Goal: Task Accomplishment & Management: Complete application form

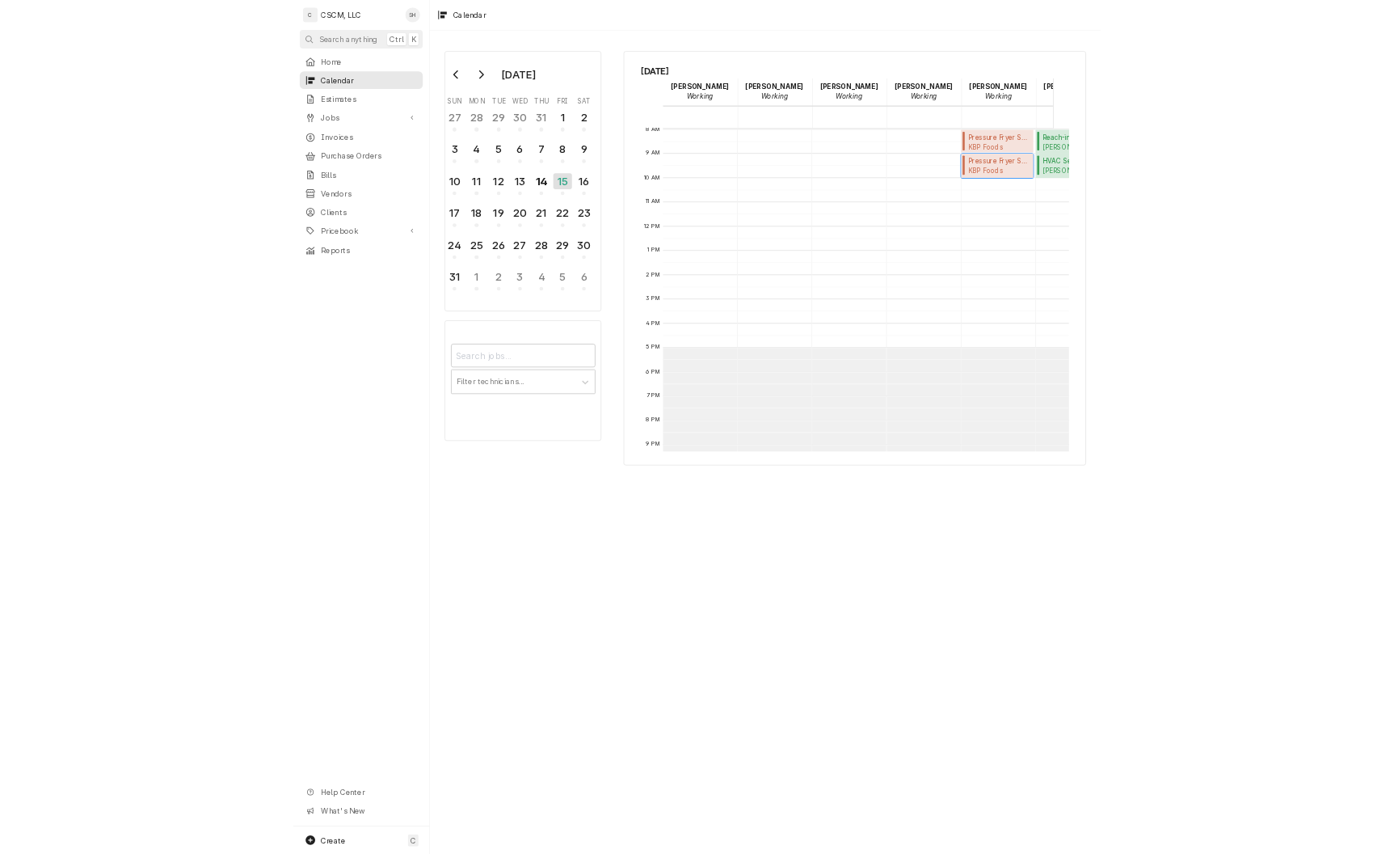
scroll to position [294, 0]
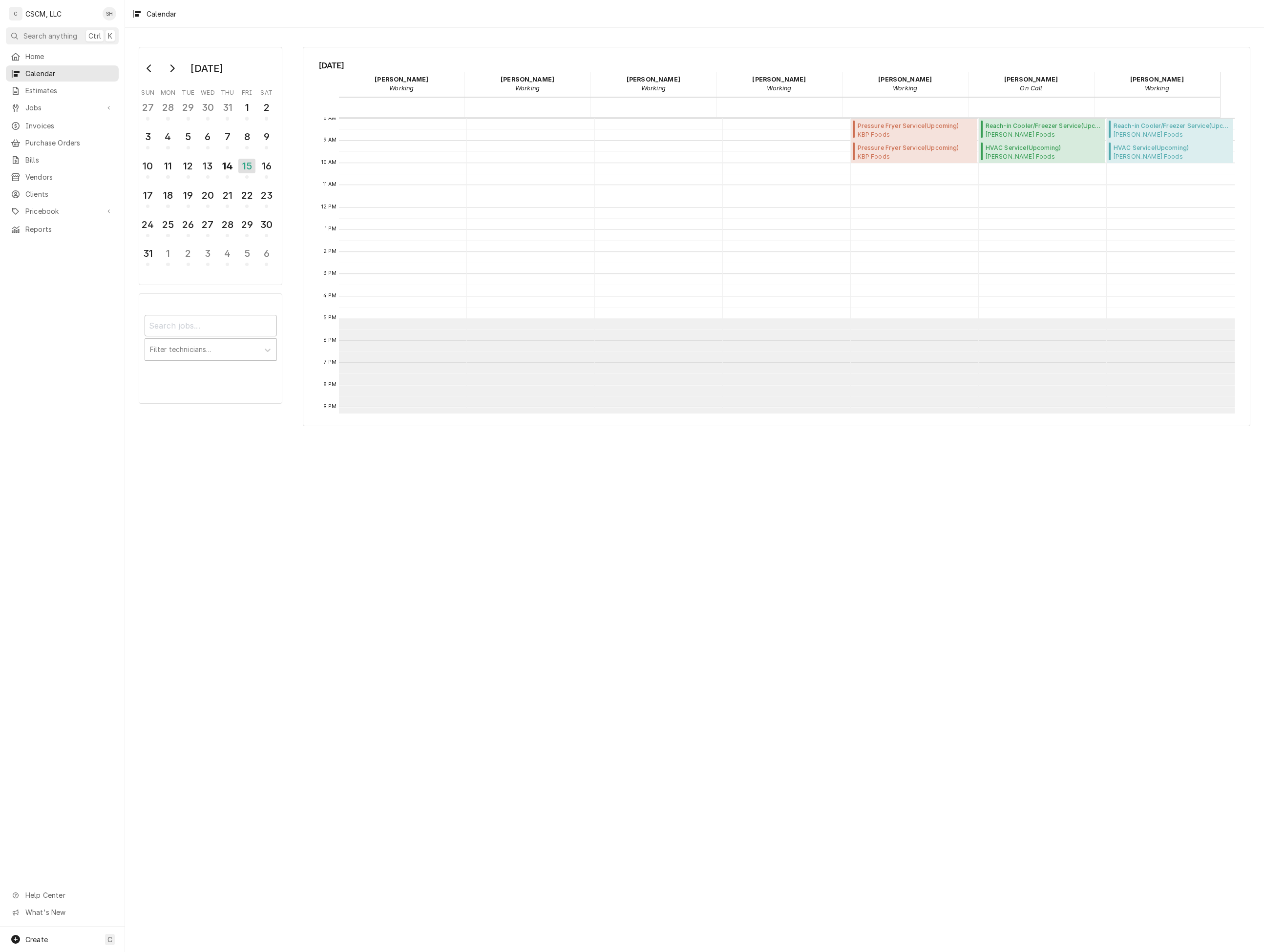
click at [741, 807] on html "C CSCM, LLC SH Search anything Ctrl K Home Calendar Estimates Jobs Jobs Job Ser…" at bounding box center [632, 476] width 1264 height 952
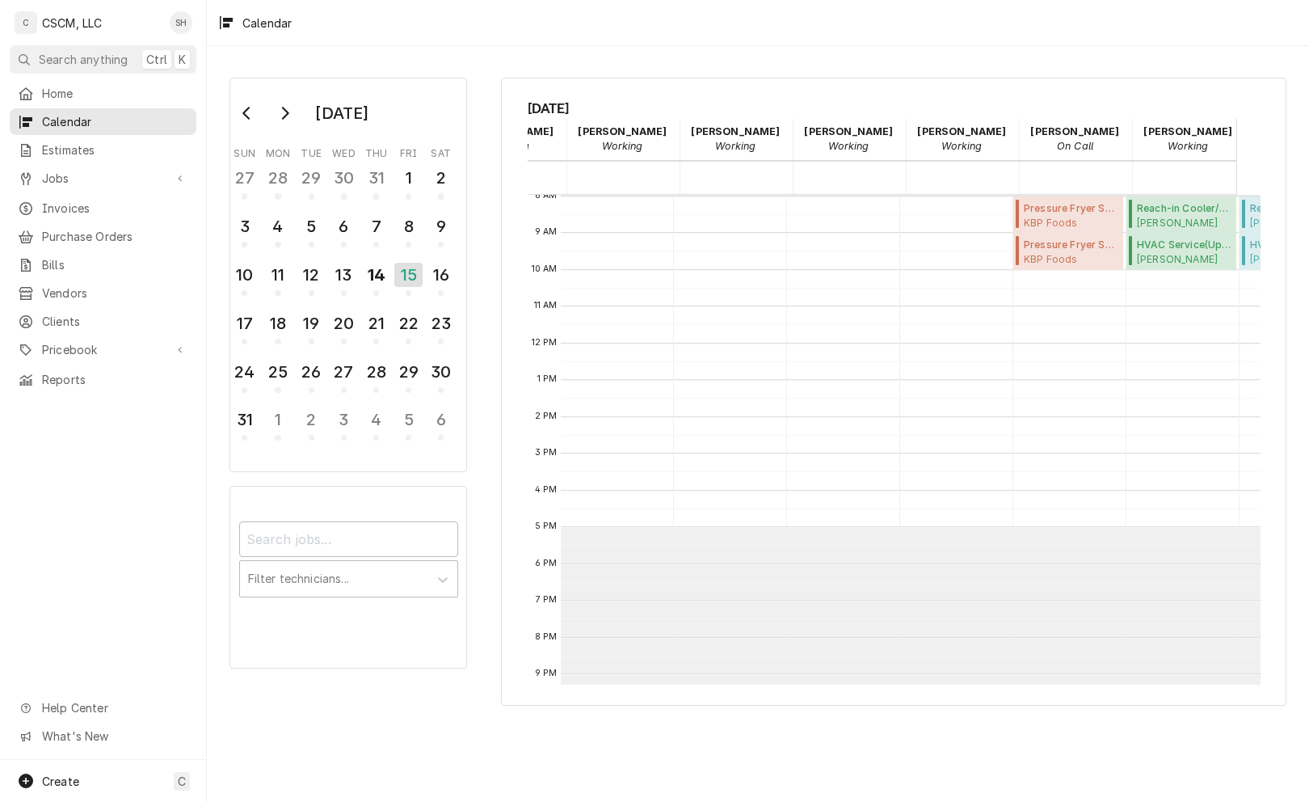
scroll to position [0, 0]
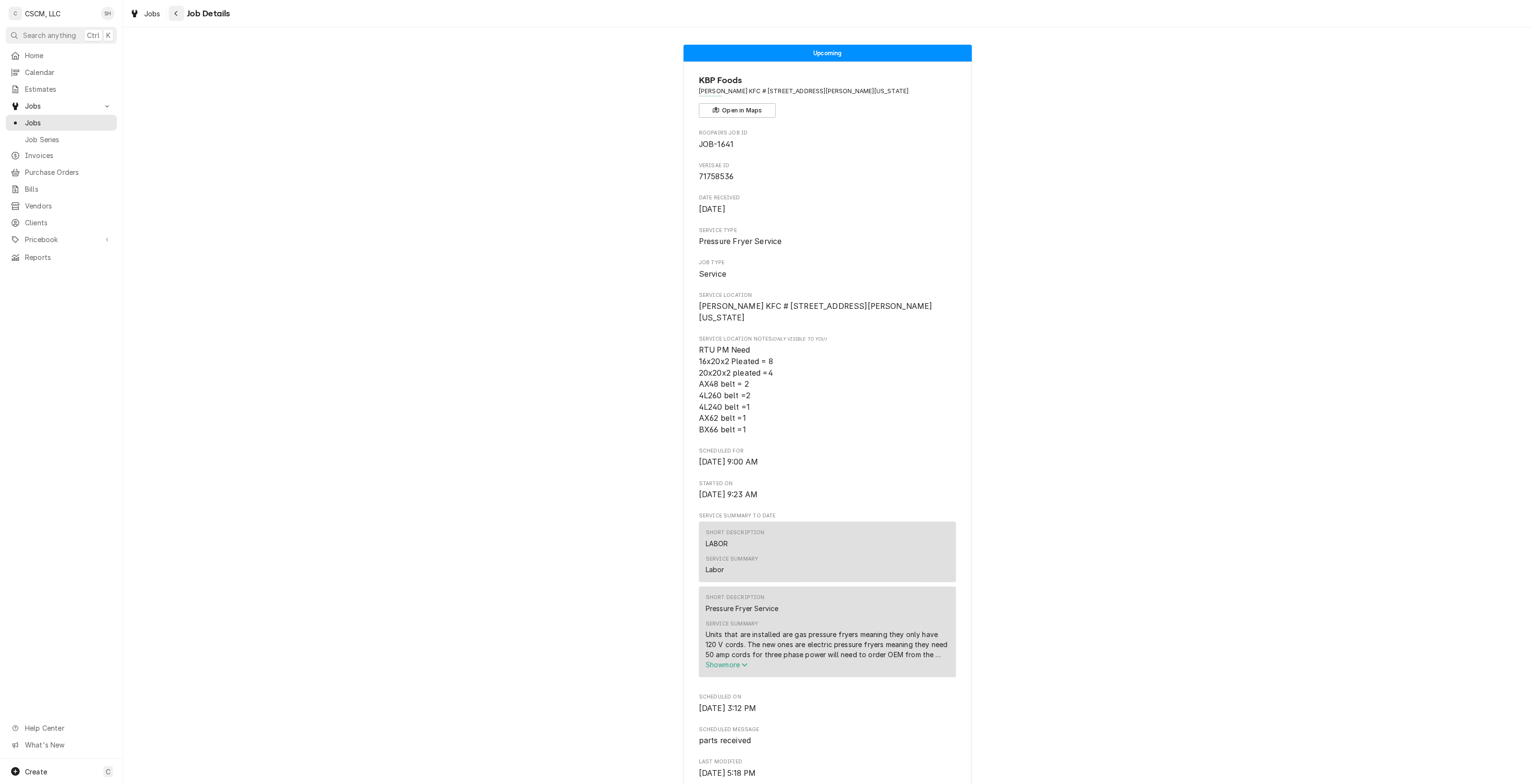
click at [179, 11] on div "Navigate back" at bounding box center [177, 14] width 10 height 10
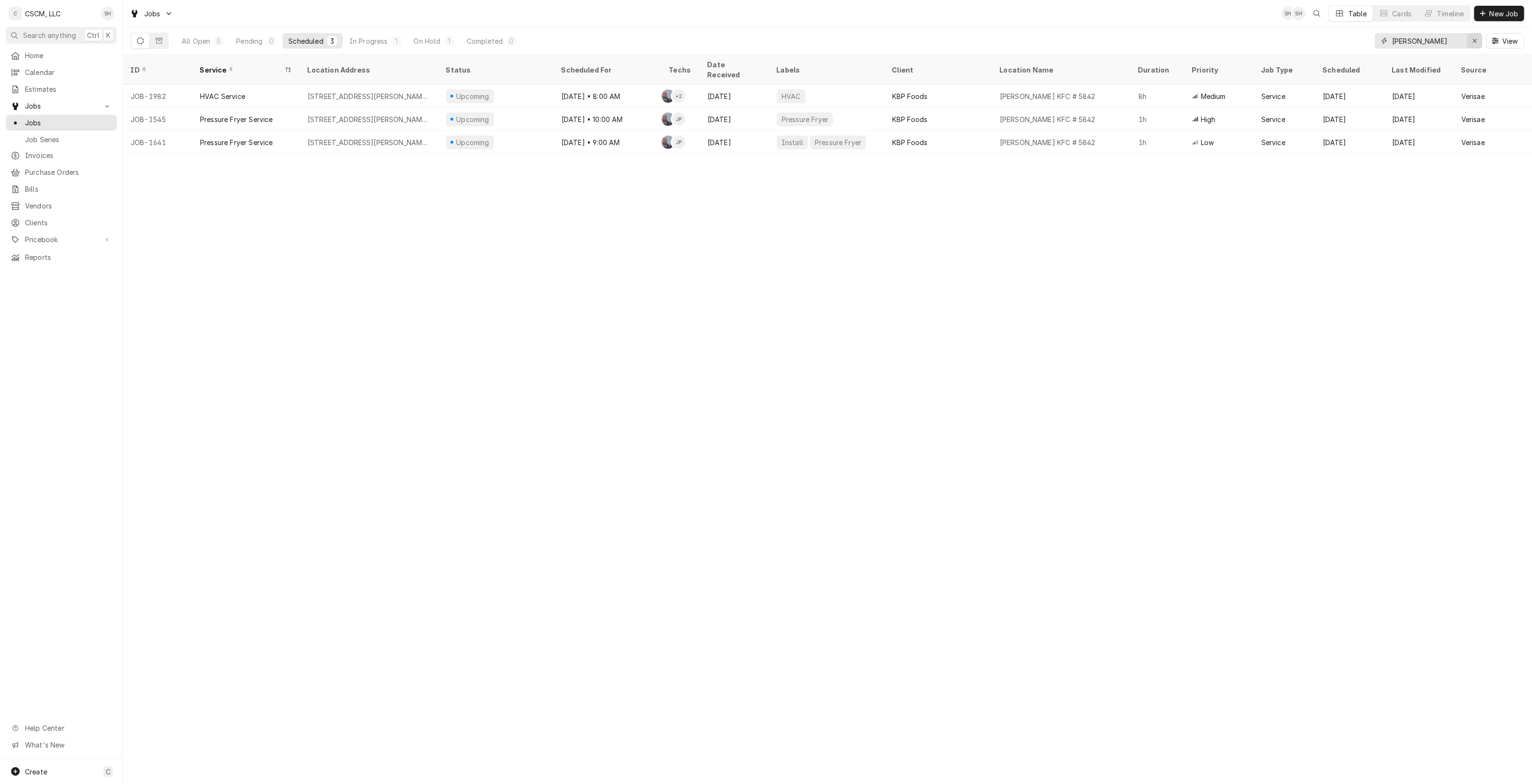
click at [1473, 42] on icon "Erase input" at bounding box center [1475, 40] width 5 height 7
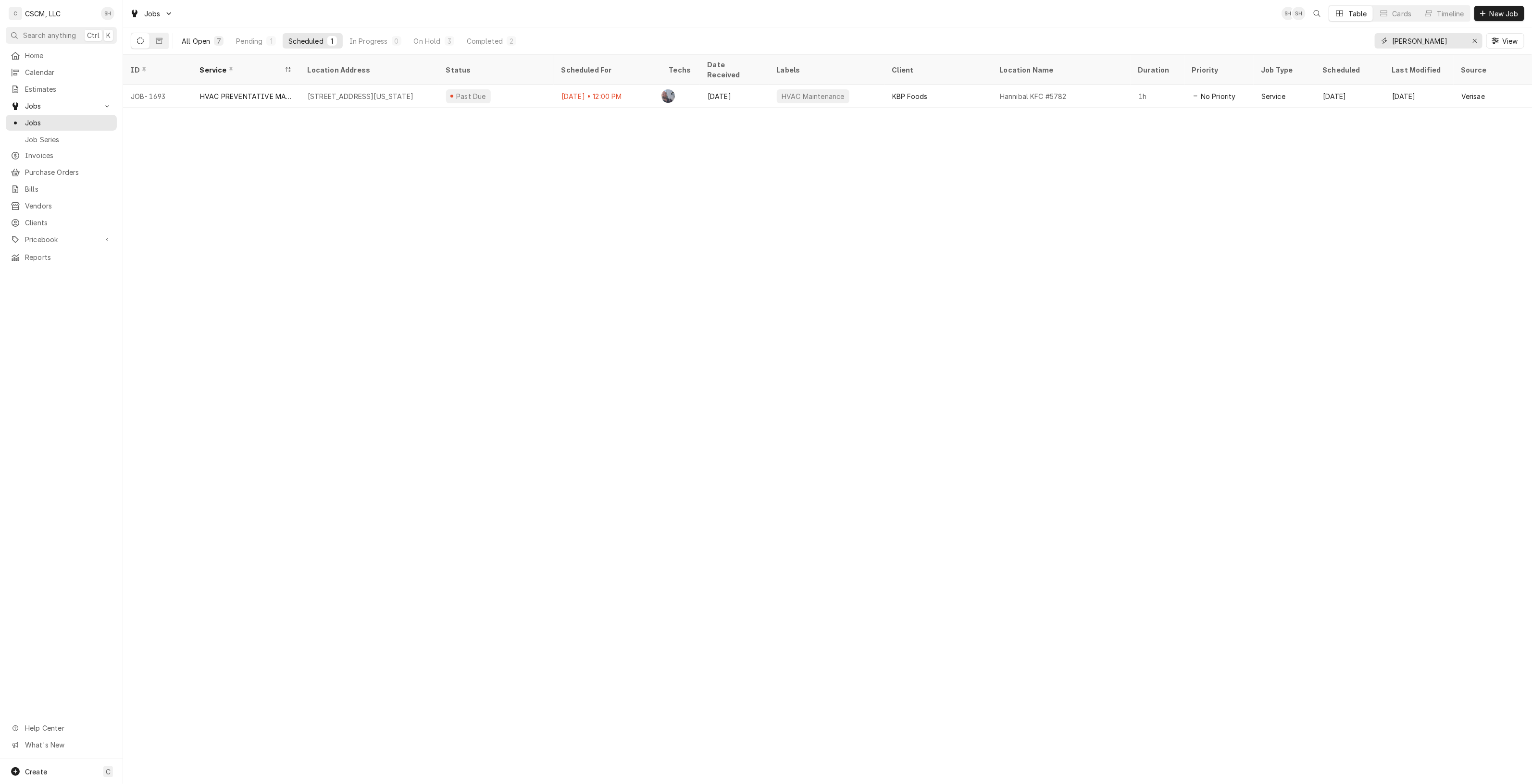
type input "HANNIB"
click at [225, 34] on button "All Open 7" at bounding box center [203, 41] width 54 height 15
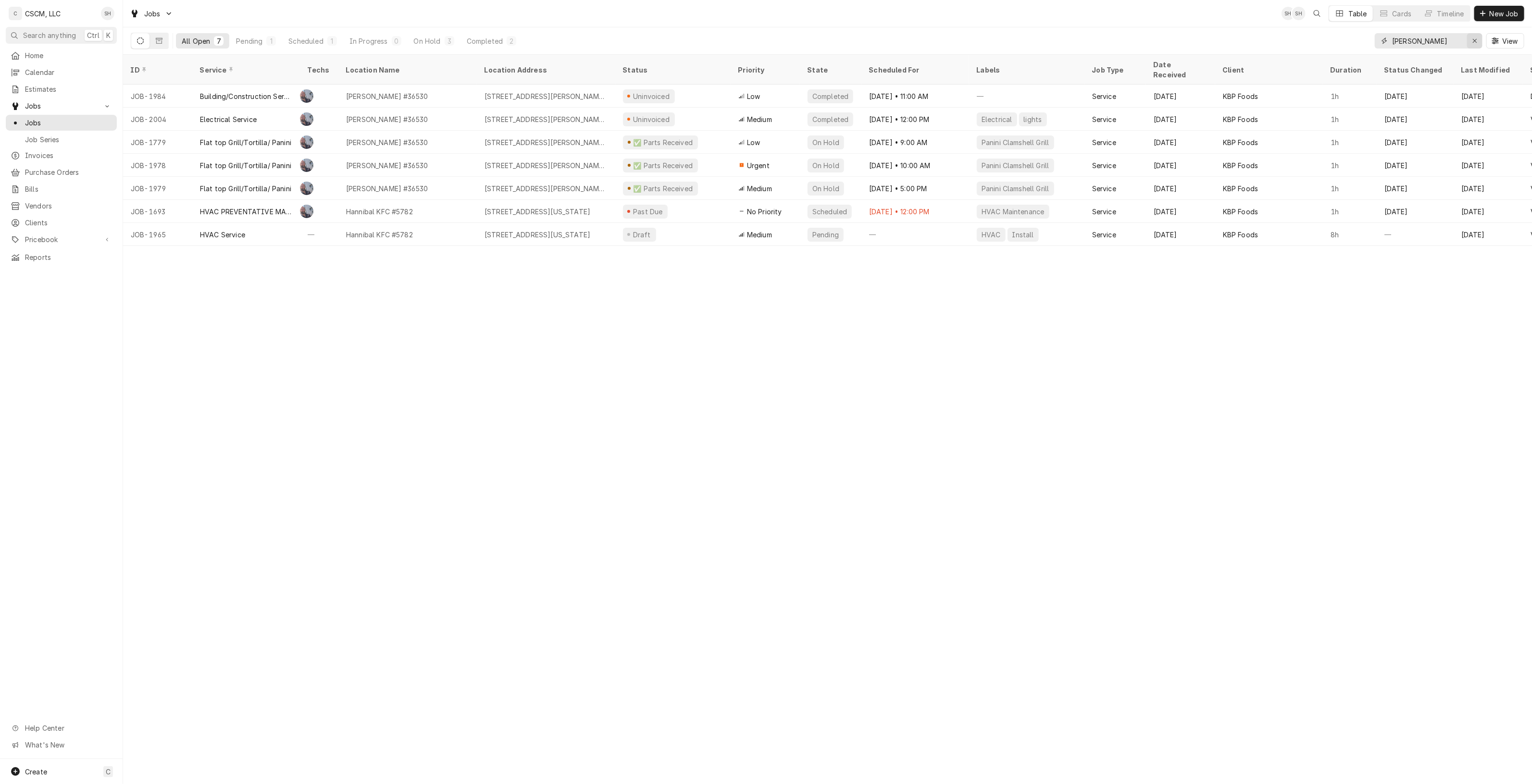
click at [1476, 39] on icon "Erase input" at bounding box center [1475, 40] width 5 height 7
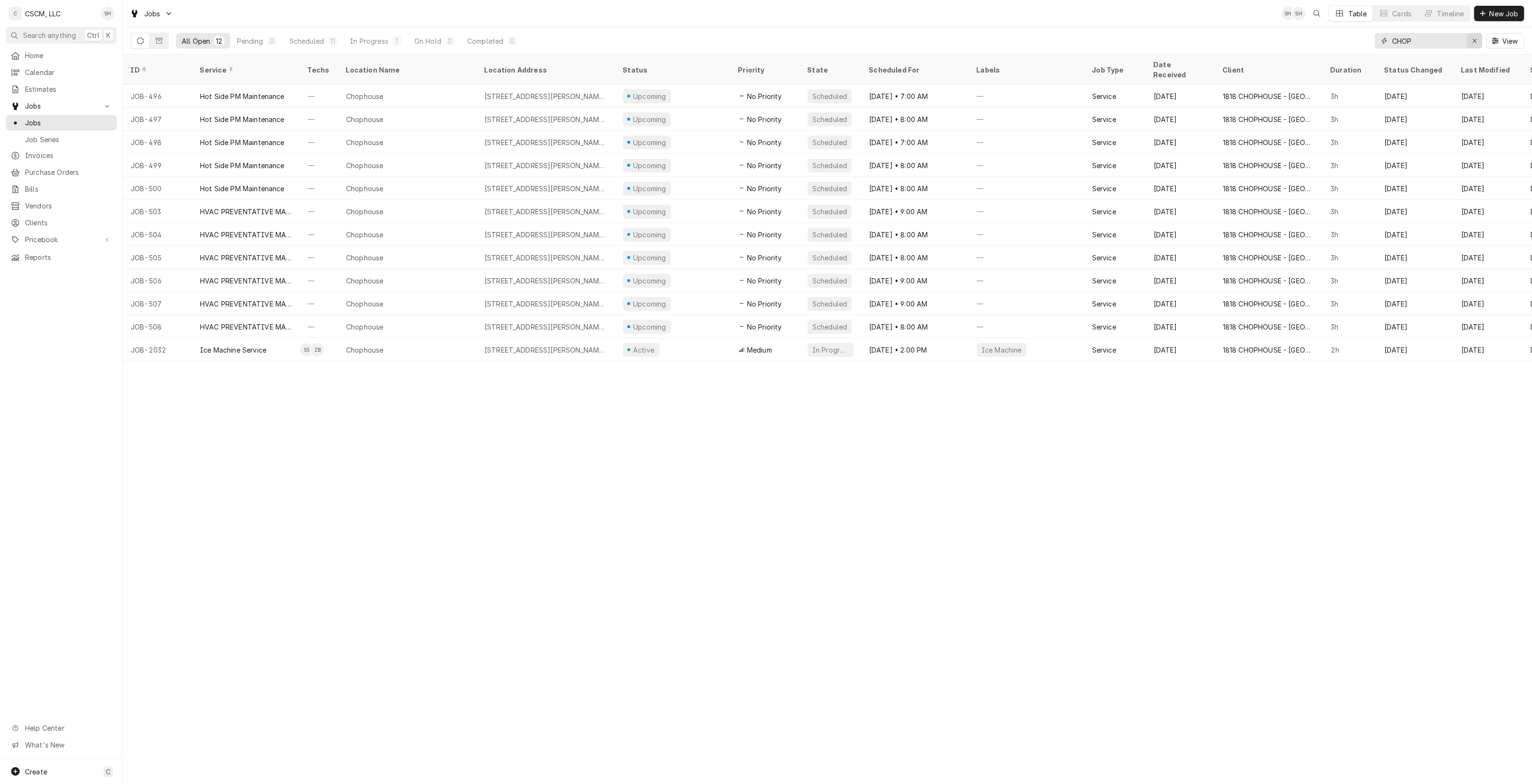
type input "CHOP"
click at [1480, 42] on button "Erase input" at bounding box center [1475, 41] width 15 height 15
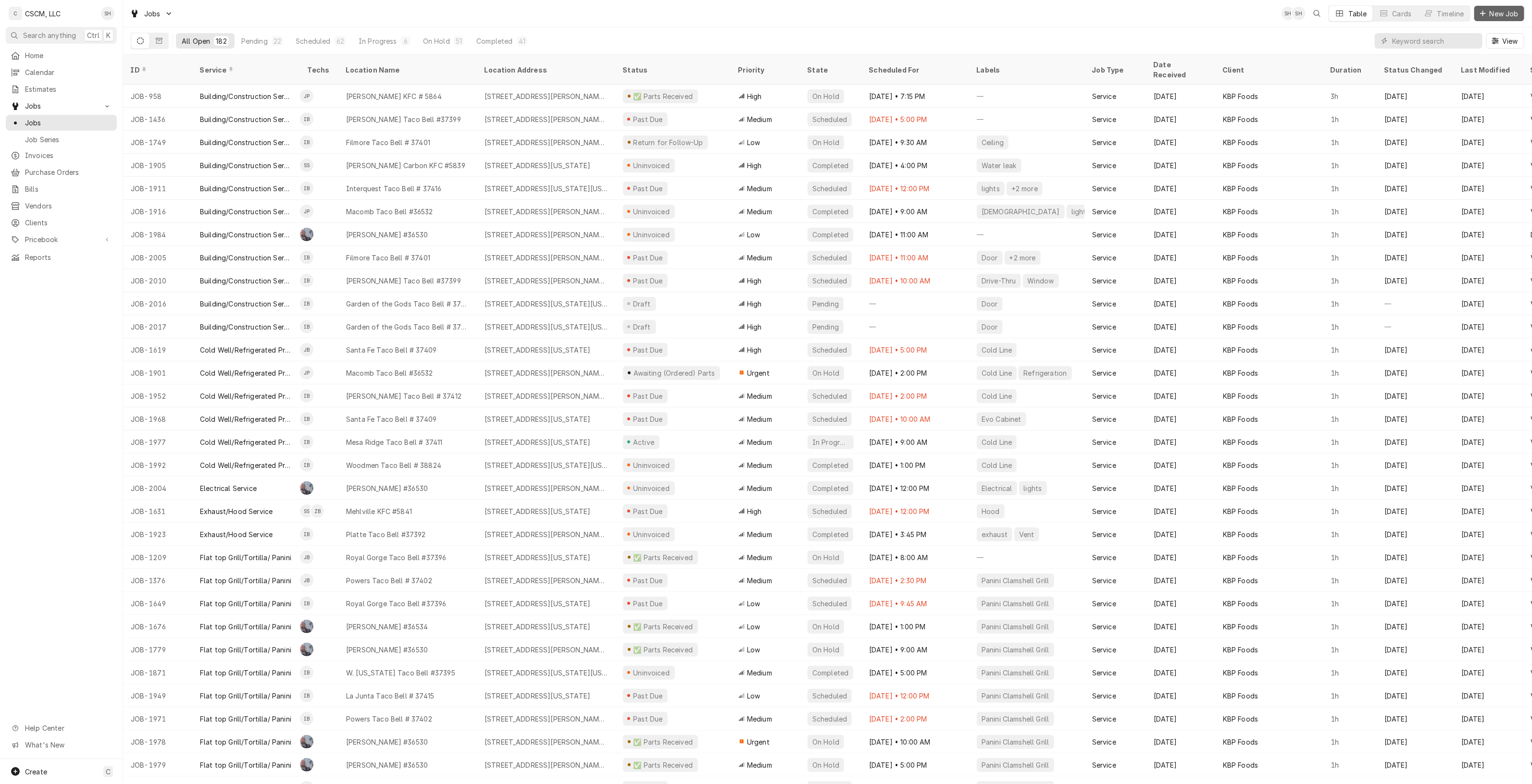
click at [1489, 9] on span "New Job" at bounding box center [1504, 14] width 33 height 10
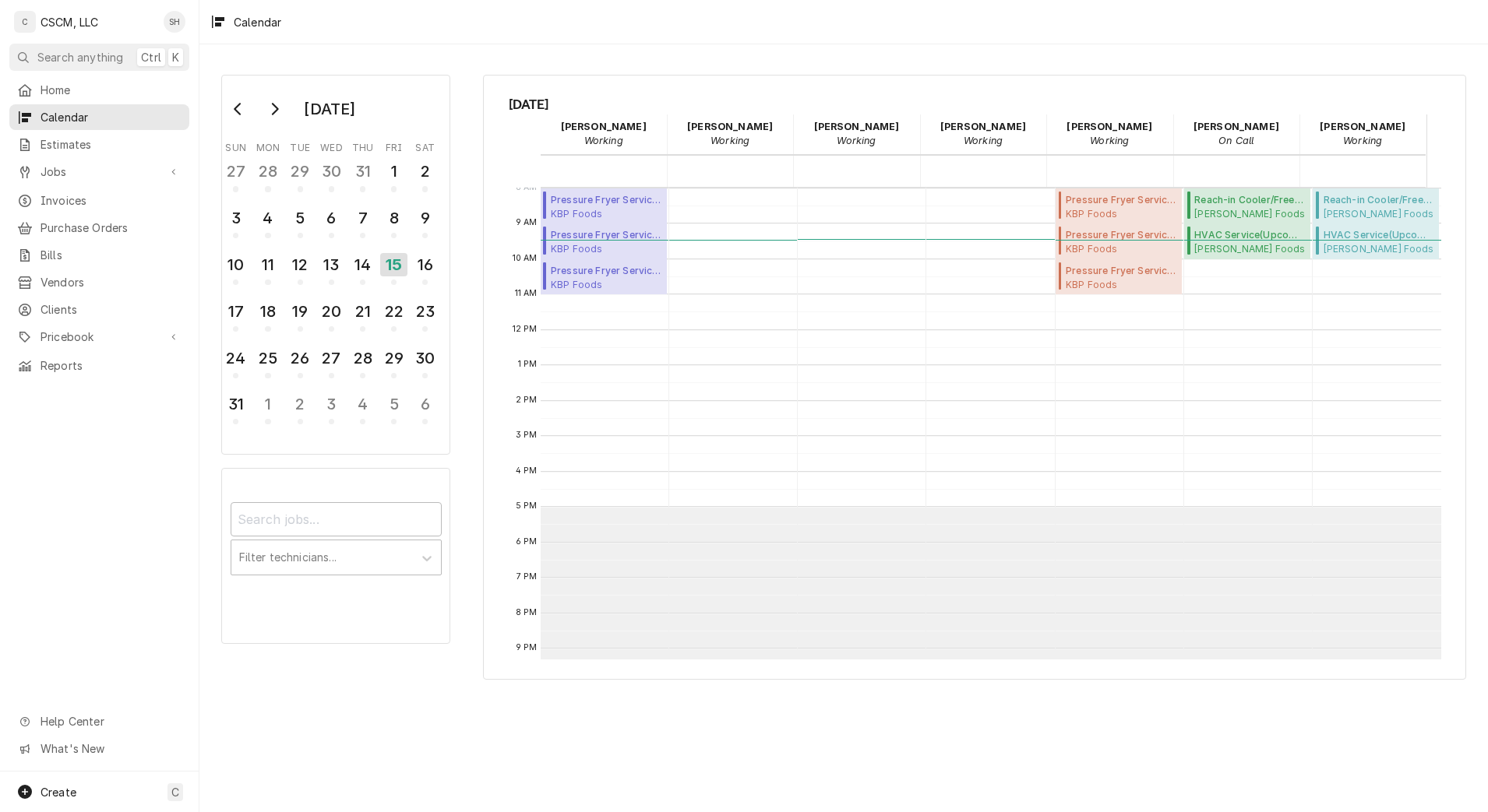
scroll to position [284, 0]
click at [358, 255] on div "14" at bounding box center [362, 264] width 27 height 26
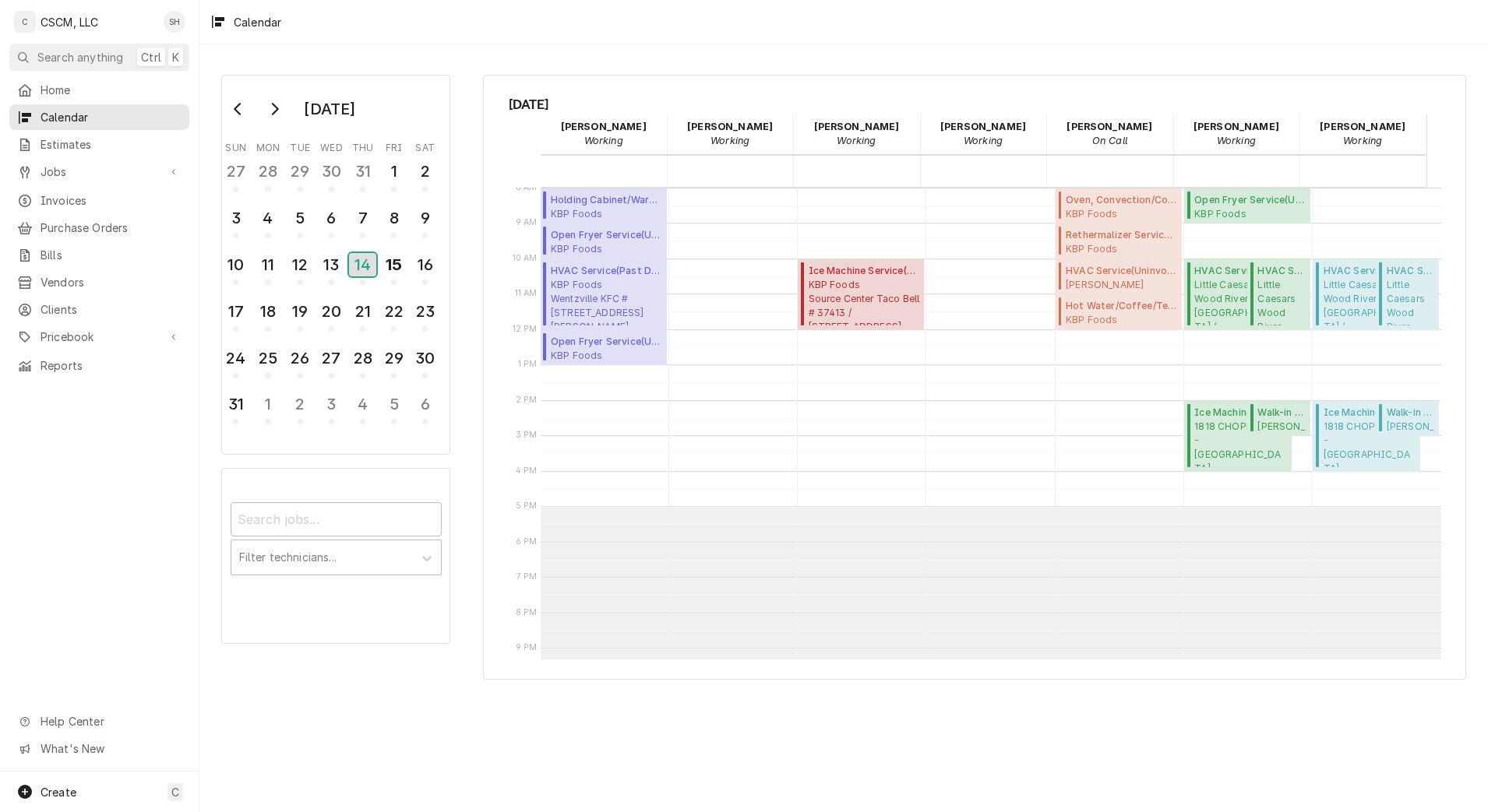
click at [356, 269] on div "14" at bounding box center [362, 265] width 27 height 23
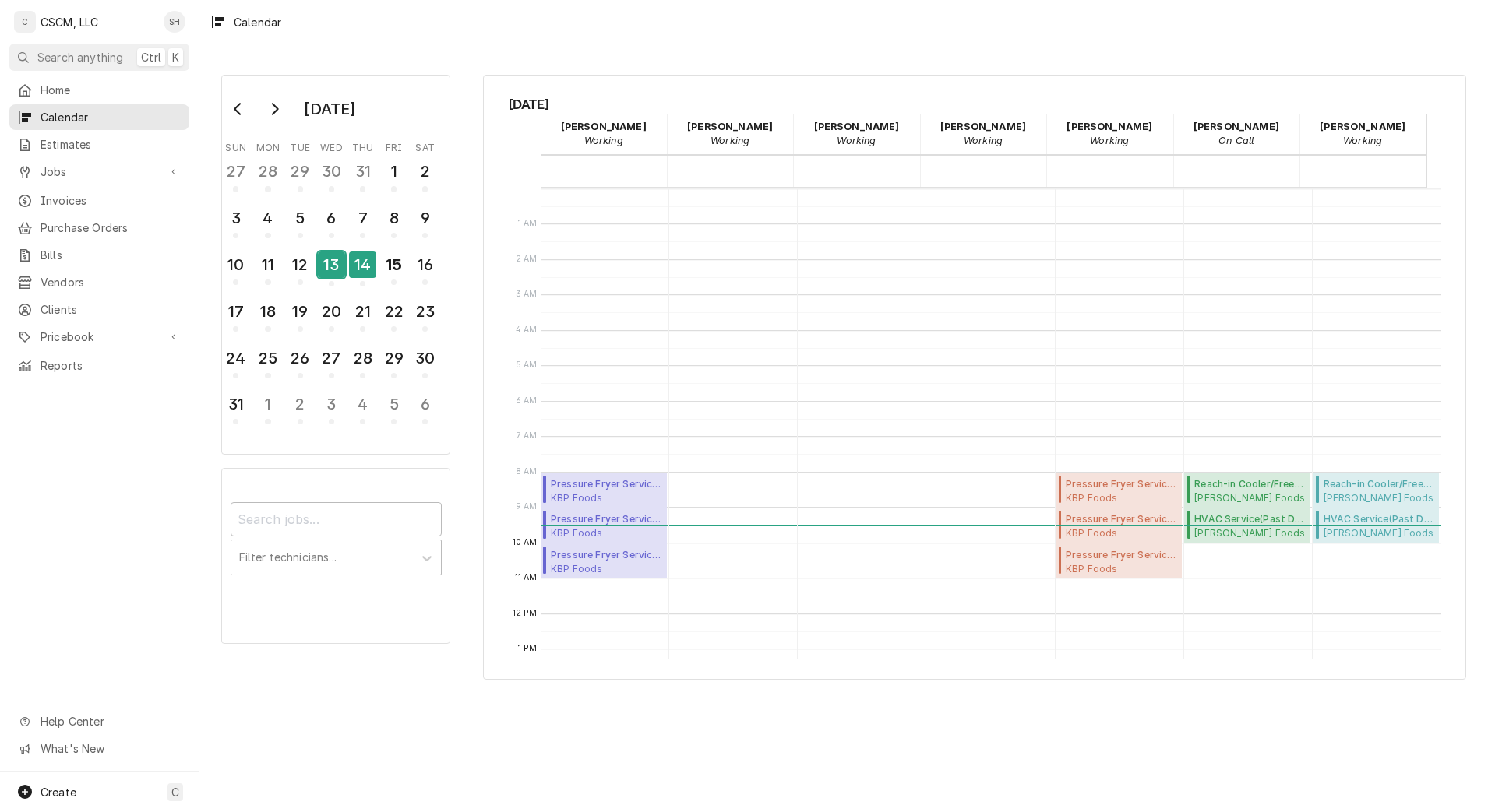
click at [321, 266] on div "13" at bounding box center [332, 264] width 27 height 26
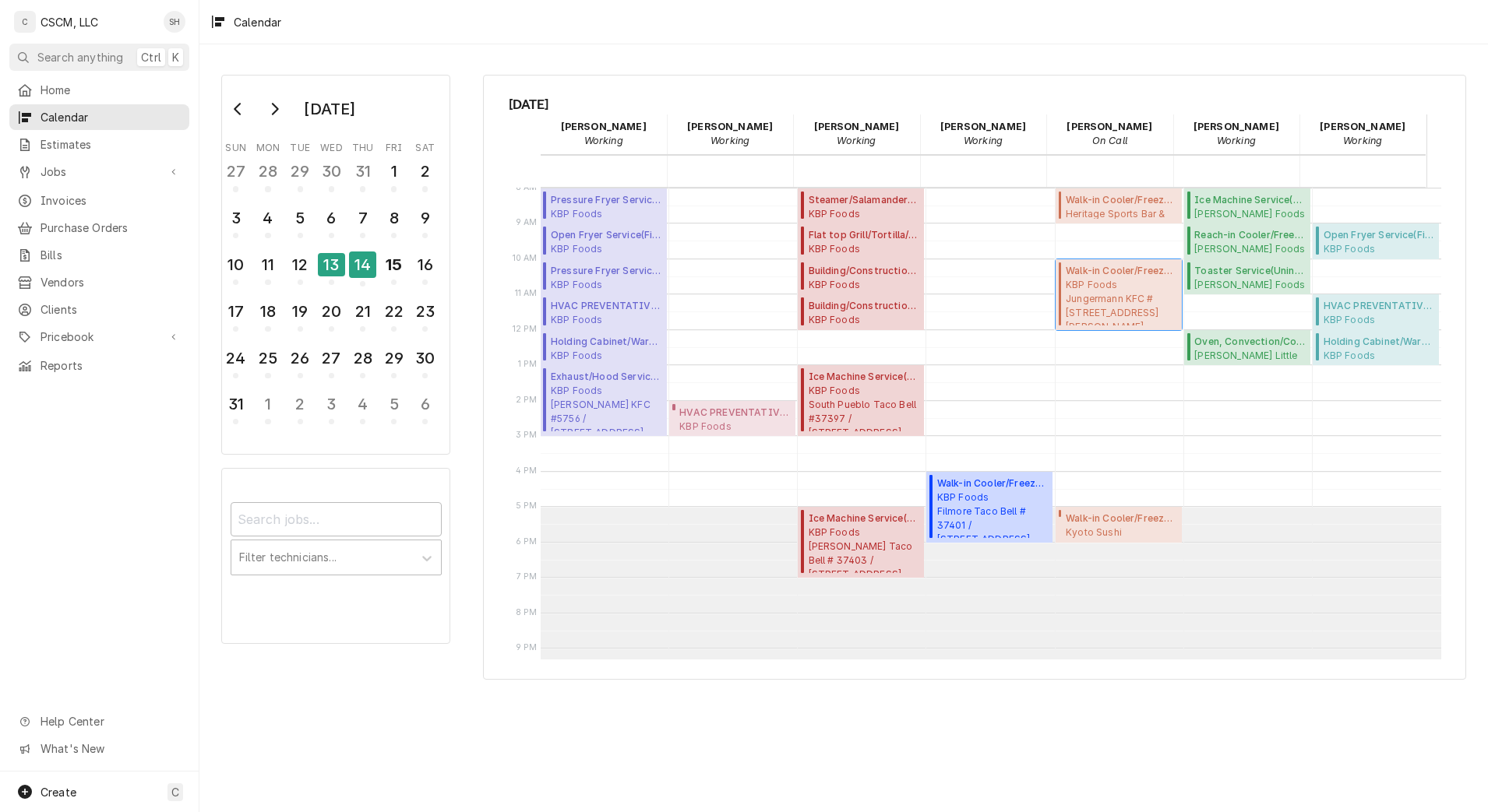
click at [1104, 297] on span "KBP Foods Jungermann KFC #5846 / 1699 Jungermann Road, St. Peters, Missouri 633…" at bounding box center [1122, 301] width 112 height 47
click at [389, 278] on div "15" at bounding box center [393, 268] width 27 height 39
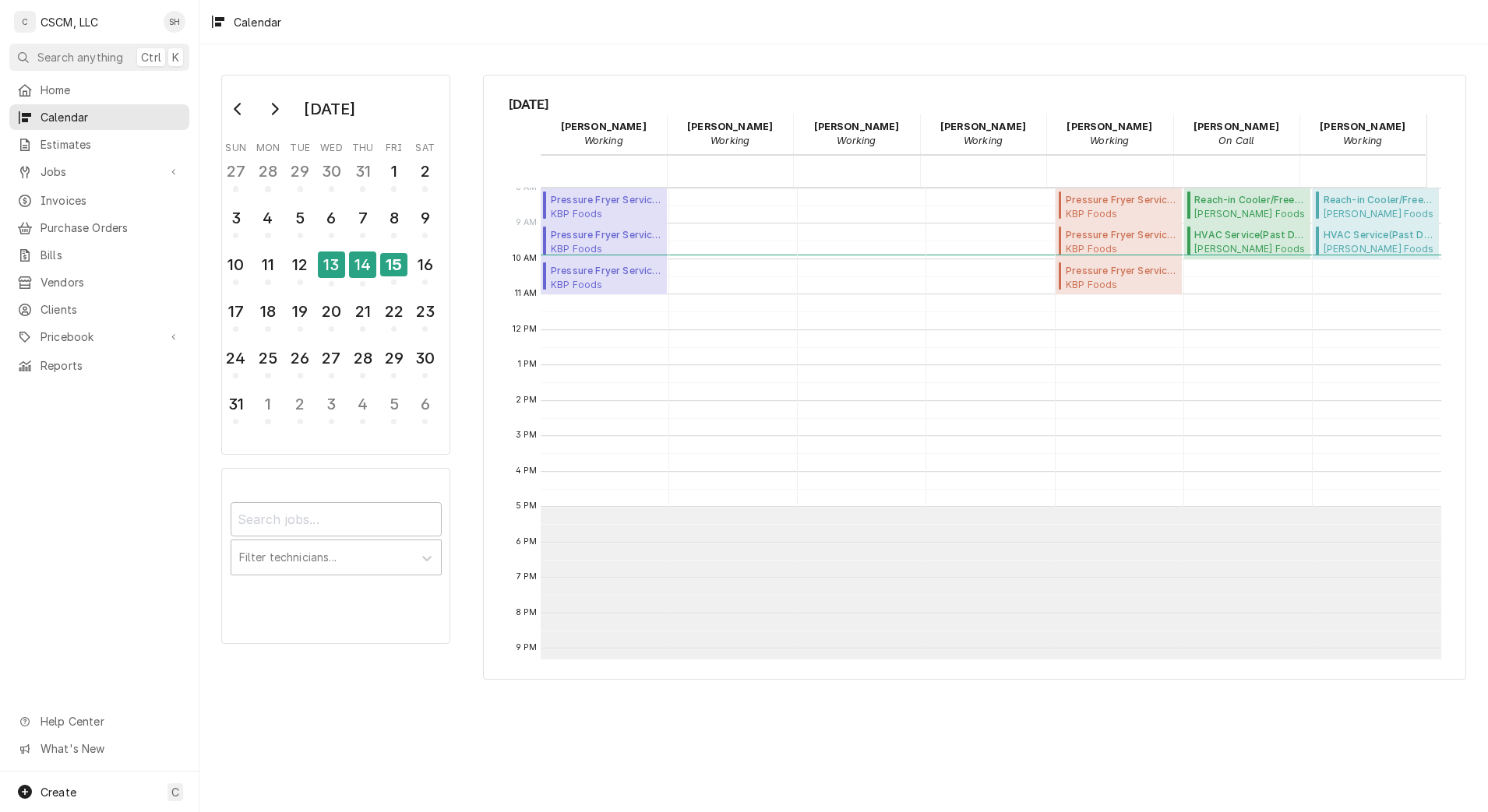
click at [0, 238] on html "C CSCM, LLC SH Search anything Ctrl K Home Calendar Estimates Jobs Jobs Job Ser…" at bounding box center [744, 406] width 1488 height 812
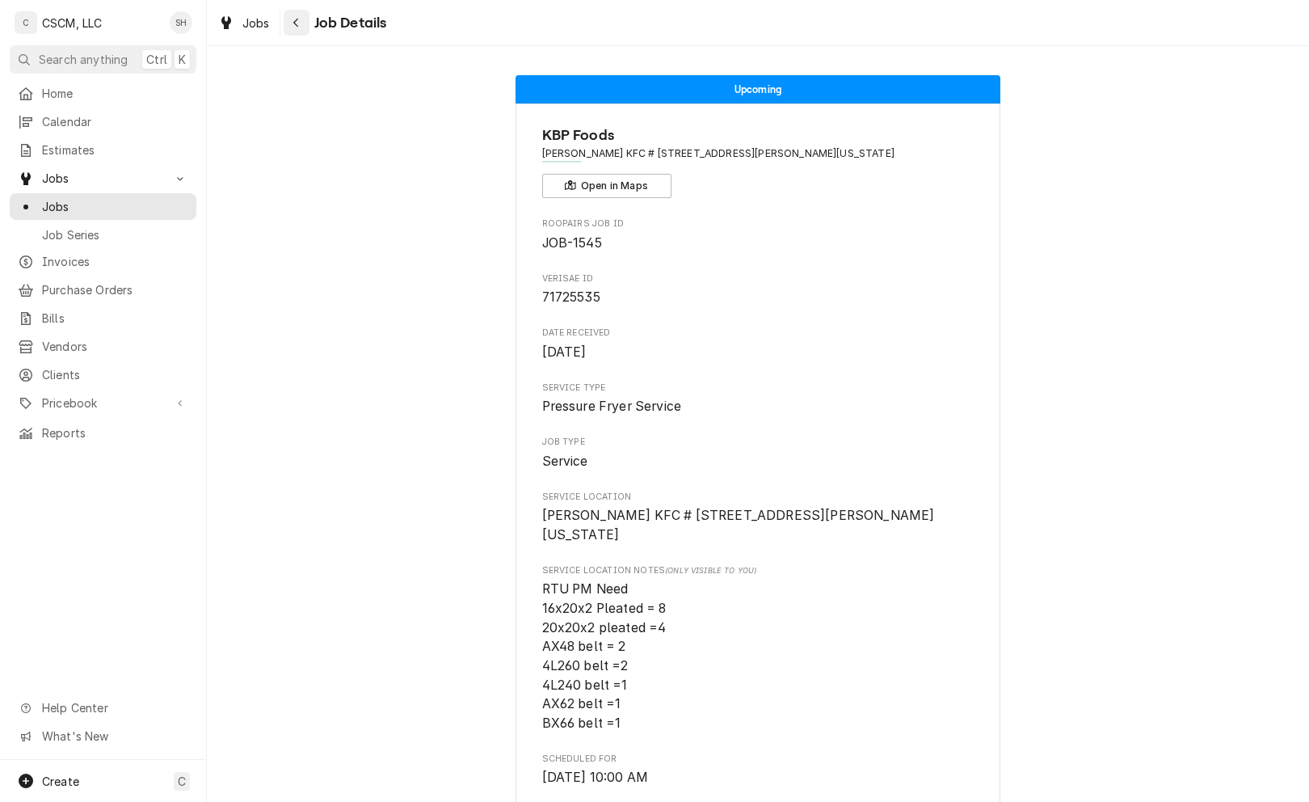
click at [293, 25] on icon "Navigate back" at bounding box center [296, 22] width 7 height 11
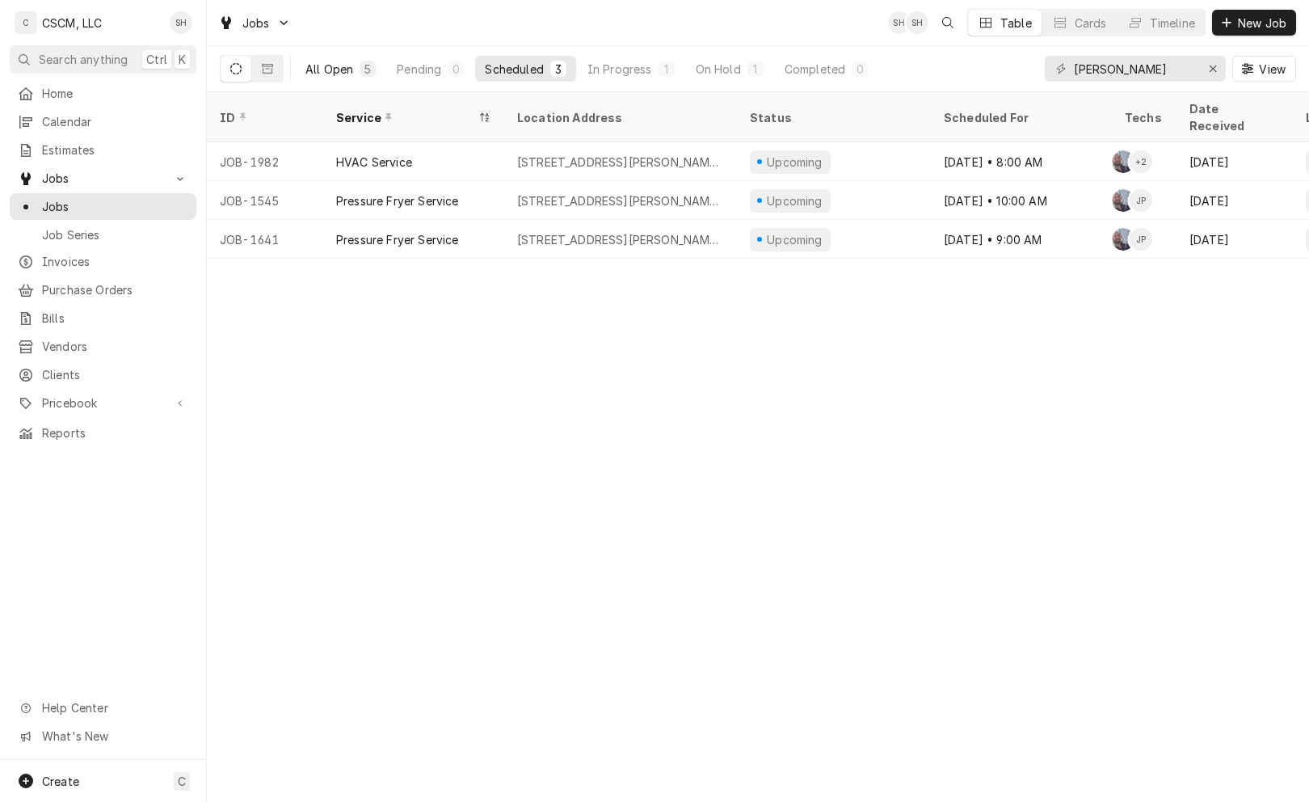
click at [341, 67] on div "All Open" at bounding box center [330, 69] width 48 height 17
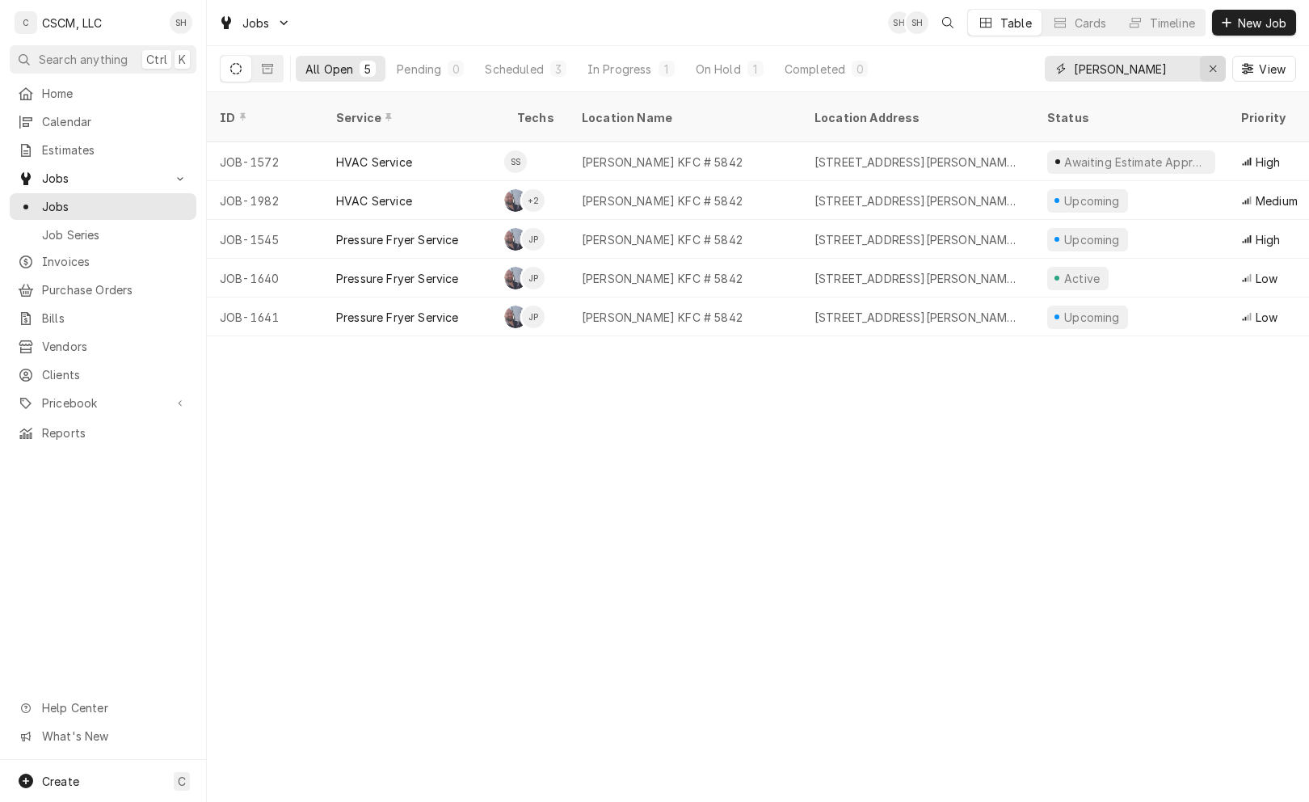
click at [1209, 65] on icon "Erase input" at bounding box center [1213, 68] width 9 height 11
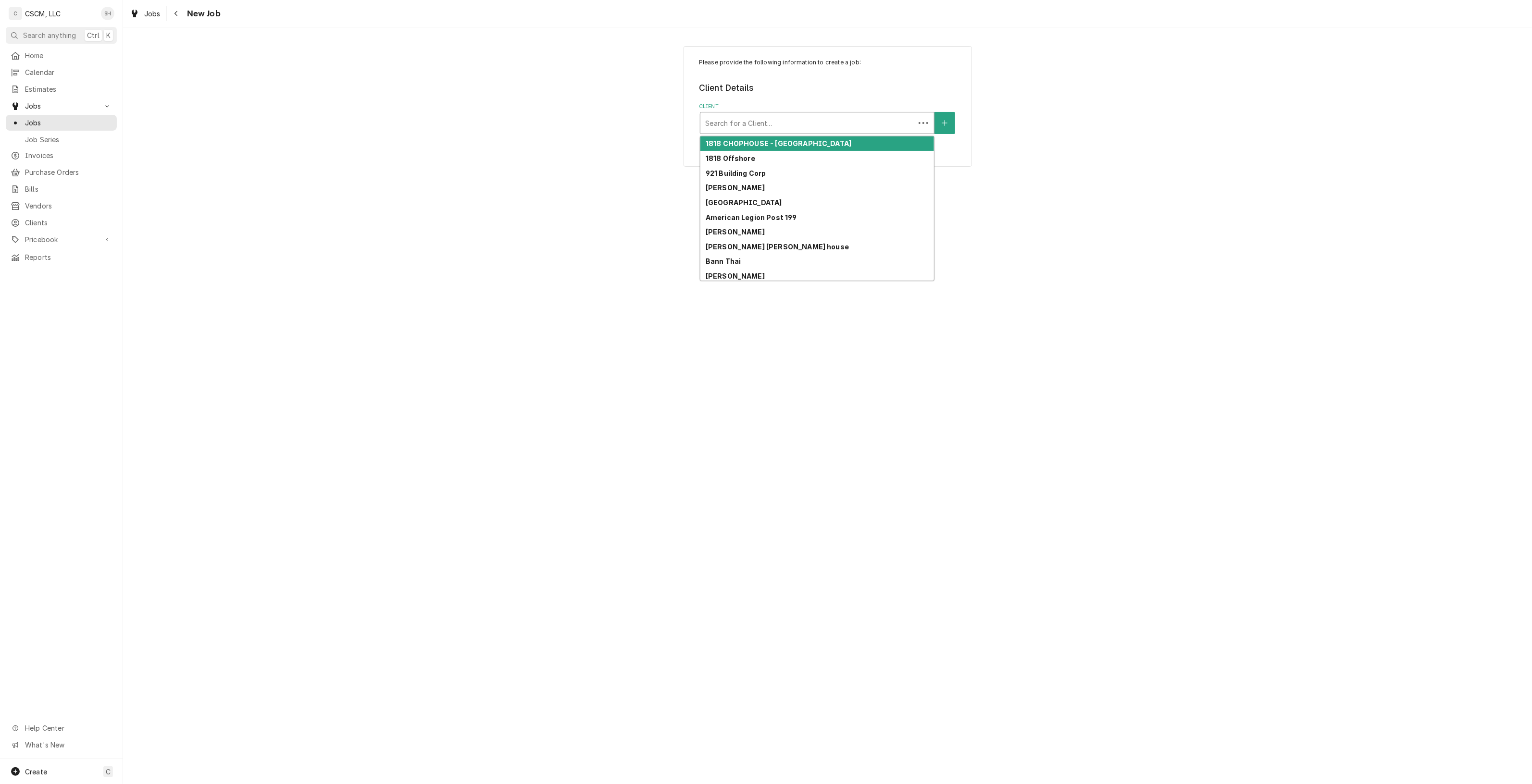
click at [828, 114] on div "Search for a Client..." at bounding box center [808, 123] width 214 height 21
type input "KBP"
click at [835, 131] on div "Client" at bounding box center [817, 122] width 224 height 17
type input "KBP"
click at [832, 142] on div "KBP Foods" at bounding box center [817, 144] width 234 height 15
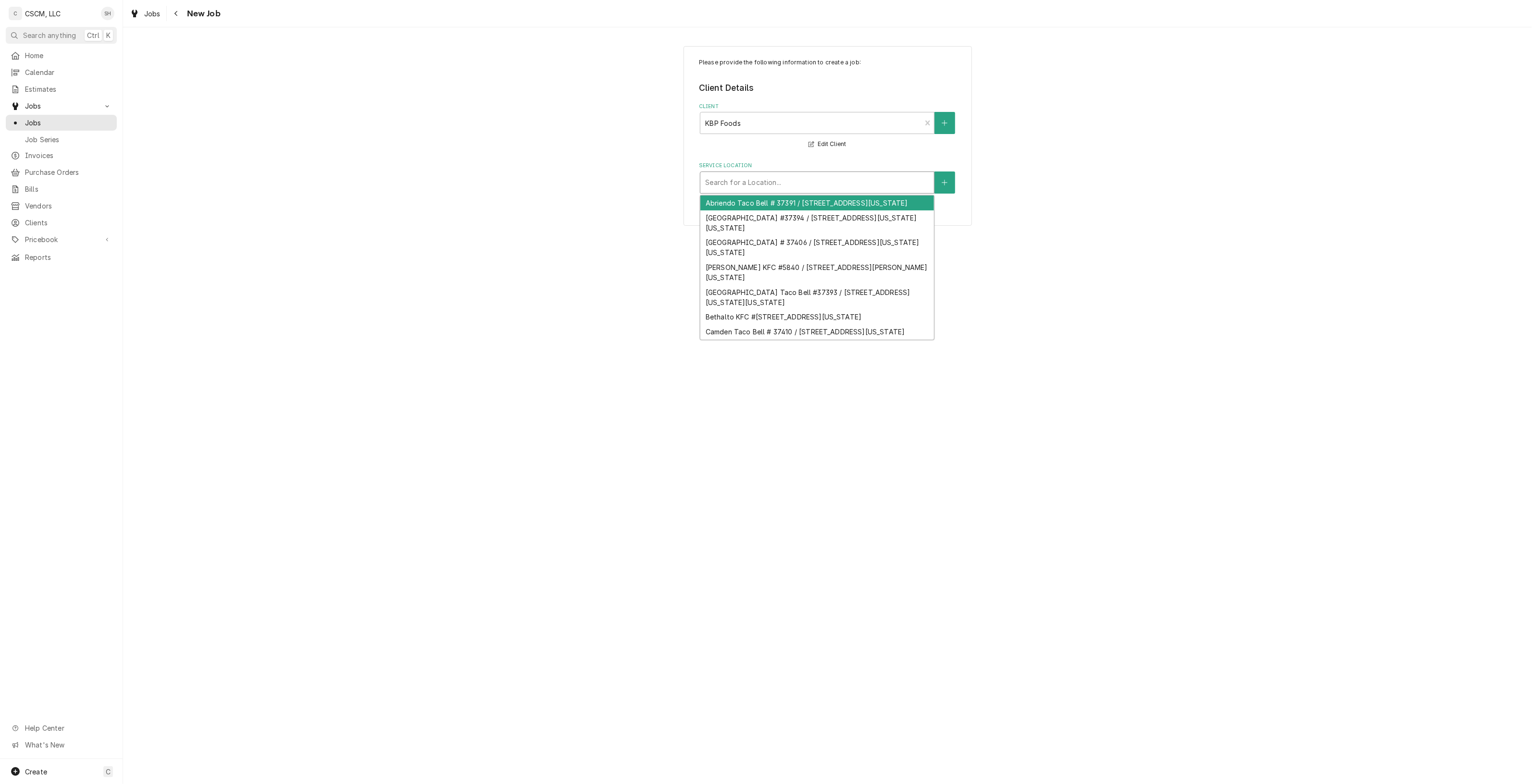
click at [887, 189] on div "Service Location" at bounding box center [817, 182] width 224 height 17
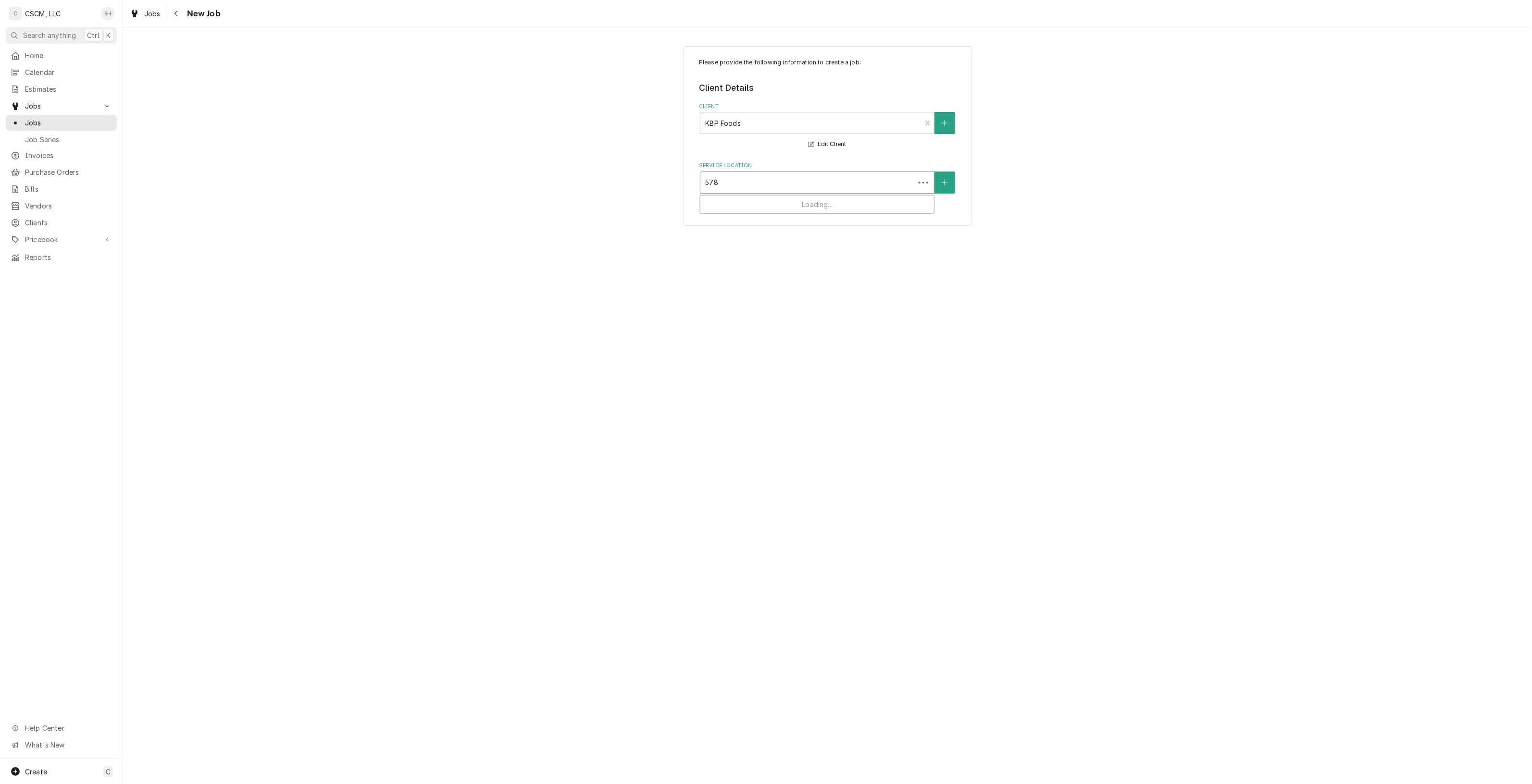
type input "5782"
click at [857, 197] on div "Hannibal KFC #[STREET_ADDRESS][US_STATE]" at bounding box center [817, 203] width 234 height 15
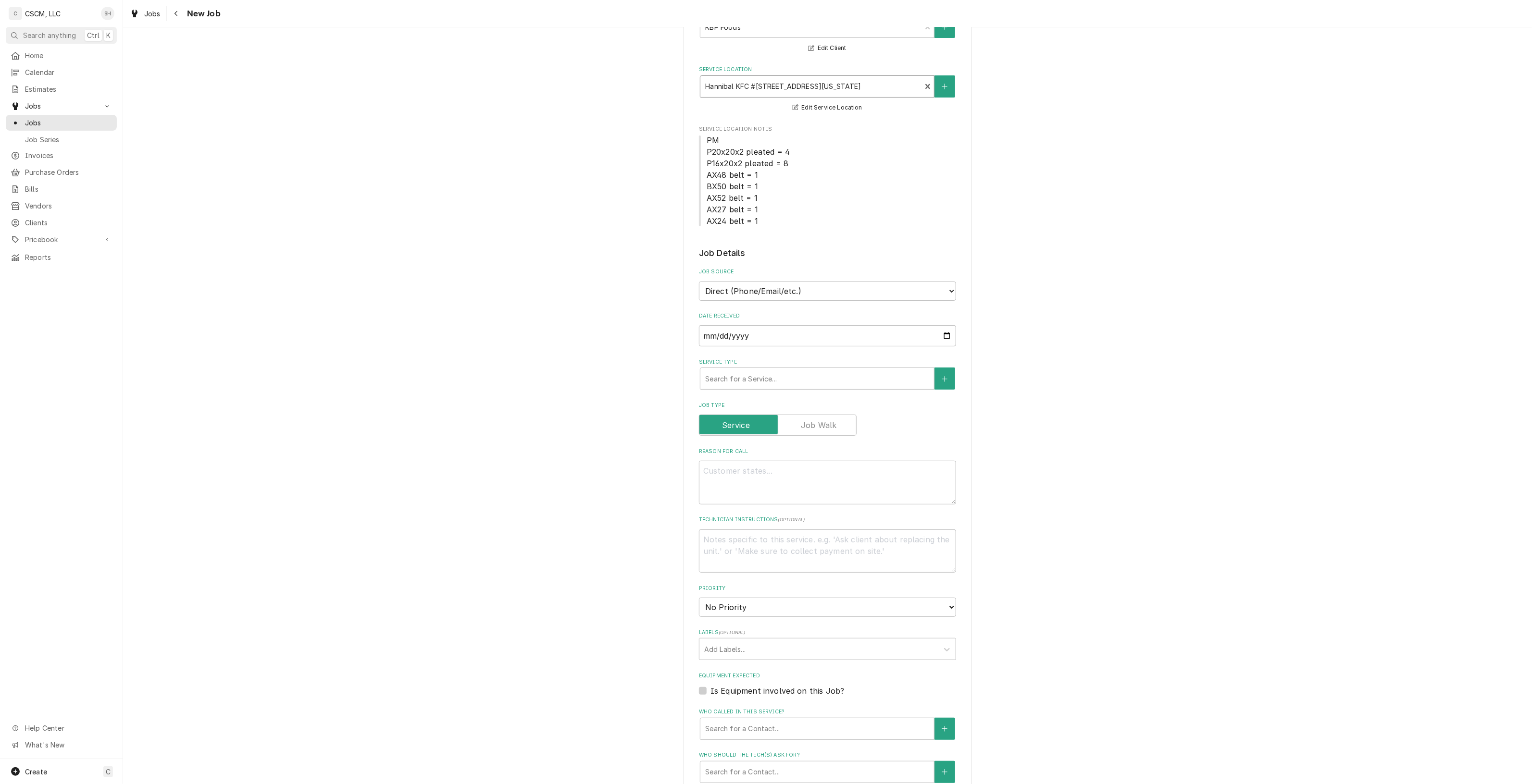
scroll to position [102, 0]
click at [896, 286] on select "Direct (Phone/Email/etc.) Other" at bounding box center [827, 286] width 257 height 19
select select "100"
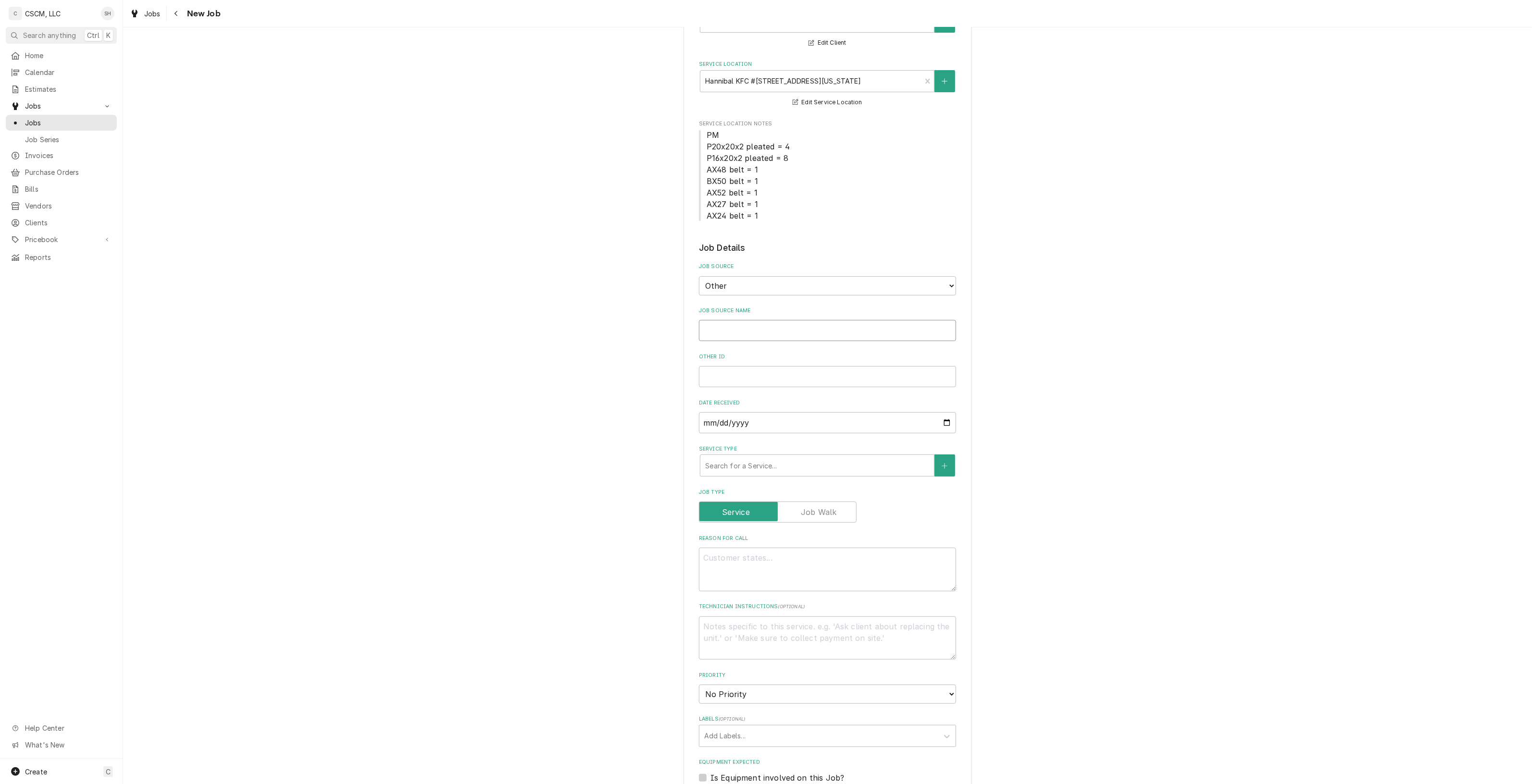
click at [889, 335] on input "Job Source Name" at bounding box center [827, 330] width 257 height 21
type textarea "x"
type input "v"
type textarea "x"
type input "vE"
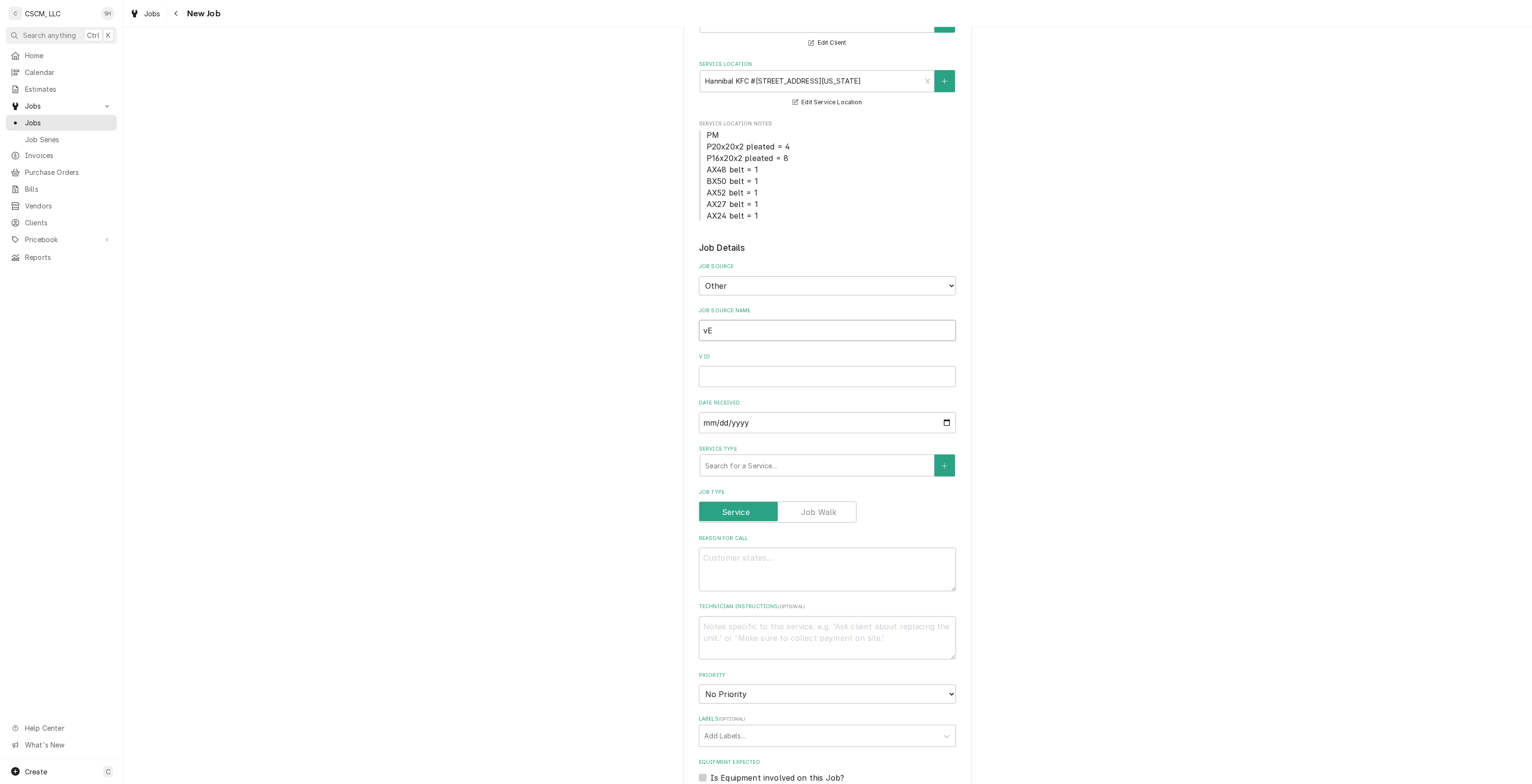
type textarea "x"
type input "vERI"
type textarea "x"
type input "vER"
type textarea "x"
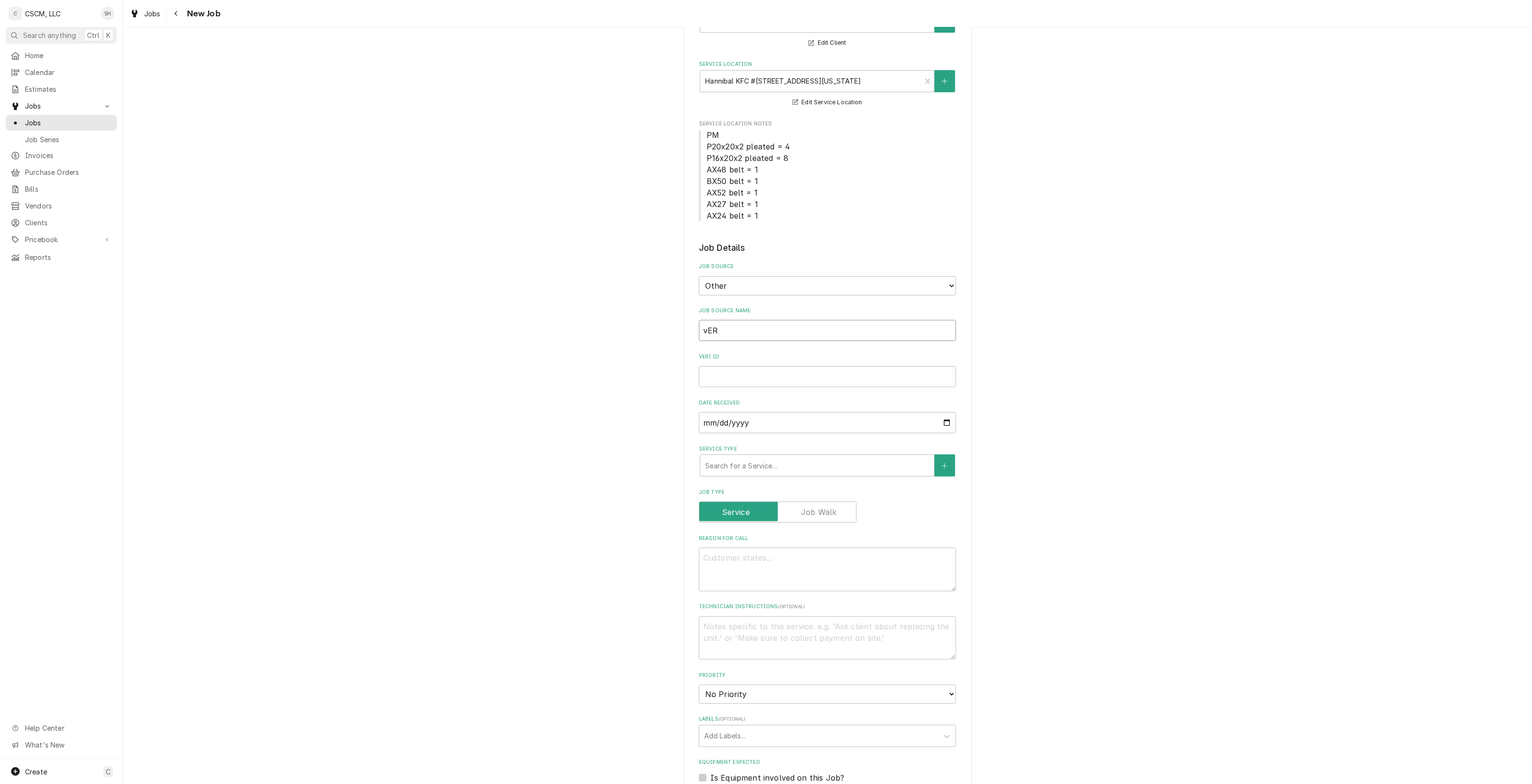
type input "vE"
type textarea "x"
type input "v"
type textarea "x"
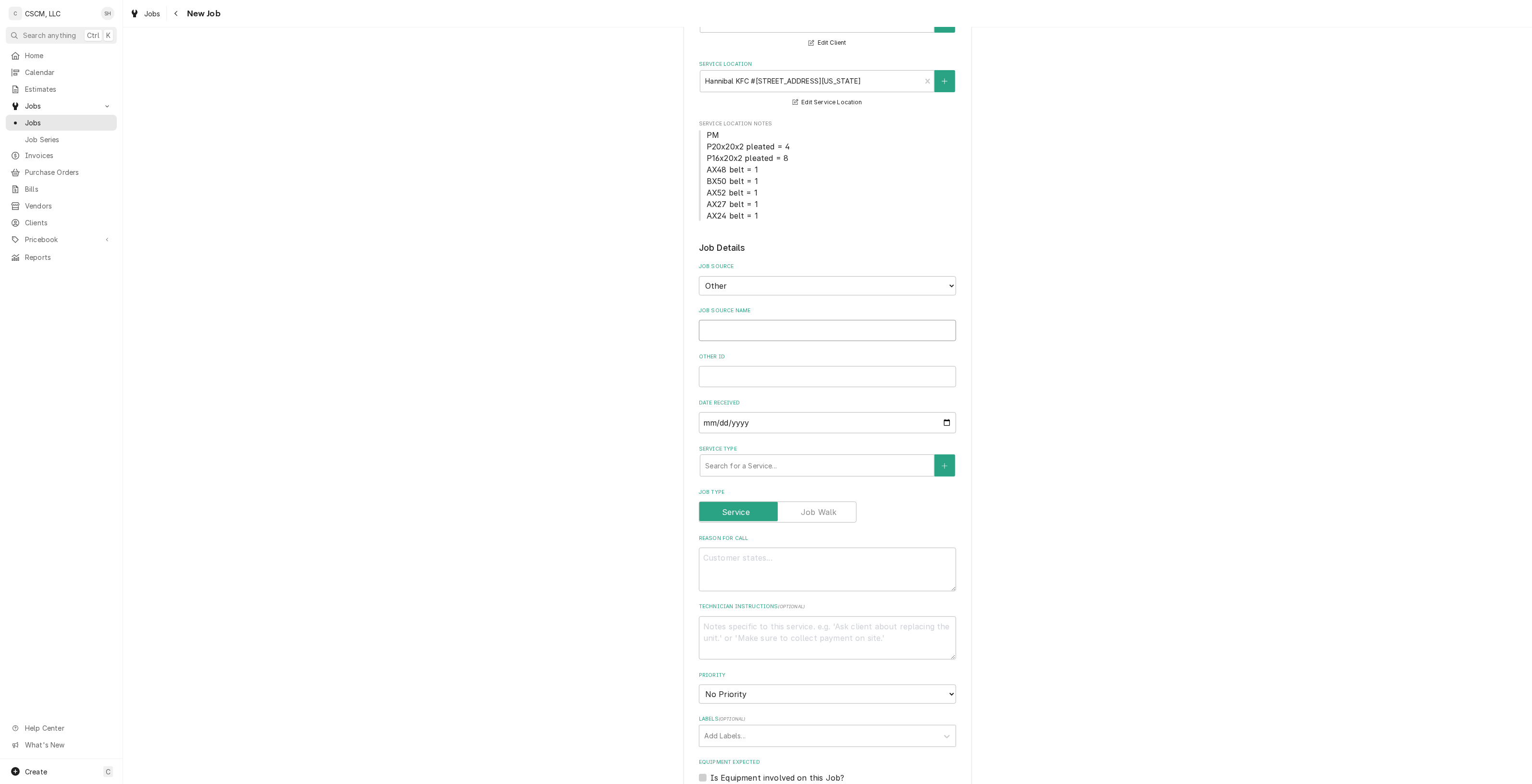
type input "V"
type textarea "x"
type input "Ve"
type textarea "x"
type input "Ver"
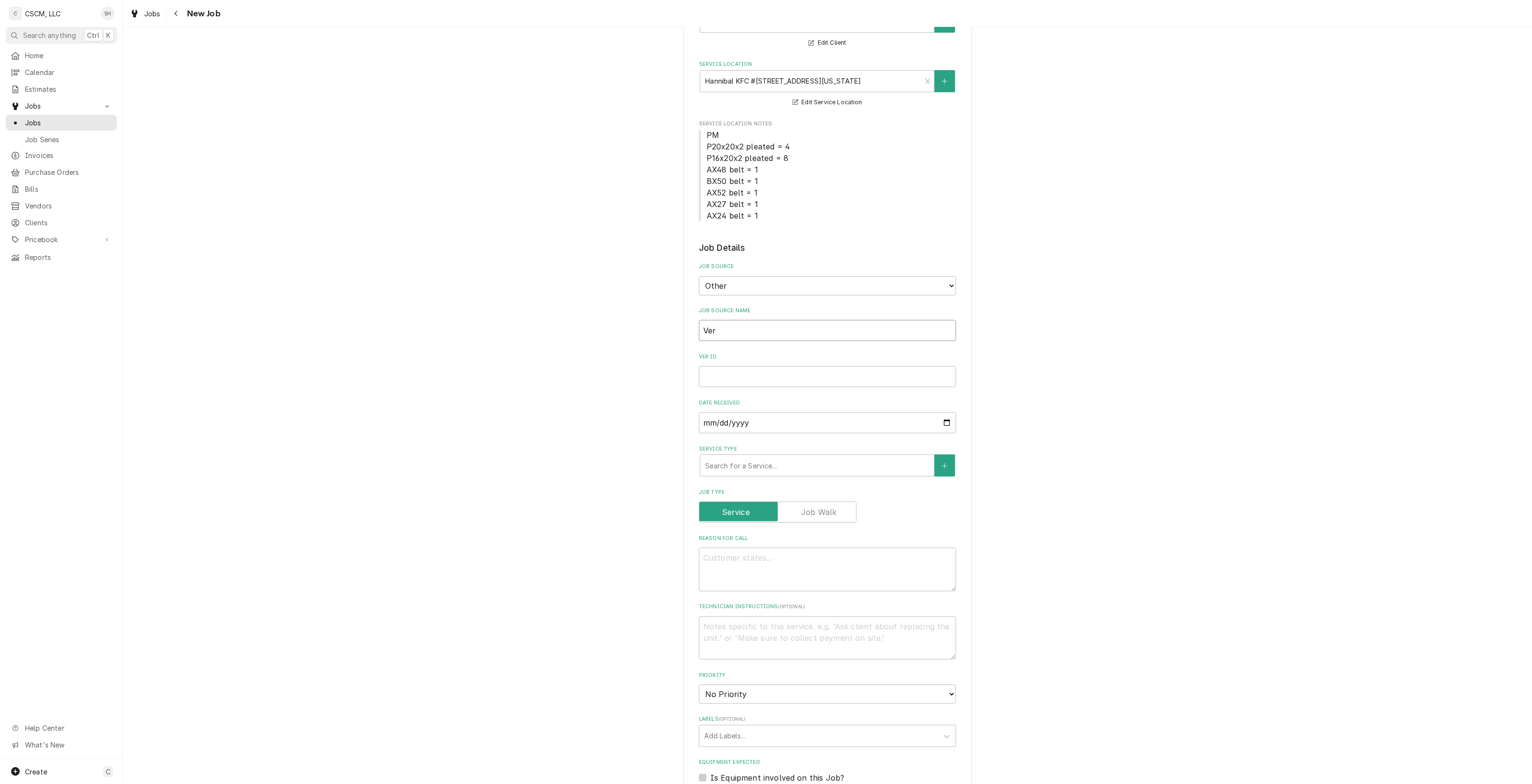
type textarea "x"
type input "Veri"
type textarea "x"
type input "Veris"
type textarea "x"
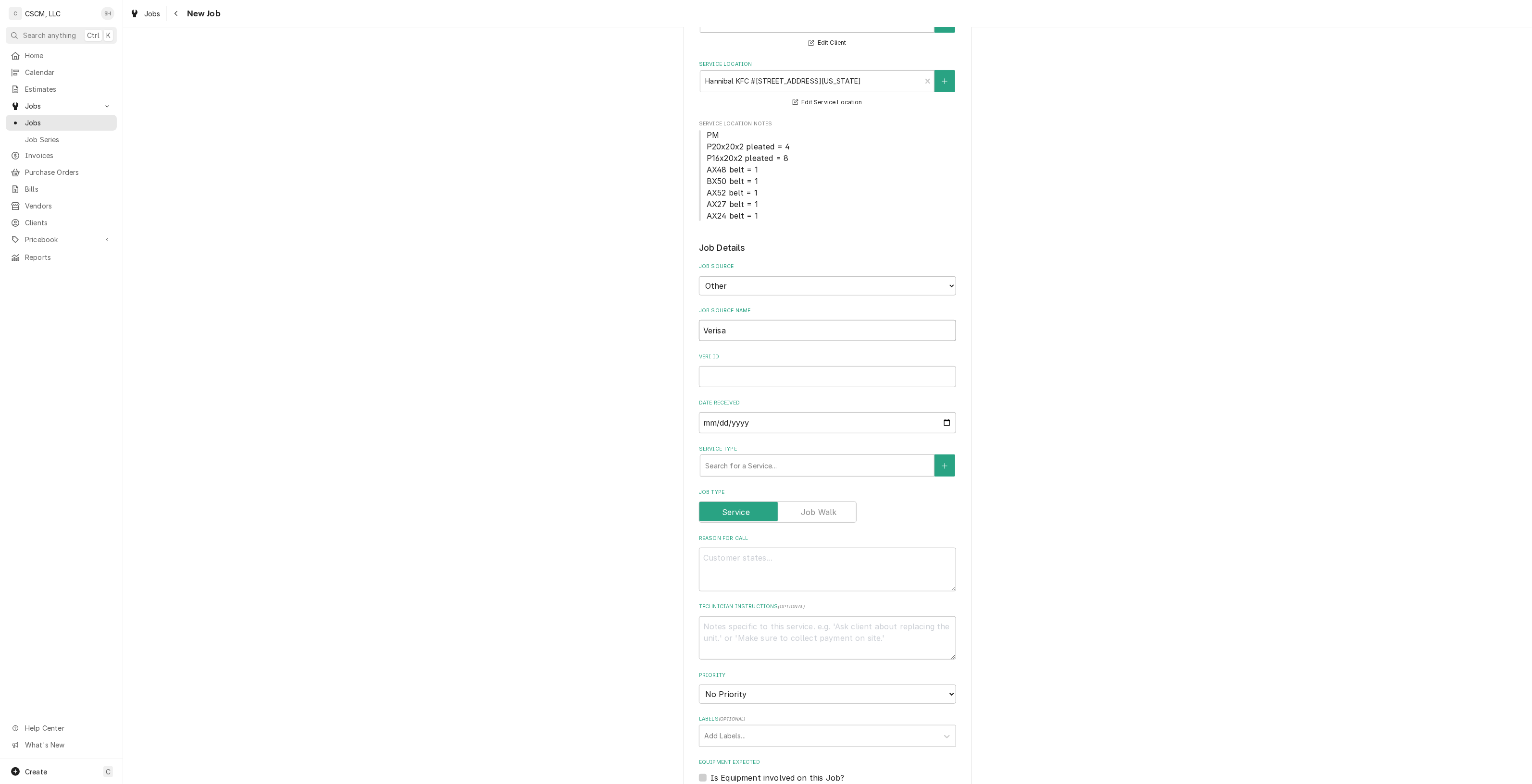
type input "Verisae"
type textarea "x"
type input "Verisae"
click at [878, 385] on input "Verisae ID" at bounding box center [827, 377] width 257 height 21
paste input "71969406"
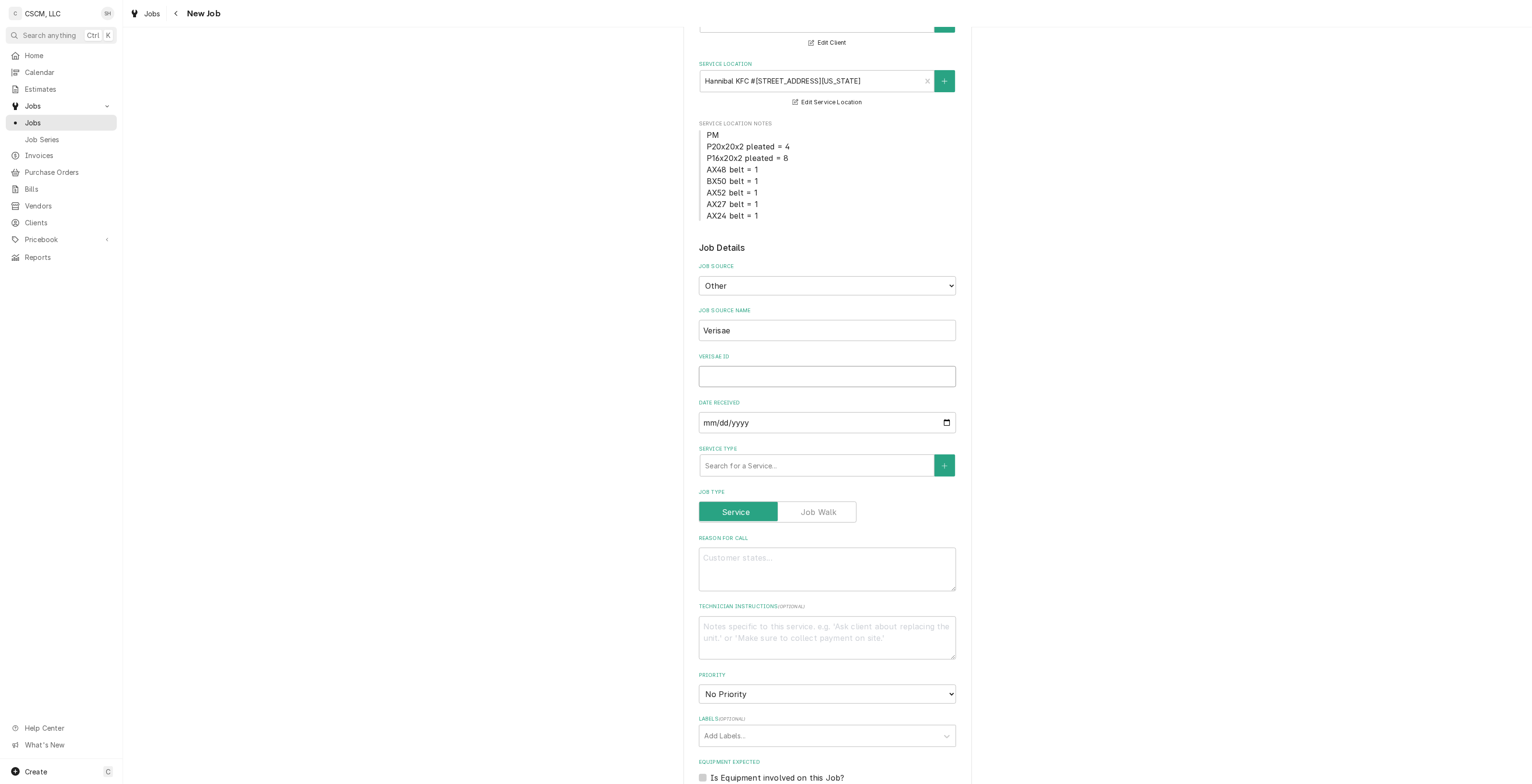
type textarea "x"
type input "71969406"
type textarea "x"
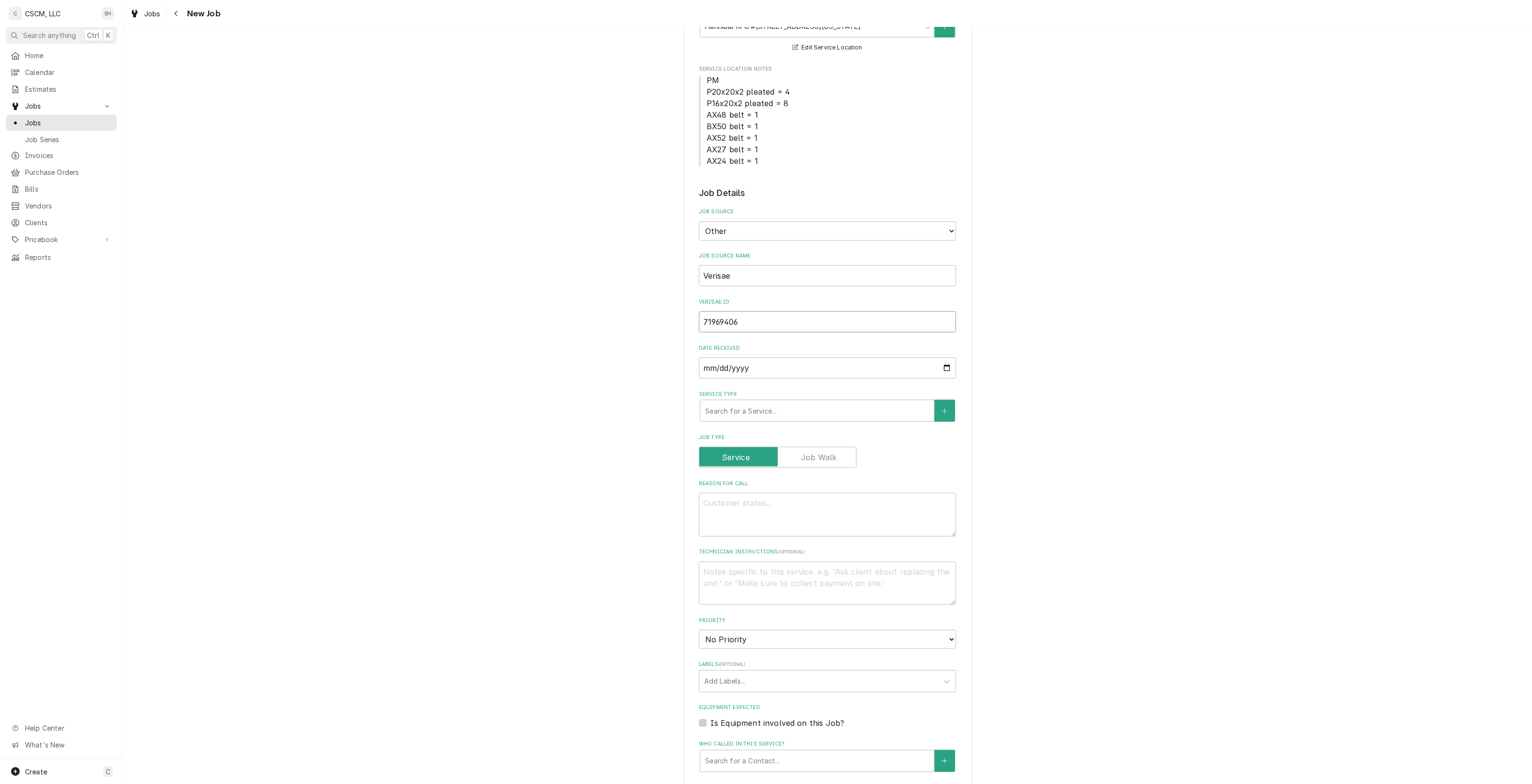
scroll to position [157, 0]
type input "71969406"
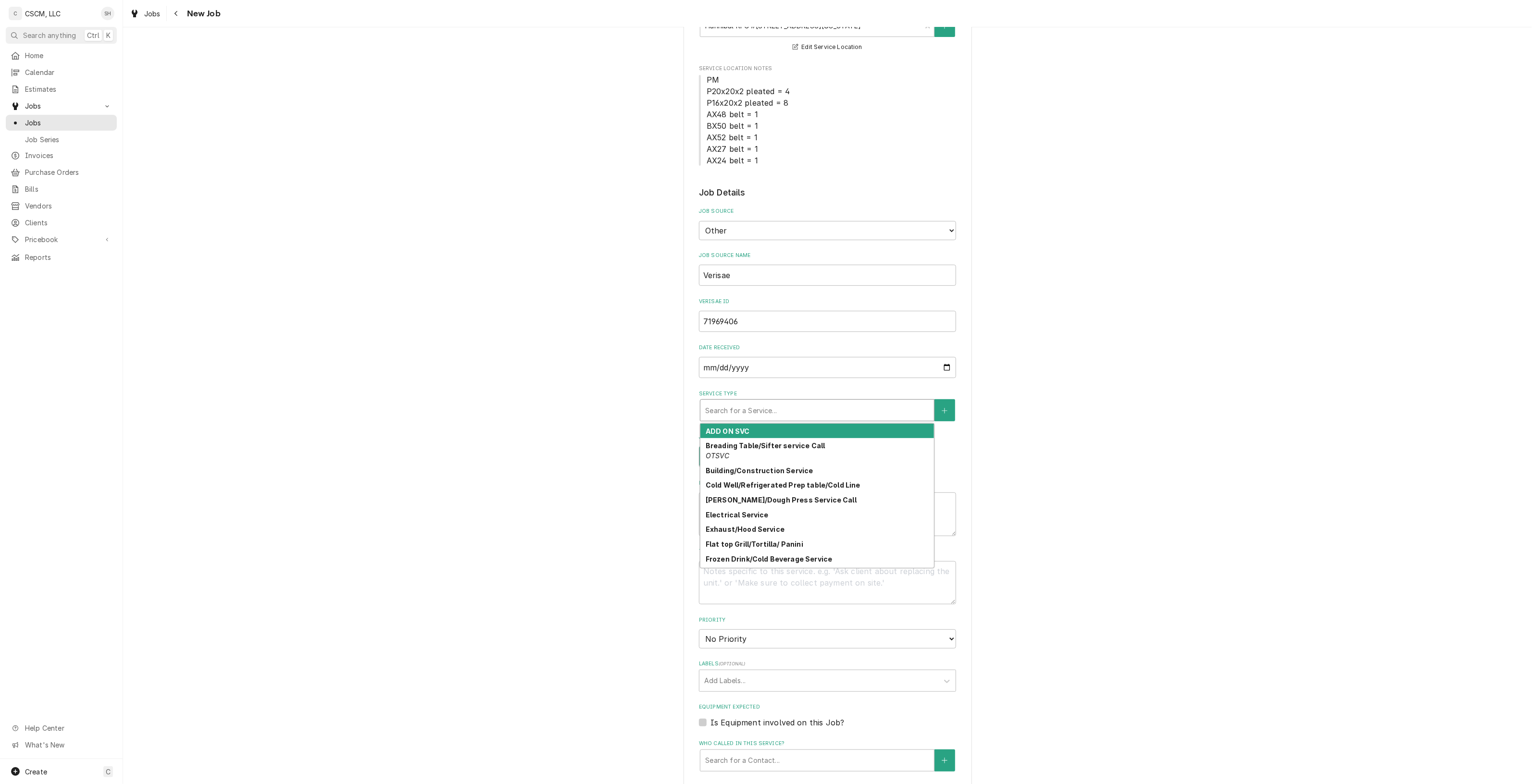
click at [840, 411] on div "Service Type" at bounding box center [817, 410] width 224 height 17
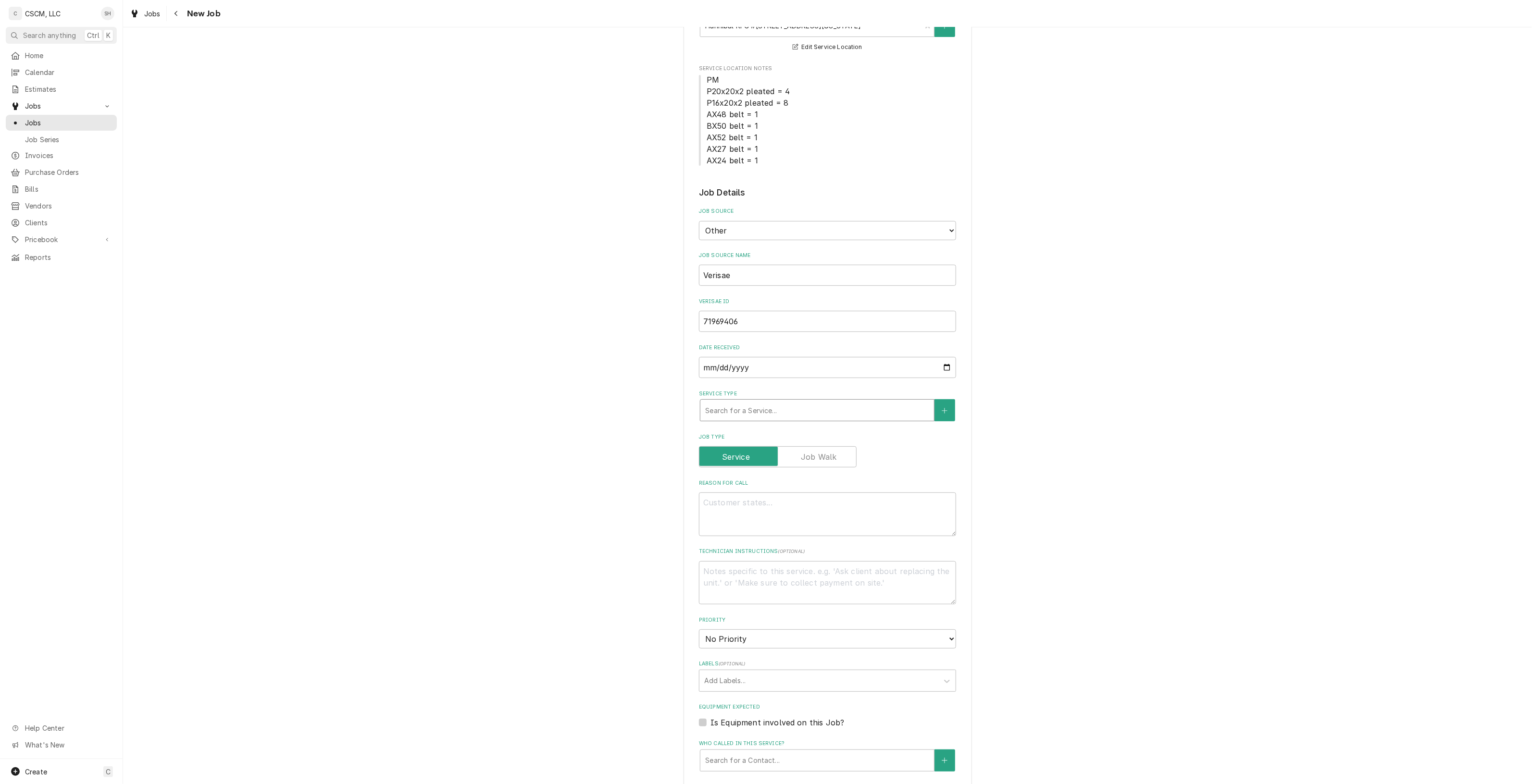
click at [840, 411] on div "Service Type" at bounding box center [817, 410] width 224 height 17
type textarea "x"
type input "pt"
type textarea "x"
type input "pr"
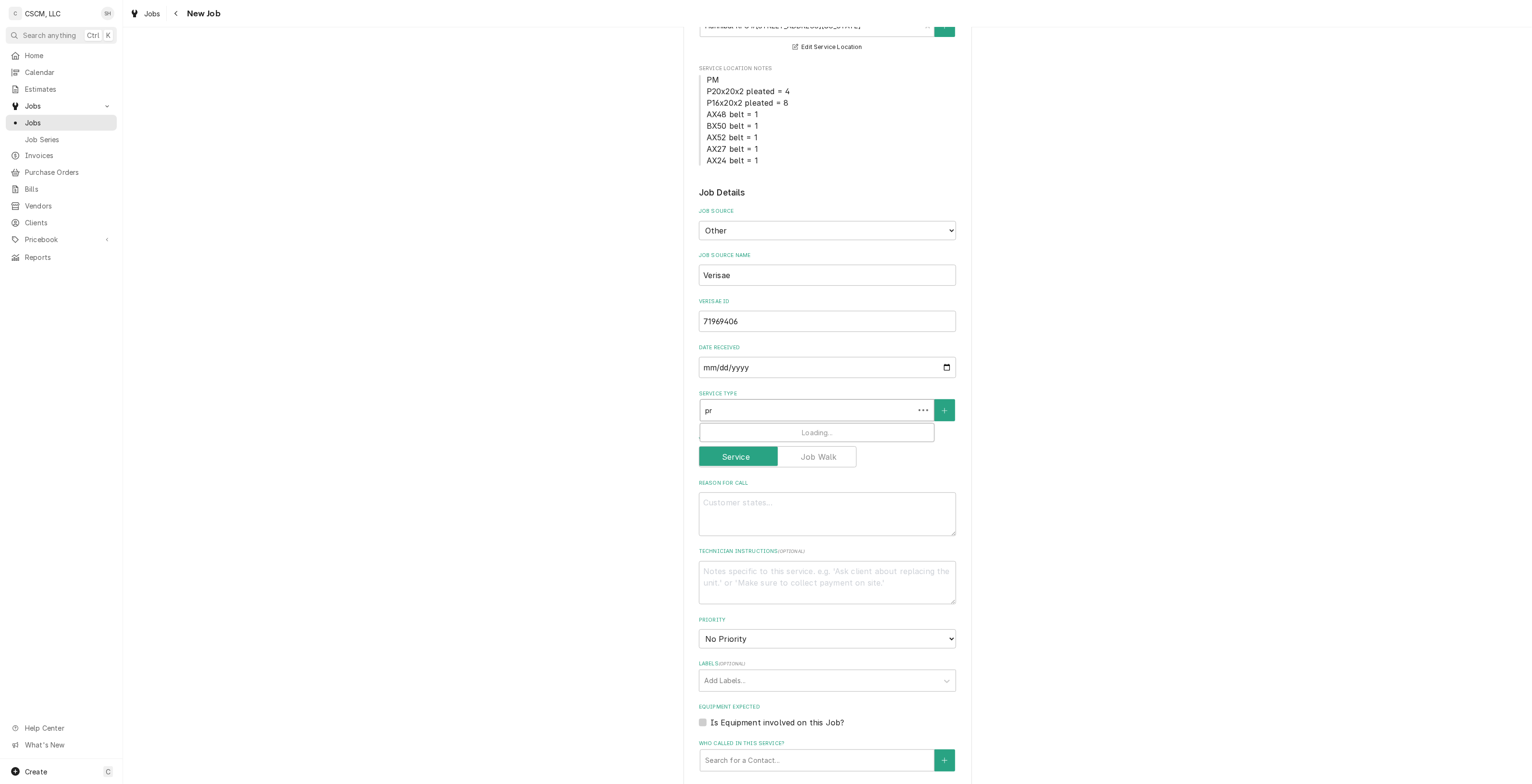
type textarea "x"
type input "pre"
type textarea "x"
type input "pres"
type textarea "x"
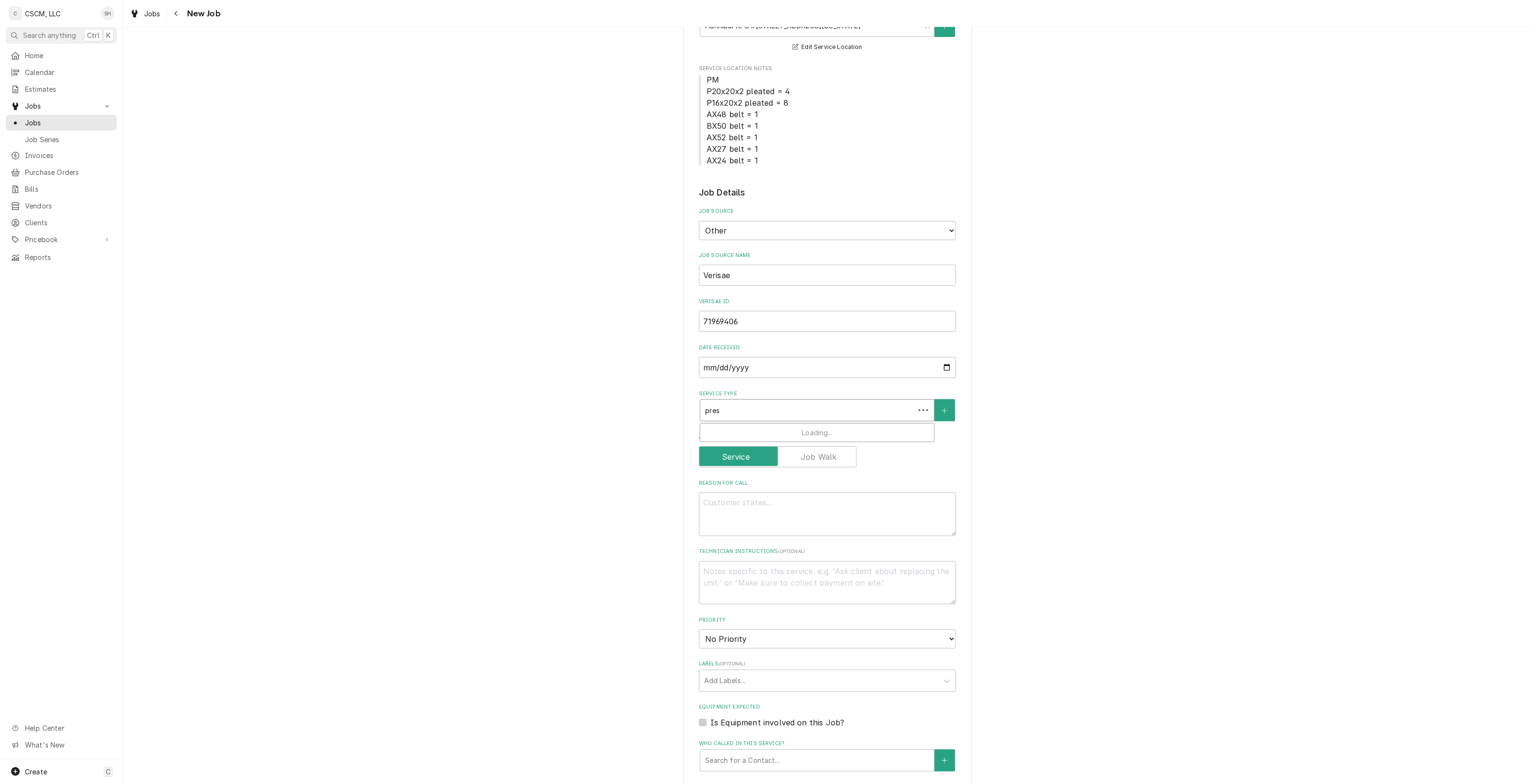
type input "press"
click at [830, 442] on div "Pressure Fryer Service McD's SVC" at bounding box center [817, 451] width 234 height 25
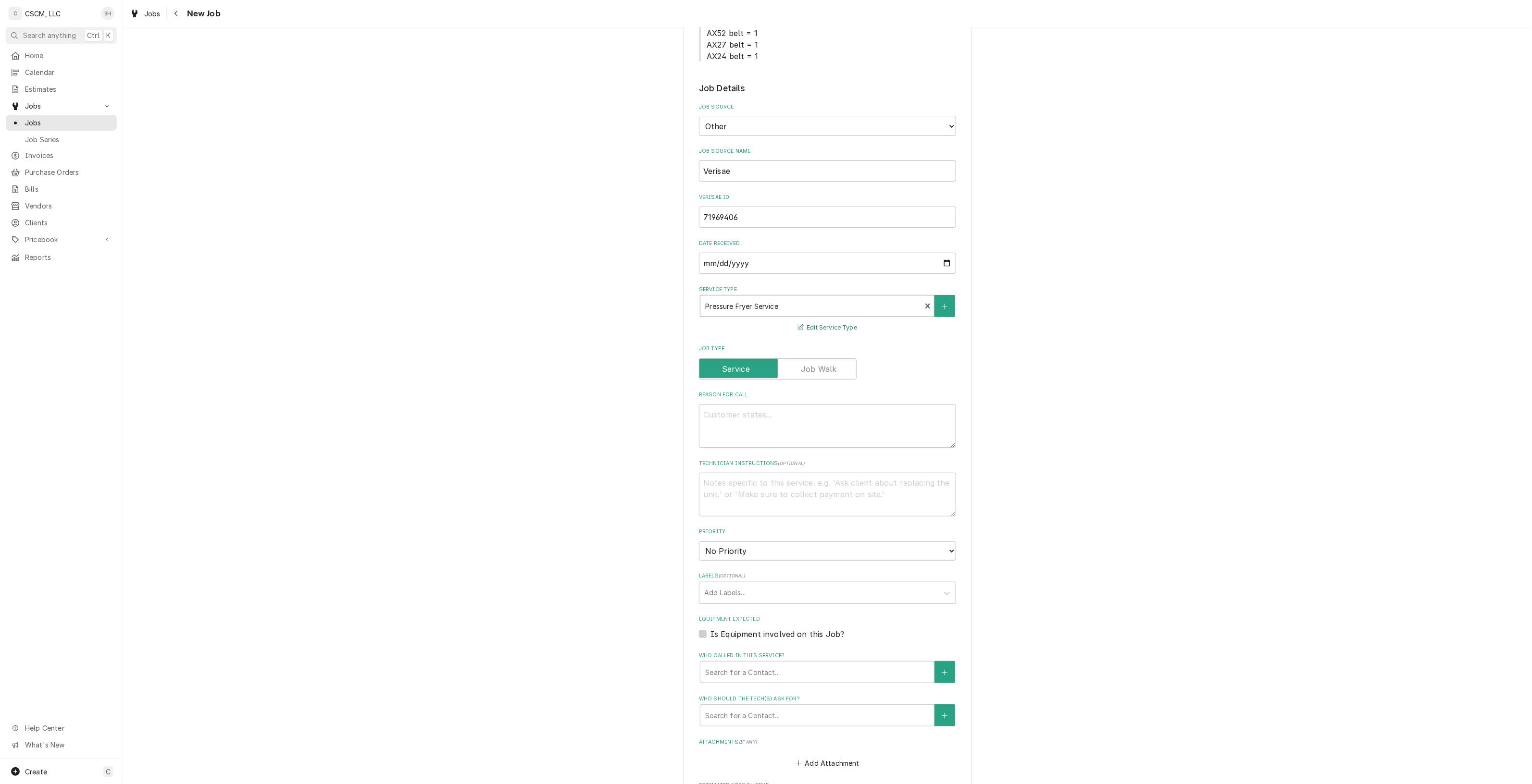
scroll to position [262, 0]
click at [830, 433] on textarea "Reason For Call" at bounding box center [827, 425] width 257 height 44
click at [865, 410] on textarea "Reason For Call" at bounding box center [827, 425] width 257 height 44
paste textarea "Fryer is tripping the breaker"
type textarea "x"
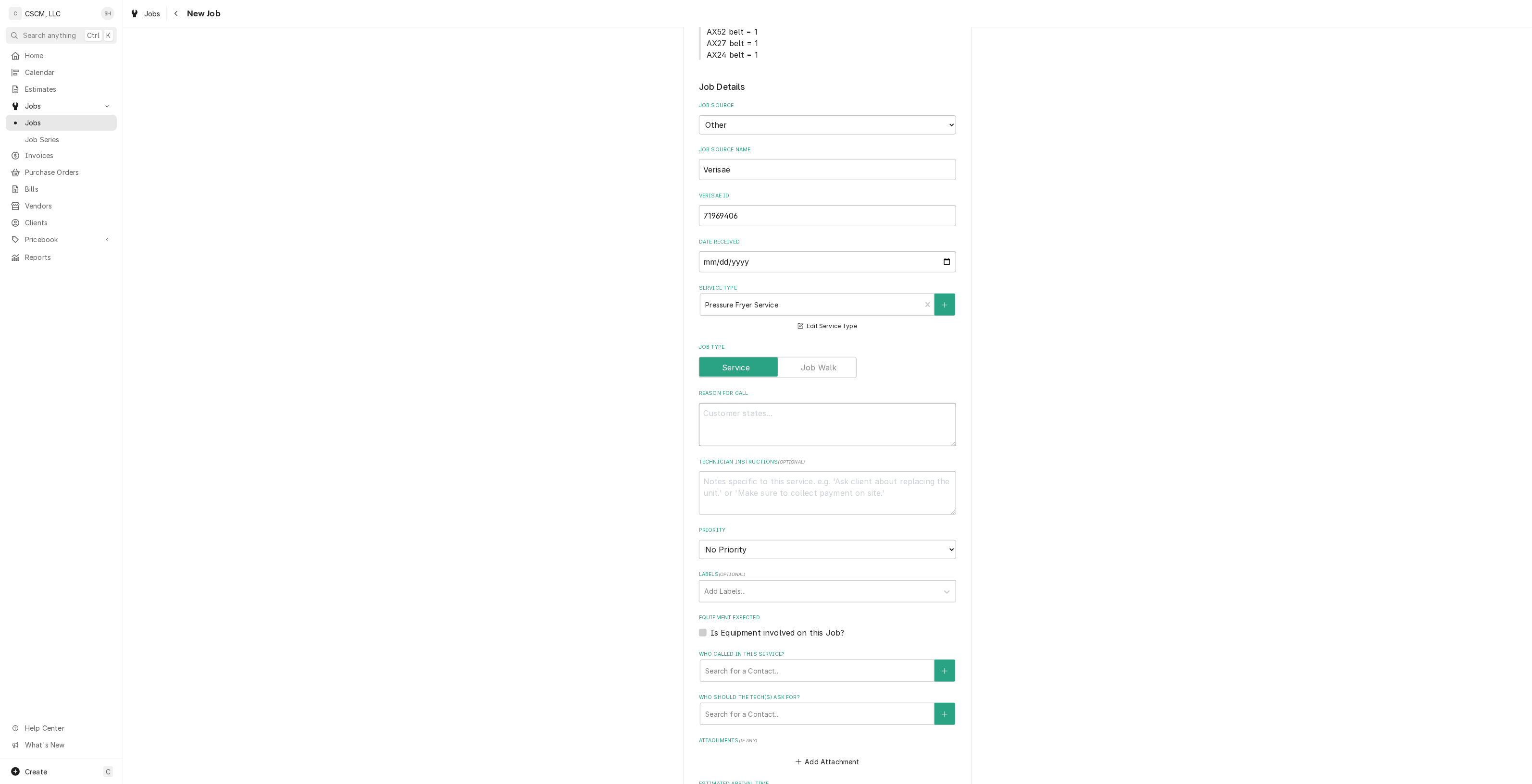
type textarea "Fryer is tripping the breaker"
type textarea "x"
type textarea "Fryer is tripping the breaker"
type textarea "x"
type textarea "Fryer is tripping the breaker N"
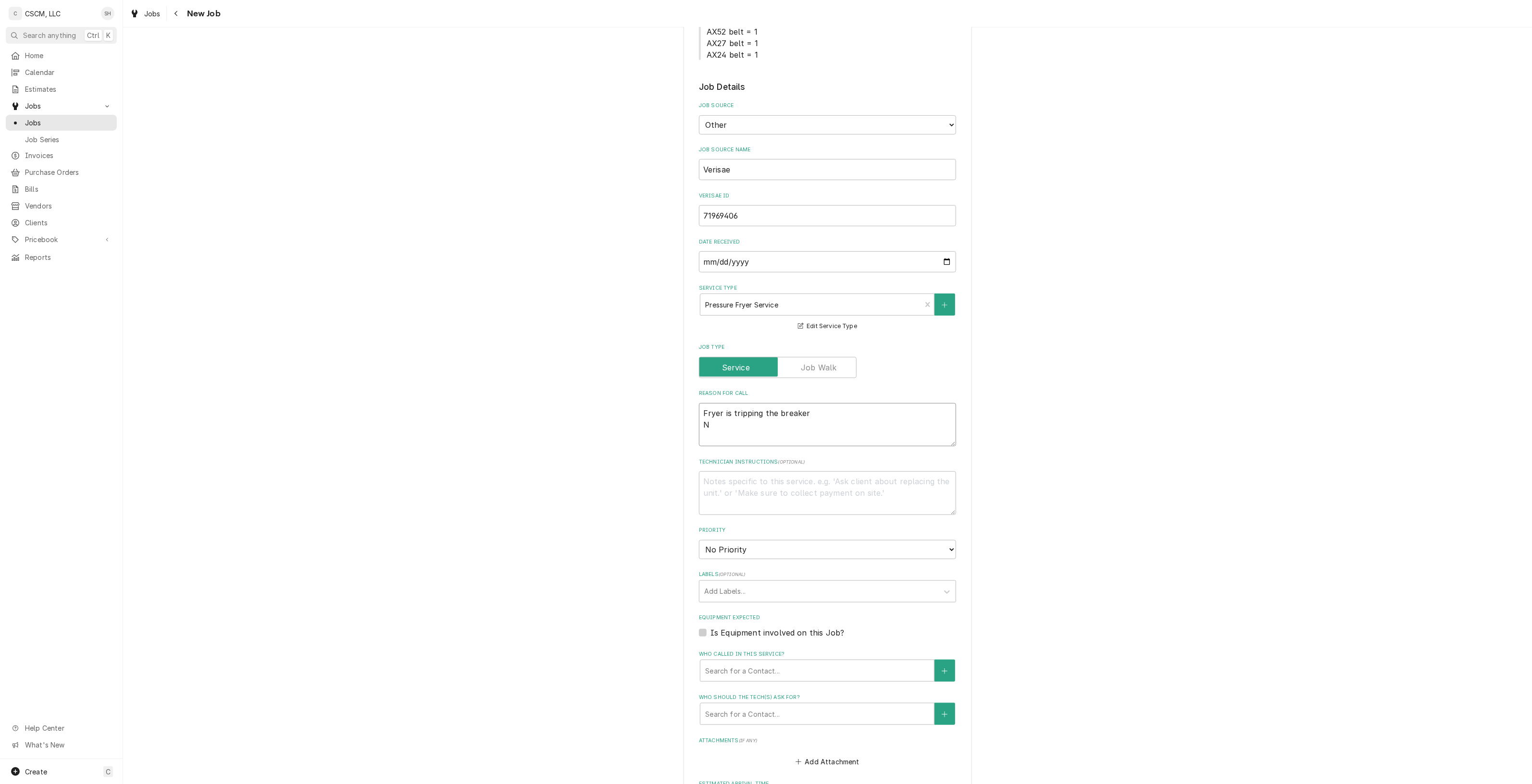
type textarea "x"
type textarea "Fryer is tripping the breaker NT"
type textarea "x"
type textarea "Fryer is tripping the breaker NTE"
type textarea "x"
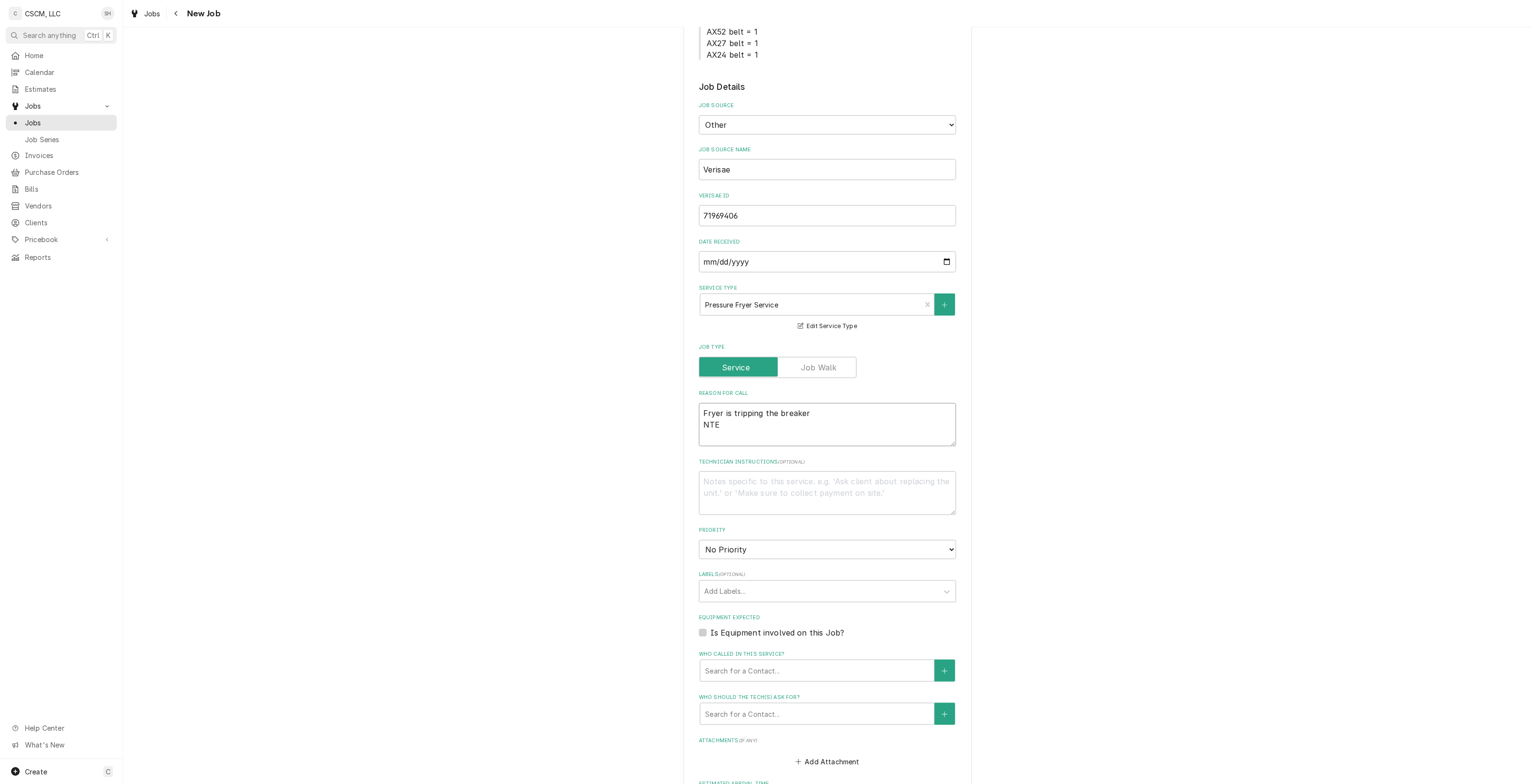
type textarea "Fryer is tripping the breaker NTE:"
type textarea "x"
type textarea "Fryer is tripping the breaker NTE:"
type textarea "x"
type textarea "Fryer is tripping the breaker NTE: $"
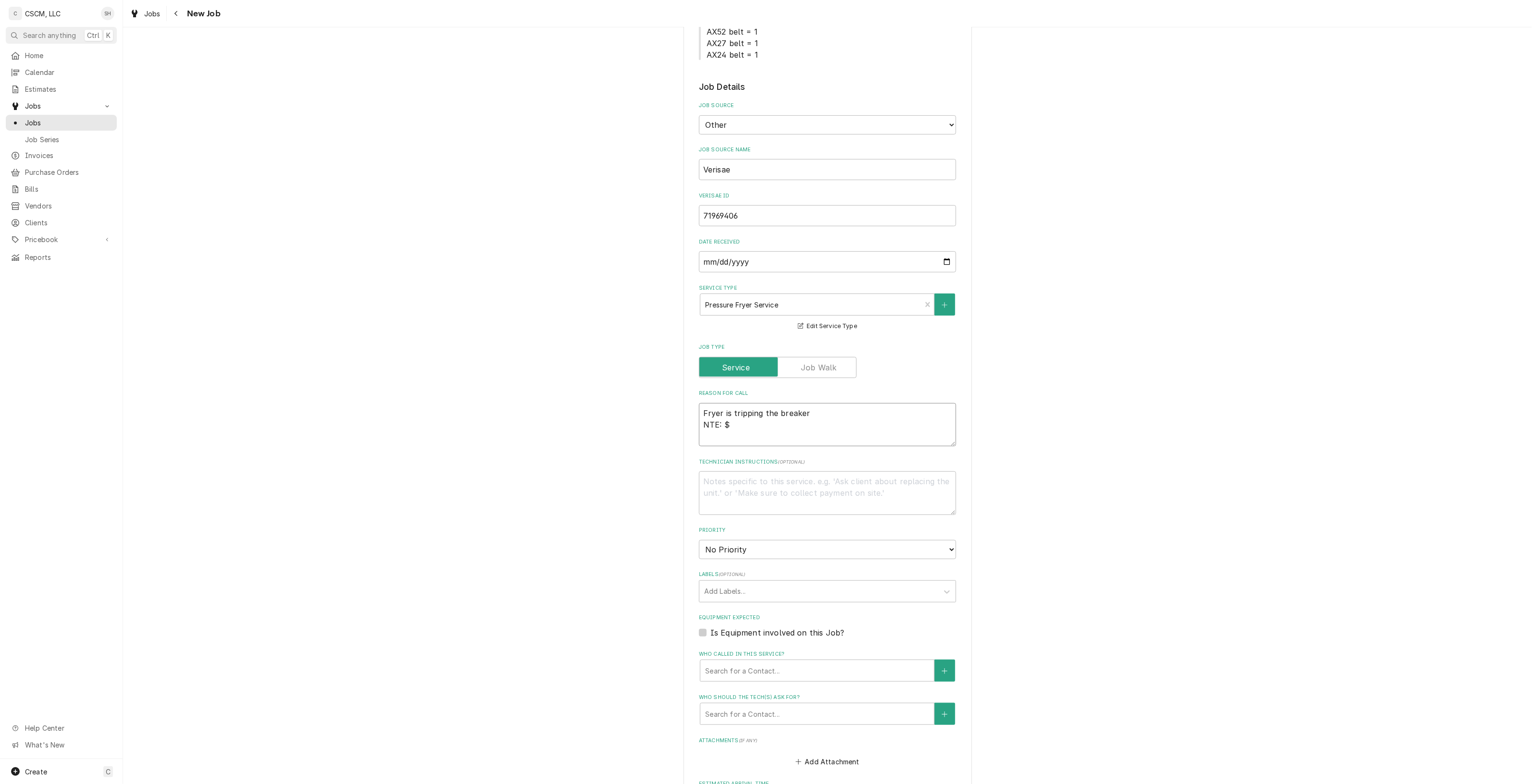
type textarea "x"
type textarea "Fryer is tripping the breaker NTE: $5"
type textarea "x"
type textarea "Fryer is tripping the breaker NTE: $50"
type textarea "x"
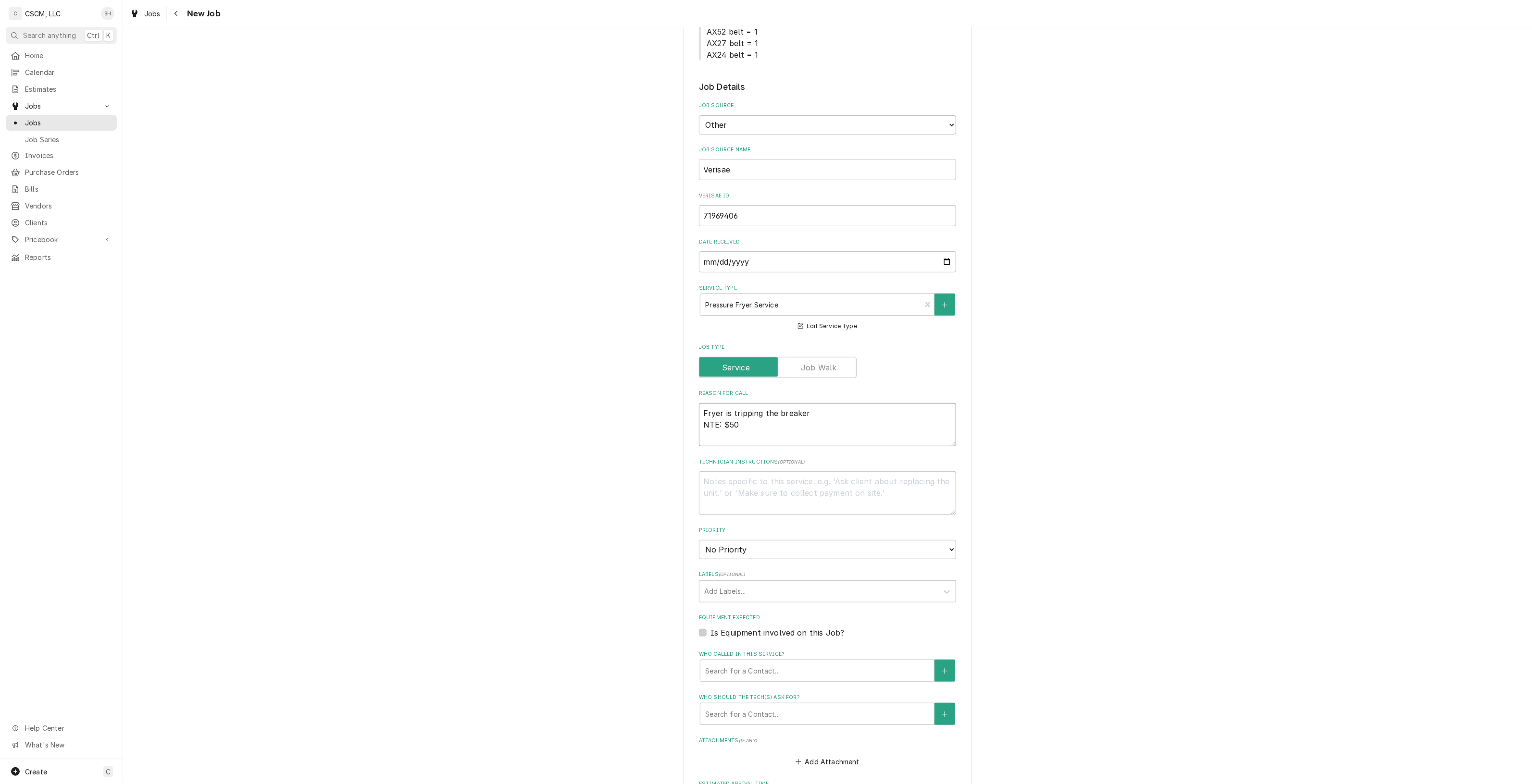
type textarea "Fryer is tripping the breaker NTE: $500"
type textarea "x"
type textarea "Fryer is tripping the breaker NTE: $500"
type textarea "x"
type textarea "Fryer is tripping the breaker NTE: $500 P"
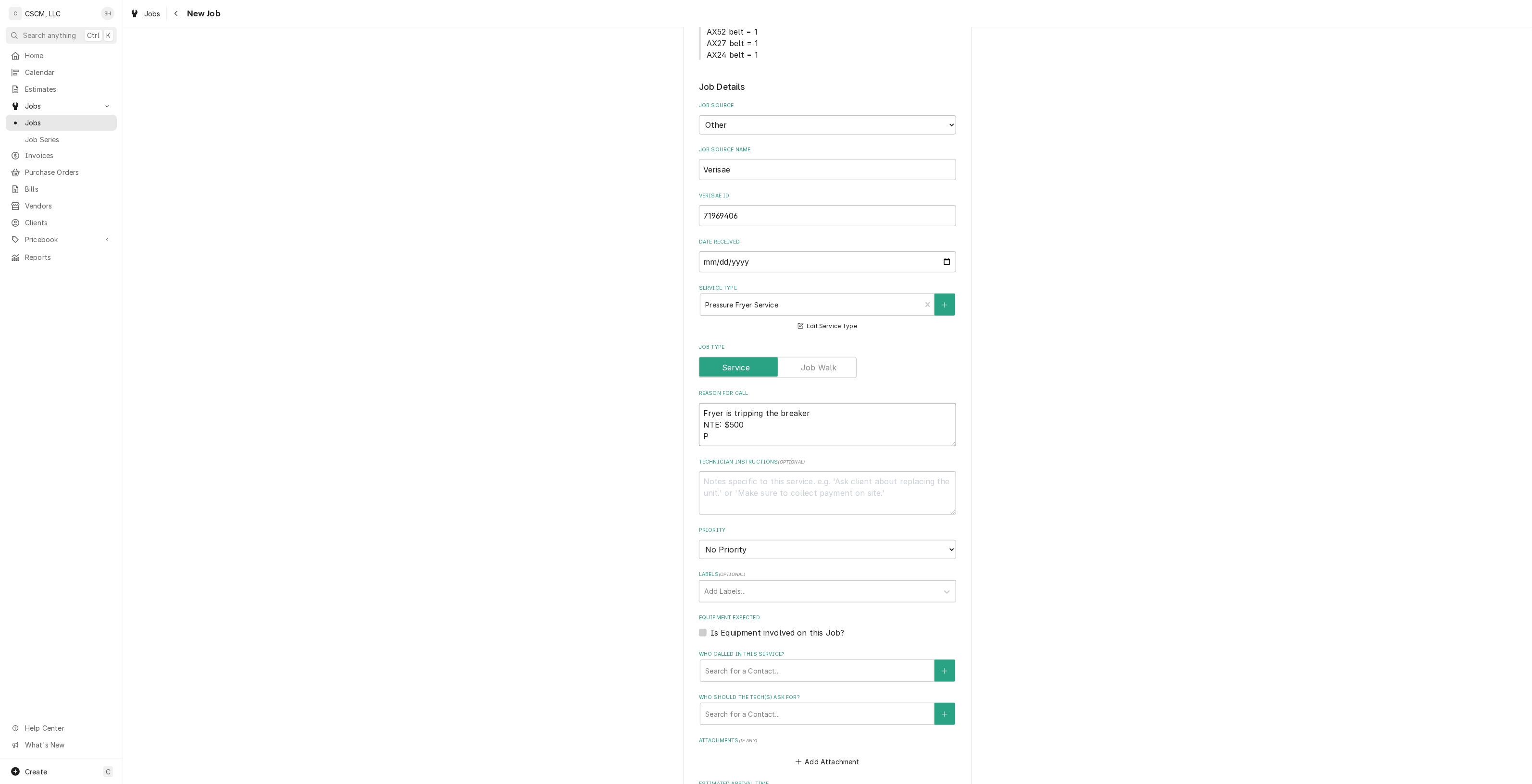
type textarea "x"
type textarea "Fryer is tripping the breaker NTE: $500 PO"
type textarea "x"
type textarea "Fryer is tripping the breaker NTE: $500 PO"
type textarea "x"
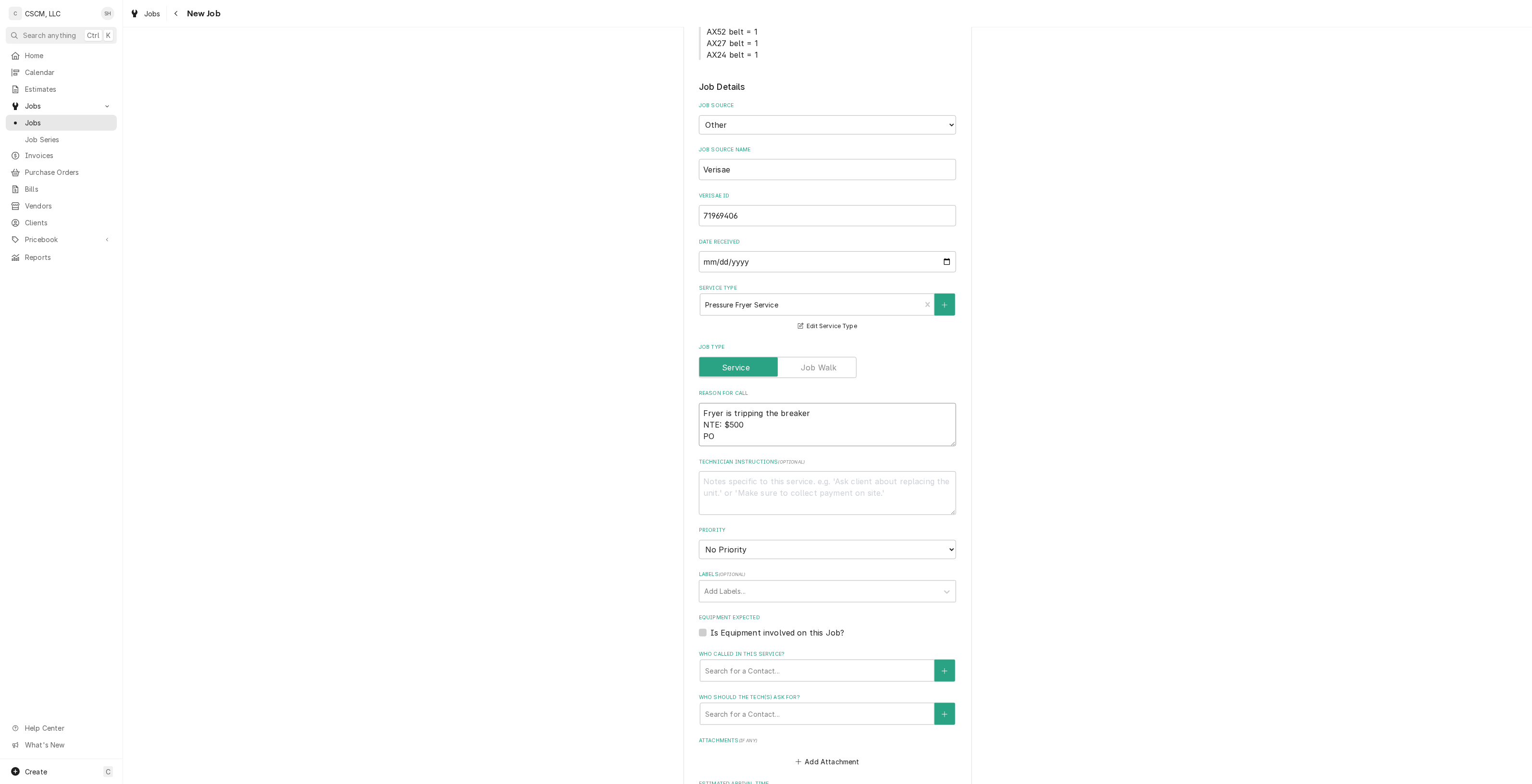
type textarea "Fryer is tripping the breaker NTE: $500 PO 7"
type textarea "x"
type textarea "Fryer is tripping the breaker NTE: $500 PO 71"
type textarea "x"
type textarea "Fryer is tripping the breaker NTE: $500 PO 719"
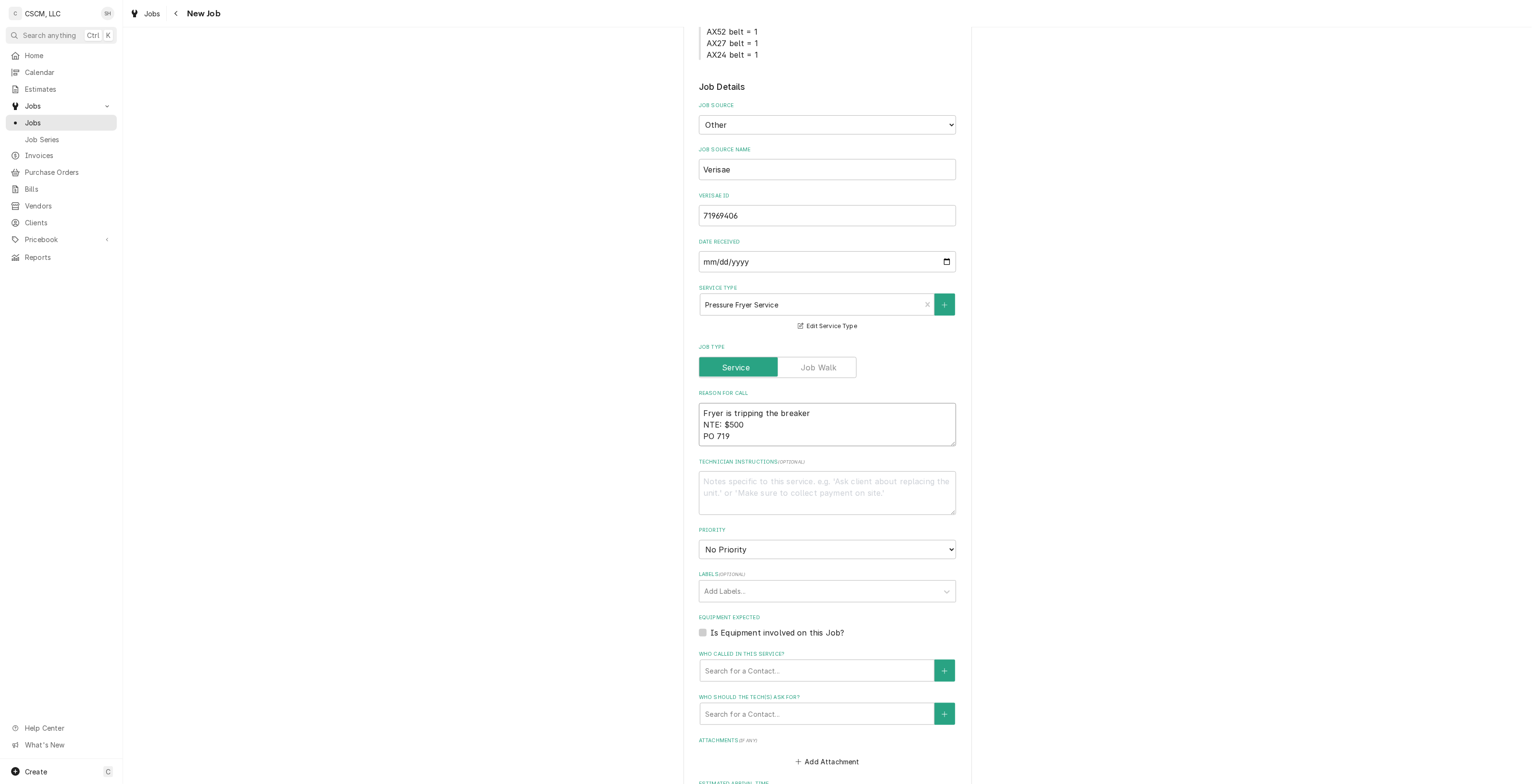
type textarea "x"
type textarea "Fryer is tripping the breaker NTE: $500 PO 7196"
type textarea "x"
type textarea "Fryer is tripping the breaker NTE: $500 PO 71969"
type textarea "x"
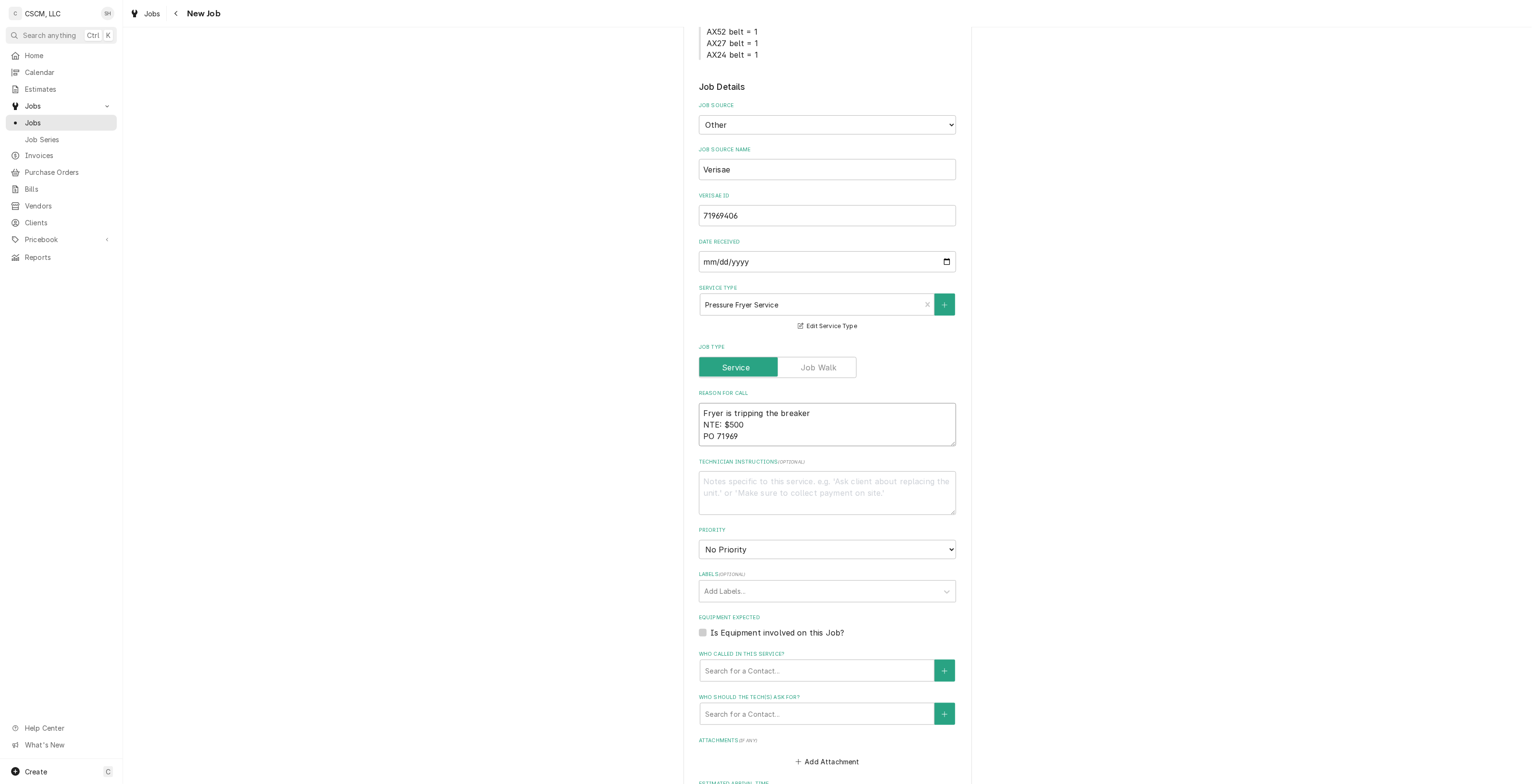
type textarea "Fryer is tripping the breaker NTE: $500 PO 719694"
type textarea "x"
type textarea "Fryer is tripping the breaker NTE: $500 PO 7196940"
type textarea "x"
type textarea "Fryer is tripping the breaker NTE: $500 PO 71969406"
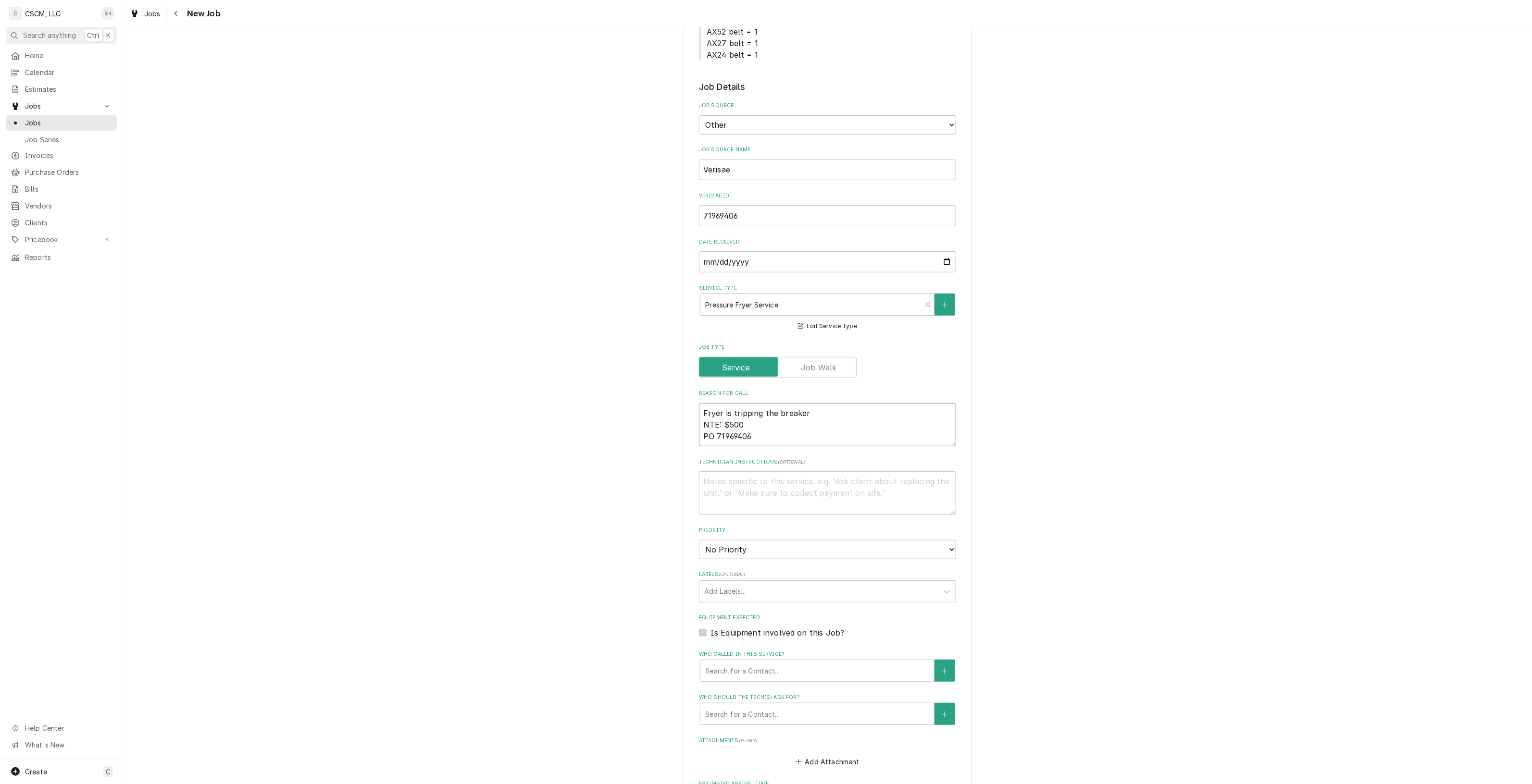
type textarea "x"
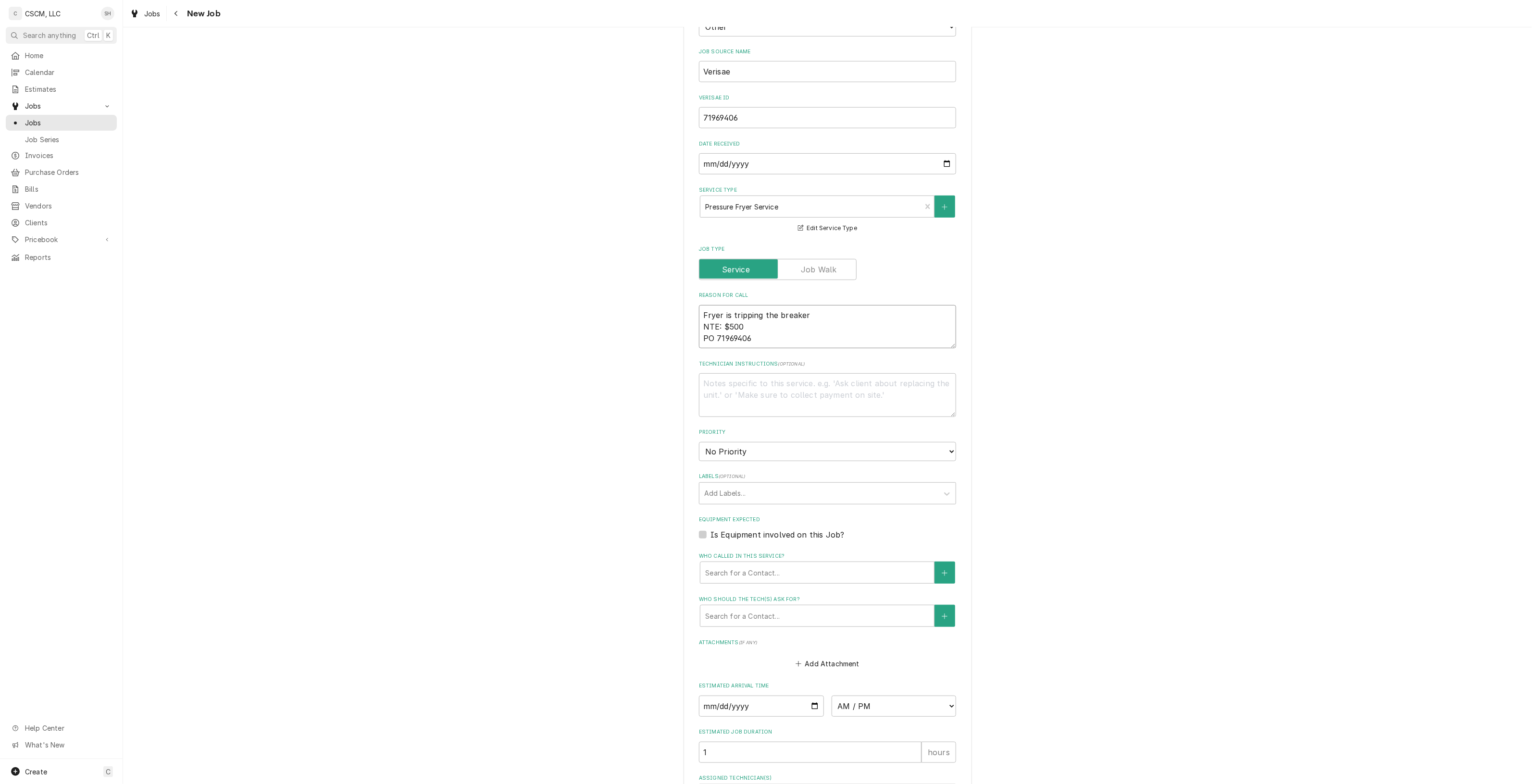
scroll to position [361, 0]
type textarea "Fryer is tripping the breaker NTE: $500 PO 71969406"
click at [864, 448] on select "No Priority Urgent High Medium Low" at bounding box center [827, 451] width 257 height 19
select select "2"
click at [699, 442] on select "No Priority Urgent High Medium Low" at bounding box center [827, 451] width 257 height 19
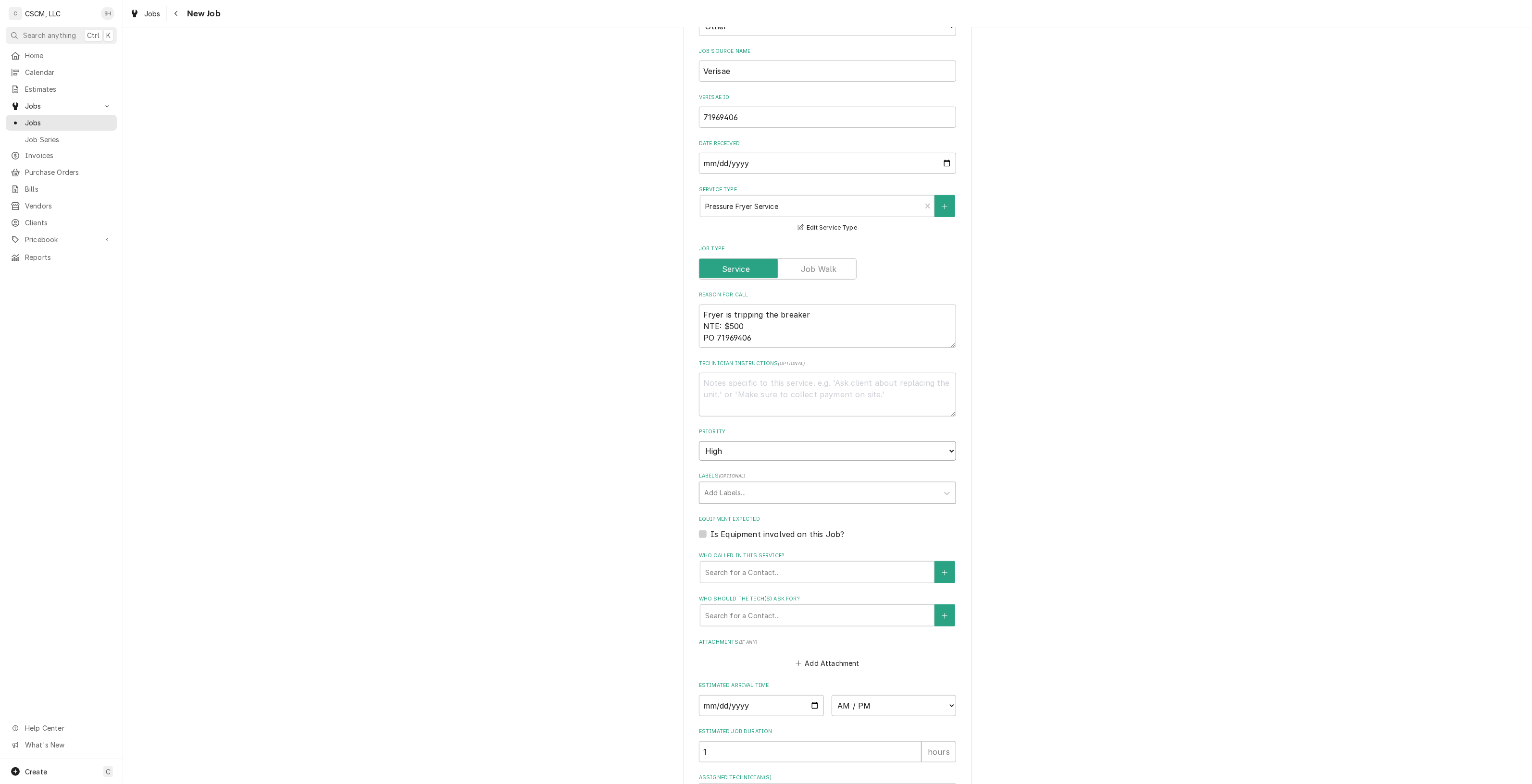
type textarea "x"
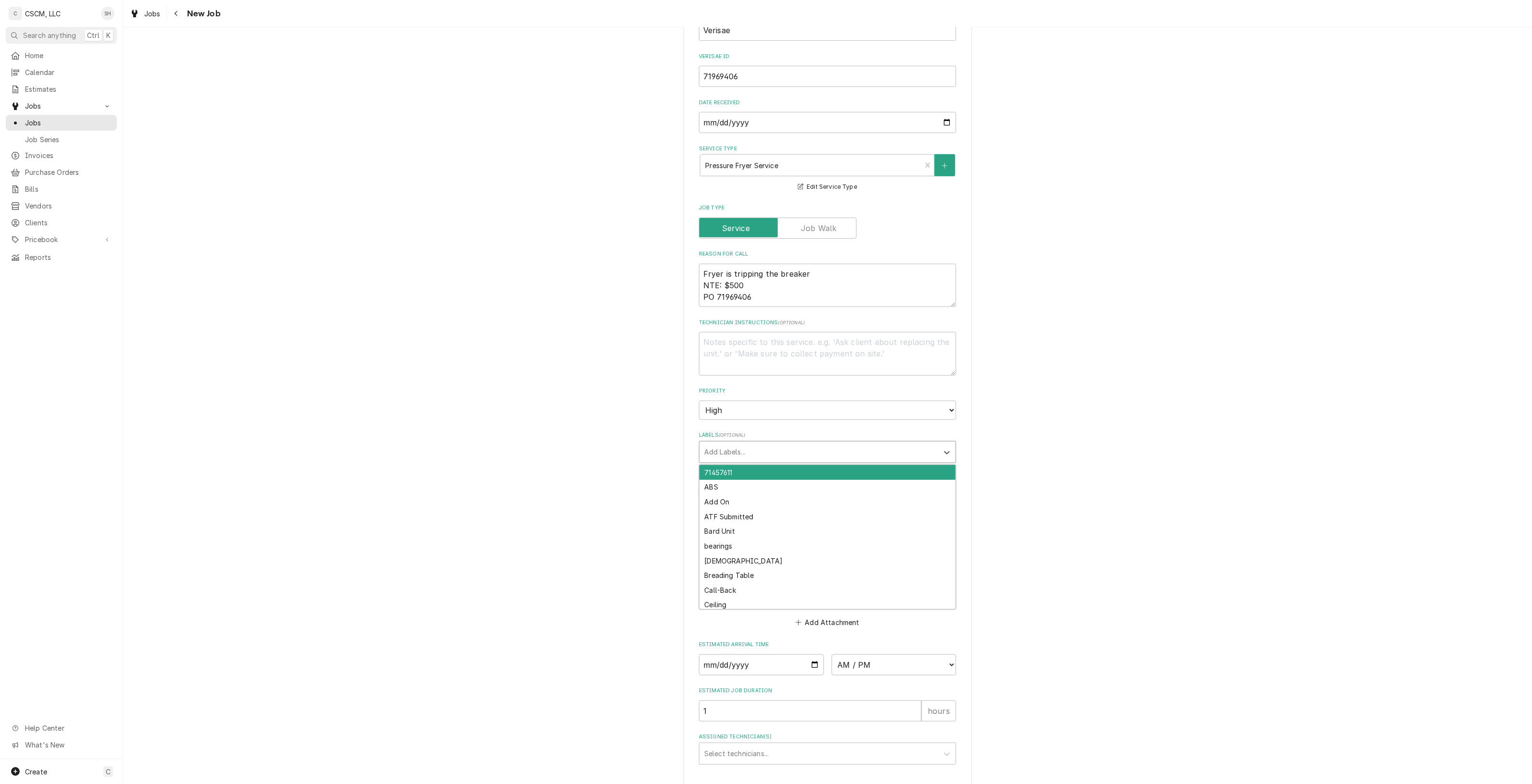
click at [832, 459] on div "Add Labels..." at bounding box center [819, 452] width 239 height 21
type input "PRESS"
click at [837, 469] on div "Pressure Fryer" at bounding box center [827, 472] width 256 height 15
type textarea "x"
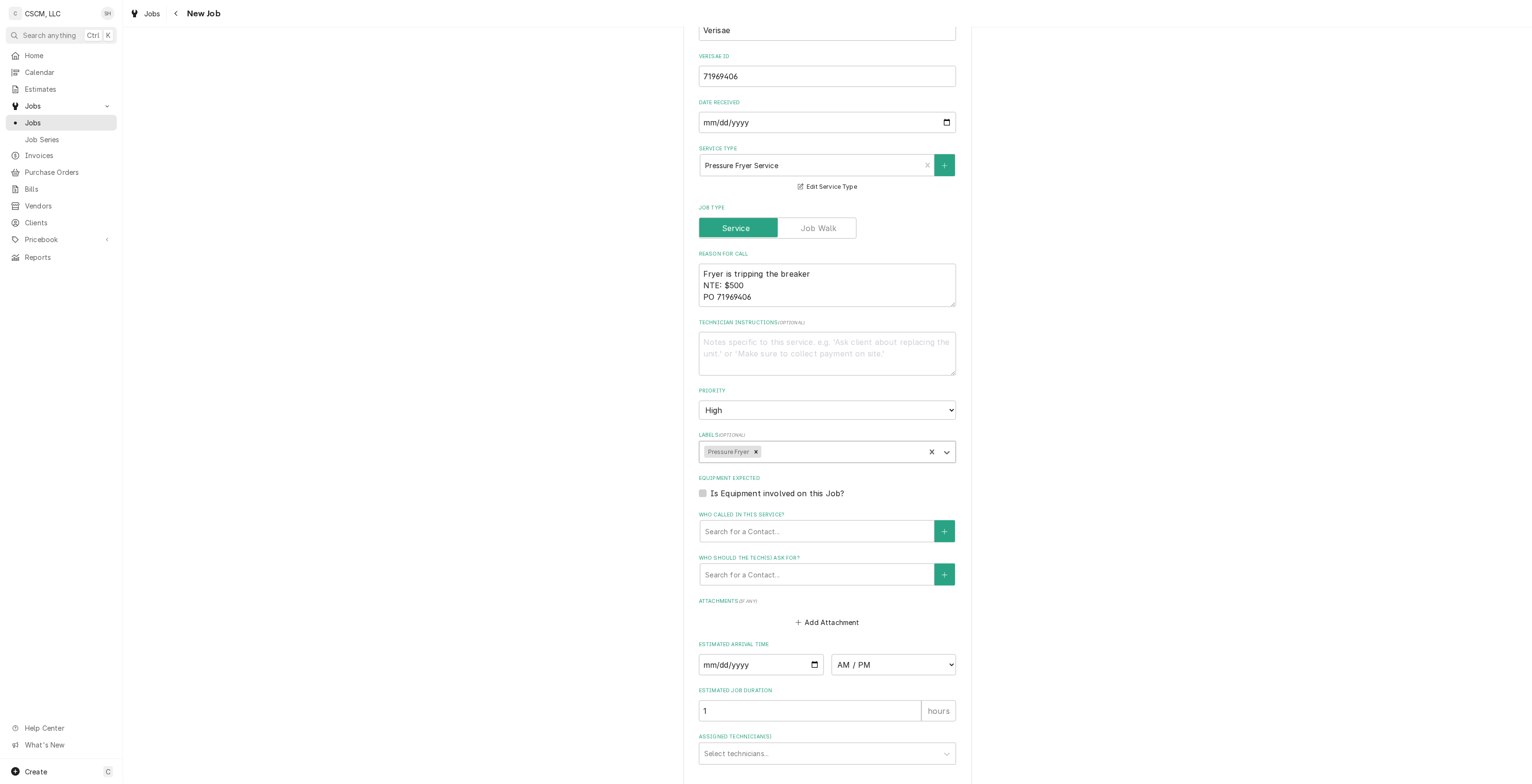
type textarea "x"
type input "B"
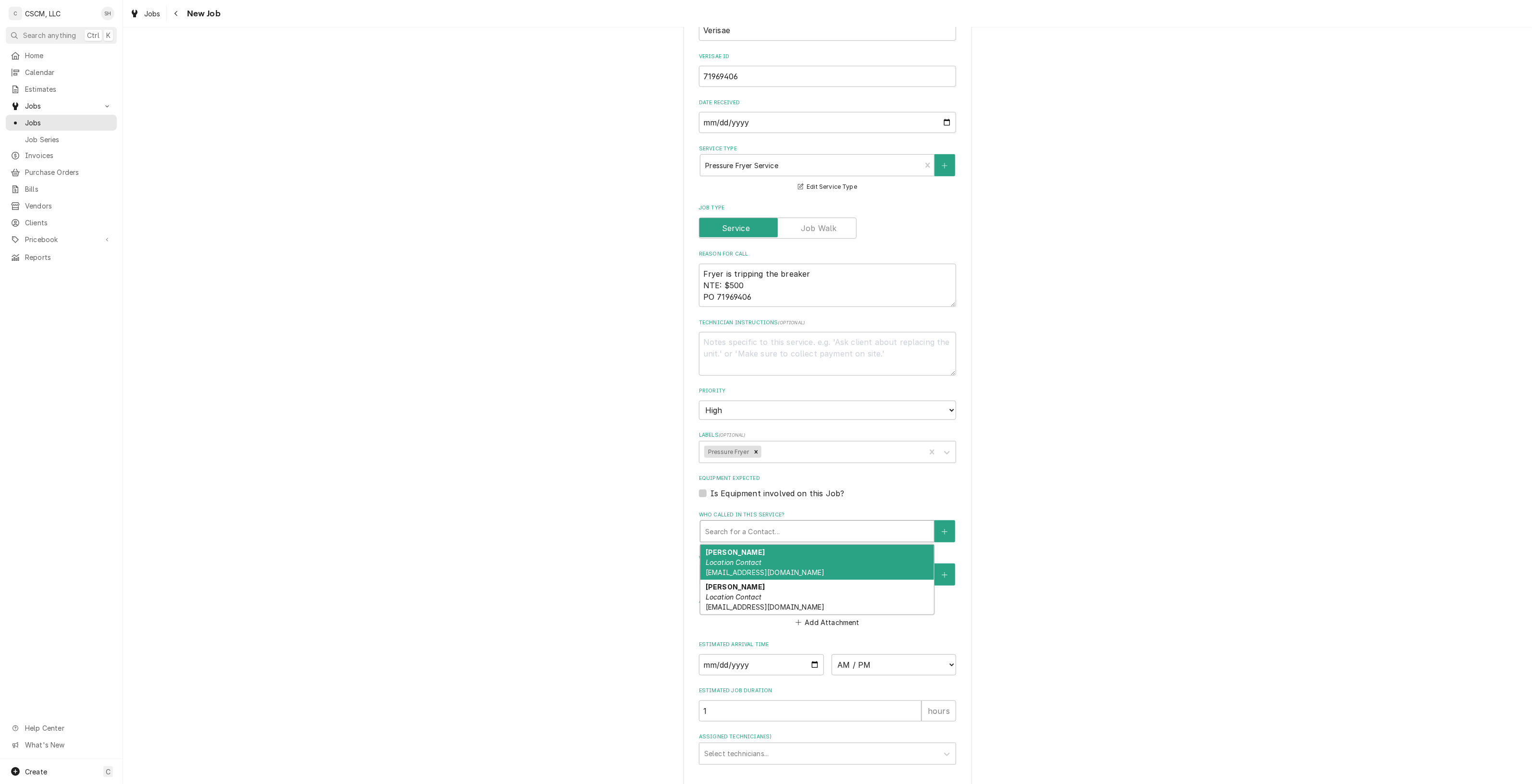
click at [779, 535] on div "Who called in this service?" at bounding box center [817, 531] width 224 height 17
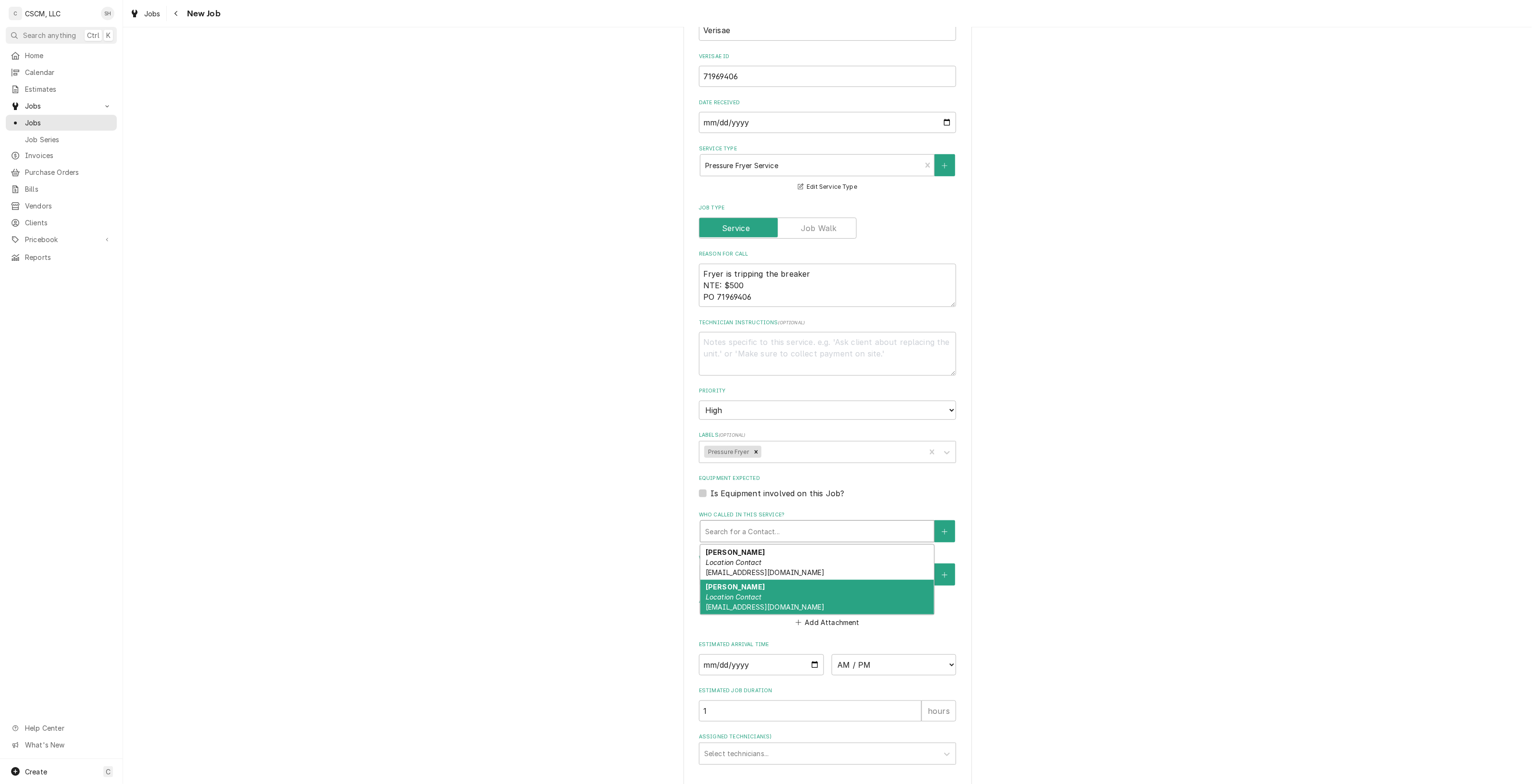
click at [770, 592] on div "Ralph Hoffman Location Contact rhoffman@kbpbrands.com" at bounding box center [817, 597] width 234 height 35
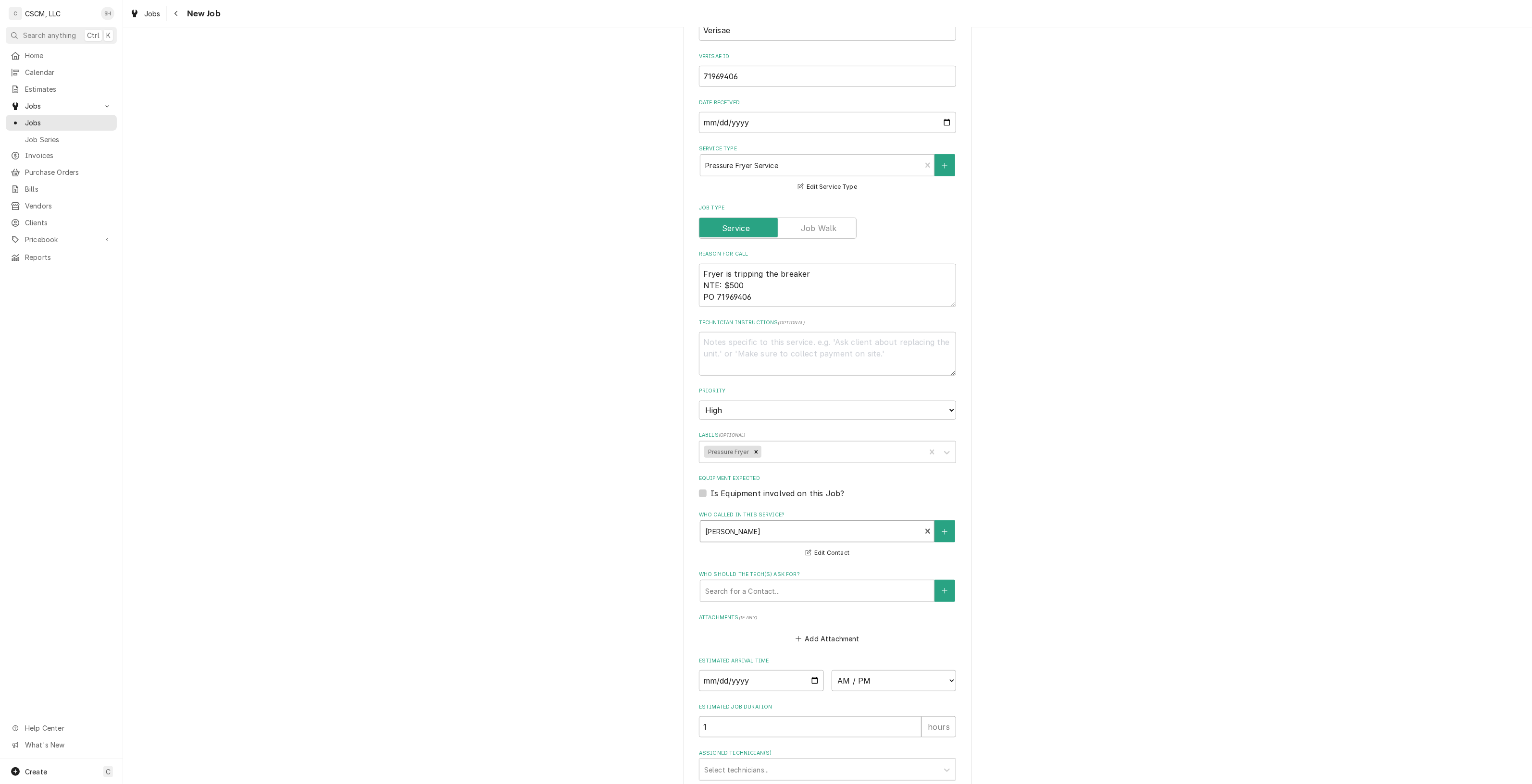
scroll to position [480, 0]
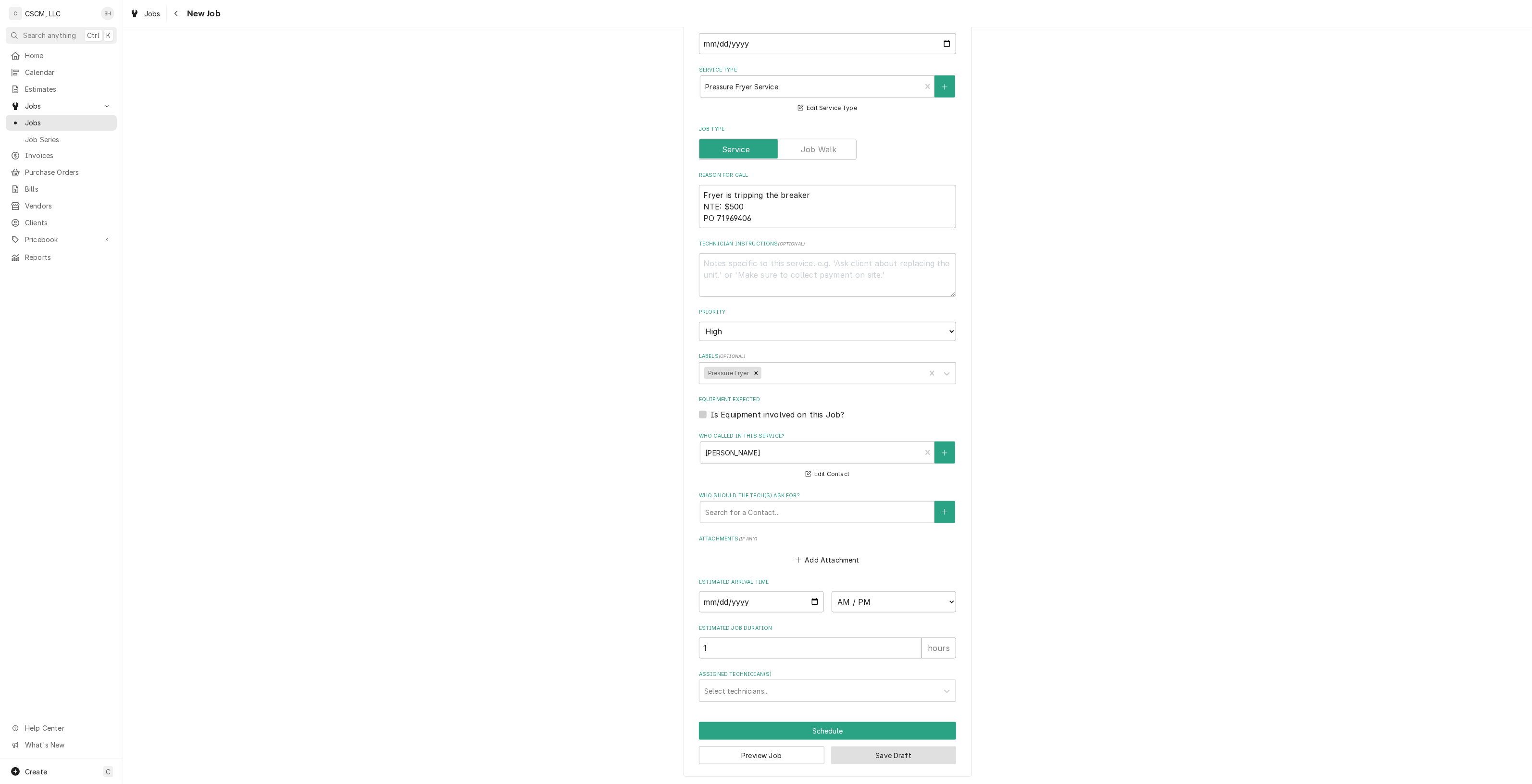
click at [890, 753] on button "Save Draft" at bounding box center [894, 755] width 125 height 18
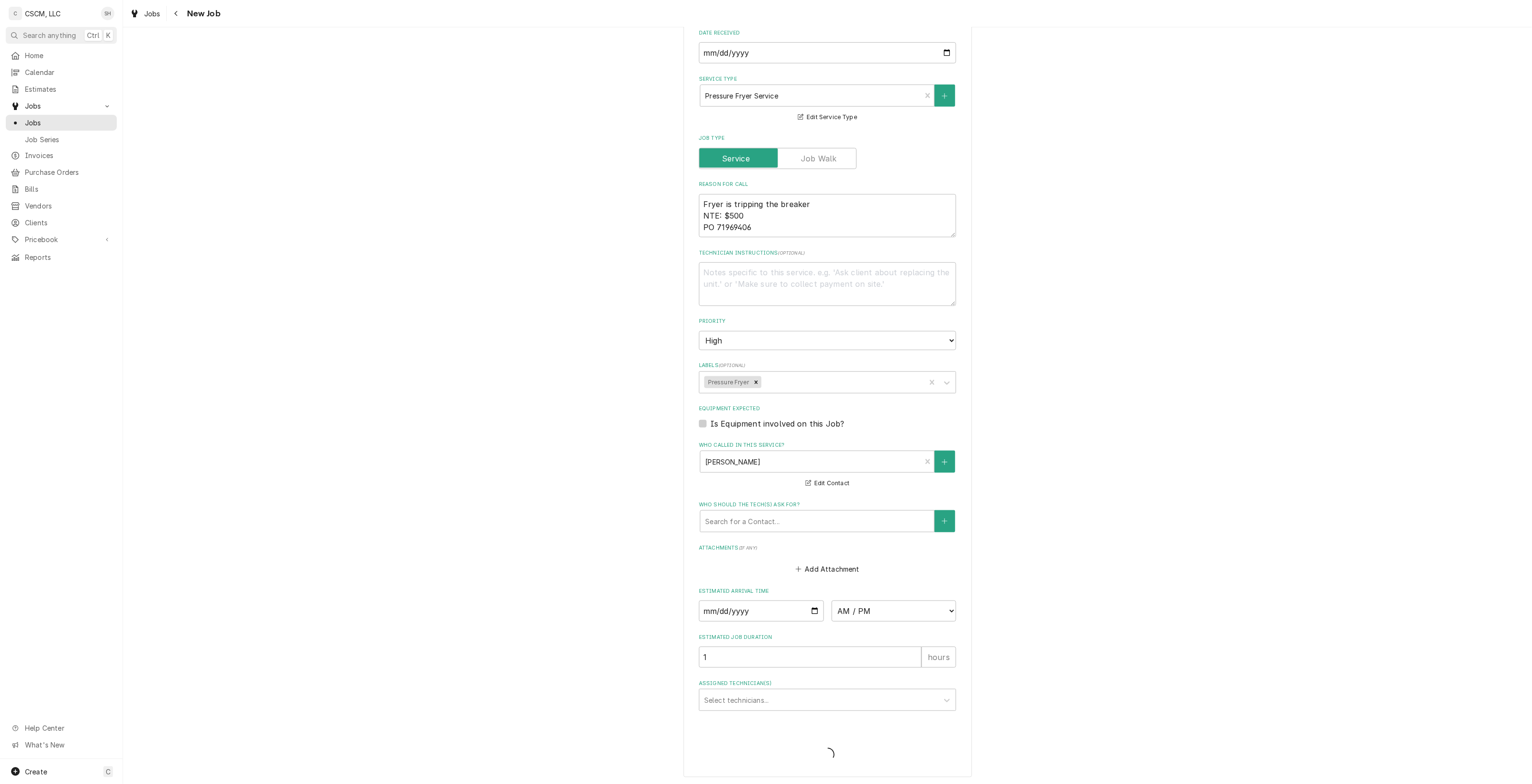
type textarea "x"
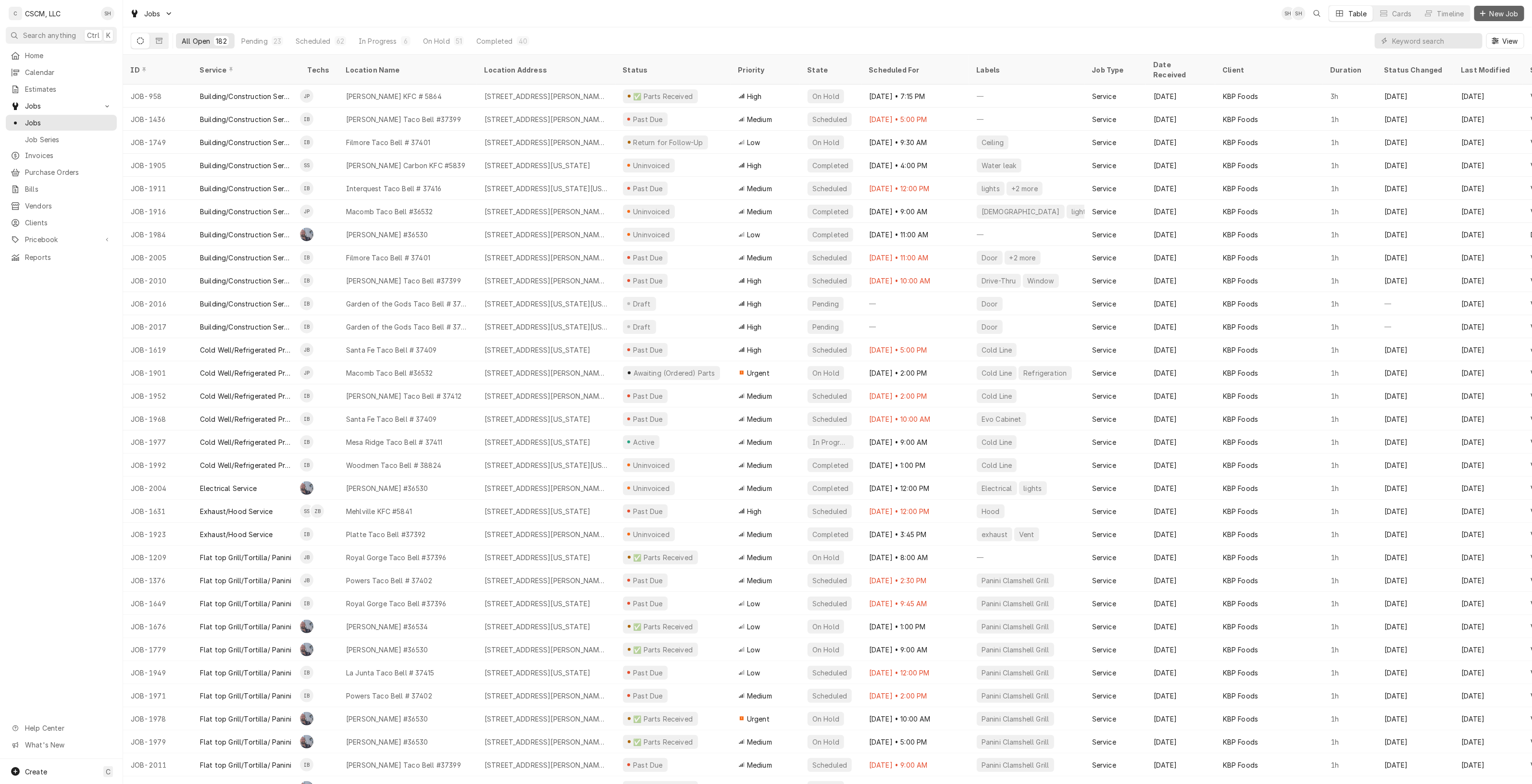
click at [1501, 17] on span "New Job" at bounding box center [1504, 14] width 33 height 10
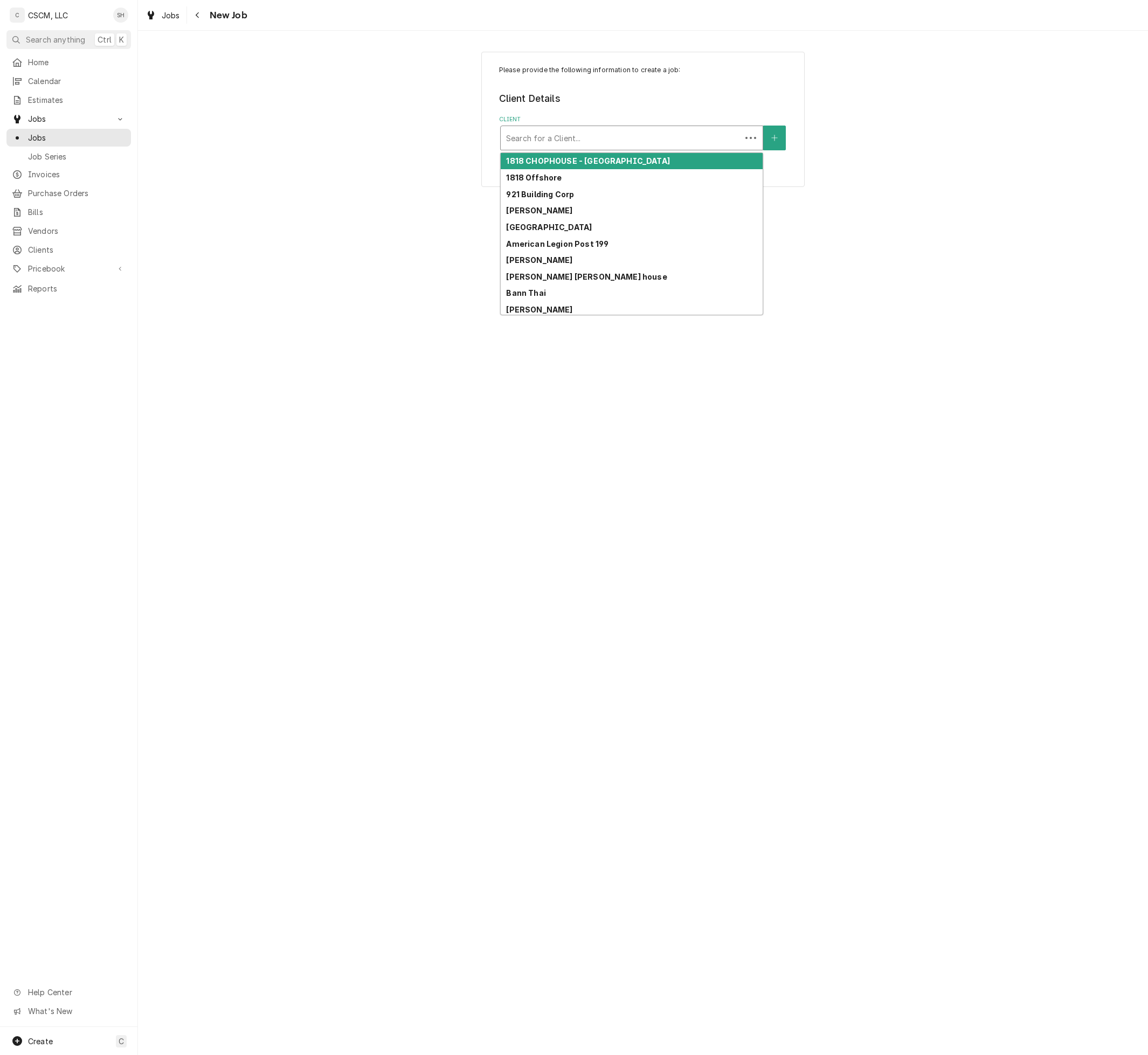
click at [673, 131] on div "Client" at bounding box center [621, 137] width 229 height 19
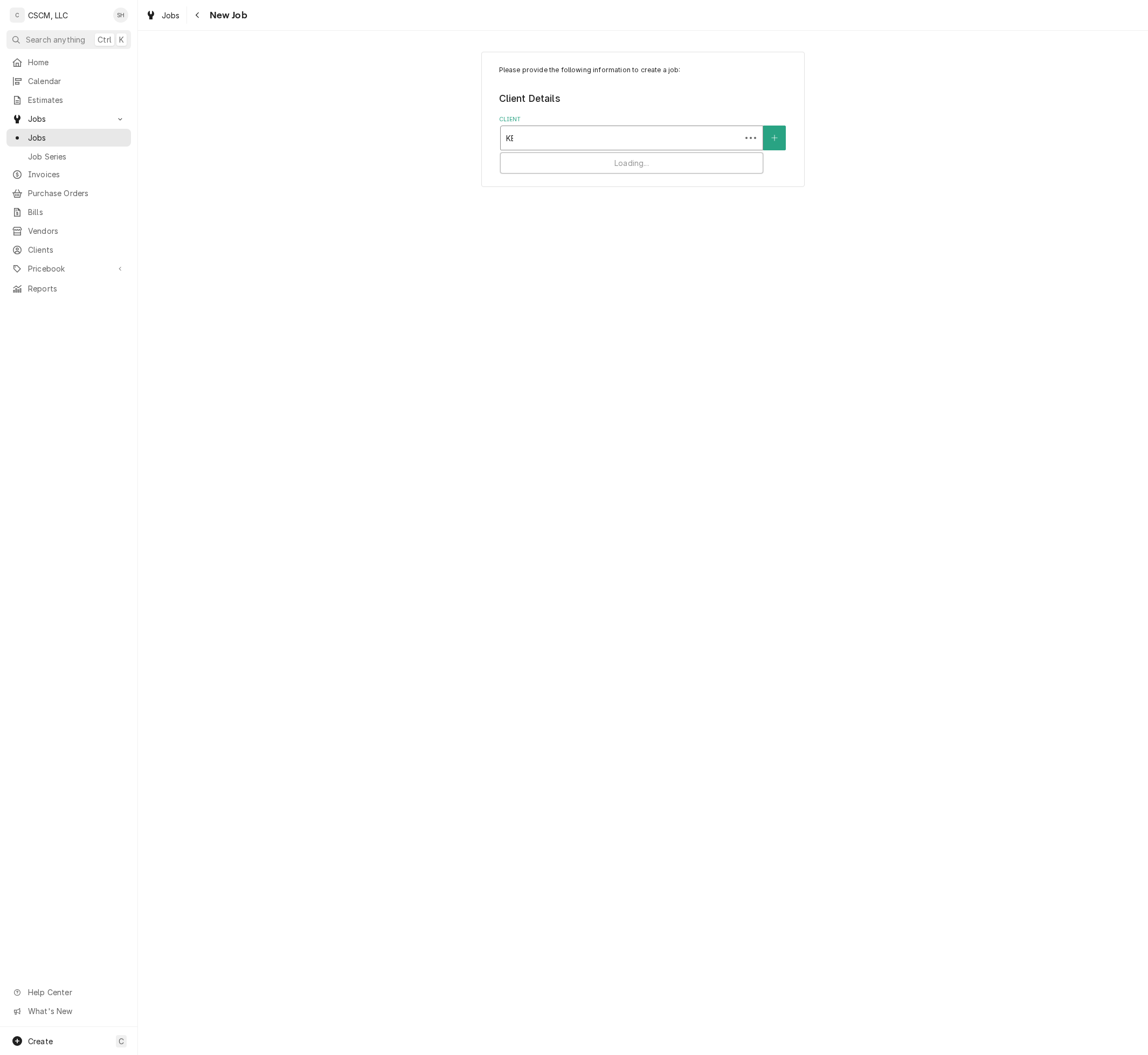
type input "KBP"
click at [659, 163] on div "KBP Foods" at bounding box center [631, 161] width 262 height 17
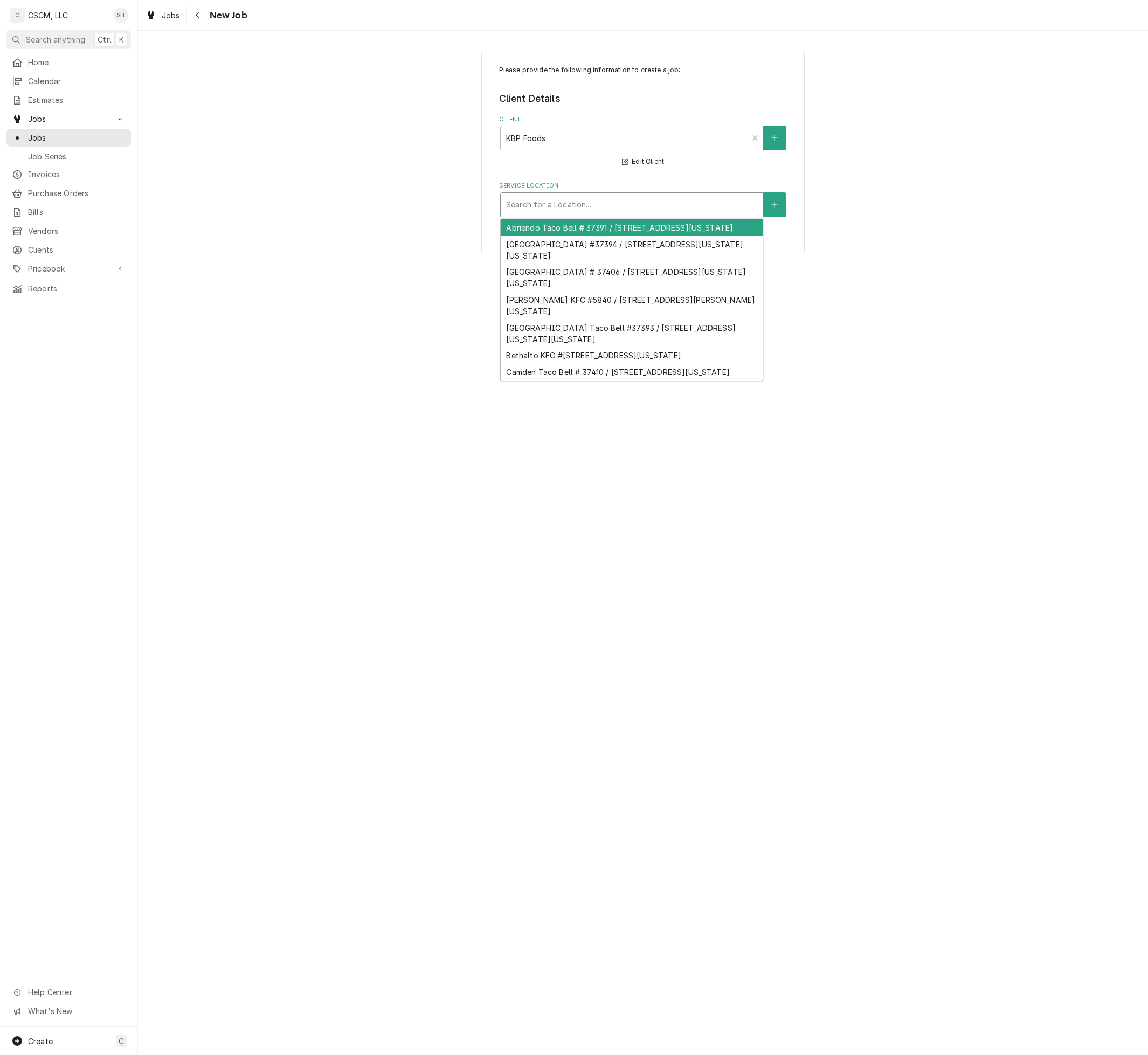
click at [655, 202] on div "Service Location" at bounding box center [631, 205] width 251 height 19
click at [681, 204] on div "Service Location" at bounding box center [631, 205] width 251 height 19
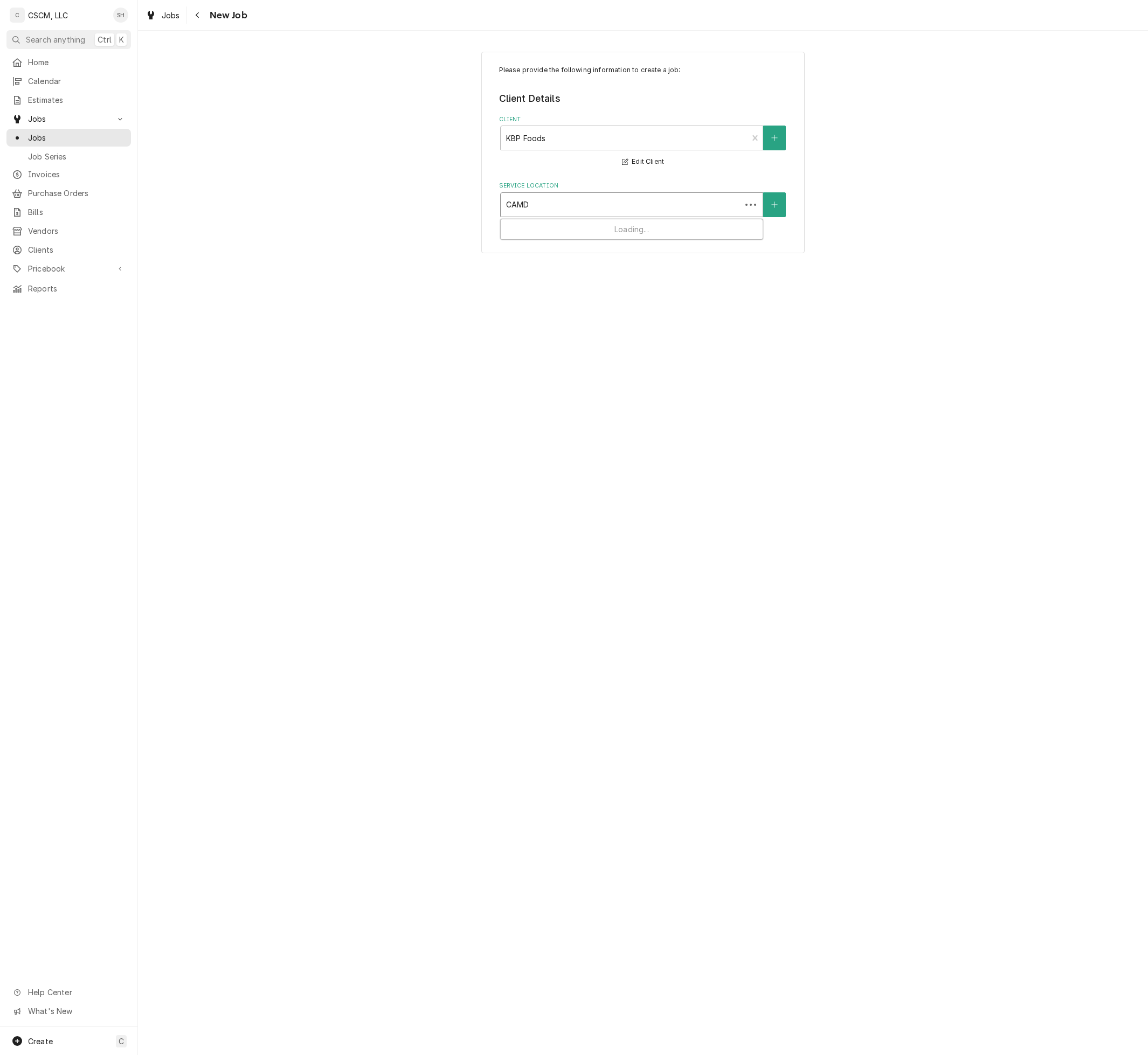
type input "CAMDE"
click at [673, 221] on div "Camden Taco Bell # 37410 / [STREET_ADDRESS][US_STATE]" at bounding box center [631, 227] width 262 height 17
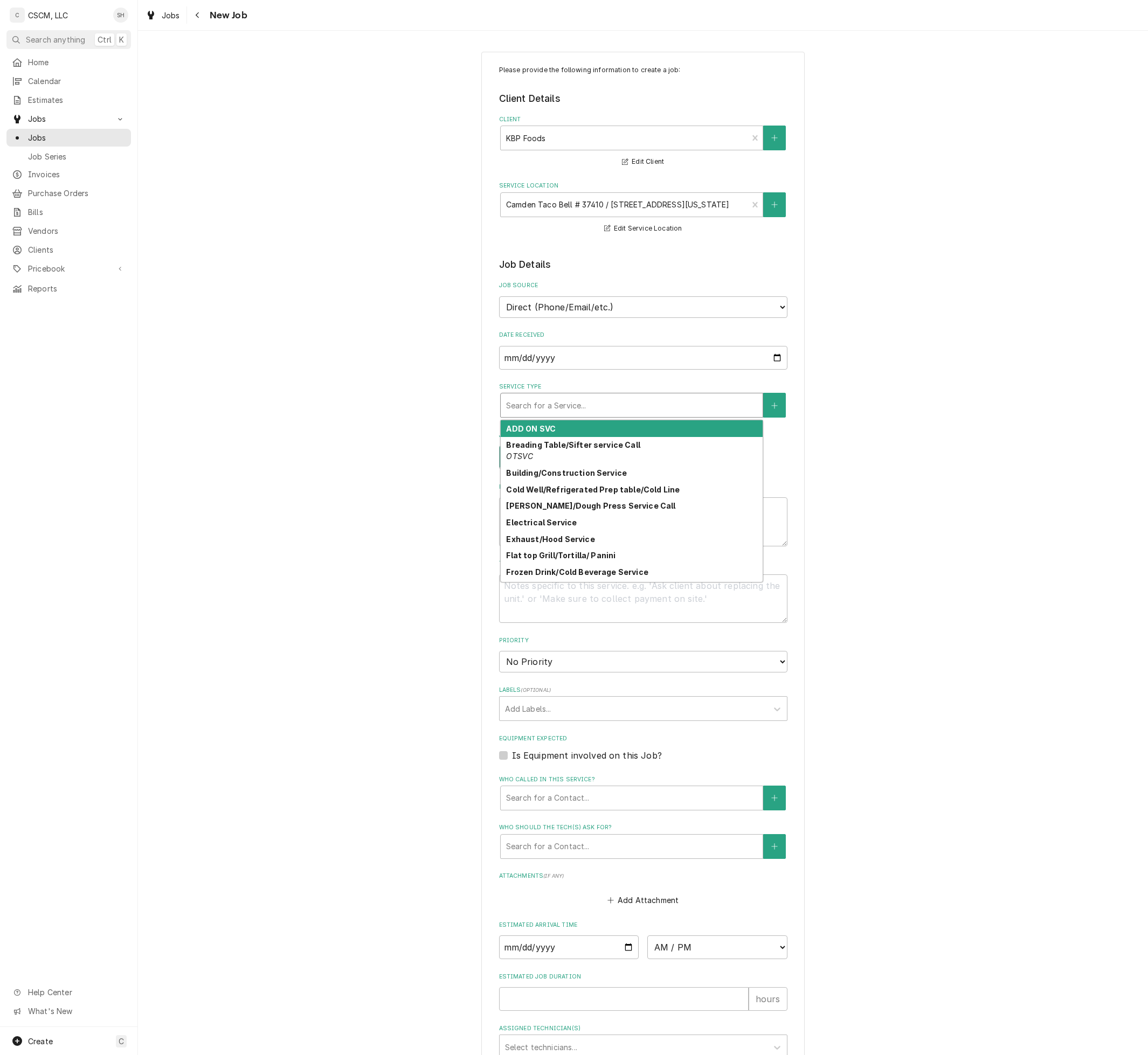
click at [561, 399] on div "Service Type" at bounding box center [631, 405] width 251 height 19
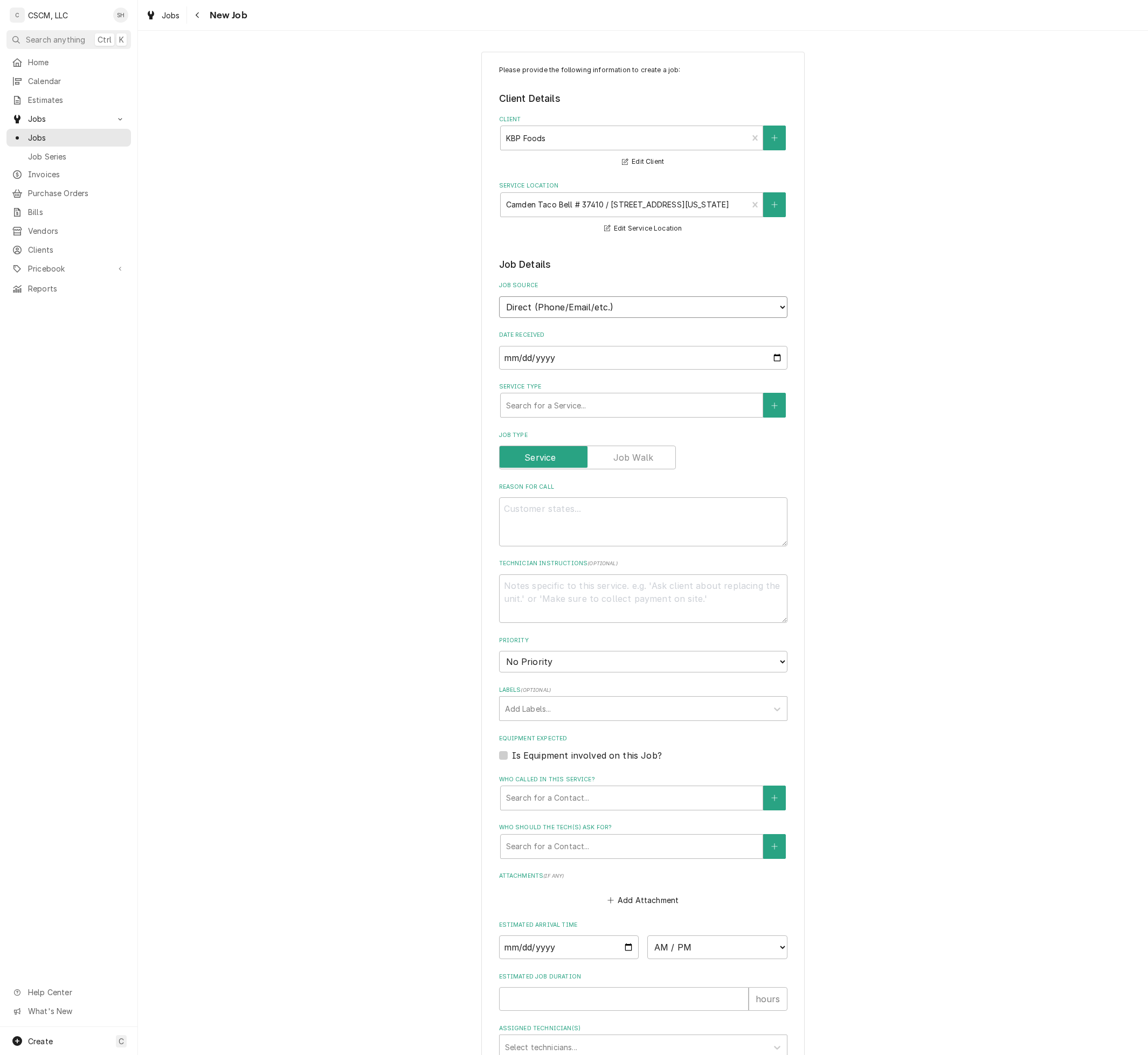
click at [619, 299] on select "Direct (Phone/Email/etc.) Other" at bounding box center [643, 307] width 288 height 21
select select "100"
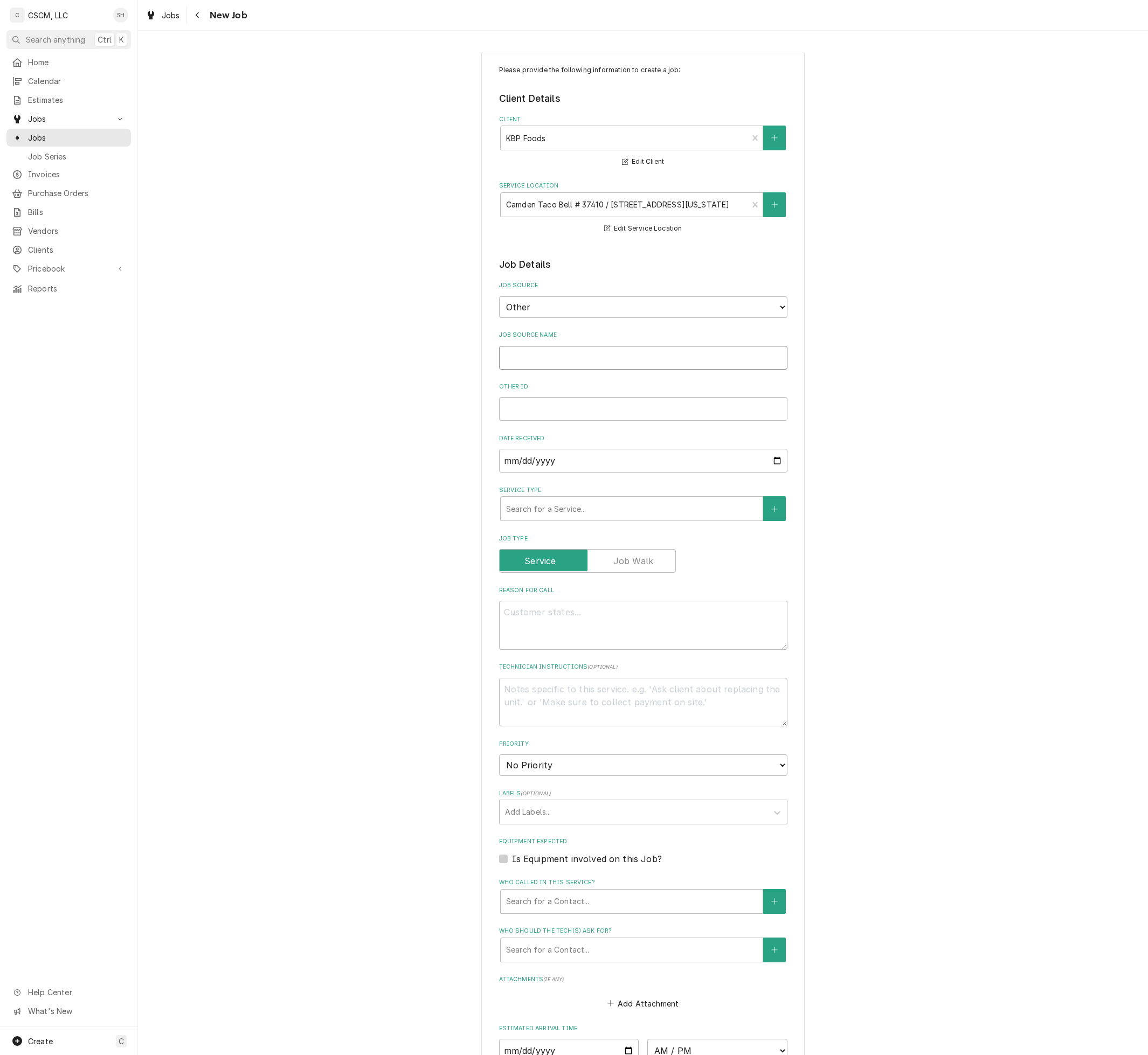
click at [603, 350] on input "Job Source Name" at bounding box center [643, 358] width 288 height 24
type textarea "x"
type input "v"
type textarea "x"
type input "vE"
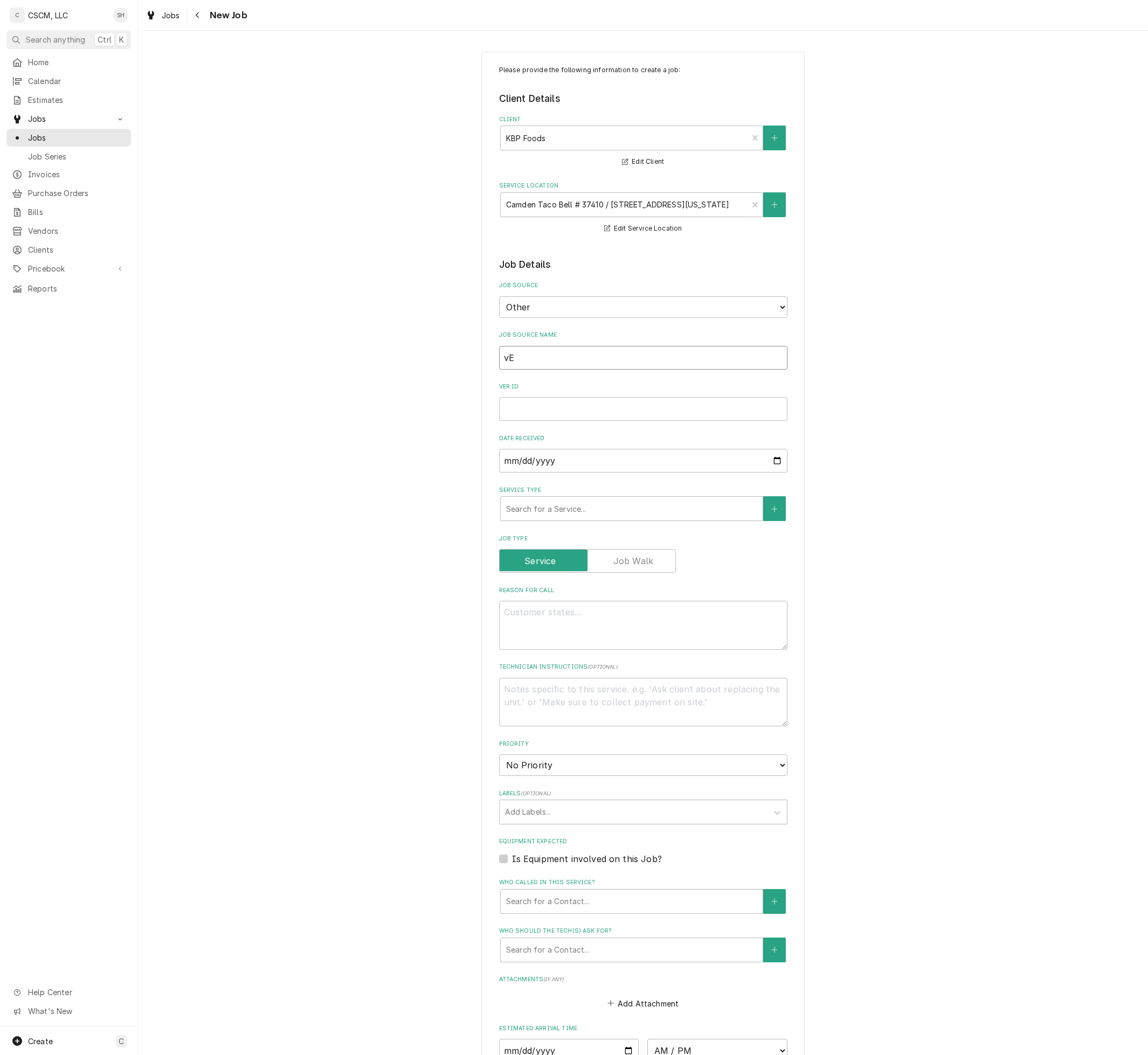
type textarea "x"
type input "vER"
type textarea "x"
type input "vERI"
type textarea "x"
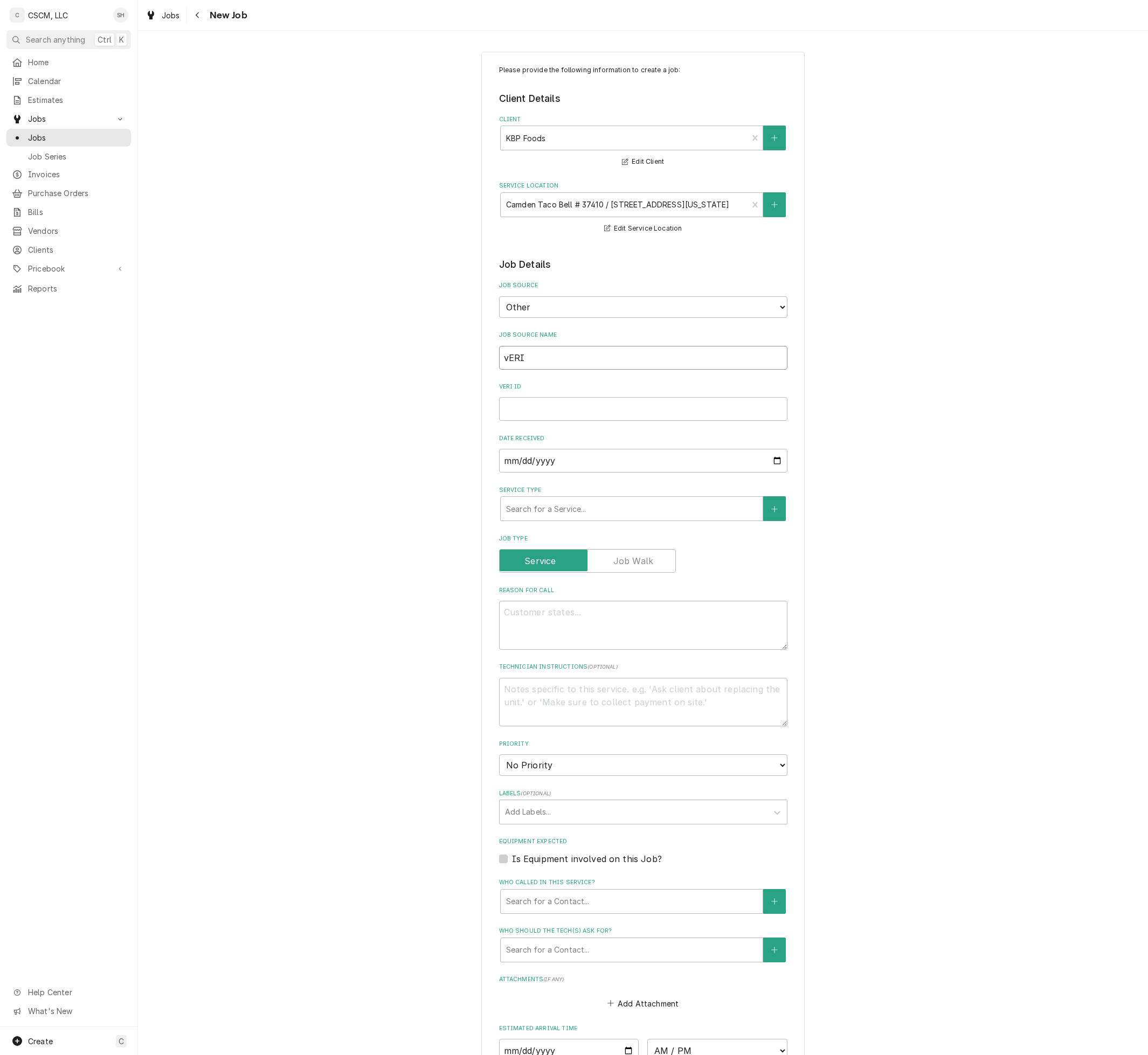
type input "vERIS"
type textarea "x"
type input "vERISA"
type textarea "x"
type input "vERISAE"
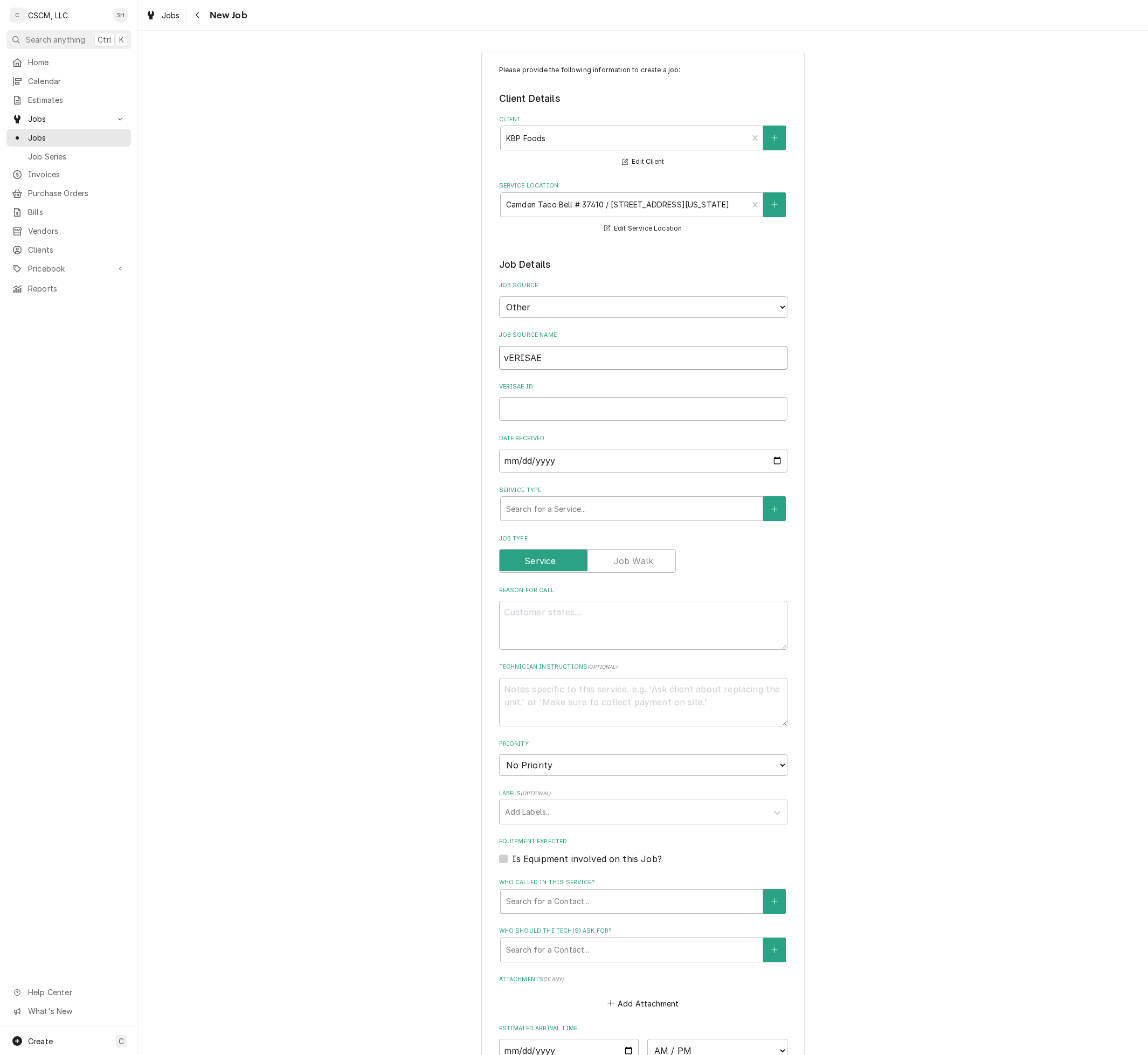
type textarea "x"
type input "vERISA"
type textarea "x"
type input "vERIS"
type textarea "x"
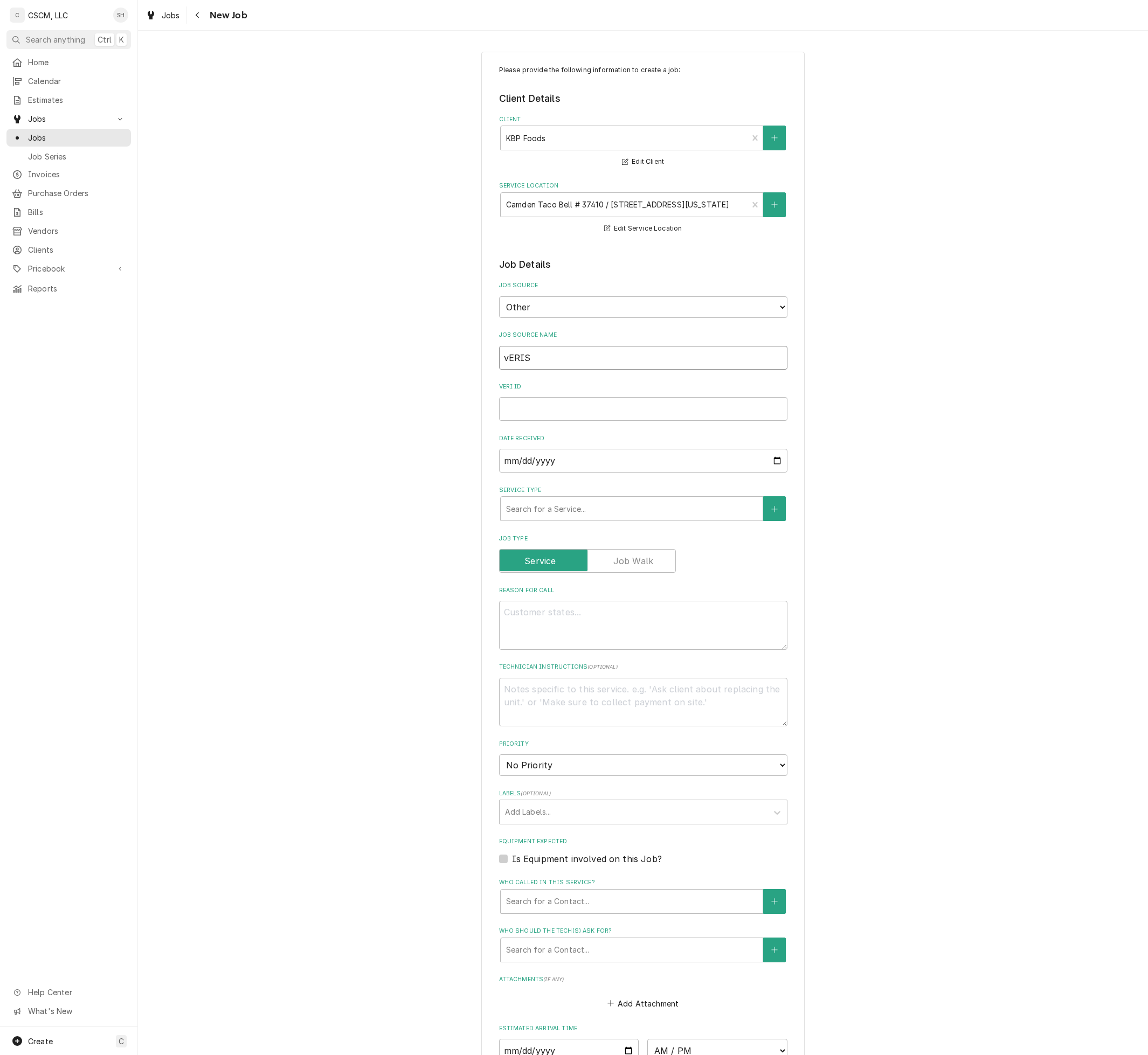
type input "vERI"
type textarea "x"
type input "vER"
type textarea "x"
type input "vE"
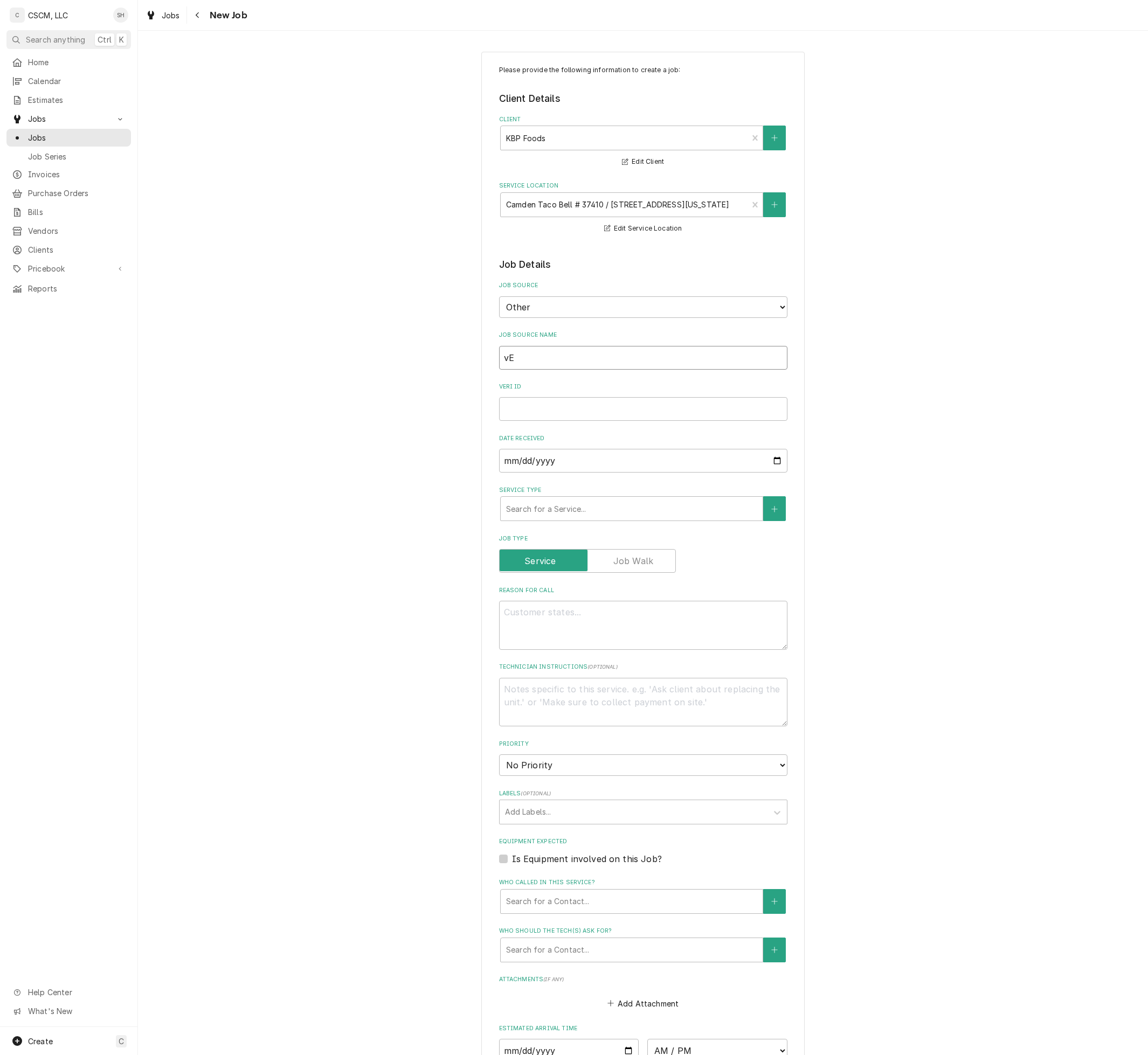
type textarea "x"
type input "v"
type textarea "x"
type input "V"
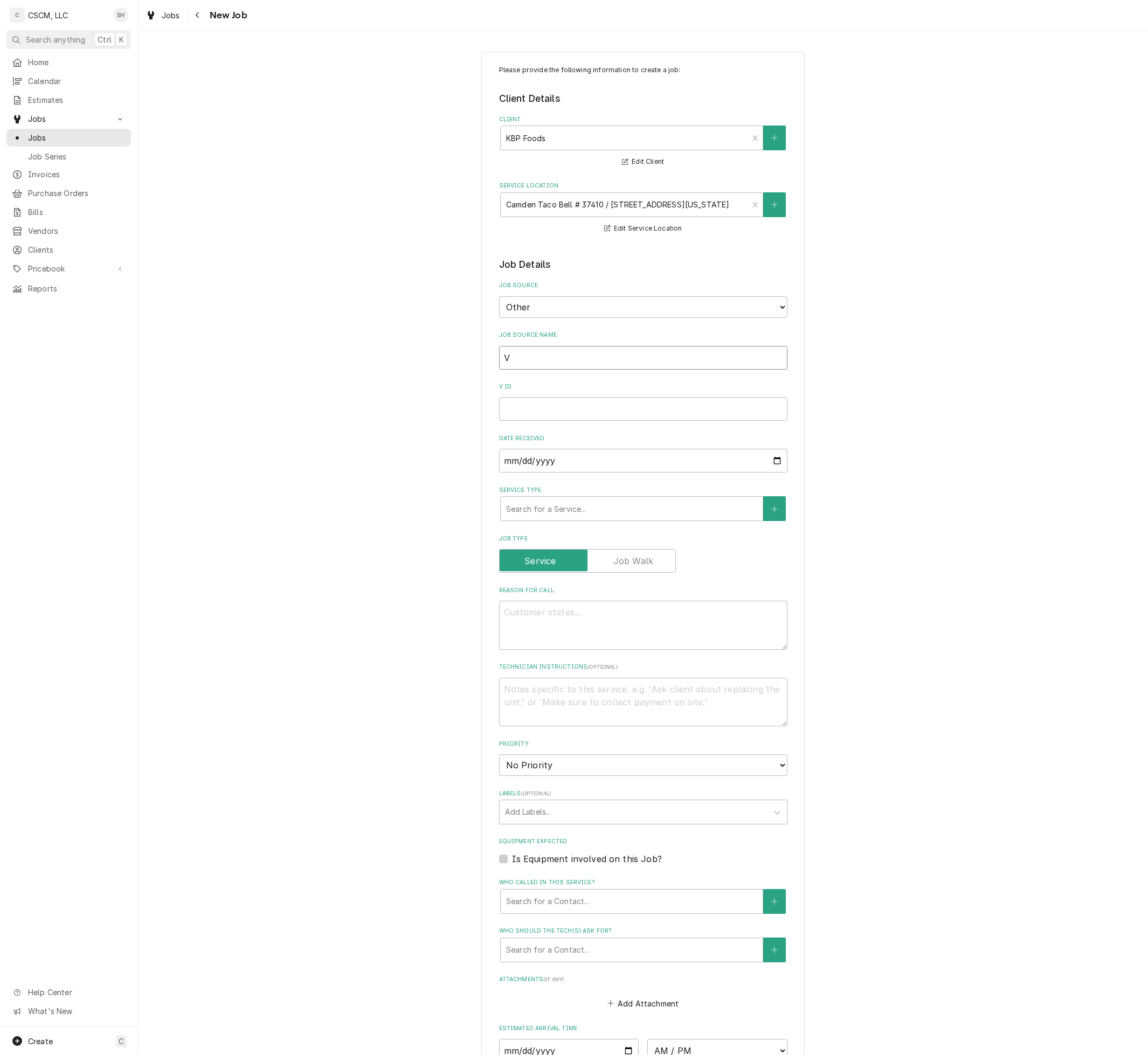
type textarea "x"
type input "Ve"
type textarea "x"
type input "Ver"
type textarea "x"
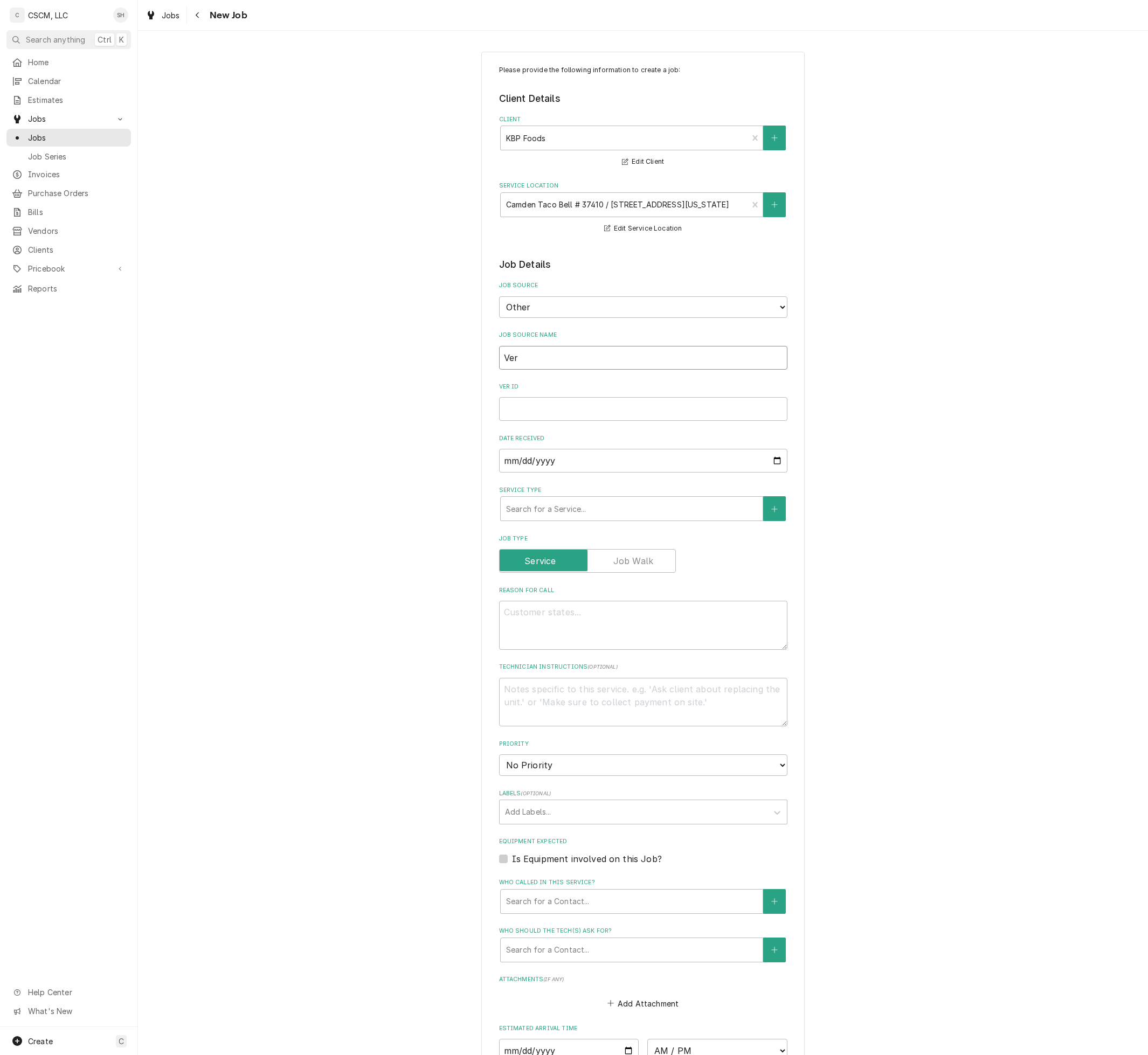
type input "Veri"
type textarea "x"
type input "Veris"
type textarea "x"
type input "Verisa"
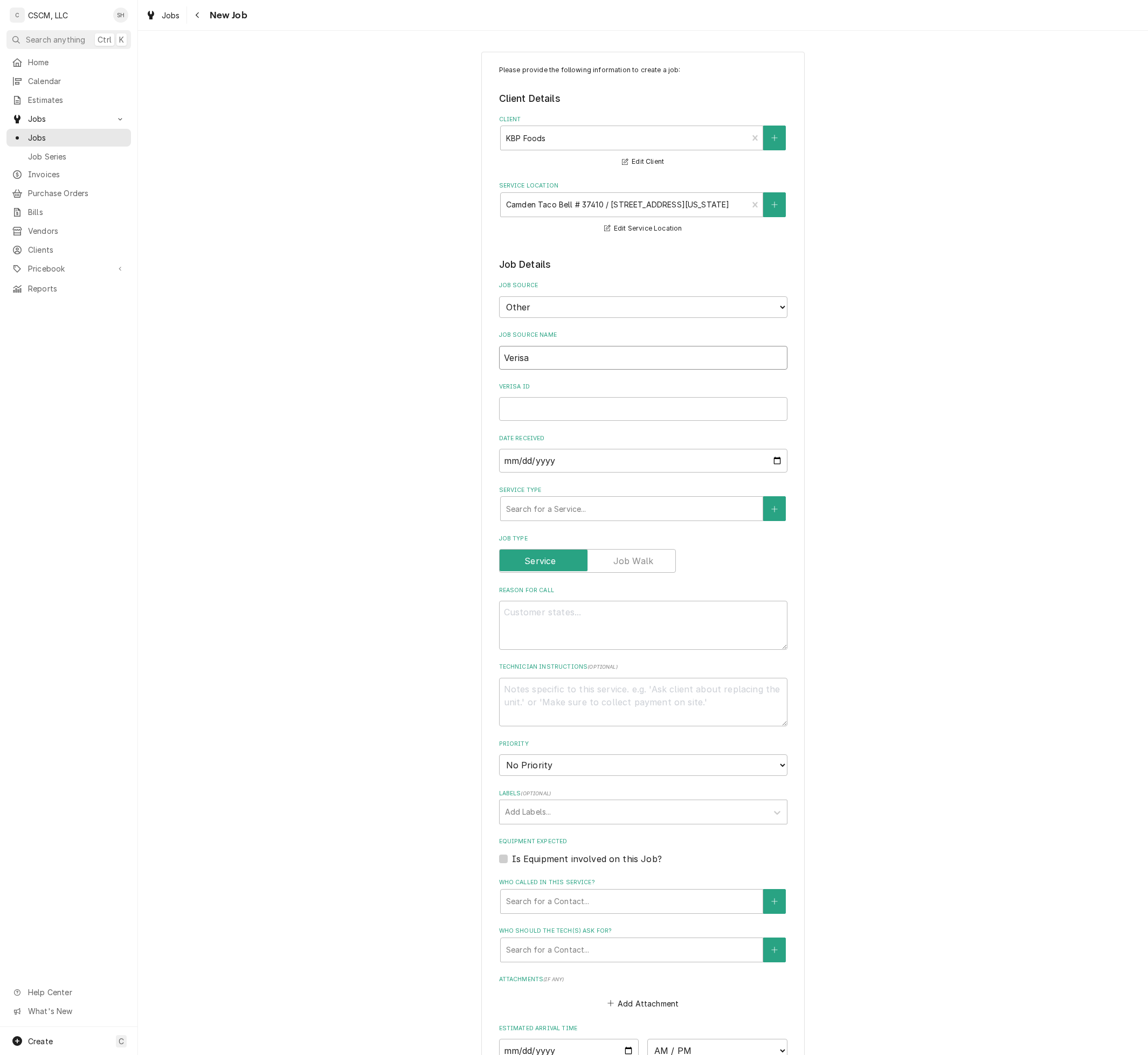
type textarea "x"
type input "Verisae"
type textarea "x"
type input "Verisae"
click at [723, 409] on input "Verisae ID" at bounding box center [643, 409] width 288 height 24
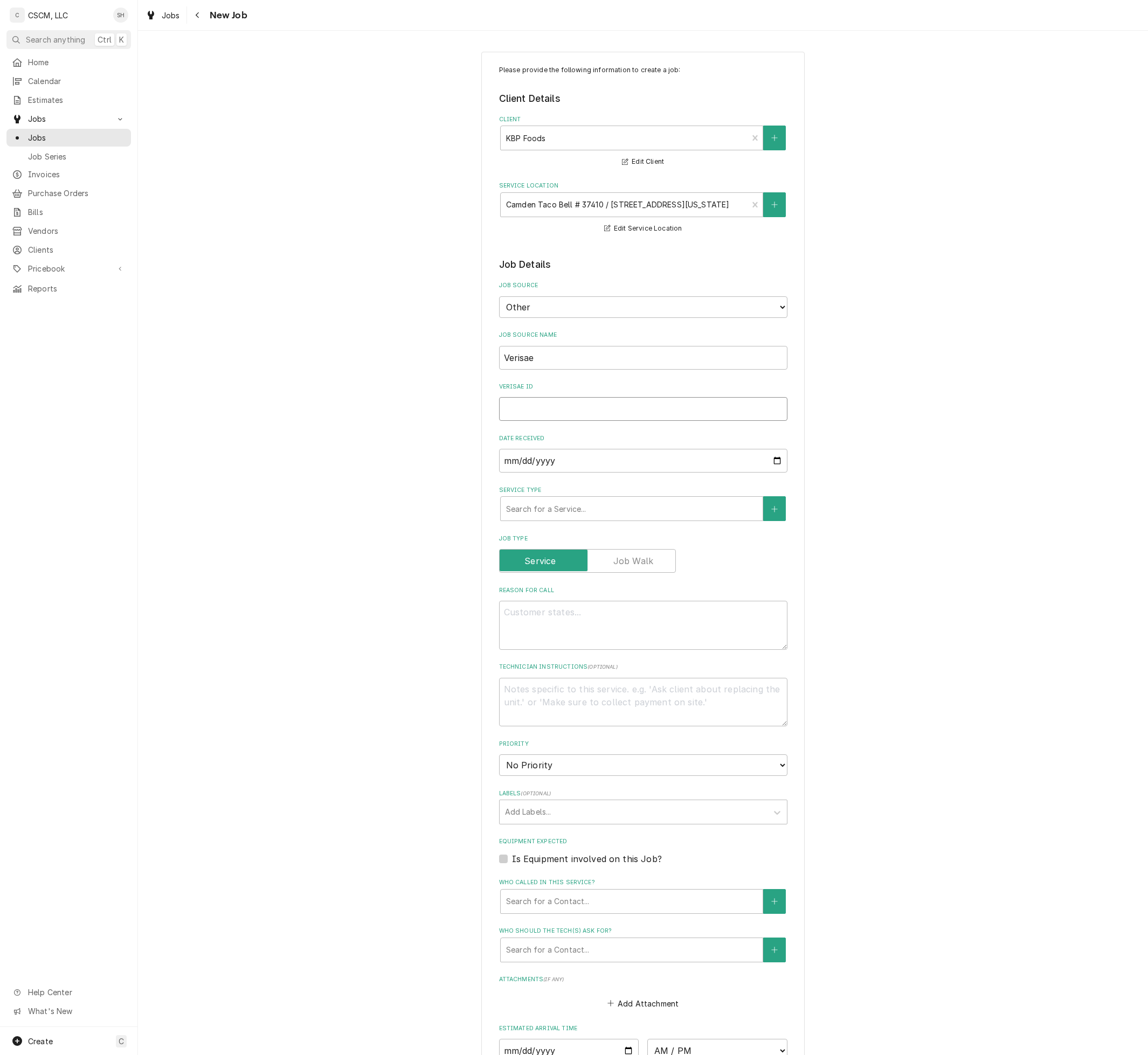
paste input "71968768"
type textarea "x"
type input "71968768"
type textarea "x"
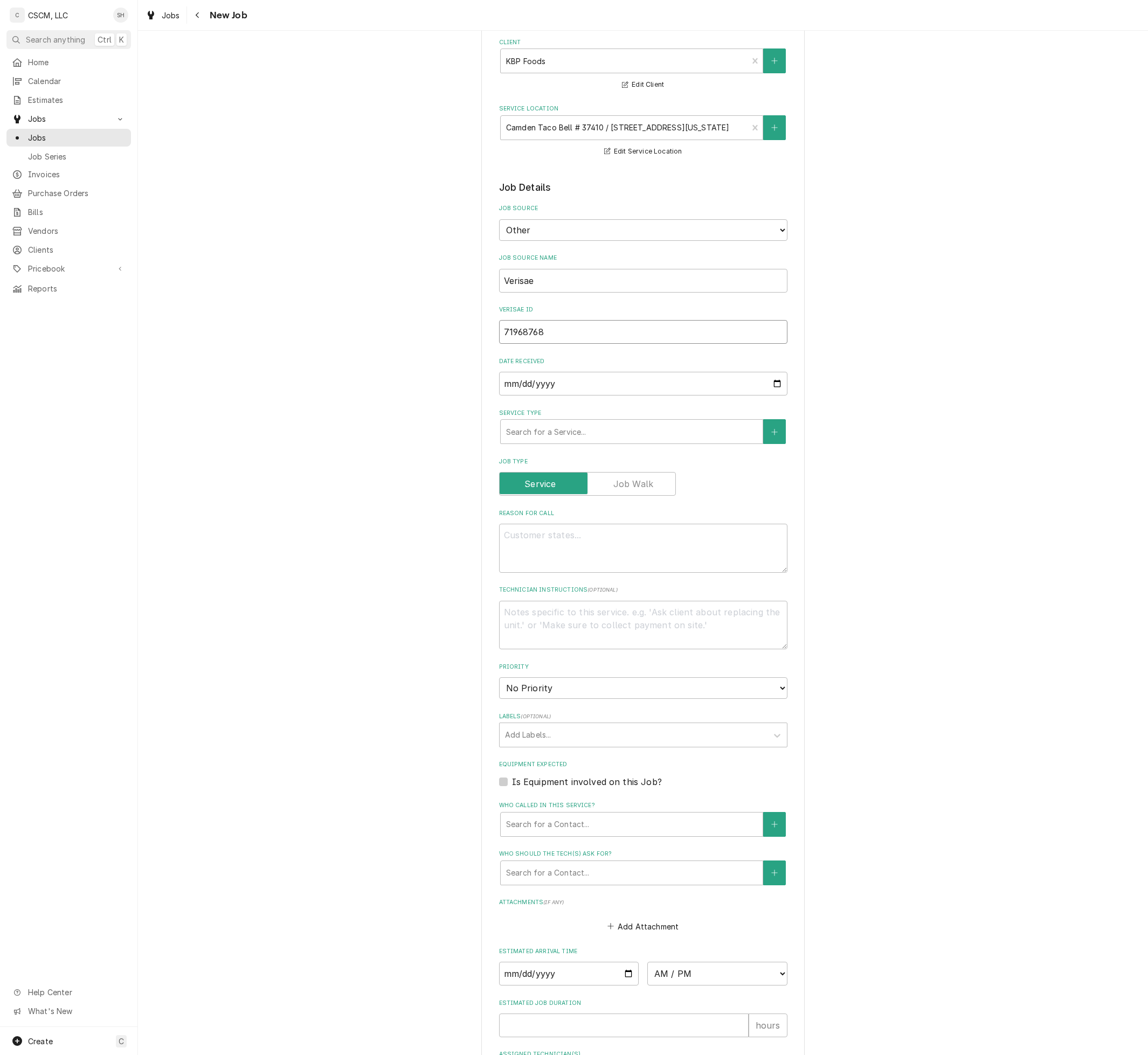
scroll to position [80, 0]
type input "71968768"
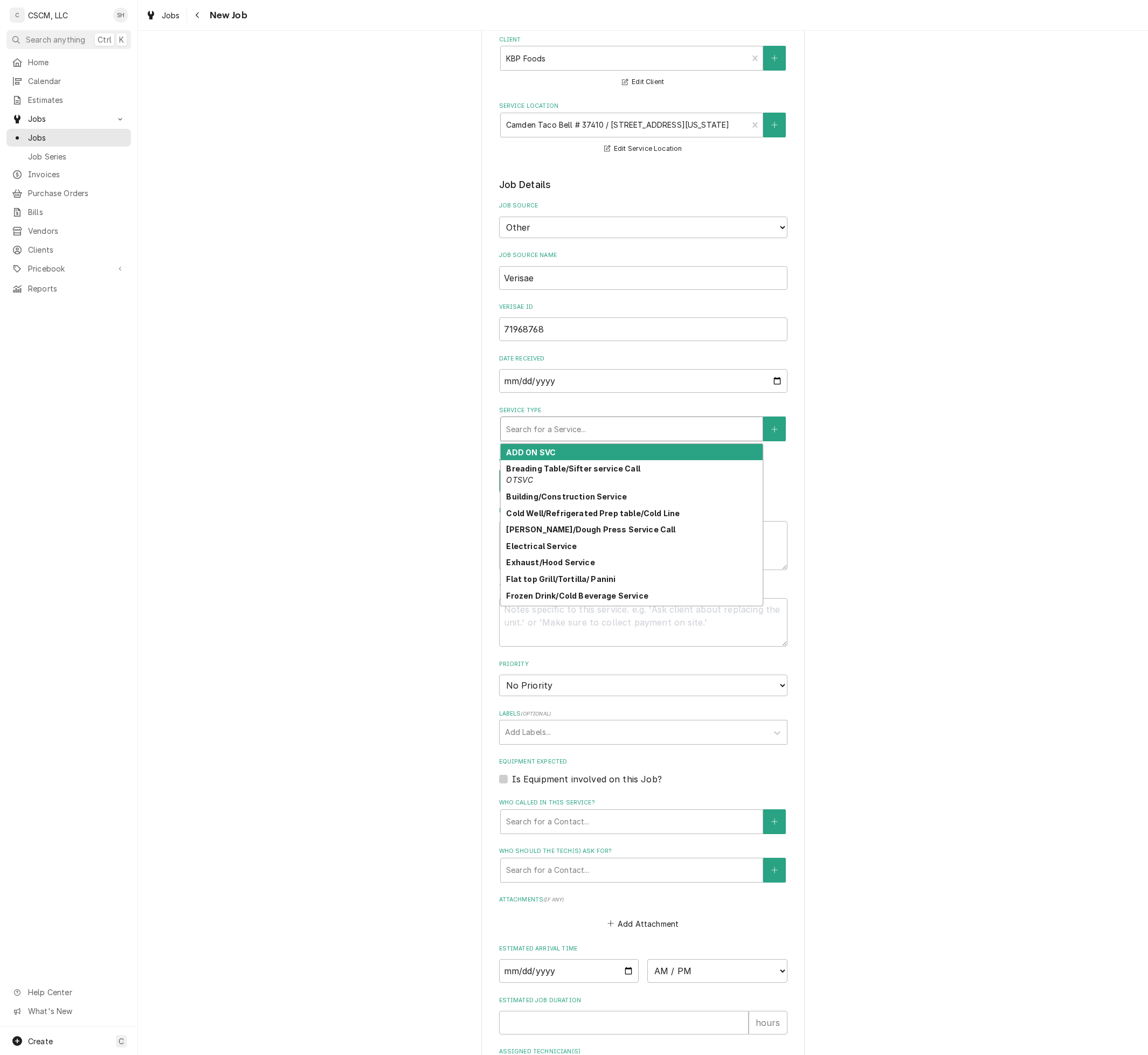
click at [707, 423] on div "Service Type" at bounding box center [631, 429] width 251 height 19
type textarea "x"
type input "i"
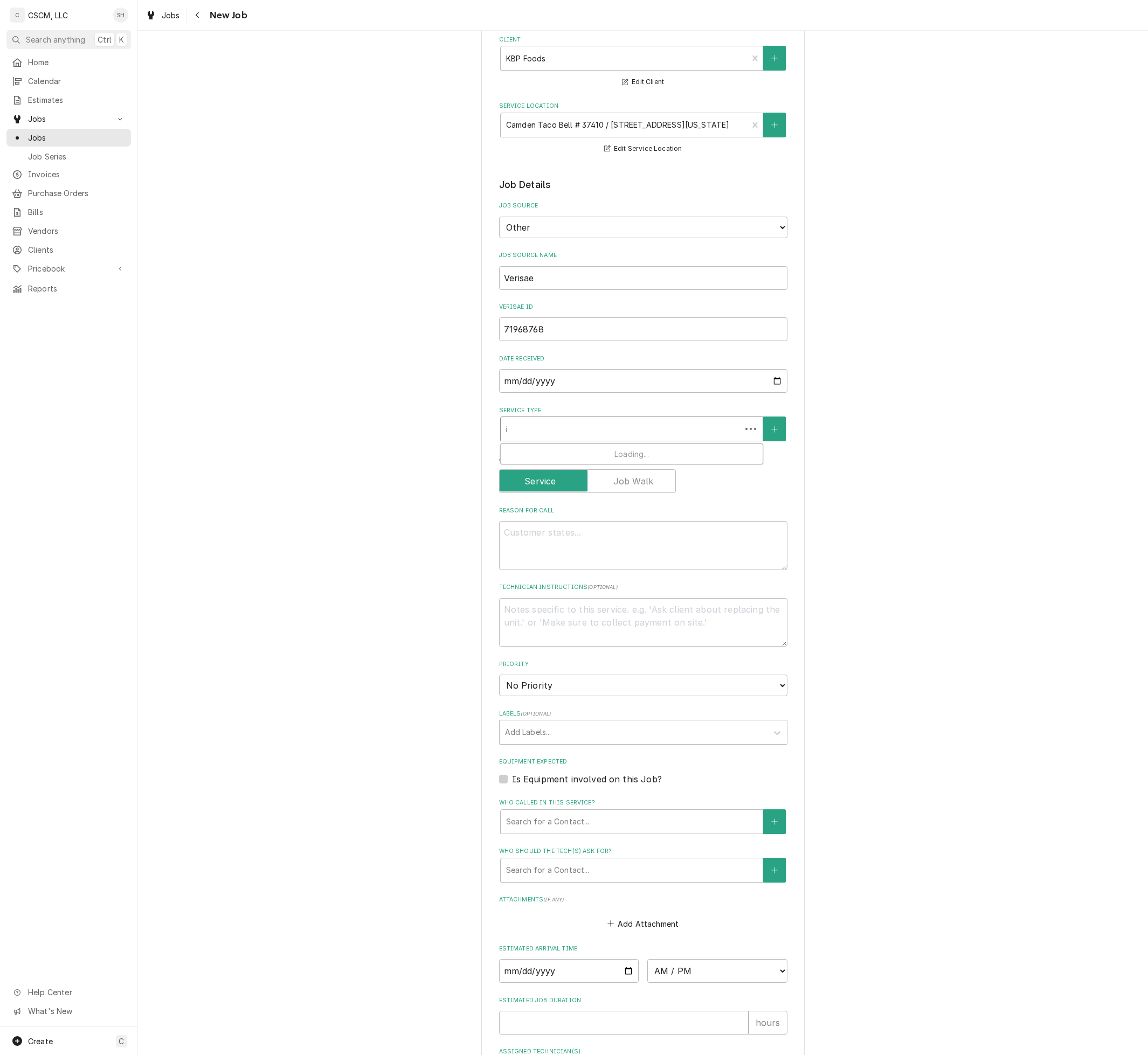
type textarea "x"
type input "ic"
type textarea "x"
type input "ice"
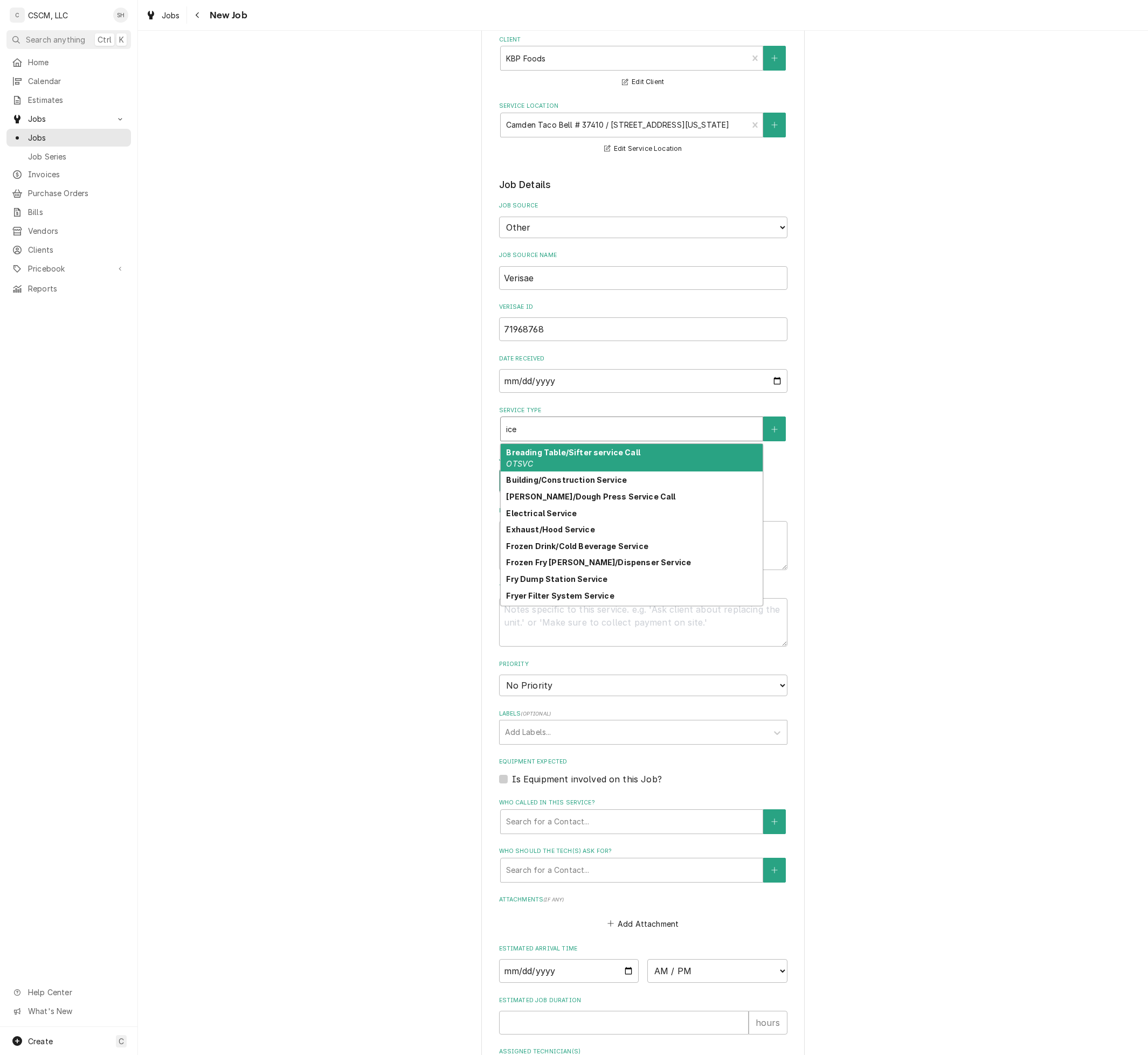
type textarea "x"
type input "ice"
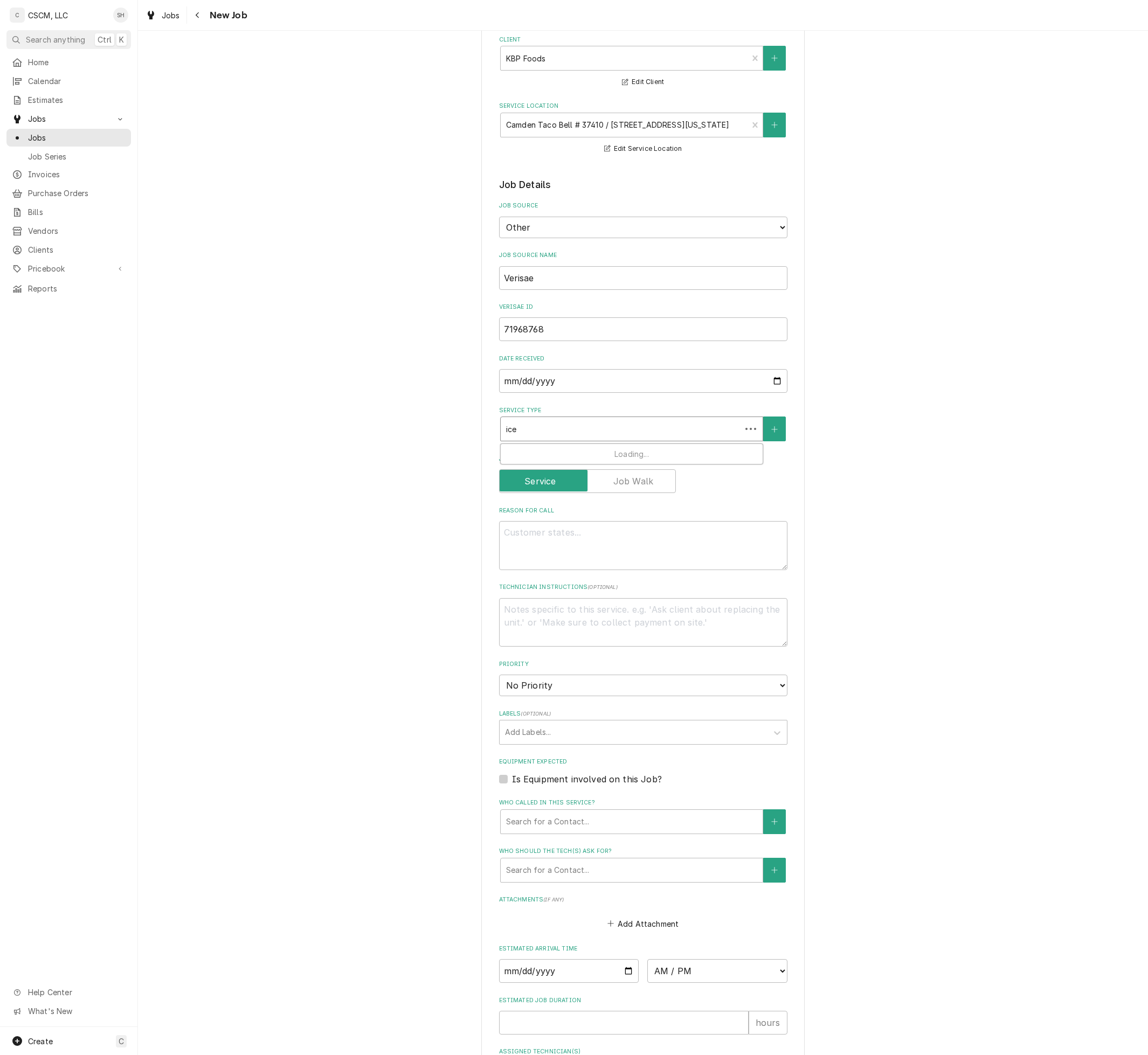
type textarea "x"
type input "ice a"
type textarea "x"
type input "ice"
type textarea "x"
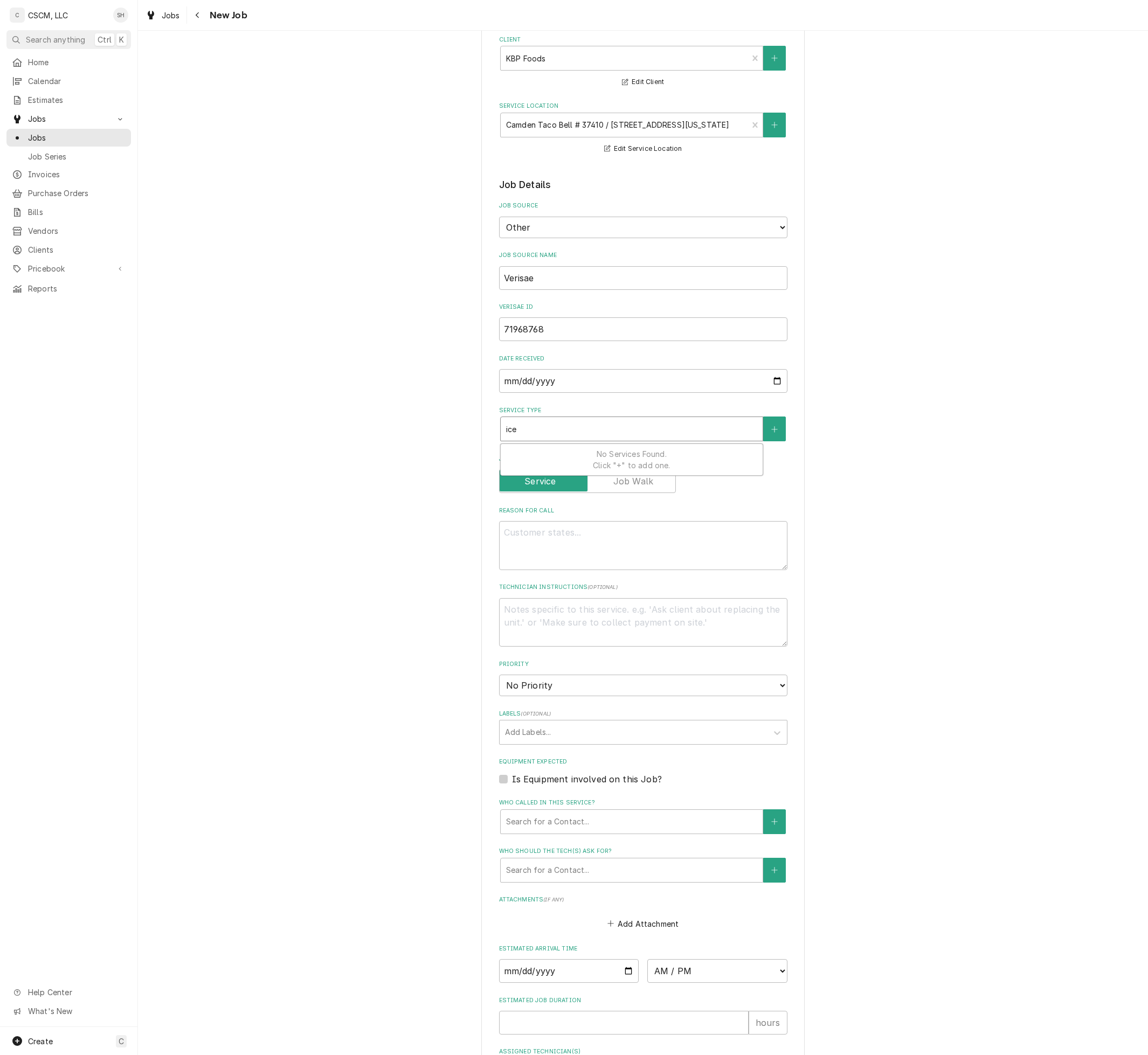
type input "ice m"
type textarea "x"
type input "ice ma"
type textarea "x"
type input "ice mac"
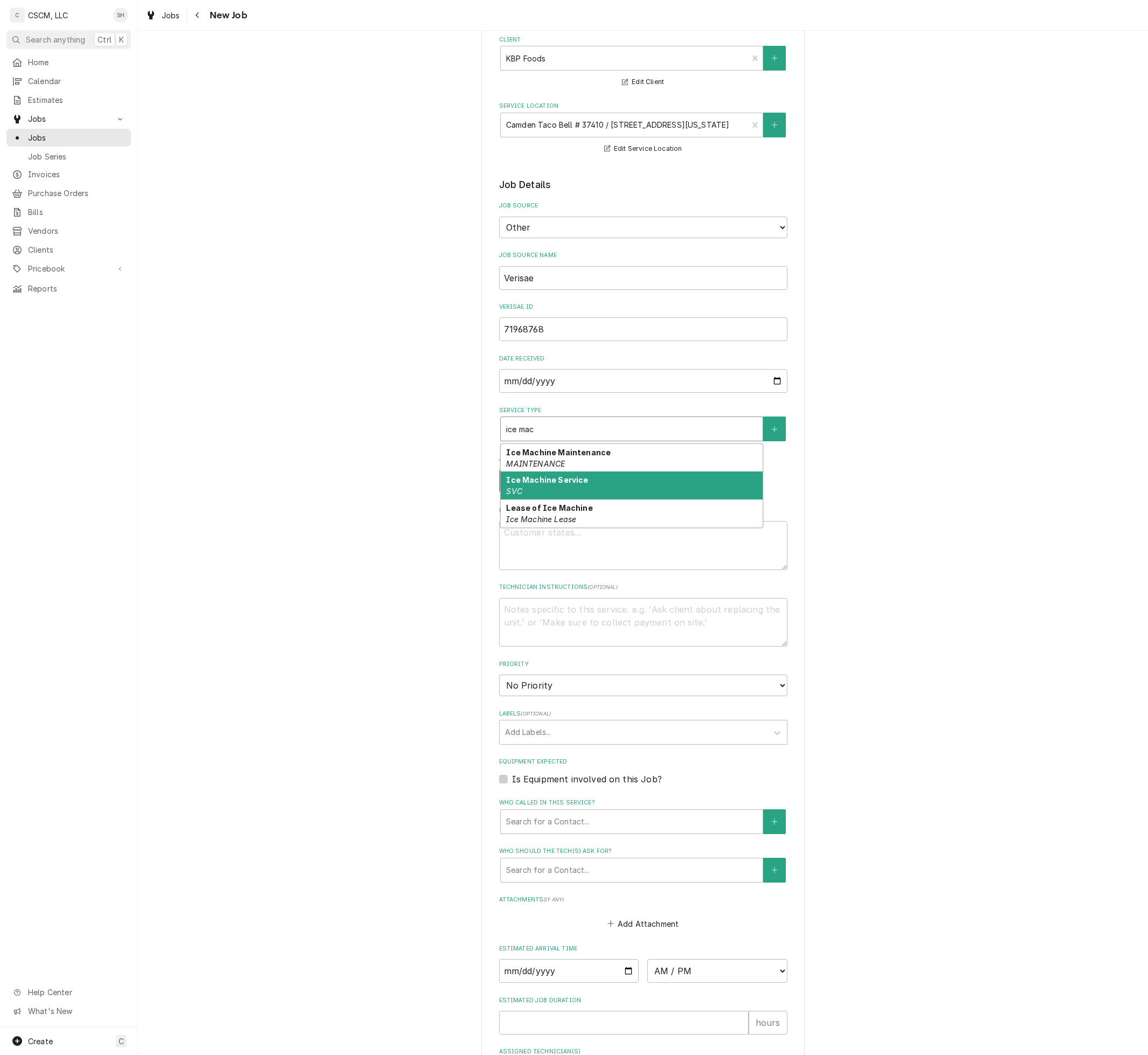
click at [649, 493] on div "Ice Machine Service SVC" at bounding box center [631, 485] width 262 height 28
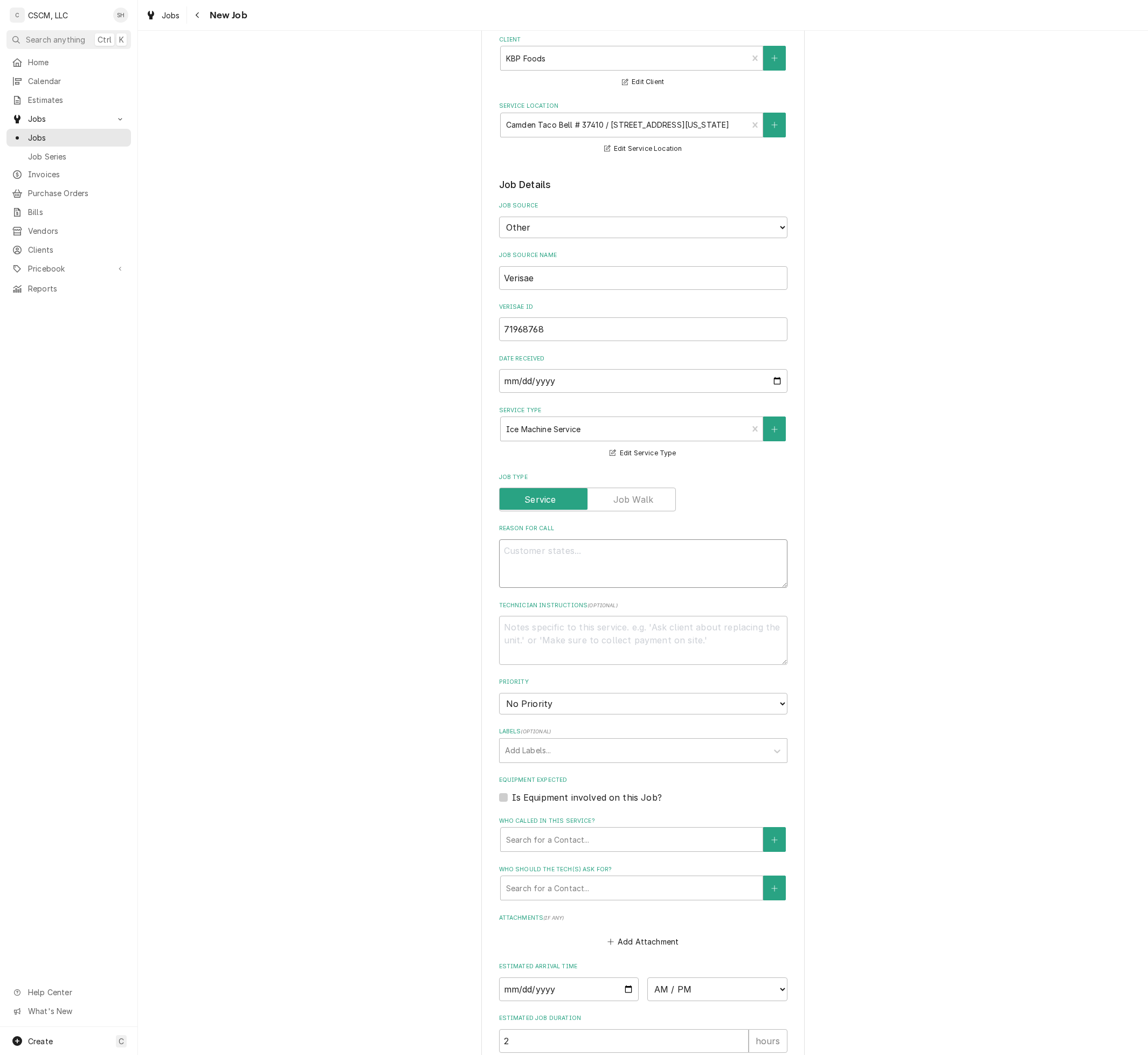
click at [732, 583] on textarea "Reason For Call" at bounding box center [643, 564] width 288 height 49
type textarea "x"
type textarea "P"
type textarea "x"
type textarea "PO"
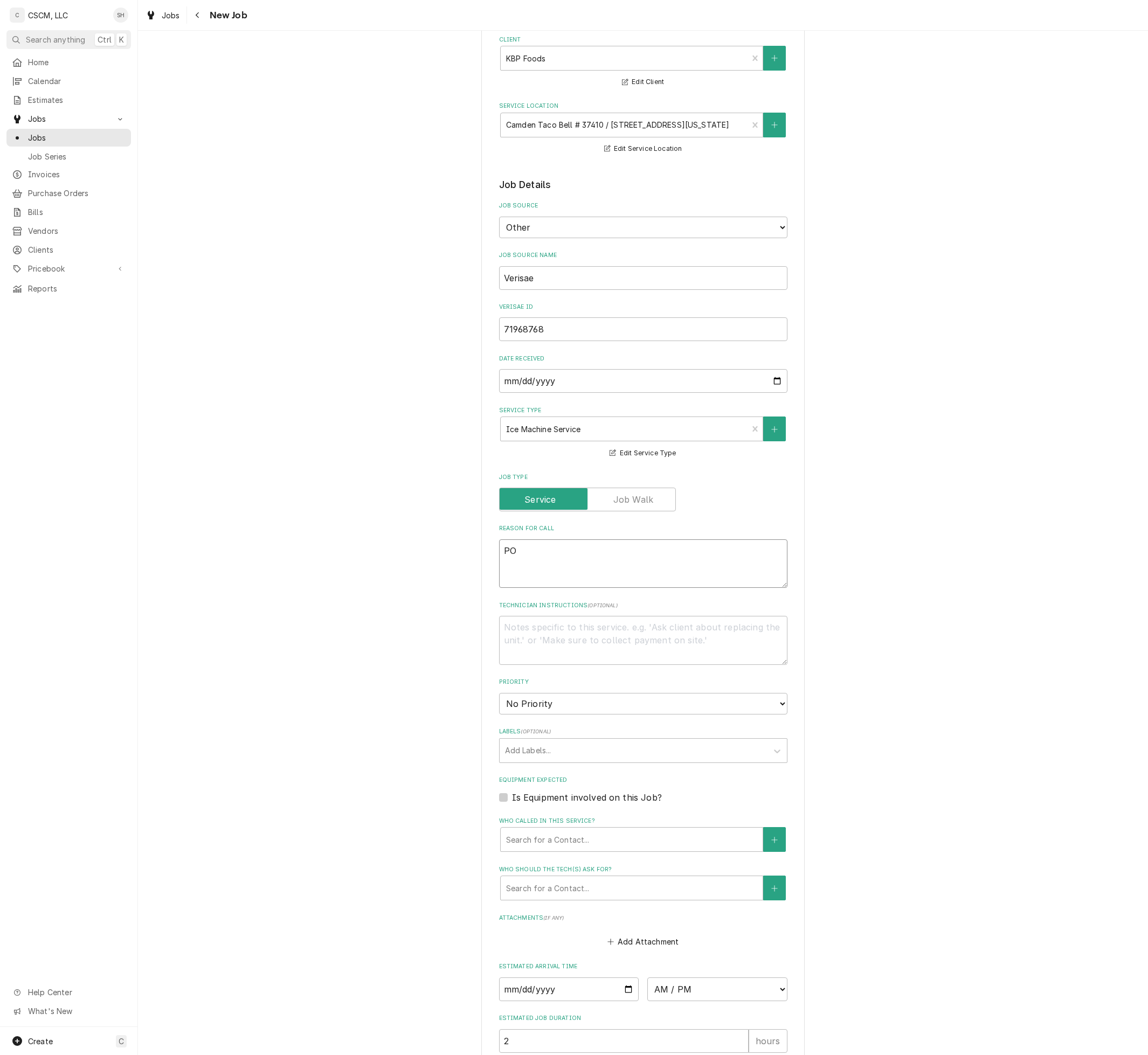
type textarea "x"
type textarea "PO"
type textarea "x"
type textarea "PO #"
type textarea "x"
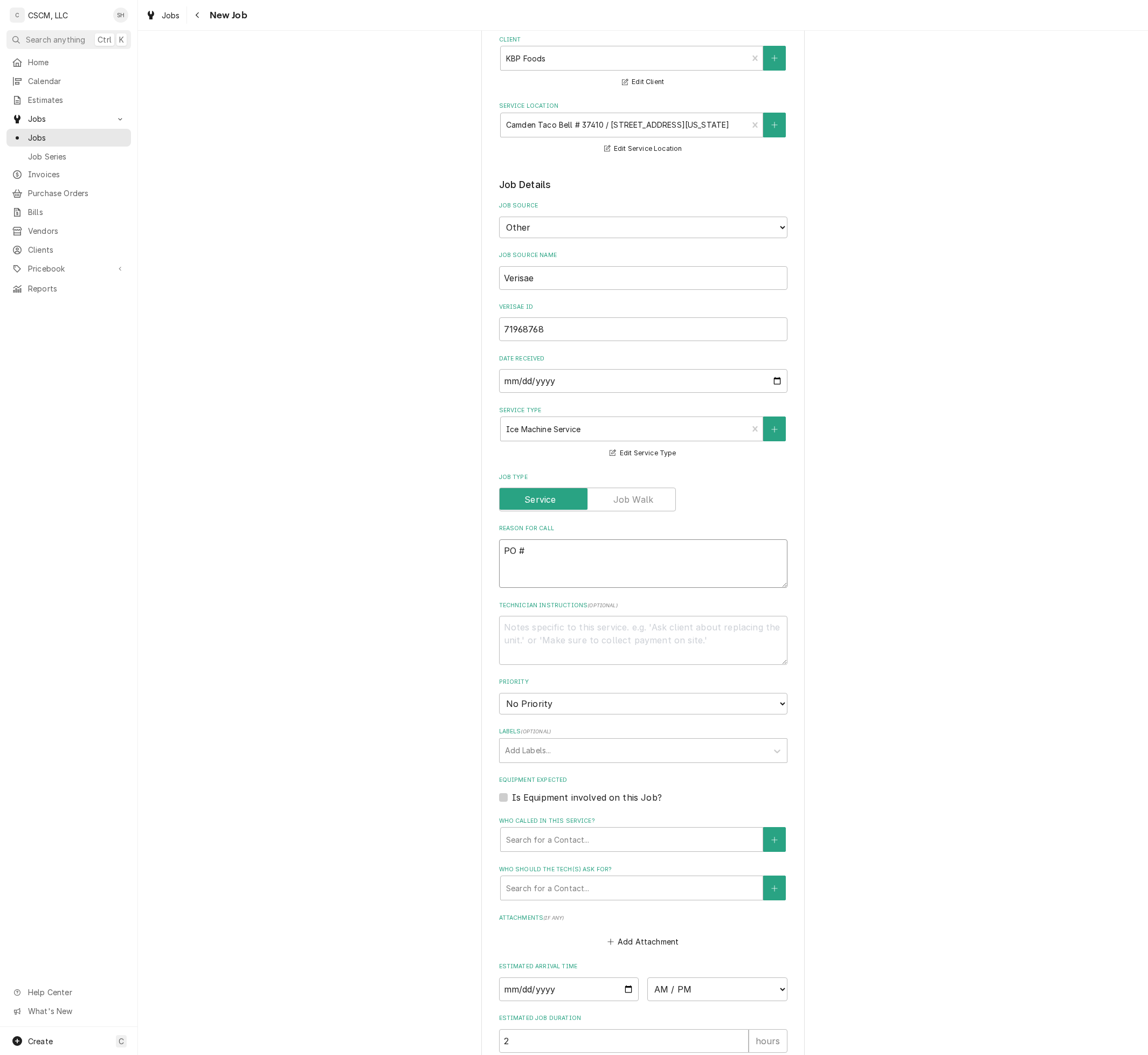
type textarea "PO #"
type textarea "x"
paste textarea "71968768"
type textarea "PO # 71968768"
type textarea "x"
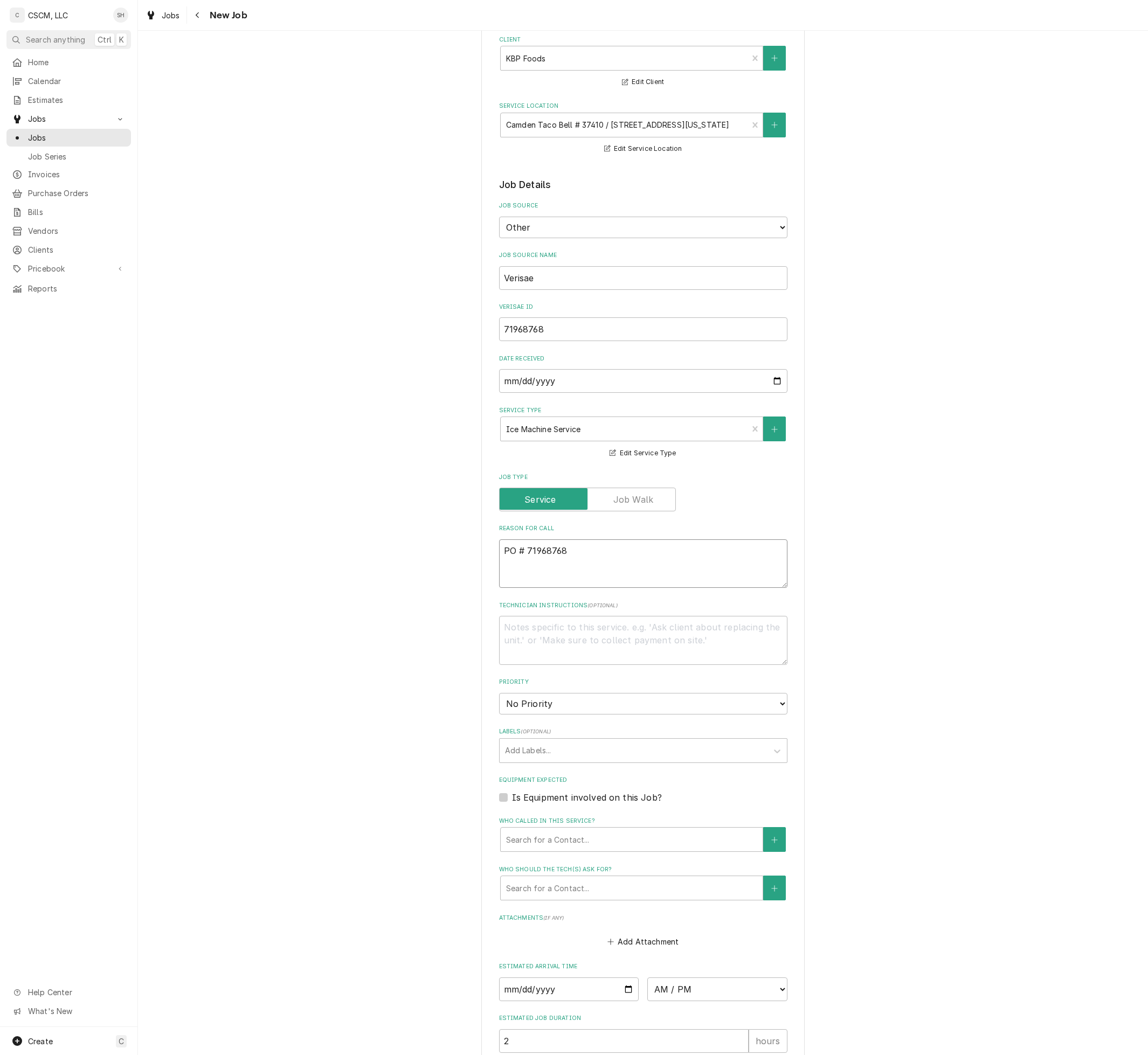
type textarea "PO # 71968768"
type textarea "x"
type textarea "PO # 71968768"
type textarea "x"
type textarea "N PO # 71968768"
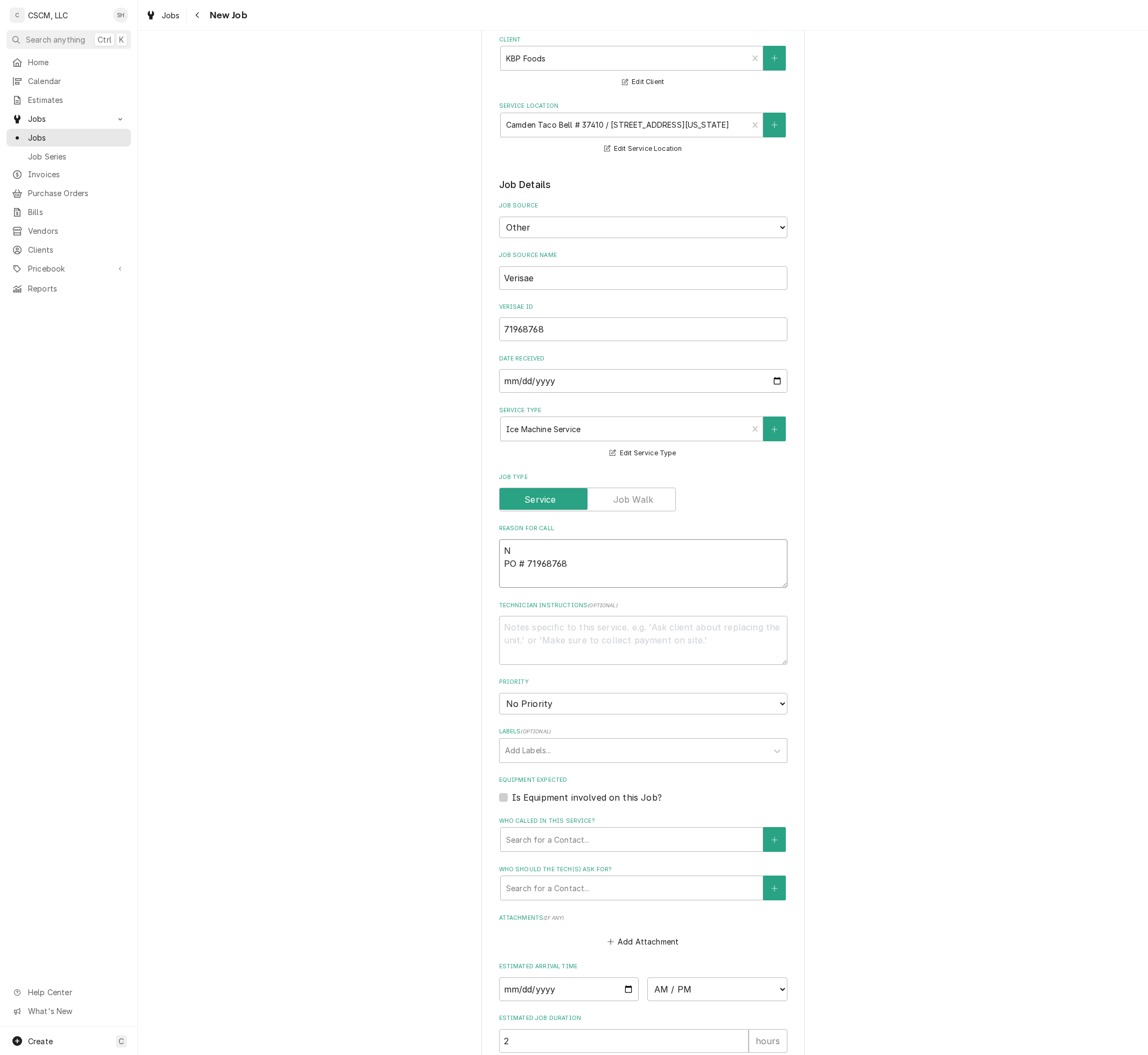
type textarea "x"
type textarea "NT PO # 71968768"
type textarea "x"
type textarea "NTE PO # 71968768"
type textarea "x"
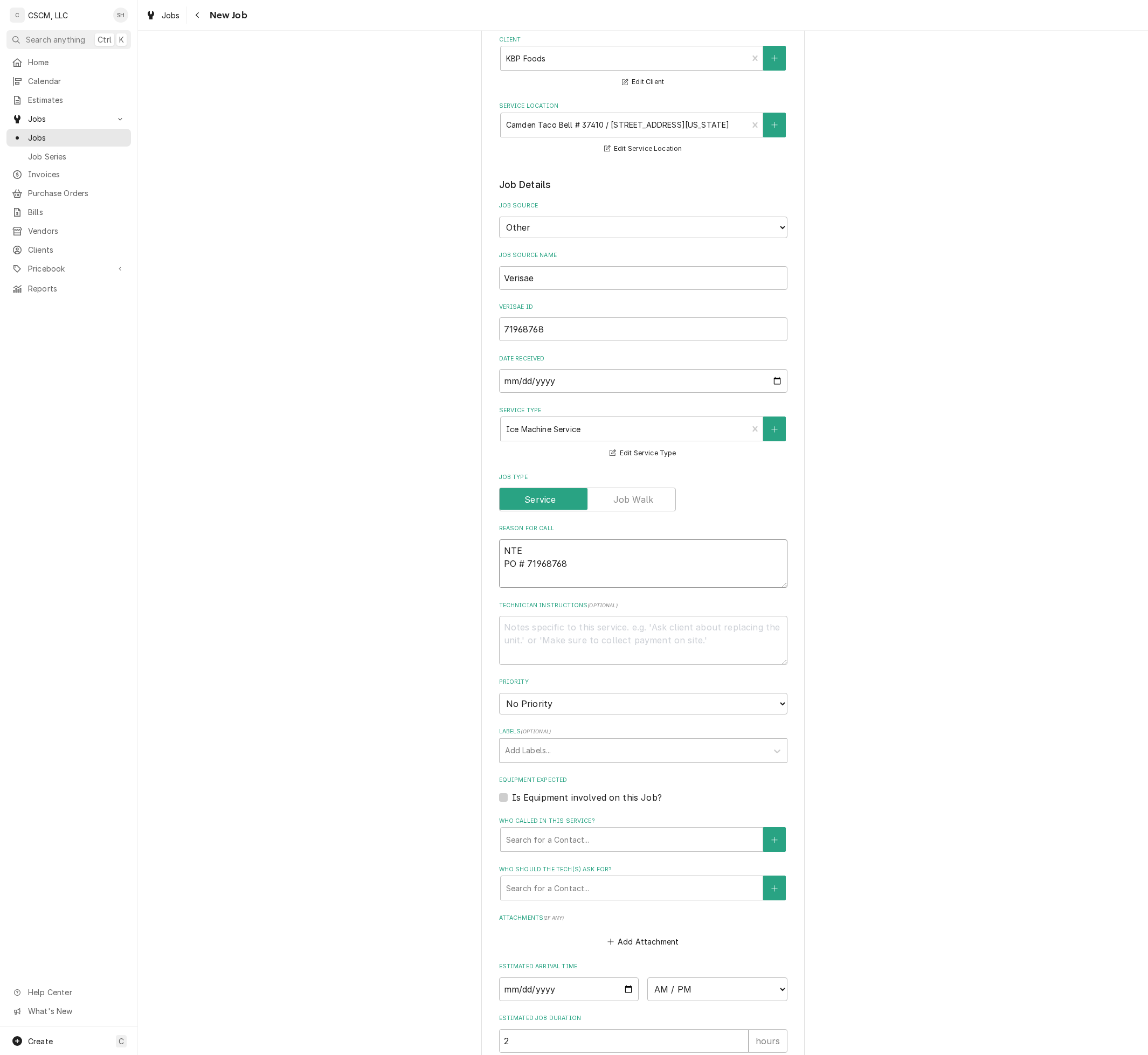
type textarea "NTE: PO # 71968768"
type textarea "x"
type textarea "NTE: PO # 71968768"
type textarea "x"
type textarea "NTE: $ PO # 71968768"
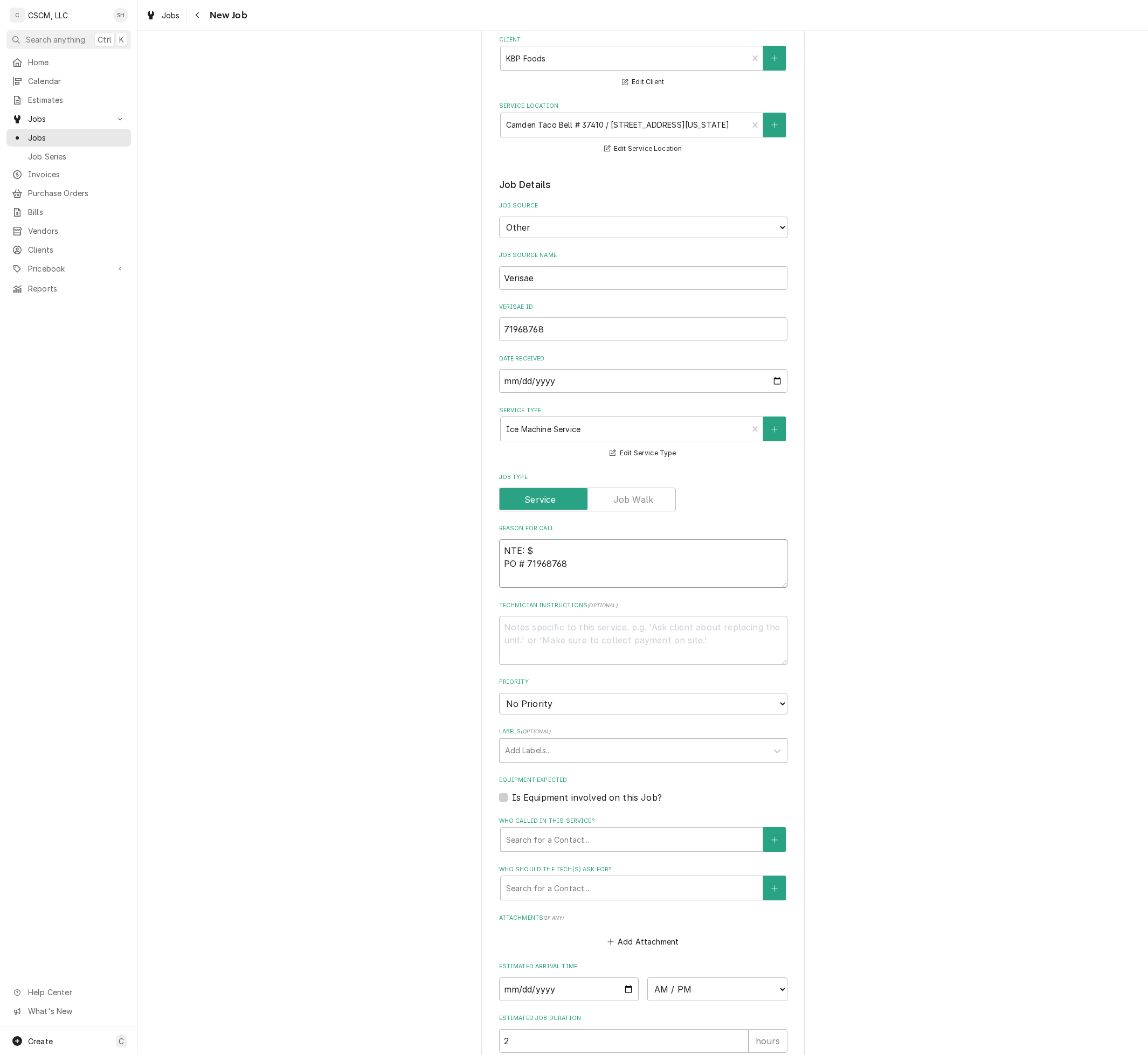
type textarea "x"
type textarea "NTE: $5 PO # 71968768"
type textarea "x"
type textarea "NTE: $50 PO # 71968768"
type textarea "x"
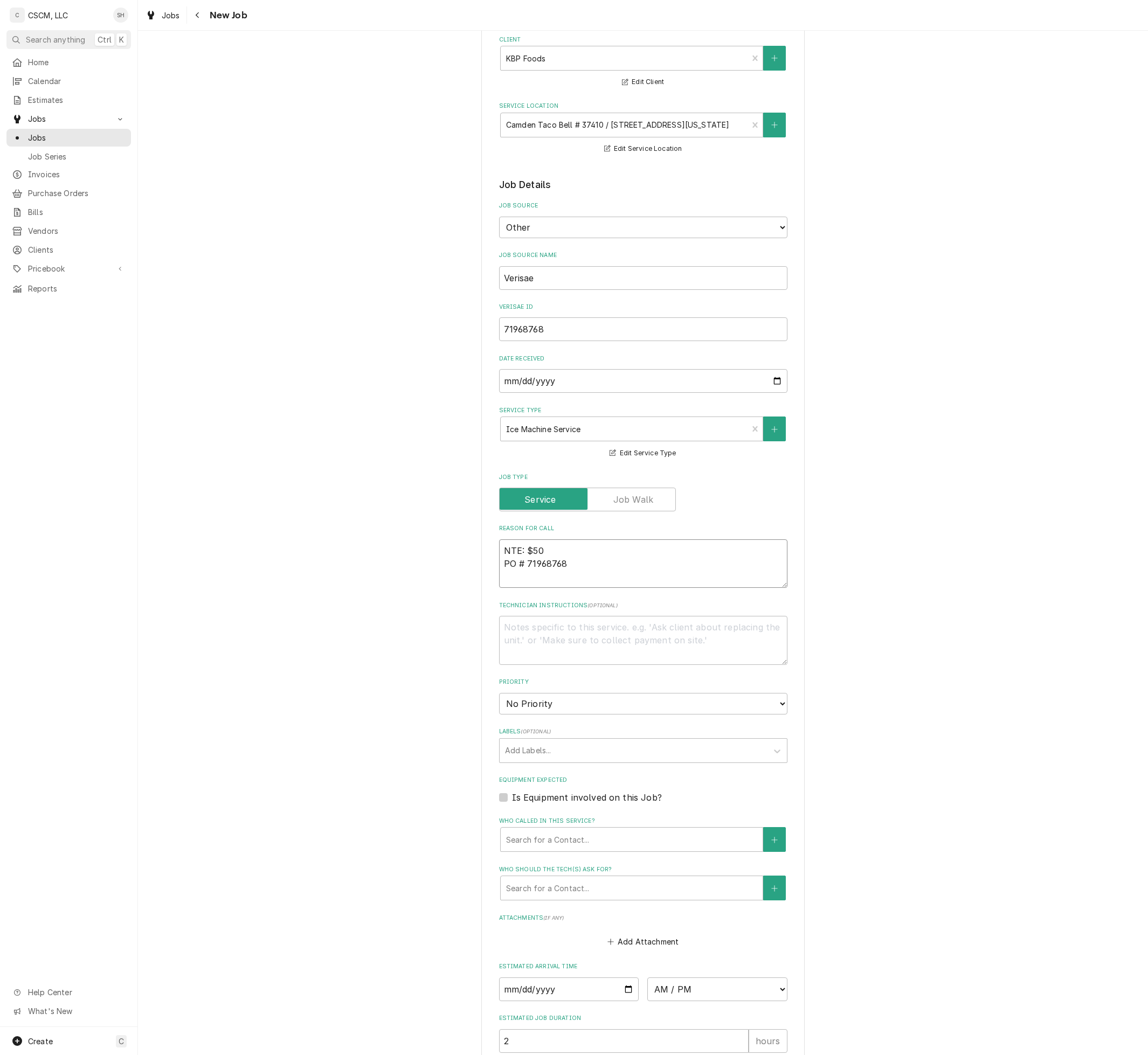
type textarea "NTE: $500 PO # 71968768"
type textarea "x"
type textarea "NTE: $500 PO # 71968768"
click at [513, 548] on textarea "NTE: $500 PO # 71968768" at bounding box center [643, 564] width 288 height 49
paste textarea "ice machine not making ice"
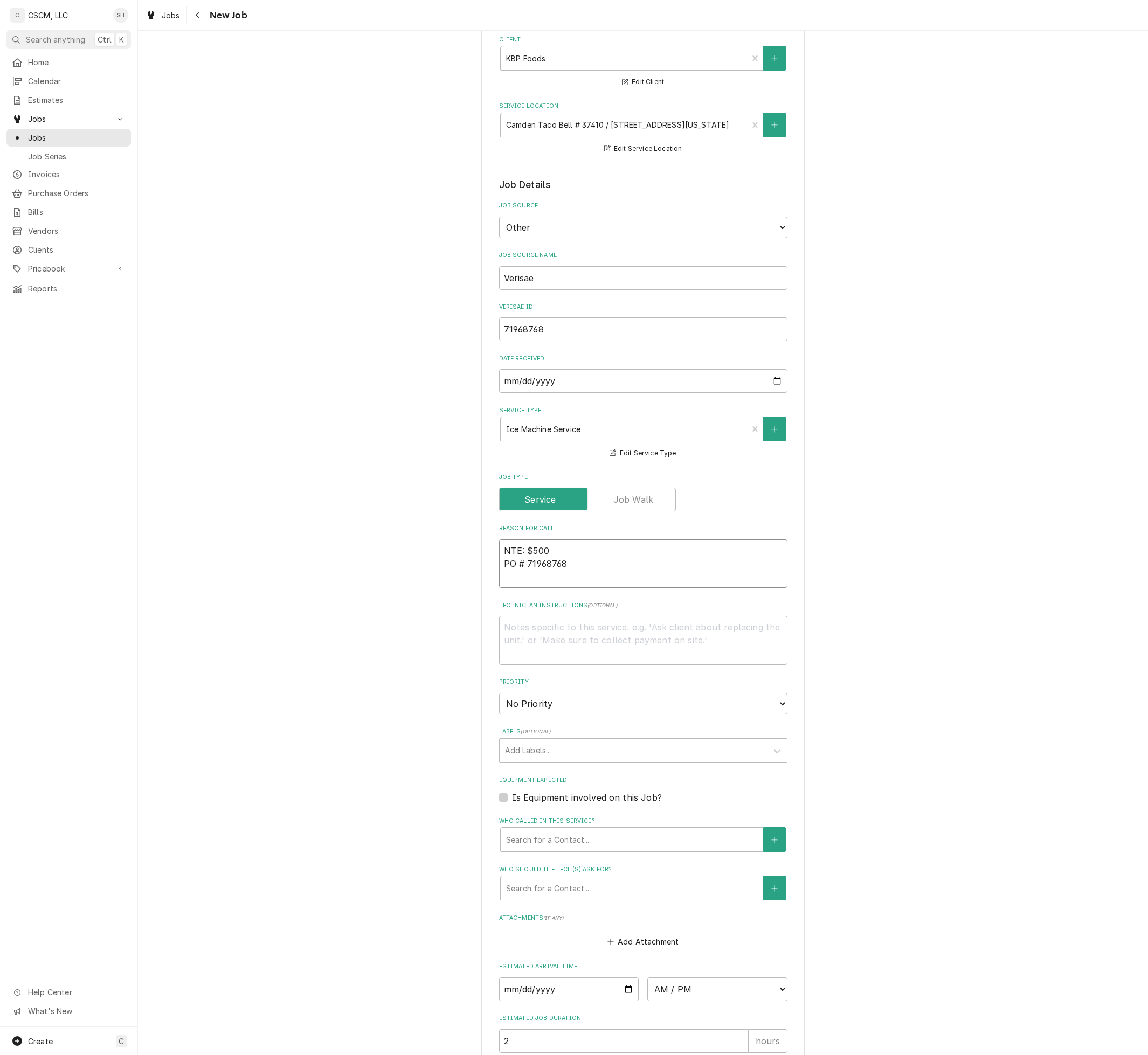
type textarea "x"
type textarea "ice machine not making ice NTE: $500 PO # 71968768"
type textarea "x"
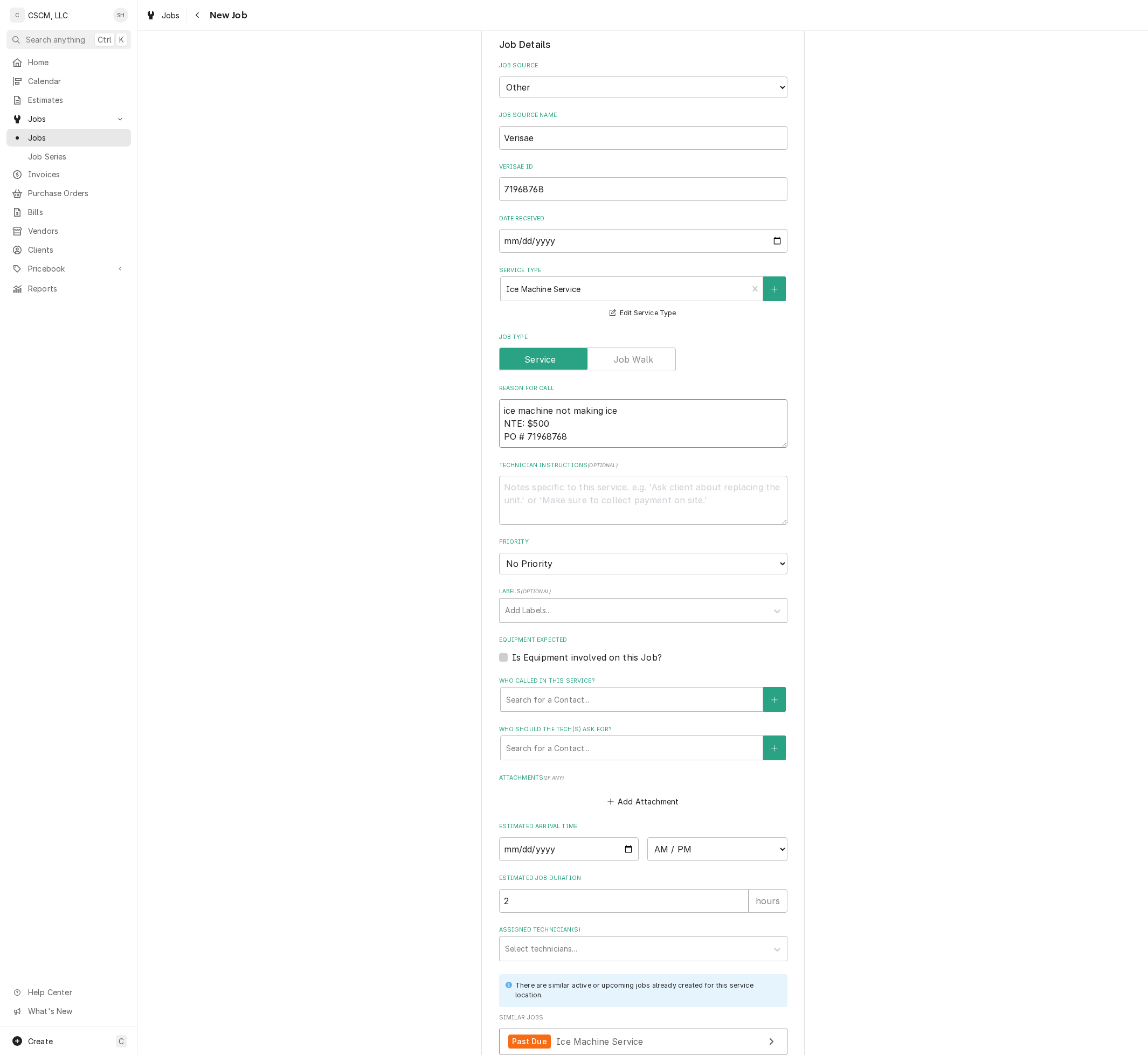
scroll to position [260, 0]
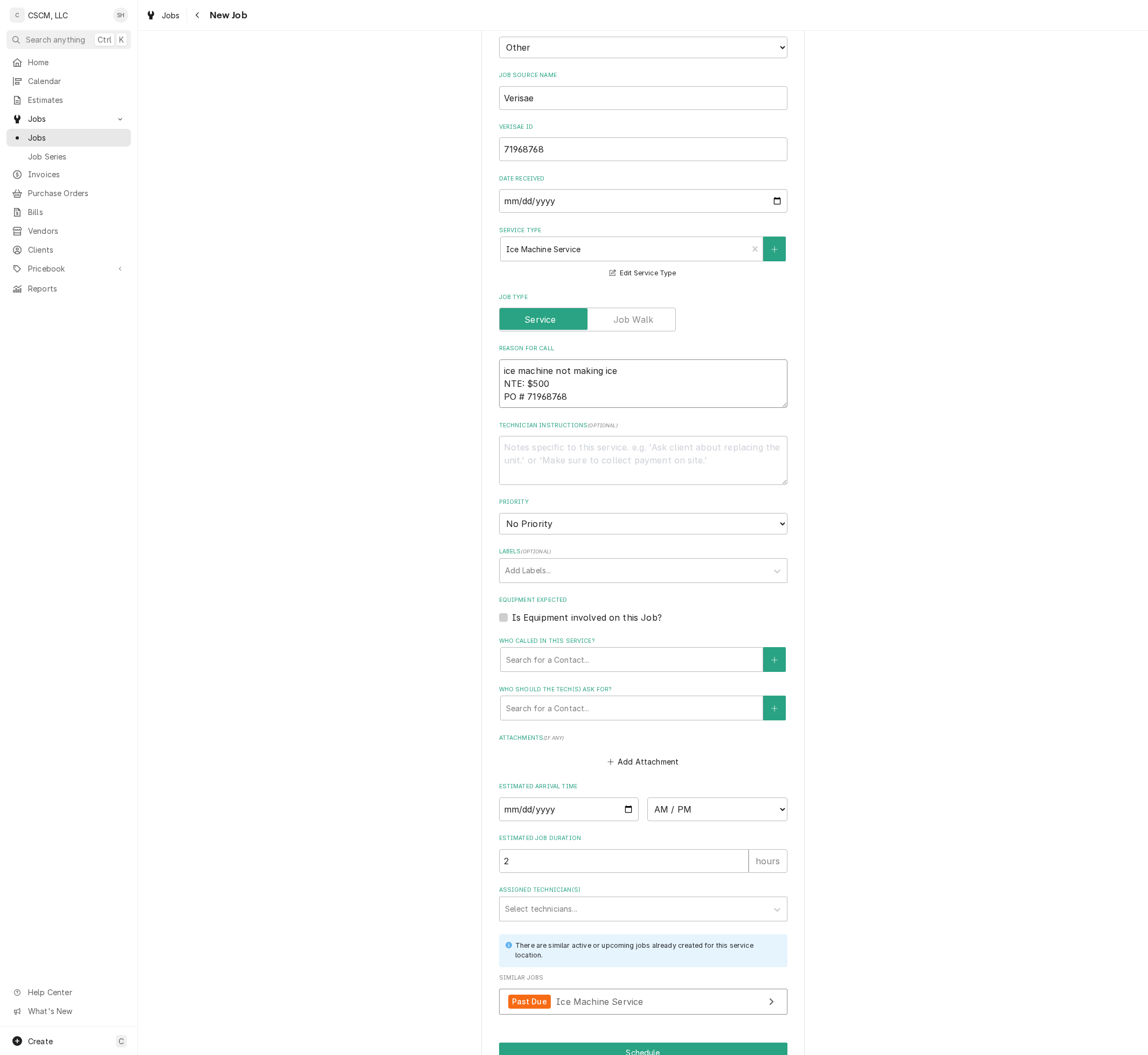
type textarea "ice machine not making ice NTE: $500 PO # 71968768"
click at [729, 521] on select "No Priority Urgent High Medium Low" at bounding box center [643, 523] width 288 height 21
select select "3"
click at [499, 513] on select "No Priority Urgent High Medium Low" at bounding box center [643, 523] width 288 height 21
type textarea "x"
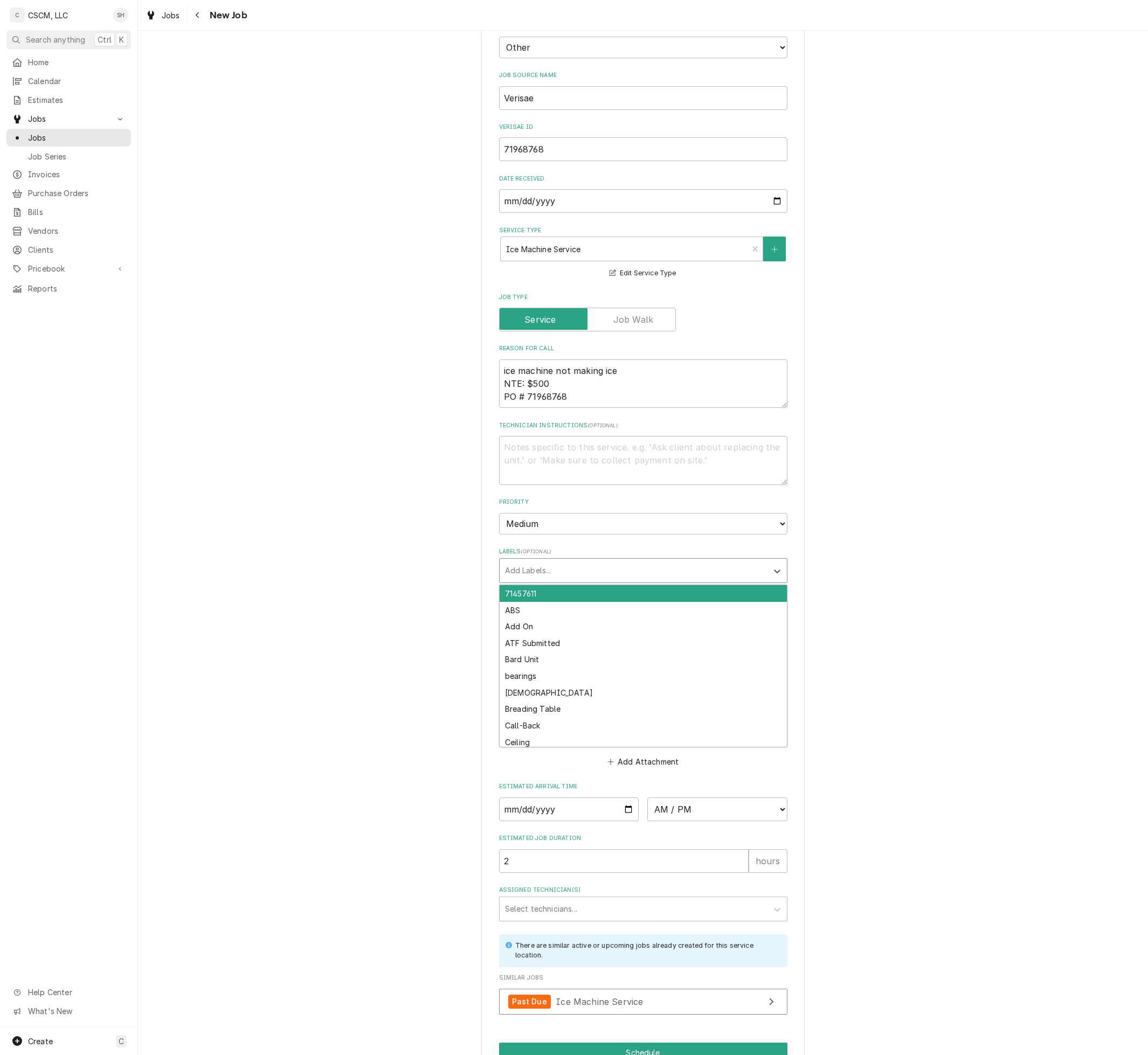
click at [681, 566] on div "Labels" at bounding box center [633, 570] width 257 height 19
type input "ICE"
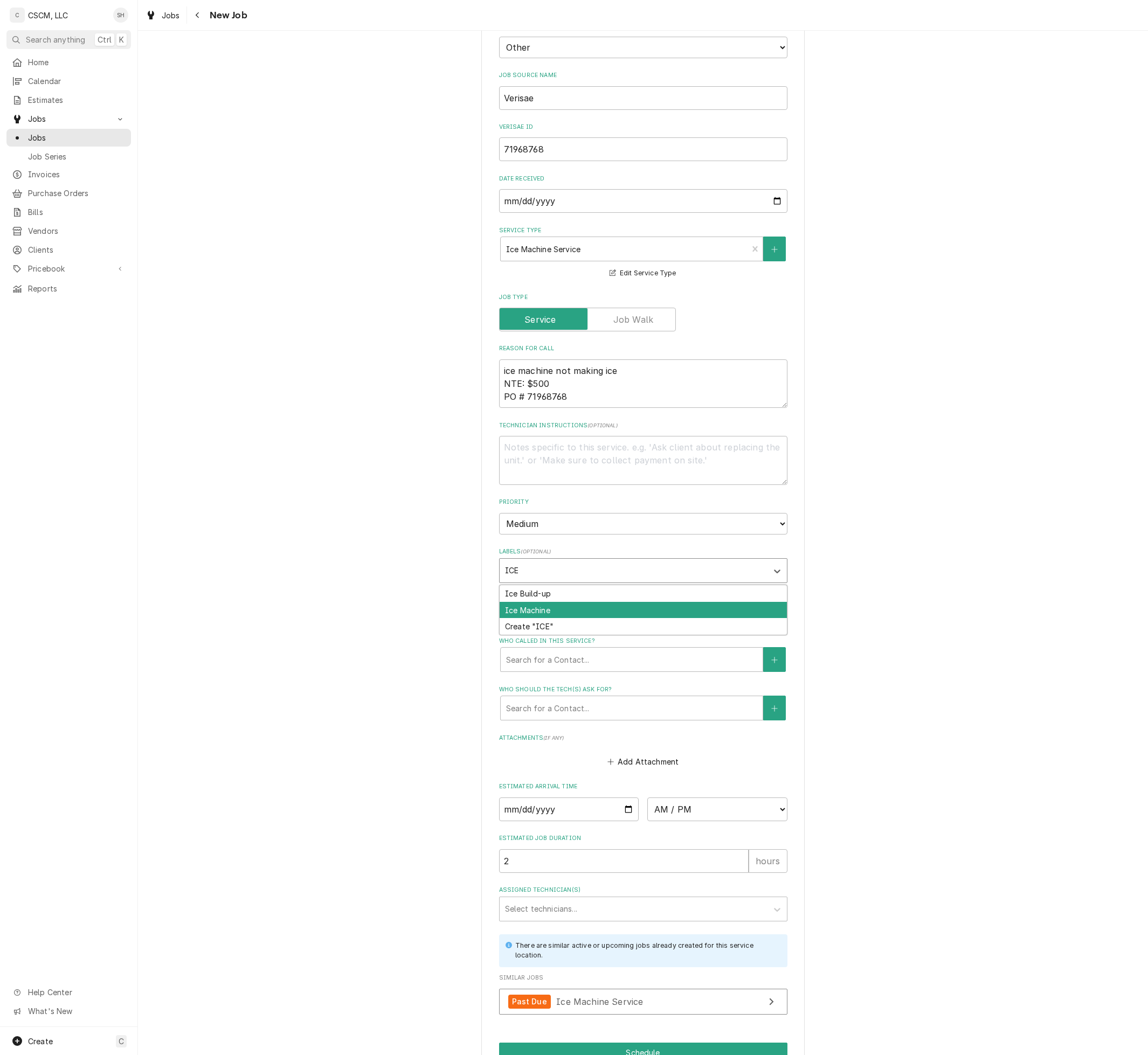
click at [672, 608] on div "Ice Machine" at bounding box center [643, 610] width 287 height 17
type textarea "x"
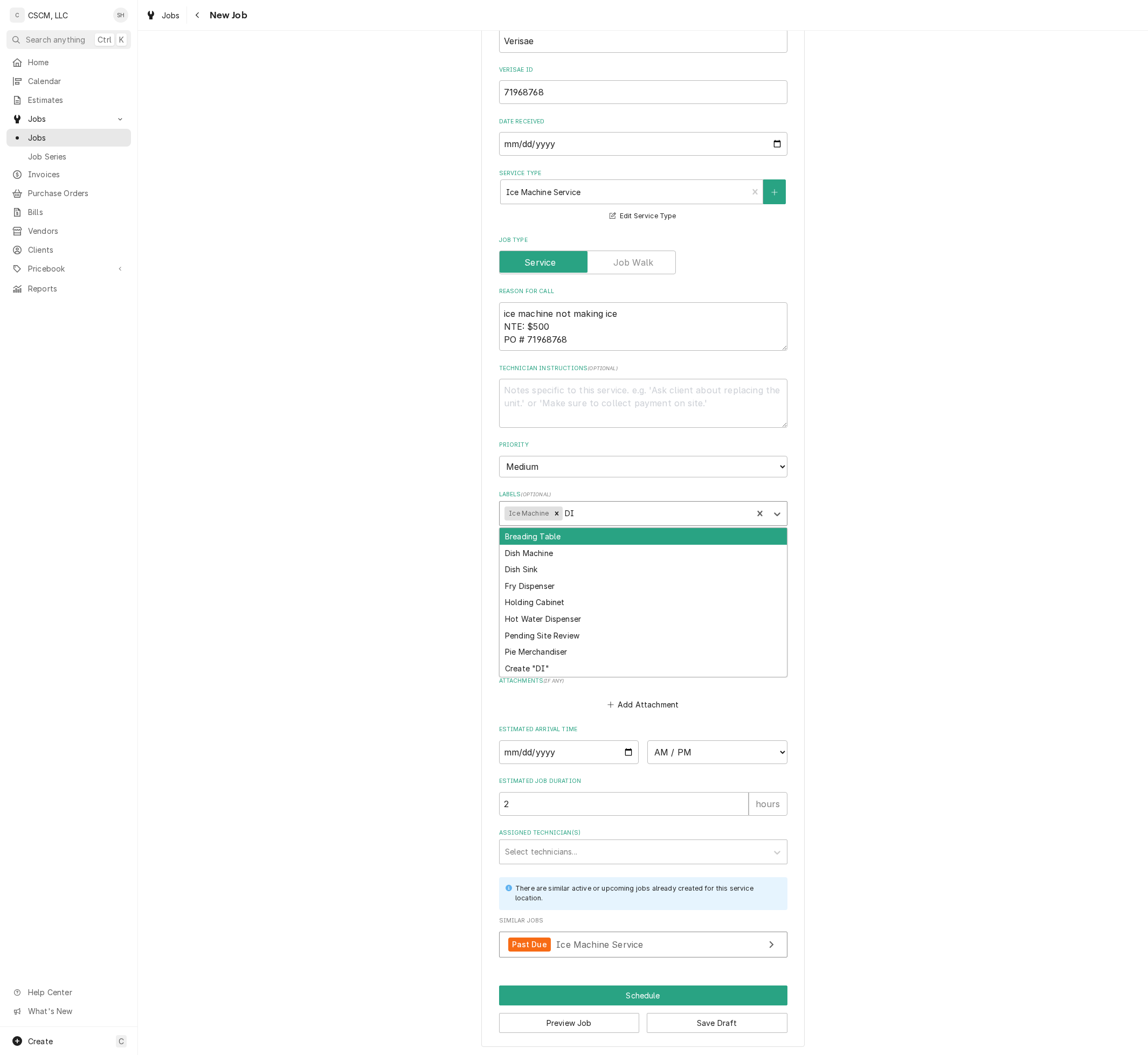
type input "D"
type input "LOBB"
click at [633, 530] on div "Lobby" at bounding box center [643, 536] width 287 height 17
type textarea "x"
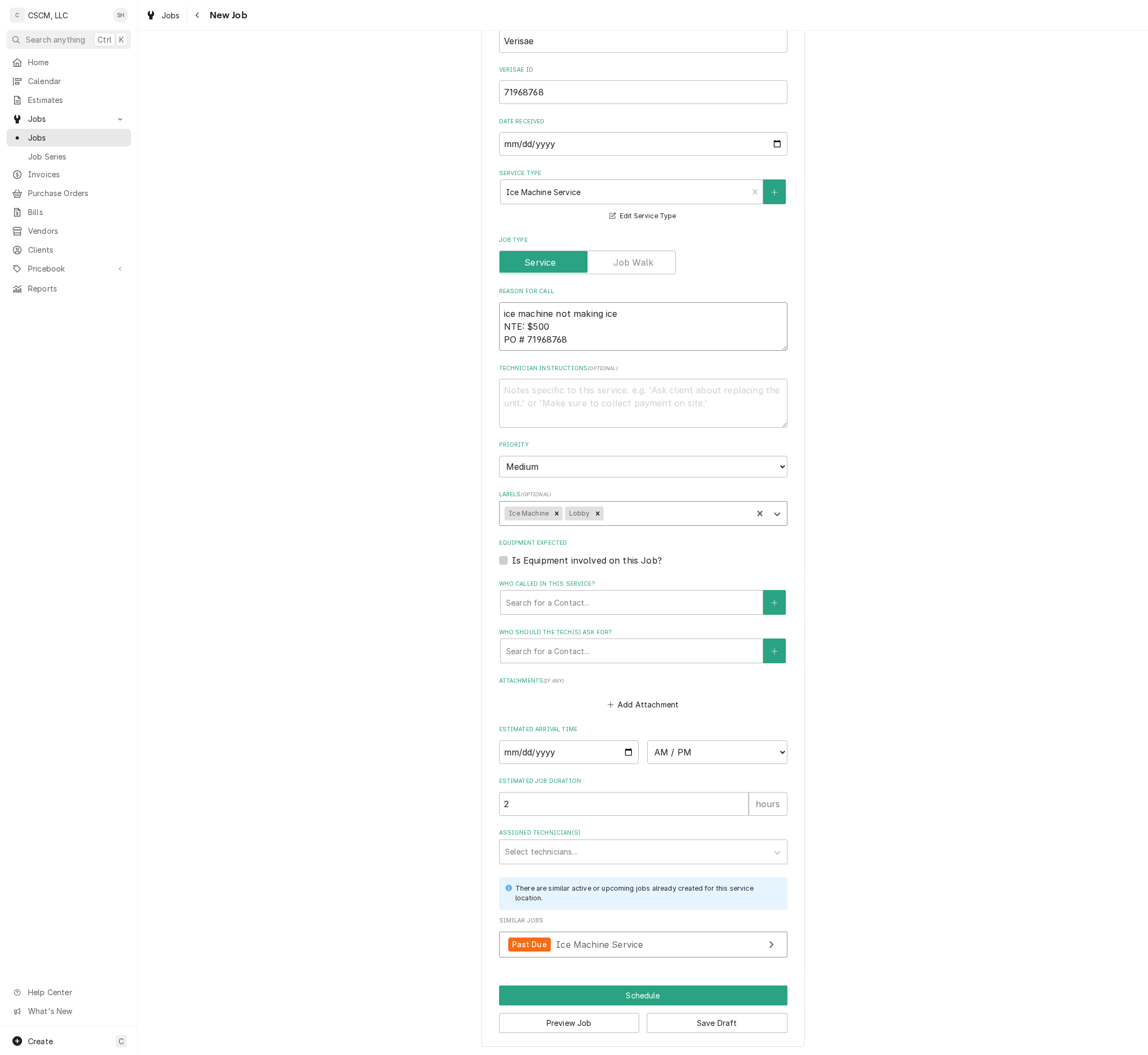
click at [628, 315] on textarea "ice machine not making ice NTE: $500 PO # 71968768" at bounding box center [643, 327] width 288 height 49
type textarea "x"
type textarea "ice machine not making ice NTE: $500 PO # 71968768"
type textarea "x"
type textarea "ice machine not making ice I NTE: $500 PO # 71968768"
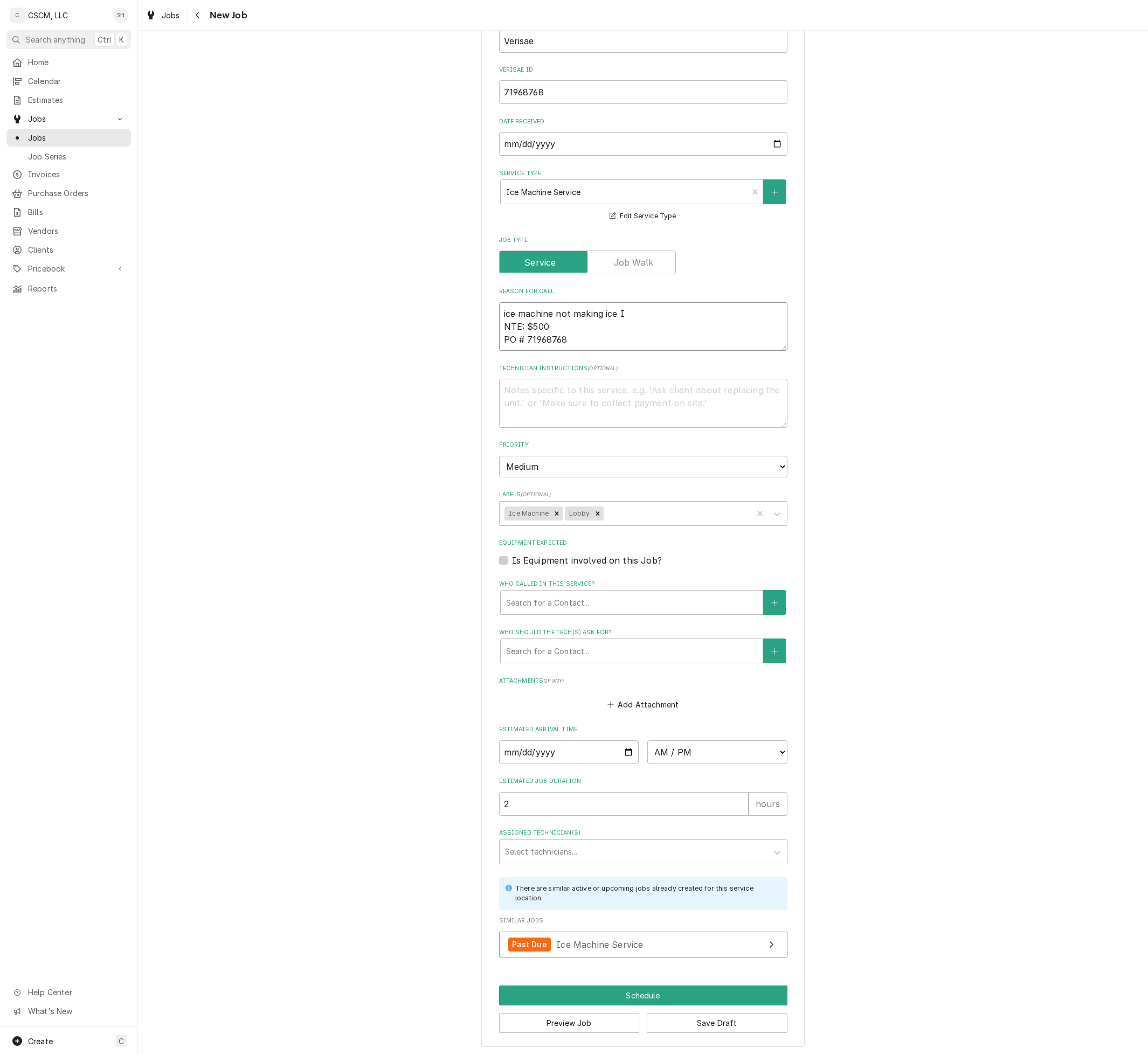
type textarea "x"
type textarea "ice machine not making ice IN NTE: $500 PO # 71968768"
type textarea "x"
type textarea "ice machine not making ice IN D NTE: $500 PO # 71968768"
type textarea "x"
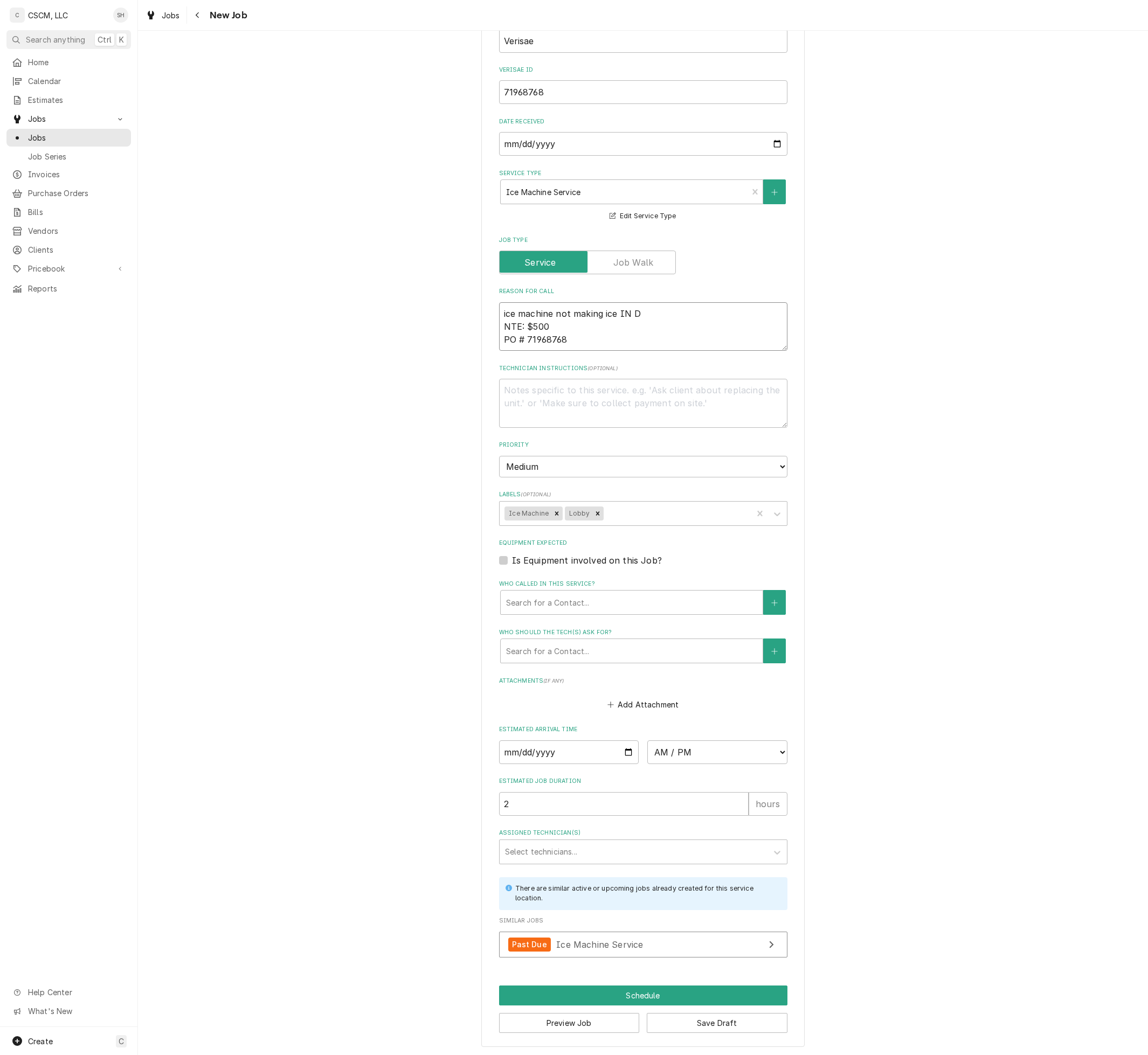
type textarea "ice machine not making ice IN DI NTE: $500 PO # 71968768"
type textarea "x"
type textarea "ice machine not making ice IN DINI NTE: $500 PO # 71968768"
type textarea "x"
type textarea "ice machine not making ice IN DININ NTE: $500 PO # 71968768"
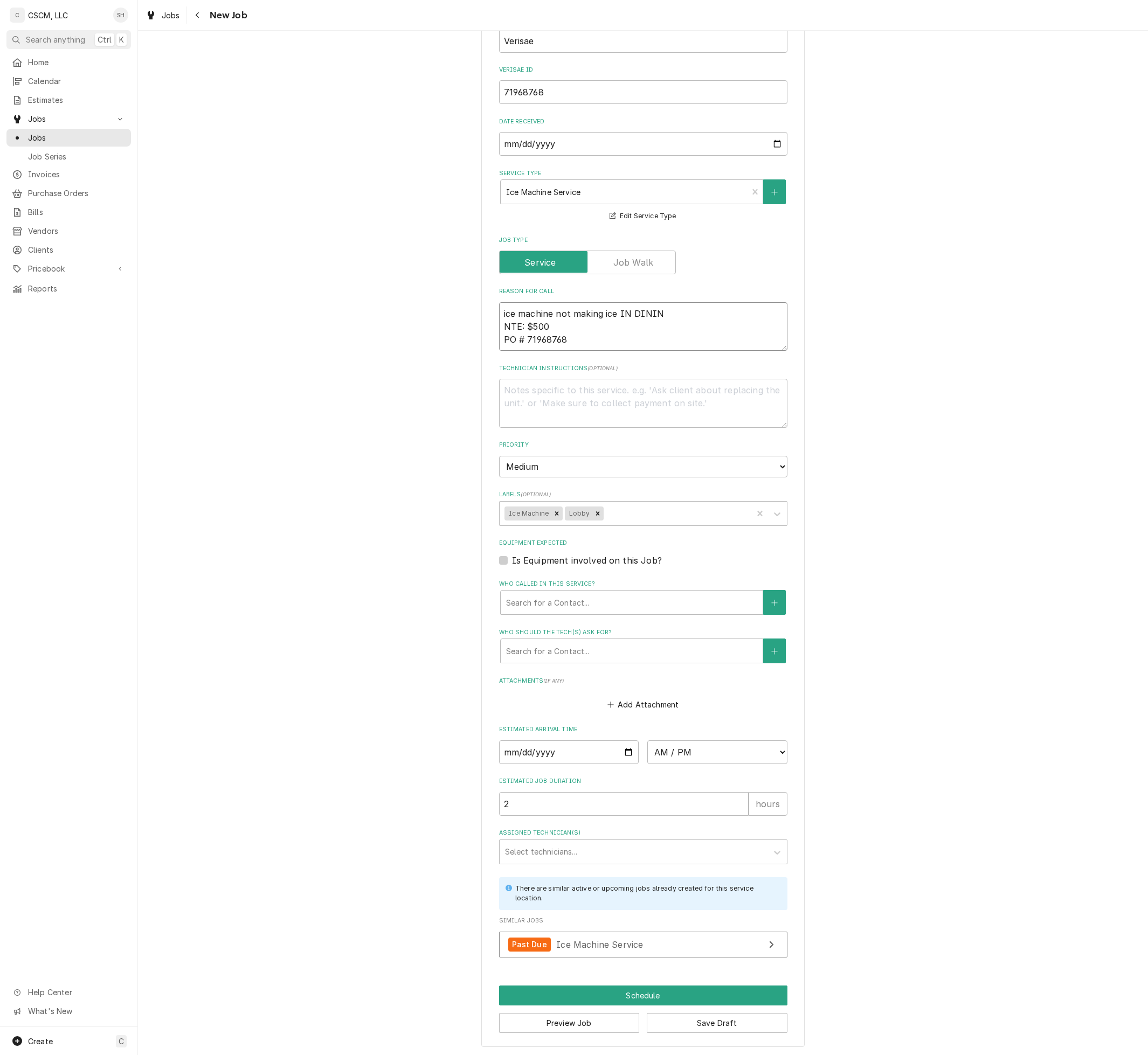
type textarea "x"
type textarea "ice machine not making ice IN DINING NTE: $500 PO # 71968768"
type textarea "x"
type textarea "ice machine not making ice IN DINING NTE: $500 PO # 71968768"
type textarea "x"
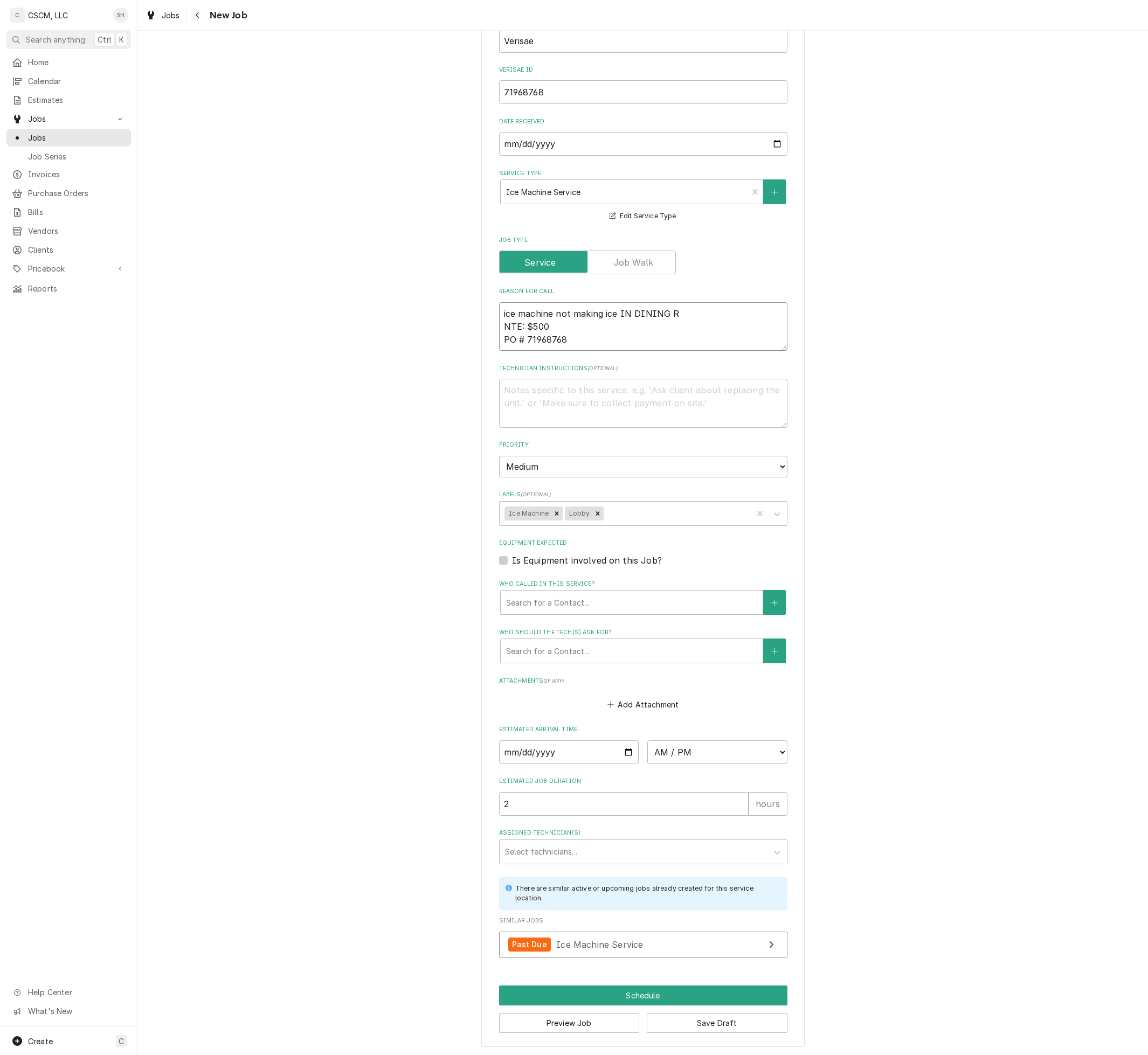
type textarea "ice machine not making ice IN DINING RO NTE: $500 PO # 71968768"
type textarea "x"
type textarea "ice machine not making ice IN DINING ROO NTE: $500 PO # 71968768"
type textarea "x"
type textarea "ice machine not making ice IN DINING ROOM NTE: $500 PO # 71968768"
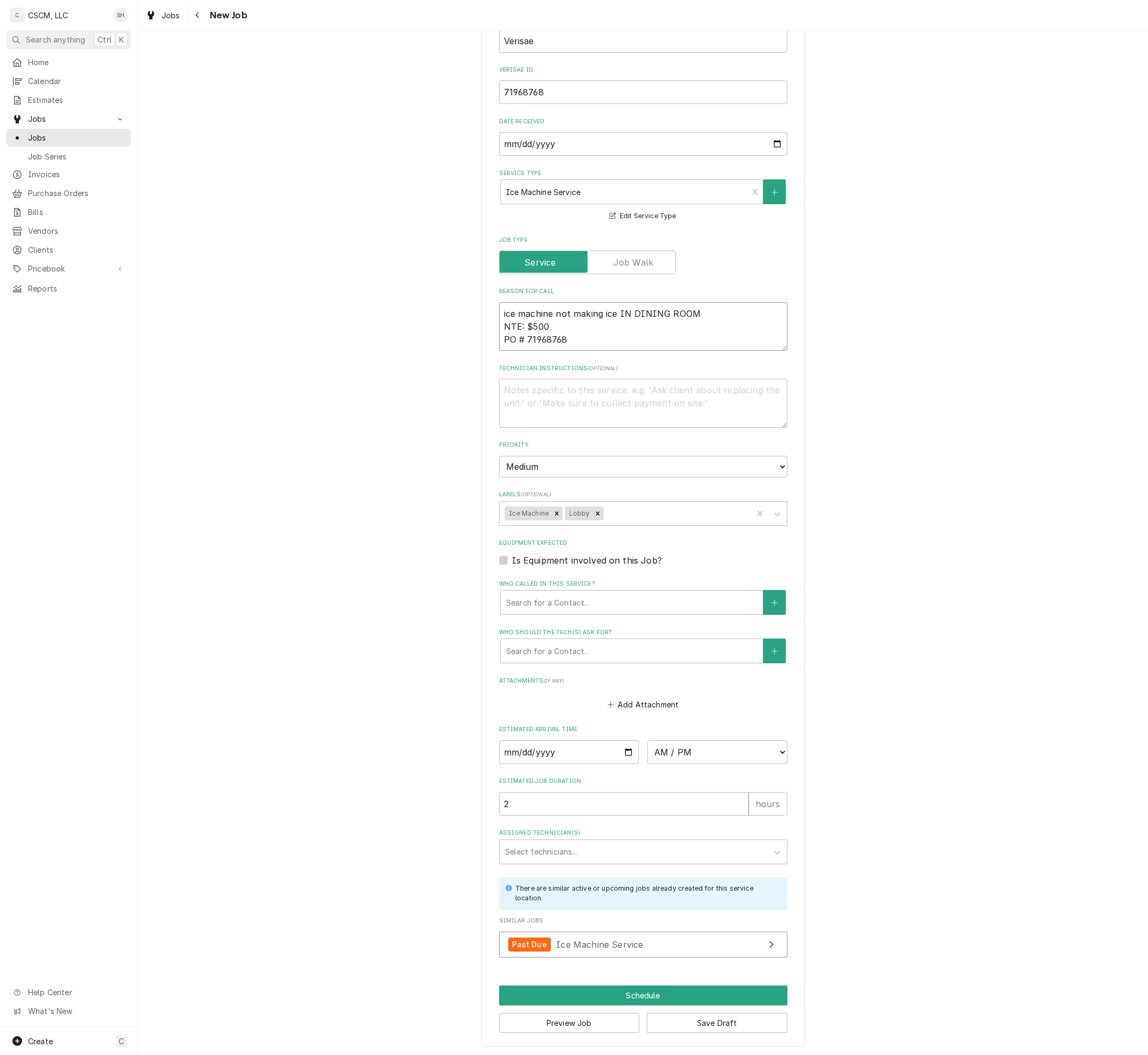
type textarea "x"
type textarea "ice machine not making ice IN DINING ROO NTE: $500 PO # 71968768"
type textarea "x"
type textarea "ice machine not making ice IN DINING RO NTE: $500 PO # 71968768"
type textarea "x"
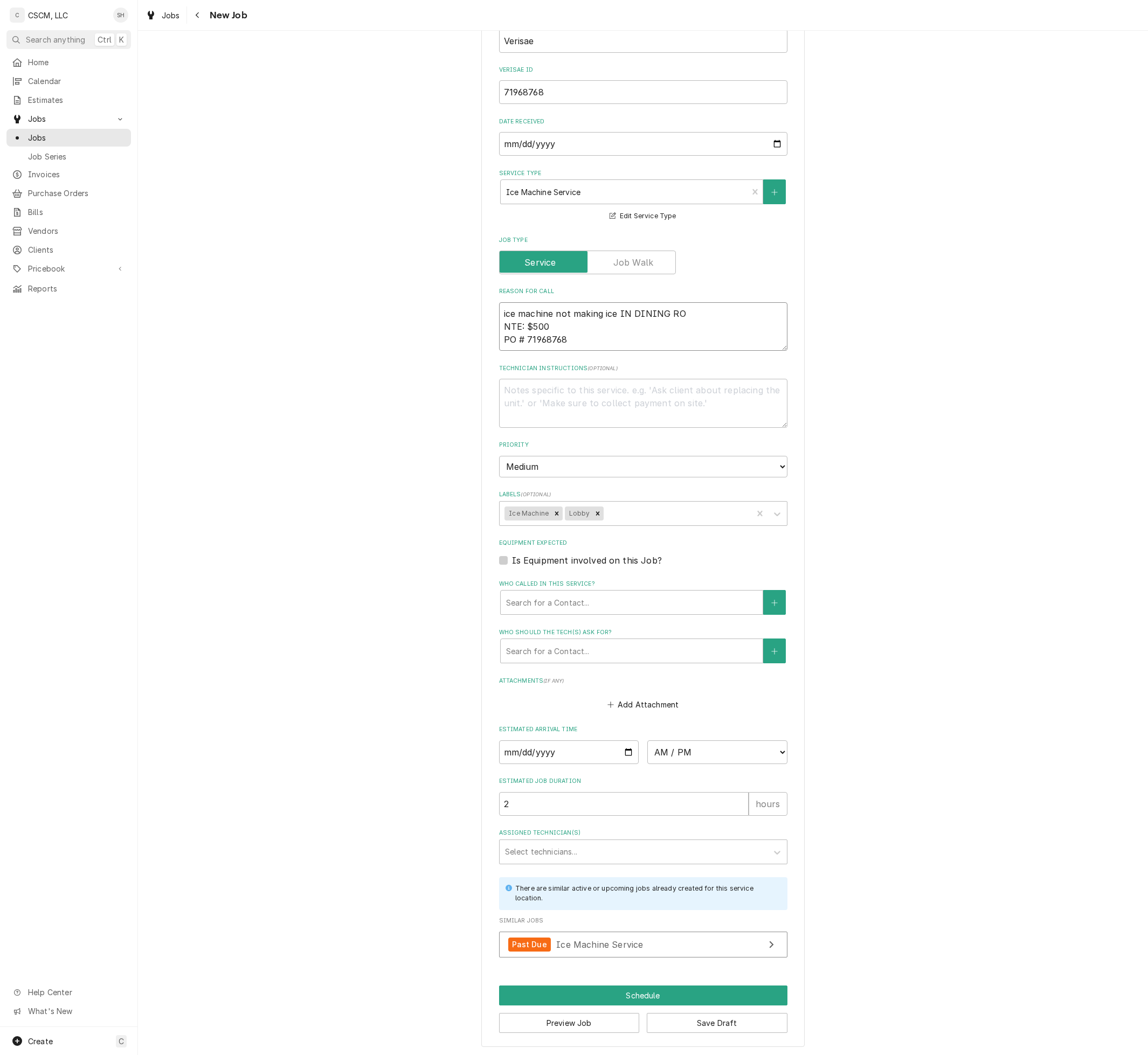
type textarea "ice machine not making ice IN DINING R NTE: $500 PO # 71968768"
type textarea "x"
type textarea "ice machine not making ice IN DINING NTE: $500 PO # 71968768"
type textarea "x"
type textarea "ice machine not making ice IN DINING NTE: $500 PO # 71968768"
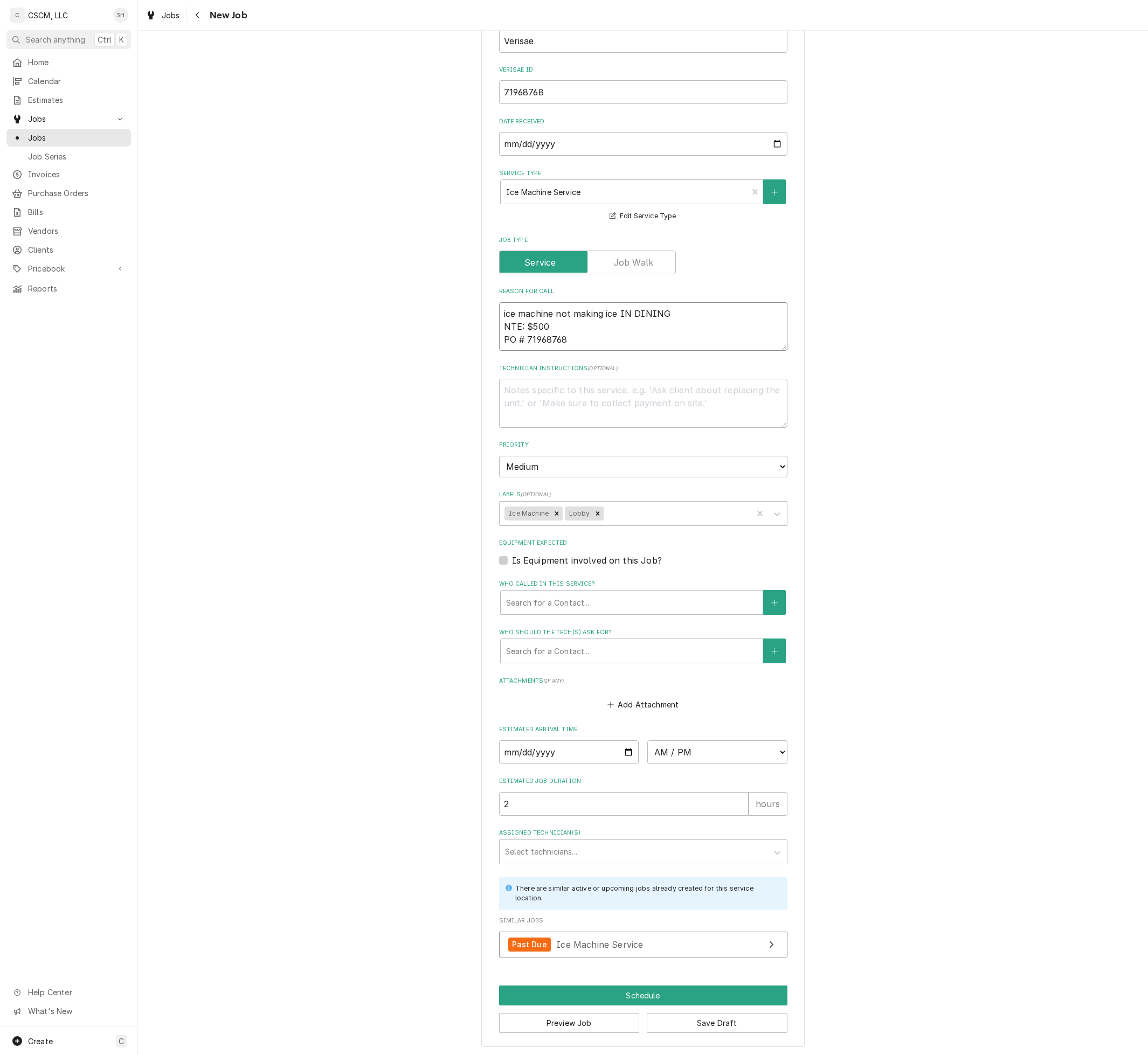
type textarea "x"
type textarea "ice machine not making ice IN DININ NTE: $500 PO # 71968768"
type textarea "x"
type textarea "ice machine not making ice IN DINI NTE: $500 PO # 71968768"
type textarea "x"
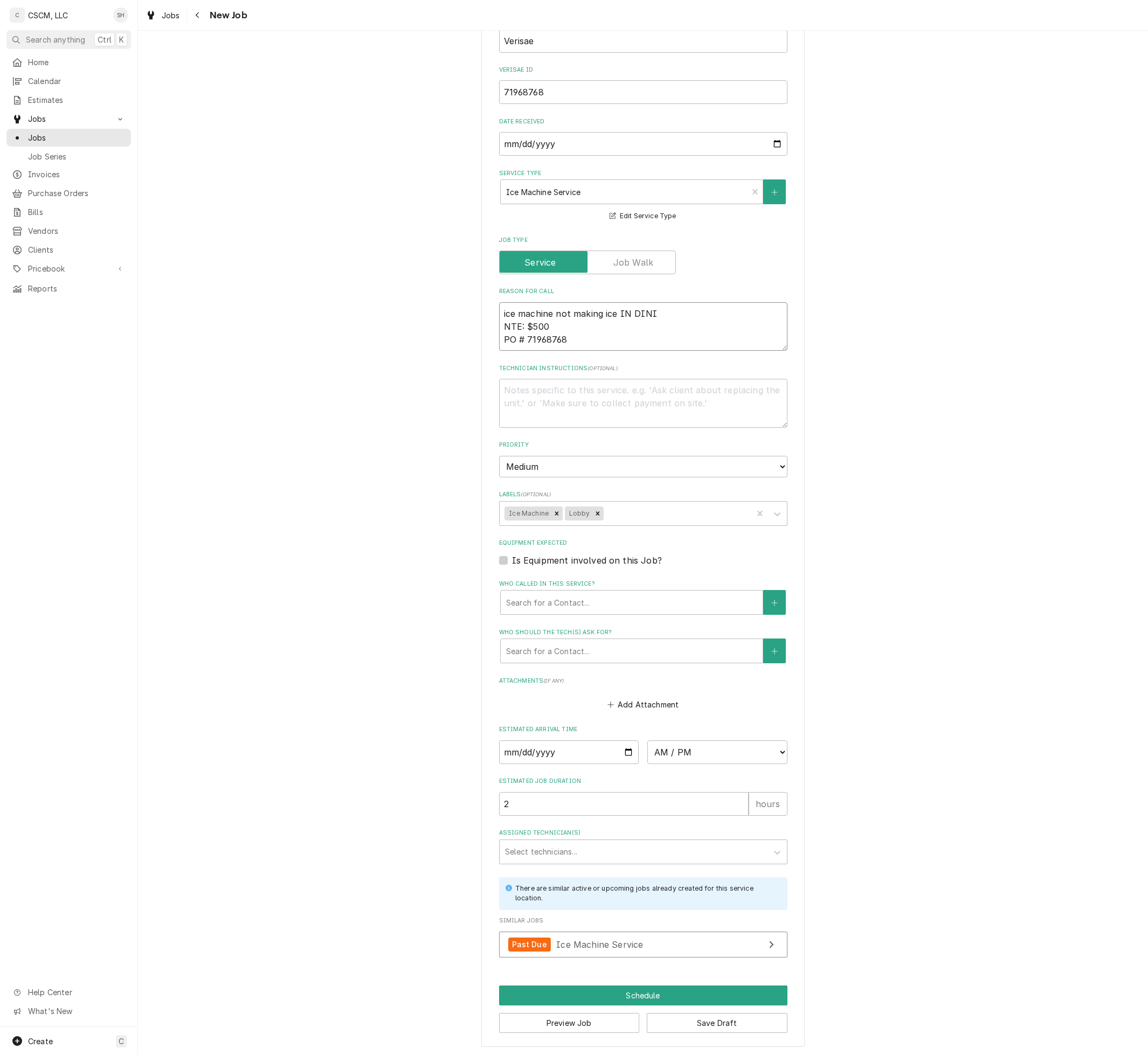
type textarea "ice machine not making ice IN DIN NTE: $500 PO # 71968768"
type textarea "x"
type textarea "ice machine not making ice IN DI NTE: $500 PO # 71968768"
type textarea "x"
type textarea "ice machine not making ice IN D NTE: $500 PO # 71968768"
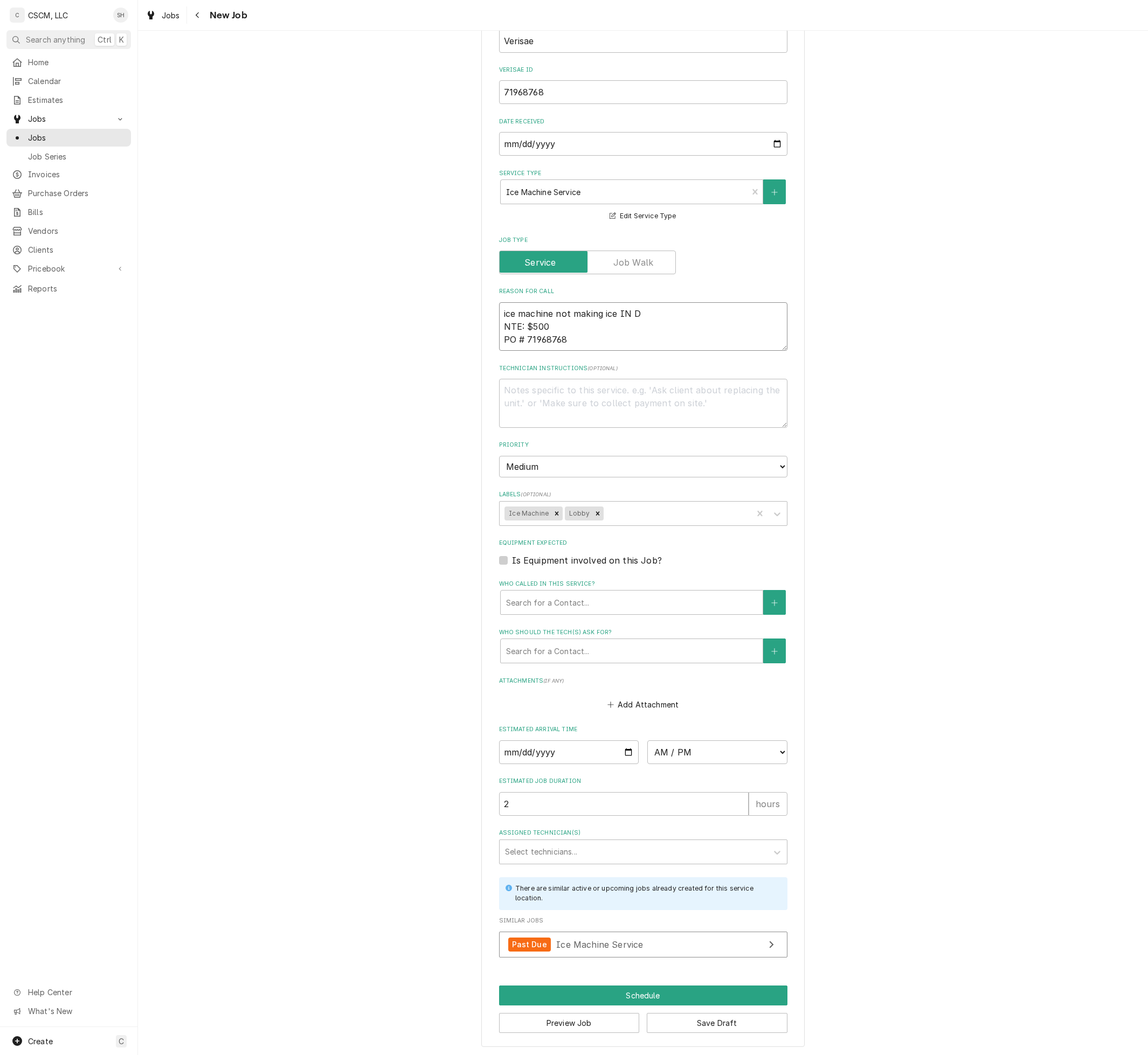
type textarea "x"
type textarea "ice machine not making ice IN NTE: $500 PO # 71968768"
type textarea "x"
type textarea "ice machine not making ice IN NTE: $500 PO # 71968768"
type textarea "x"
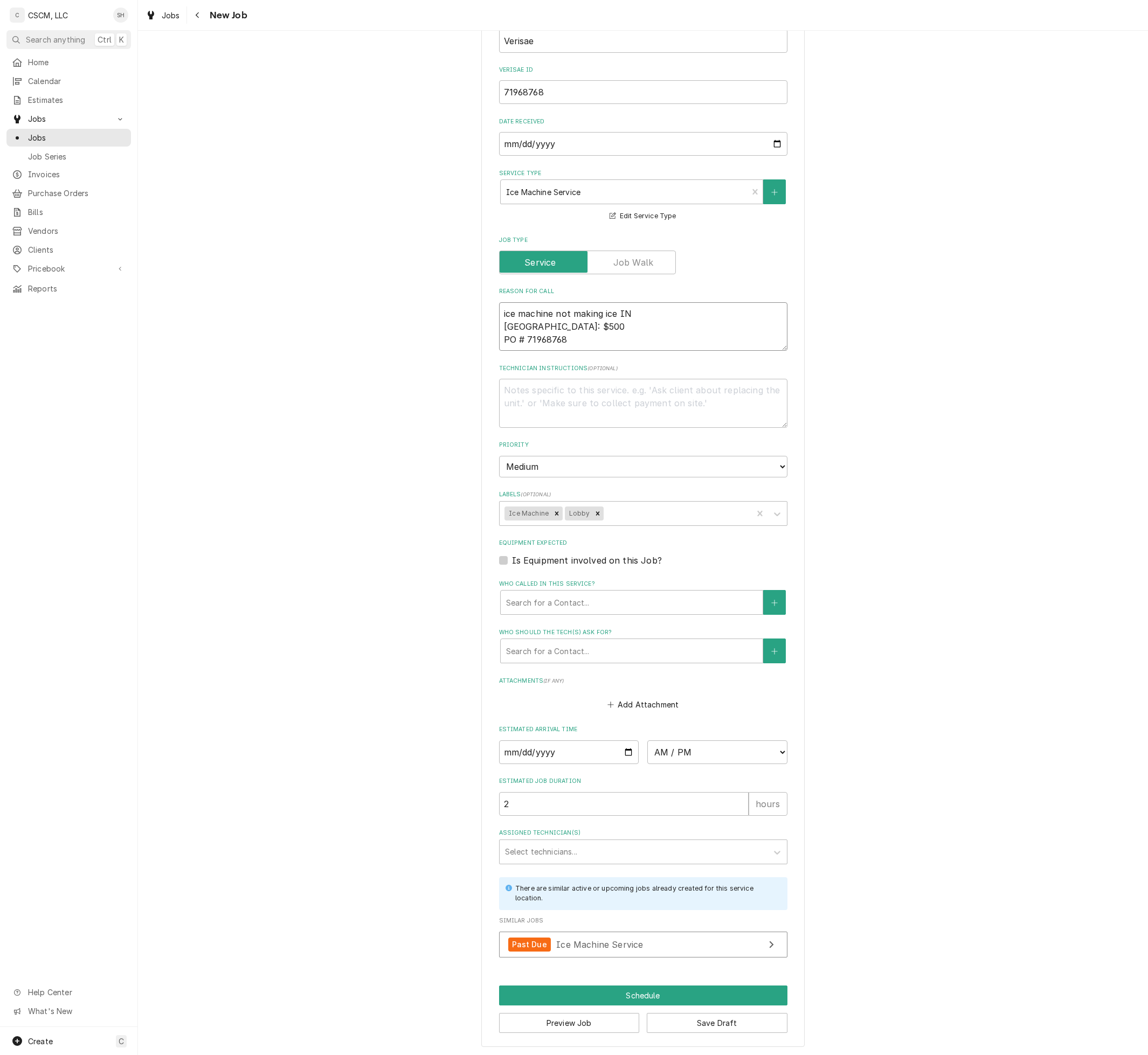
type textarea "ice machine not making ice I NTE: $500 PO # 71968768"
type textarea "x"
type textarea "ice machine not making ice NTE: $500 PO # 71968768"
type textarea "x"
type textarea "ice machine not making ice un NTE: $500 PO # 71968768"
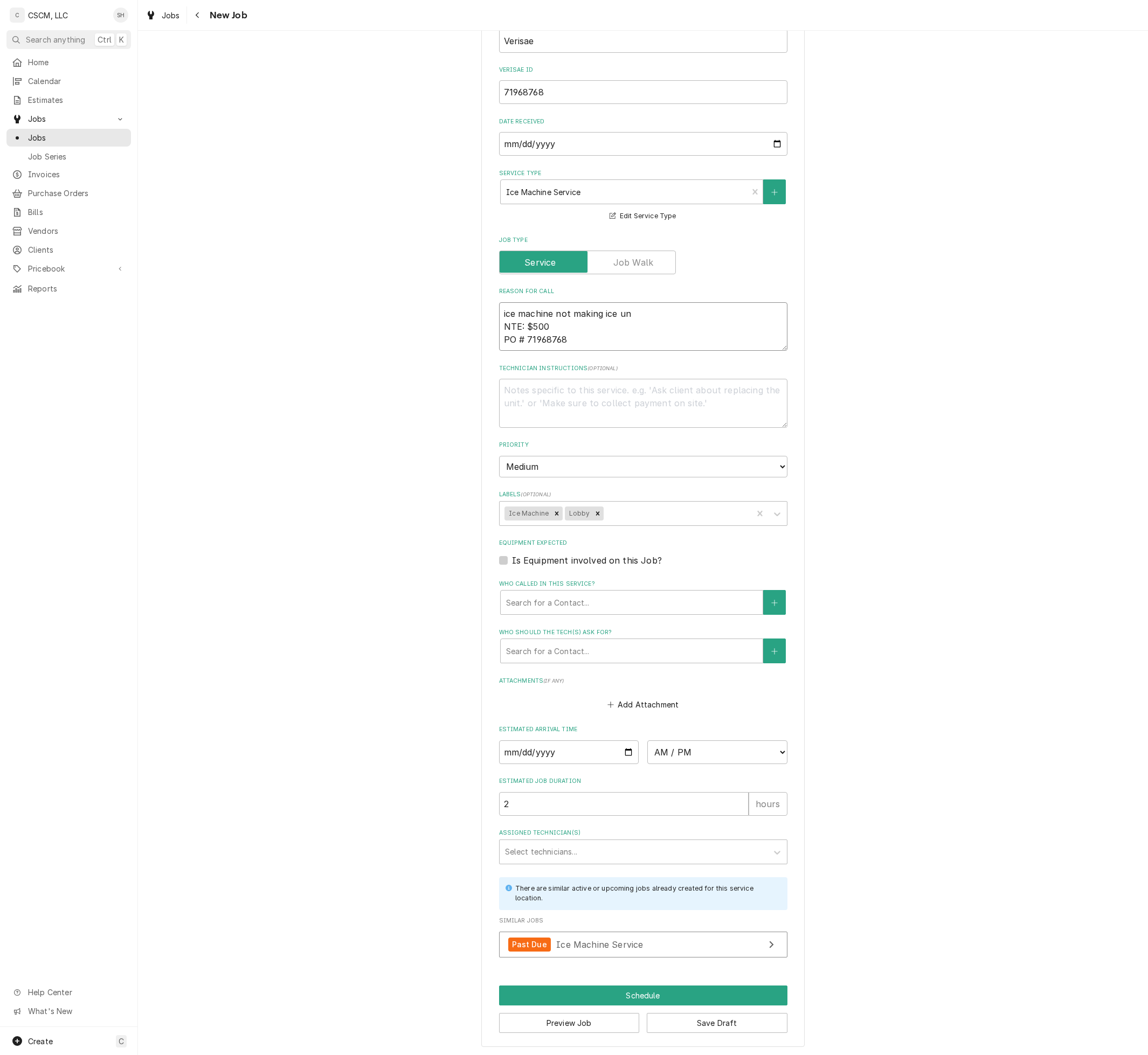
type textarea "x"
type textarea "ice machine not making ice u NTE: $500 PO # 71968768"
type textarea "x"
type textarea "ice machine not making ice NTE: $500 PO # 71968768"
type textarea "x"
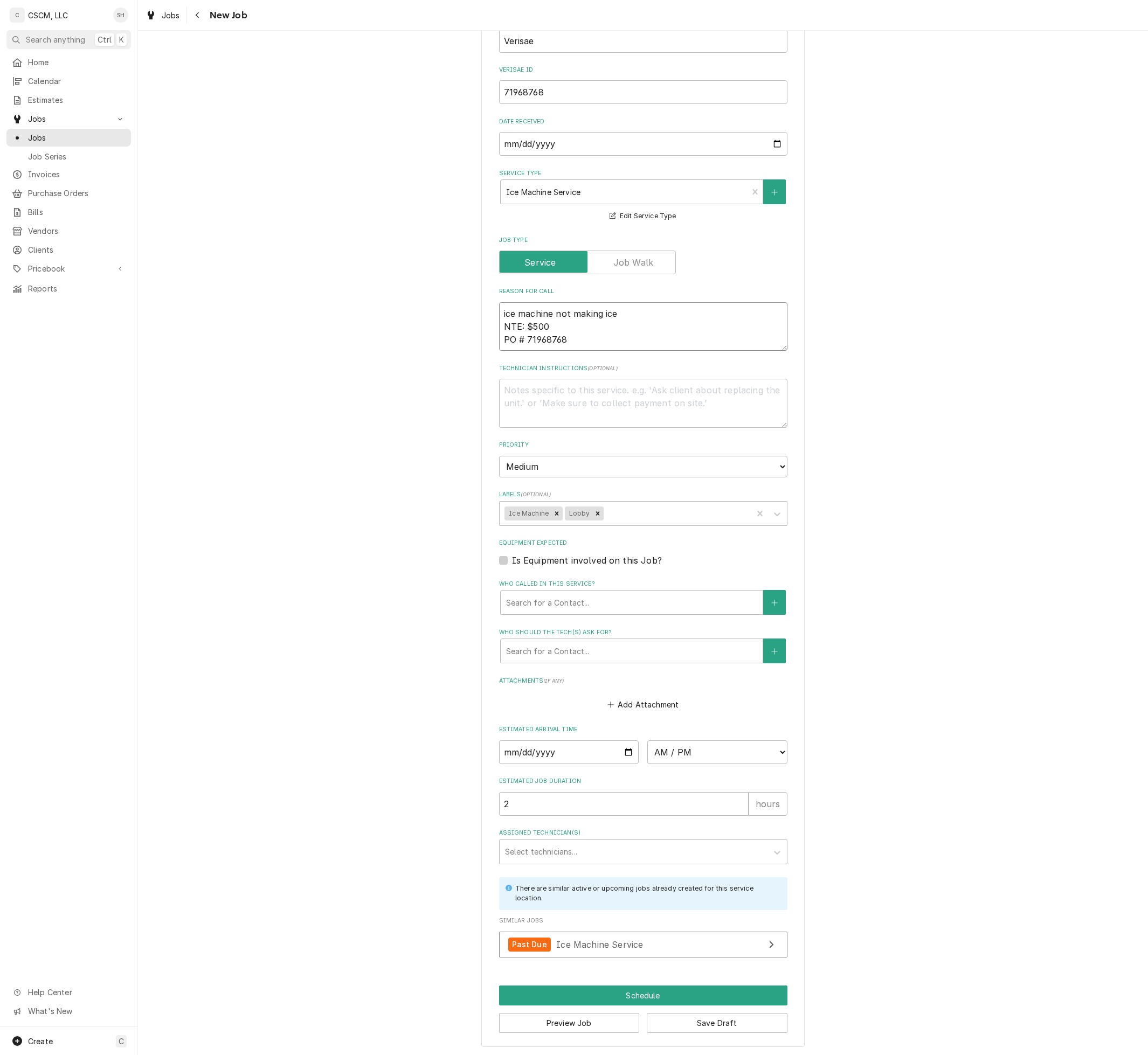
type textarea "ice machine not making ice i NTE: $500 PO # 71968768"
type textarea "x"
type textarea "ice machine not making ice in NTE: $500 PO # 71968768"
type textarea "x"
type textarea "ice machine not making ice in NTE: $500 PO # 71968768"
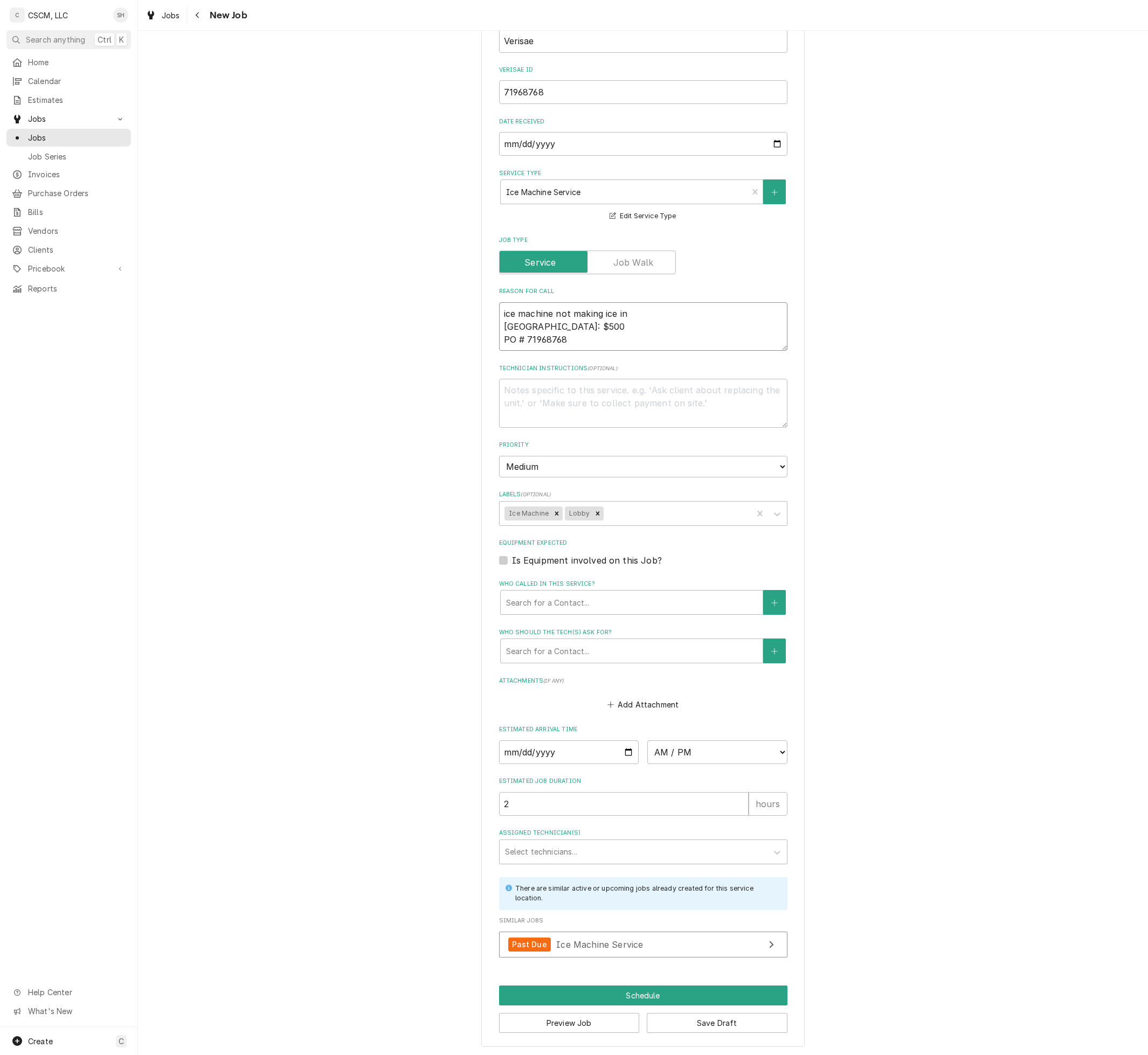
type textarea "x"
type textarea "ice machine not making ice in di NTE: $500 PO # 71968768"
type textarea "x"
type textarea "ice machine not making ice in dini NTE: $500 PO # 71968768"
type textarea "x"
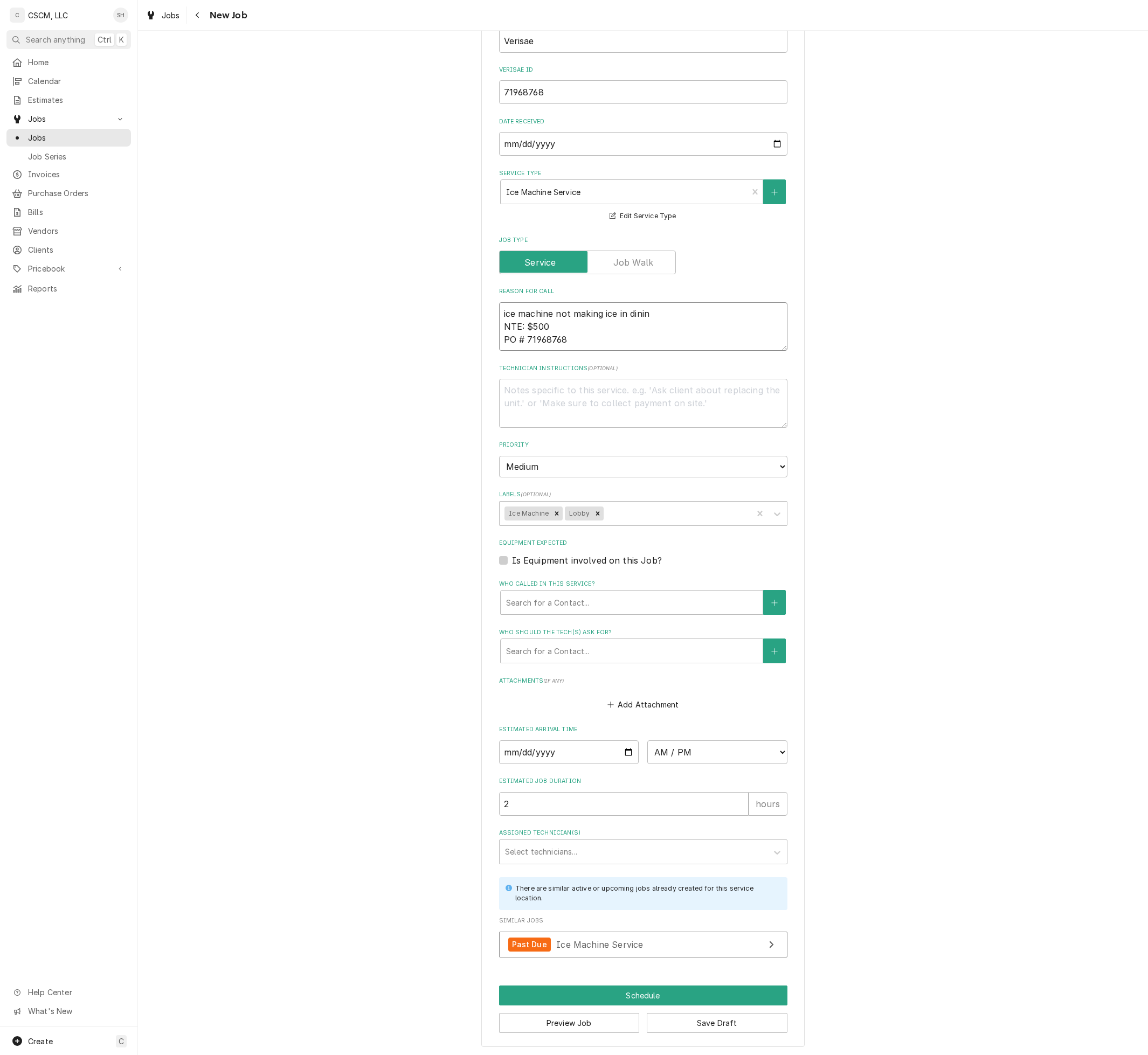
type textarea "ice machine not making ice in dining NTE: $500 PO # 71968768"
type textarea "x"
type textarea "ice machine not making ice in dining NTE: $500 PO # 71968768"
type textarea "x"
type textarea "ice machine not making ice in dining r NTE: $500 PO # 71968768"
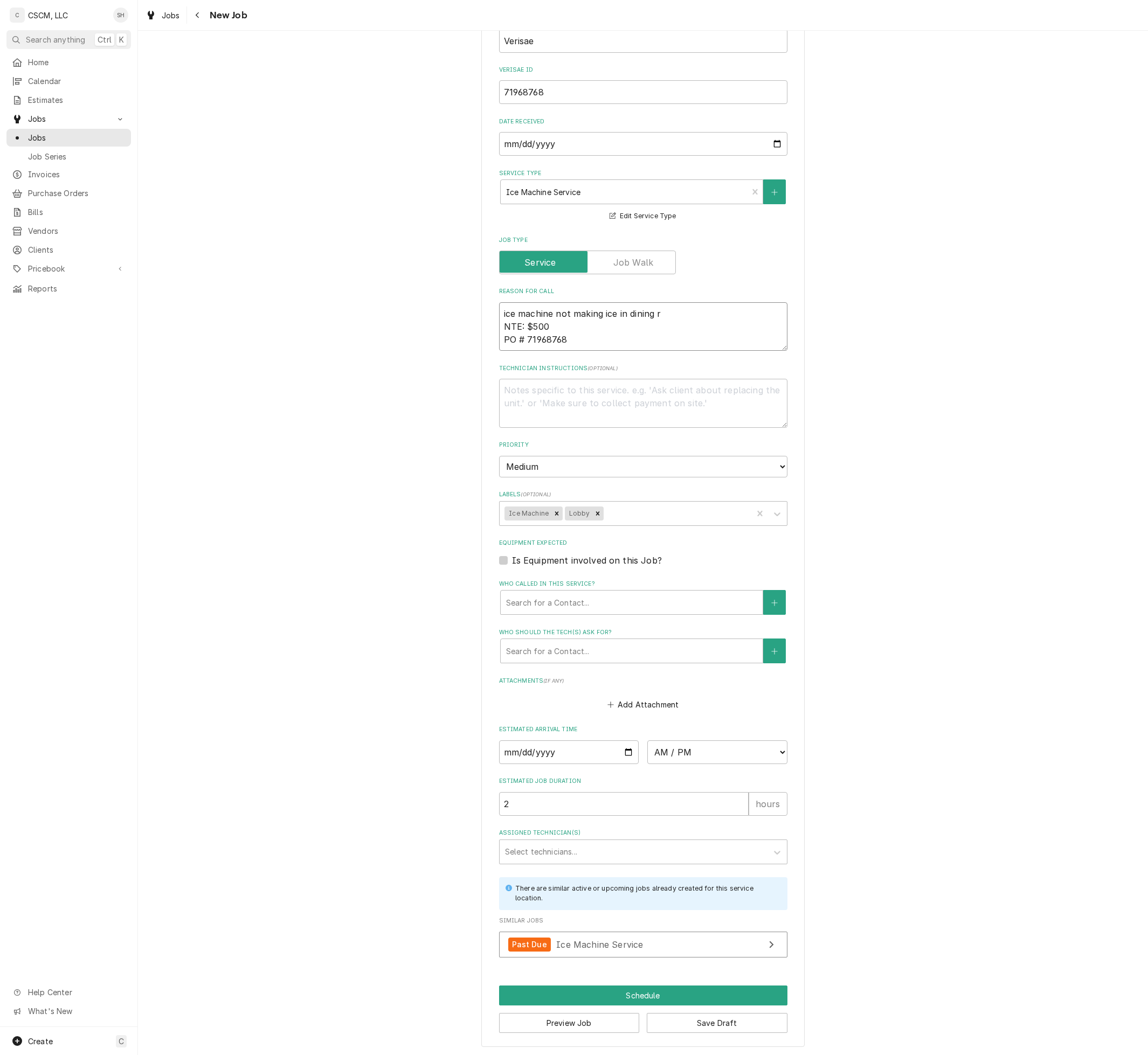
type textarea "x"
type textarea "ice machine not making ice in dining ro NTE: $500 PO # 71968768"
type textarea "x"
type textarea "ice machine not making ice in dining roo NTE: $500 PO # 71968768"
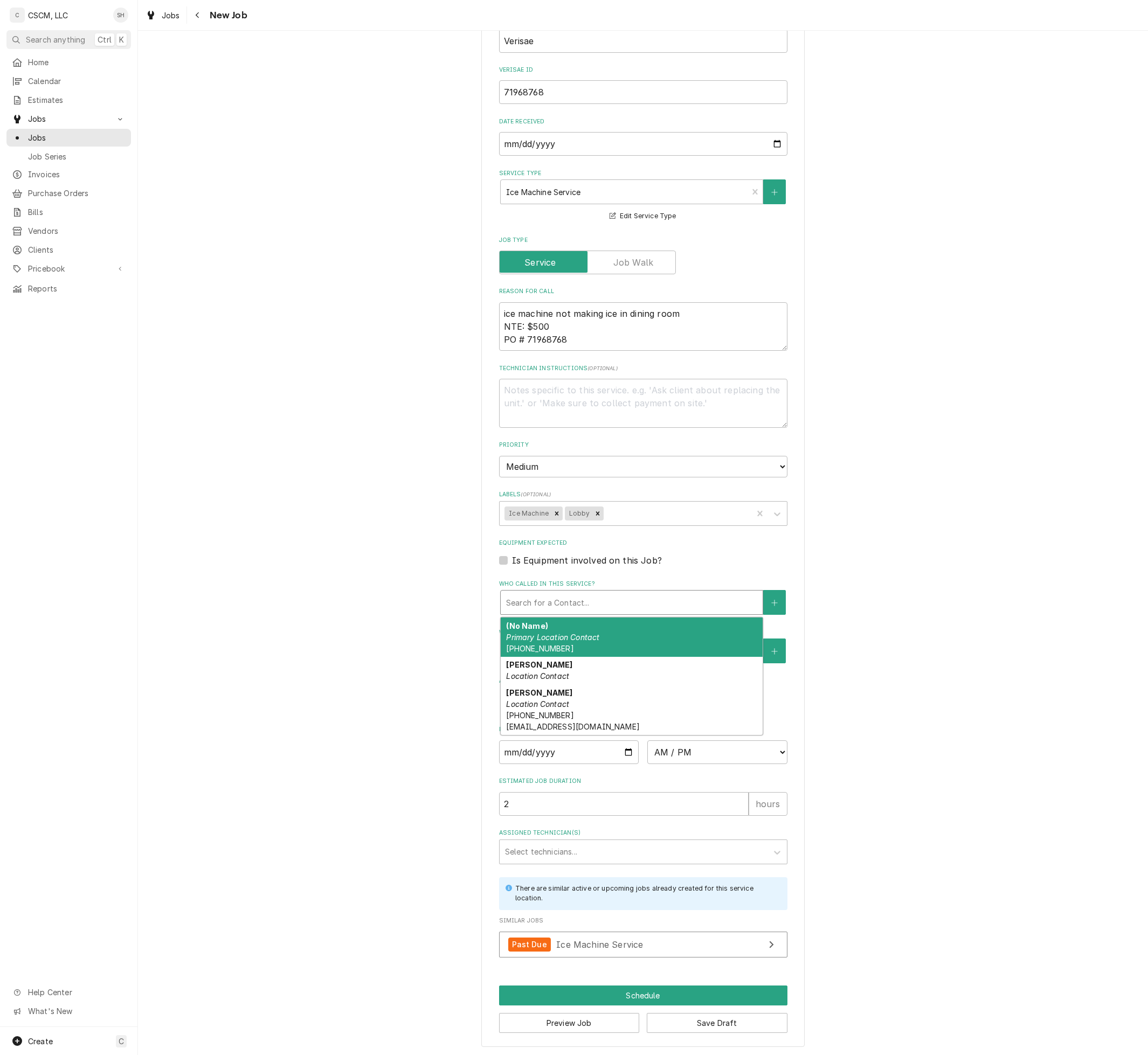
click at [607, 607] on div "Who called in this service?" at bounding box center [631, 602] width 251 height 19
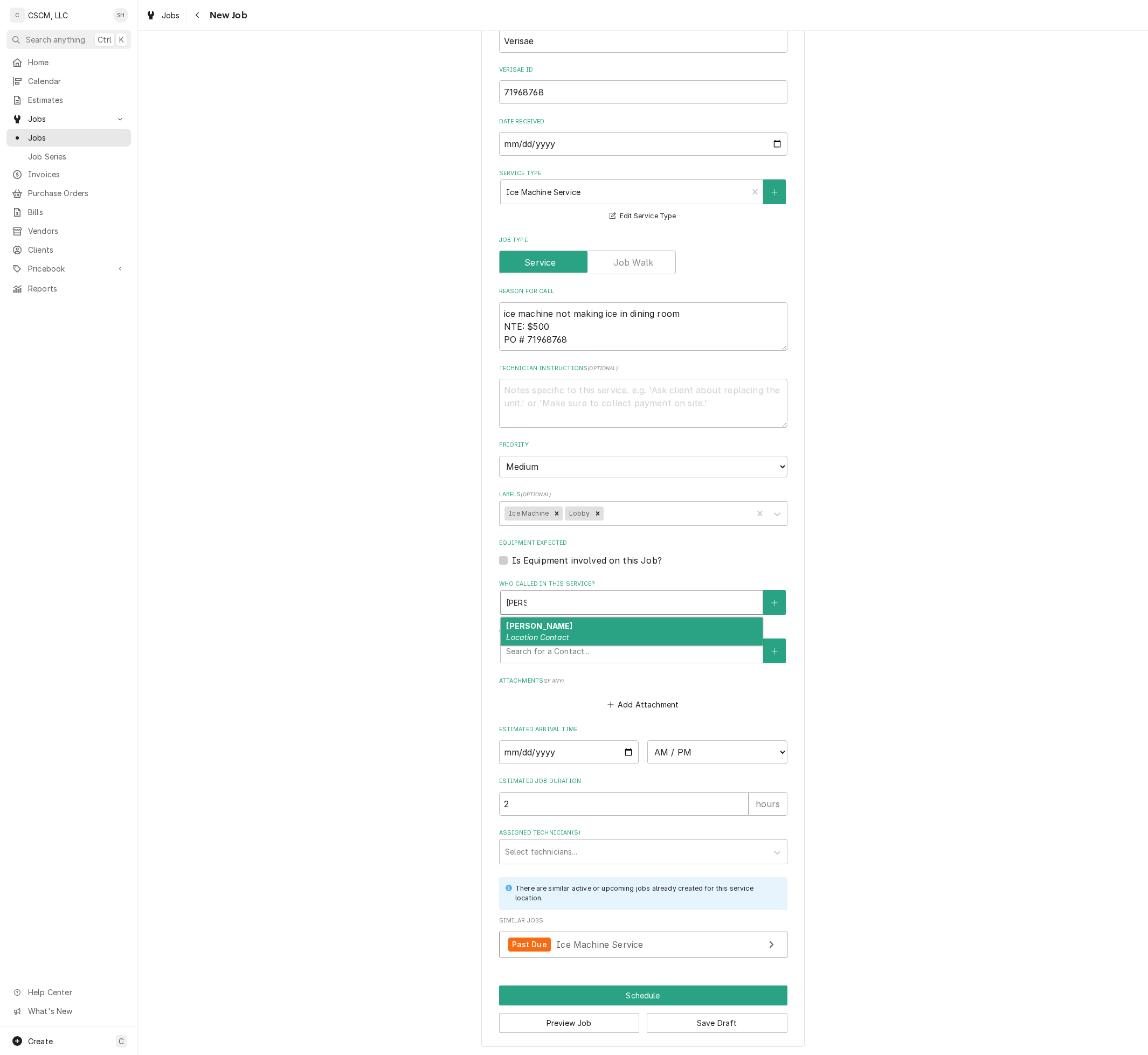
click at [669, 626] on div "Dana Mcnair Location Contact" at bounding box center [631, 631] width 262 height 28
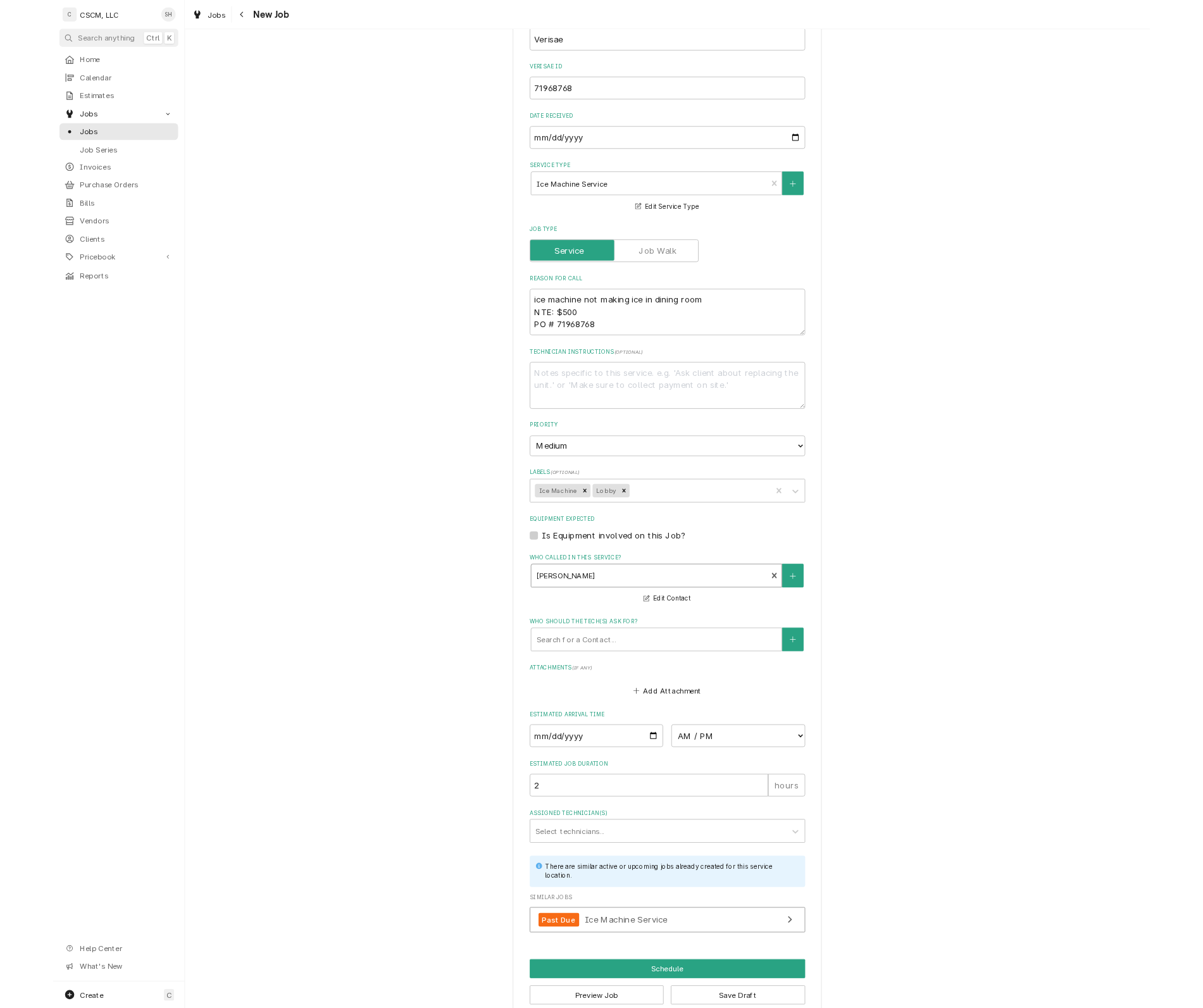
scroll to position [394, 0]
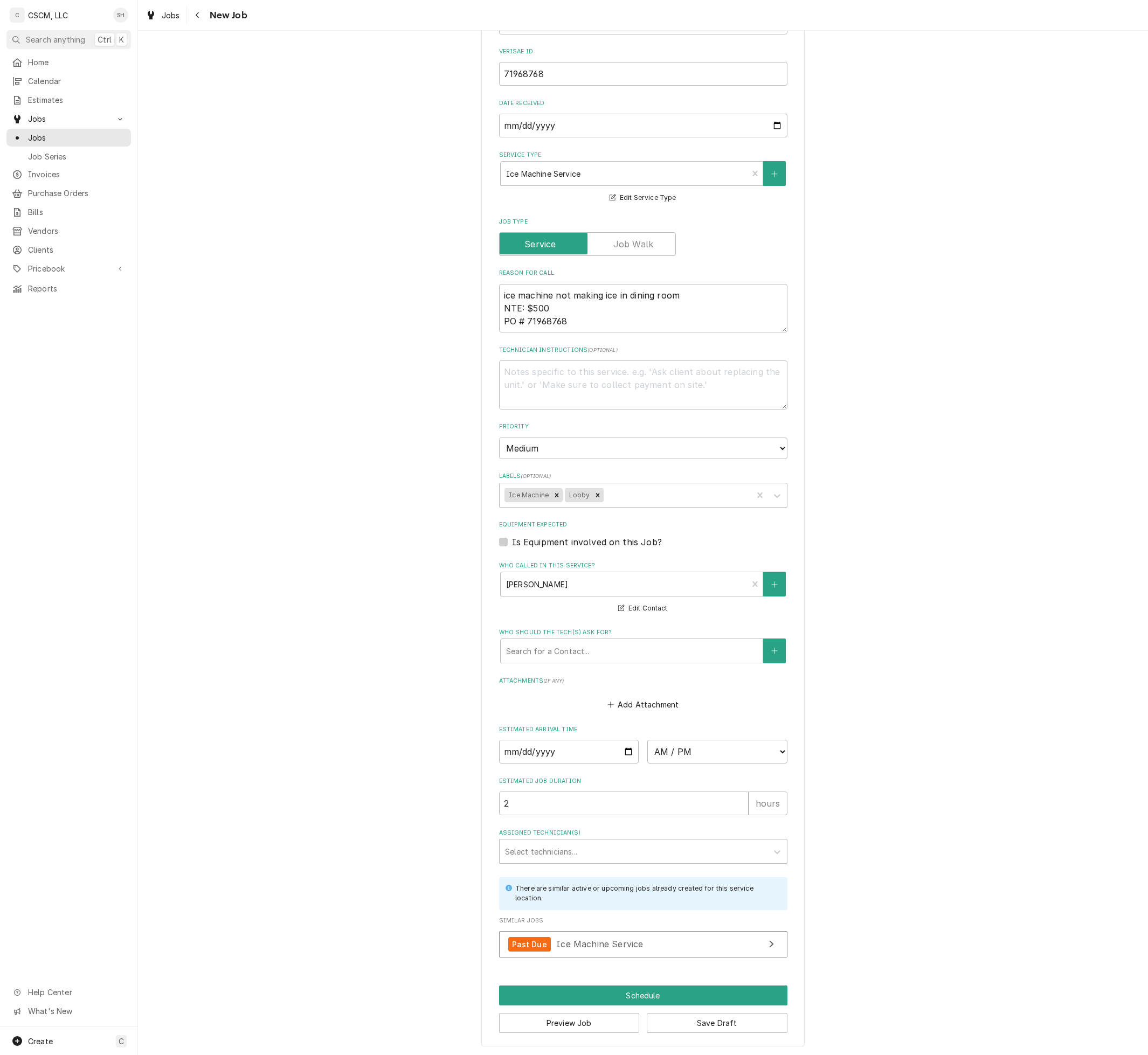
click at [473, 654] on div "Please provide the following information to create a job: Client Details Client…" at bounding box center [643, 381] width 1010 height 1349
click at [626, 750] on input "Date" at bounding box center [569, 752] width 140 height 24
click at [918, 592] on div "Please provide the following information to create a job: Client Details Client…" at bounding box center [643, 381] width 1010 height 1349
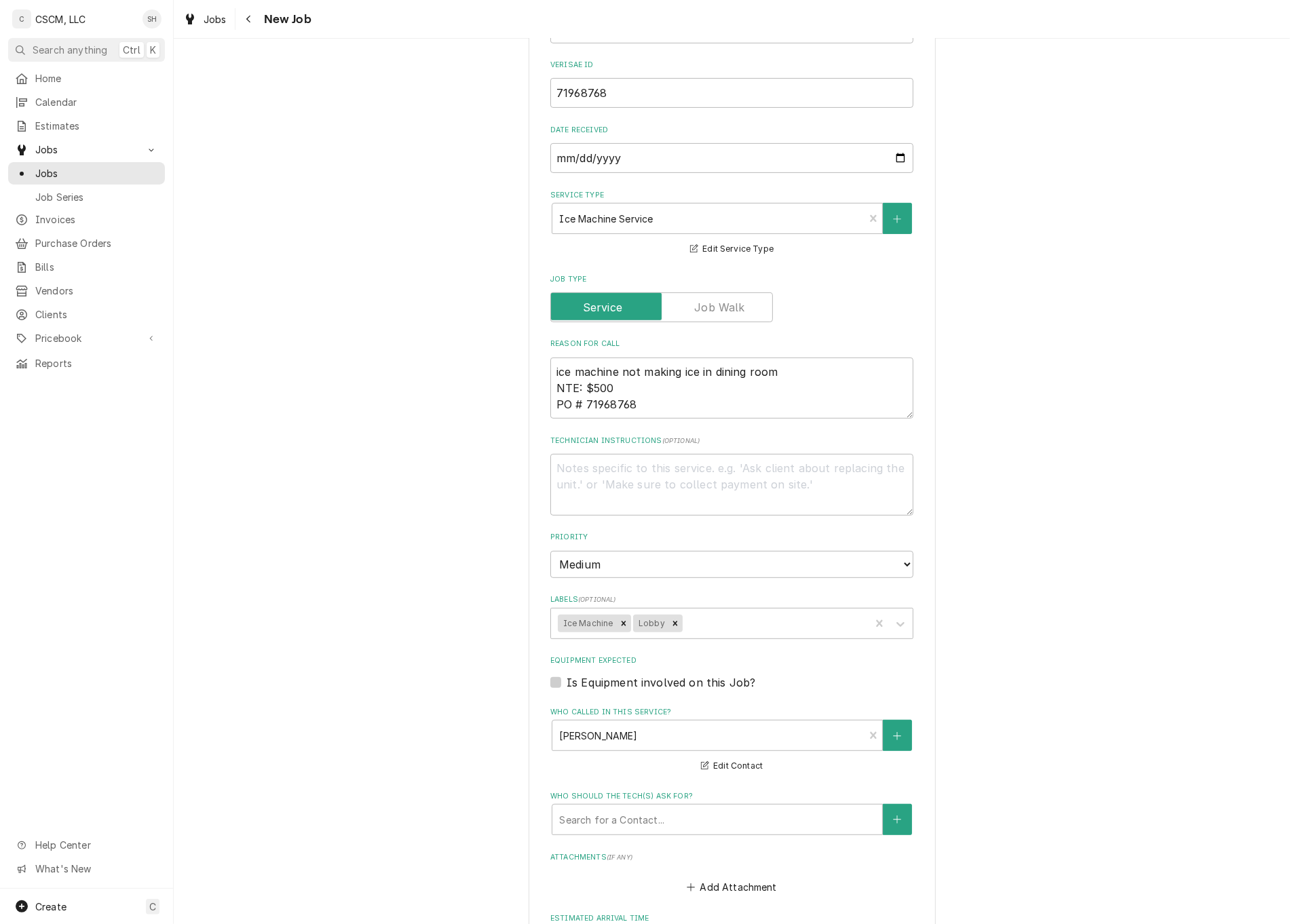
click at [1057, 924] on html "C CSCM, LLC SH Search anything Ctrl K Home Calendar Estimates Jobs Jobs Job Ser…" at bounding box center [645, 462] width 1290 height 924
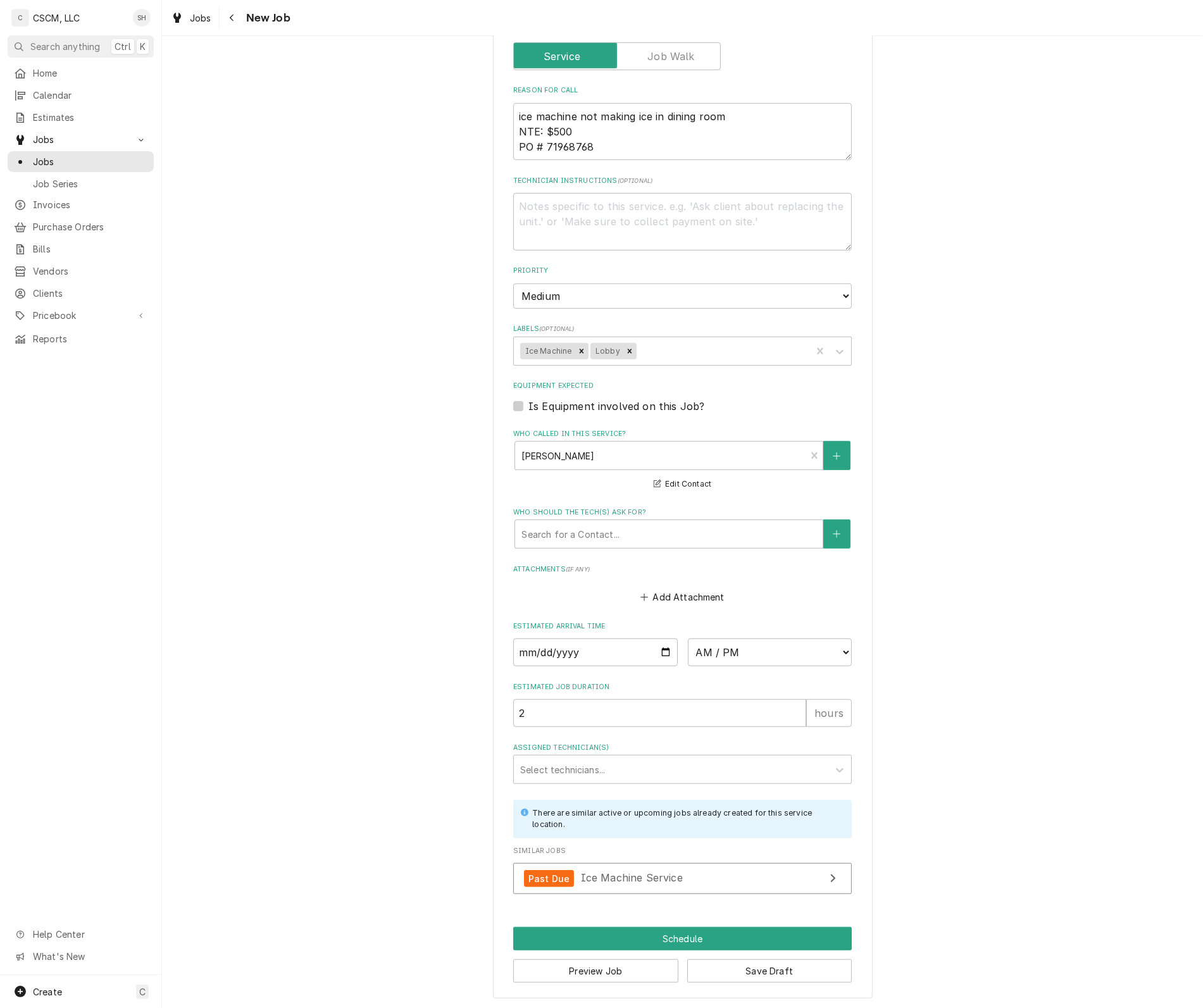
scroll to position [625, 0]
click at [808, 967] on button "Save Draft" at bounding box center [769, 970] width 165 height 23
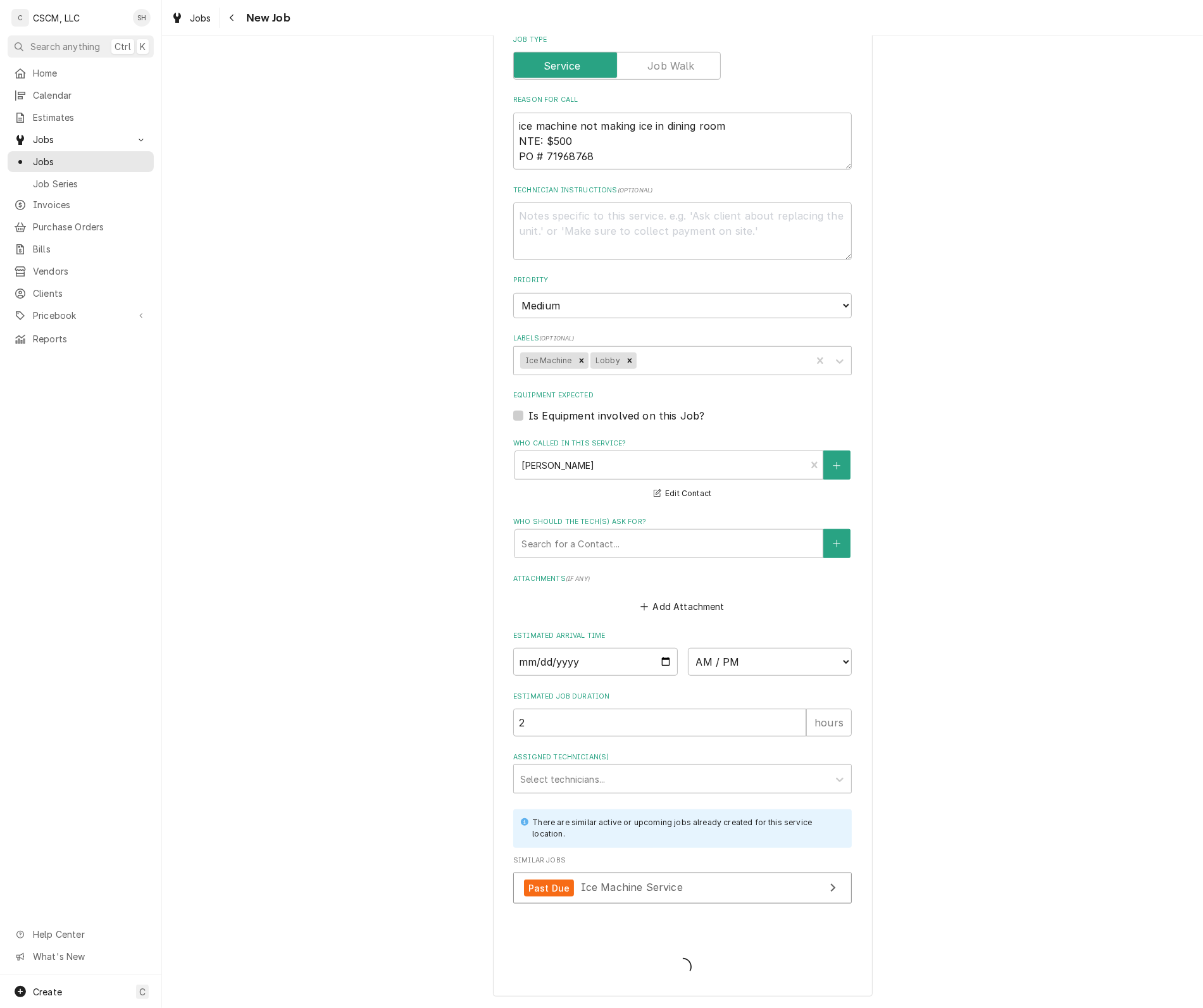
scroll to position [612, 0]
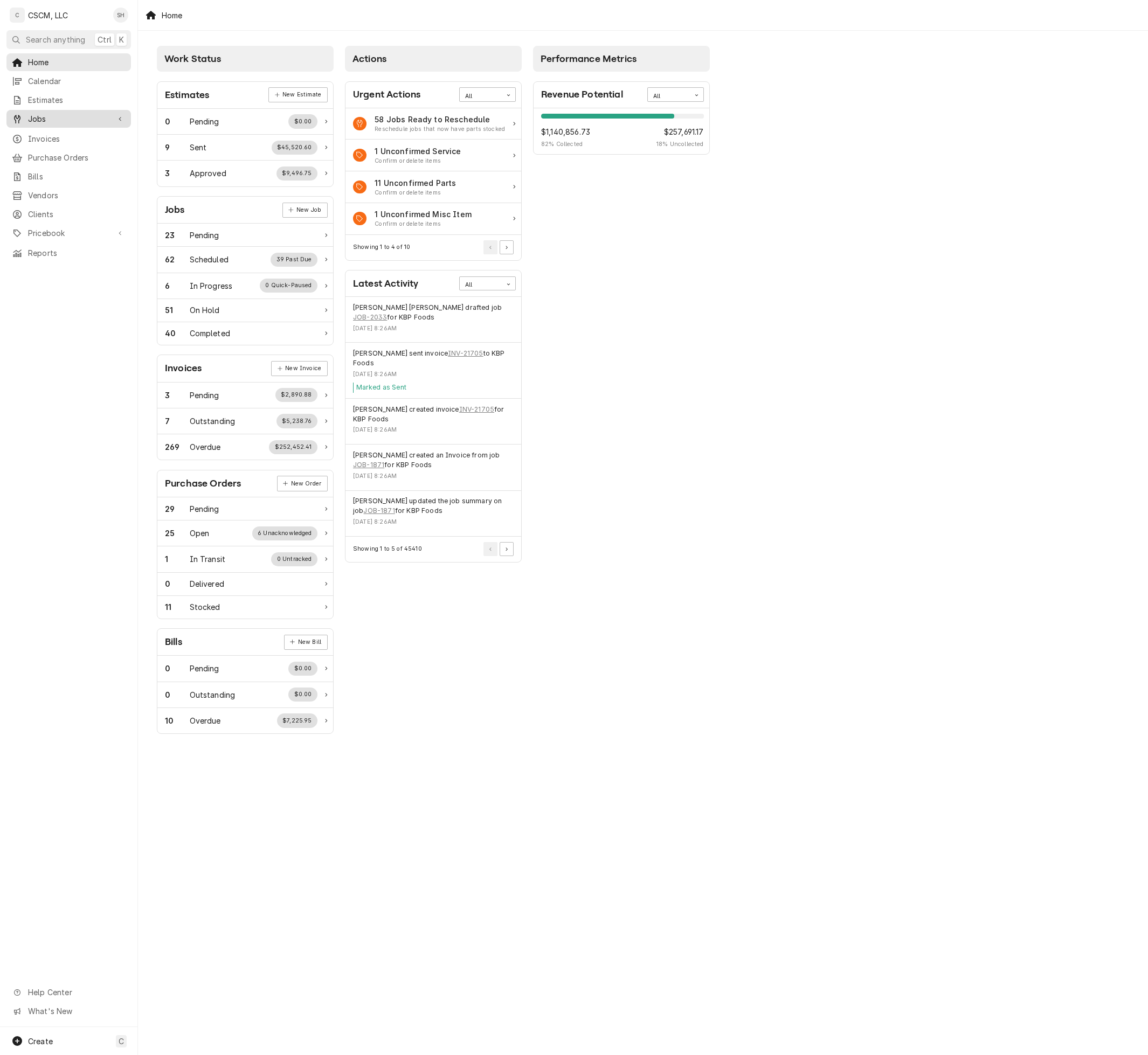
click at [45, 117] on span "Jobs" at bounding box center [69, 119] width 81 height 11
click at [49, 132] on span "Jobs" at bounding box center [77, 137] width 97 height 11
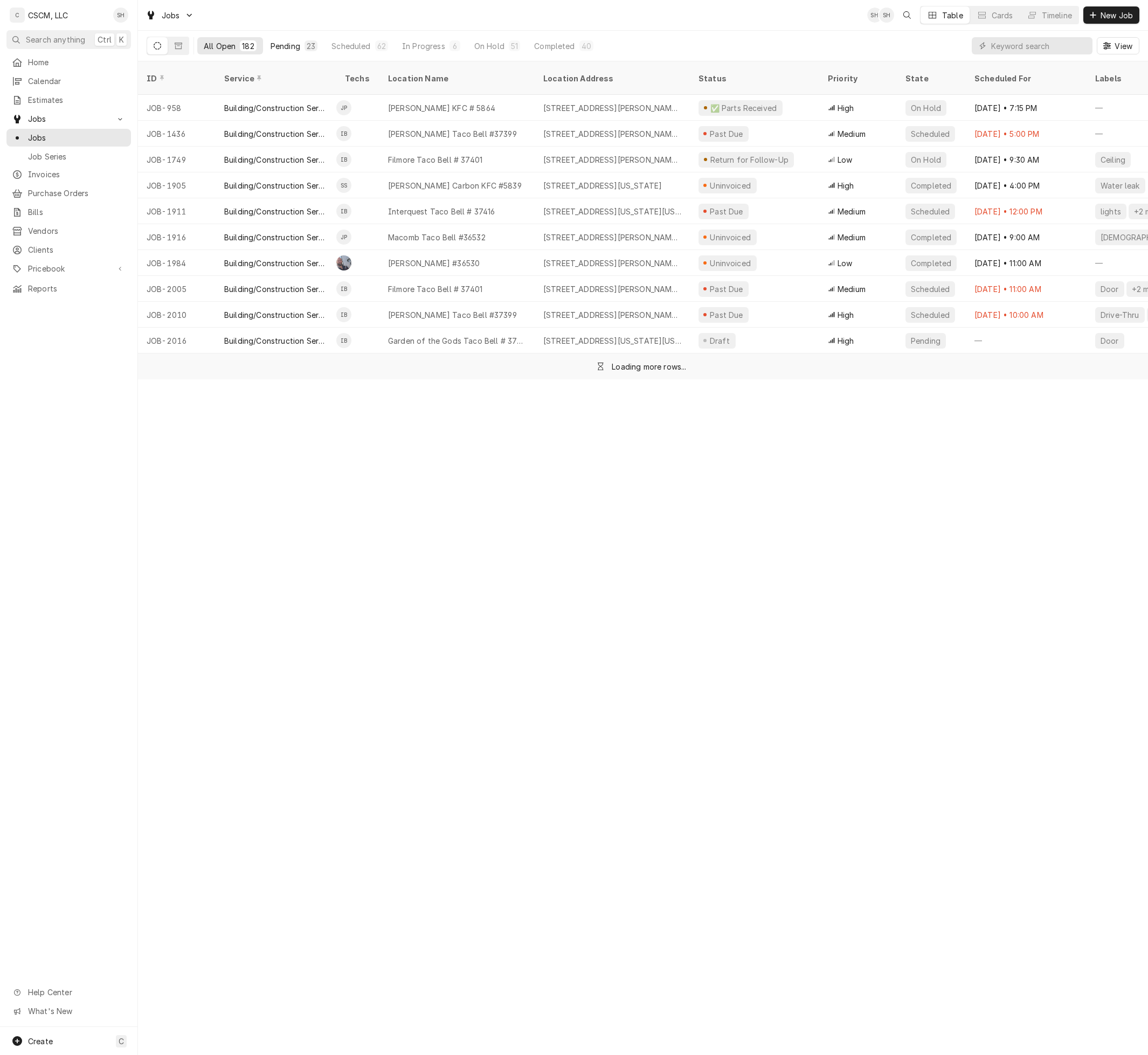
click at [294, 45] on div "Pending" at bounding box center [285, 46] width 29 height 11
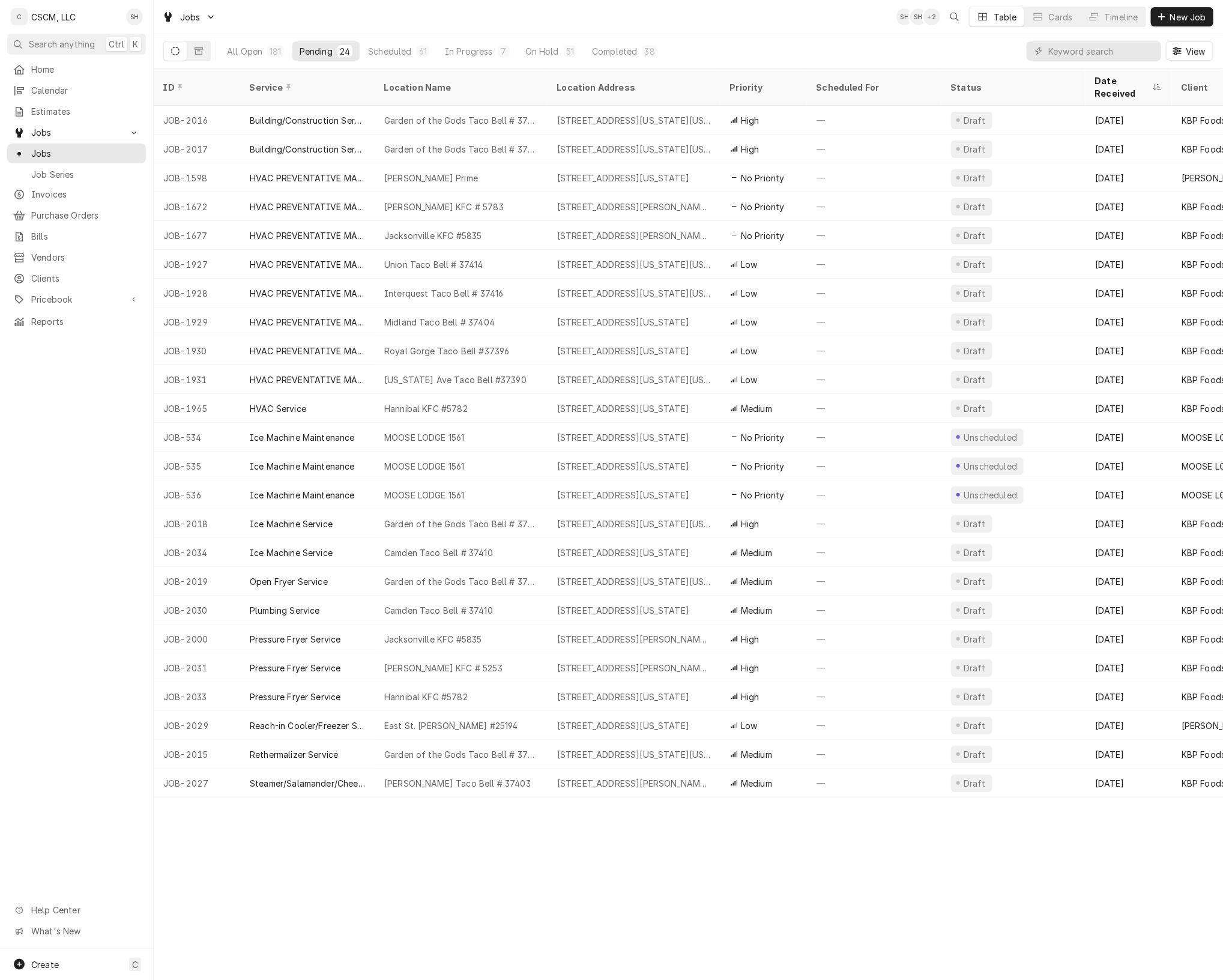
click at [866, 838] on div "ID Service Location Name Location Address Priority Scheduled For Status Date Re…" at bounding box center [689, 524] width 1070 height 912
click at [1089, 47] on input "Dynamic Content Wrapper" at bounding box center [1102, 51] width 107 height 19
type input "woodriver"
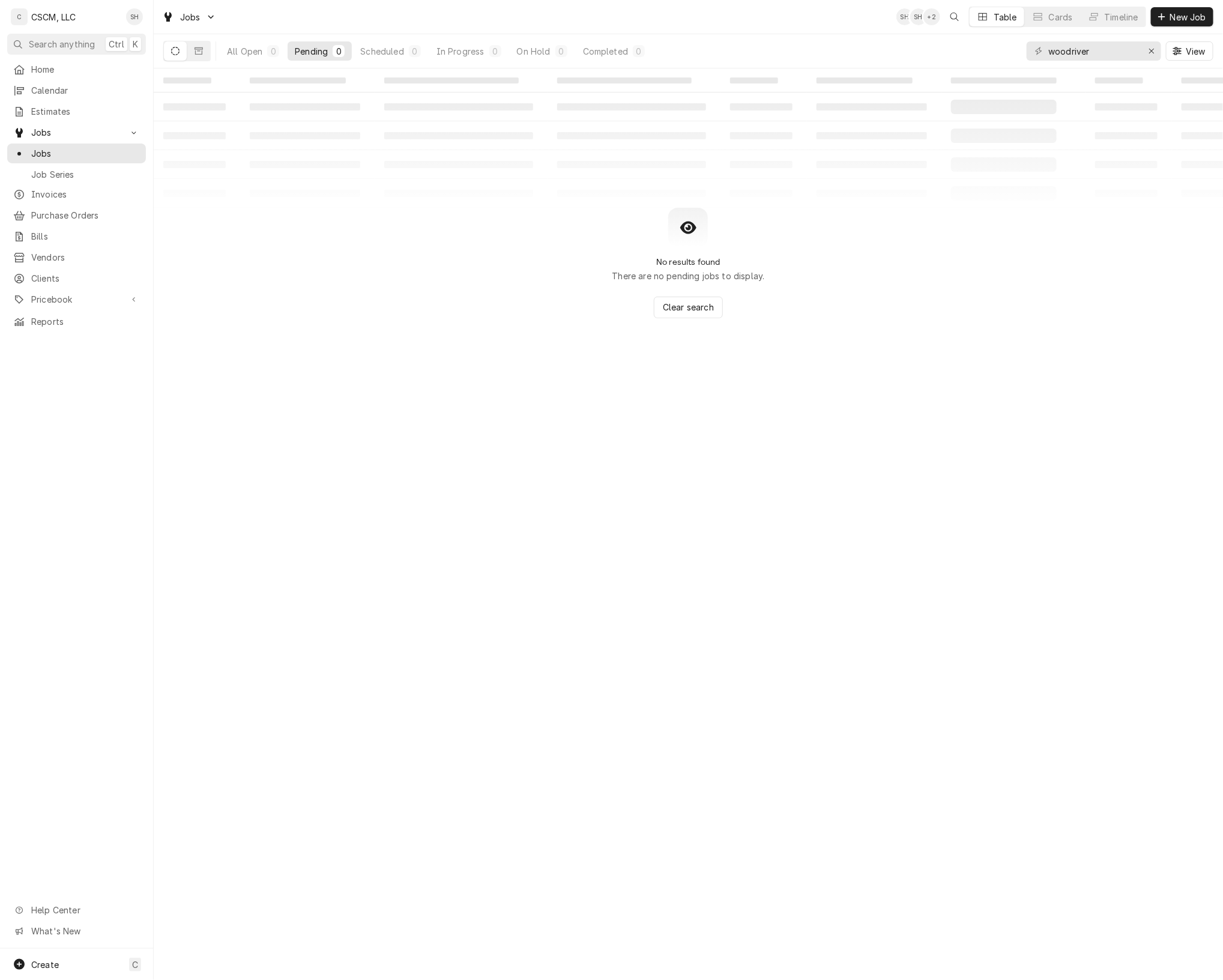
drag, startPoint x: 262, startPoint y: 55, endPoint x: 889, endPoint y: 1, distance: 629.3
click at [889, 1] on div "Jobs SH SH + 2 Table Cards Timeline New Job All Open 0 Pending 0 Scheduled 0 In…" at bounding box center [689, 34] width 1070 height 68
click at [1088, 50] on input "woodriver" at bounding box center [1093, 51] width 90 height 19
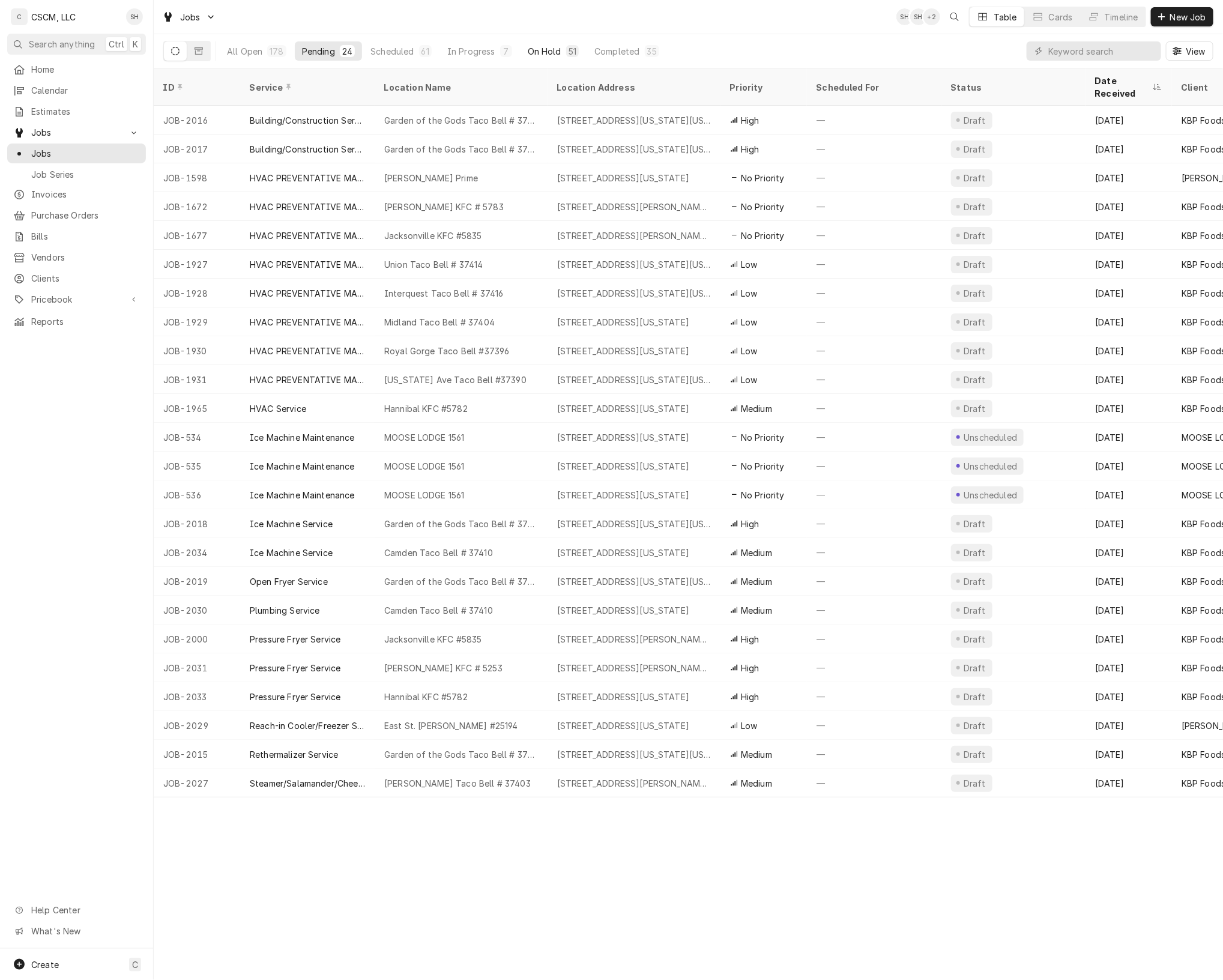
click at [566, 52] on div "51" at bounding box center [572, 51] width 13 height 12
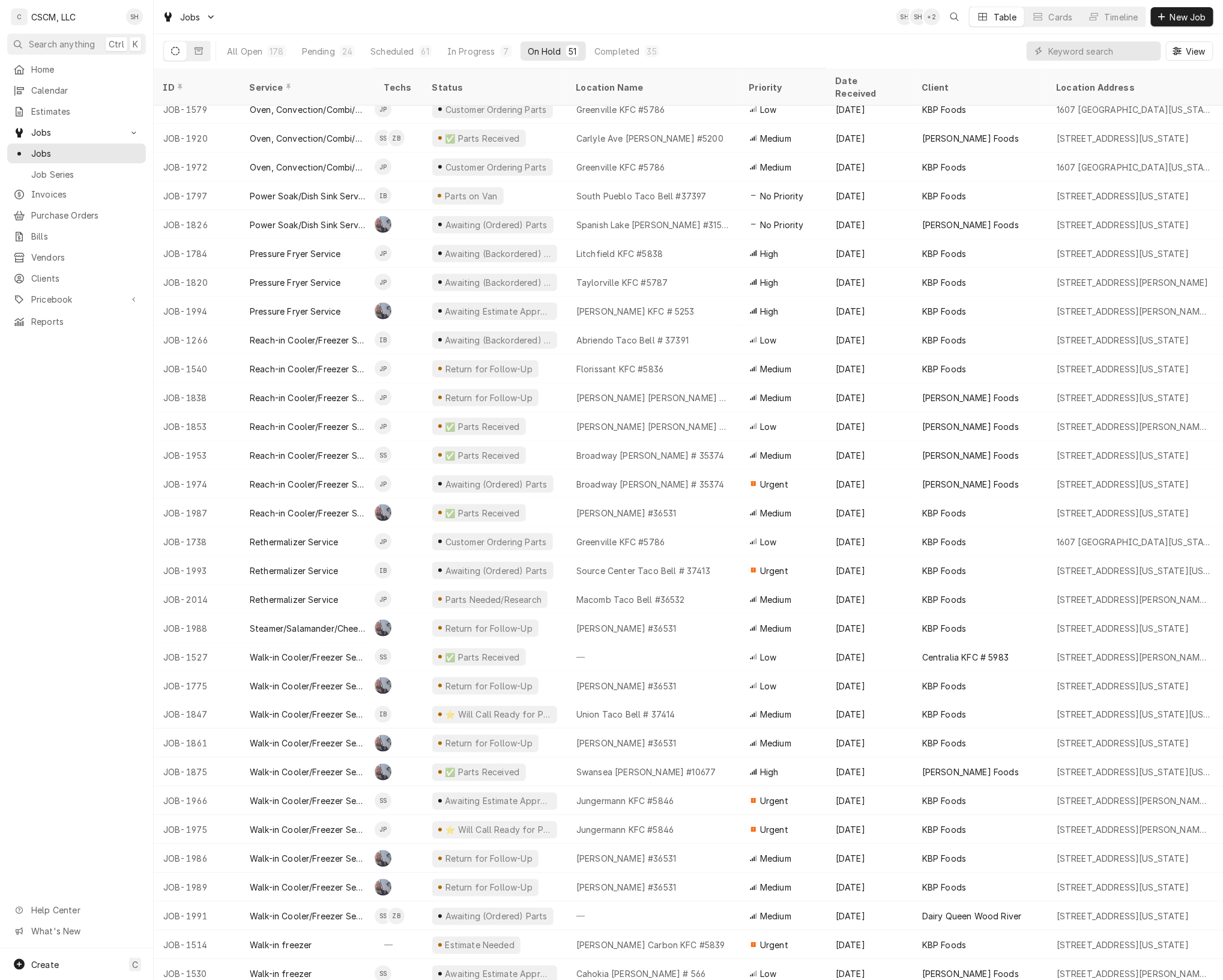
scroll to position [592, 0]
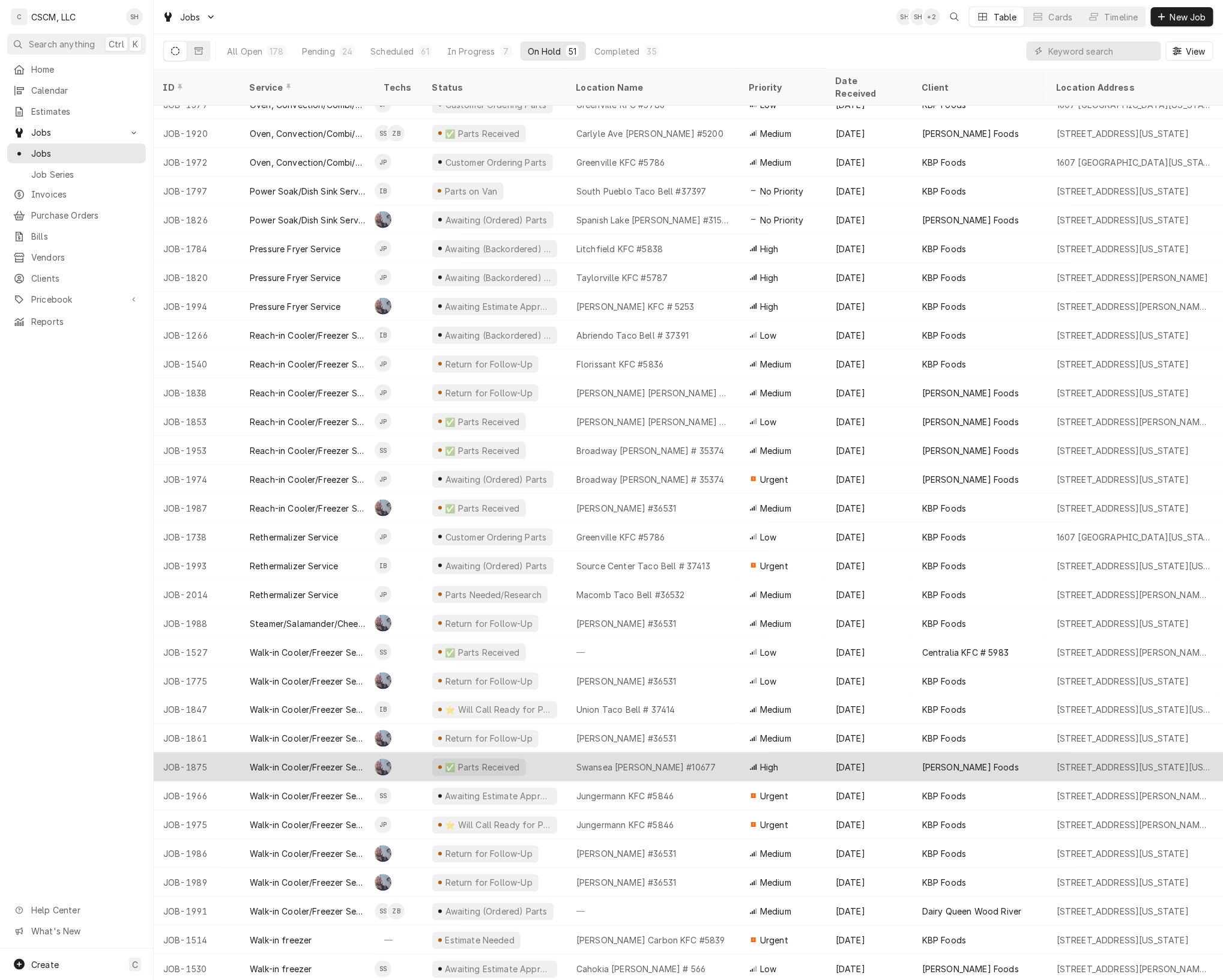
click at [923, 762] on div "[PERSON_NAME] Foods" at bounding box center [971, 768] width 97 height 13
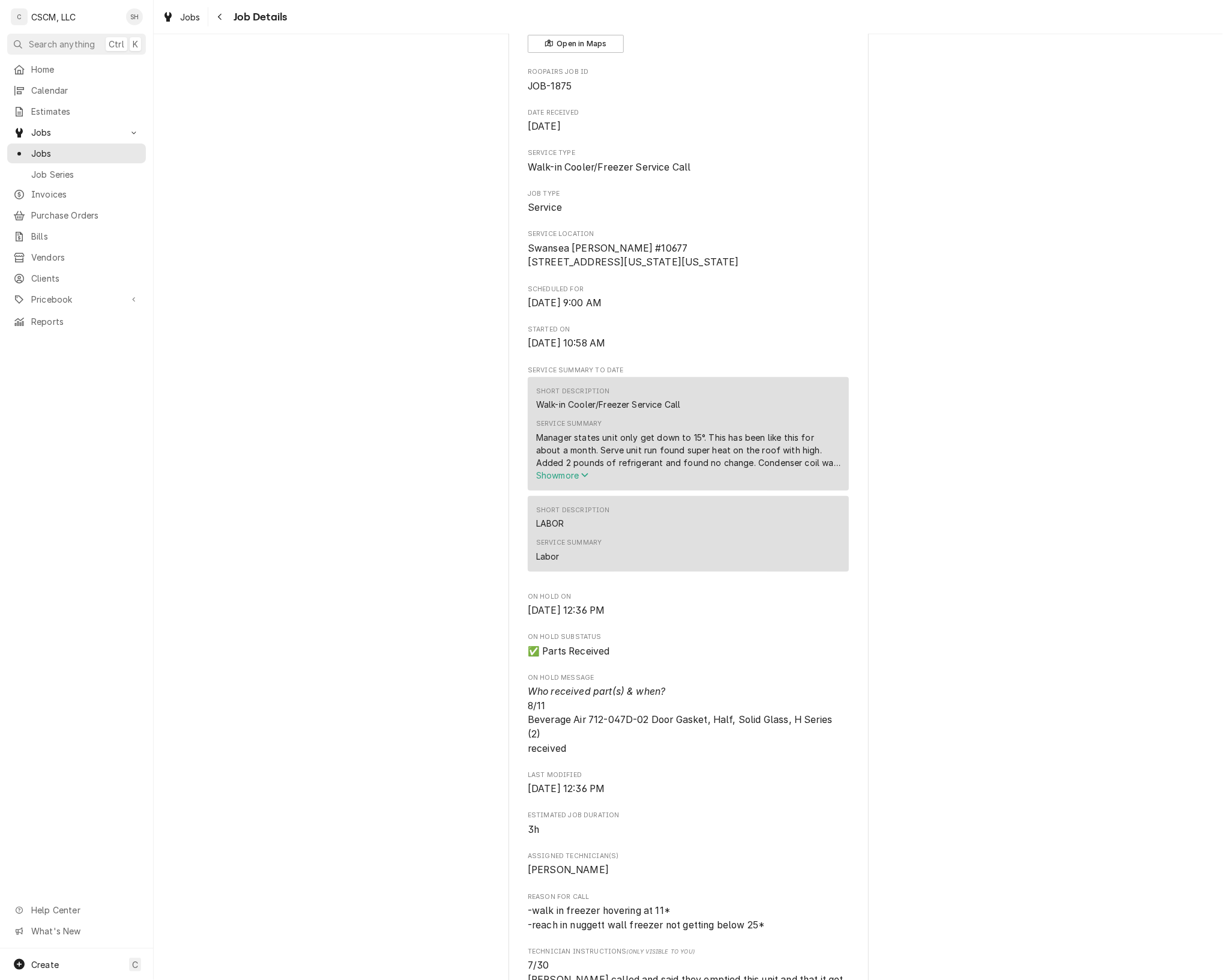
scroll to position [95, 0]
click at [584, 480] on span "Show more" at bounding box center [562, 475] width 53 height 10
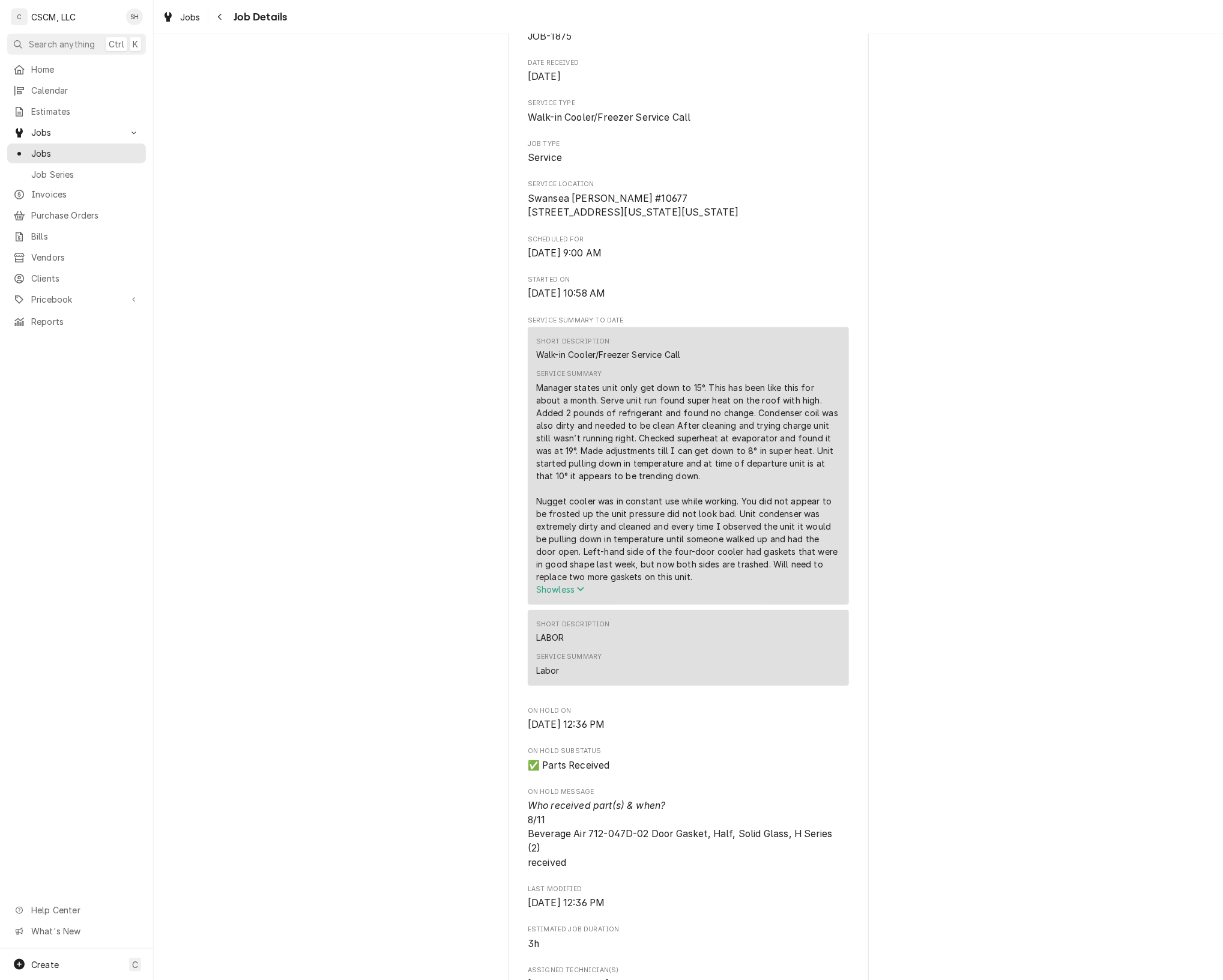
scroll to position [0, 0]
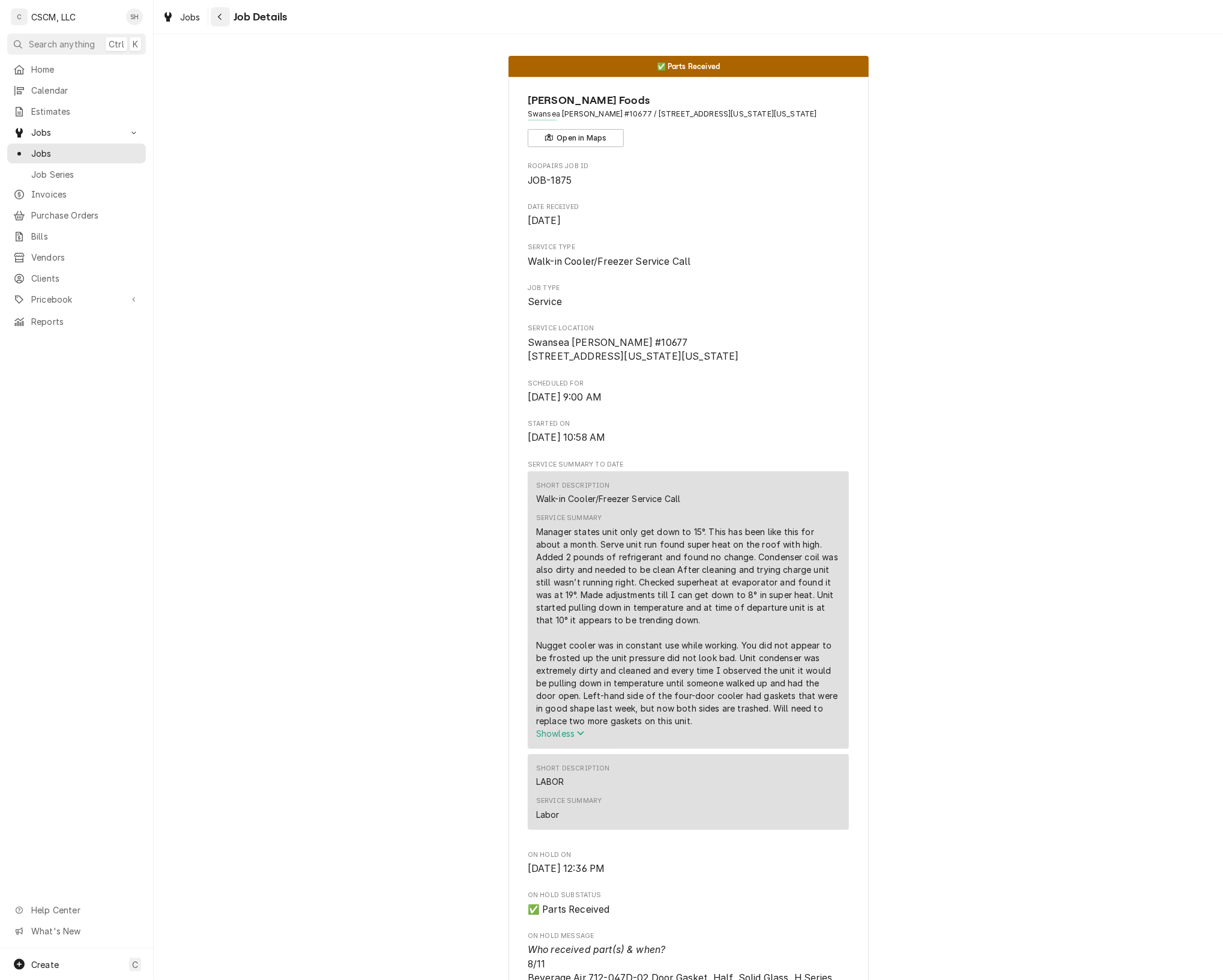
click at [223, 19] on div "Navigate back" at bounding box center [221, 17] width 12 height 12
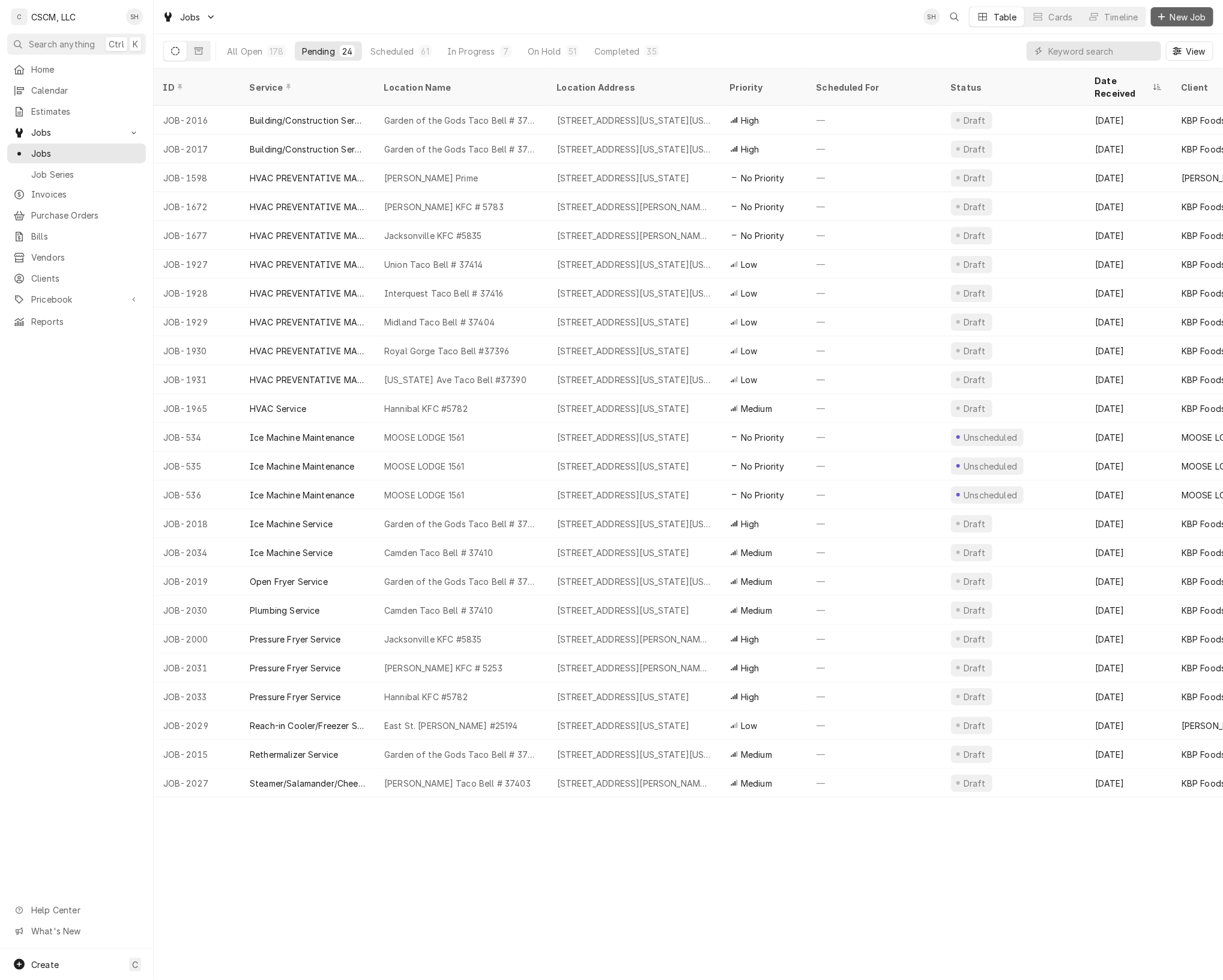
click at [1162, 16] on icon "Dynamic Content Wrapper" at bounding box center [1161, 16] width 7 height 7
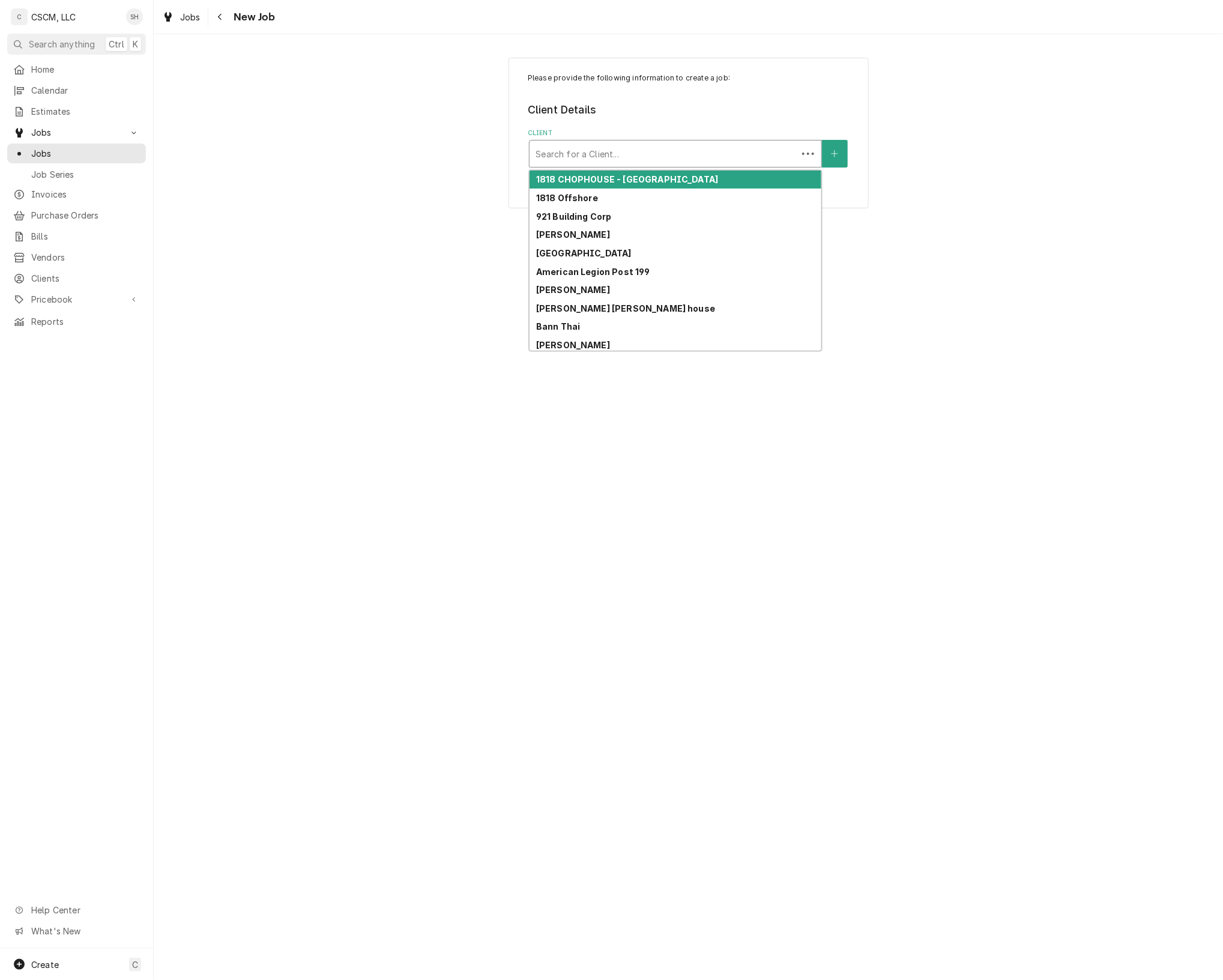
click at [758, 162] on div "Client" at bounding box center [664, 153] width 256 height 22
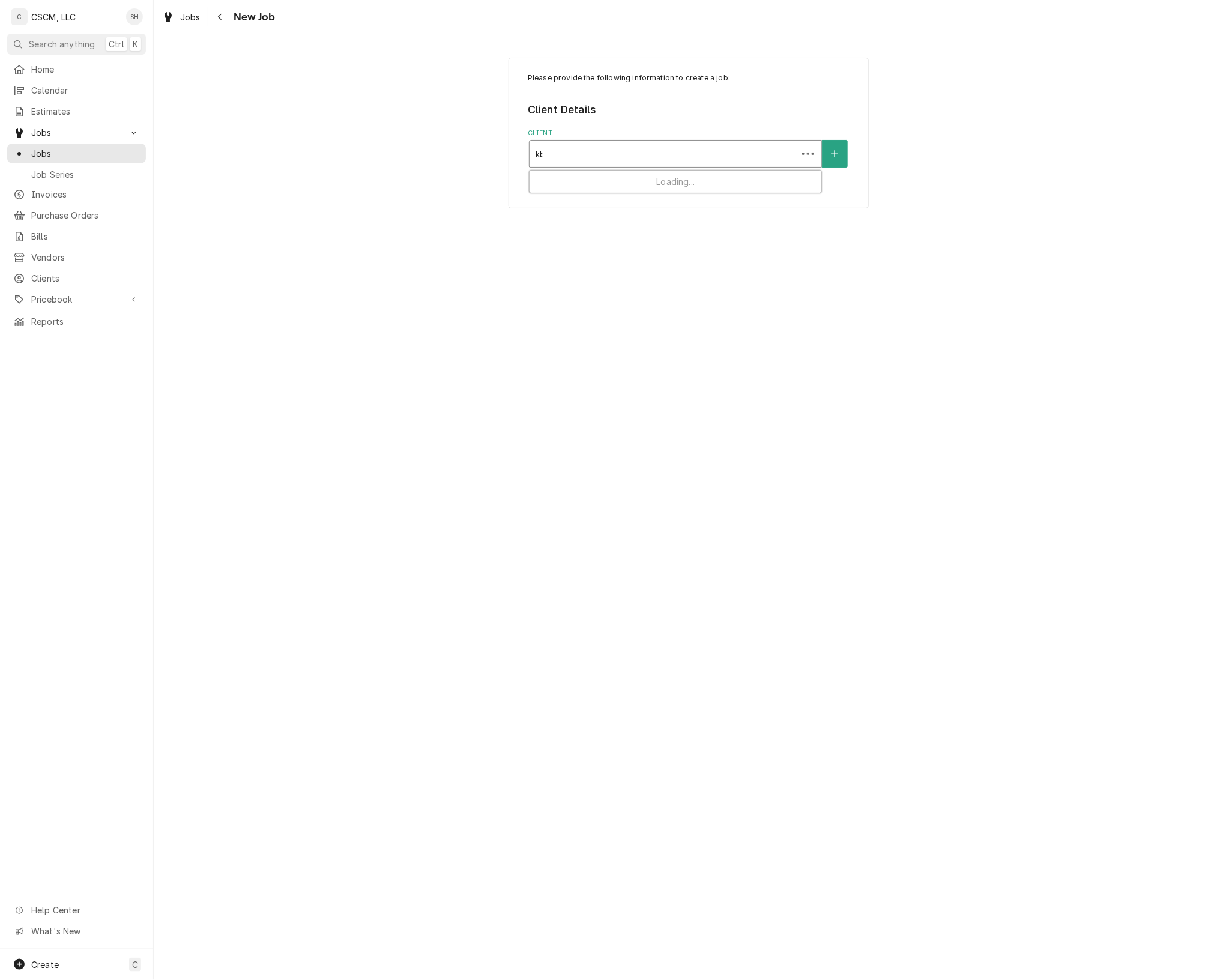
type input "kbp"
click at [749, 185] on div "KBP Foods" at bounding box center [675, 180] width 292 height 19
click at [724, 228] on div "Service Location" at bounding box center [675, 228] width 280 height 22
type input "lit"
click at [730, 249] on div "Litchfield KFC #5838 / 9 Corvette Dr, Litchfield, Illinois 62056" at bounding box center [675, 253] width 292 height 19
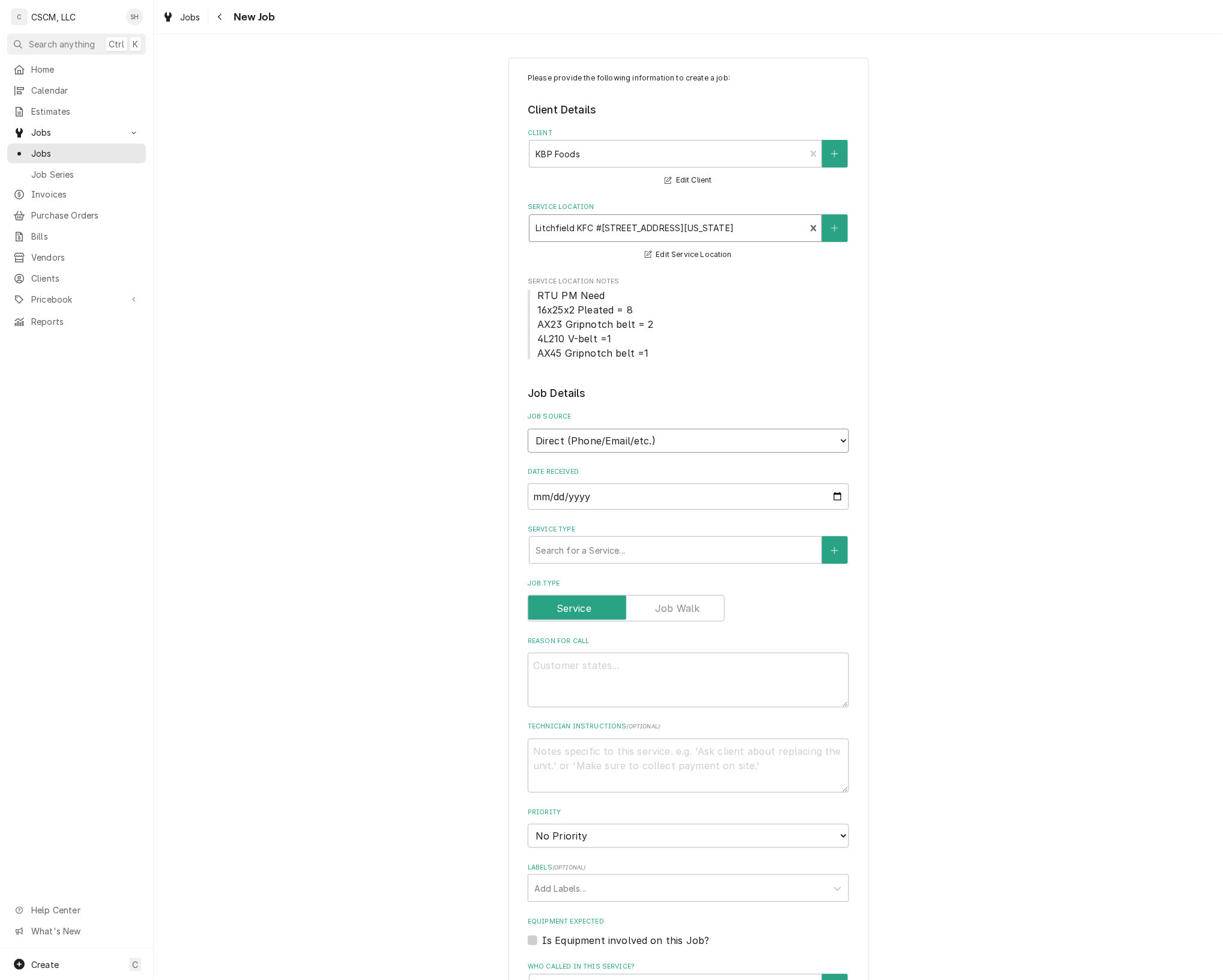
click at [694, 437] on select "Direct (Phone/Email/etc.) Other" at bounding box center [688, 441] width 321 height 24
select select "100"
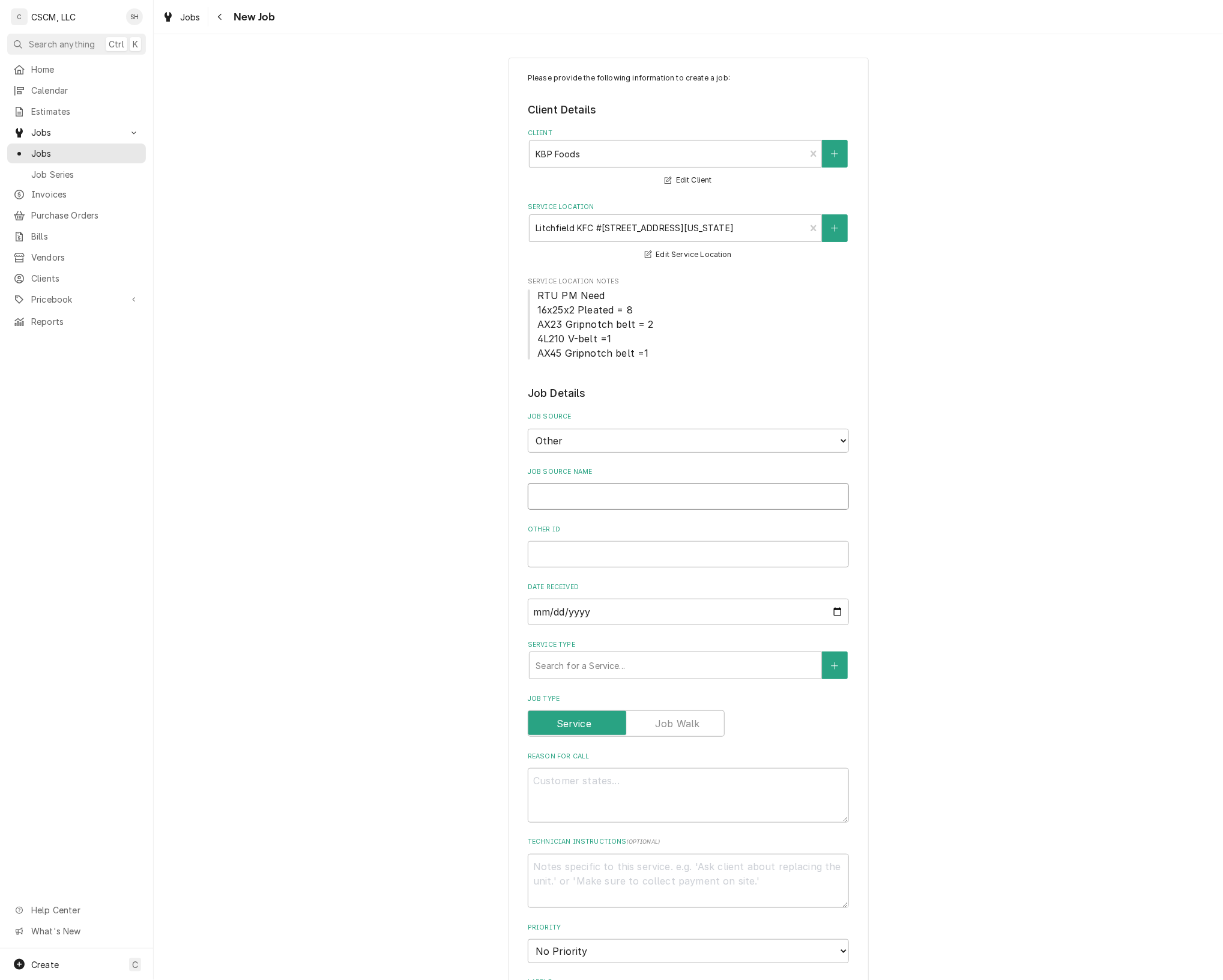
click at [695, 491] on input "Job Source Name" at bounding box center [688, 497] width 321 height 27
type textarea "x"
type input "V"
type textarea "x"
type input "Ve"
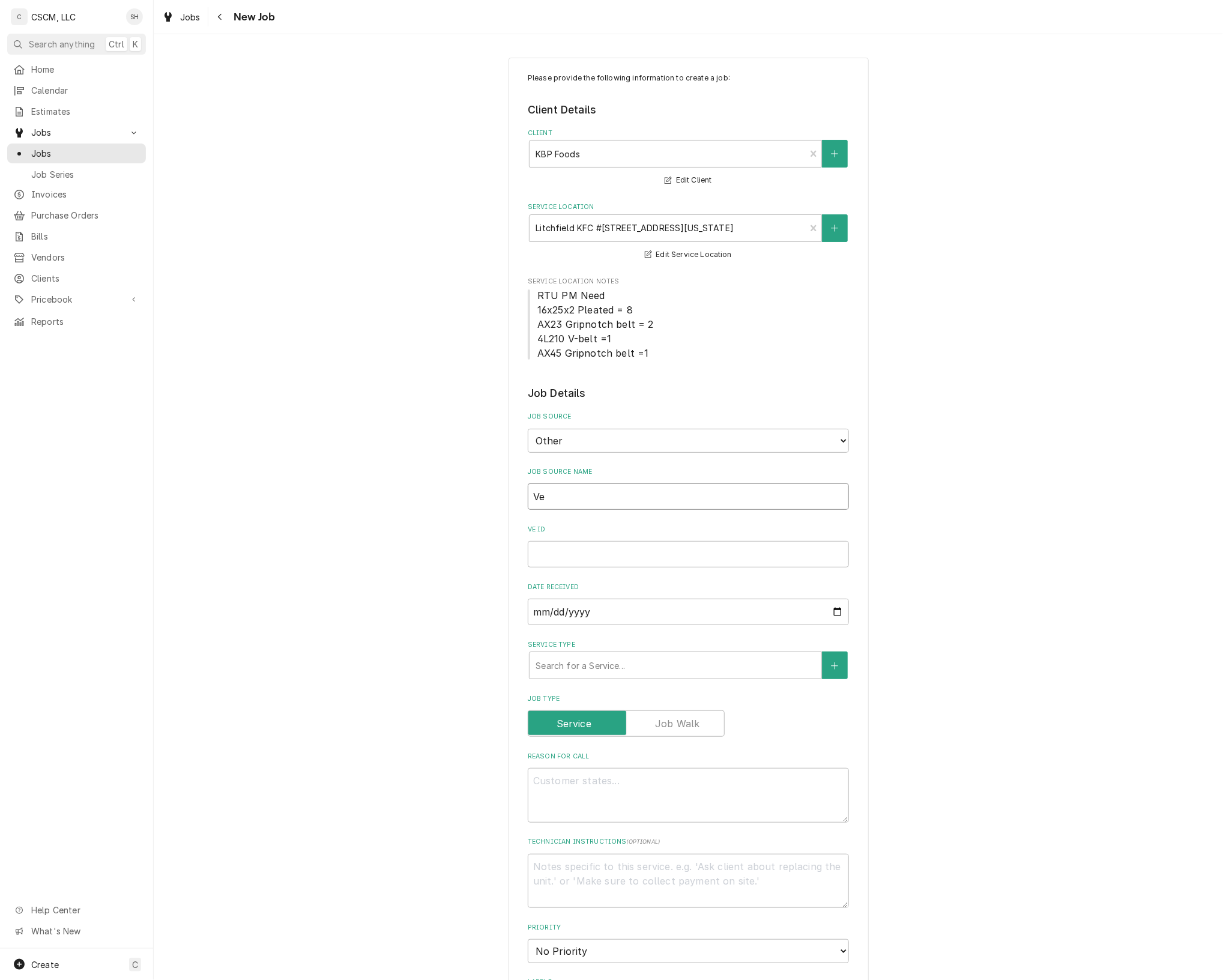
type textarea "x"
type input "Ver"
type textarea "x"
type input "Veri"
type textarea "x"
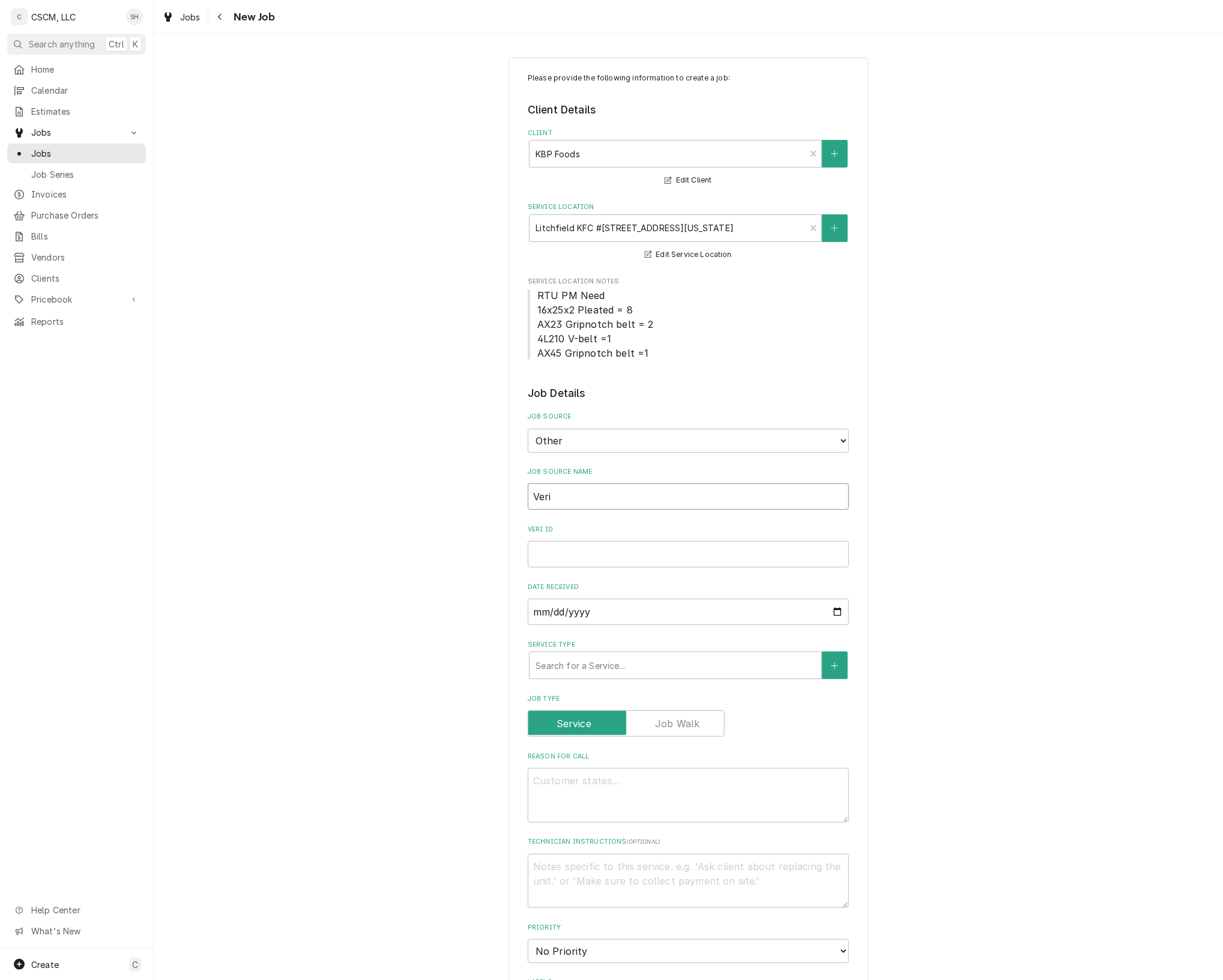
type input "Veris"
type textarea "x"
type input "Verisae"
type textarea "x"
type input "Verisae"
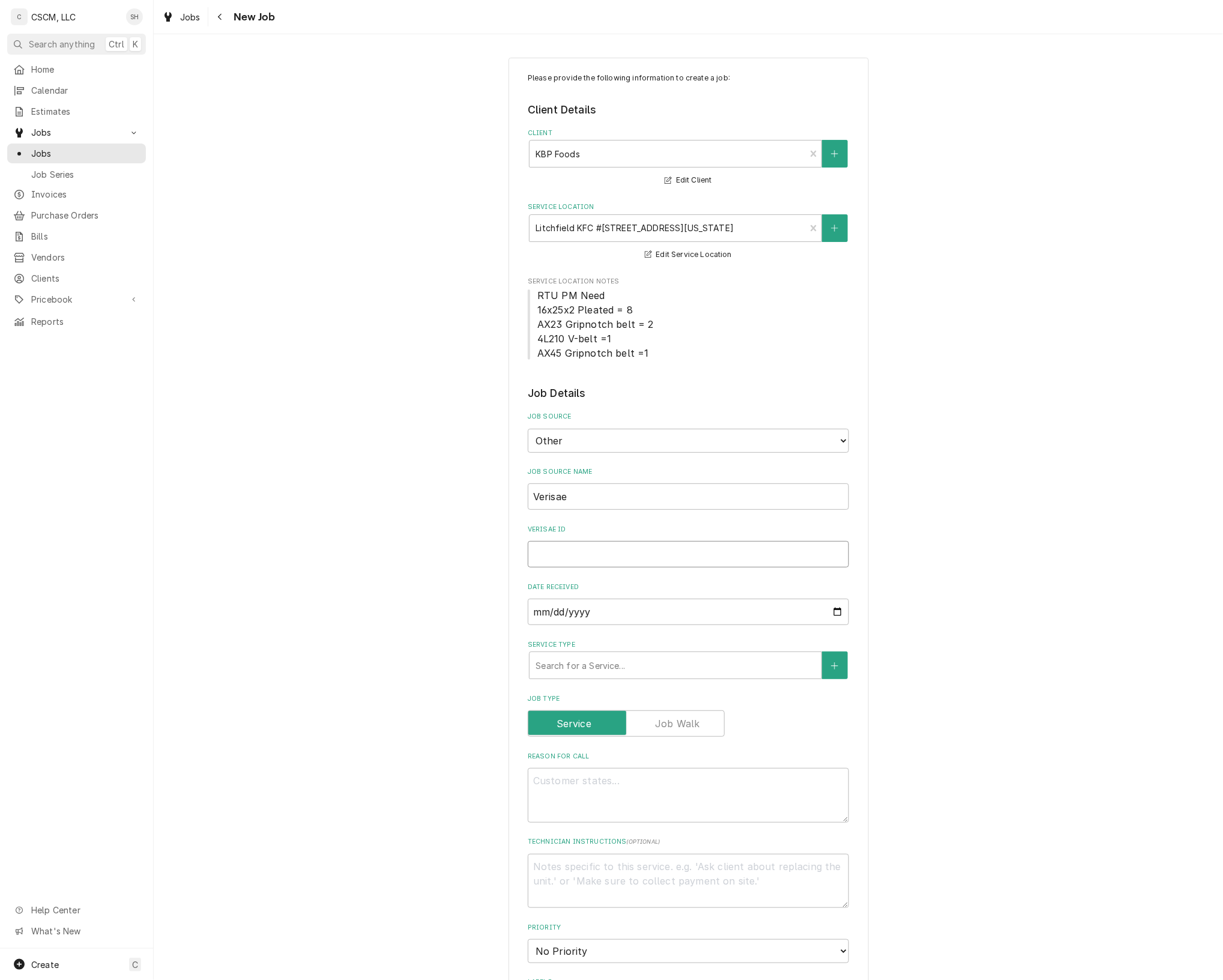
click at [663, 551] on input "Verisae ID" at bounding box center [688, 554] width 321 height 27
click at [800, 565] on input "Verisae ID" at bounding box center [688, 554] width 321 height 27
paste input "71971166"
type textarea "x"
type input "71971166"
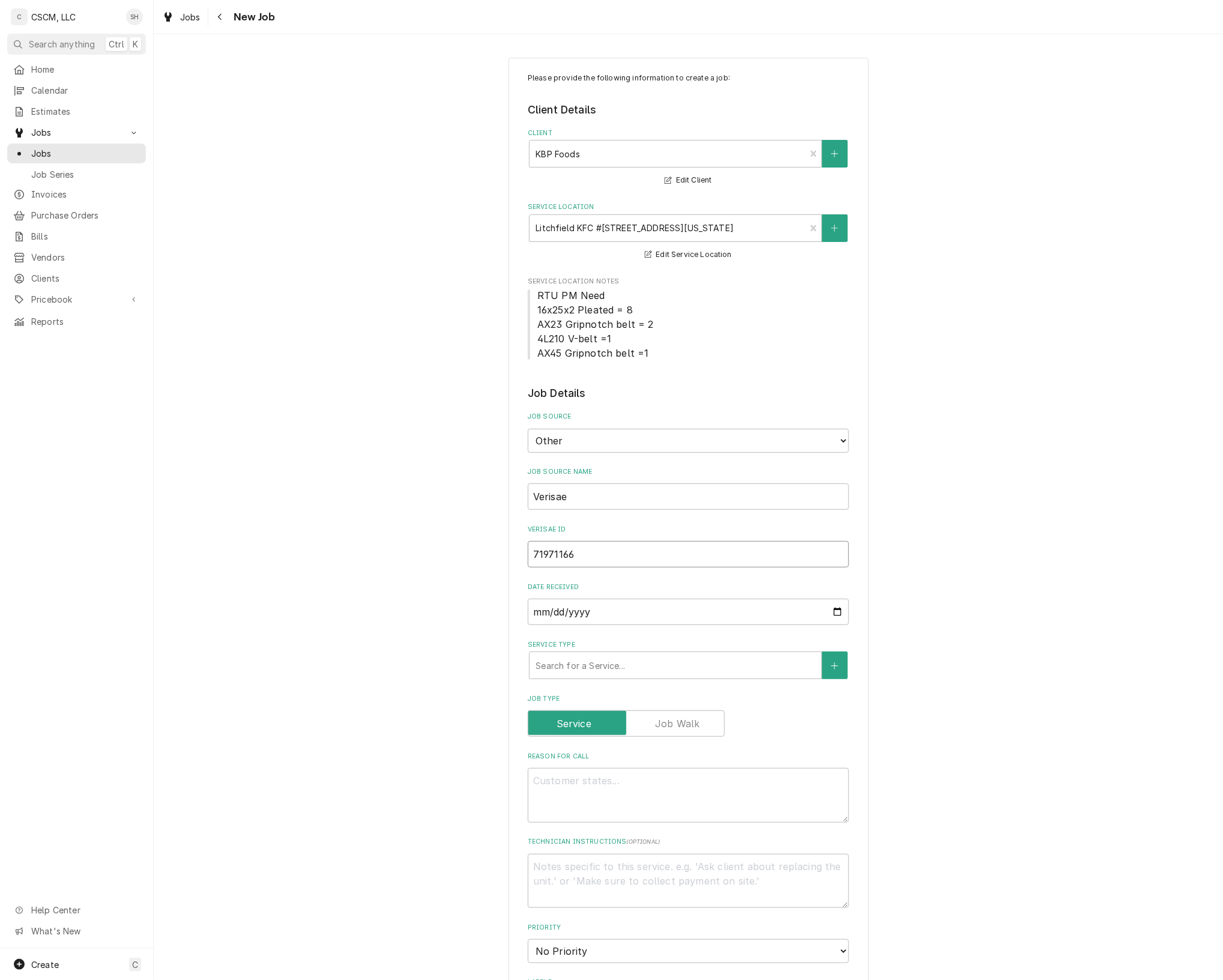
type textarea "x"
type input "71971166"
click at [675, 805] on textarea "Reason For Call" at bounding box center [688, 796] width 321 height 55
type textarea "x"
type textarea "P"
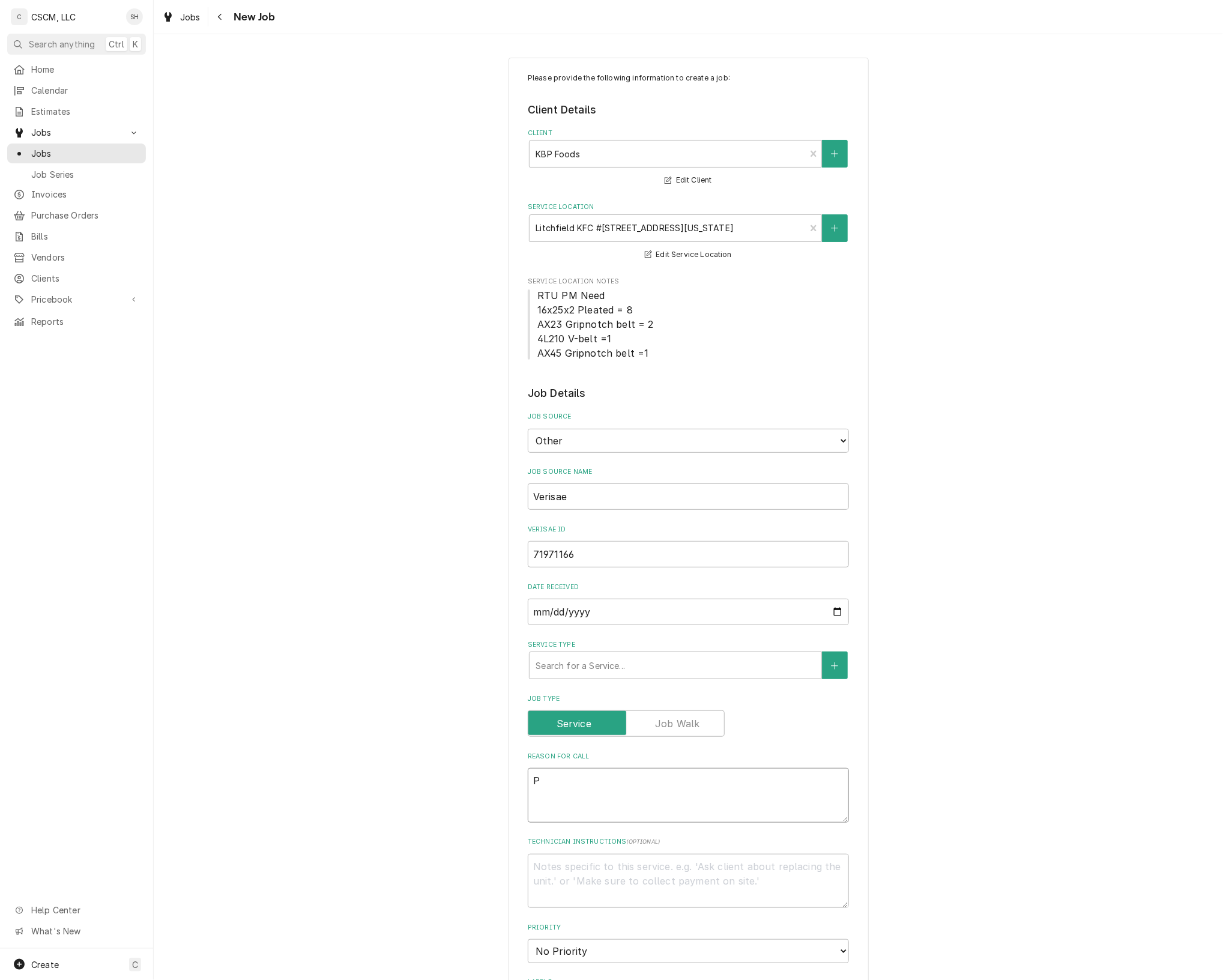
type textarea "x"
type textarea "PO"
type textarea "x"
type textarea "PO"
type textarea "x"
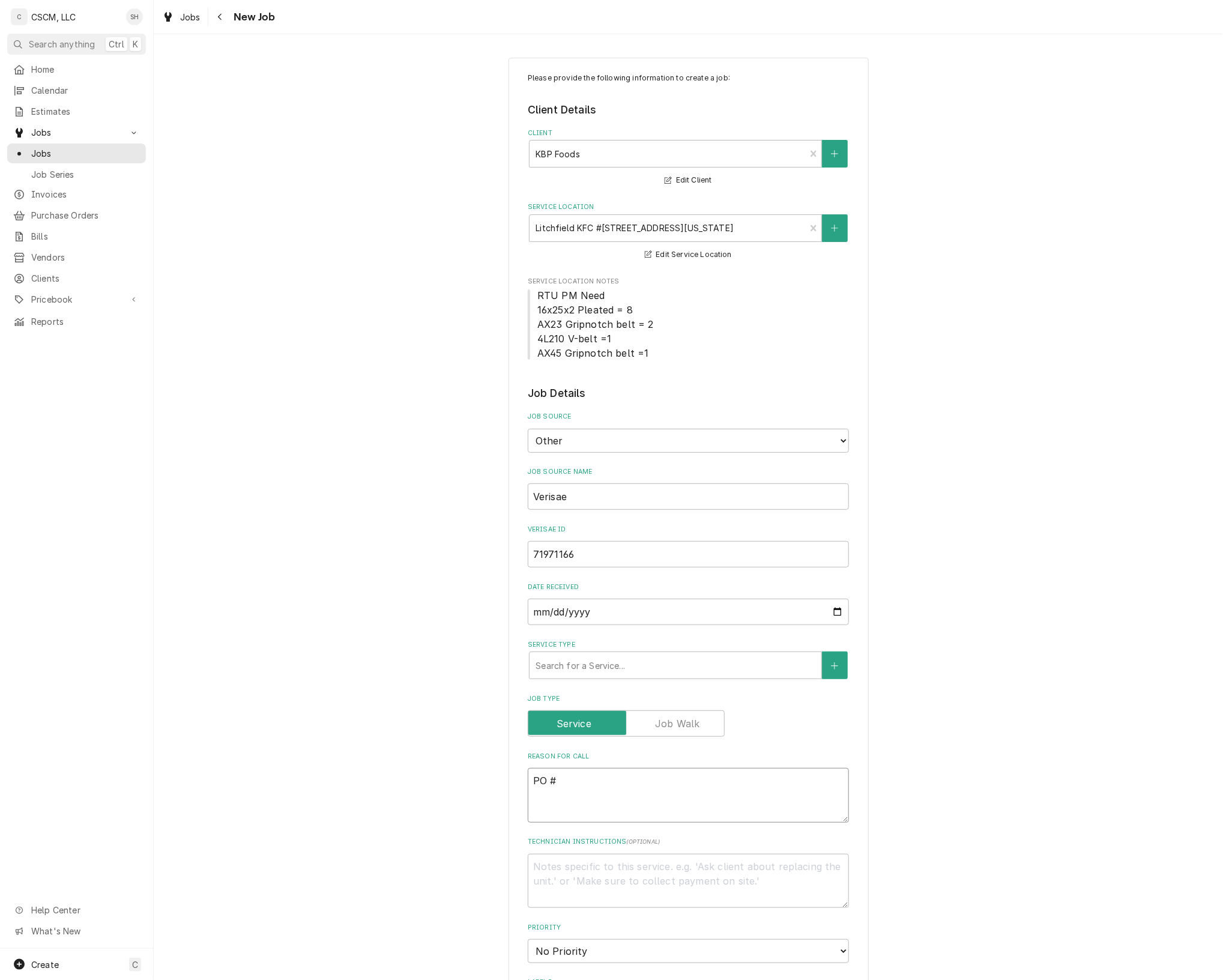
type textarea "PO #"
paste textarea "71971166"
type textarea "x"
type textarea "PO # 71971166"
type textarea "x"
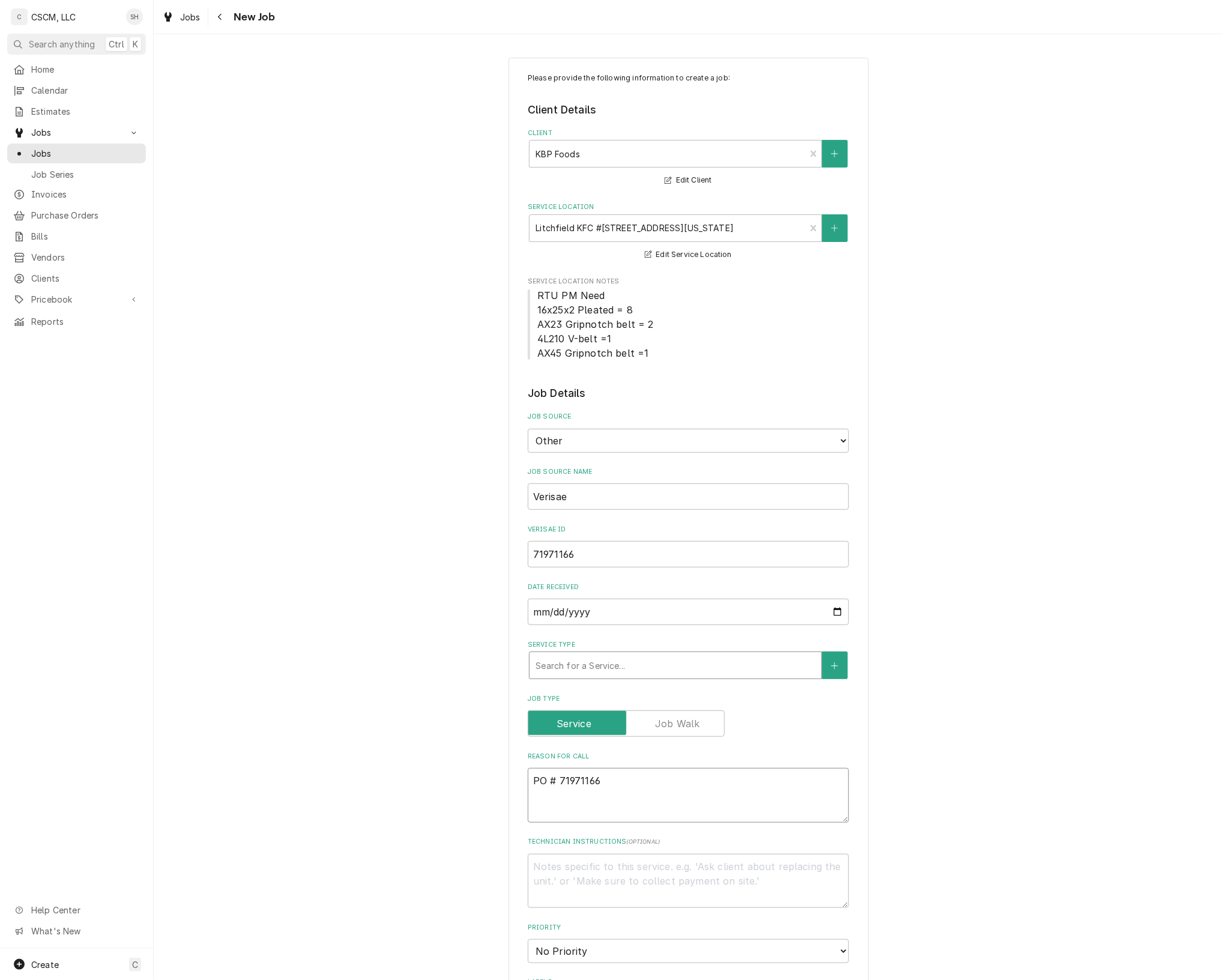
type textarea "PO # 71971166"
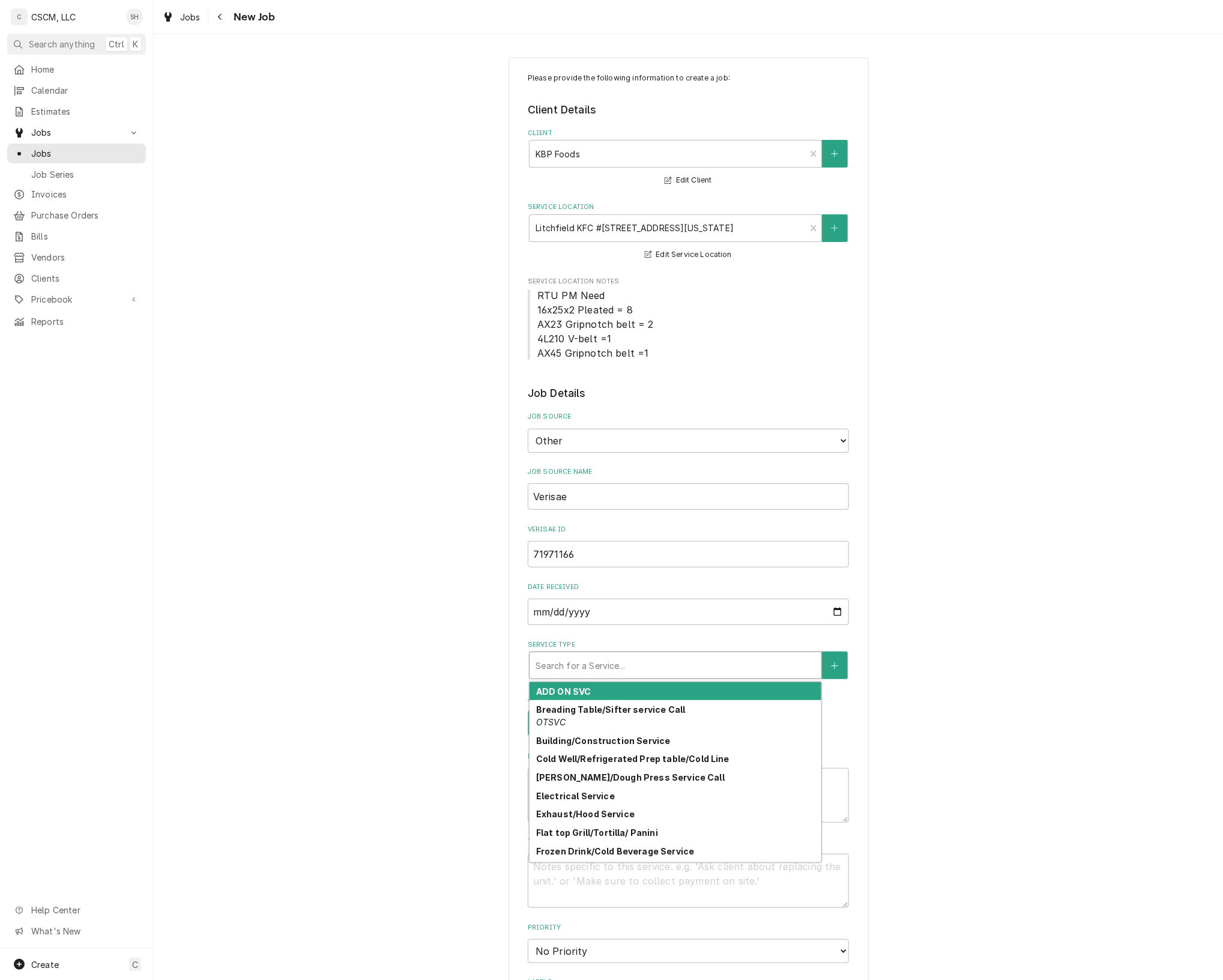
click at [635, 671] on div "Service Type" at bounding box center [675, 665] width 280 height 22
type textarea "x"
type input "O"
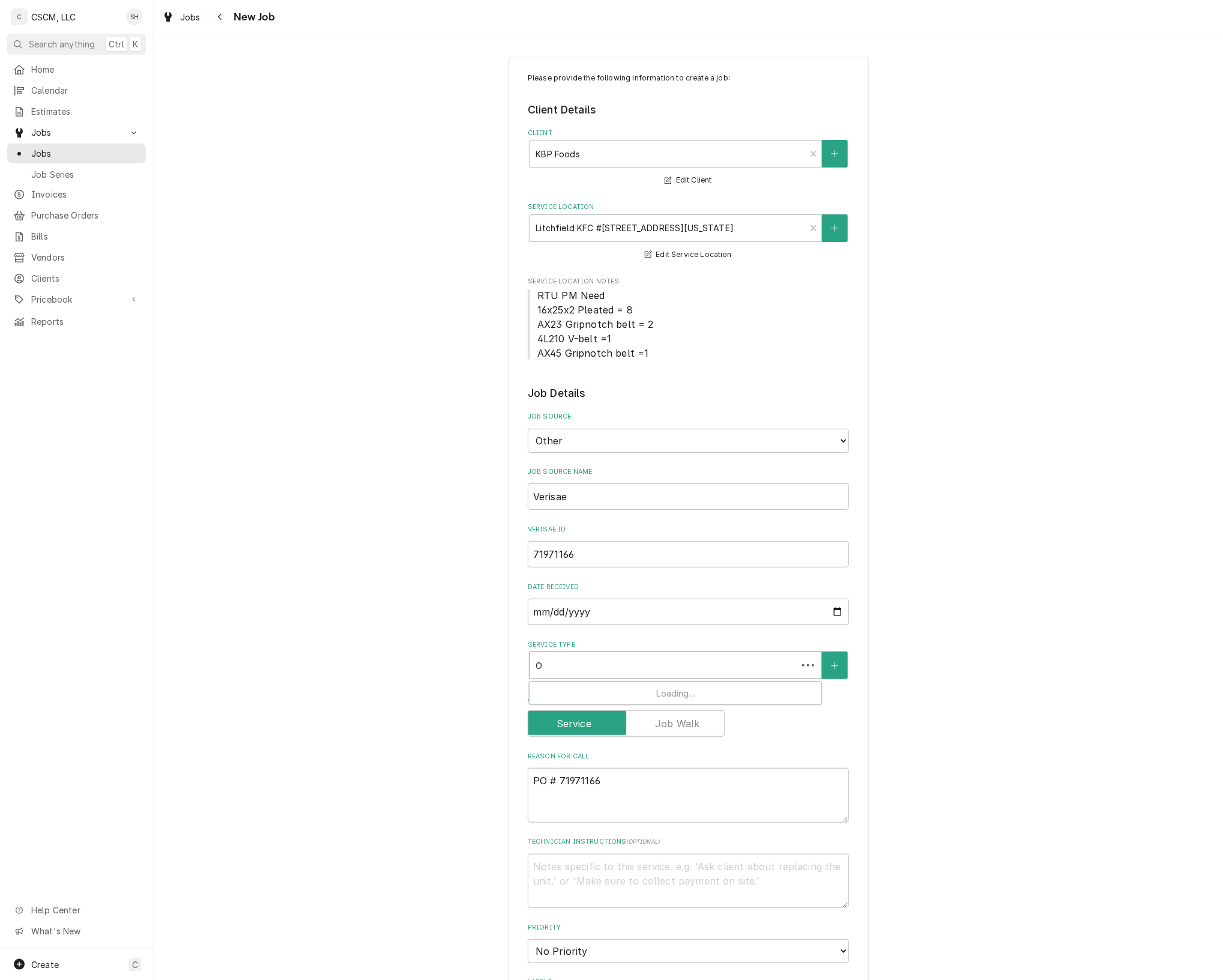
type textarea "x"
type input "OPE"
type textarea "x"
type input "OPEN"
click at [629, 701] on div "Open Fryer Service Services" at bounding box center [675, 698] width 292 height 31
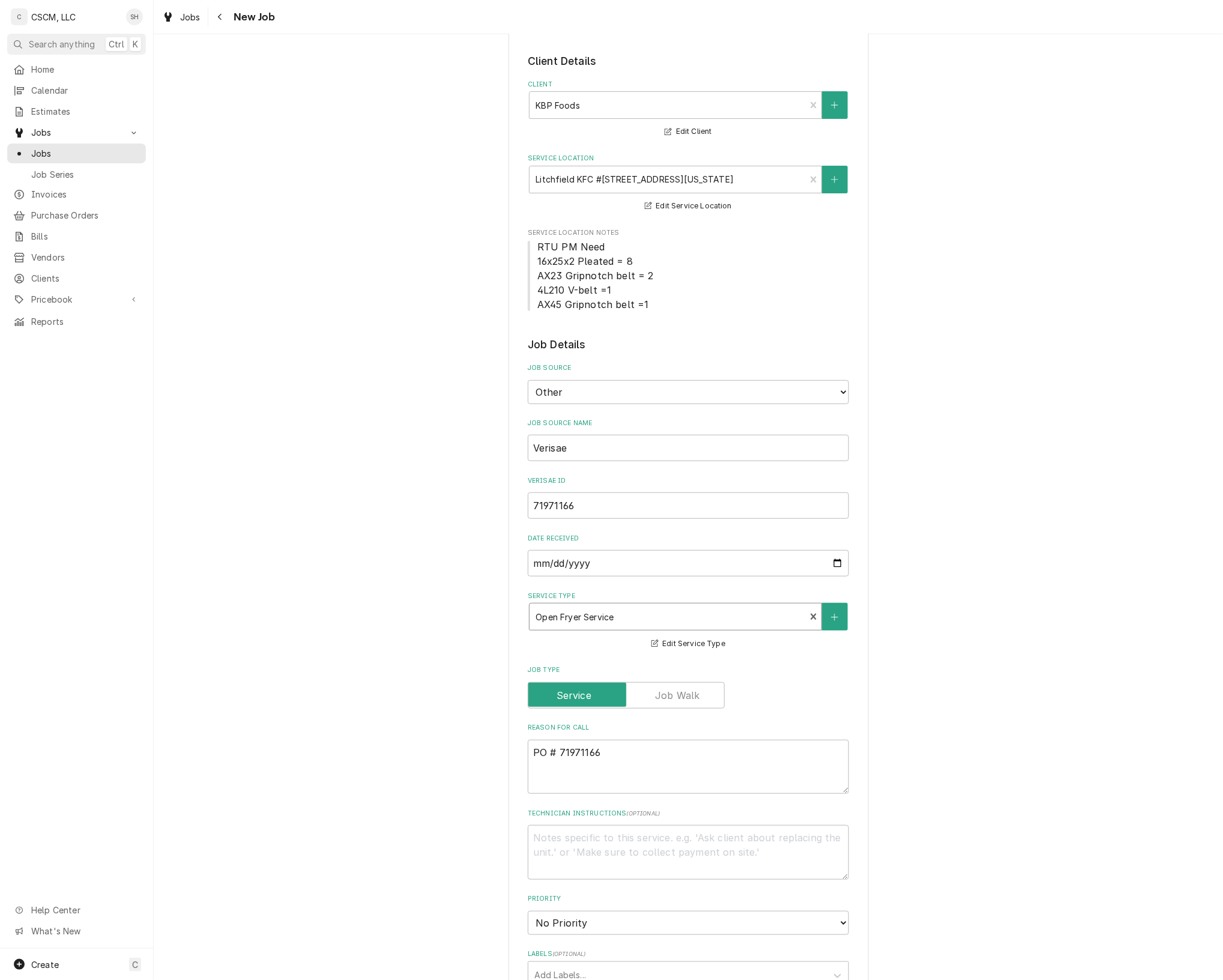
scroll to position [50, 0]
click at [530, 746] on textarea "PO # 71971166" at bounding box center [688, 766] width 321 height 55
type textarea "x"
type textarea "NPO # 71971166"
type textarea "x"
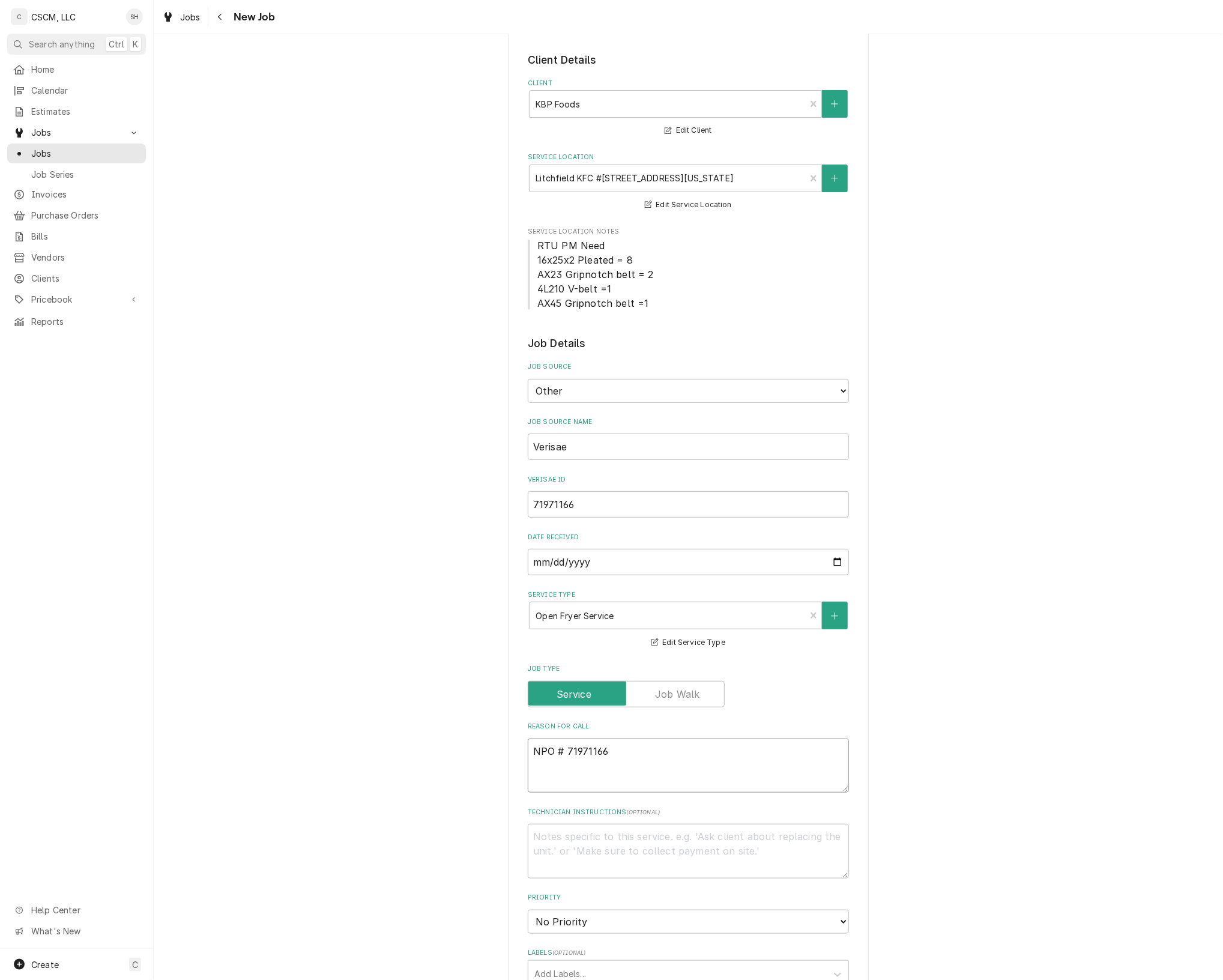
type textarea "NTPO # 71971166"
type textarea "x"
type textarea "NTEPO # 71971166"
type textarea "x"
type textarea "NTE:PO # 71971166"
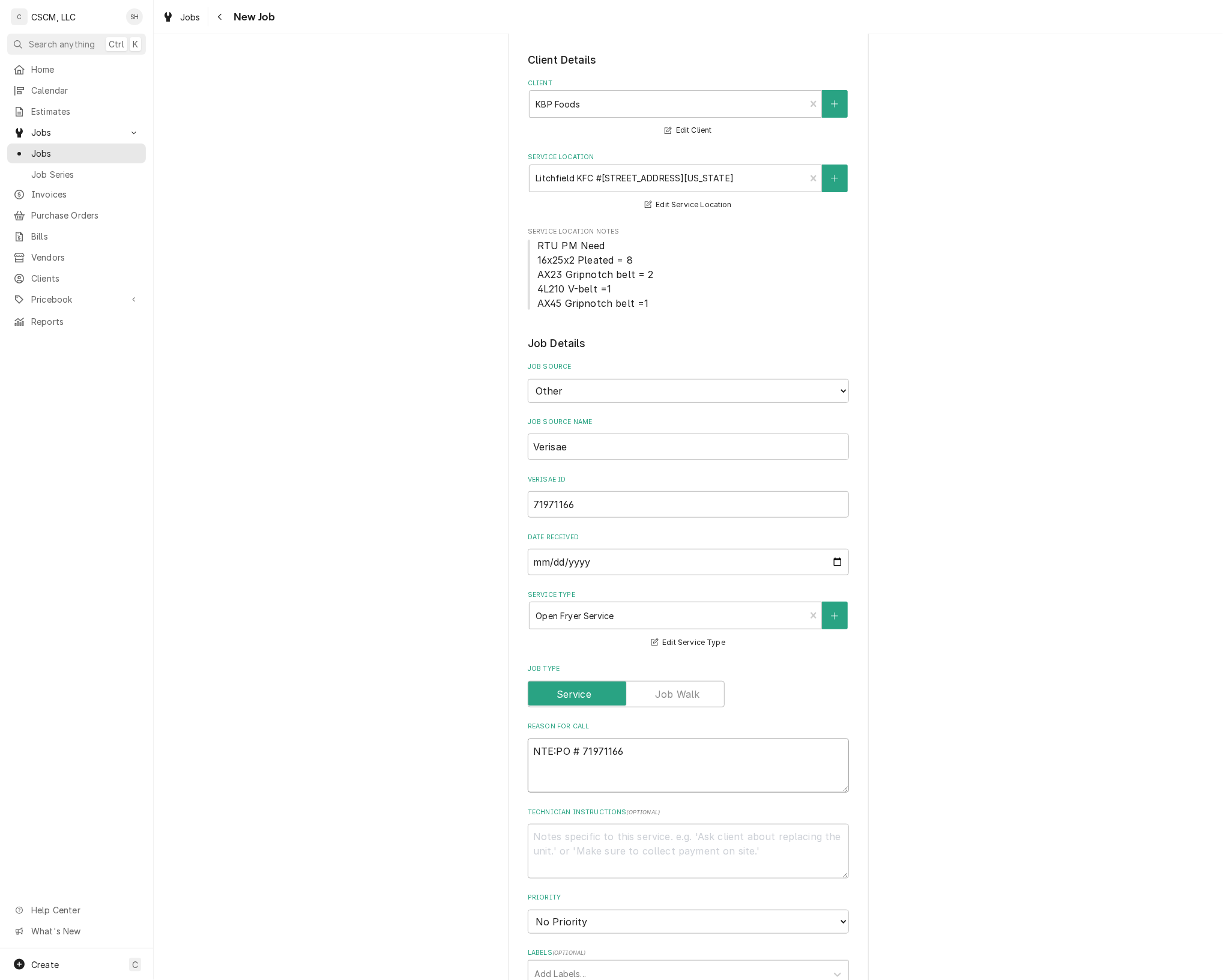
type textarea "x"
type textarea "NTE: PO # 71971166"
type textarea "x"
type textarea "NTE: $PO # 71971166"
type textarea "x"
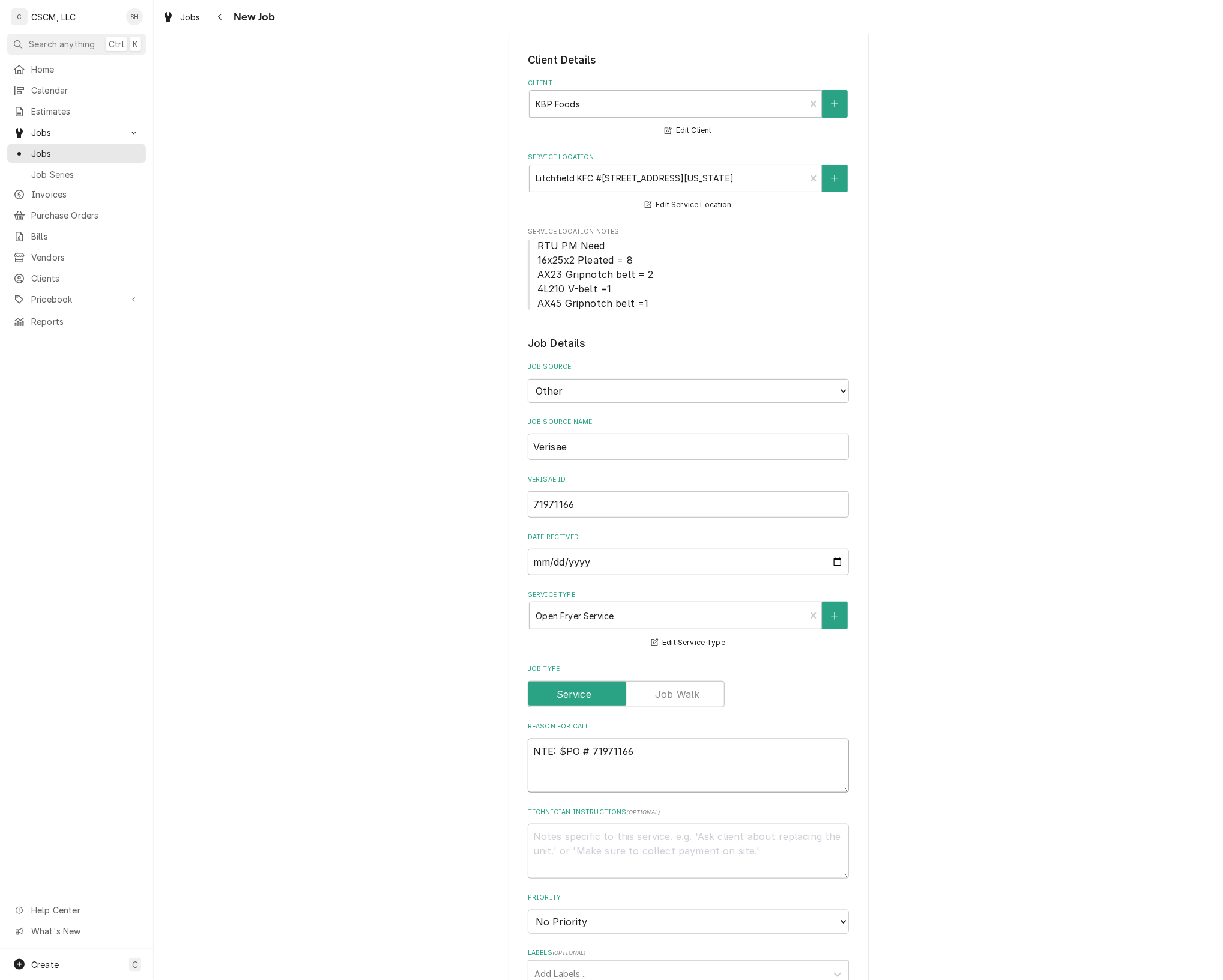
type textarea "NTE: $5PO # 71971166"
type textarea "x"
type textarea "NTE: $50PO # 71971166"
type textarea "x"
type textarea "NTE: $500PO # 71971166"
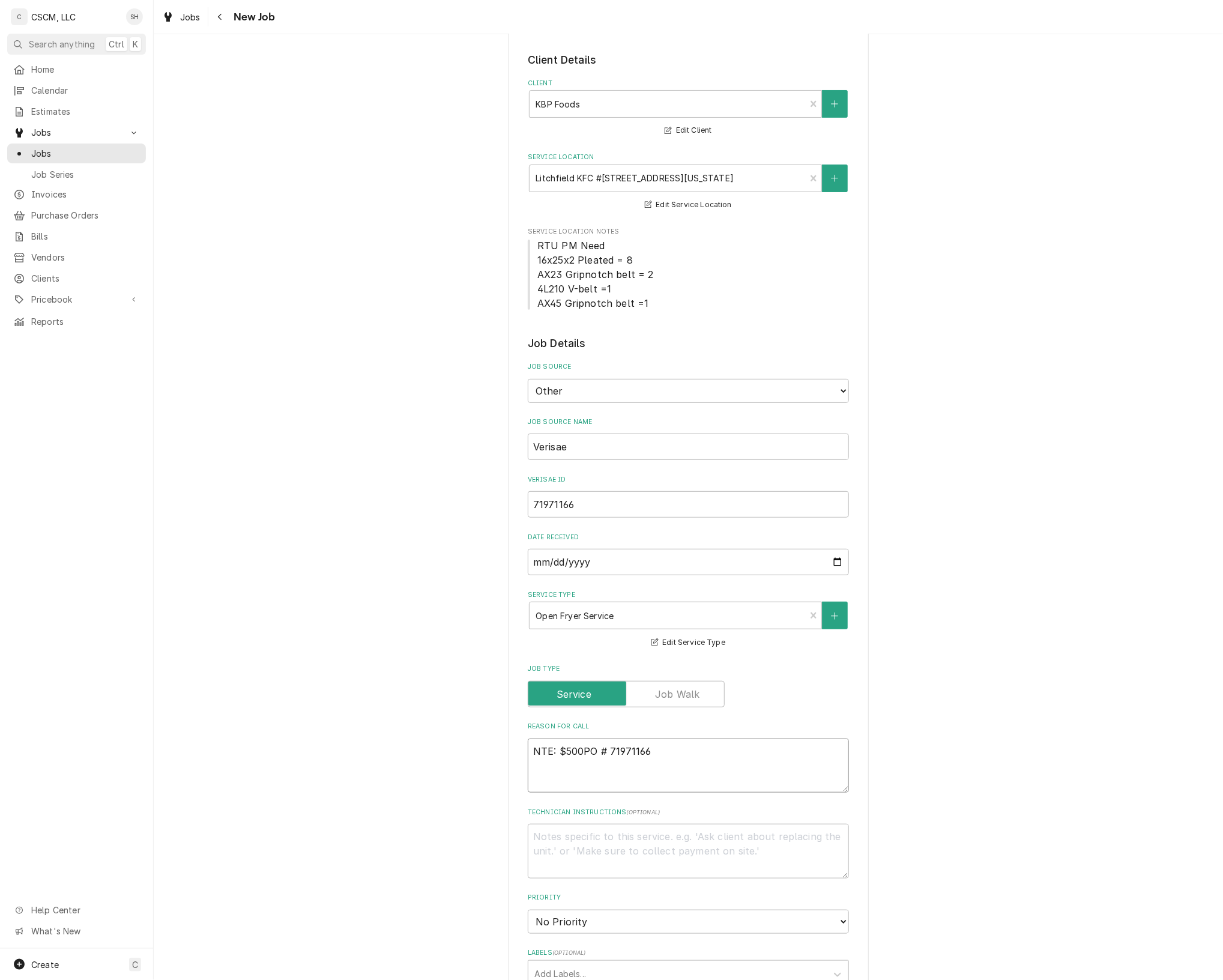
type textarea "x"
type textarea "NTE: $500 PO # 71971166"
click at [530, 746] on textarea "NTE: $500 PO # 71971166" at bounding box center [688, 766] width 321 height 55
type textarea "x"
type textarea "NTE: $500 PO # 71971166"
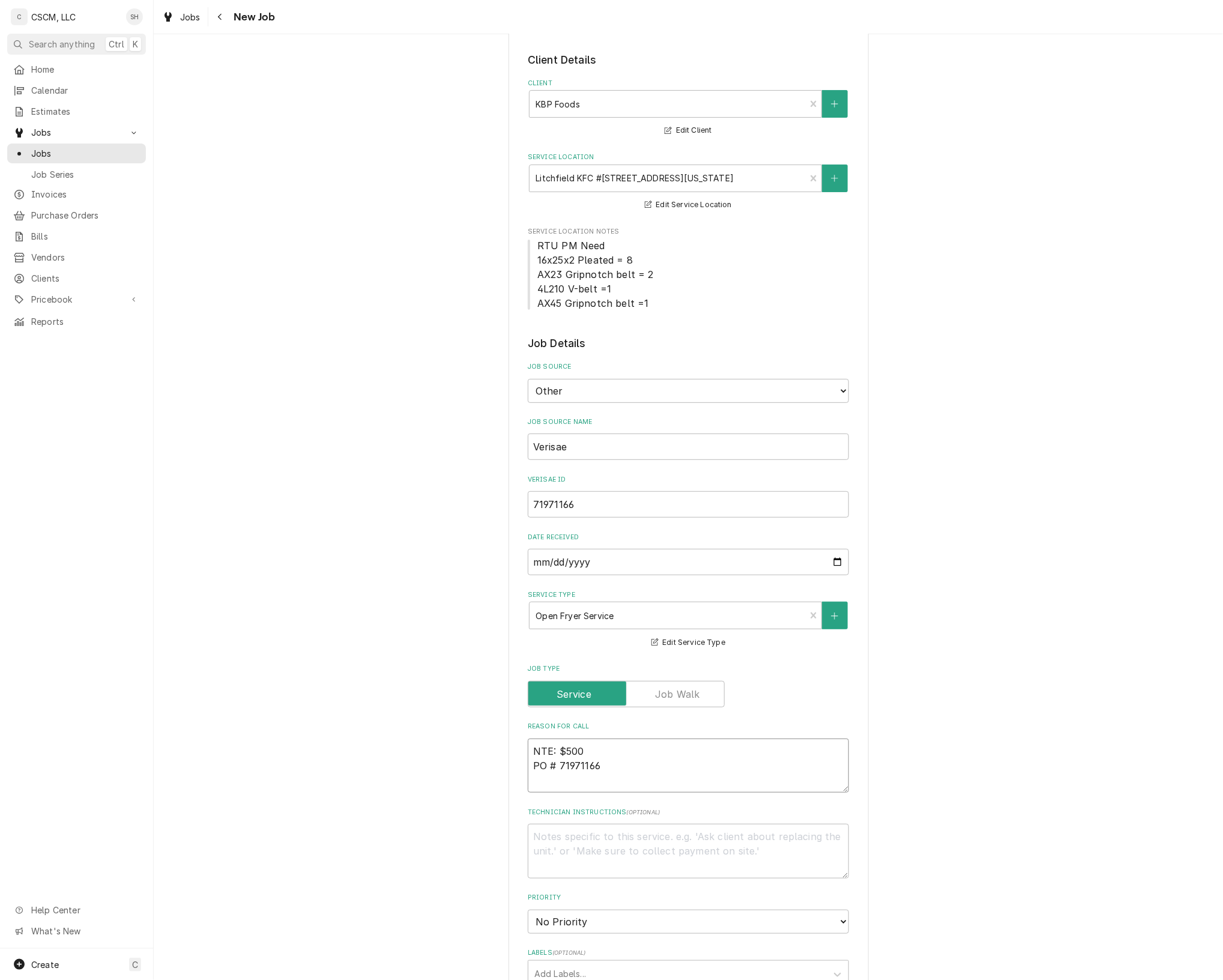
type textarea "x"
type textarea "NTE: $500 PO # 71971166"
click at [592, 749] on textarea "NTE: $500 PO # 71971166" at bounding box center [688, 766] width 321 height 55
paste textarea "Manager states that the fryer on the left is not heating and neither is pumping…"
type textarea "x"
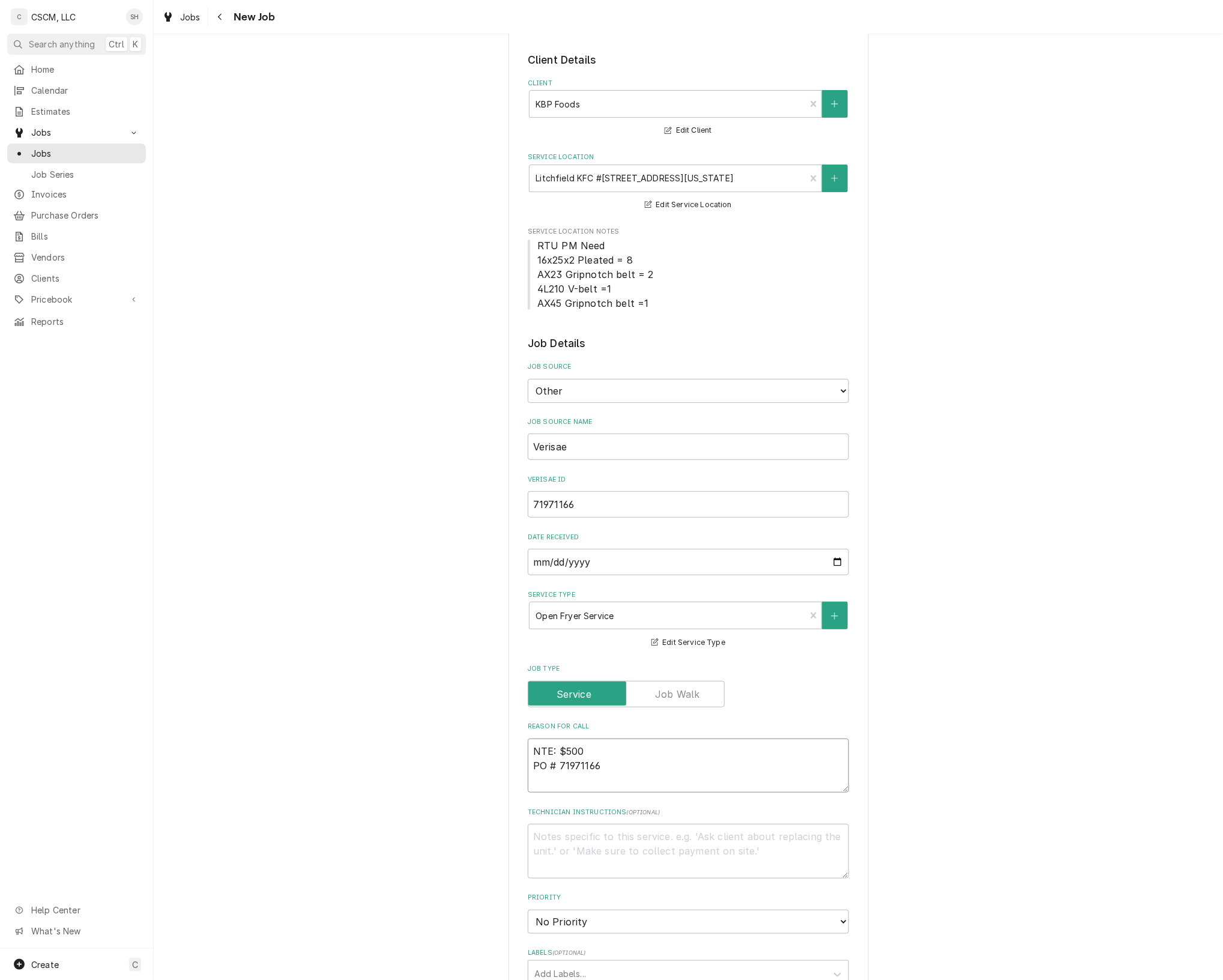
type textarea "Manager states that the fryer on the left is not heating and neither is pumping…"
type textarea "x"
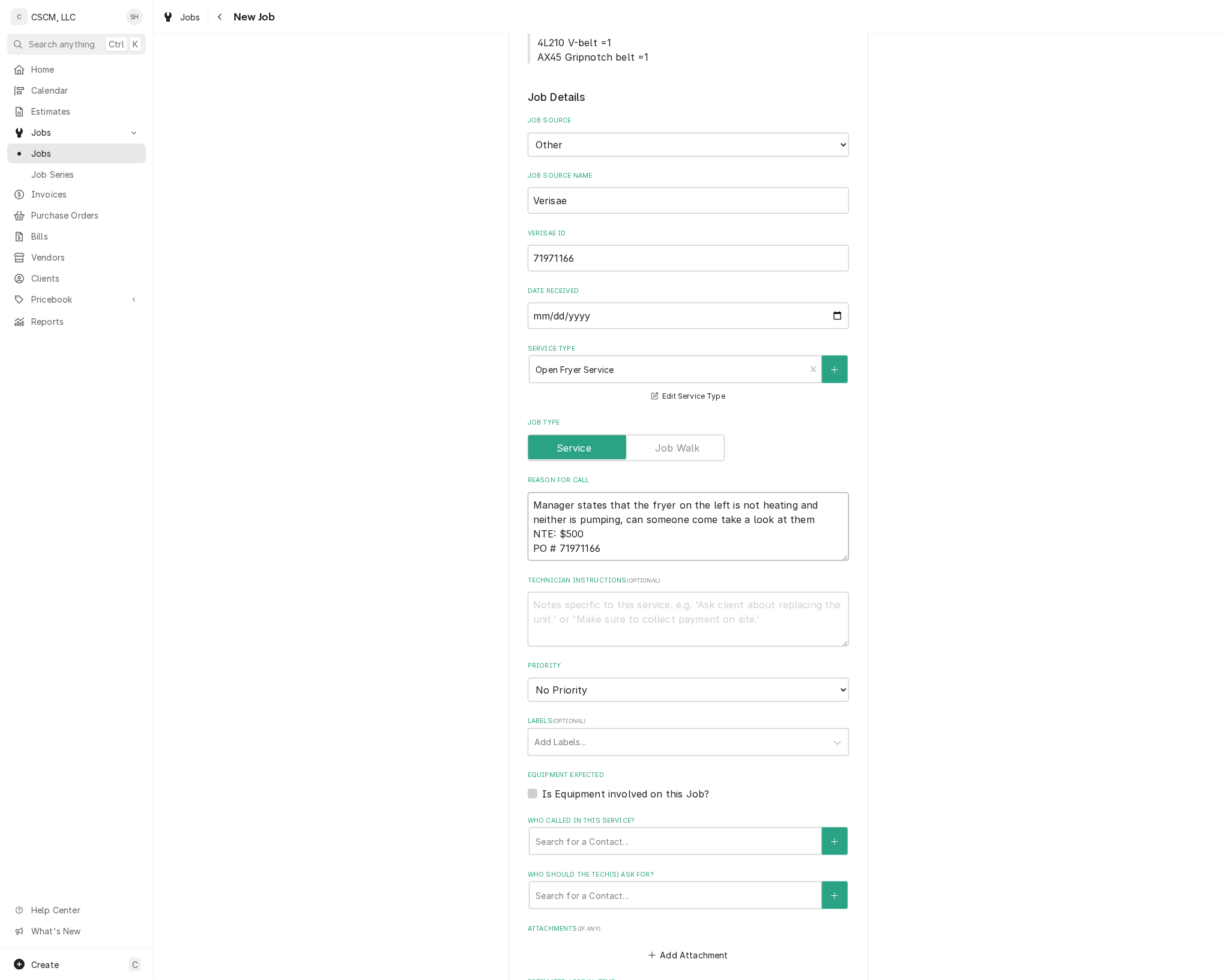
scroll to position [297, 0]
type textarea "Manager states that the fryer on the left is not heating and neither is pumping…"
click at [592, 687] on select "No Priority Urgent High Medium Low" at bounding box center [688, 689] width 321 height 24
select select "1"
click at [528, 677] on select "No Priority Urgent High Medium Low" at bounding box center [688, 689] width 321 height 24
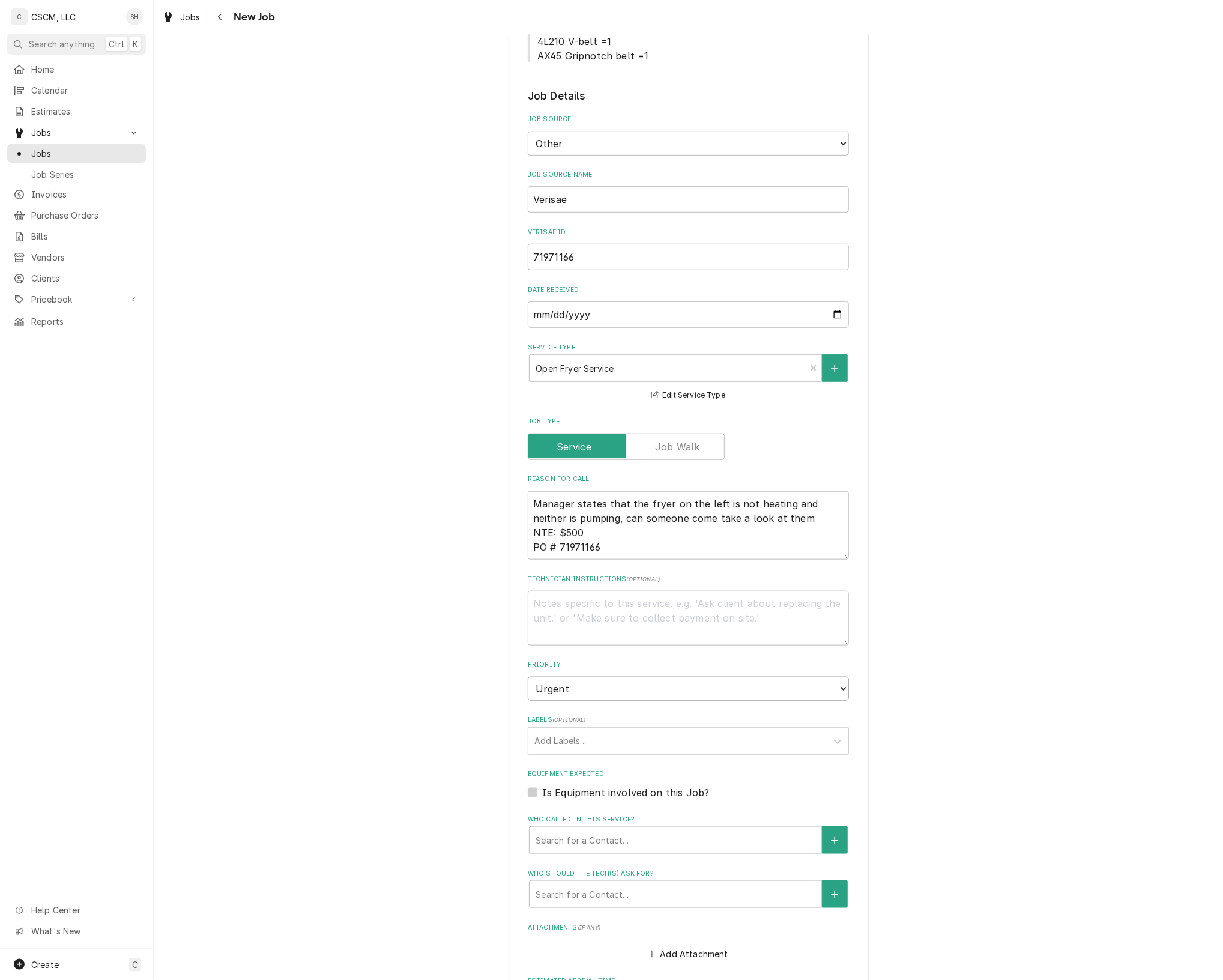
type textarea "x"
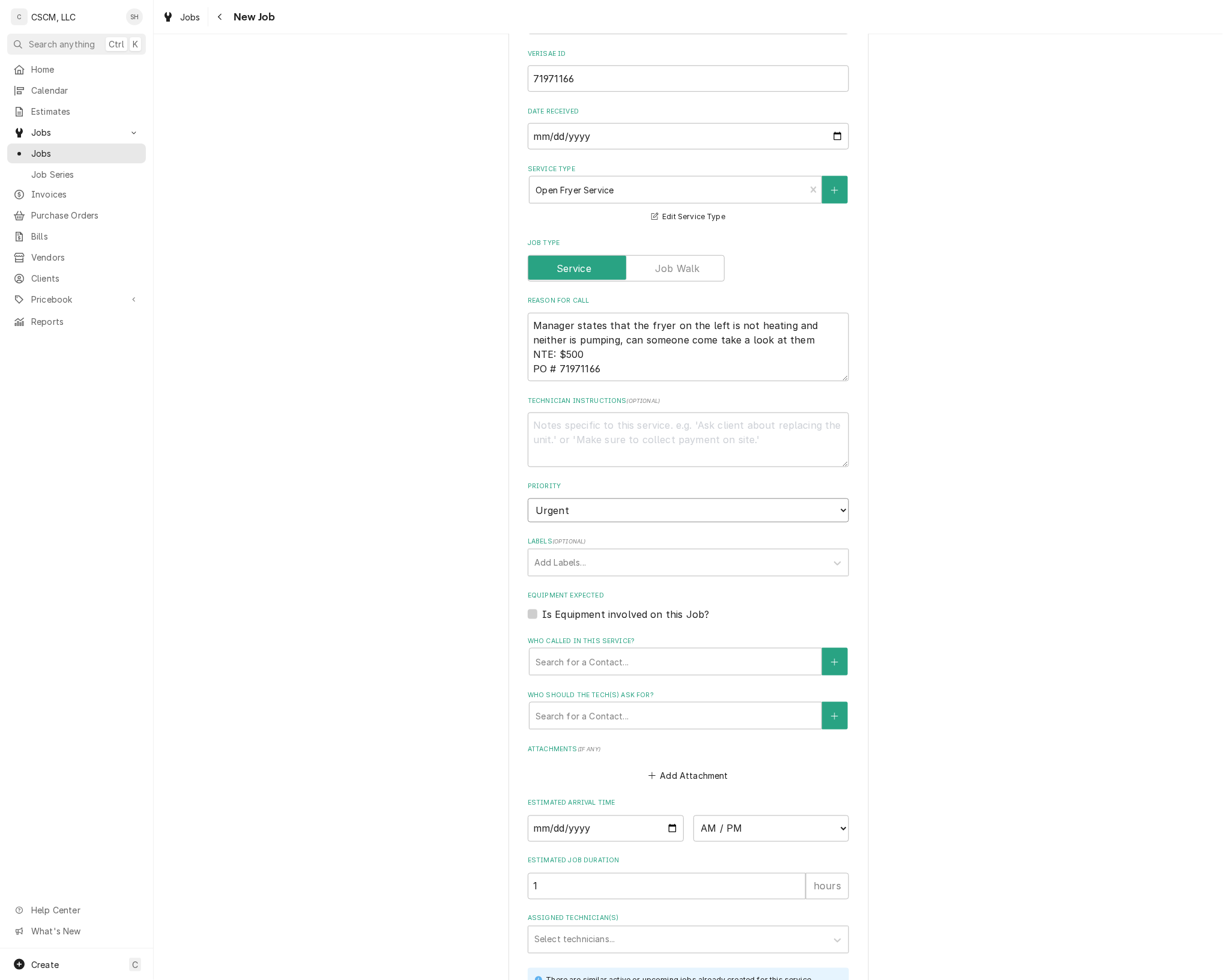
scroll to position [476, 0]
click at [754, 559] on div "Labels" at bounding box center [678, 562] width 287 height 22
type input "OPEN"
click at [762, 587] on div "open fryer" at bounding box center [688, 587] width 320 height 19
type textarea "x"
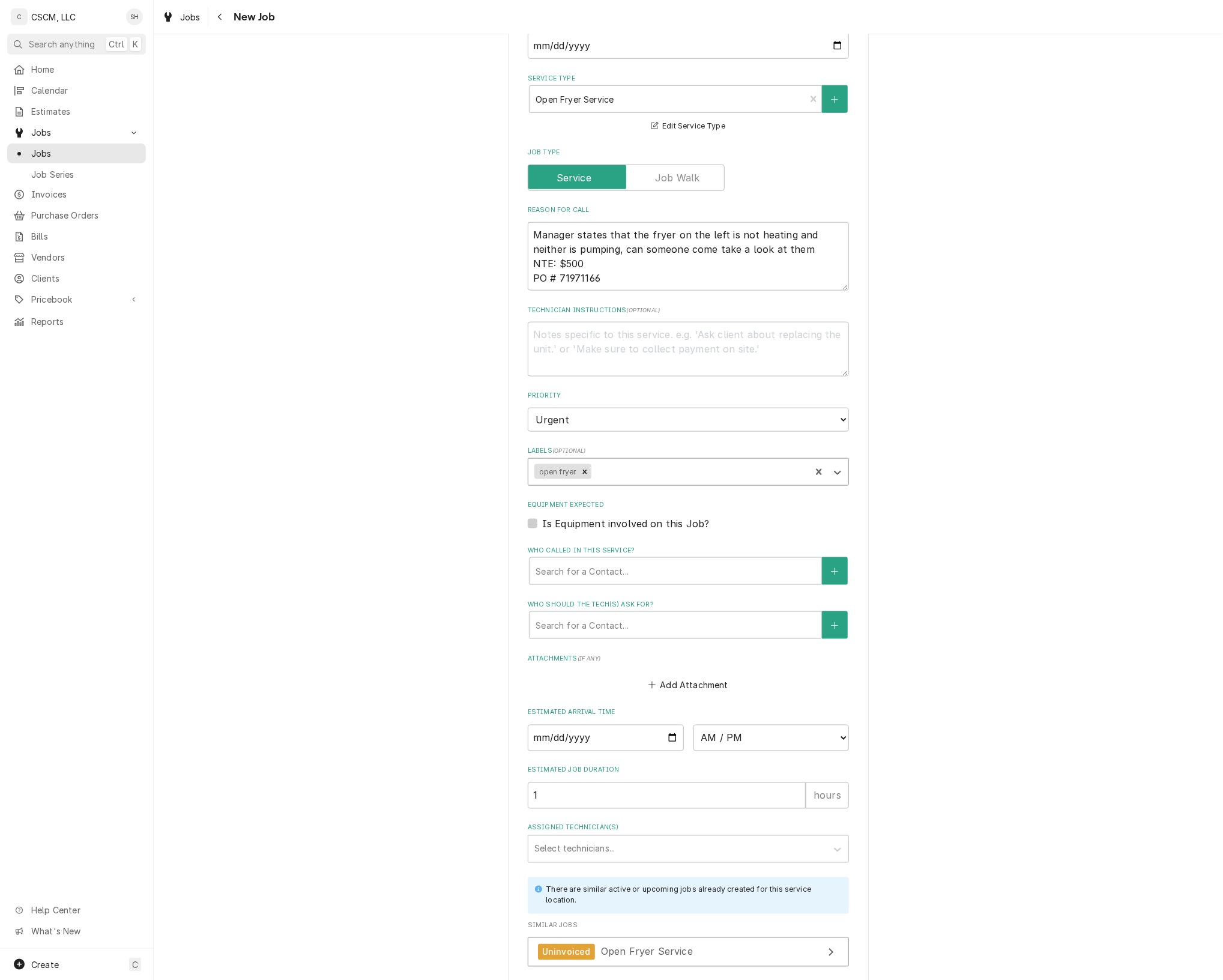
scroll to position [568, 0]
click at [747, 569] on div "Who called in this service?" at bounding box center [675, 570] width 280 height 22
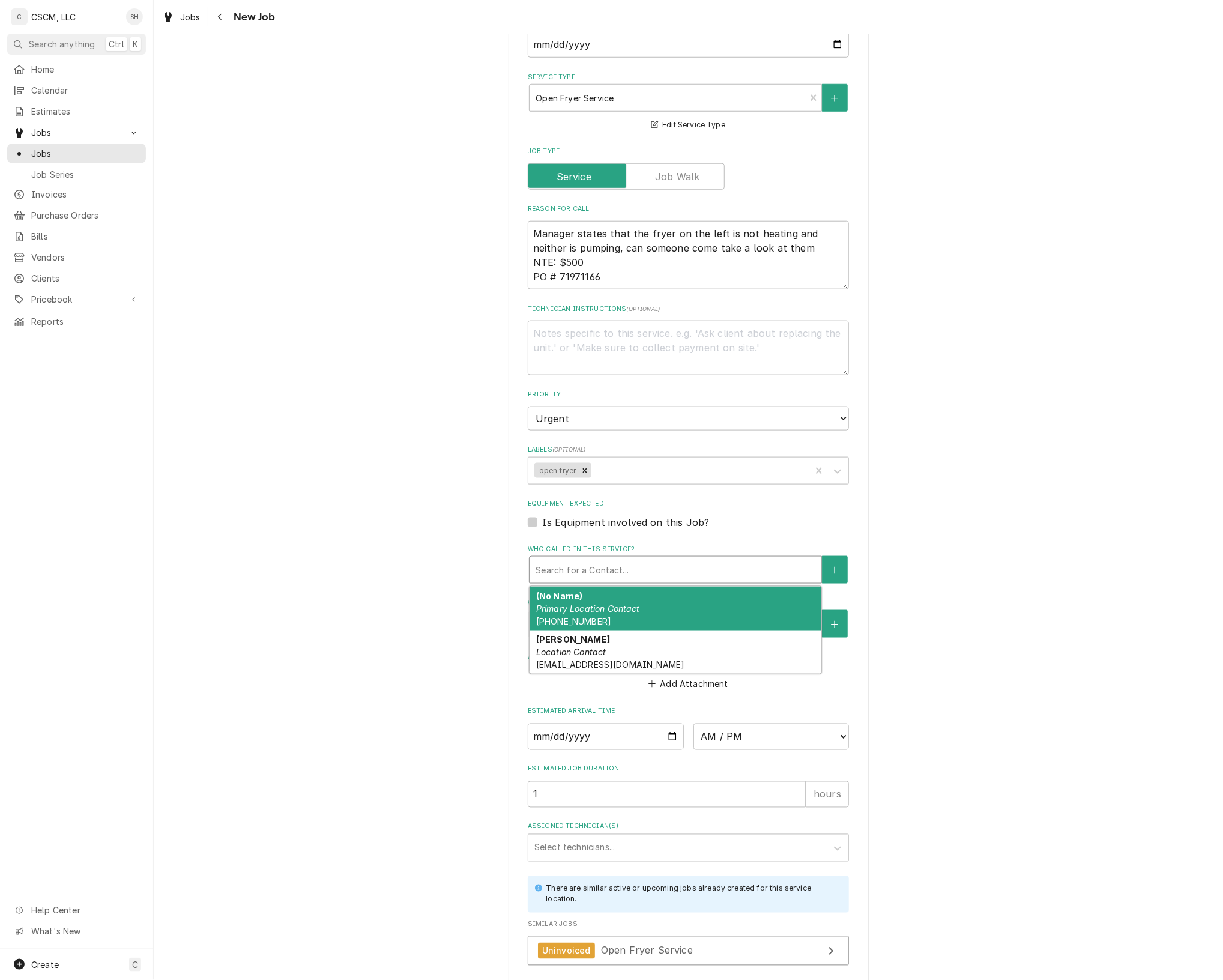
type textarea "x"
type input "R"
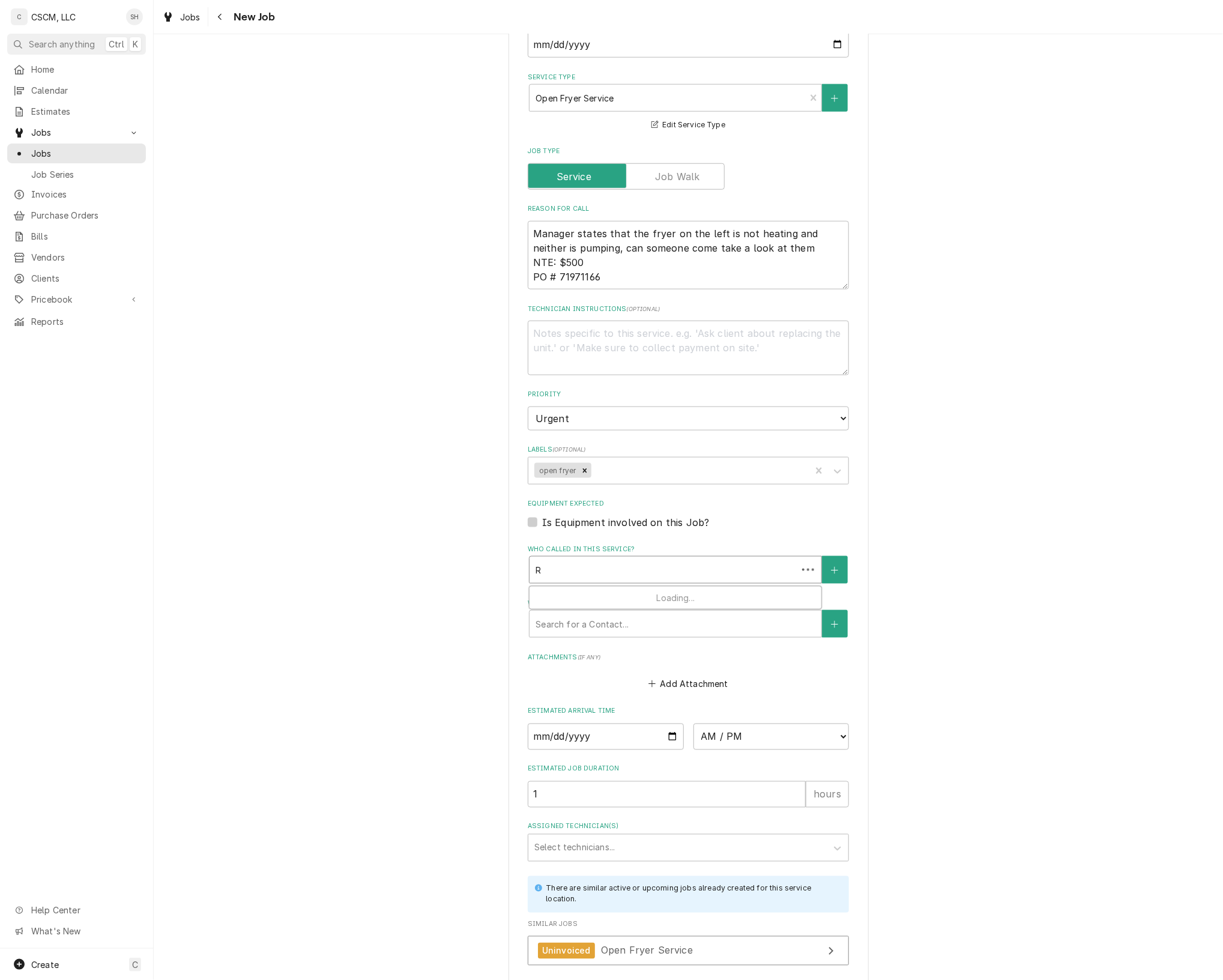
type textarea "x"
type input "RA"
type textarea "x"
type input "RAL"
type textarea "x"
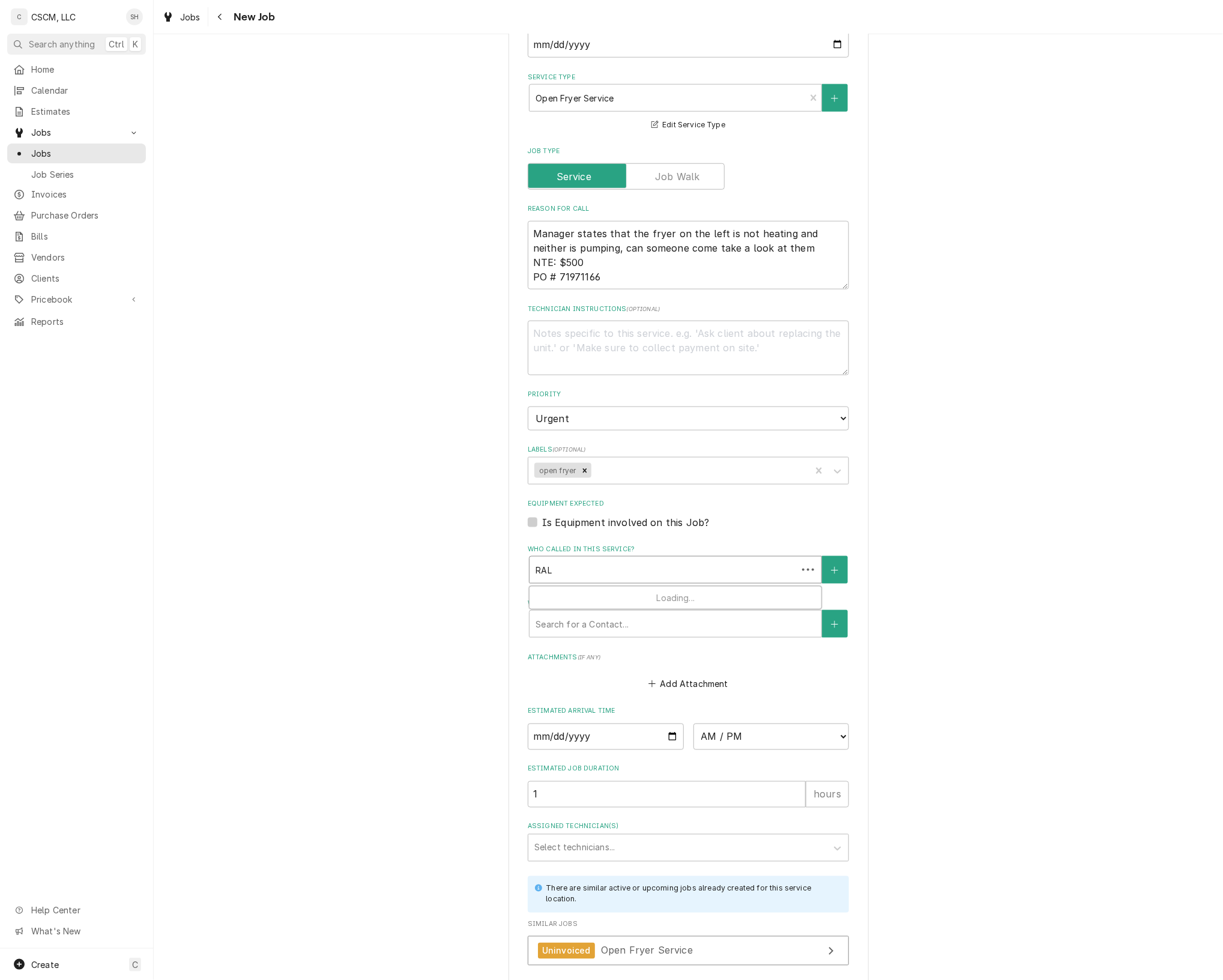
type input "RALP"
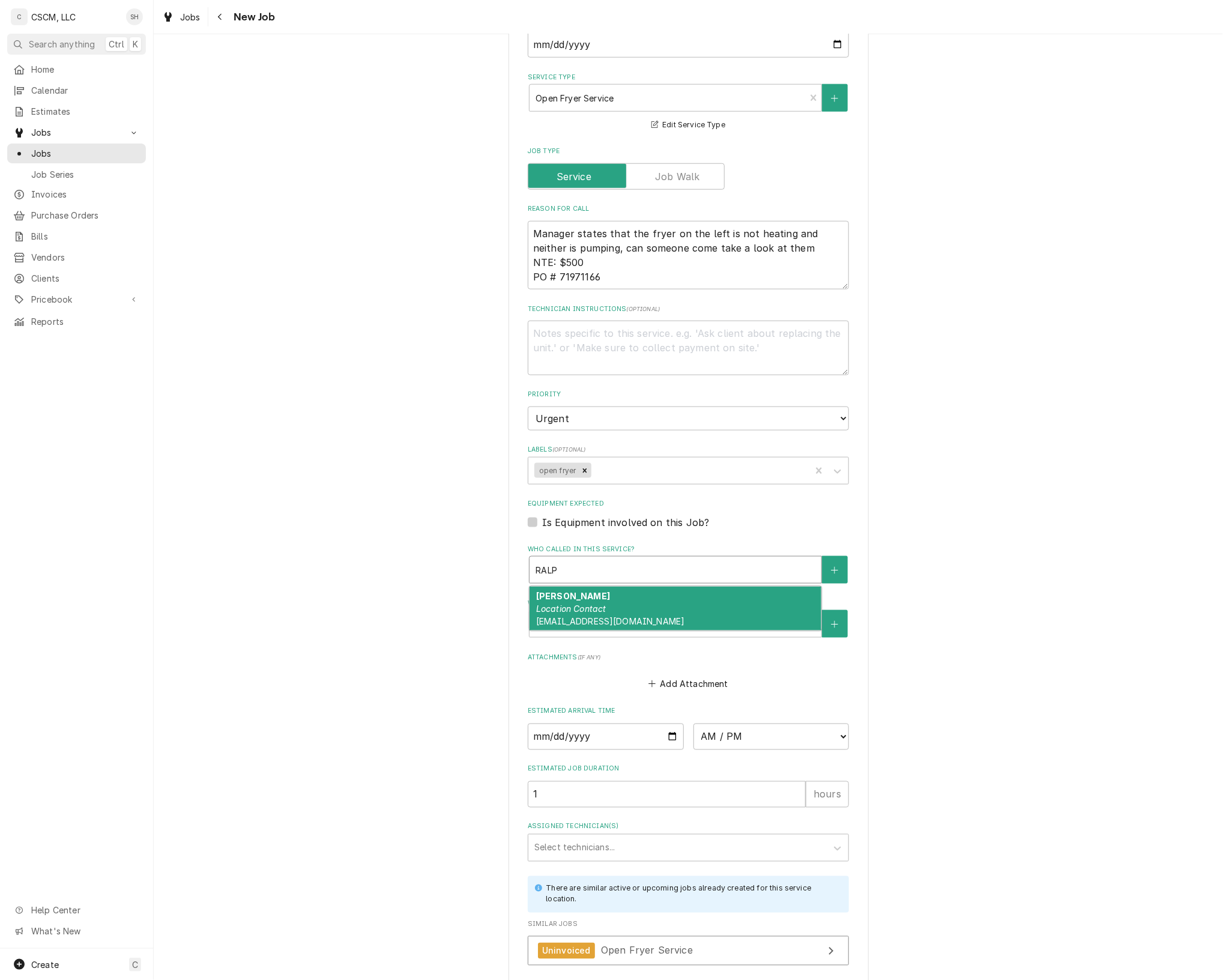
click at [681, 603] on div "Ralph Hoffman Location Contact rhoffman@kbpbrands.com" at bounding box center [675, 609] width 292 height 44
type textarea "x"
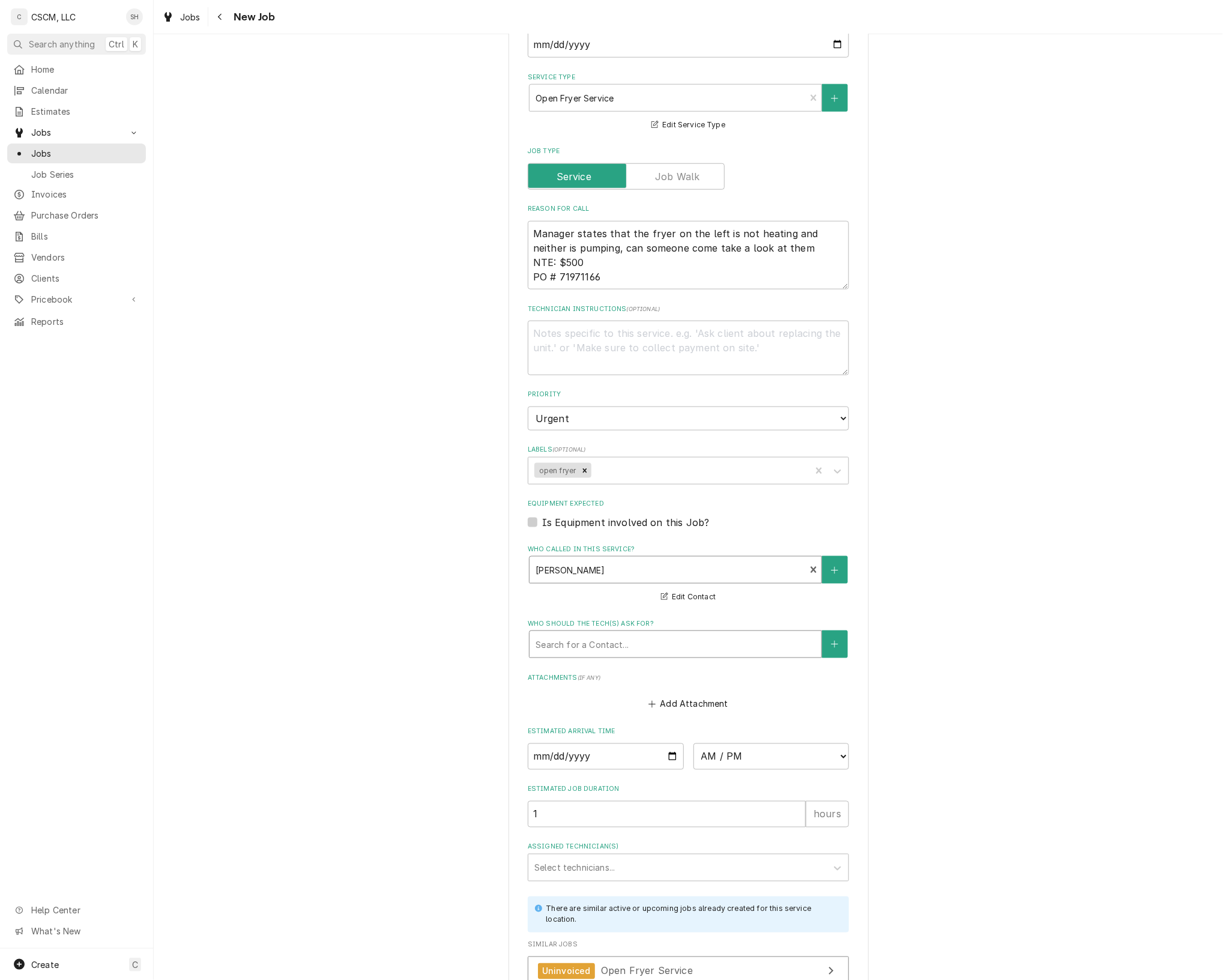
scroll to position [682, 0]
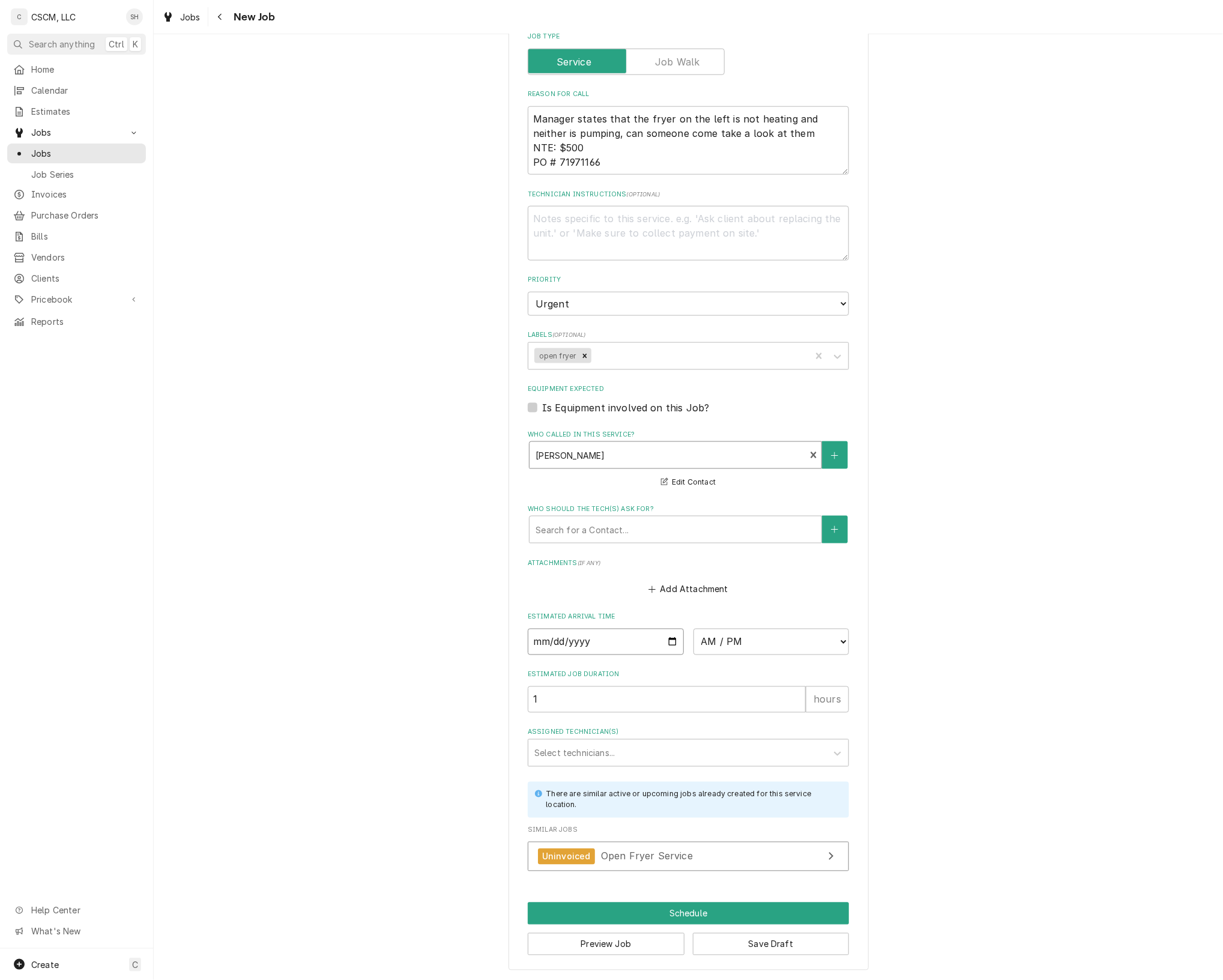
click at [667, 641] on input "Date" at bounding box center [606, 642] width 156 height 27
type textarea "x"
type input "2025-08-15"
click at [824, 941] on button "Save Draft" at bounding box center [771, 944] width 157 height 22
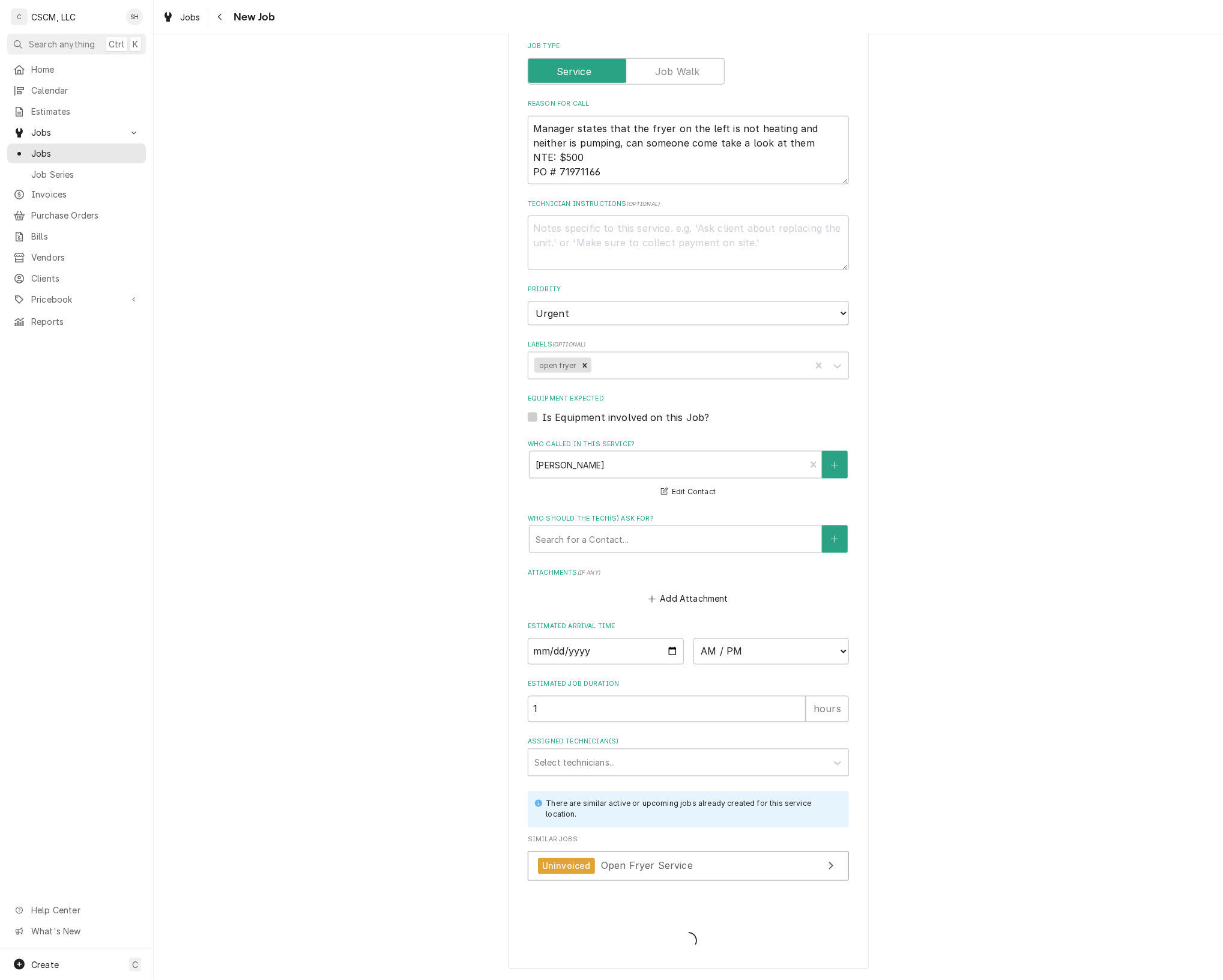
scroll to position [671, 0]
type textarea "x"
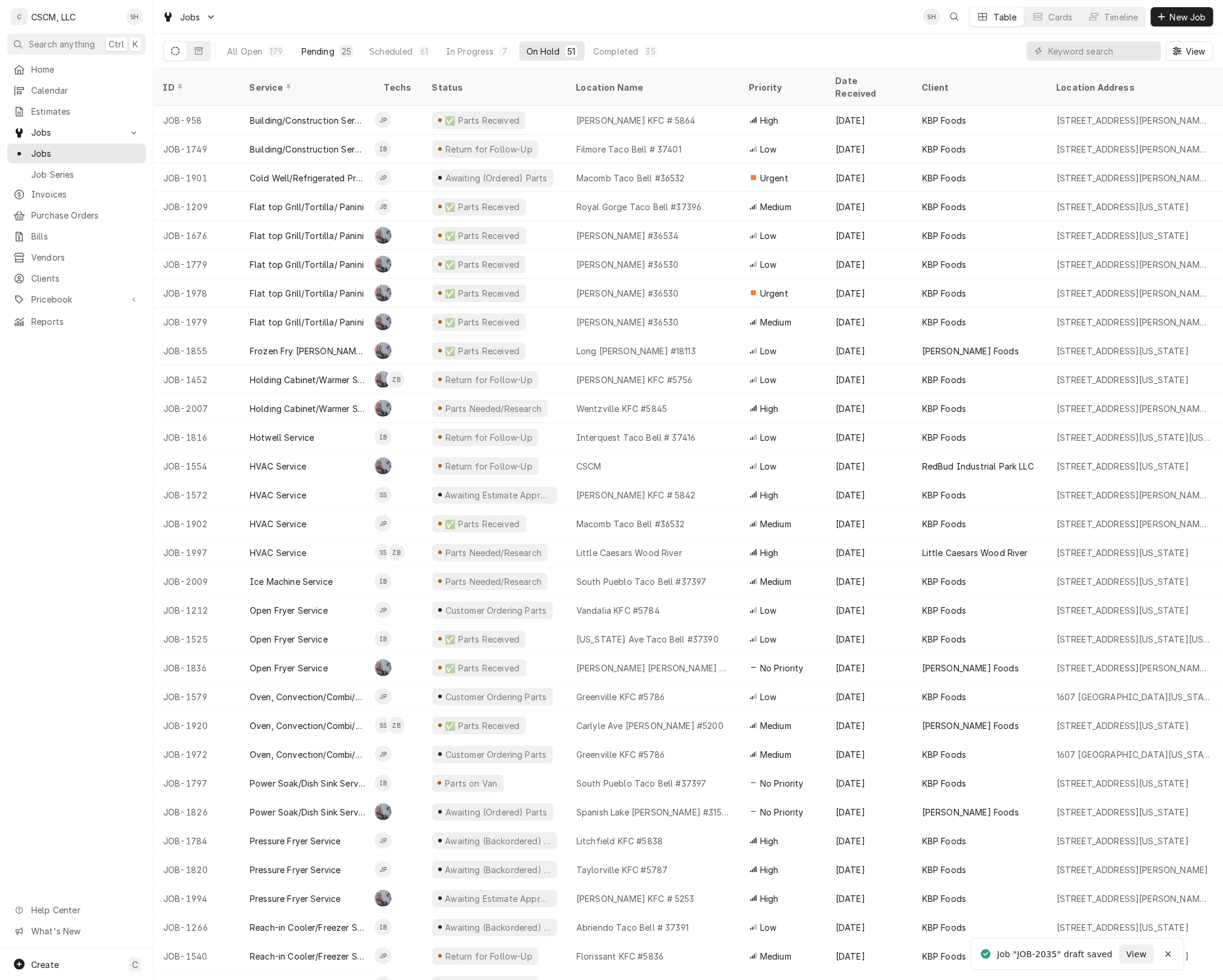
click at [331, 51] on div "Pending" at bounding box center [318, 51] width 33 height 13
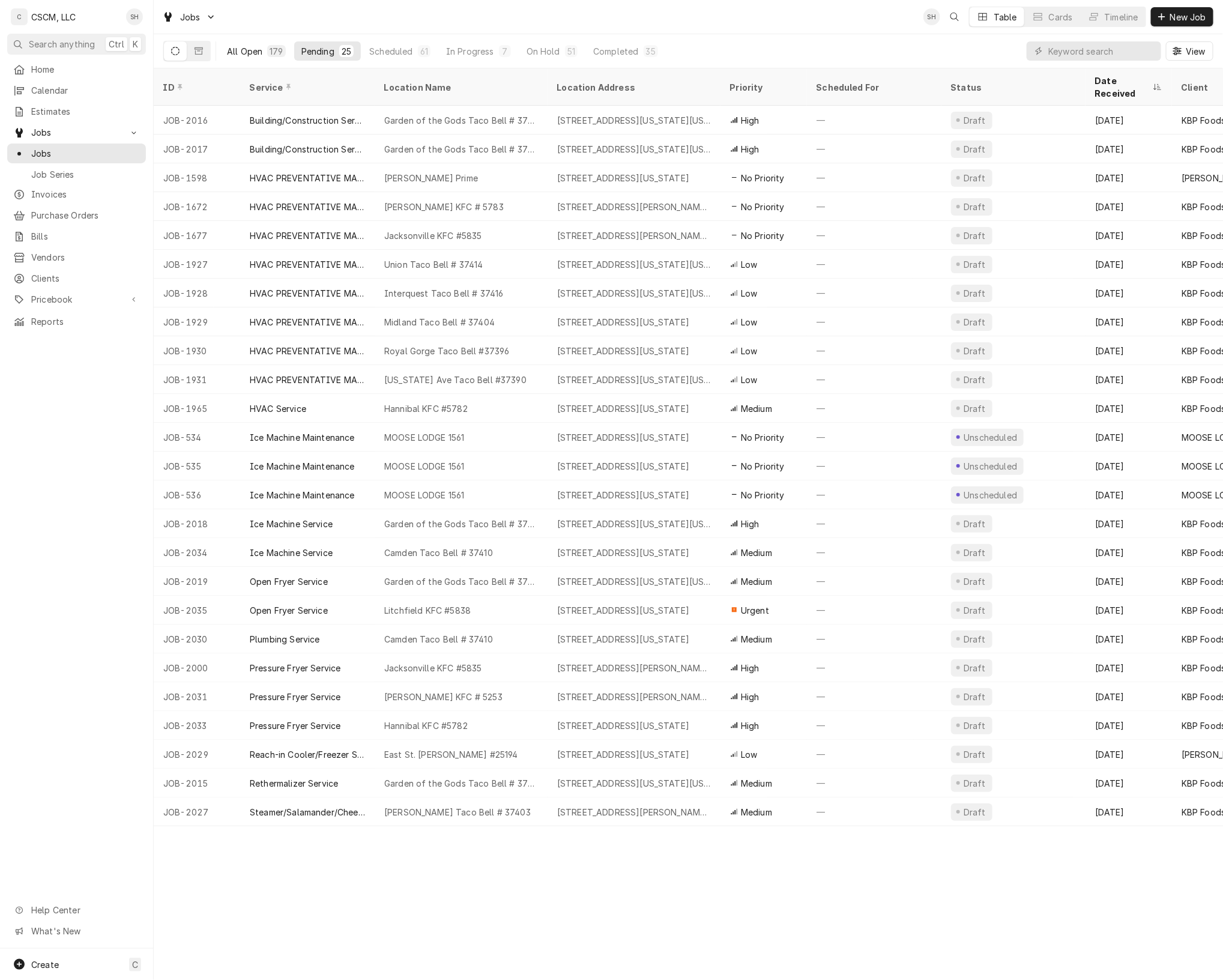
click at [251, 51] on div "All Open" at bounding box center [245, 51] width 36 height 13
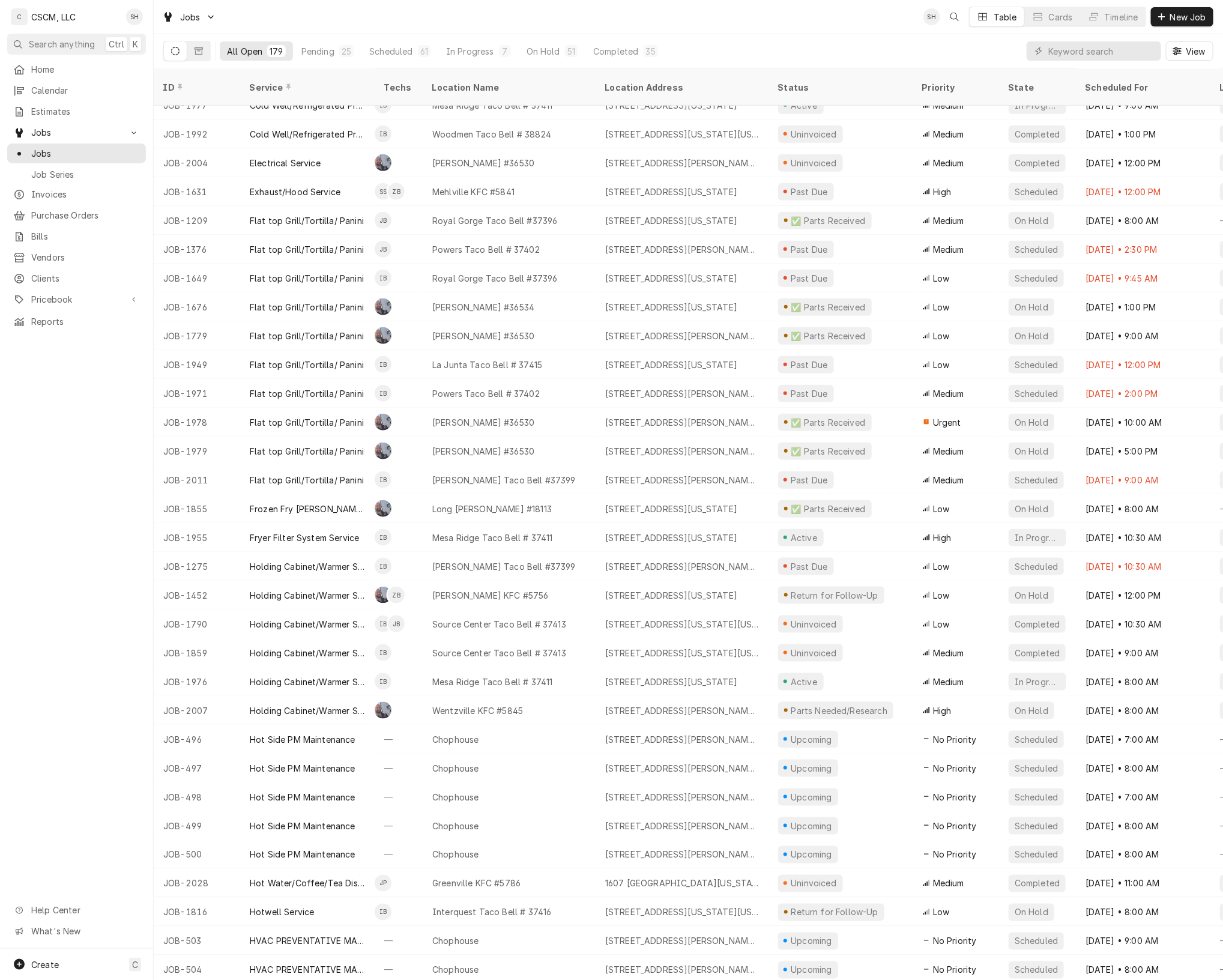
scroll to position [448, 0]
click at [1086, 52] on input "Dynamic Content Wrapper" at bounding box center [1102, 51] width 107 height 19
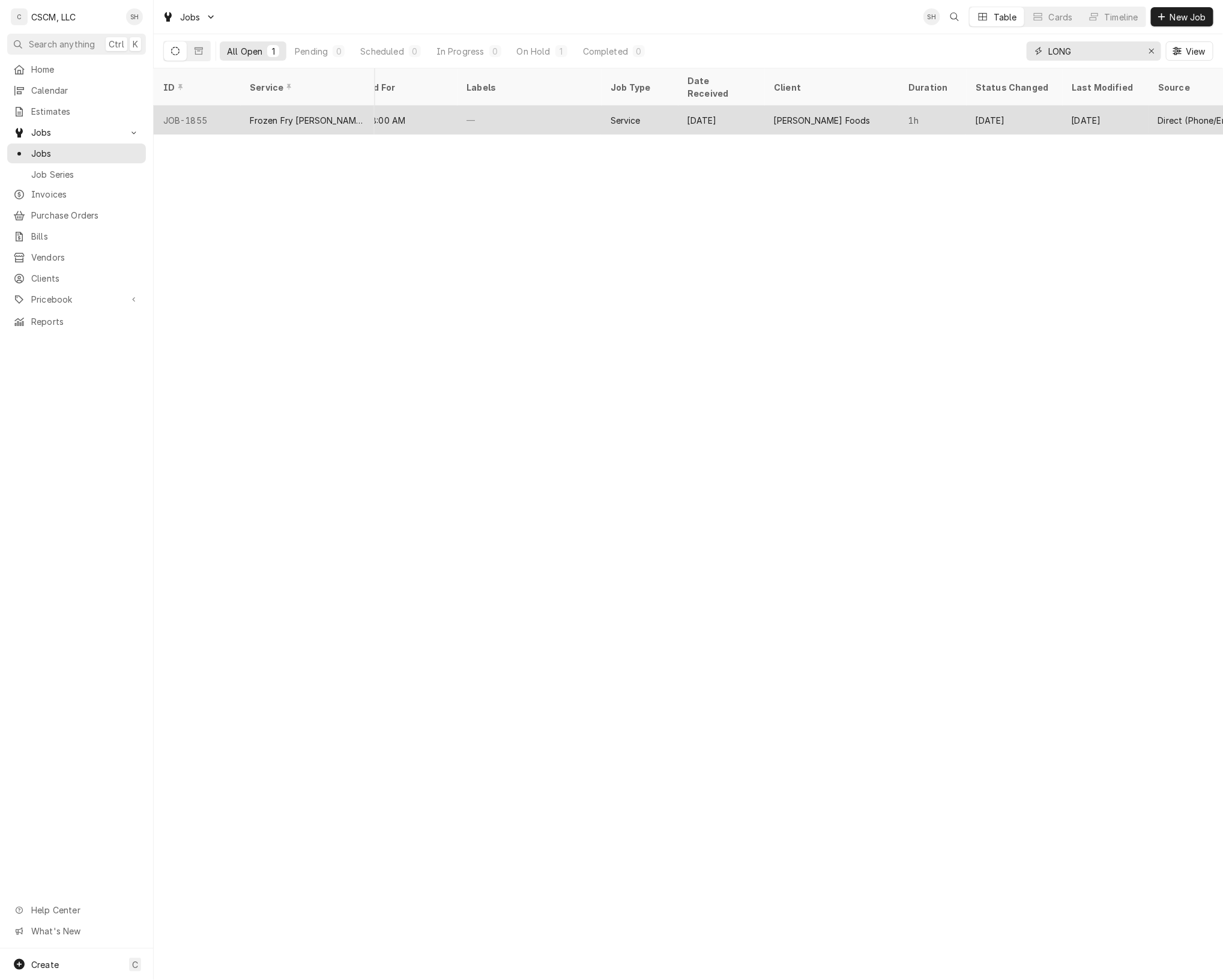
scroll to position [0, 875]
type input "LONG"
click at [1016, 106] on div "[DATE]" at bounding box center [984, 120] width 86 height 29
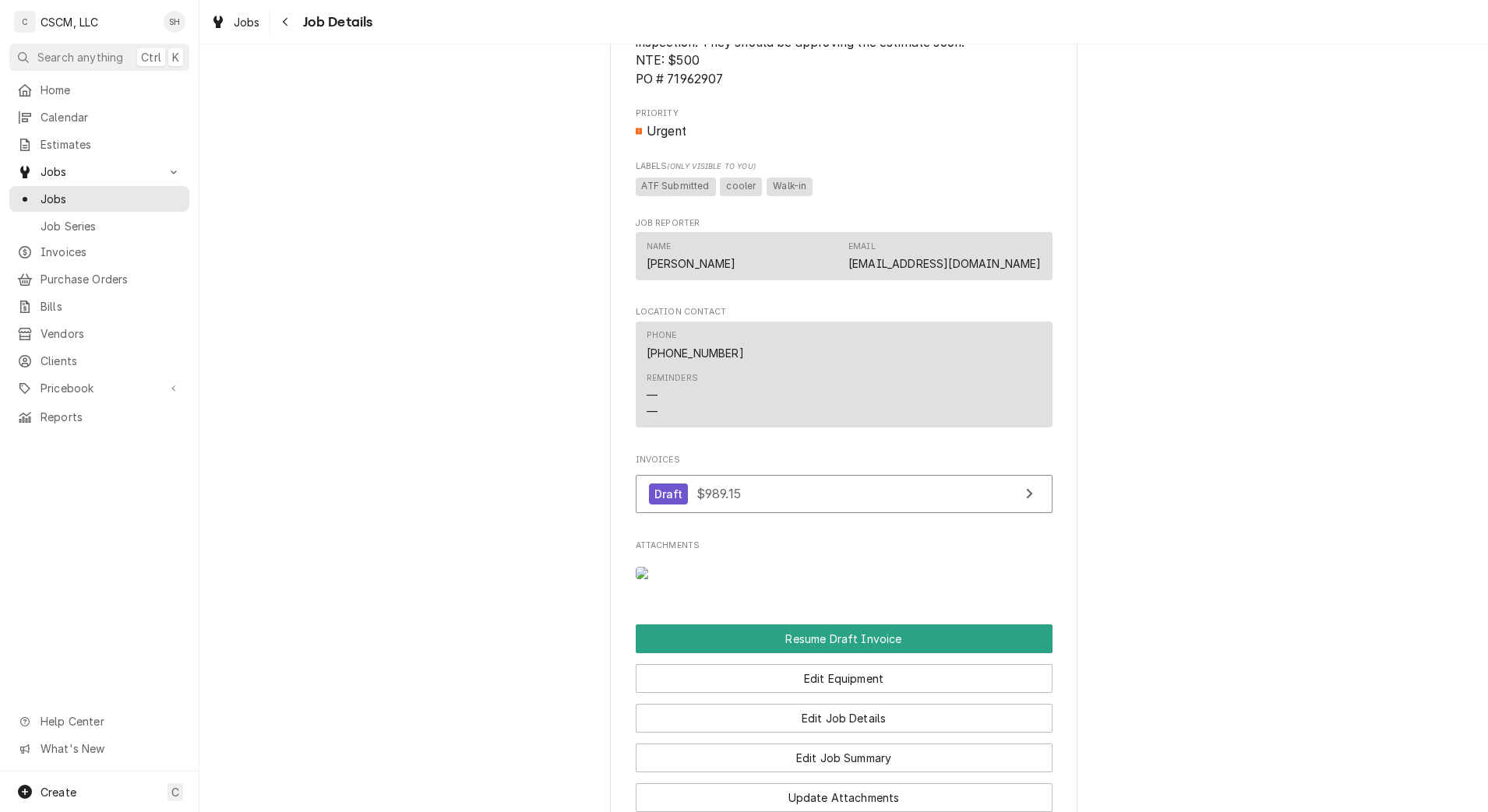
scroll to position [1024, 0]
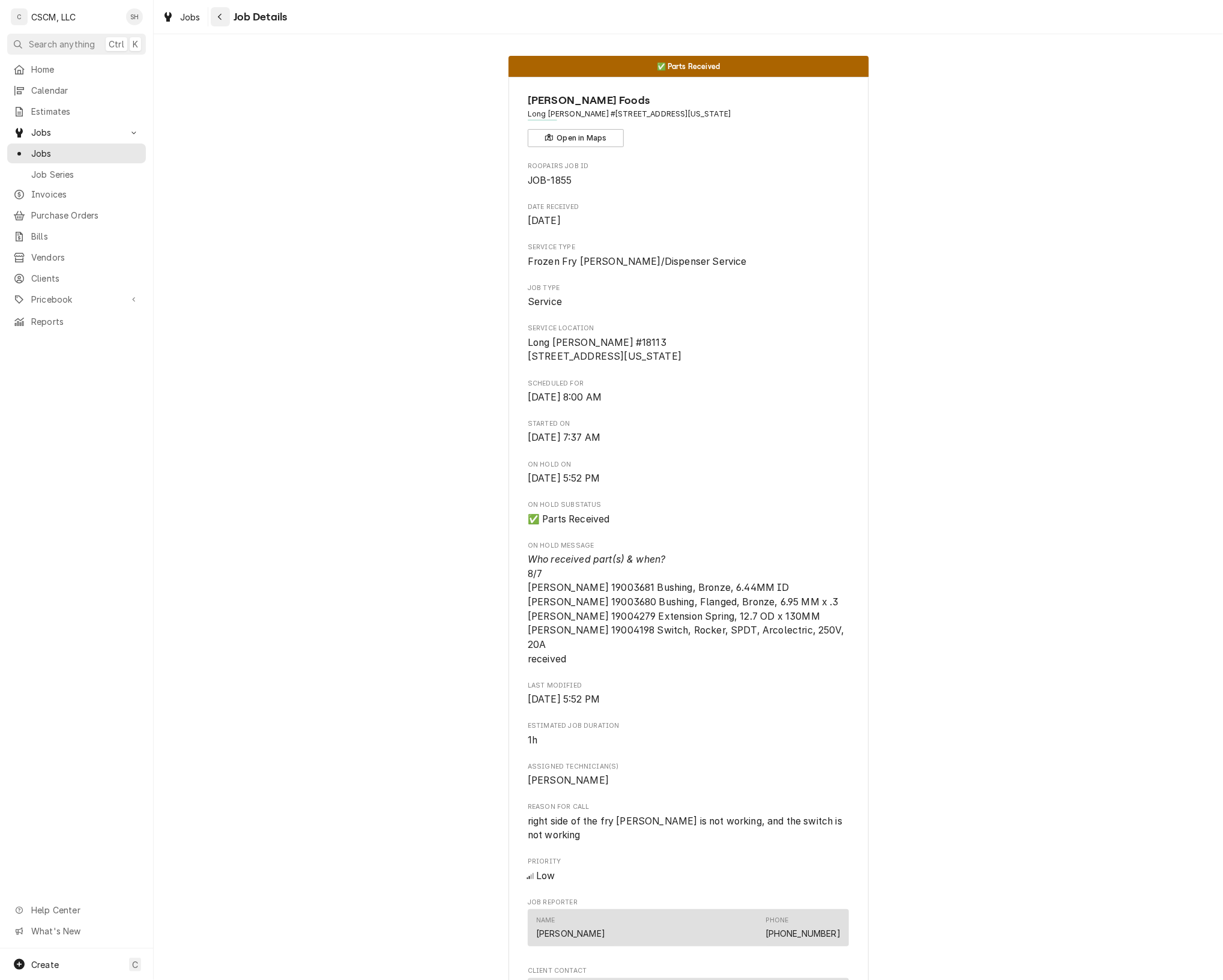
click at [222, 21] on div "Navigate back" at bounding box center [221, 17] width 12 height 12
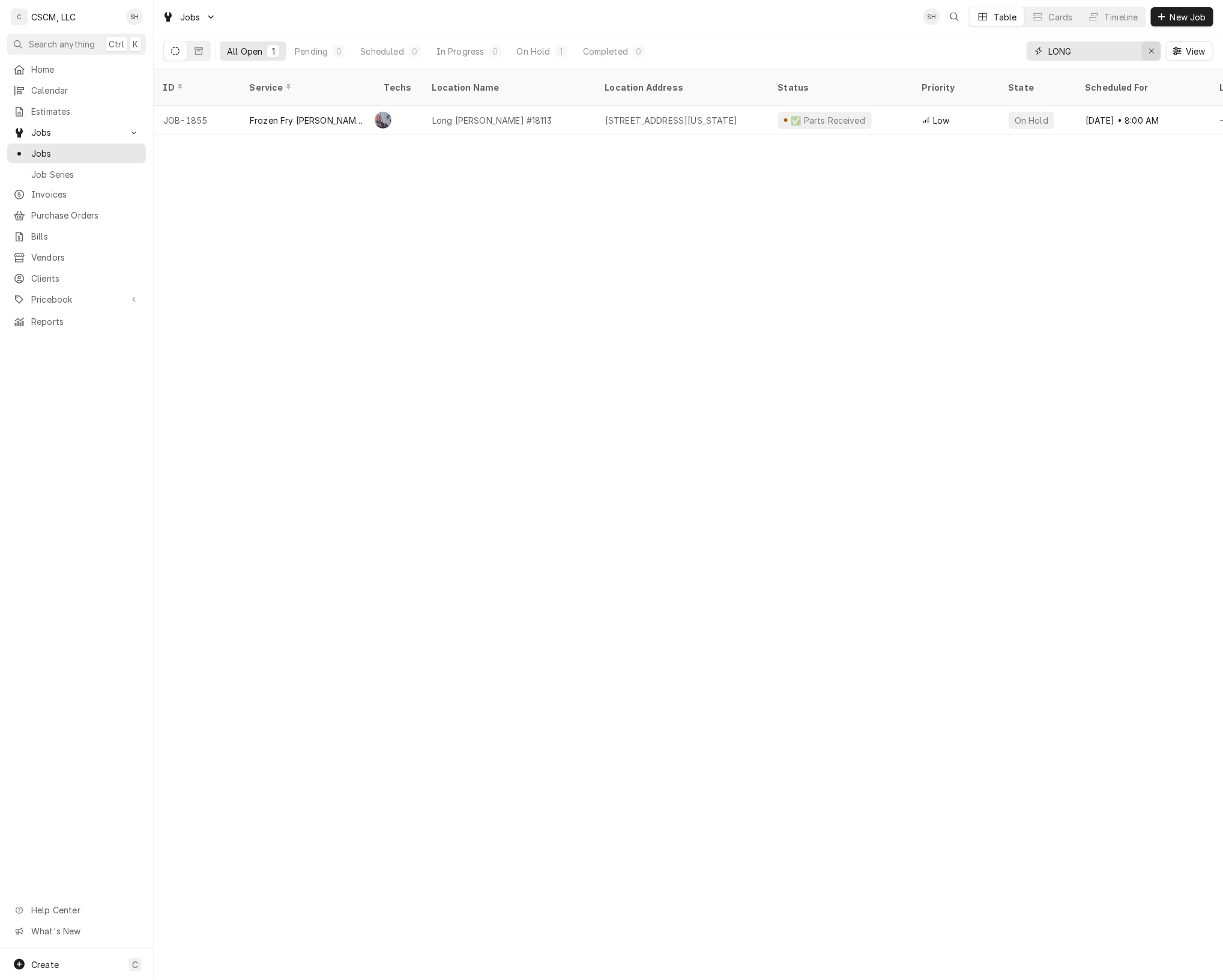
click at [1149, 47] on icon "Erase input" at bounding box center [1152, 51] width 7 height 8
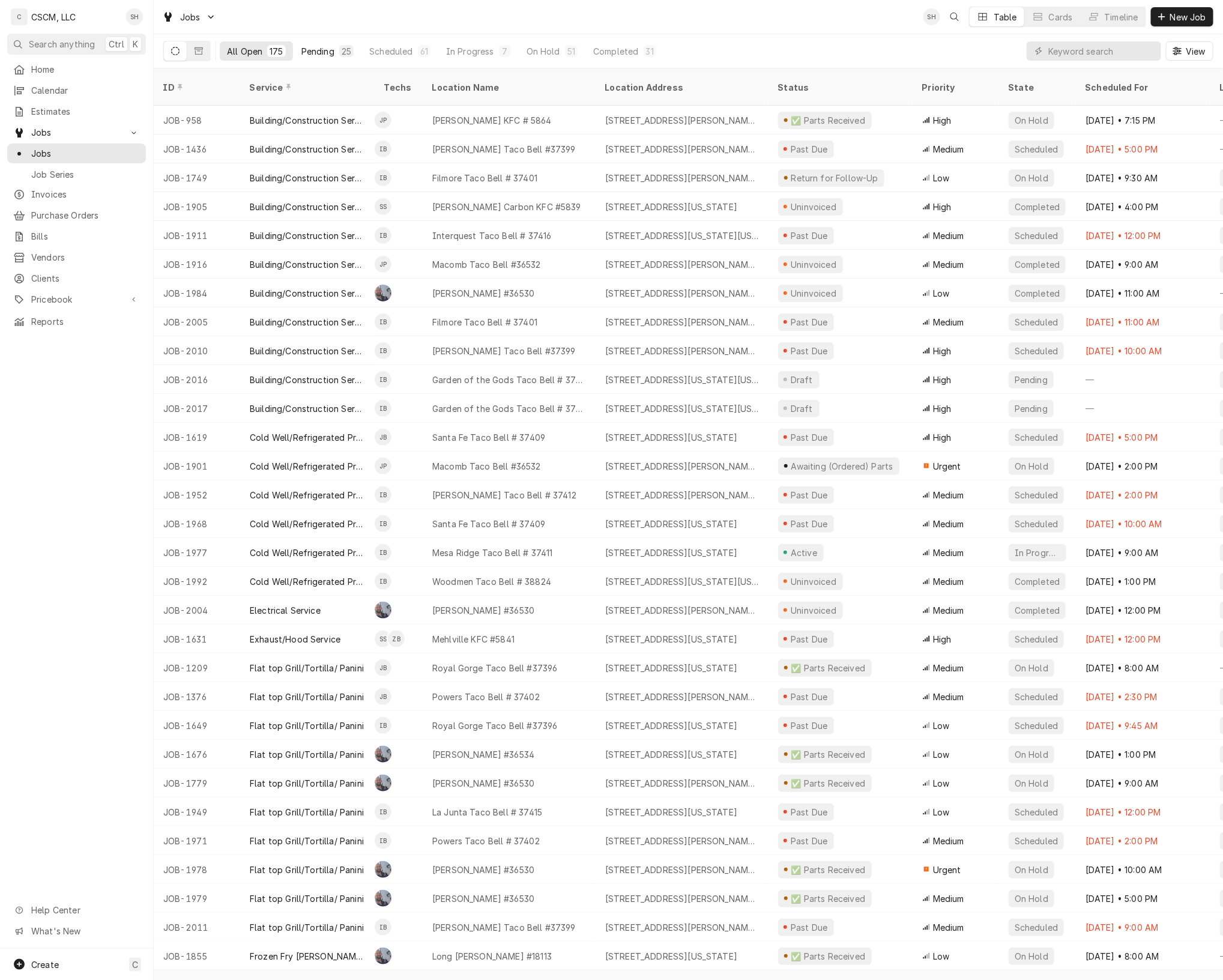
click at [323, 55] on div "Pending" at bounding box center [318, 51] width 33 height 13
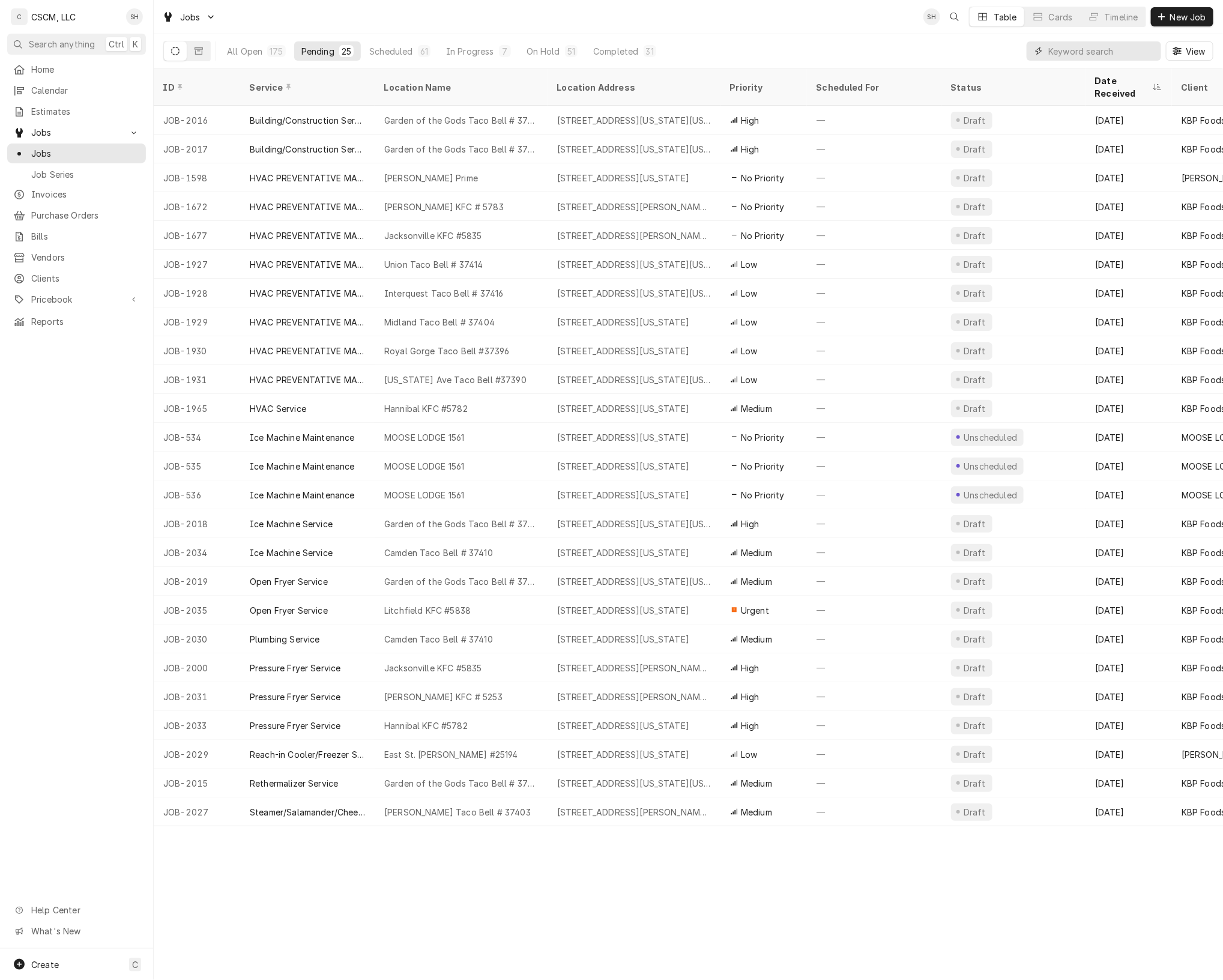
click at [1119, 48] on input "Dynamic Content Wrapper" at bounding box center [1102, 51] width 107 height 19
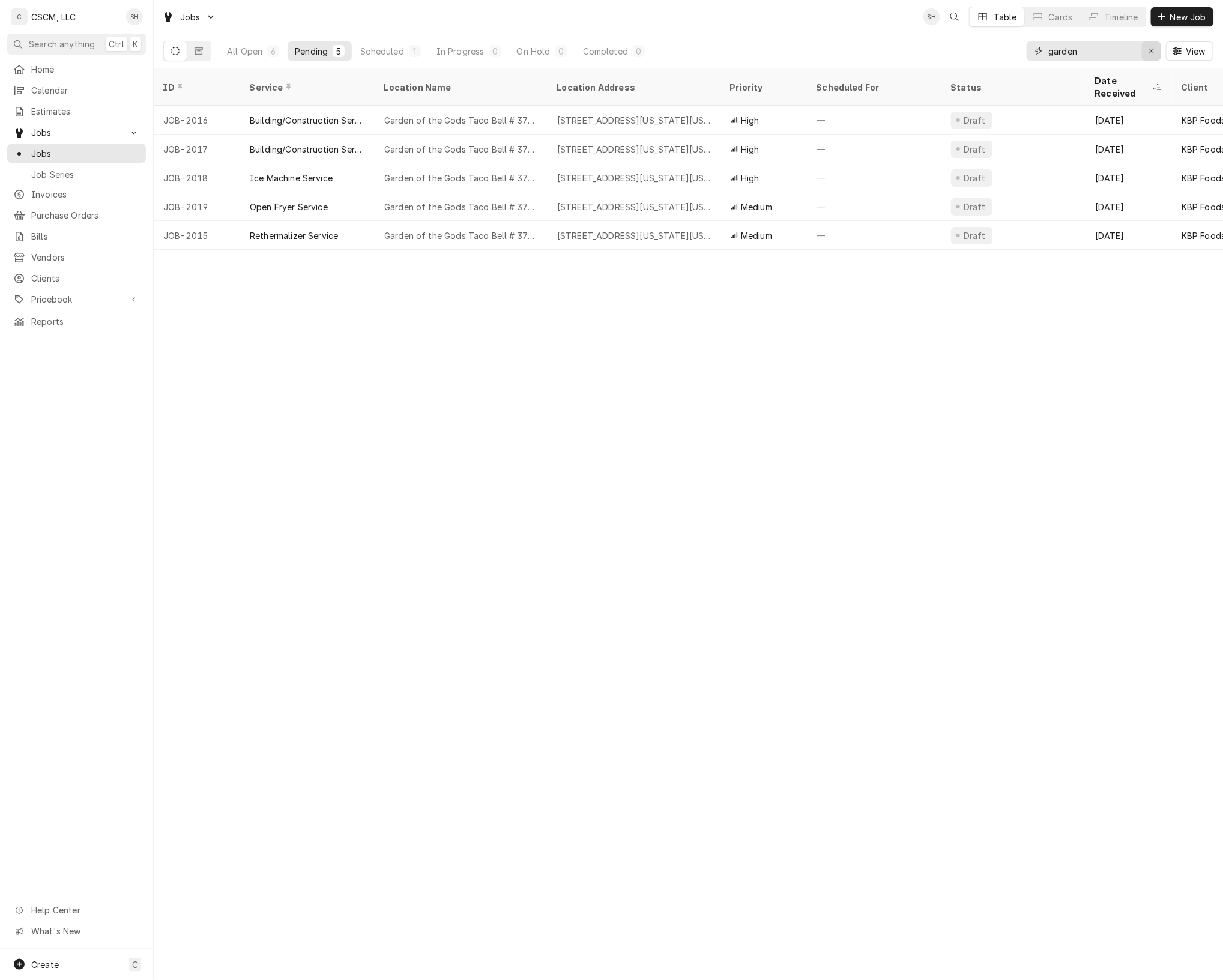
type input "garden"
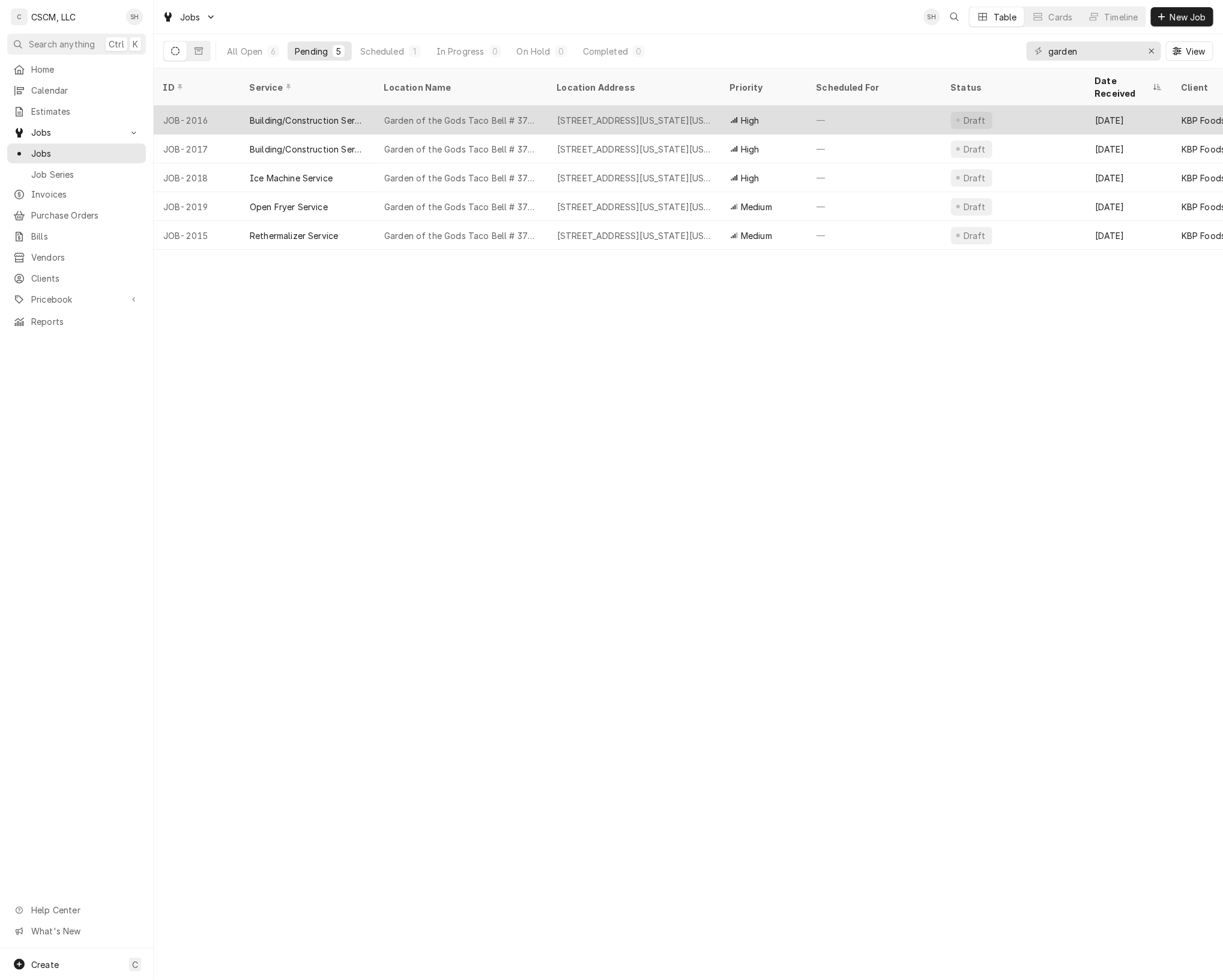
click at [980, 112] on div "Draft" at bounding box center [972, 120] width 42 height 17
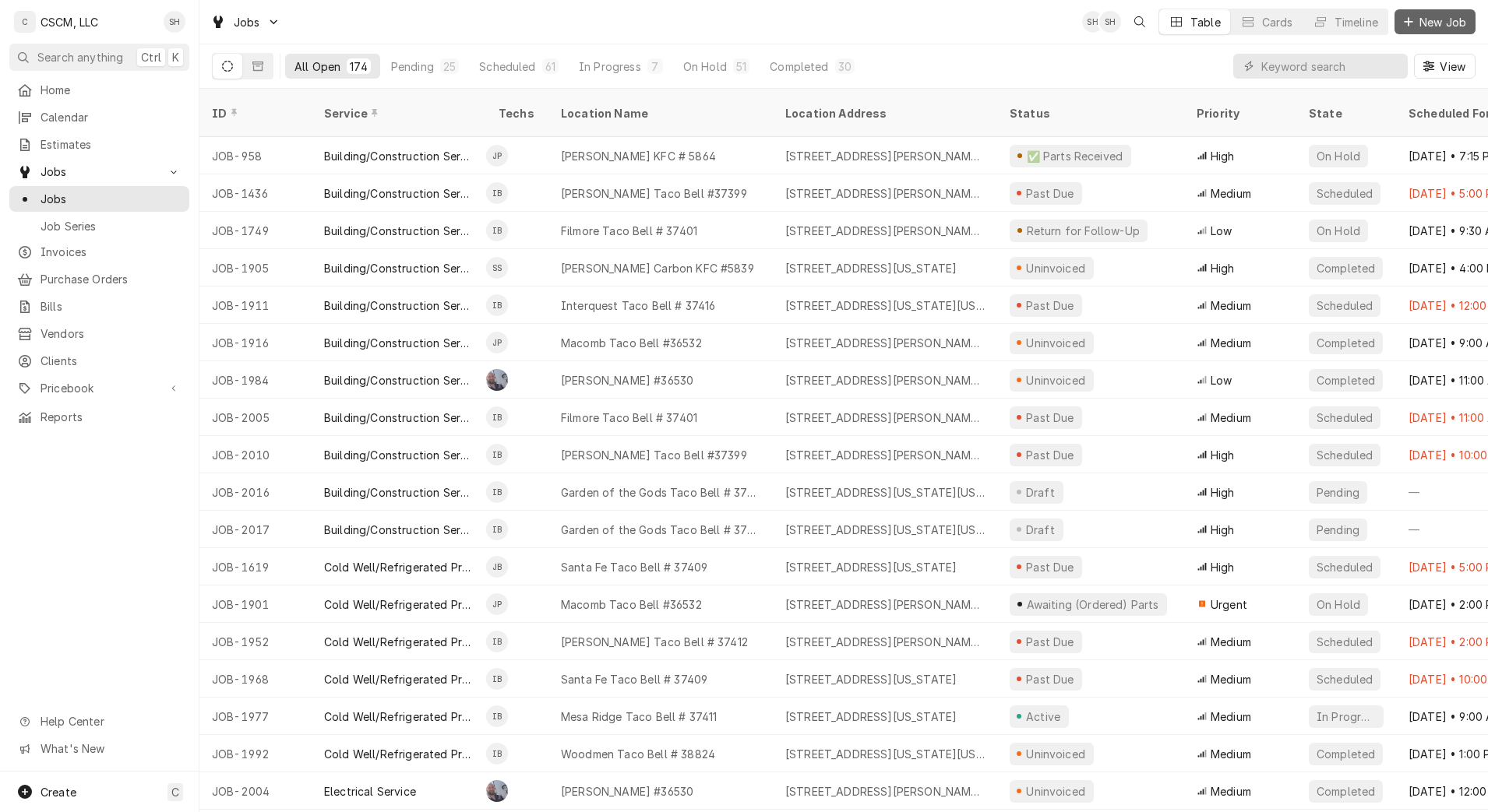
click at [1445, 24] on span "New Job" at bounding box center [1442, 22] width 53 height 16
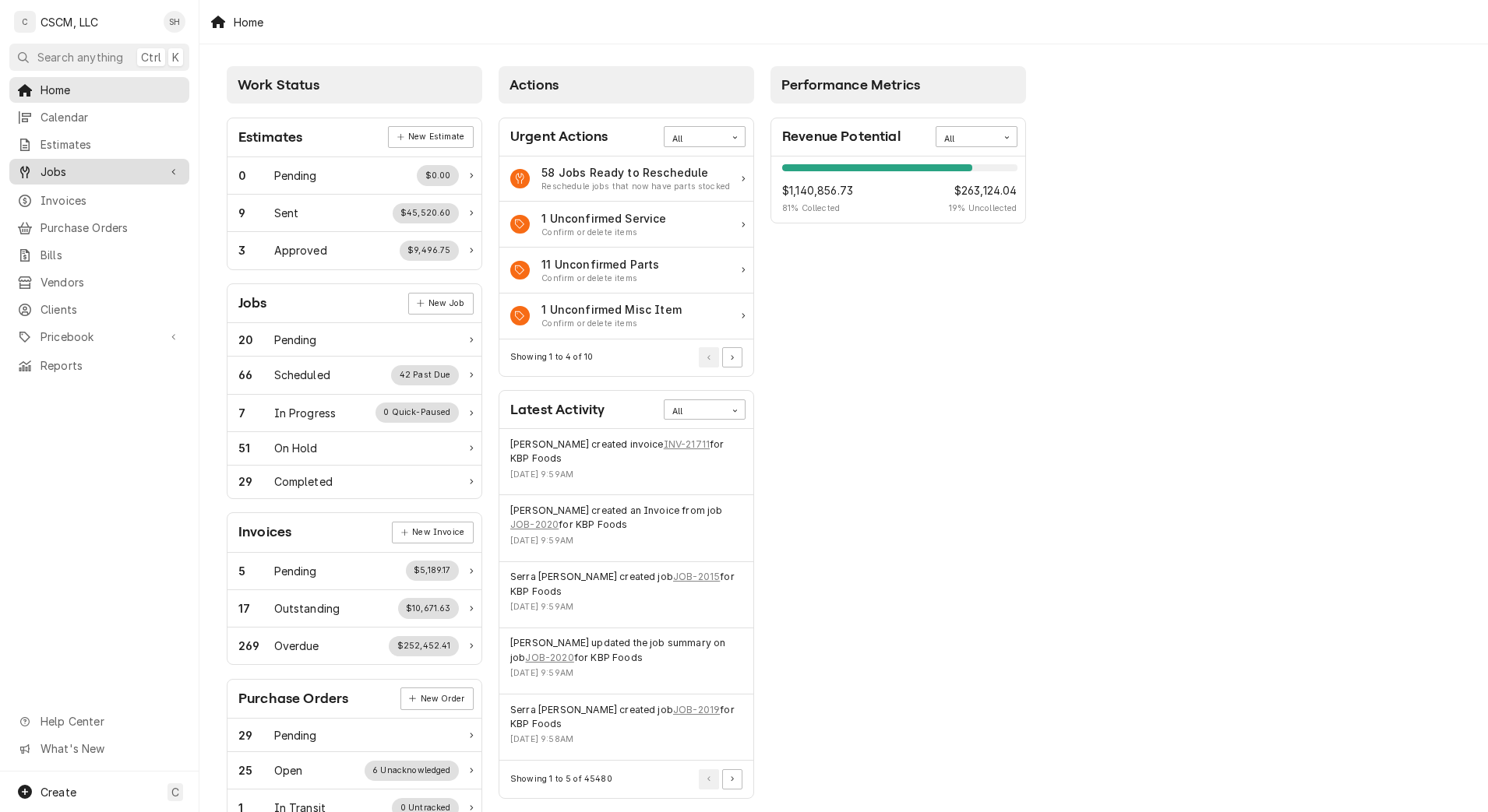
click at [76, 176] on link "Jobs" at bounding box center [99, 171] width 180 height 26
click at [79, 194] on span "Jobs" at bounding box center [111, 198] width 141 height 16
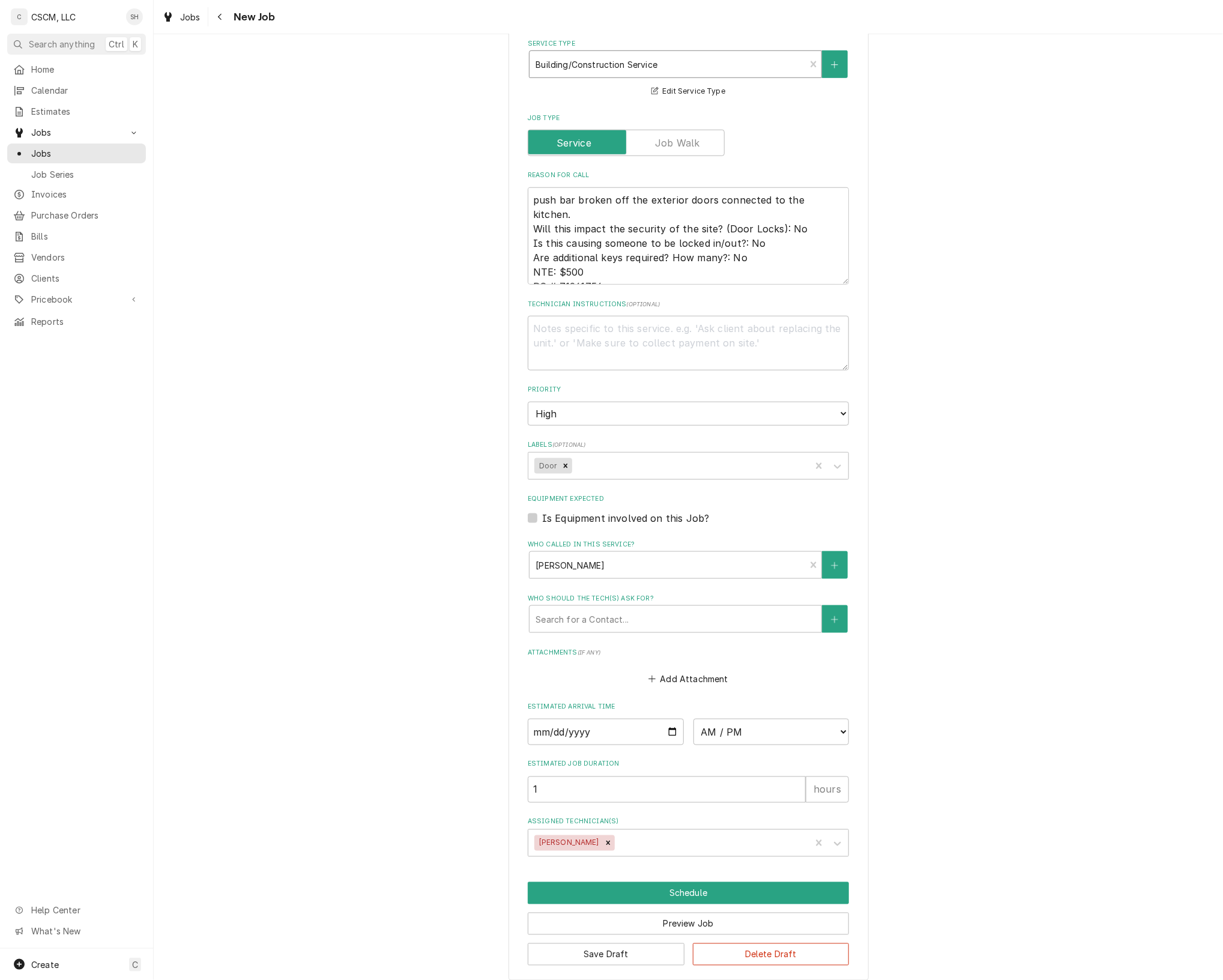
scroll to position [513, 0]
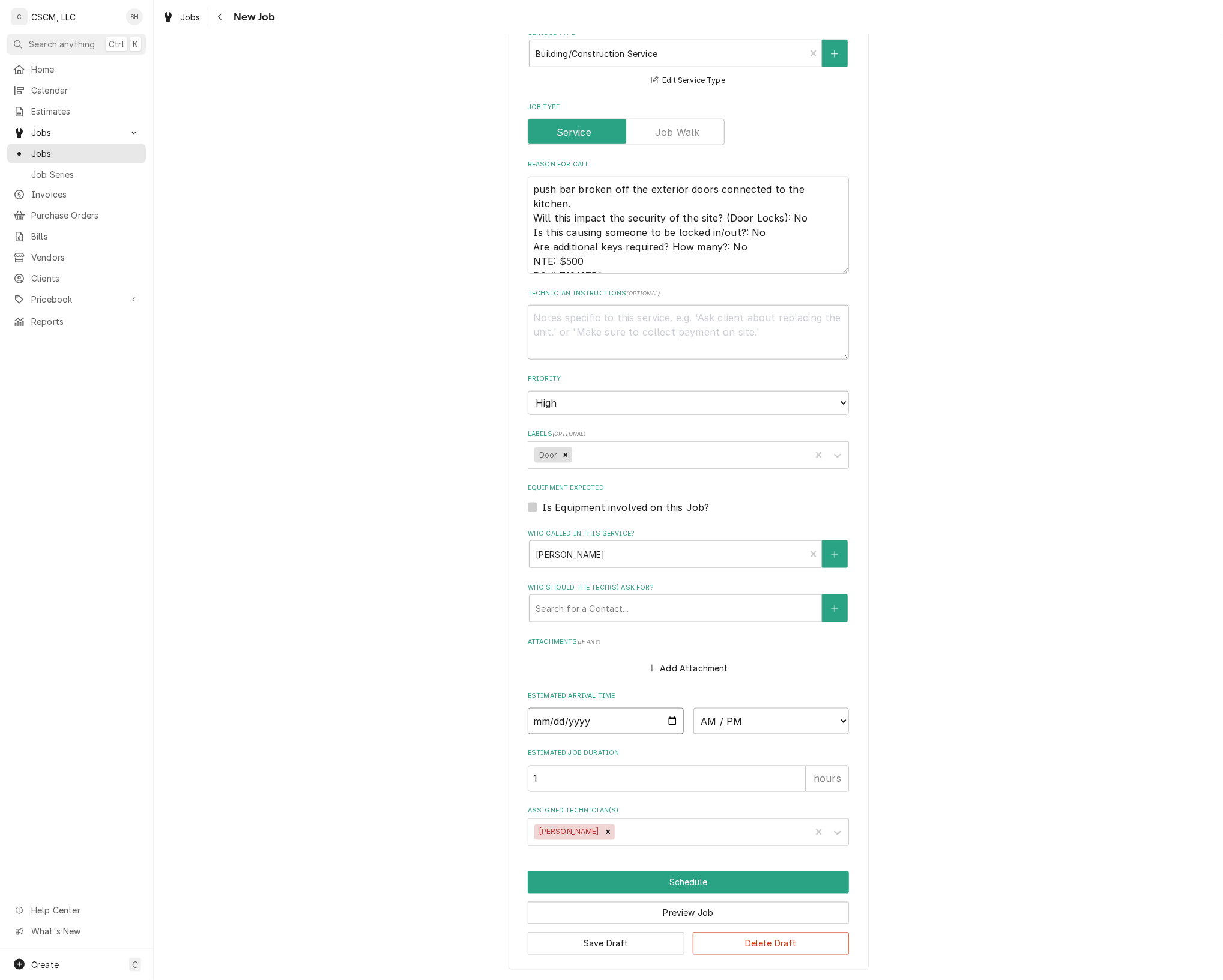
click at [666, 724] on input "Date" at bounding box center [606, 721] width 156 height 27
type textarea "x"
type input "[DATE]"
type textarea "x"
click at [755, 725] on select "AM / PM 6:00 AM 6:15 AM 6:30 AM 6:45 AM 7:00 AM 7:15 AM 7:30 AM 7:45 AM 8:00 AM…" at bounding box center [772, 721] width 156 height 27
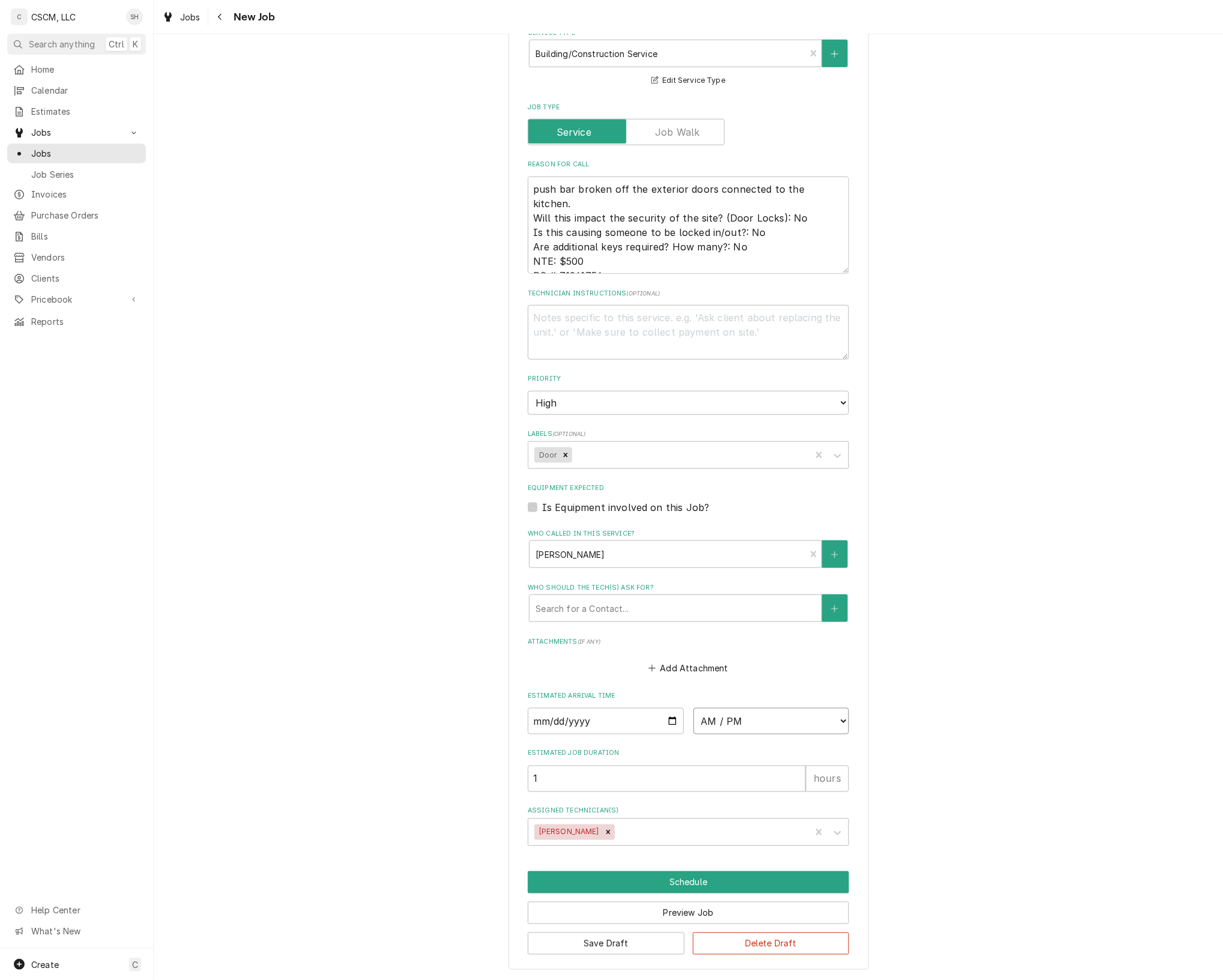
select select "08:00:00"
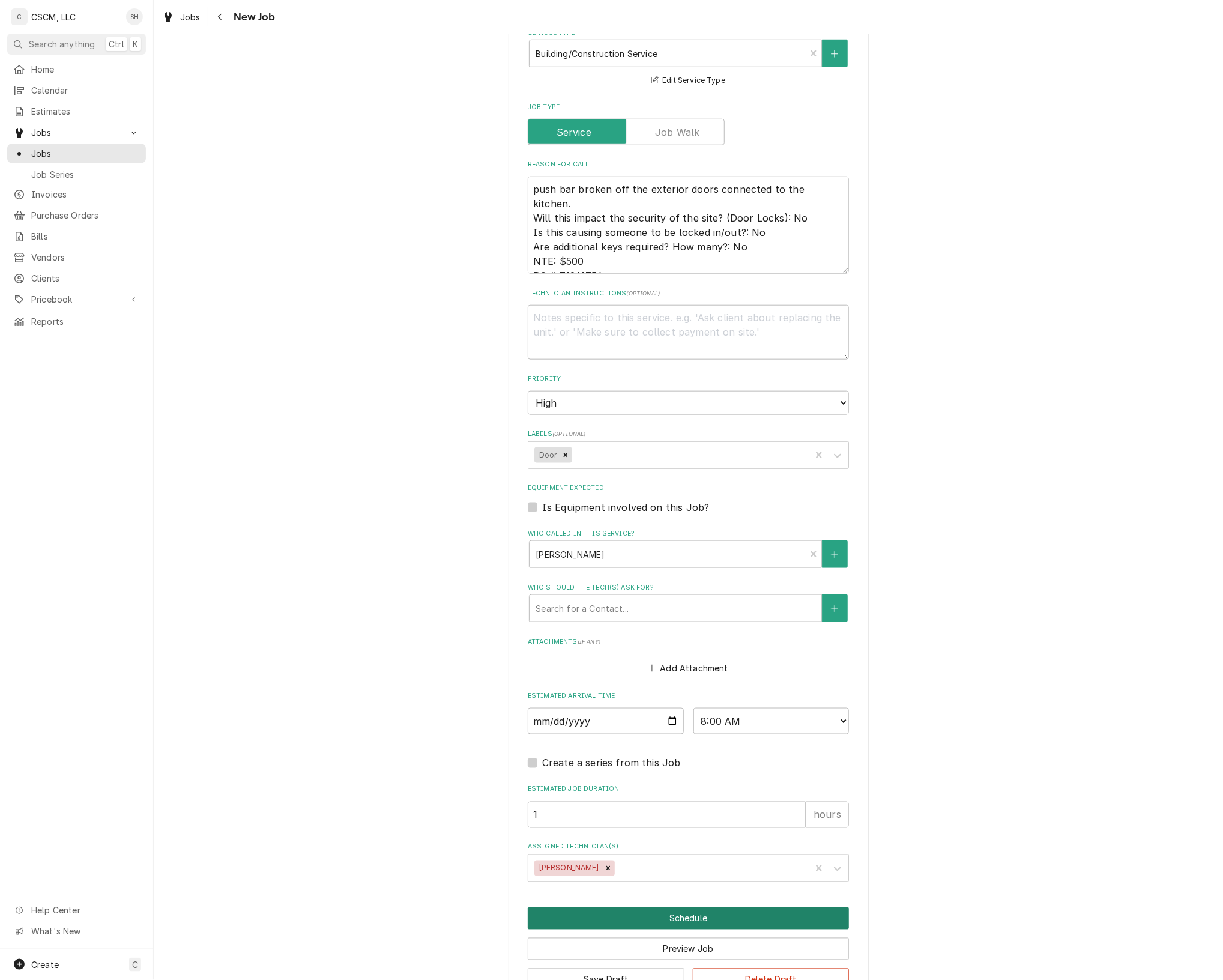
click at [669, 908] on button "Schedule" at bounding box center [688, 918] width 321 height 22
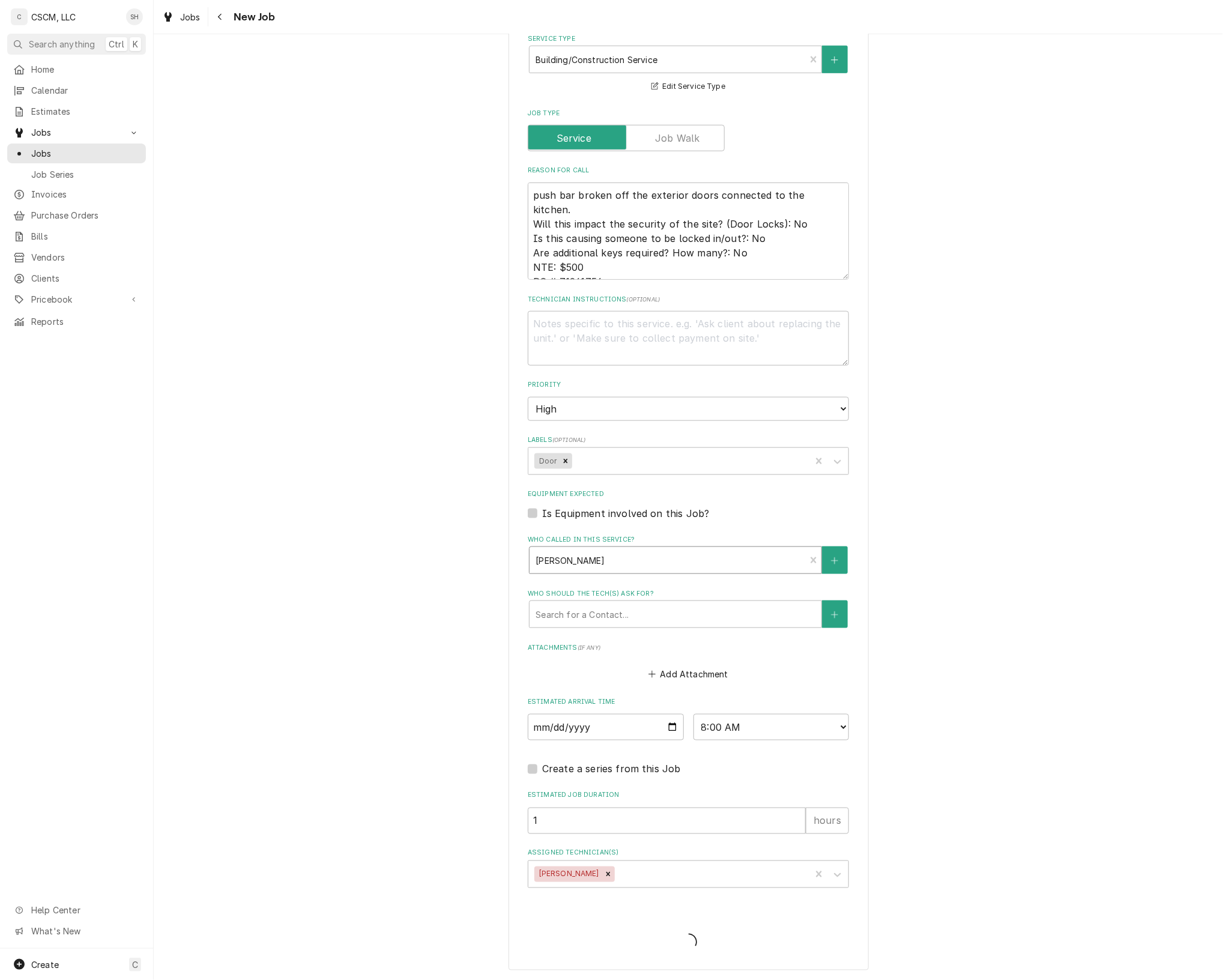
type textarea "x"
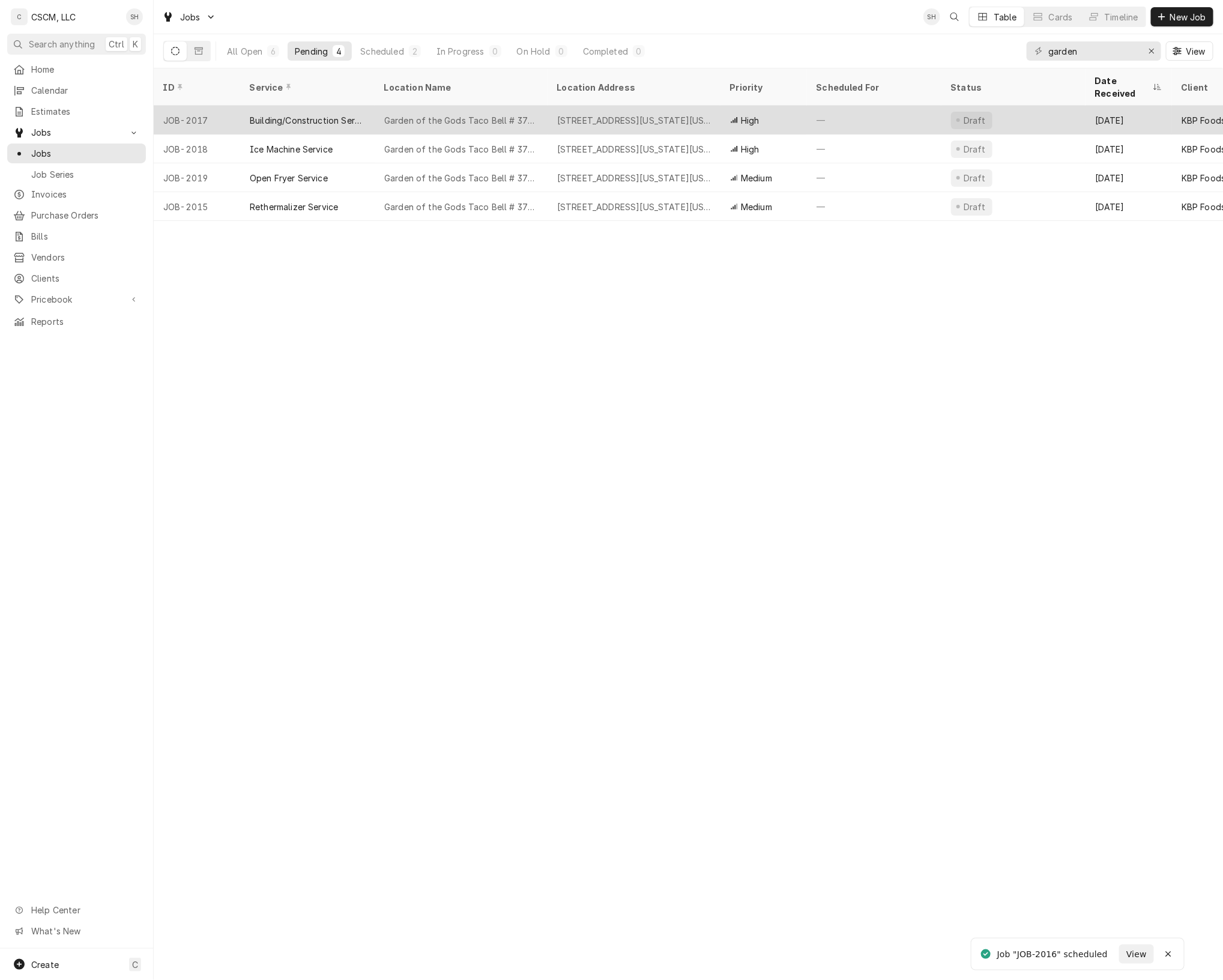
click at [465, 114] on div "Garden of the Gods Taco Bell # 37398" at bounding box center [461, 120] width 154 height 13
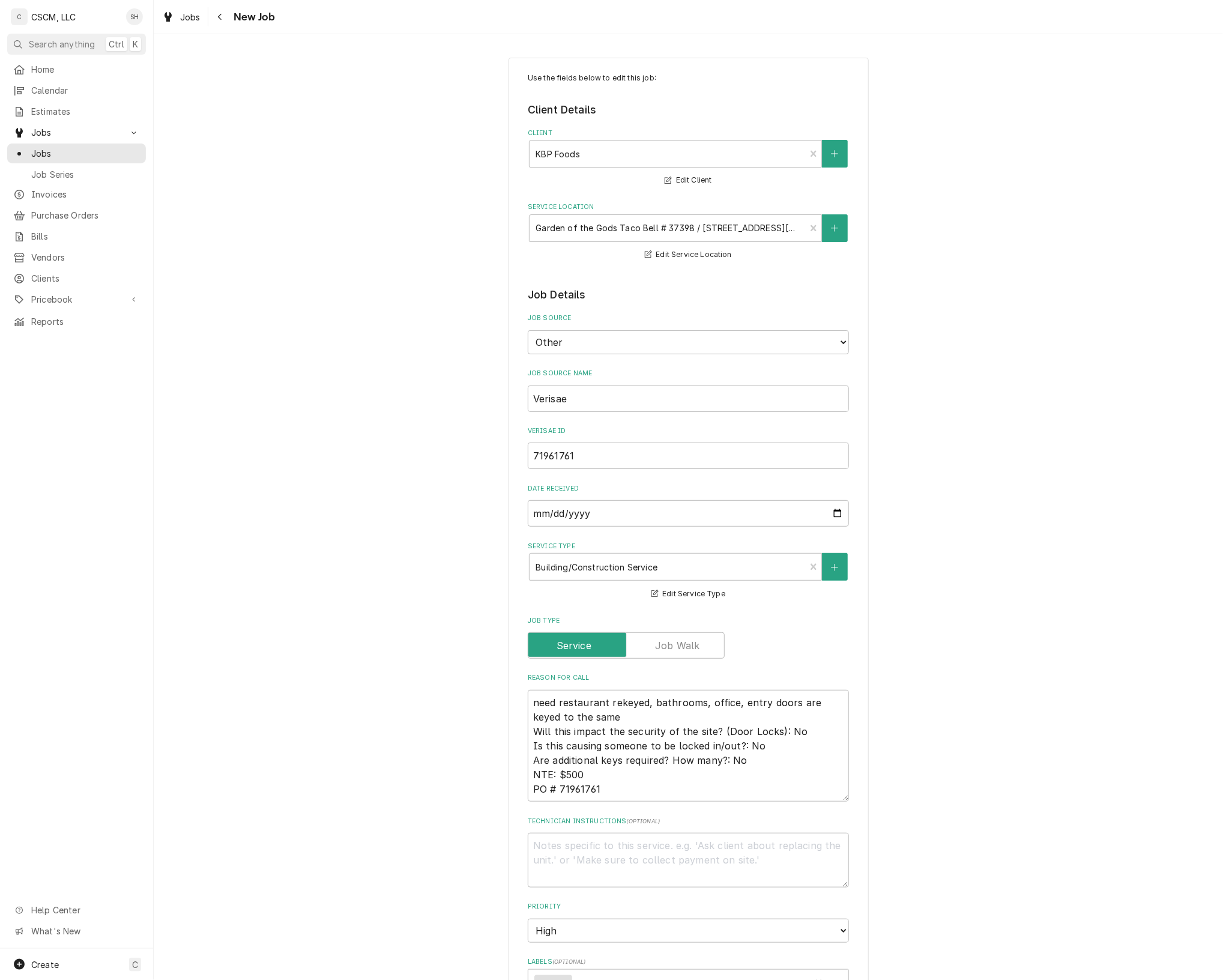
scroll to position [528, 0]
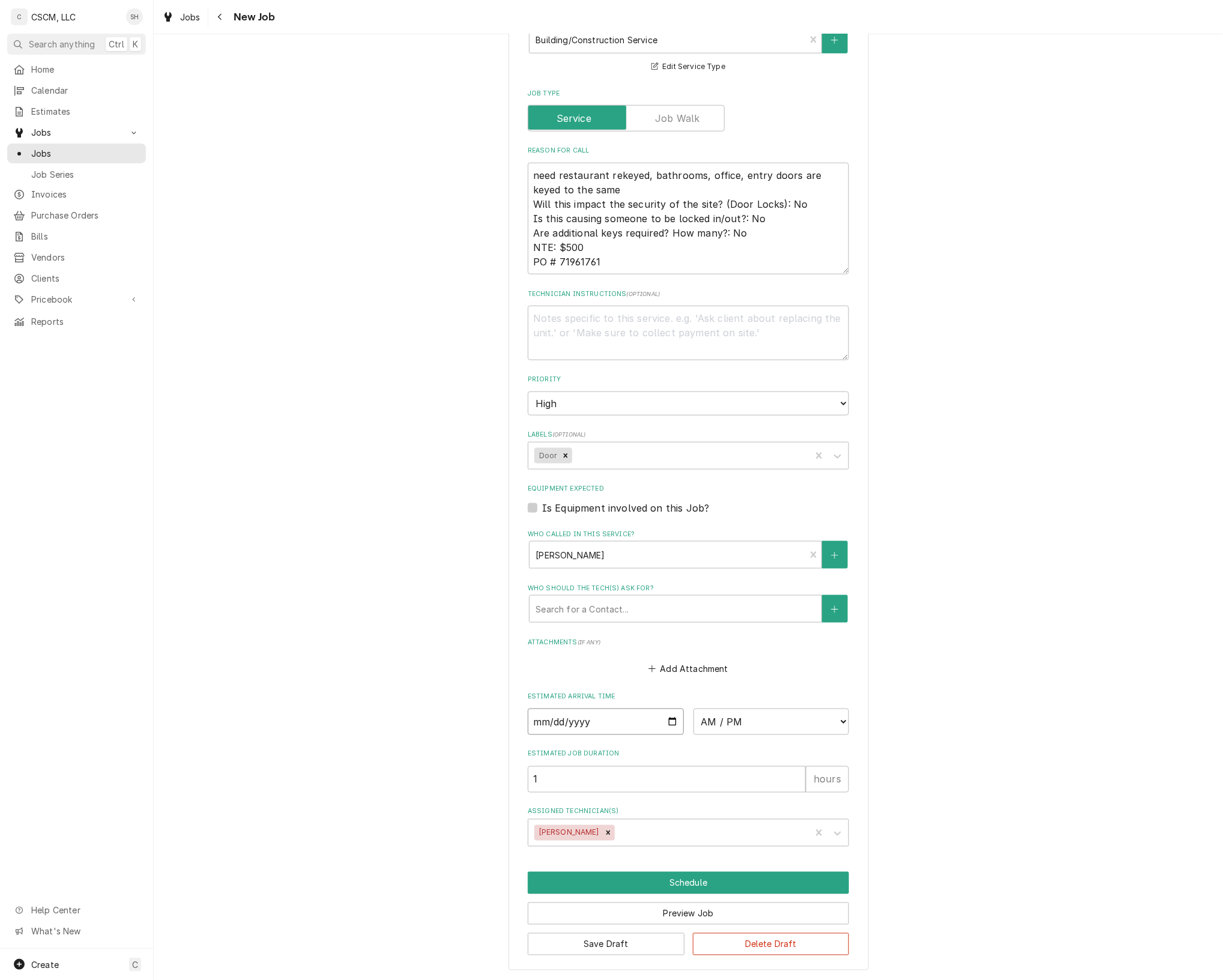
click at [672, 719] on input "Date" at bounding box center [606, 722] width 156 height 27
type textarea "x"
type input "[DATE]"
type textarea "x"
click at [750, 721] on select "AM / PM 6:00 AM 6:15 AM 6:30 AM 6:45 AM 7:00 AM 7:15 AM 7:30 AM 7:45 AM 8:00 AM…" at bounding box center [772, 722] width 156 height 27
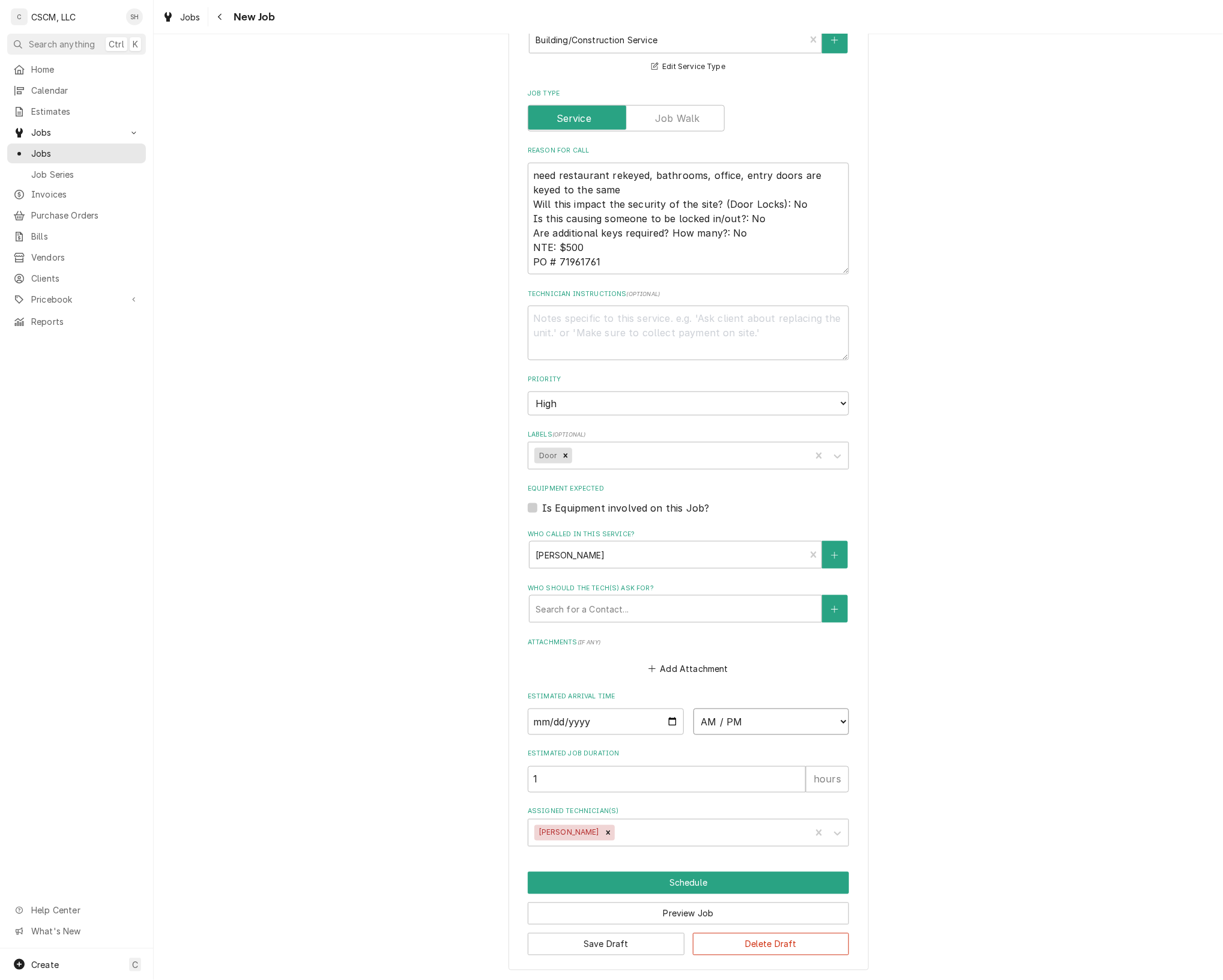
click at [750, 721] on select "AM / PM 6:00 AM 6:15 AM 6:30 AM 6:45 AM 7:00 AM 7:15 AM 7:30 AM 7:45 AM 8:00 AM…" at bounding box center [772, 722] width 156 height 27
click at [751, 719] on select "AM / PM 6:00 AM 6:15 AM 6:30 AM 6:45 AM 7:00 AM 7:15 AM 7:30 AM 7:45 AM 8:00 AM…" at bounding box center [772, 722] width 156 height 27
select select "09:00:00"
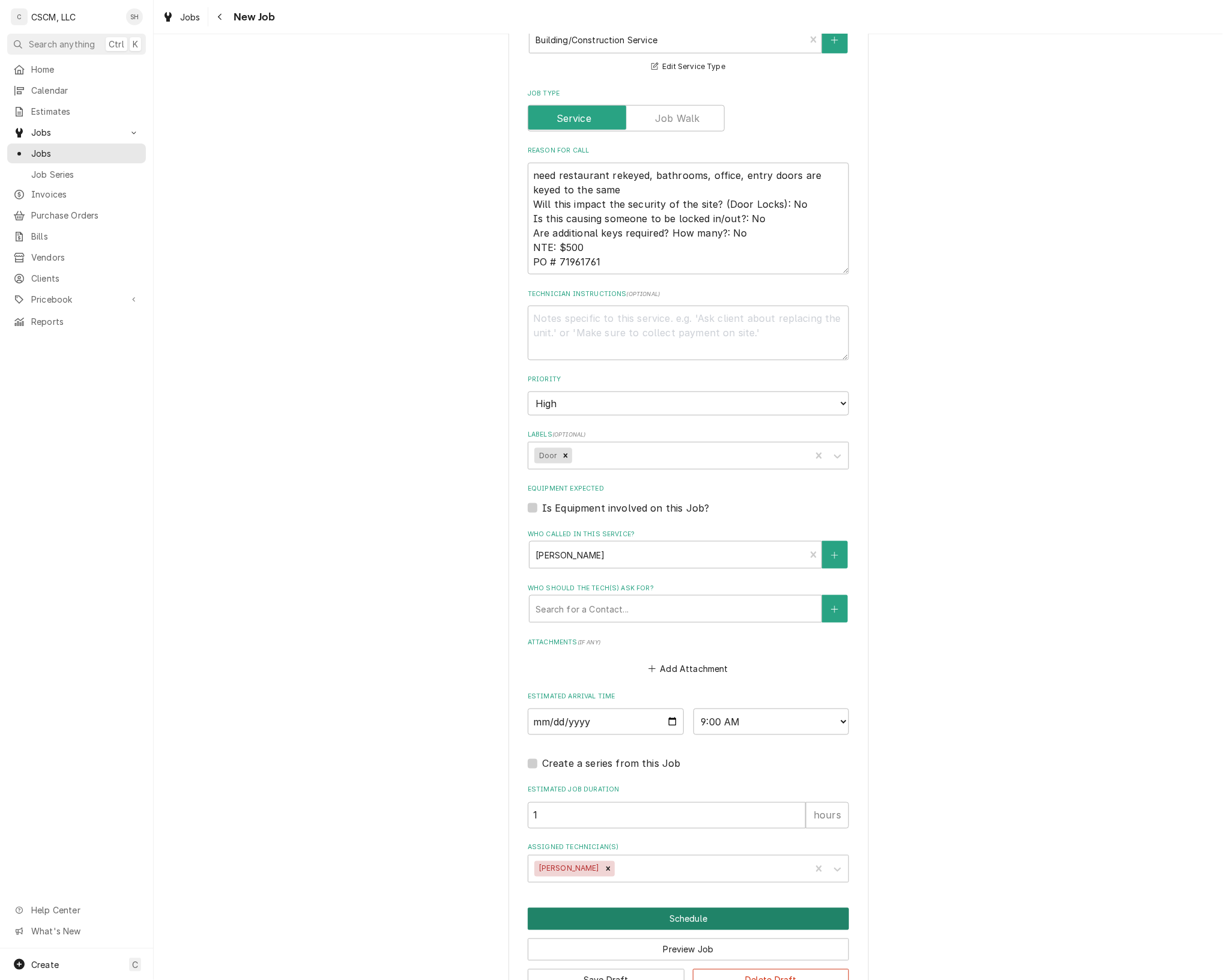
click at [672, 914] on button "Schedule" at bounding box center [688, 919] width 321 height 22
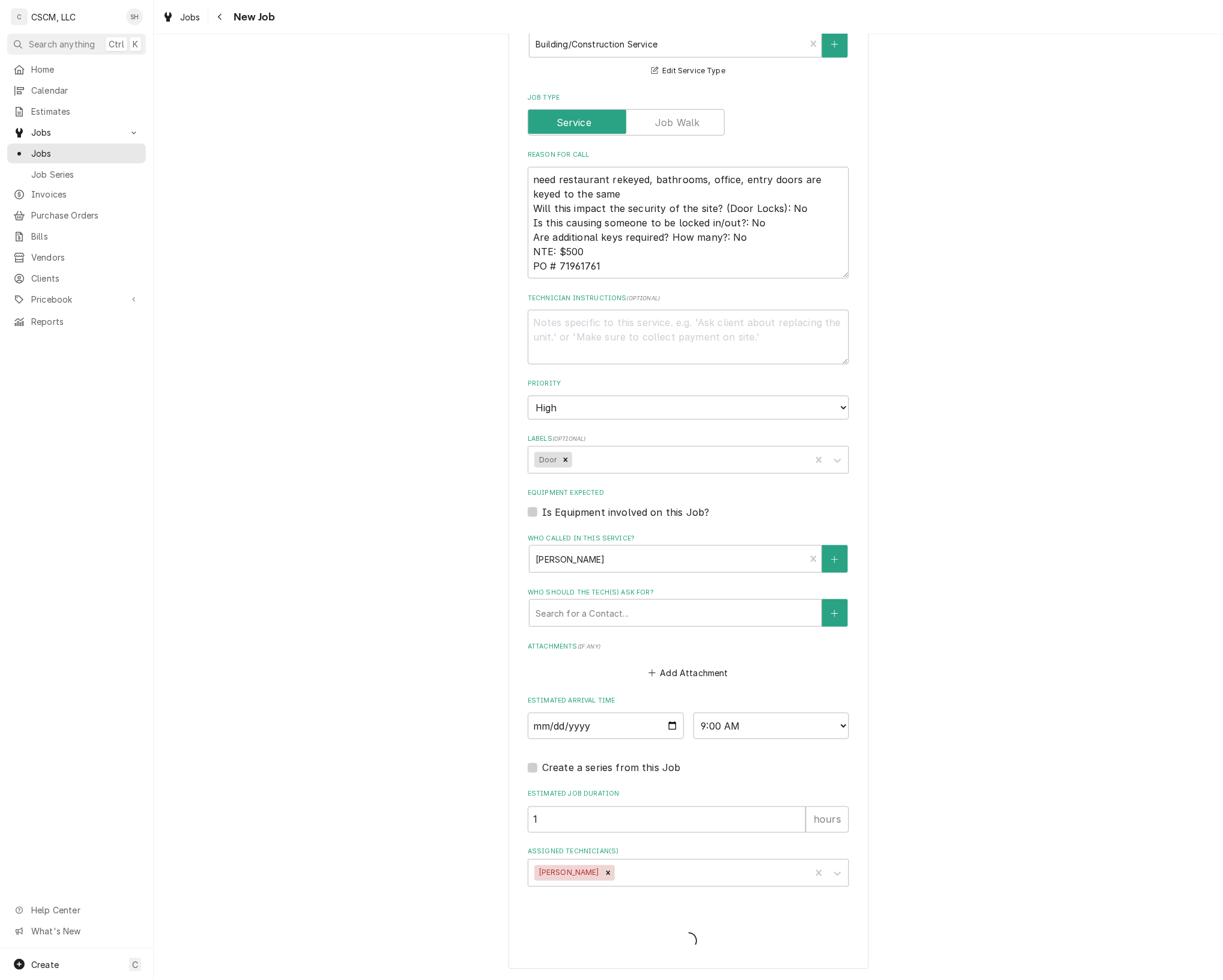
scroll to position [522, 0]
type textarea "x"
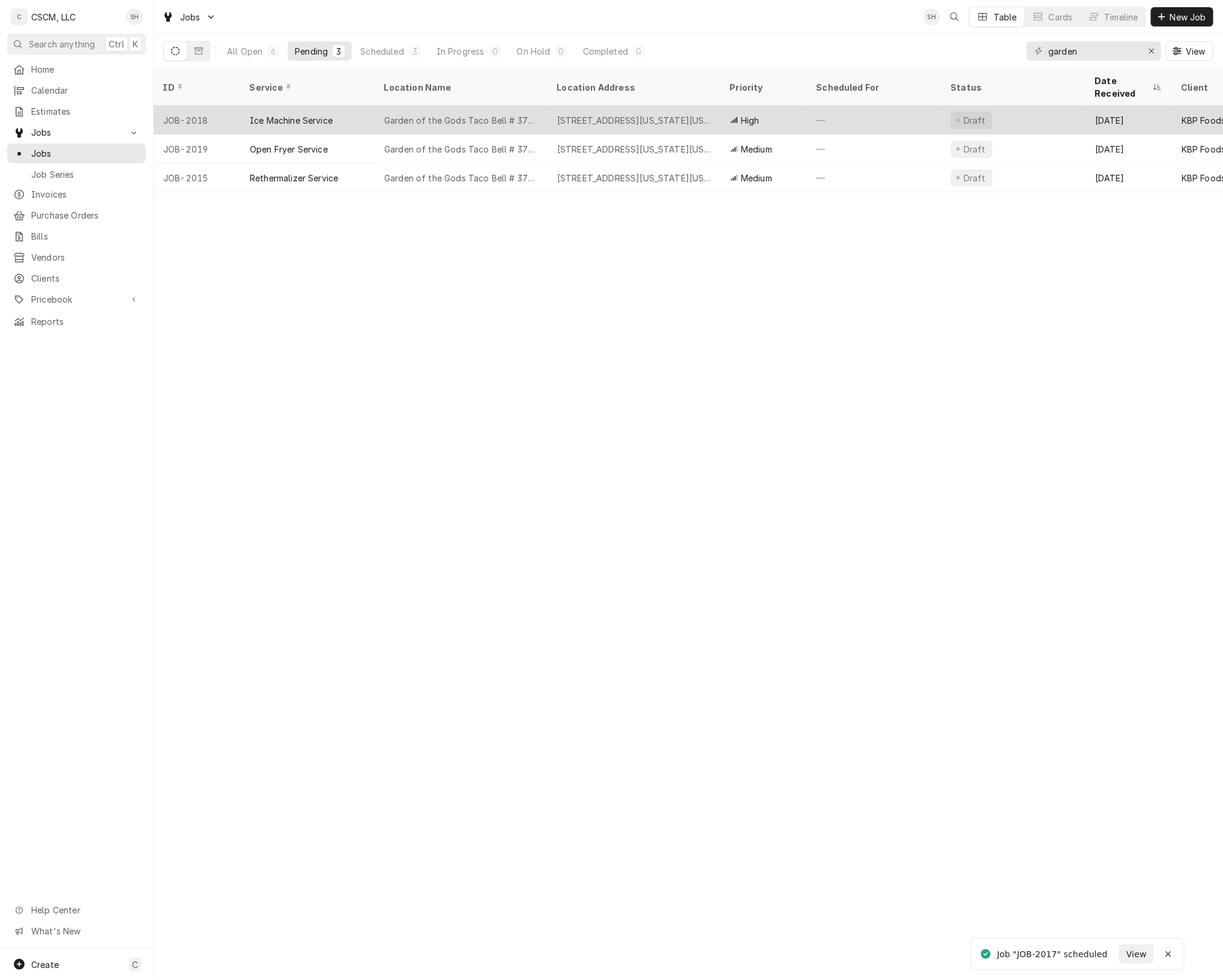
click at [368, 115] on div "Ice Machine Service" at bounding box center [307, 120] width 134 height 29
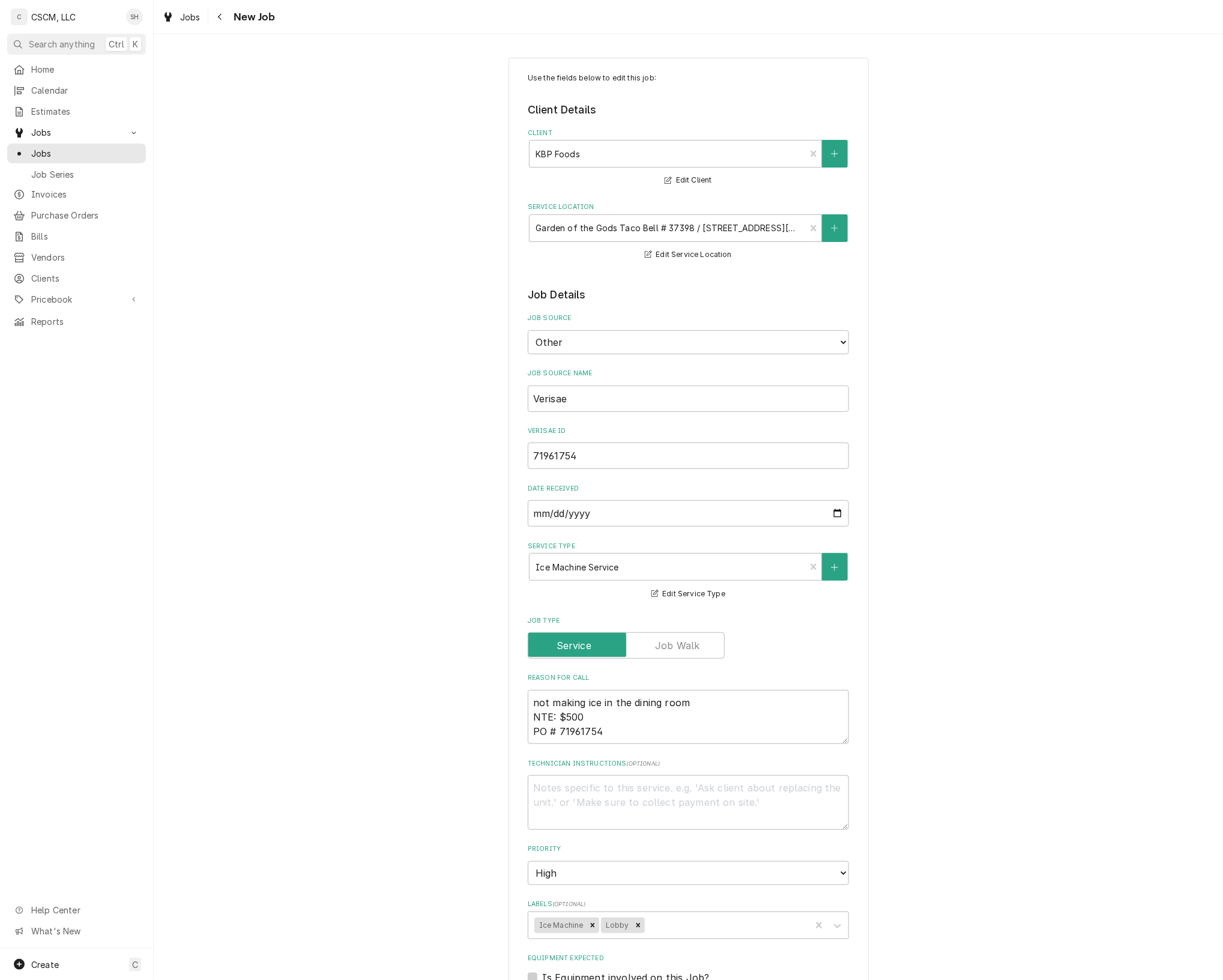
scroll to position [470, 0]
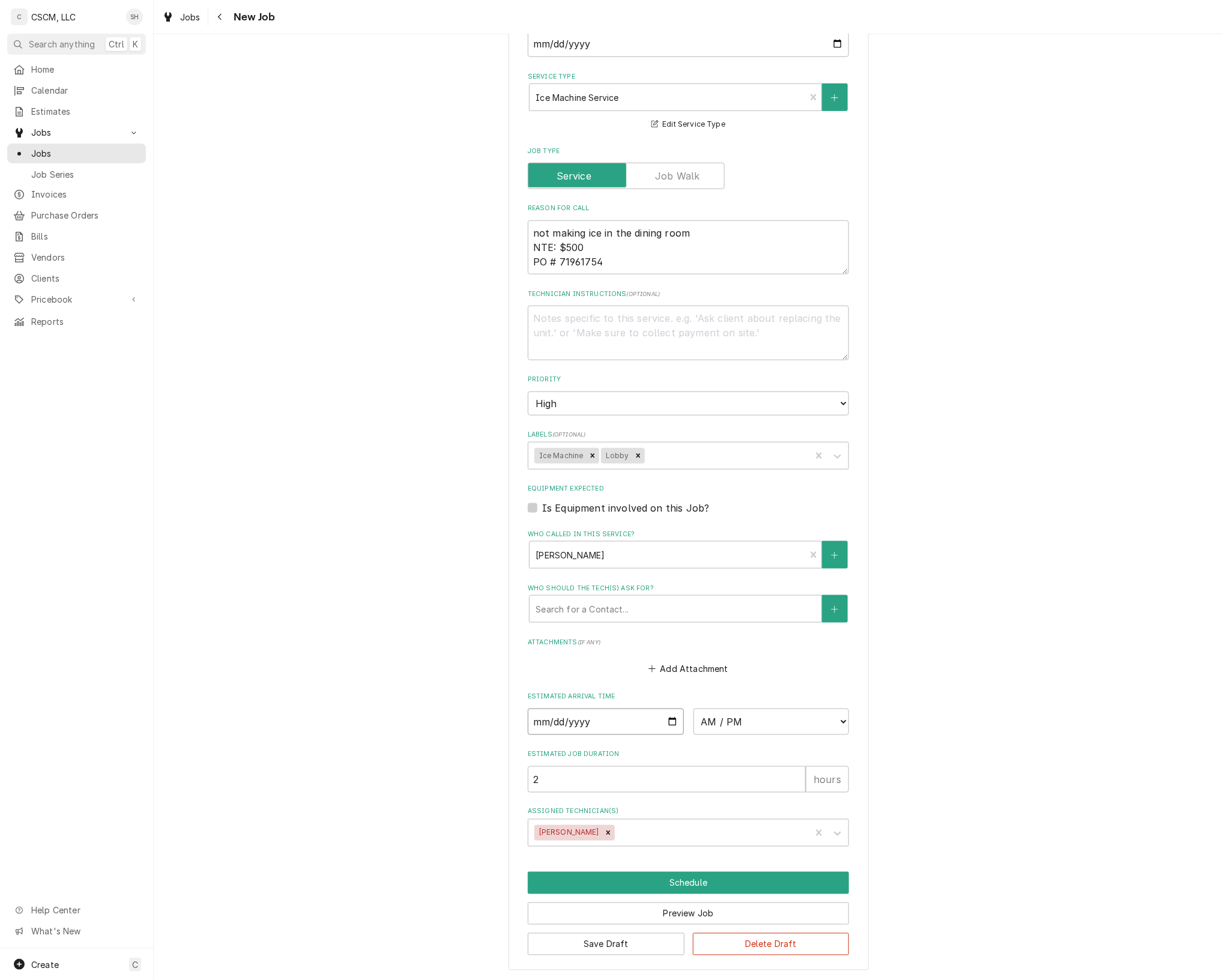
click at [667, 722] on input "Date" at bounding box center [606, 722] width 156 height 27
type textarea "x"
type input "[DATE]"
type textarea "x"
click at [724, 733] on fieldset "Job Details Job Source Direct (Phone/Email/etc.) Other Job Source Name Verisae …" at bounding box center [688, 331] width 321 height 1029
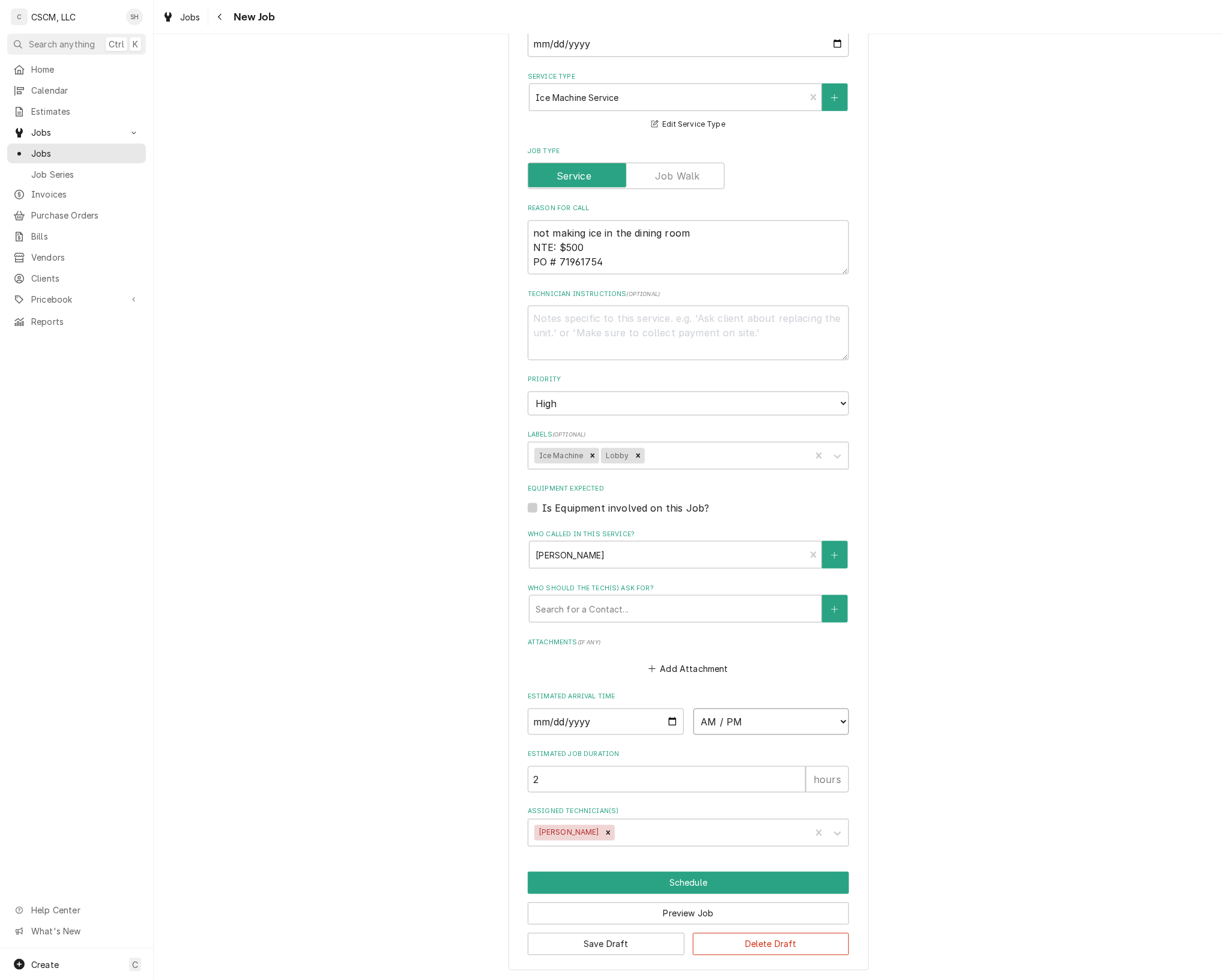
click at [737, 721] on select "AM / PM 6:00 AM 6:15 AM 6:30 AM 6:45 AM 7:00 AM 7:15 AM 7:30 AM 7:45 AM 8:00 AM…" at bounding box center [772, 722] width 156 height 27
select select "10:00:00"
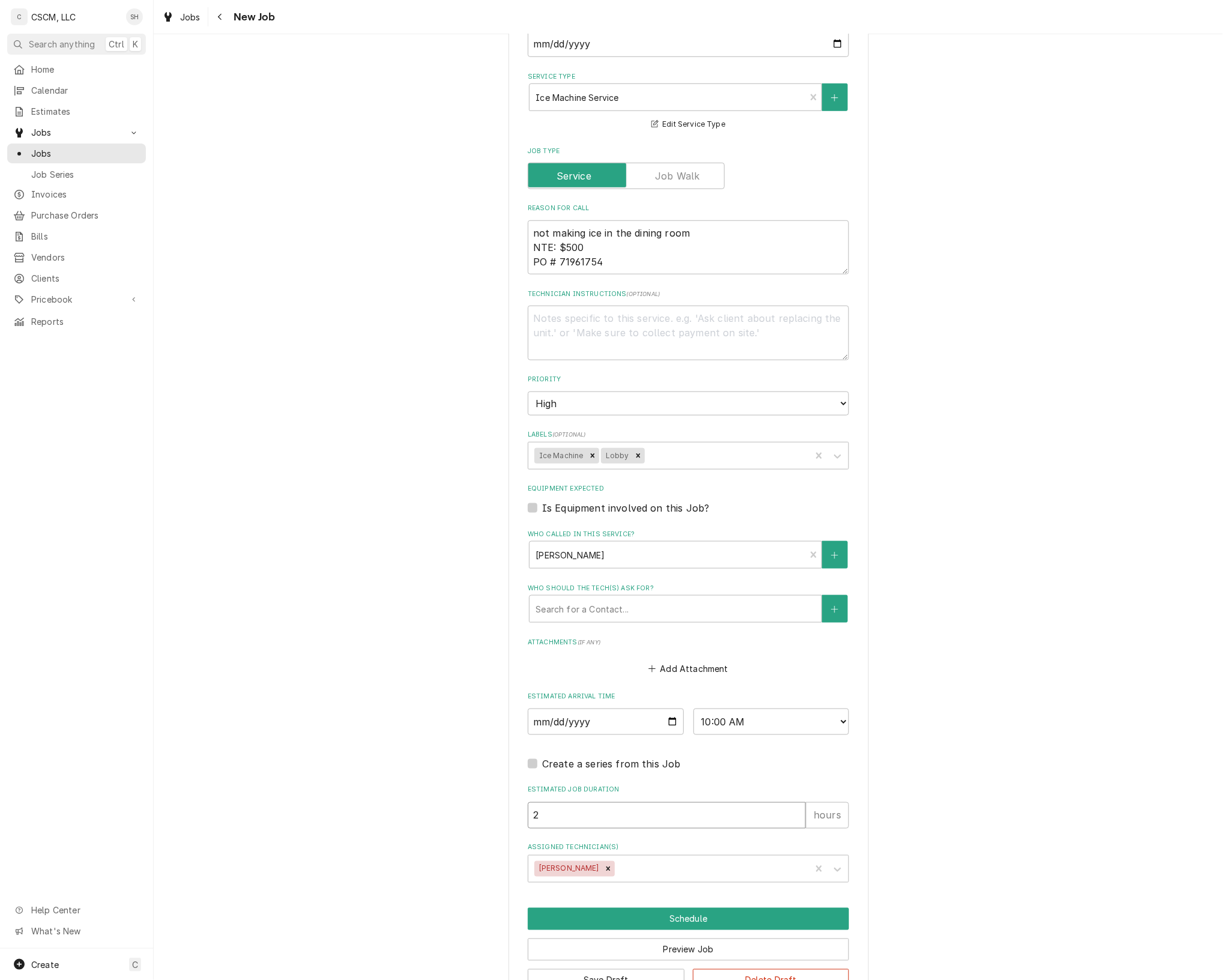
type textarea "x"
type input "3"
click at [788, 812] on input "3" at bounding box center [666, 816] width 278 height 27
type textarea "x"
type input "2"
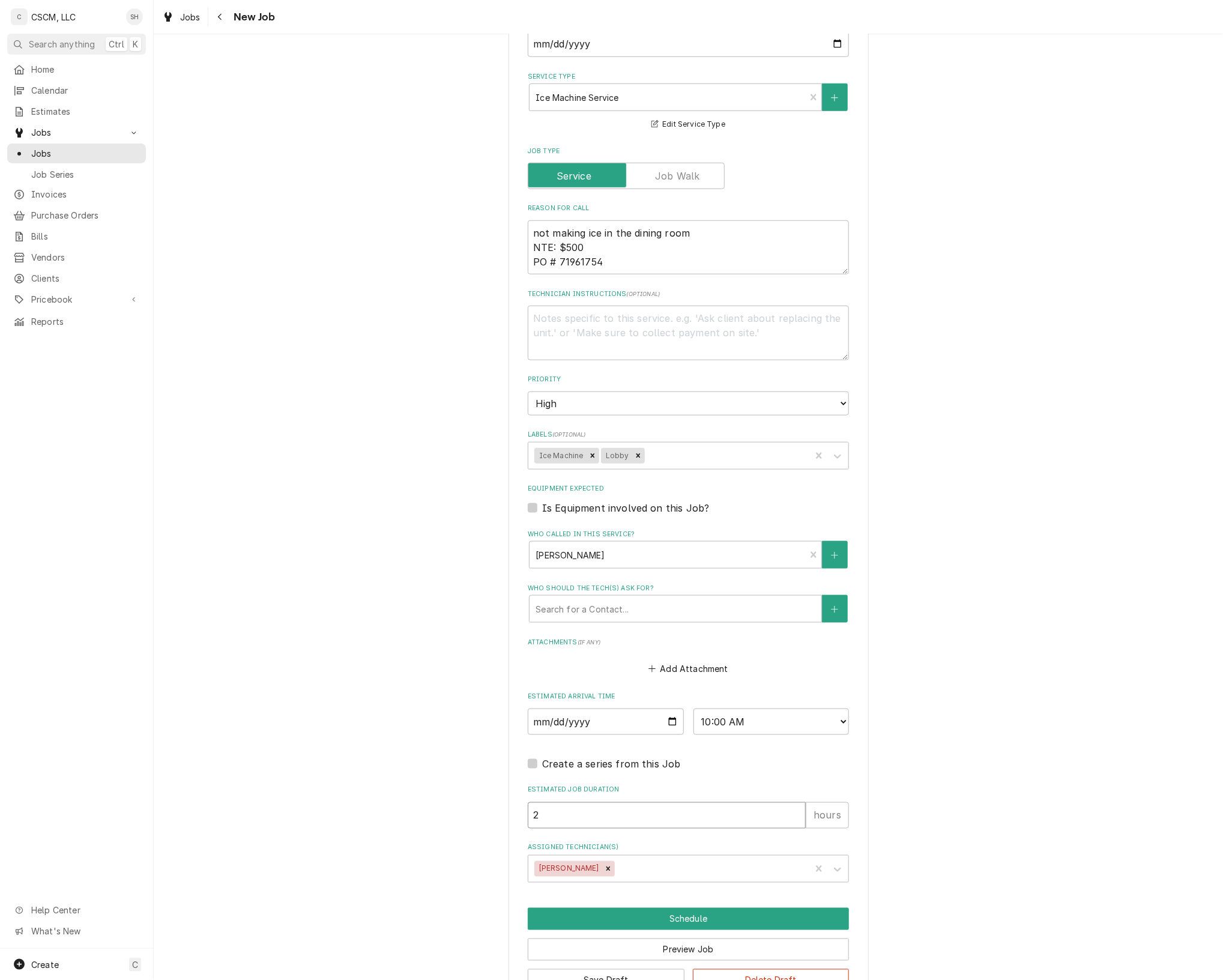
click at [790, 815] on input "2" at bounding box center [666, 816] width 278 height 27
type textarea "x"
type input "1"
click at [790, 815] on input "1" at bounding box center [666, 816] width 278 height 27
click at [748, 926] on button "Schedule" at bounding box center [688, 919] width 321 height 22
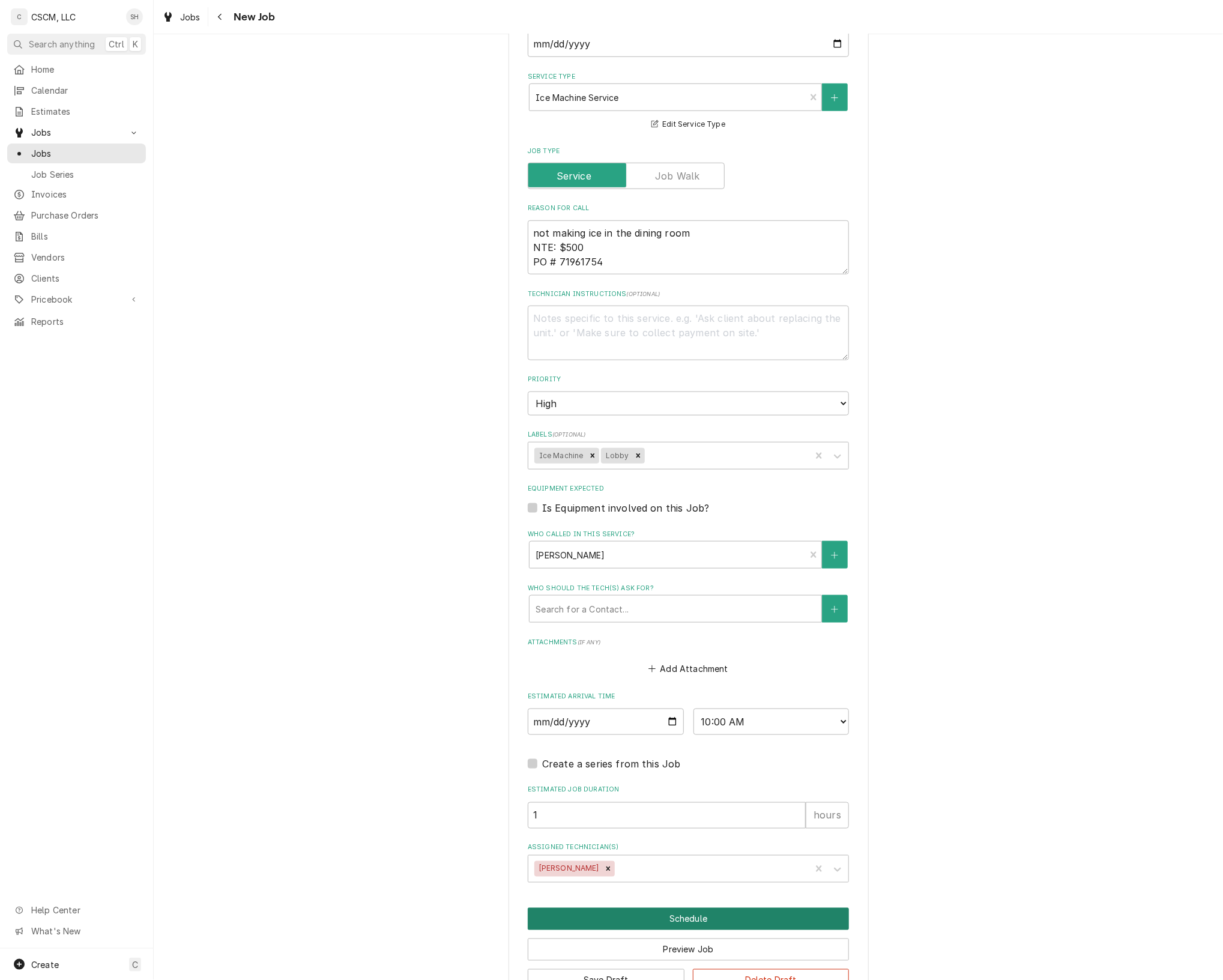
scroll to position [464, 0]
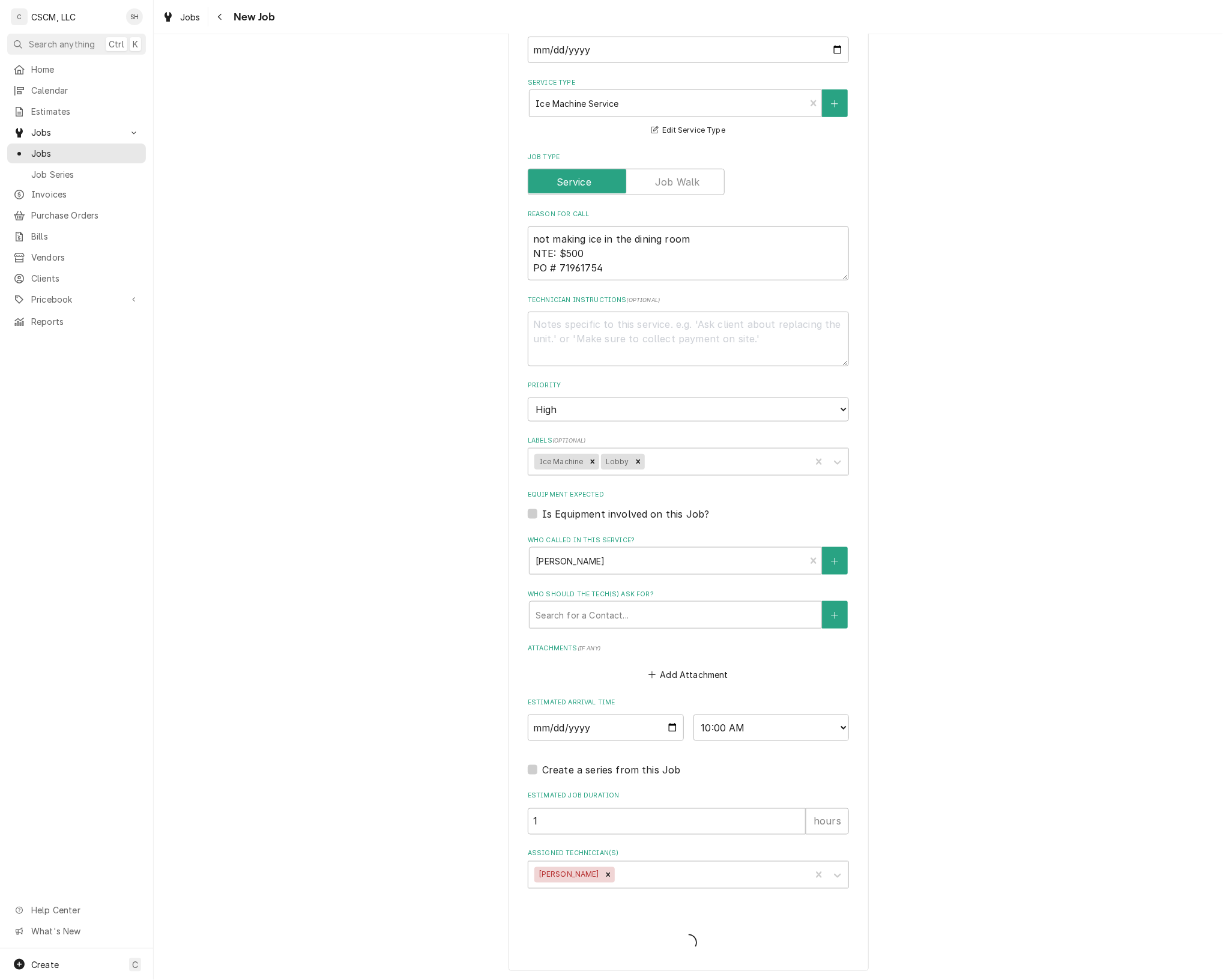
type textarea "x"
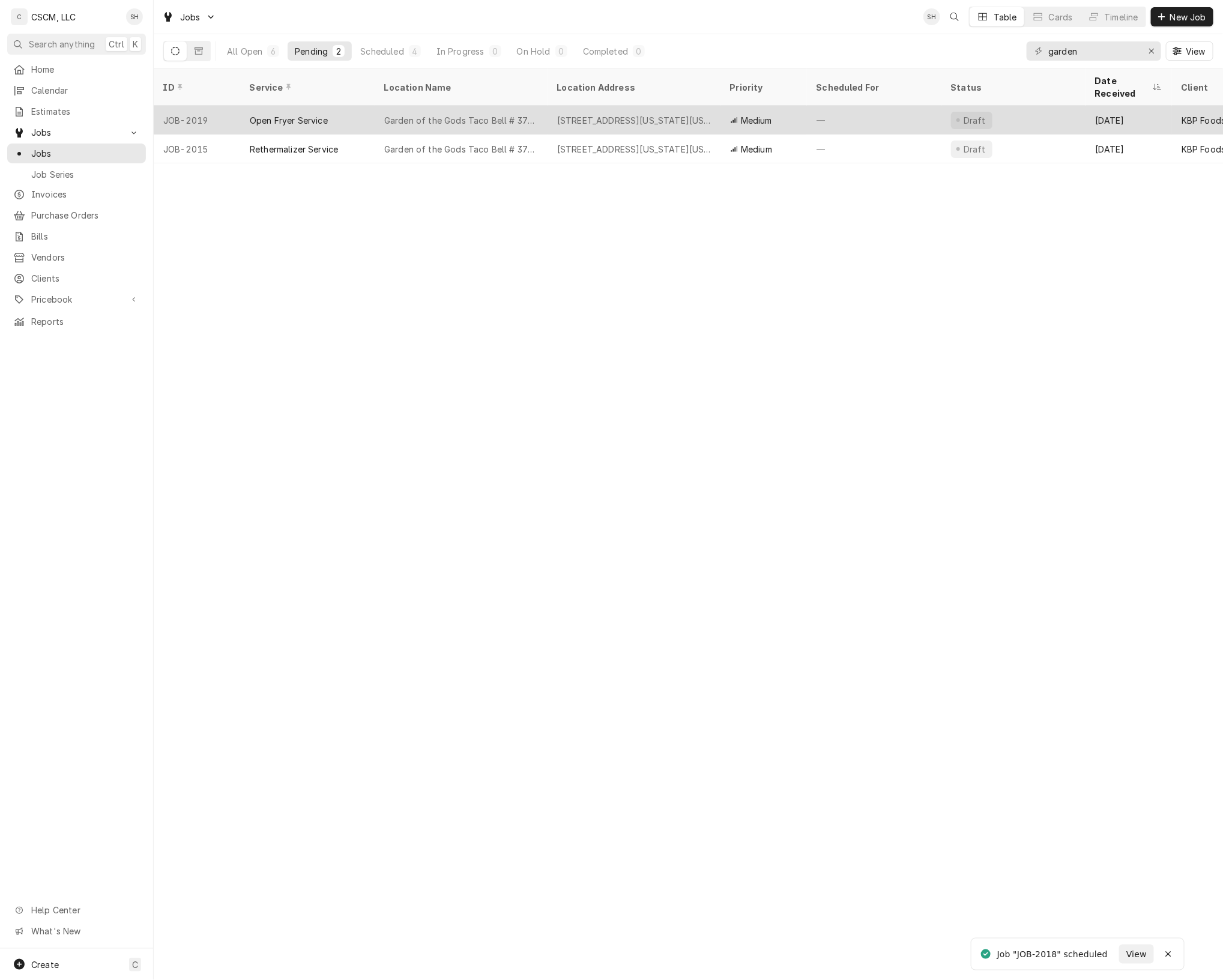
click at [321, 114] on div "Open Fryer Service" at bounding box center [288, 120] width 78 height 13
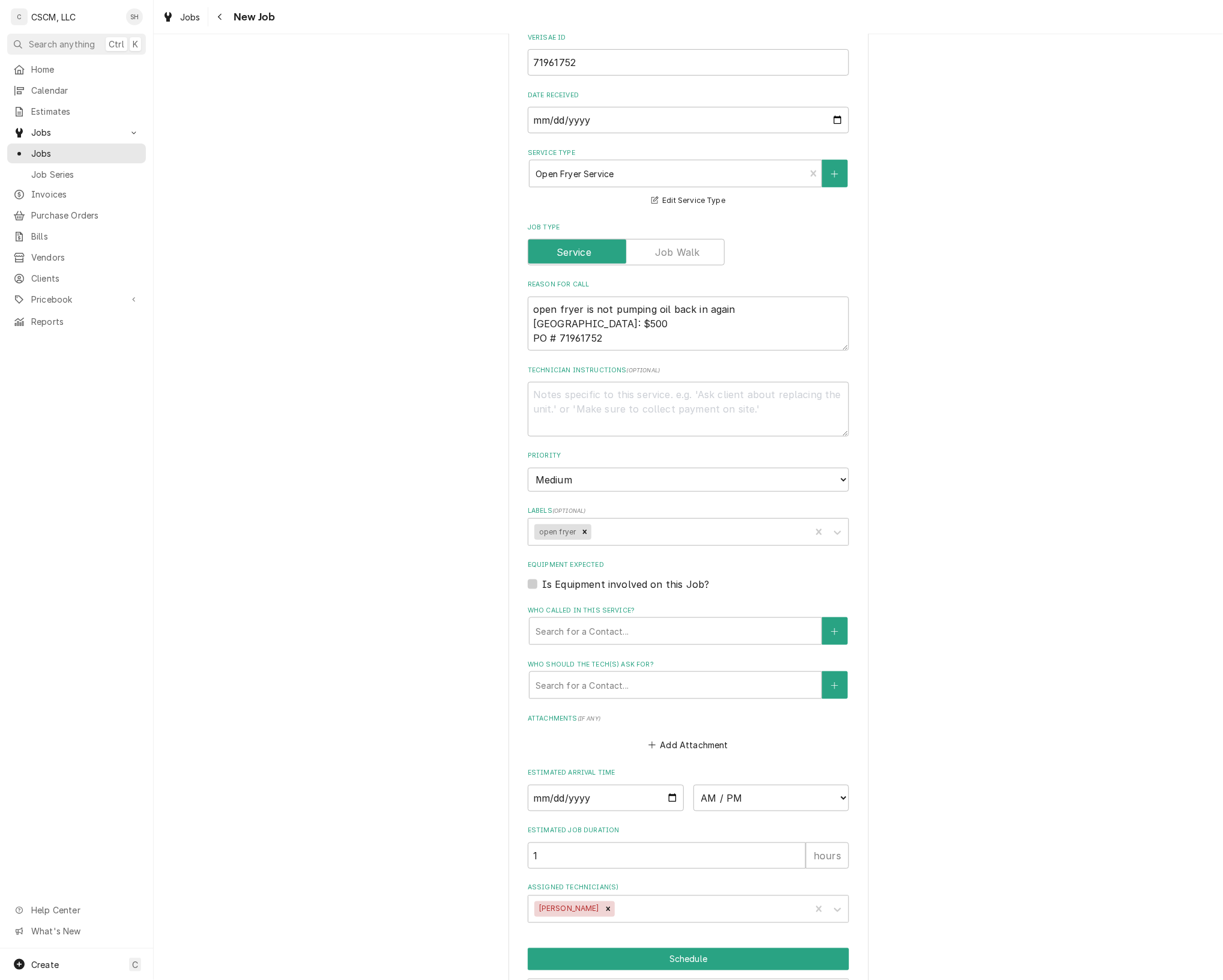
scroll to position [470, 0]
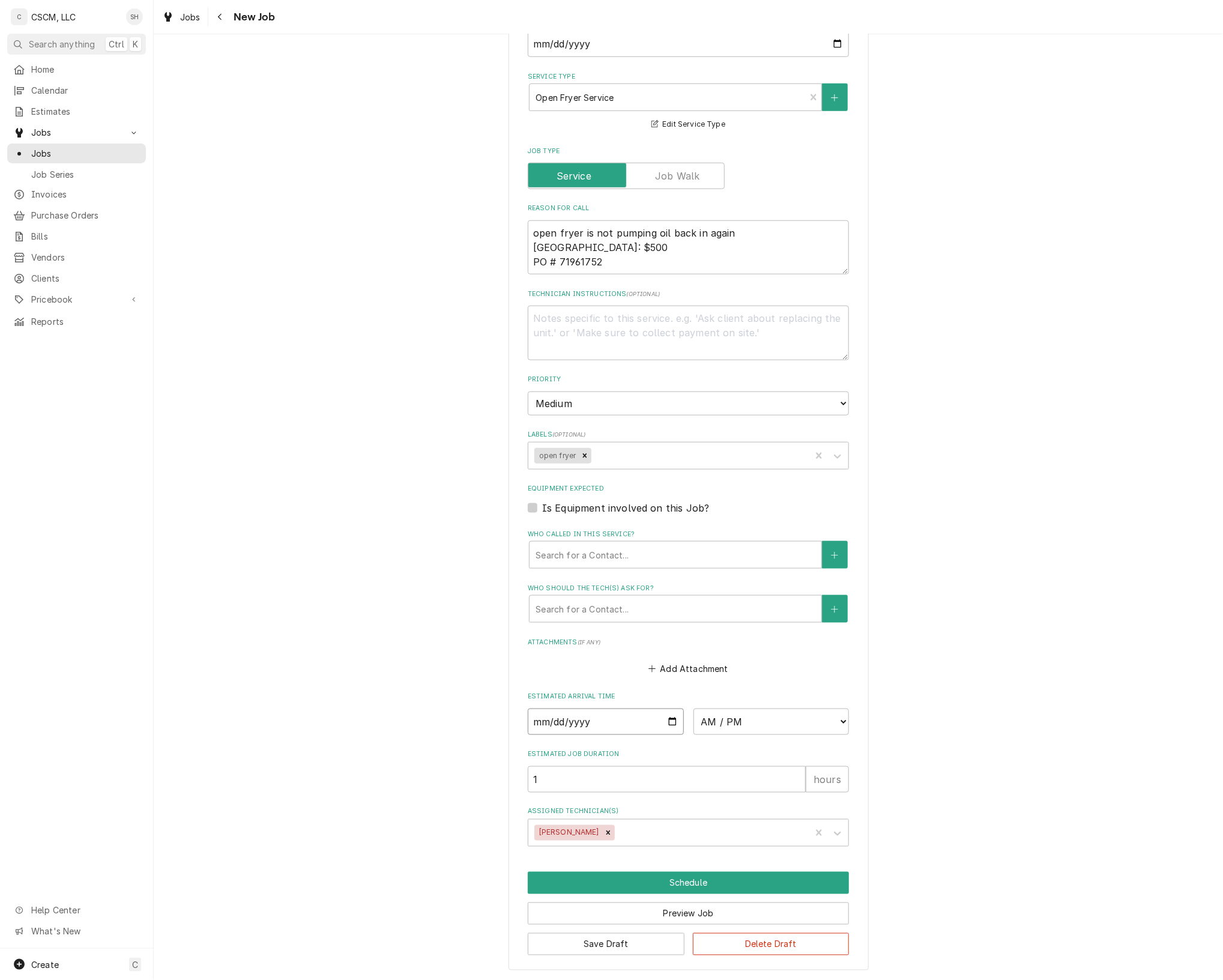
click at [666, 715] on input "Date" at bounding box center [606, 722] width 156 height 27
type textarea "x"
type input "2025-08-15"
type textarea "x"
click at [782, 718] on select "AM / PM 6:00 AM 6:15 AM 6:30 AM 6:45 AM 7:00 AM 7:15 AM 7:30 AM 7:45 AM 8:00 AM…" at bounding box center [772, 722] width 156 height 27
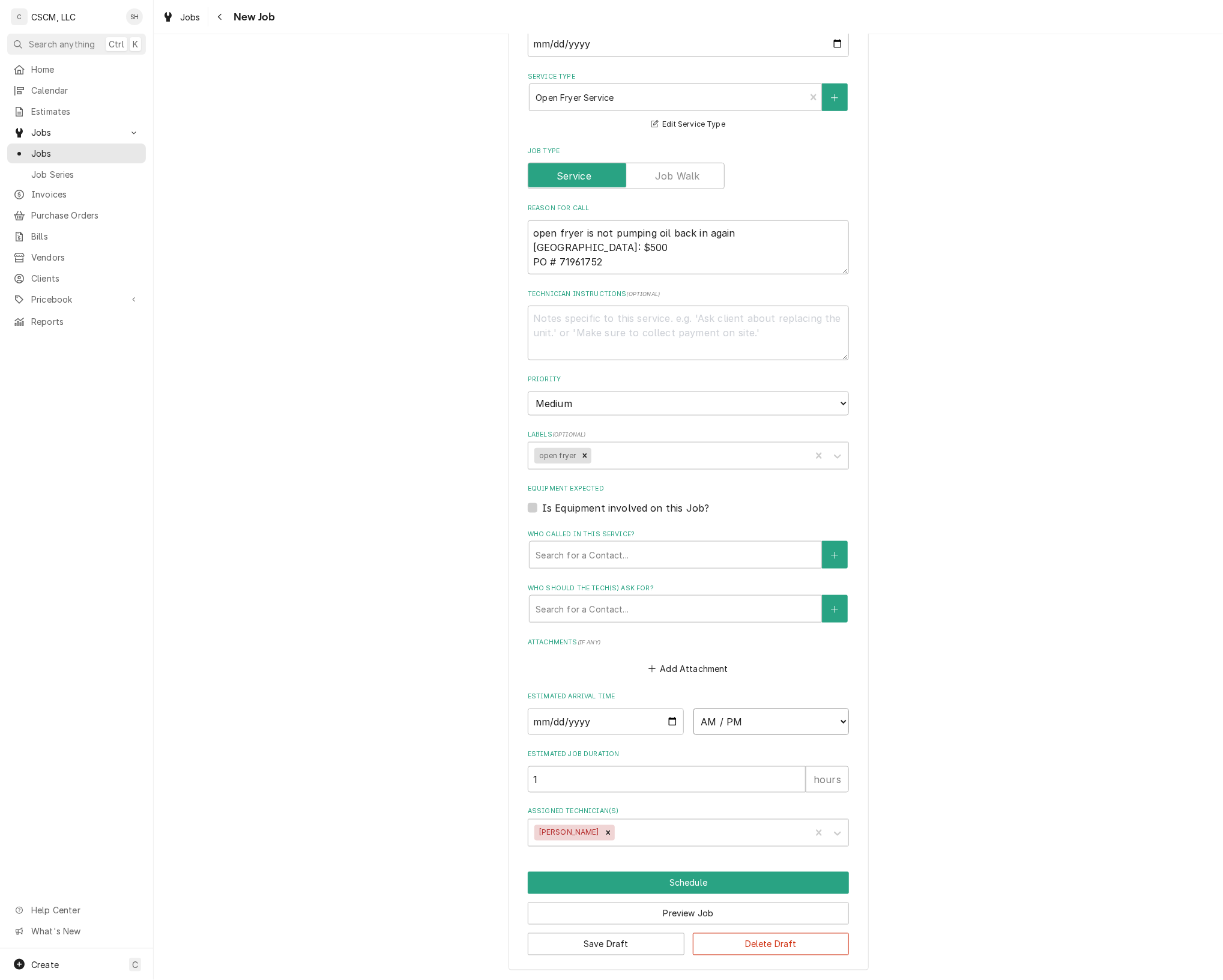
select select "11:00:00"
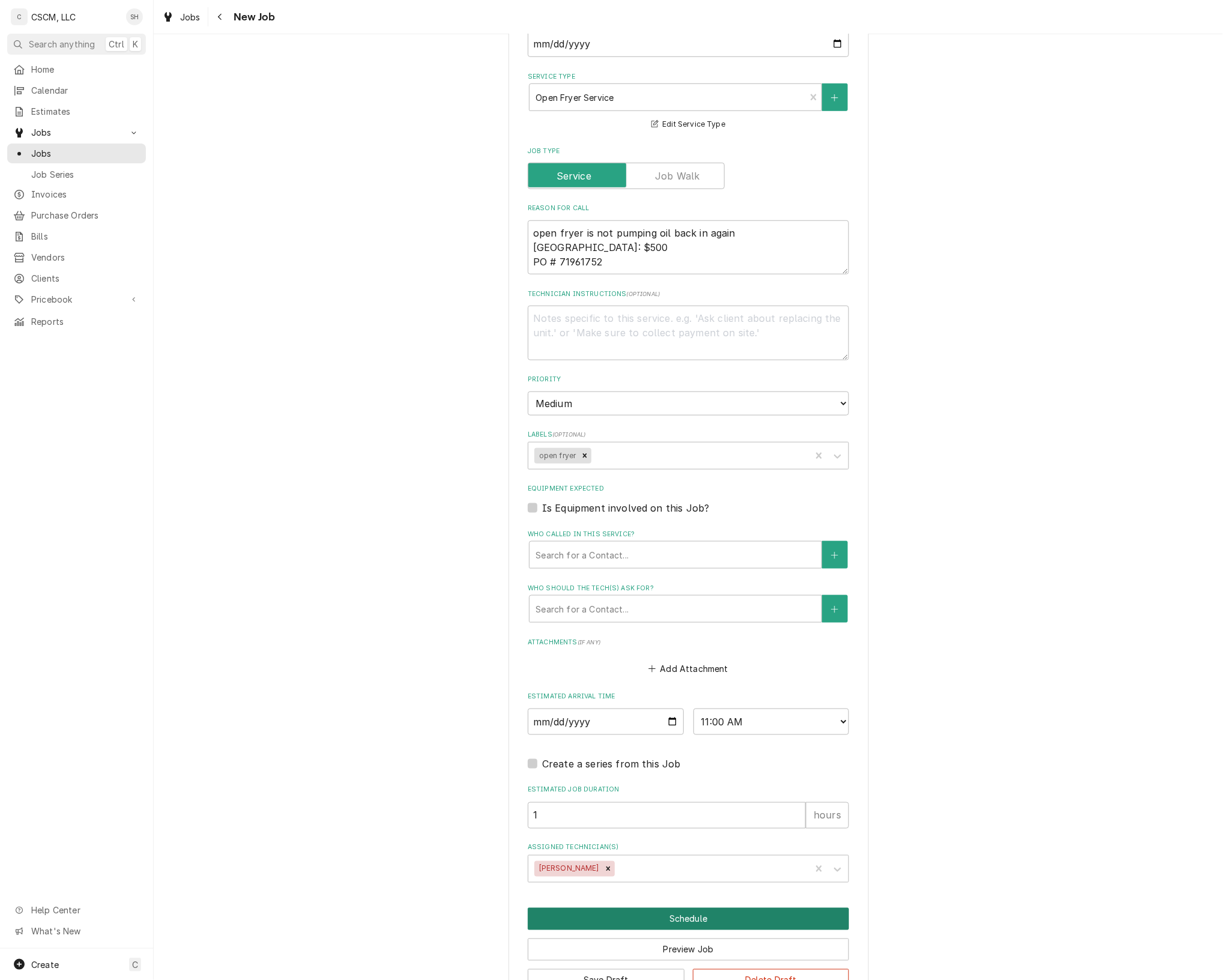
click at [691, 908] on button "Schedule" at bounding box center [688, 919] width 321 height 22
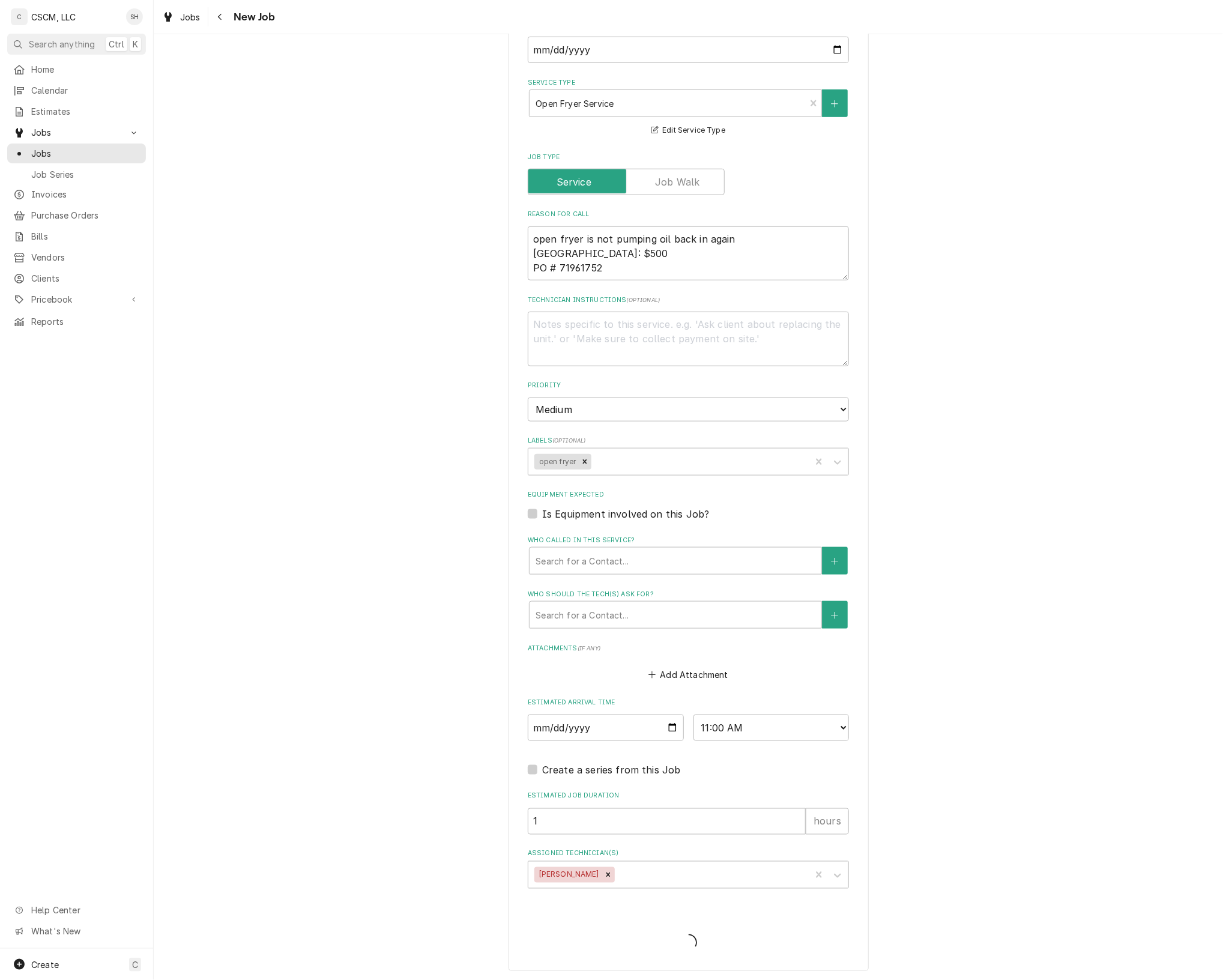
type textarea "x"
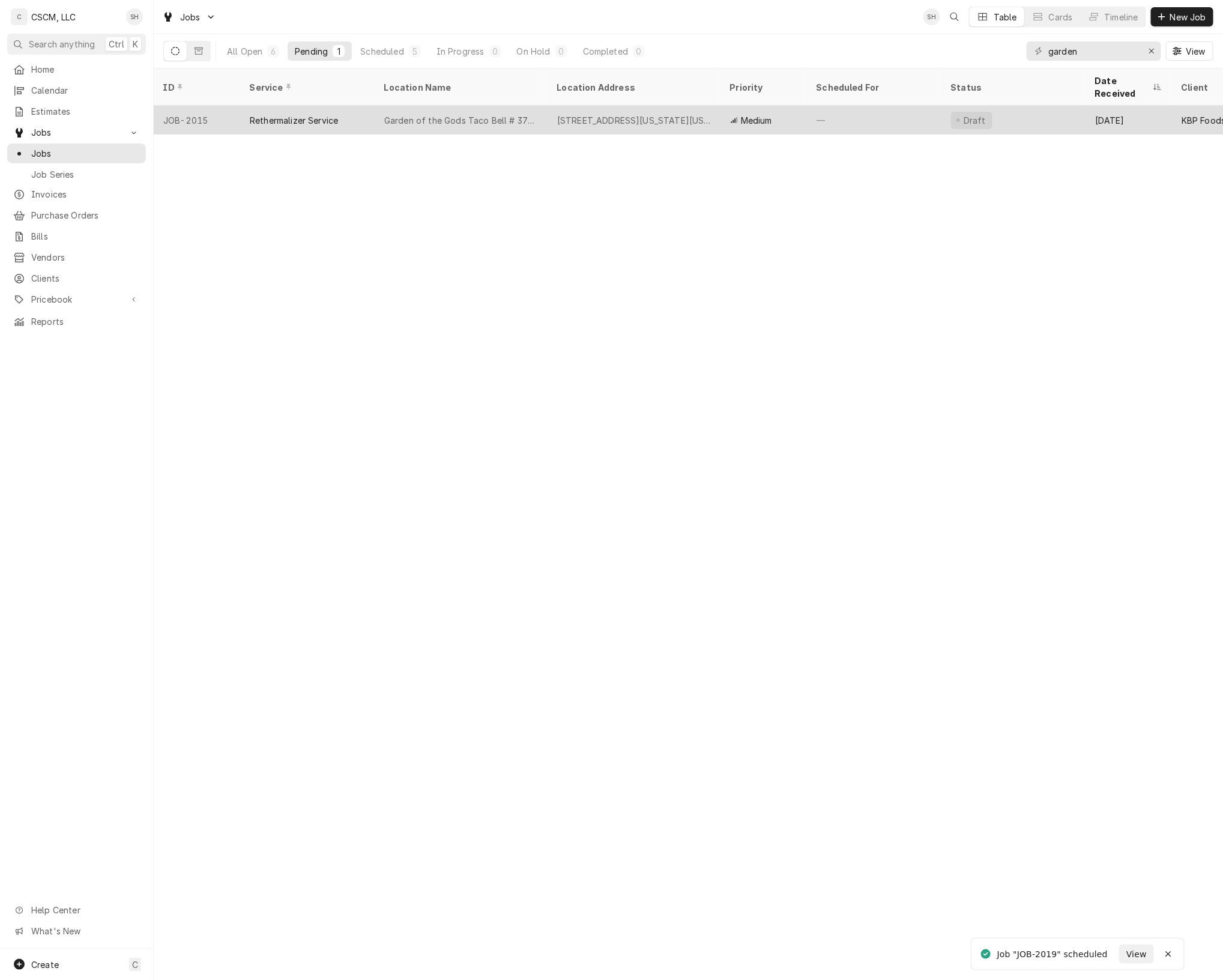
click at [398, 114] on div "Garden of the Gods Taco Bell # 37398" at bounding box center [461, 120] width 154 height 13
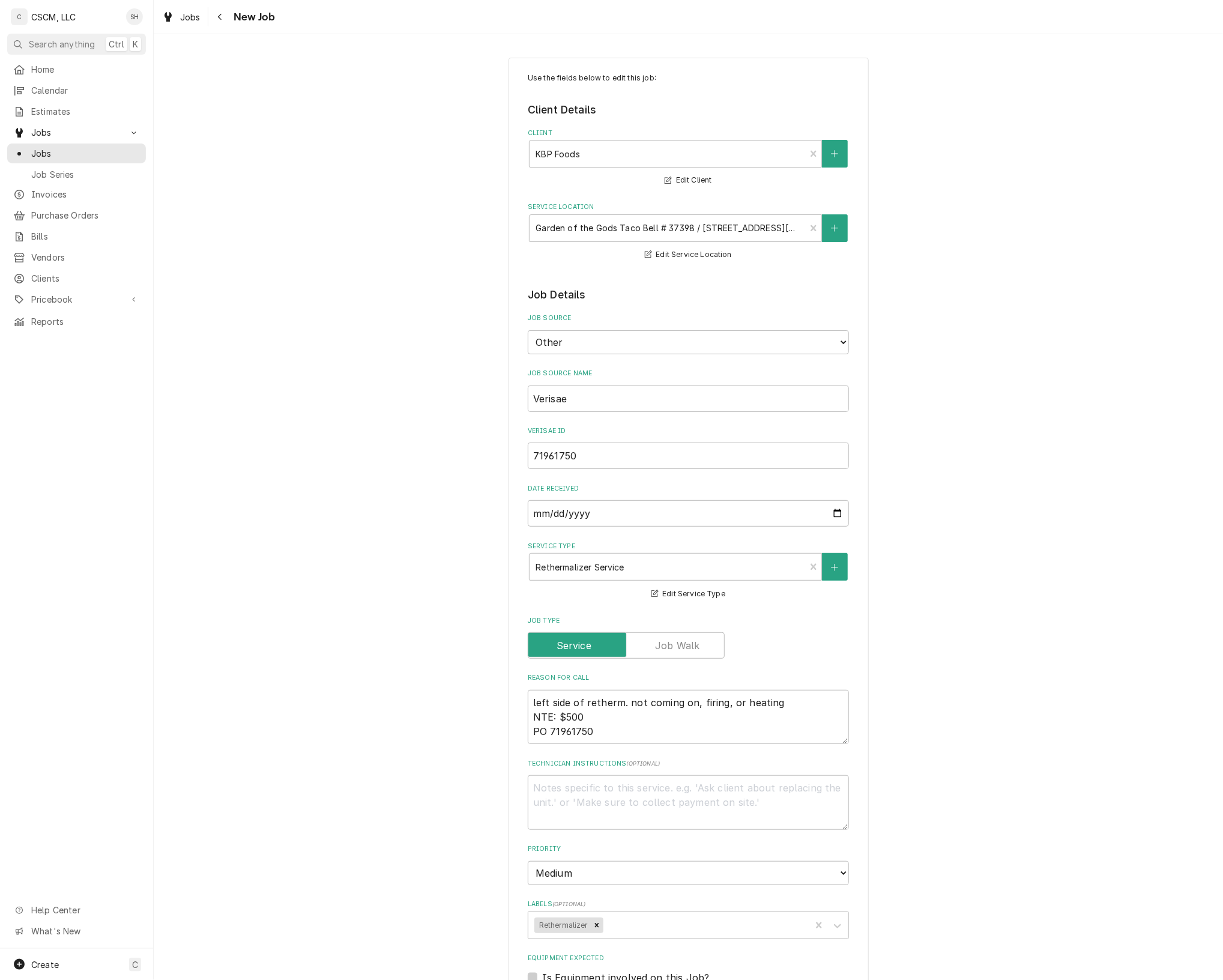
scroll to position [470, 0]
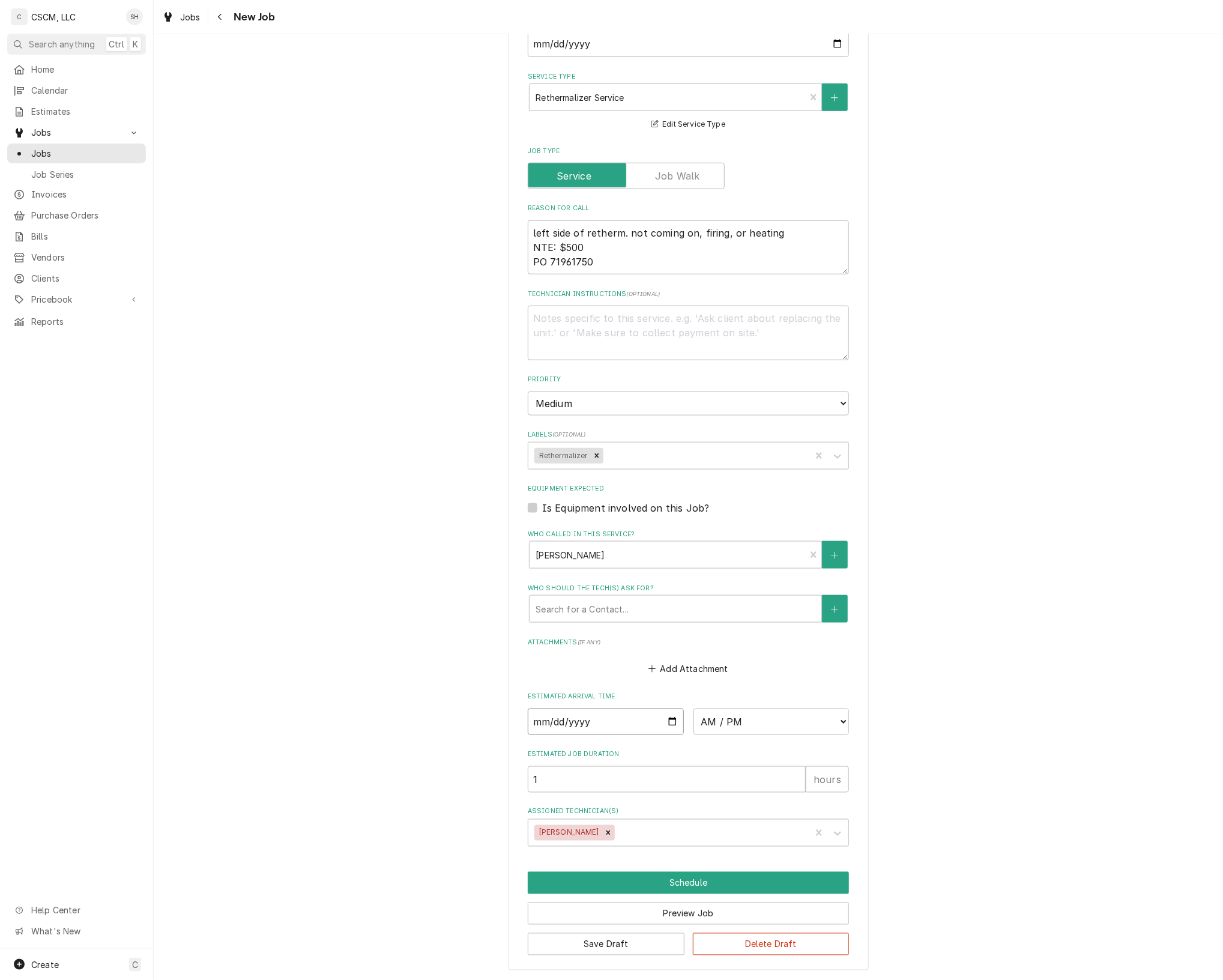
click at [666, 718] on input "Date" at bounding box center [606, 722] width 156 height 27
type textarea "x"
type input "2025-08-15"
type textarea "x"
click at [806, 724] on select "AM / PM 6:00 AM 6:15 AM 6:30 AM 6:45 AM 7:00 AM 7:15 AM 7:30 AM 7:45 AM 8:00 AM…" at bounding box center [772, 722] width 156 height 27
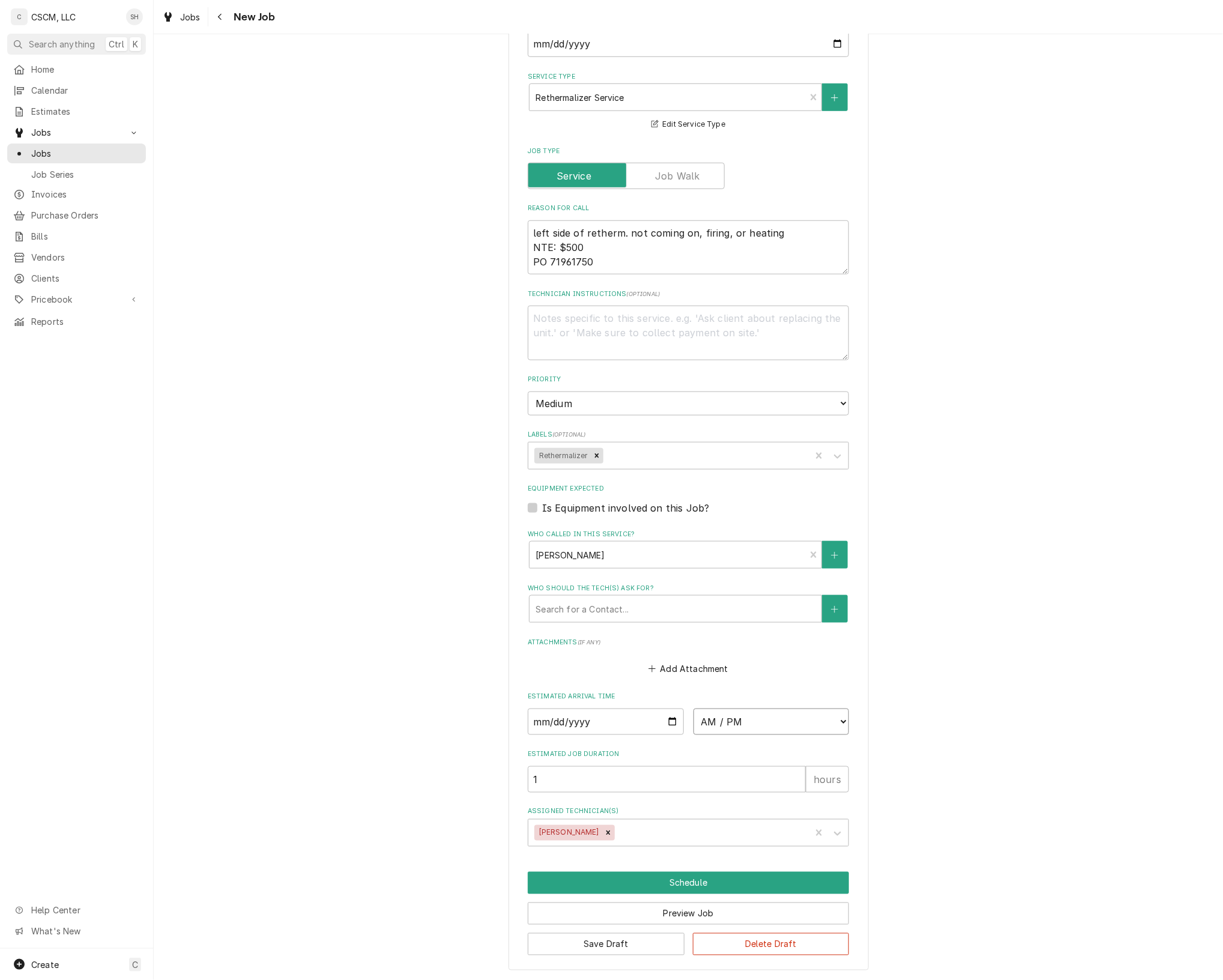
select select "12:00:00"
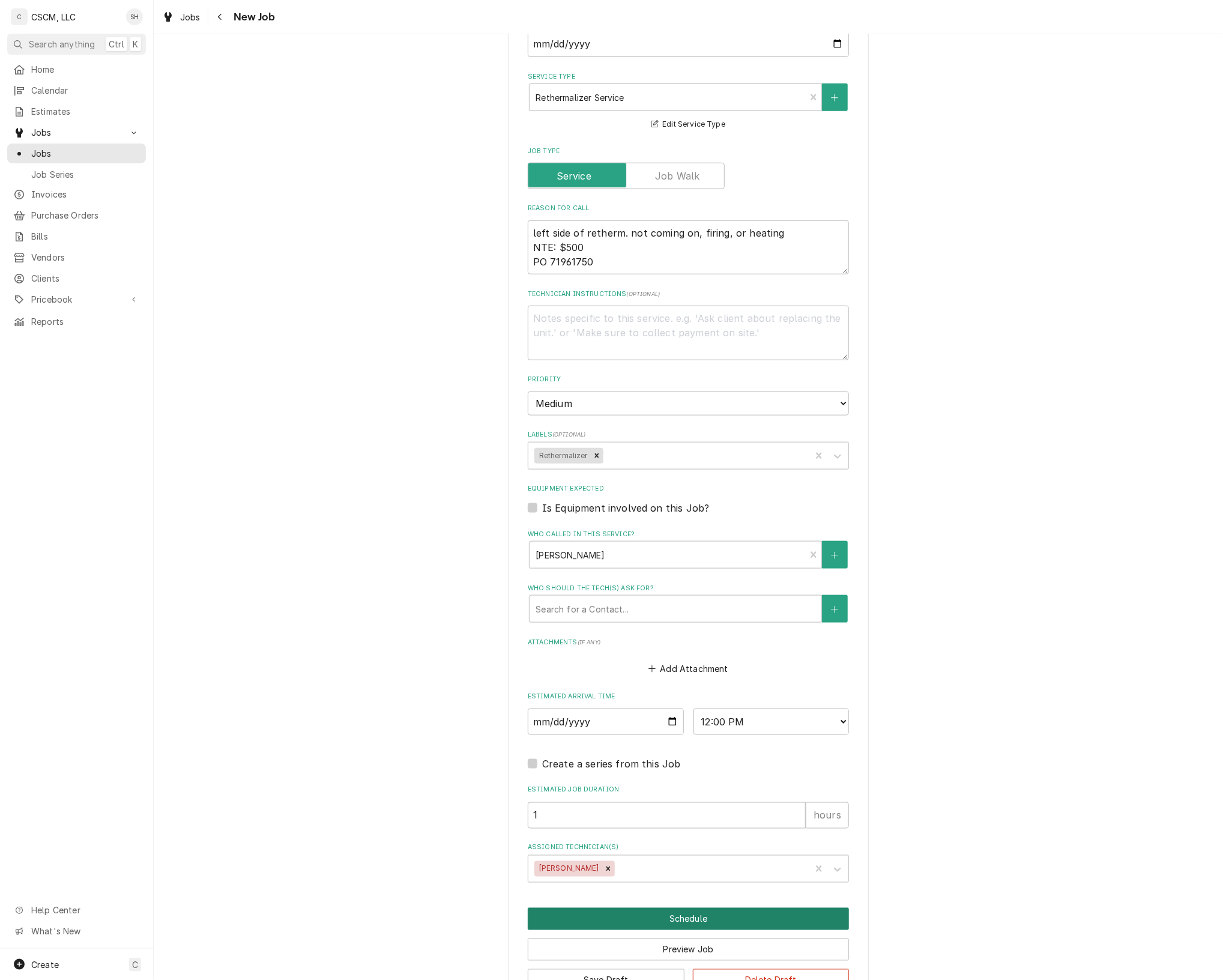
click at [725, 912] on button "Schedule" at bounding box center [688, 919] width 321 height 22
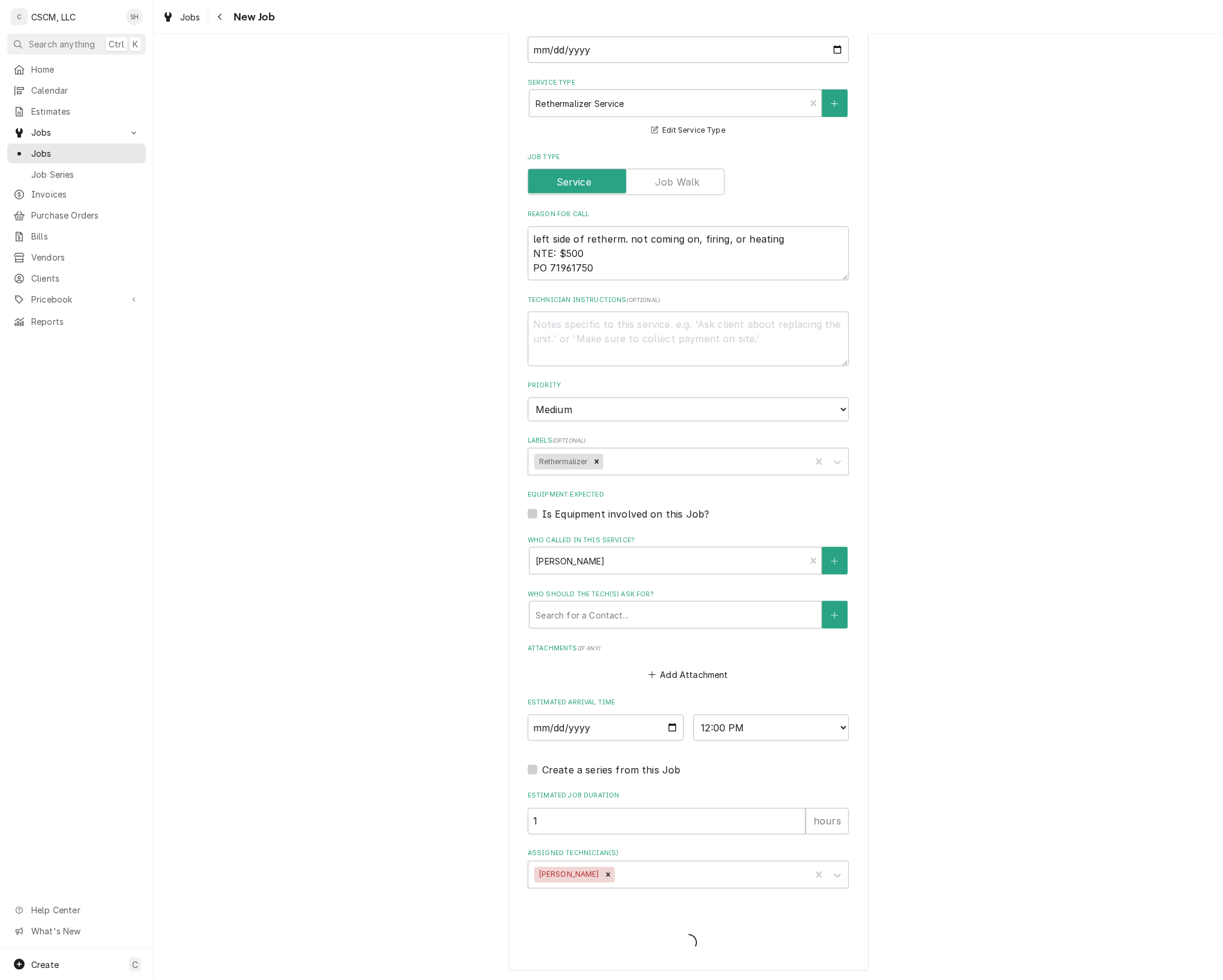
type textarea "x"
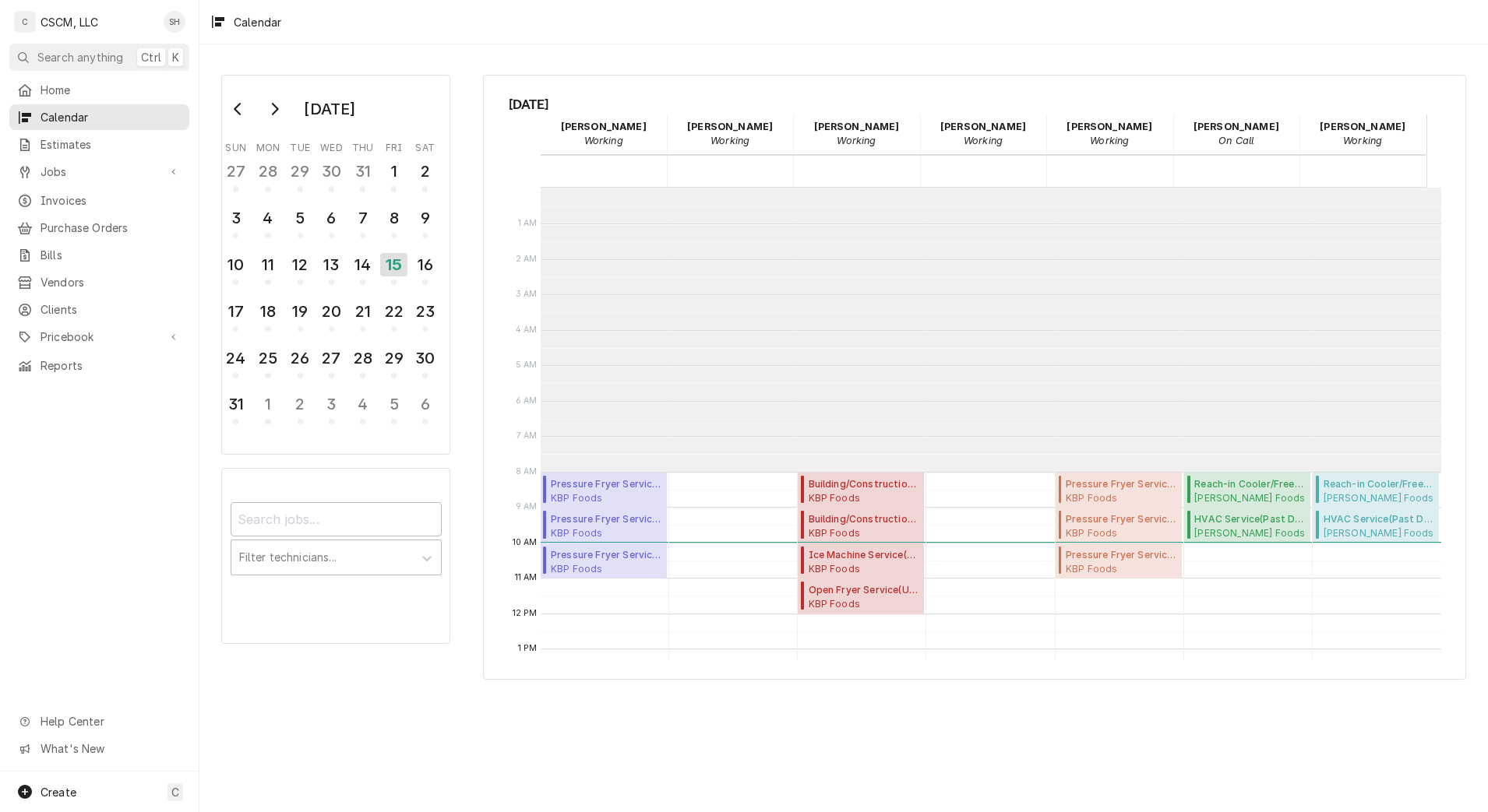
scroll to position [284, 0]
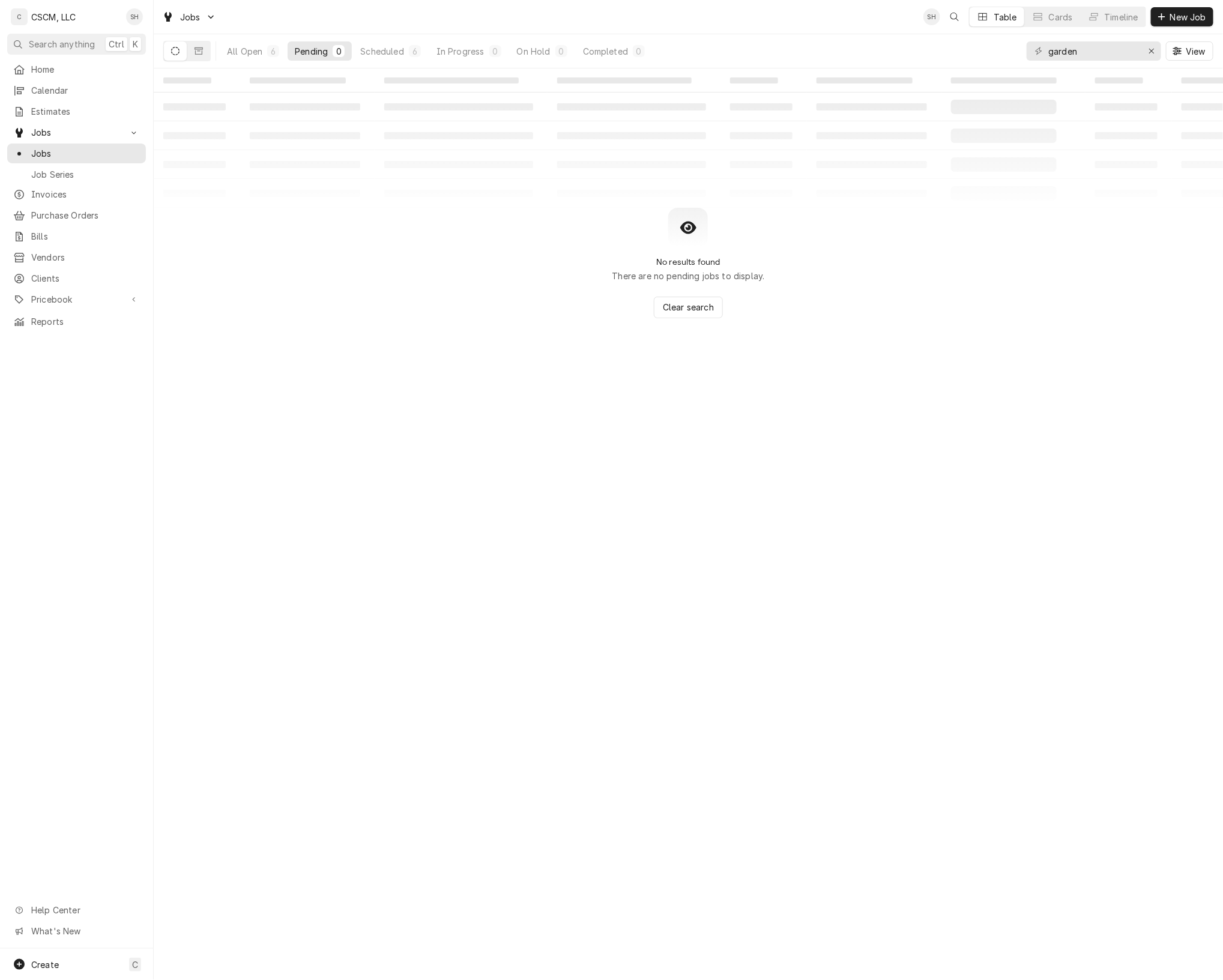
drag, startPoint x: 690, startPoint y: 308, endPoint x: 584, endPoint y: 277, distance: 110.4
click at [584, 277] on div "No results found There are no pending jobs to display. Clear search" at bounding box center [689, 263] width 1070 height 111
click at [253, 48] on div "All Open" at bounding box center [245, 51] width 36 height 13
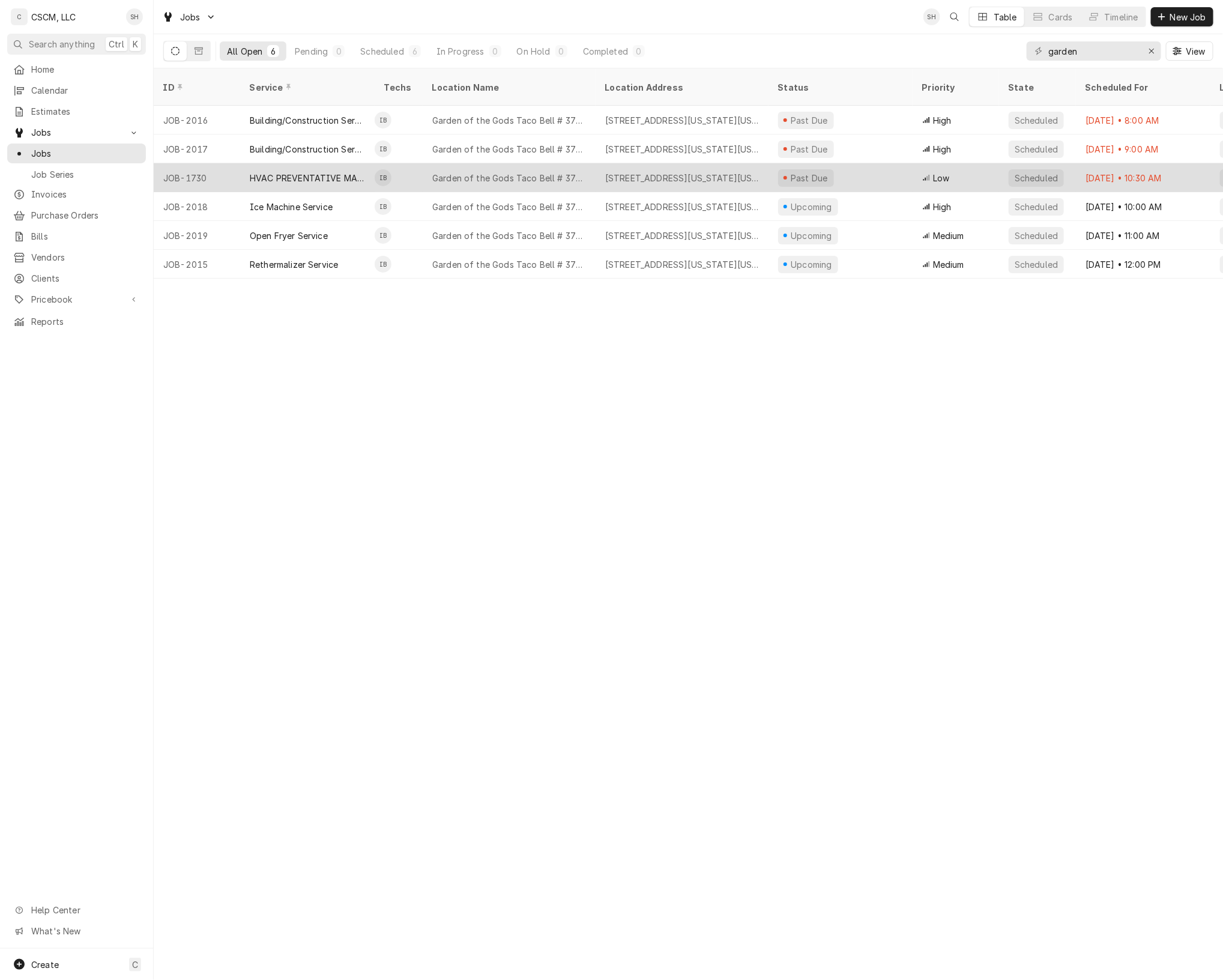
click at [851, 163] on div "Past Due" at bounding box center [841, 178] width 144 height 29
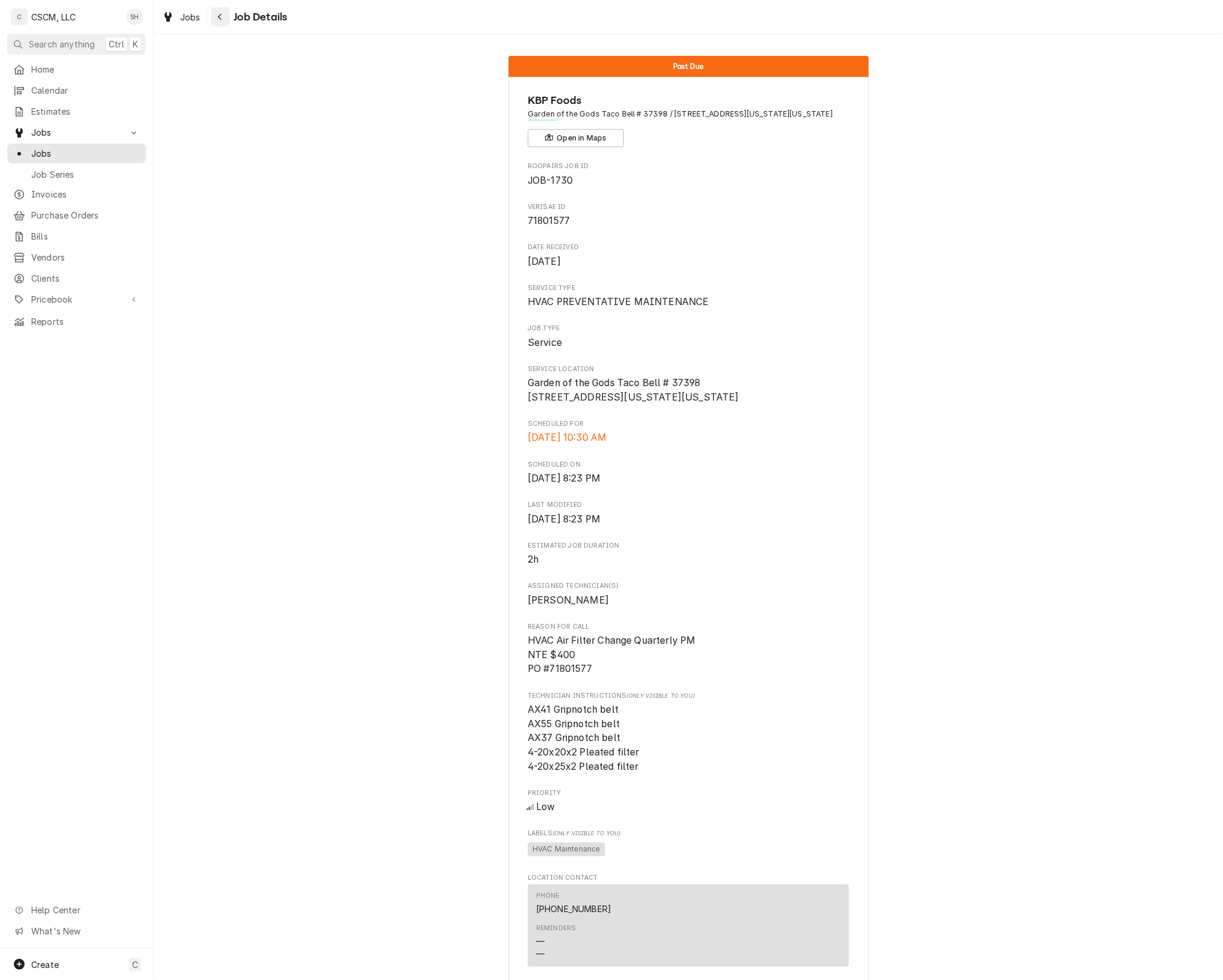
click at [225, 18] on div "Navigate back" at bounding box center [221, 17] width 12 height 12
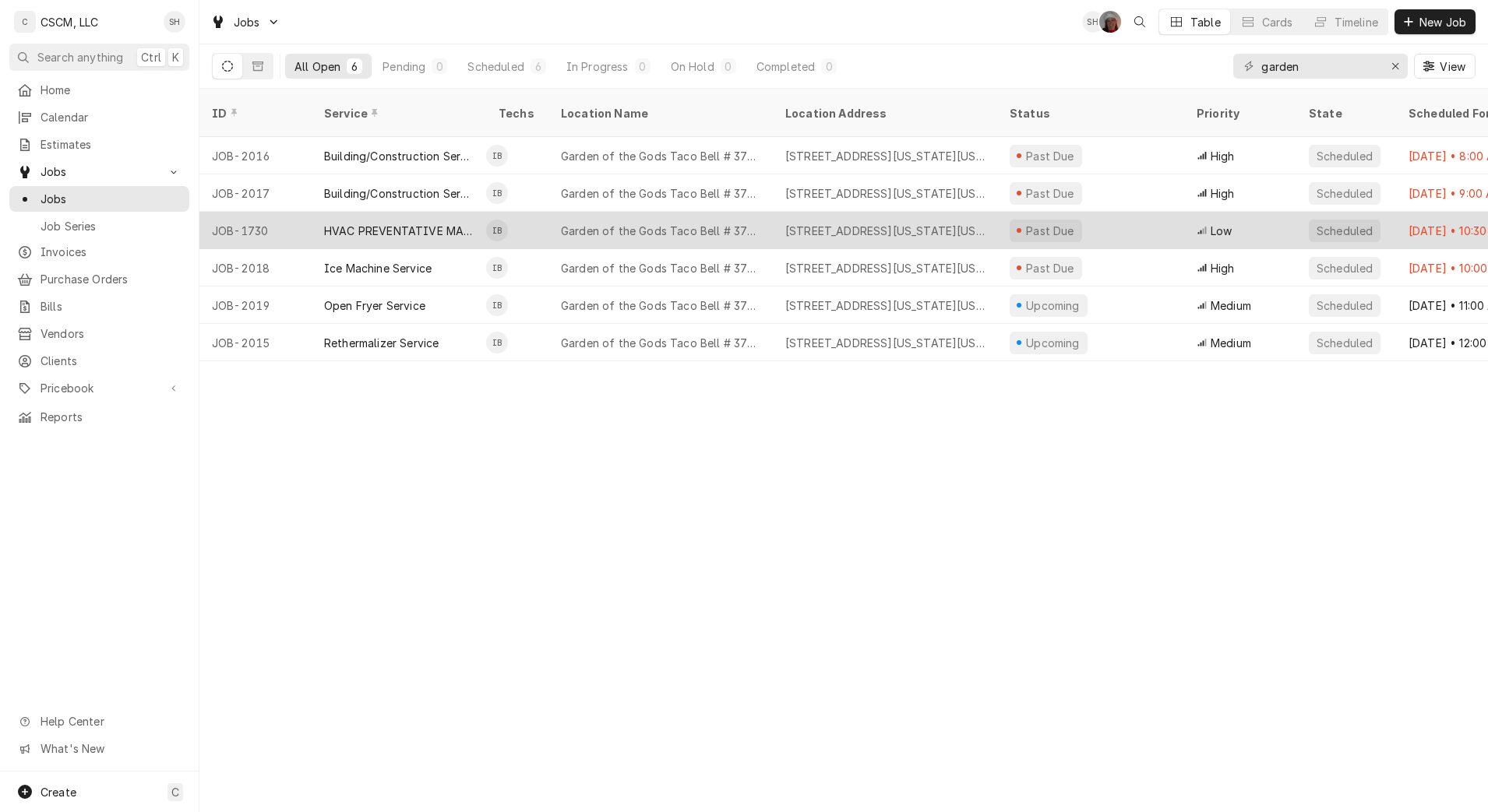
click at [683, 212] on div "Garden of the Gods Taco Bell # 37398" at bounding box center [660, 230] width 225 height 38
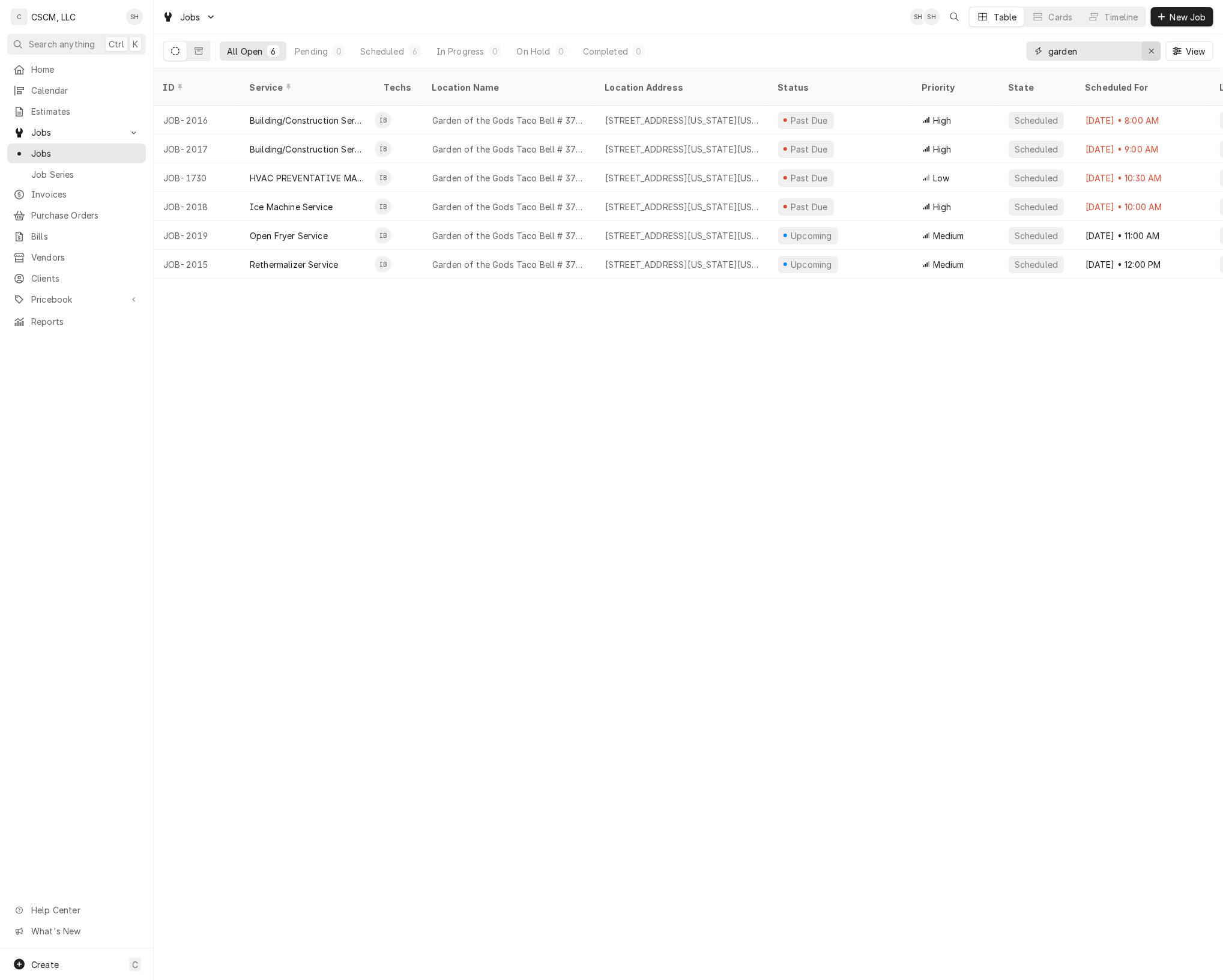
click at [1157, 55] on div "Erase input" at bounding box center [1152, 51] width 12 height 12
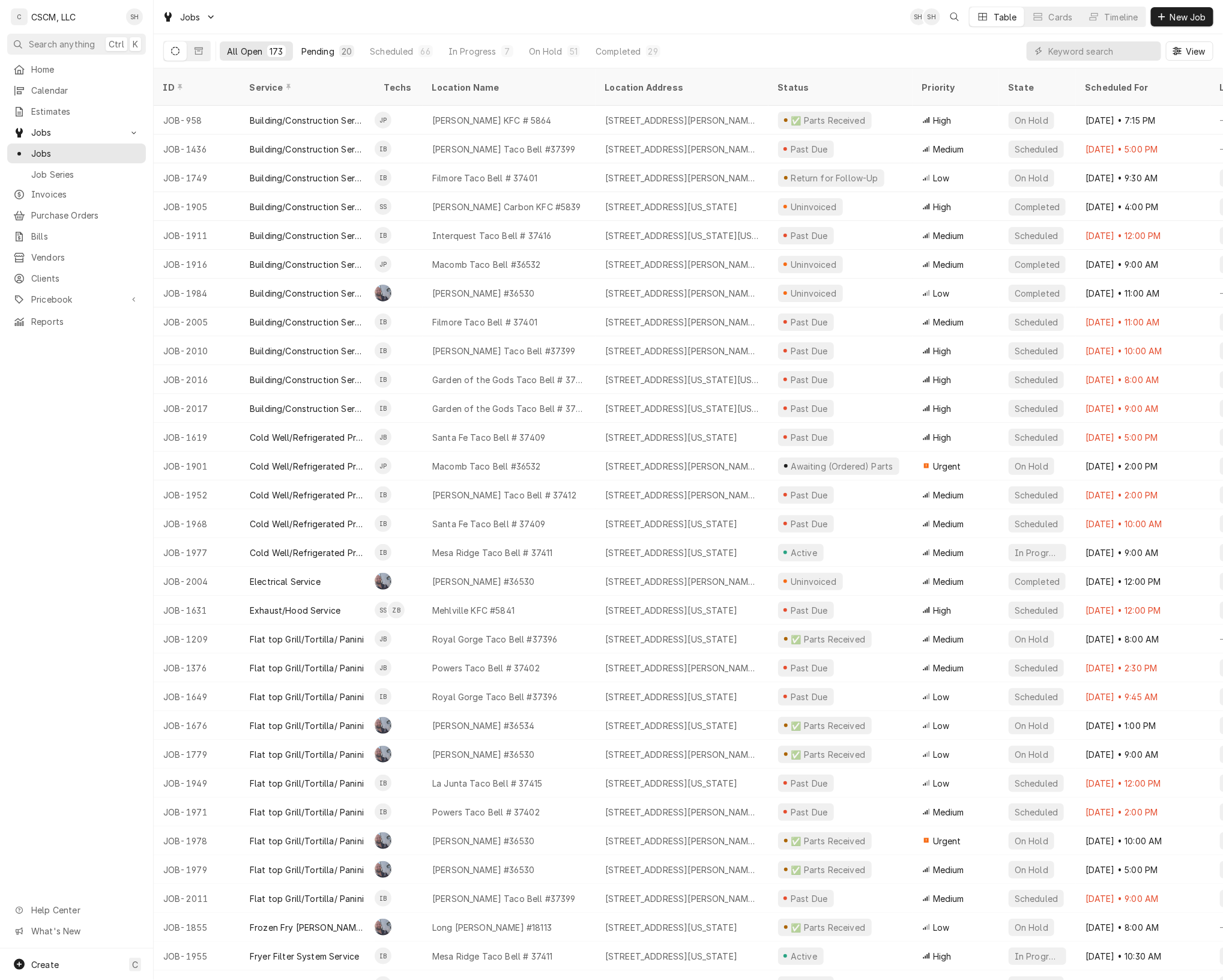
drag, startPoint x: 332, startPoint y: 58, endPoint x: 319, endPoint y: 48, distance: 16.4
click at [319, 48] on div "Pending" at bounding box center [318, 51] width 33 height 13
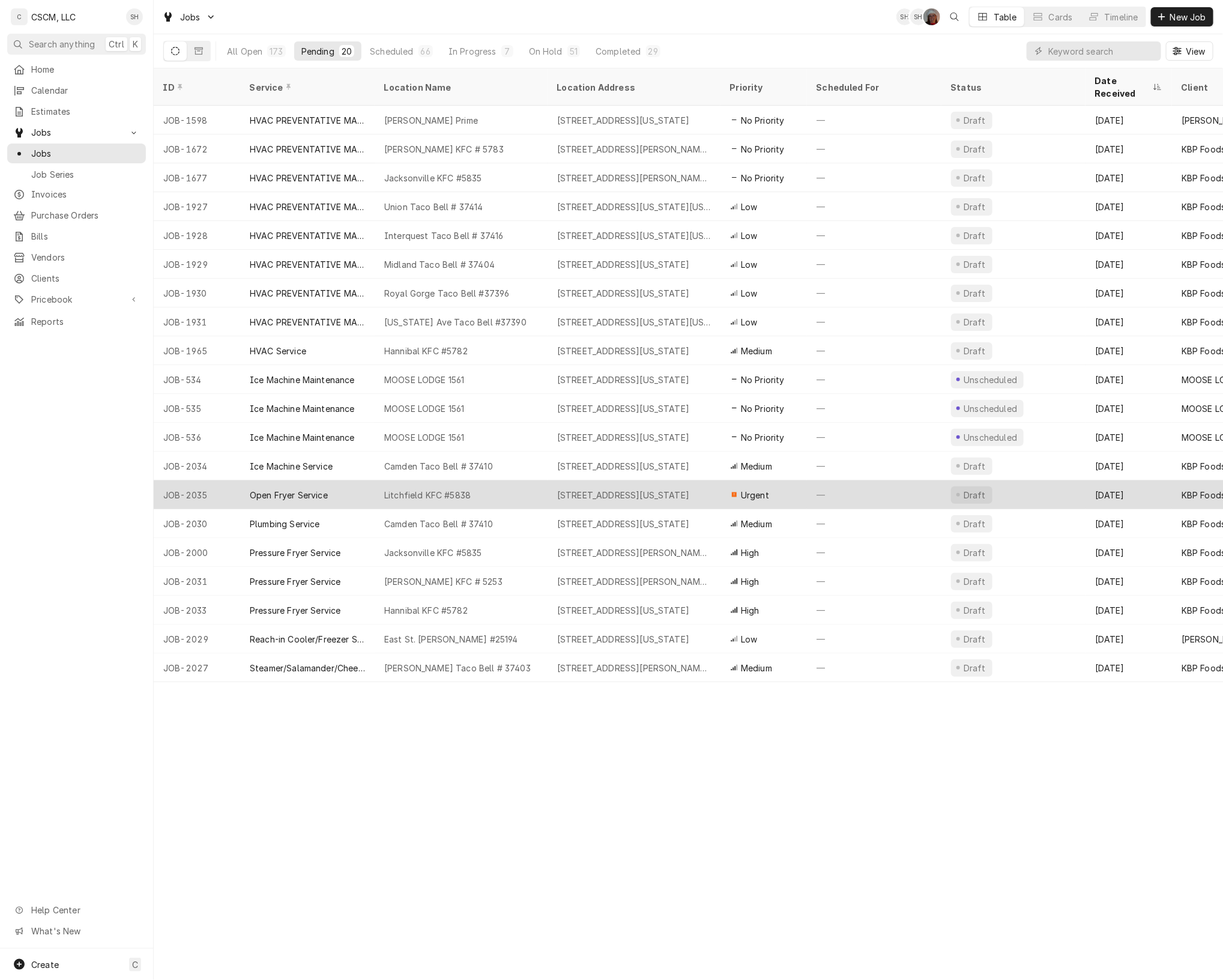
click at [539, 487] on div "Litchfield KFC #5838" at bounding box center [461, 495] width 173 height 29
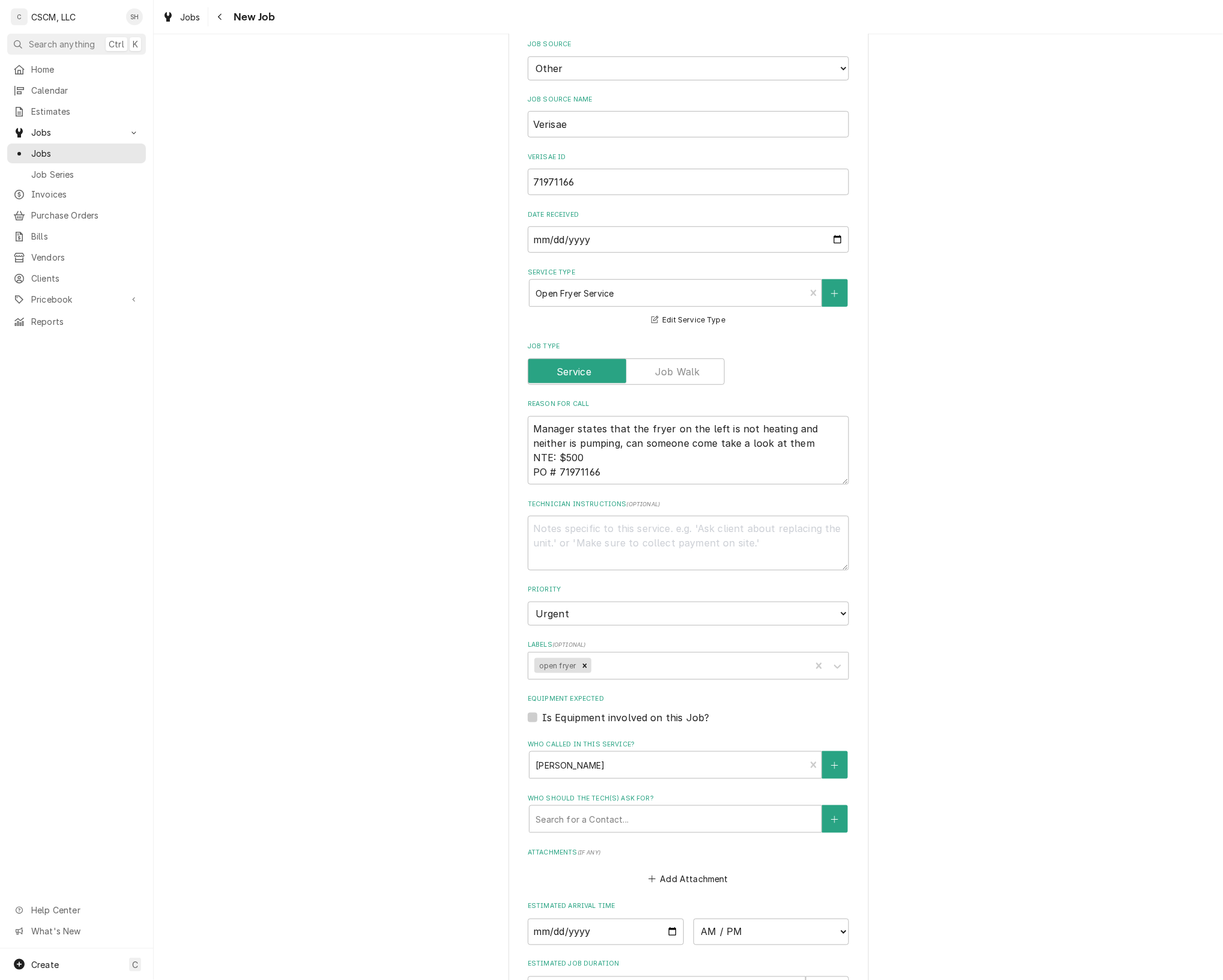
scroll to position [387, 0]
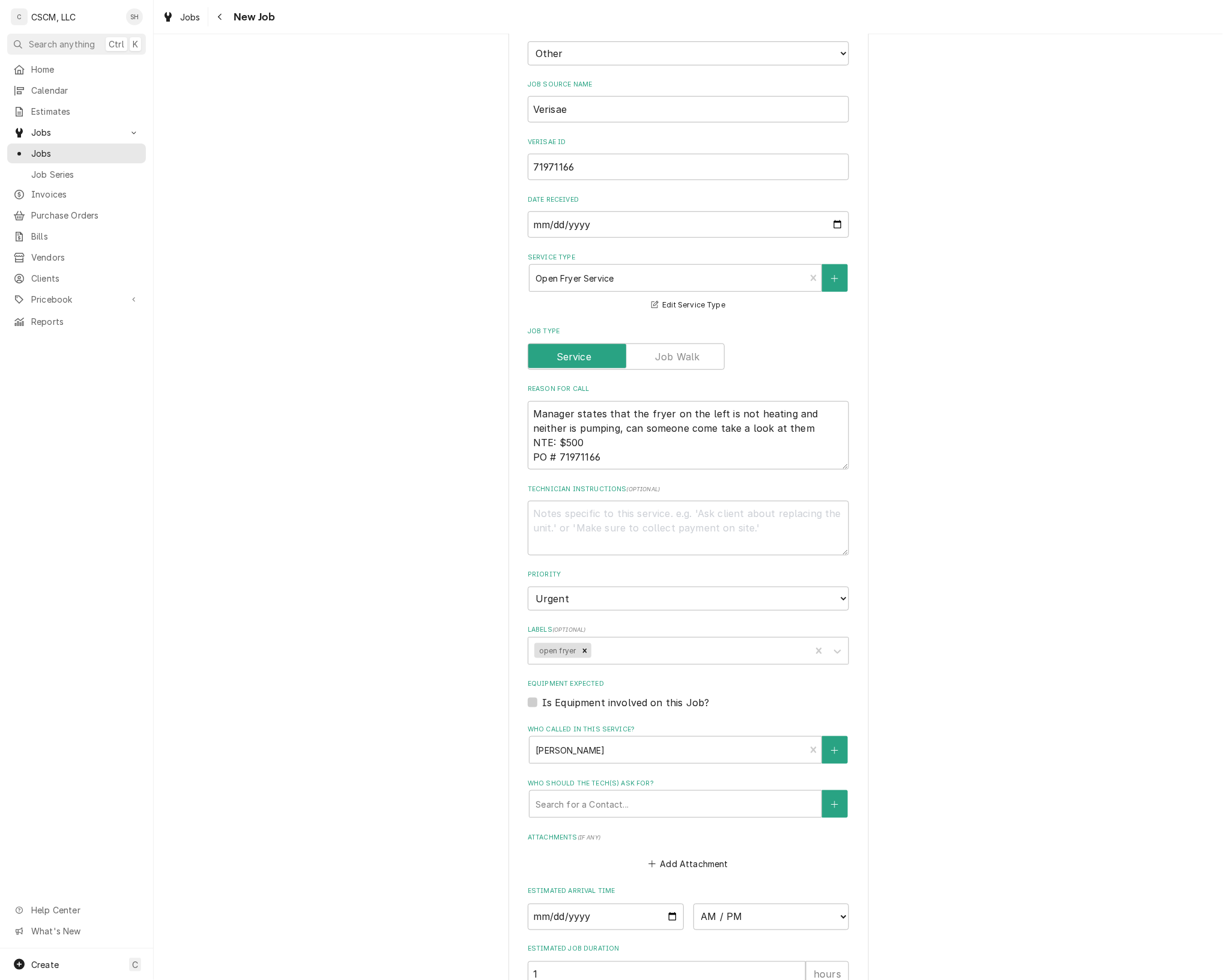
type textarea "x"
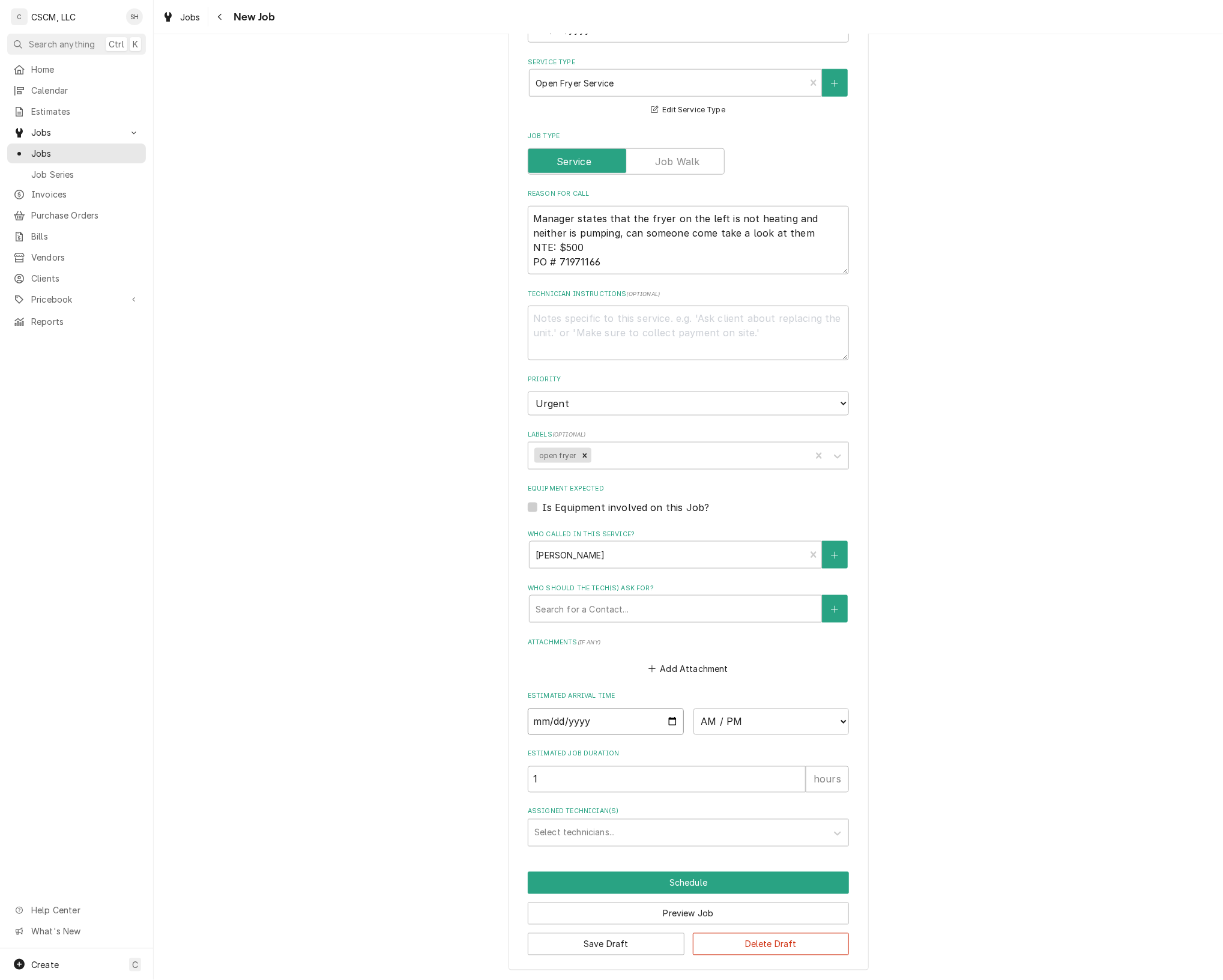
click at [665, 721] on input "Date" at bounding box center [606, 722] width 156 height 27
type input "[DATE]"
type textarea "x"
click at [737, 721] on select "AM / PM 6:00 AM 6:15 AM 6:30 AM 6:45 AM 7:00 AM 7:15 AM 7:30 AM 7:45 AM 8:00 AM…" at bounding box center [772, 722] width 156 height 27
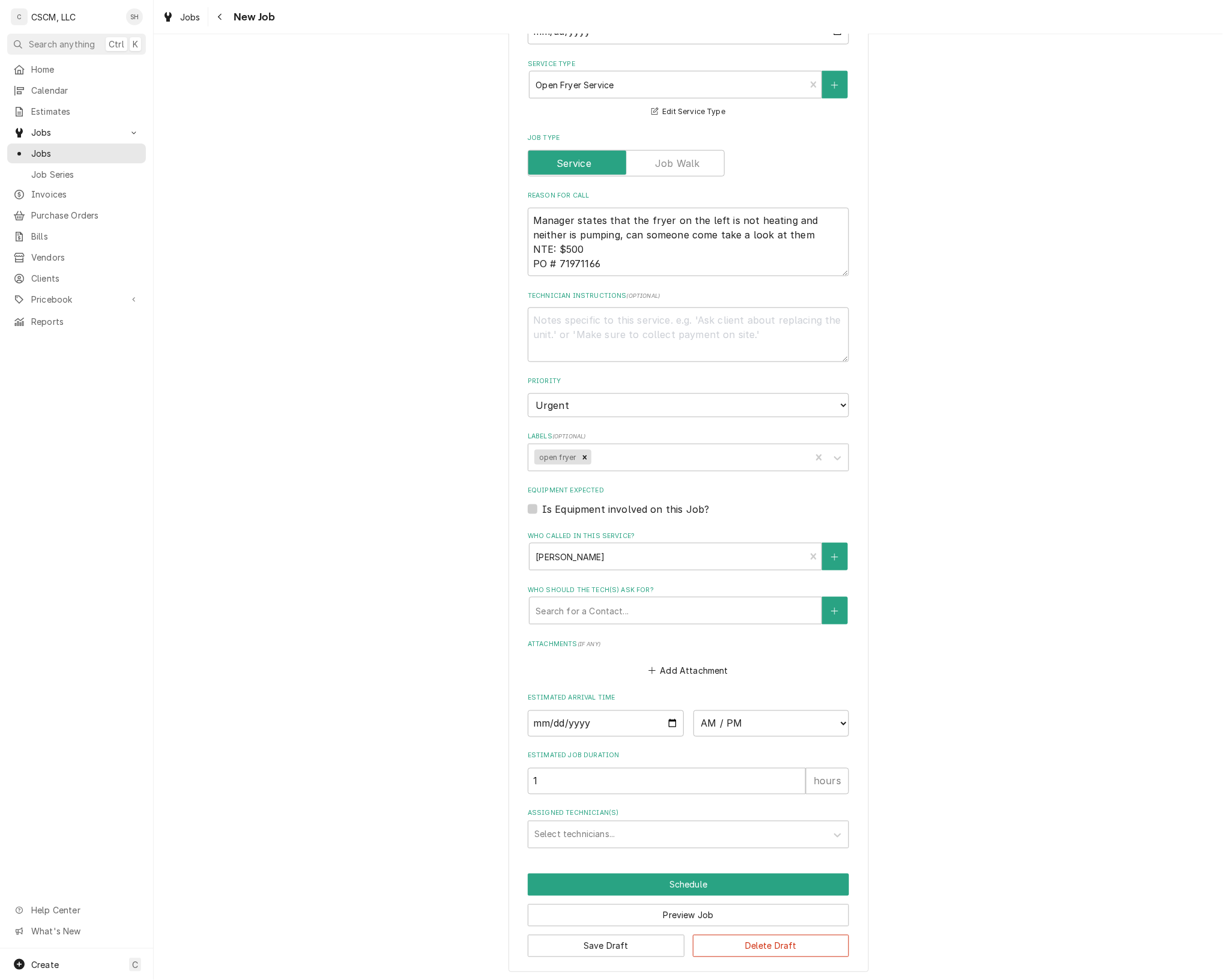
scroll to position [581, 0]
click at [661, 724] on input "2025-08-15" at bounding box center [606, 723] width 156 height 27
click at [744, 727] on select "AM / PM 6:00 AM 6:15 AM 6:30 AM 6:45 AM 7:00 AM 7:15 AM 7:30 AM 7:45 AM 8:00 AM…" at bounding box center [772, 723] width 156 height 27
select select "12:00:00"
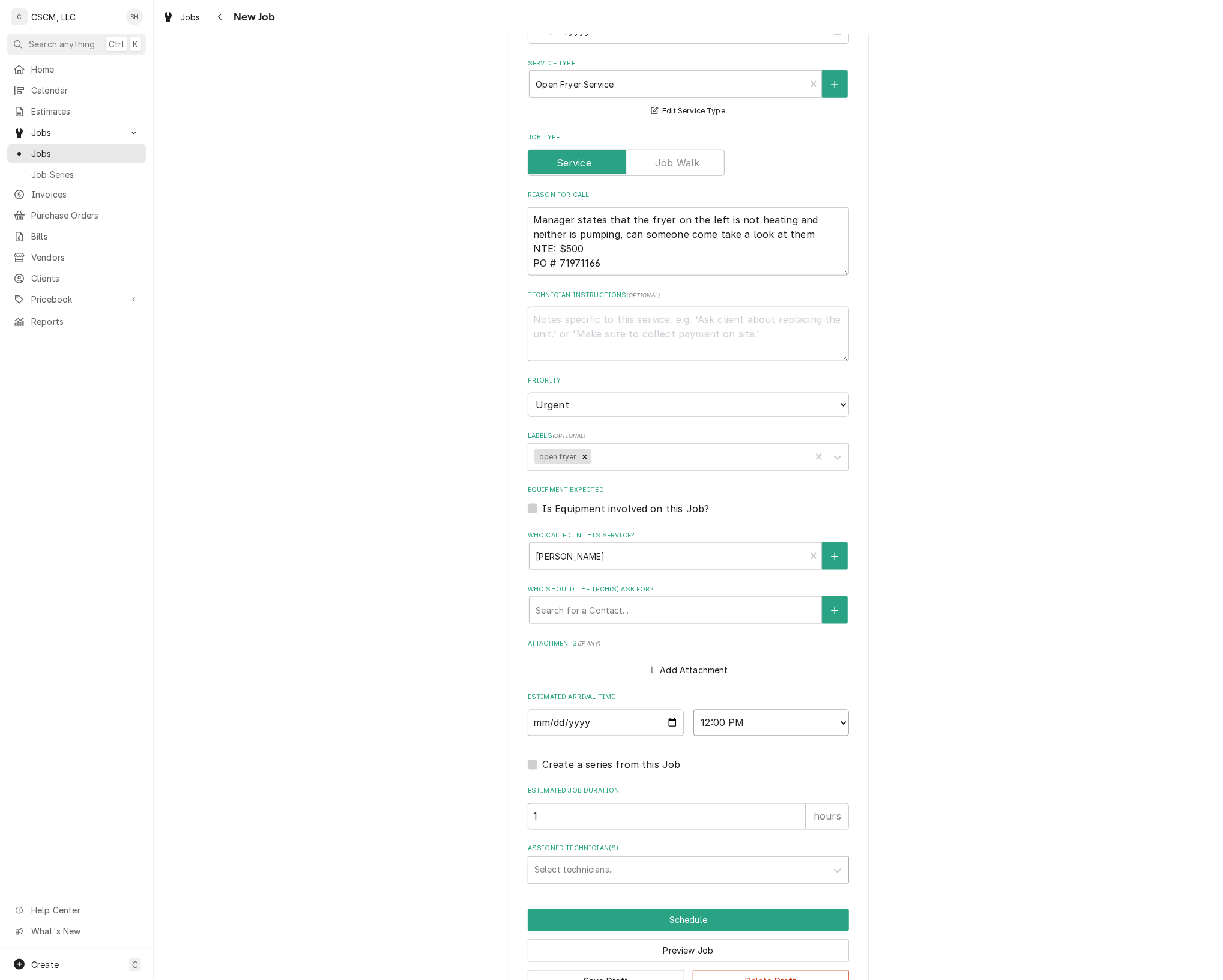
type textarea "x"
click at [569, 866] on div "Assigned Technician(s)" at bounding box center [678, 870] width 287 height 22
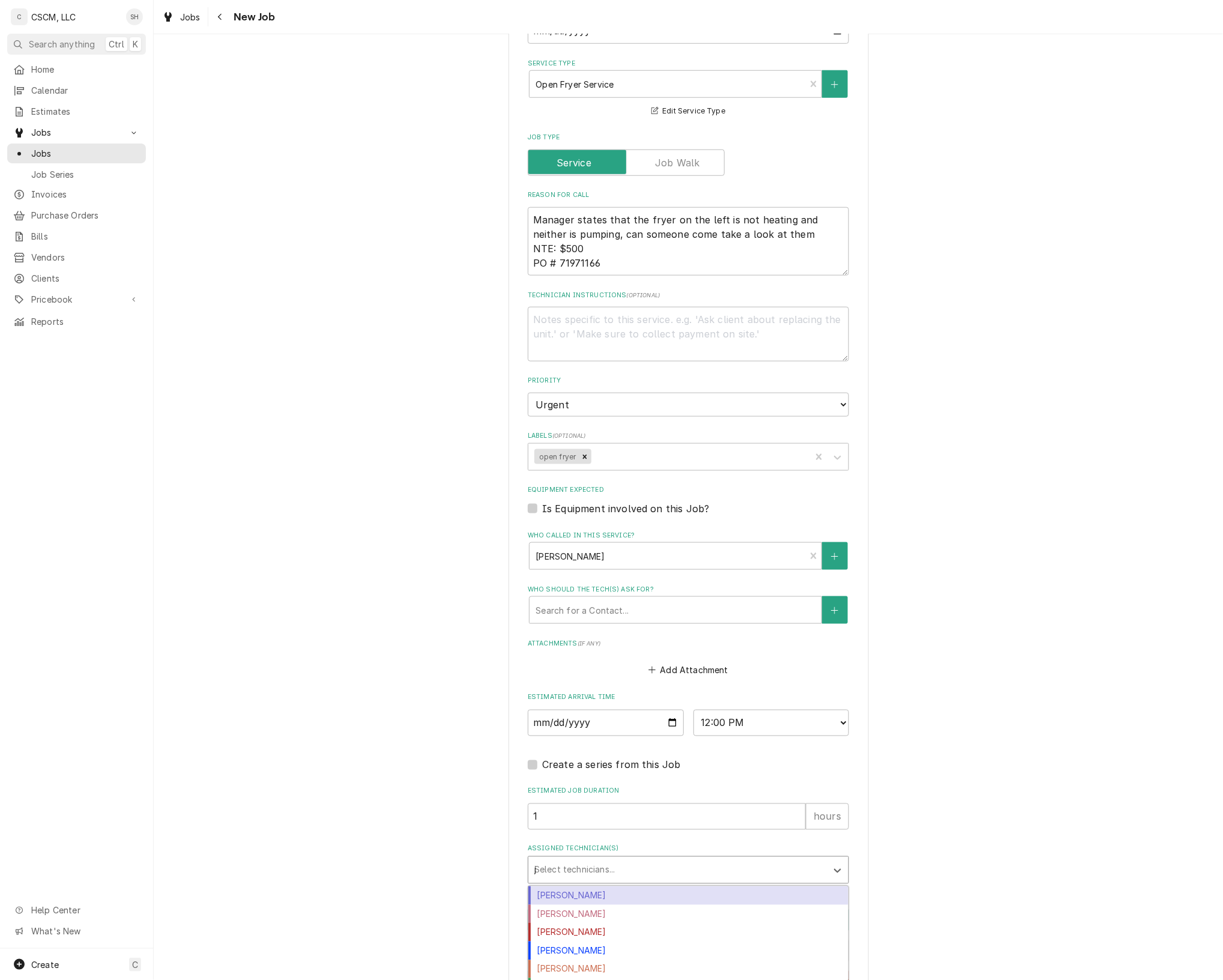
type input "jo"
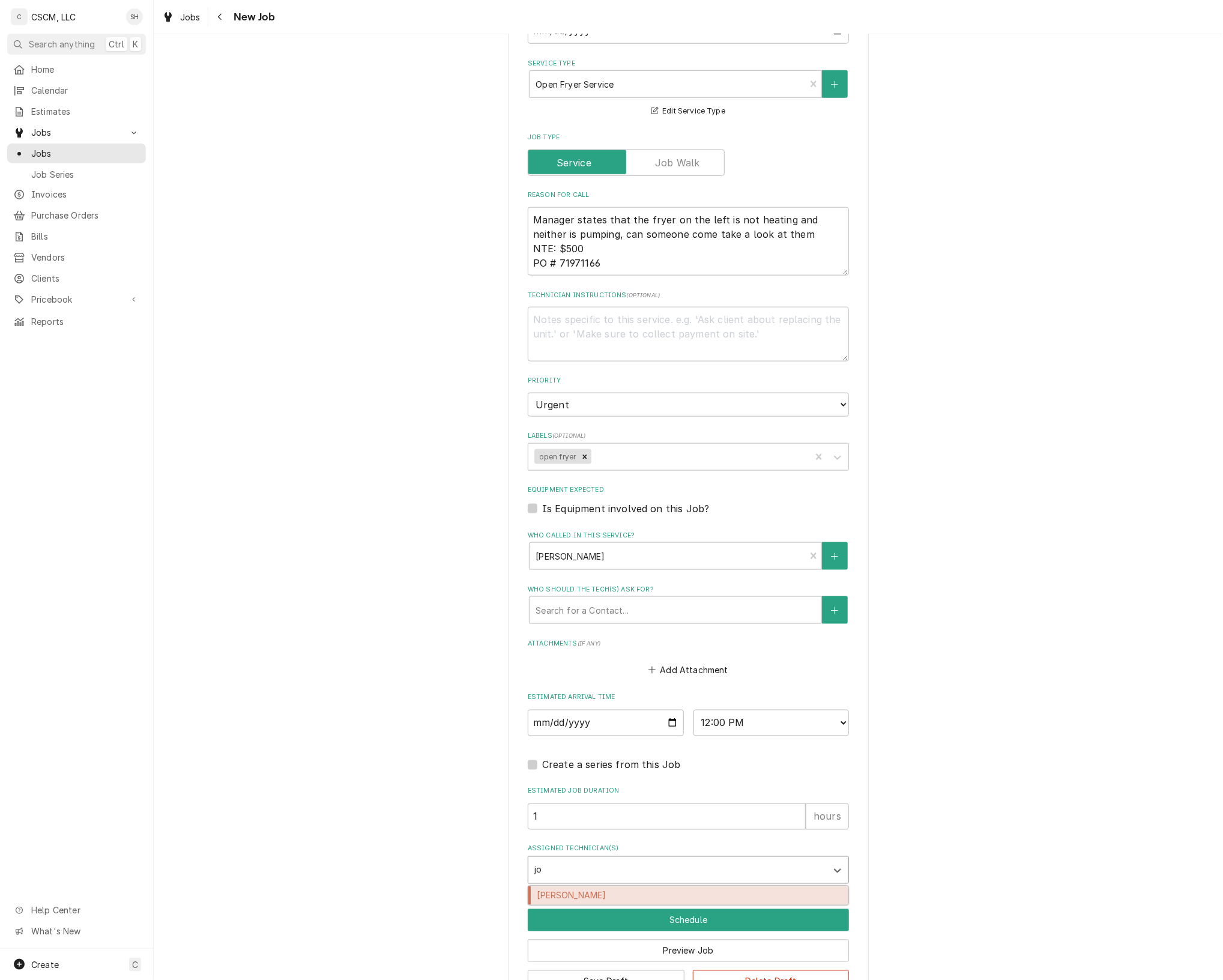
click at [581, 891] on div "Jonnie Pakovich" at bounding box center [688, 895] width 320 height 19
type textarea "x"
click at [467, 878] on div "Use the fields below to edit this job: Client Details Client KBP Foods Edit Cli…" at bounding box center [689, 242] width 1070 height 1553
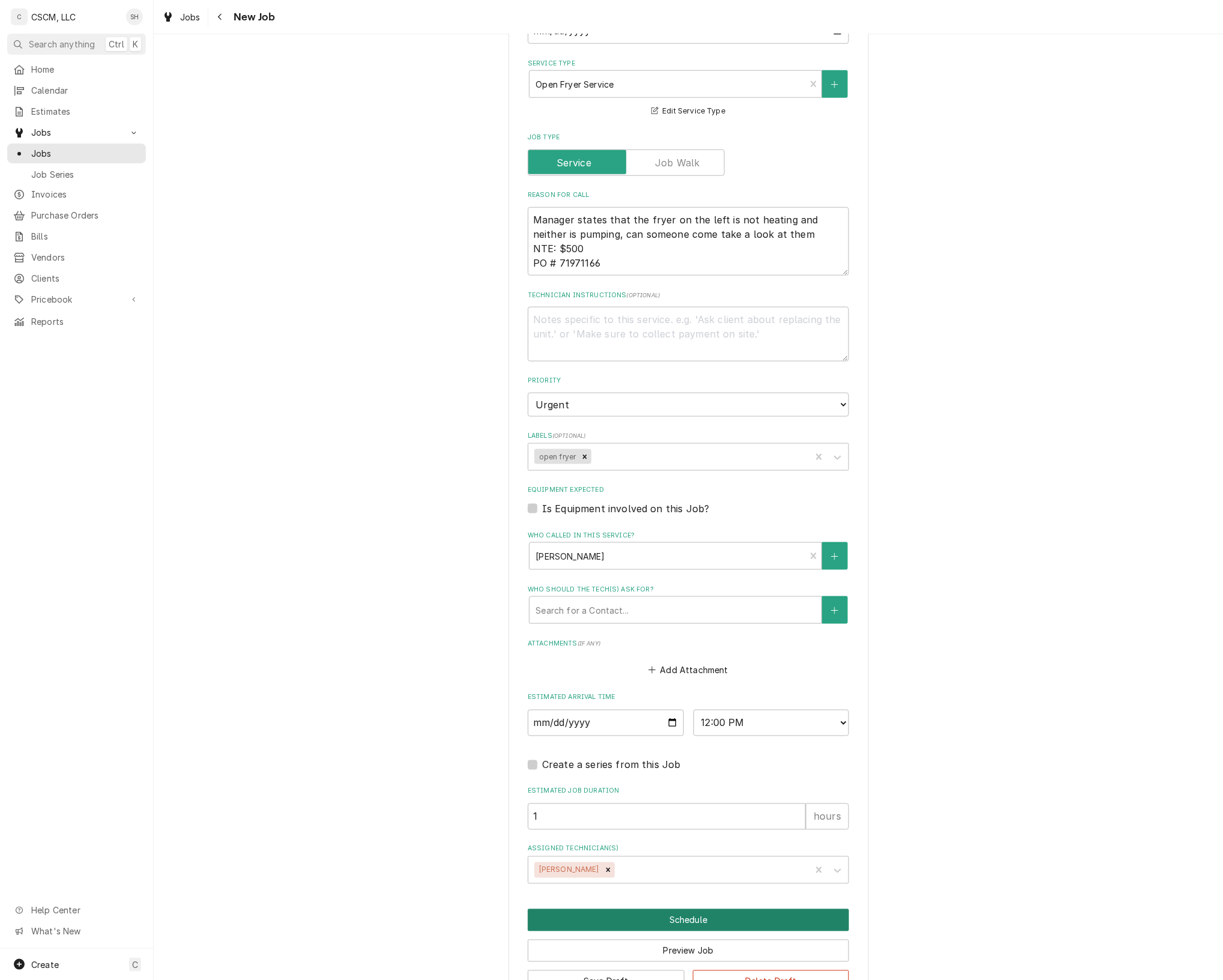
click at [698, 910] on button "Schedule" at bounding box center [688, 921] width 321 height 22
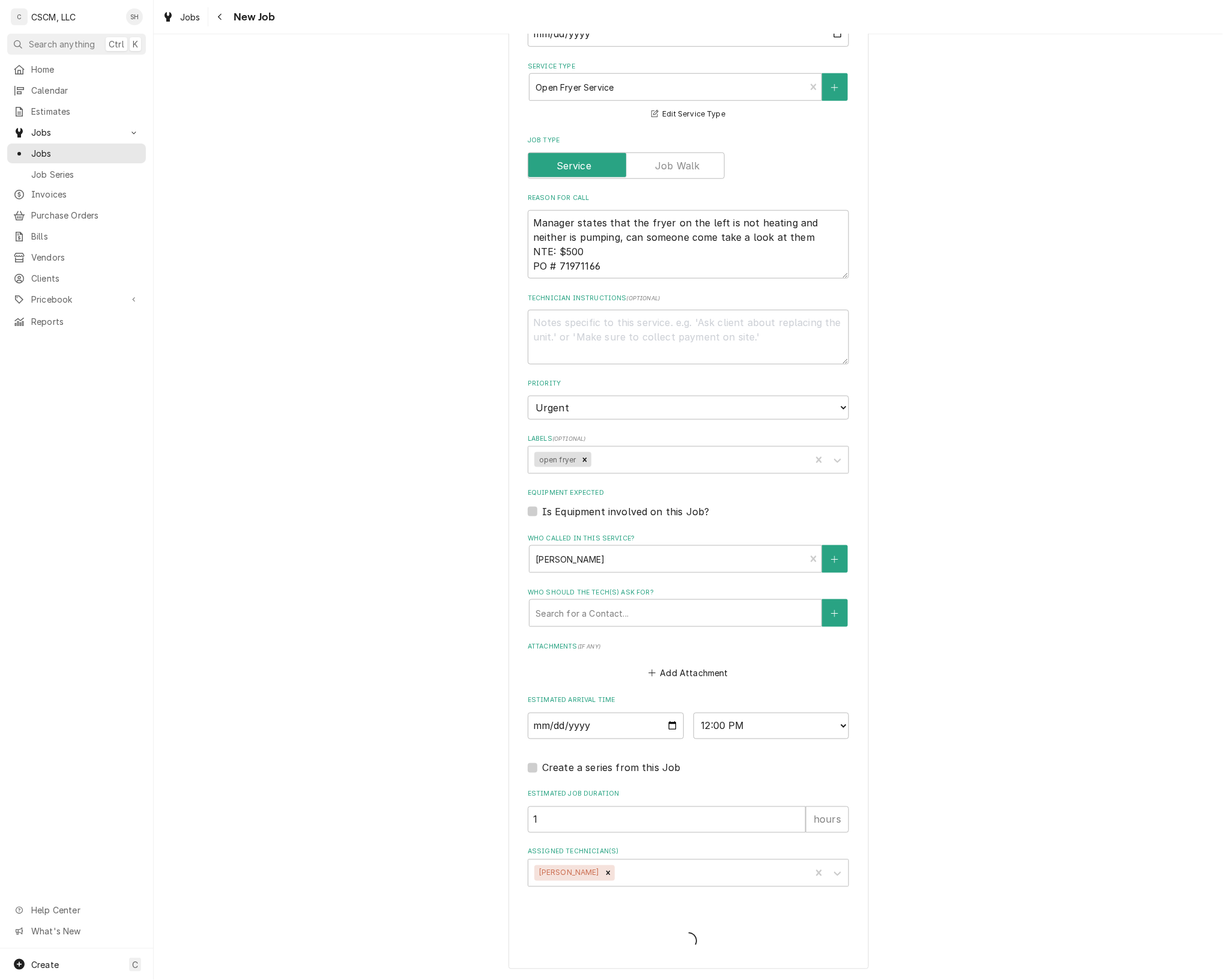
scroll to position [577, 0]
type textarea "x"
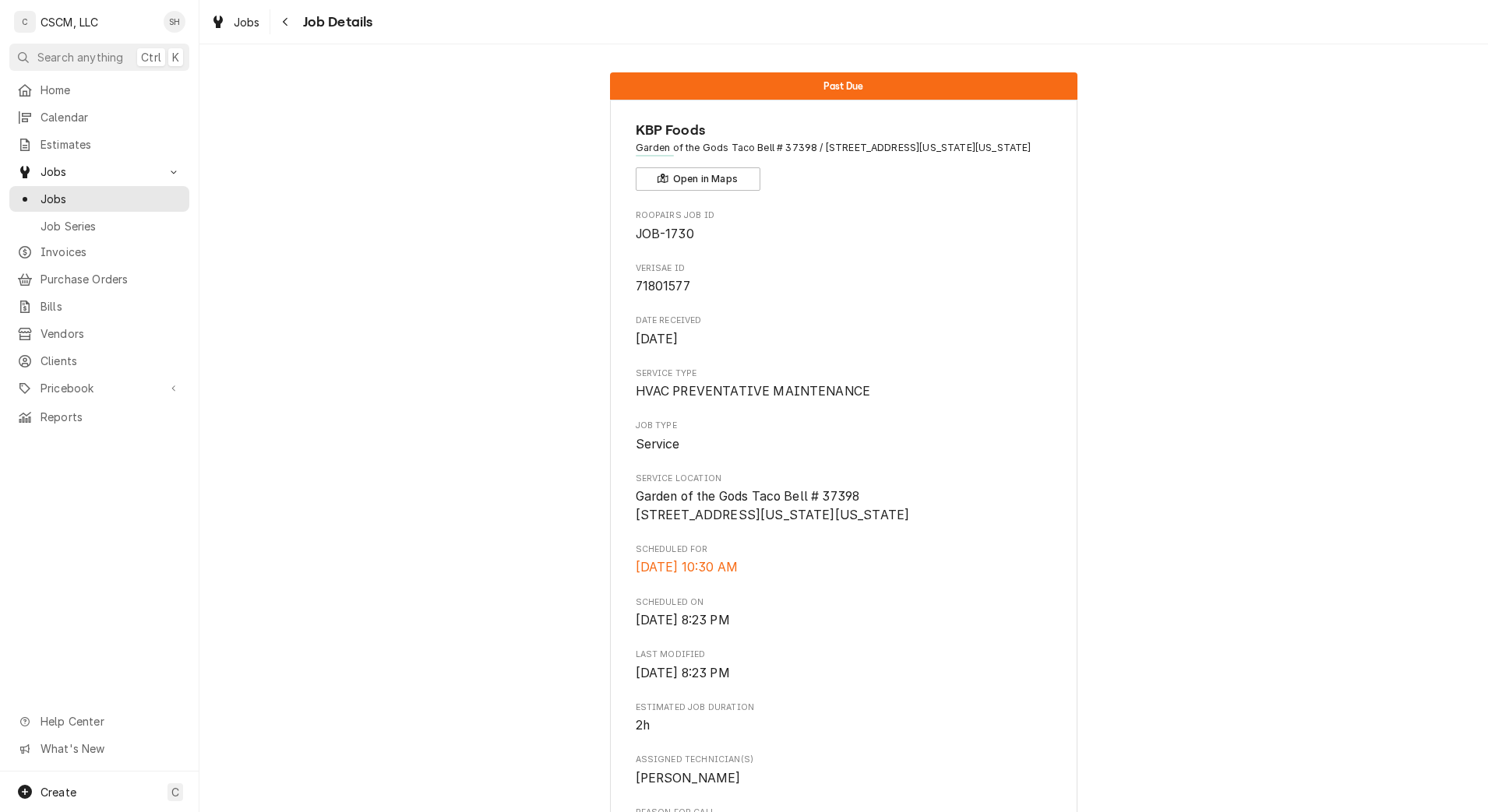
scroll to position [881, 0]
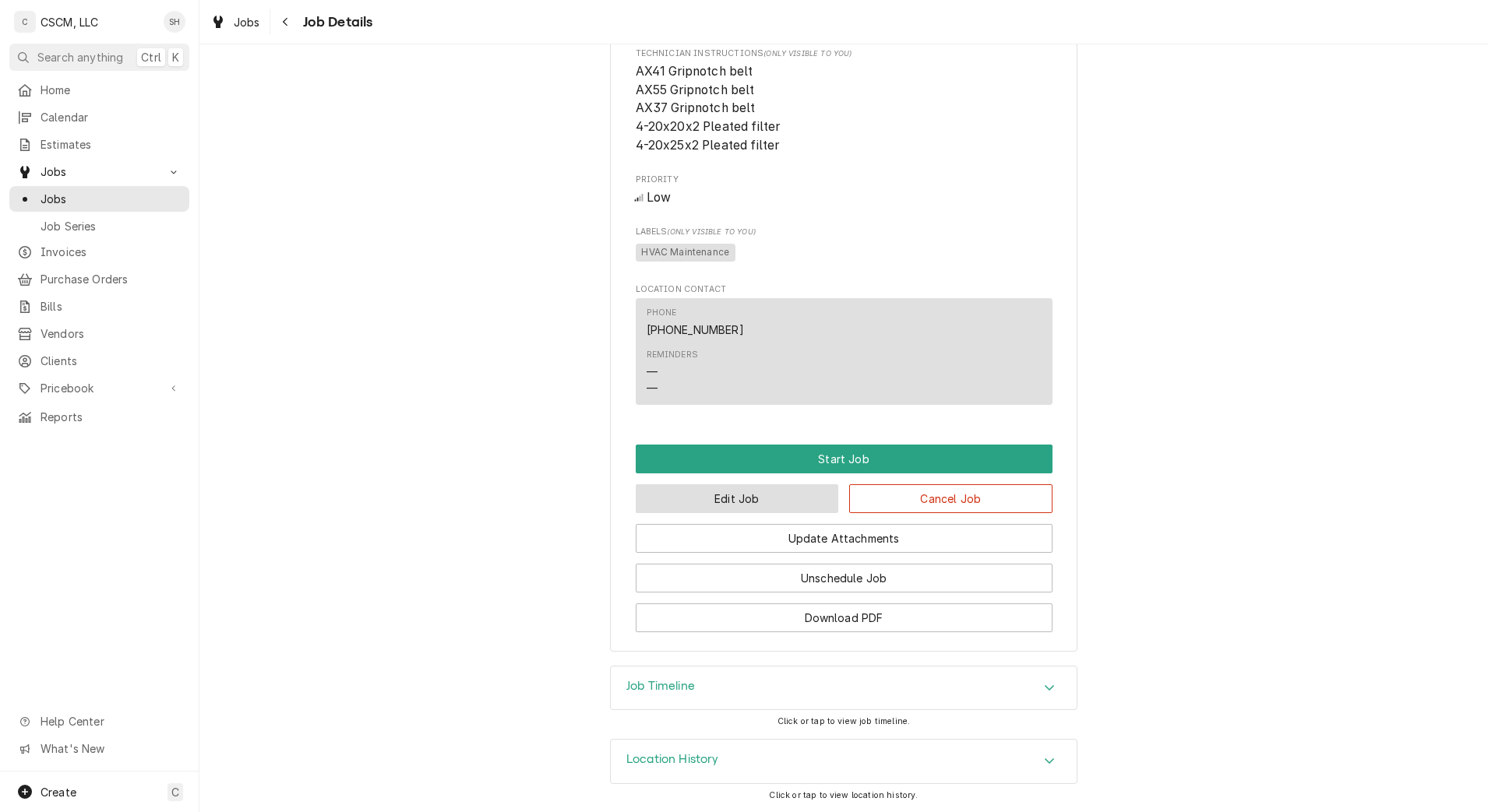
click at [776, 499] on button "Edit Job" at bounding box center [737, 499] width 203 height 29
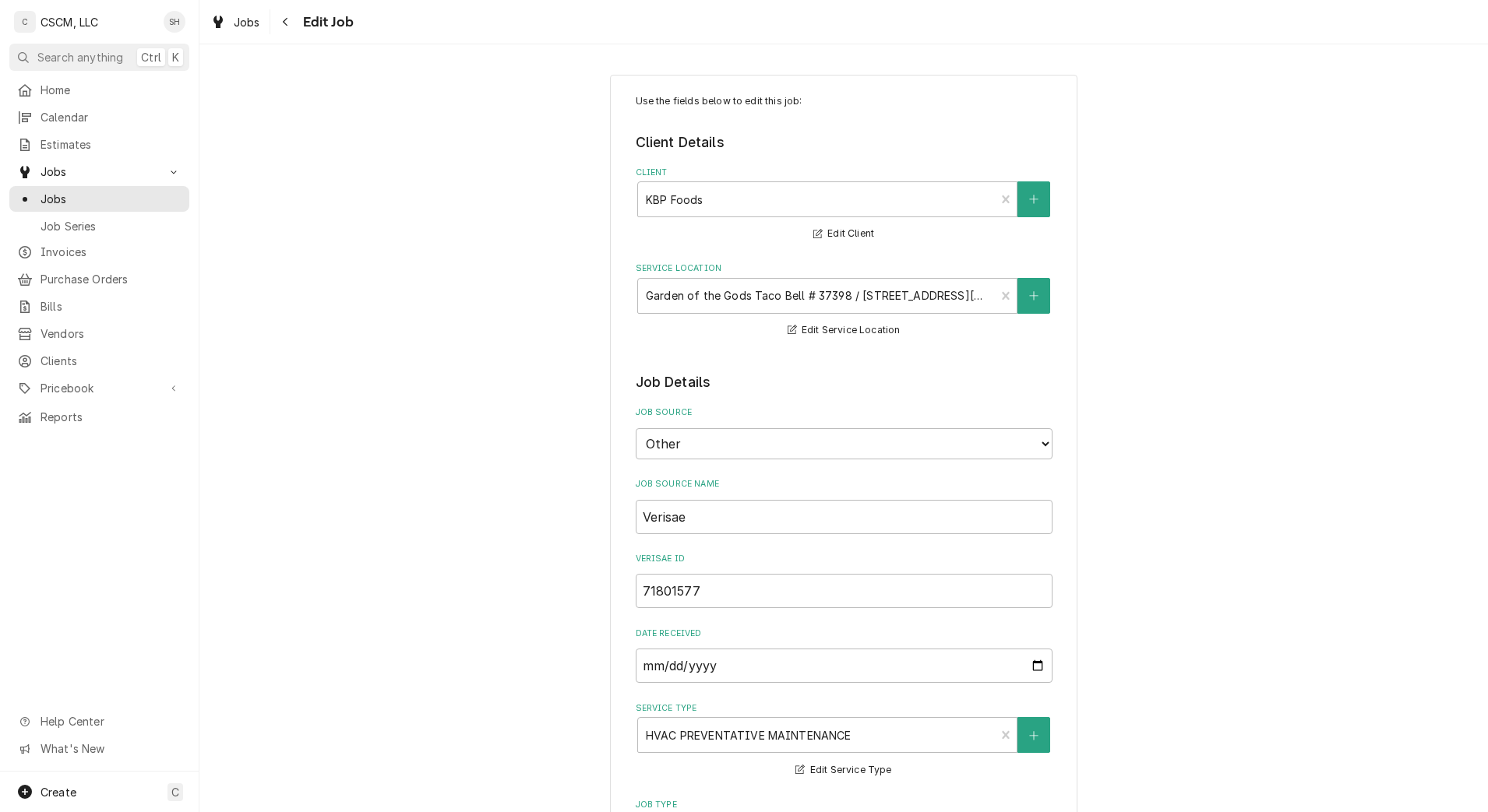
type textarea "x"
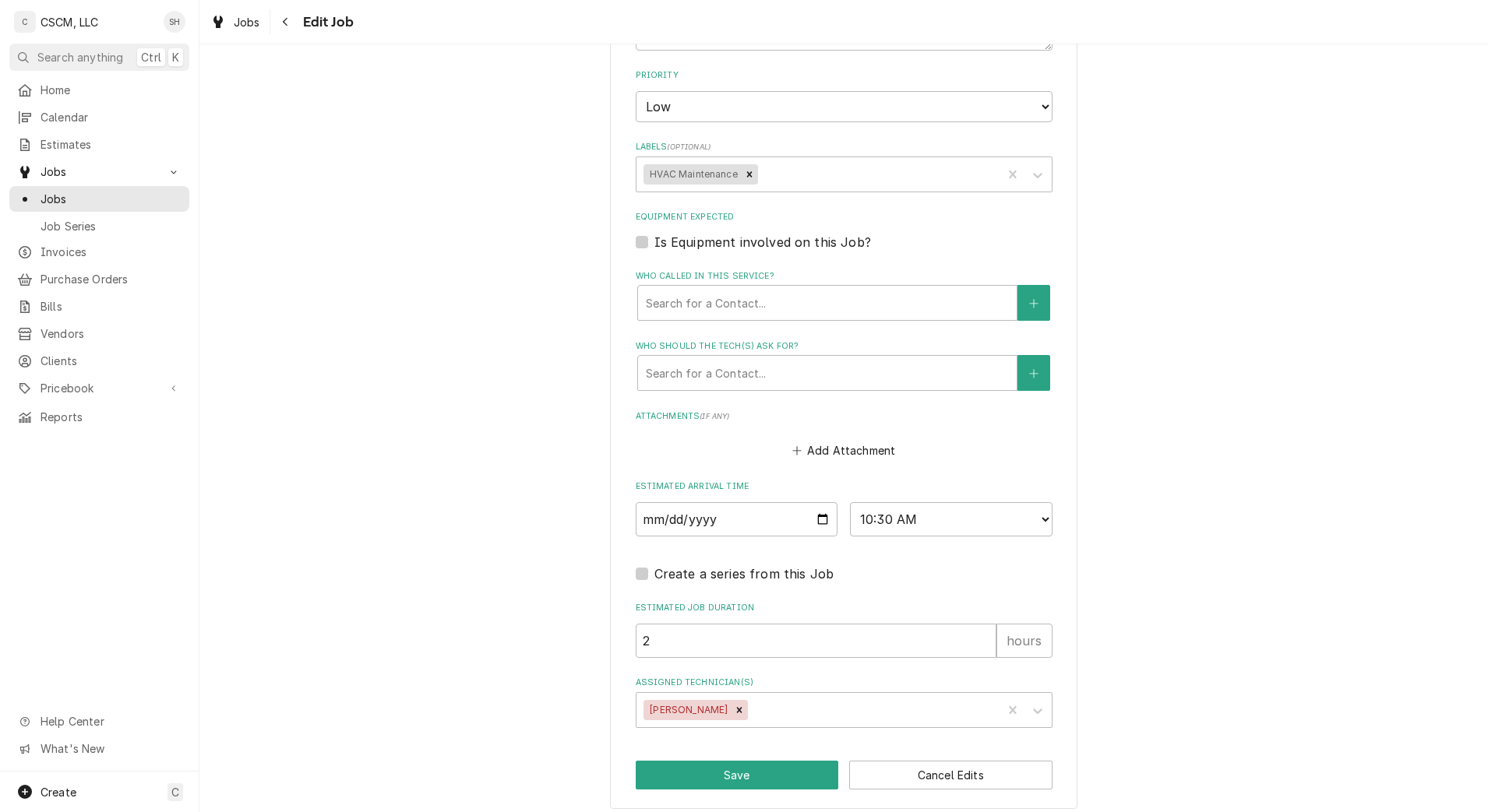
scroll to position [1073, 0]
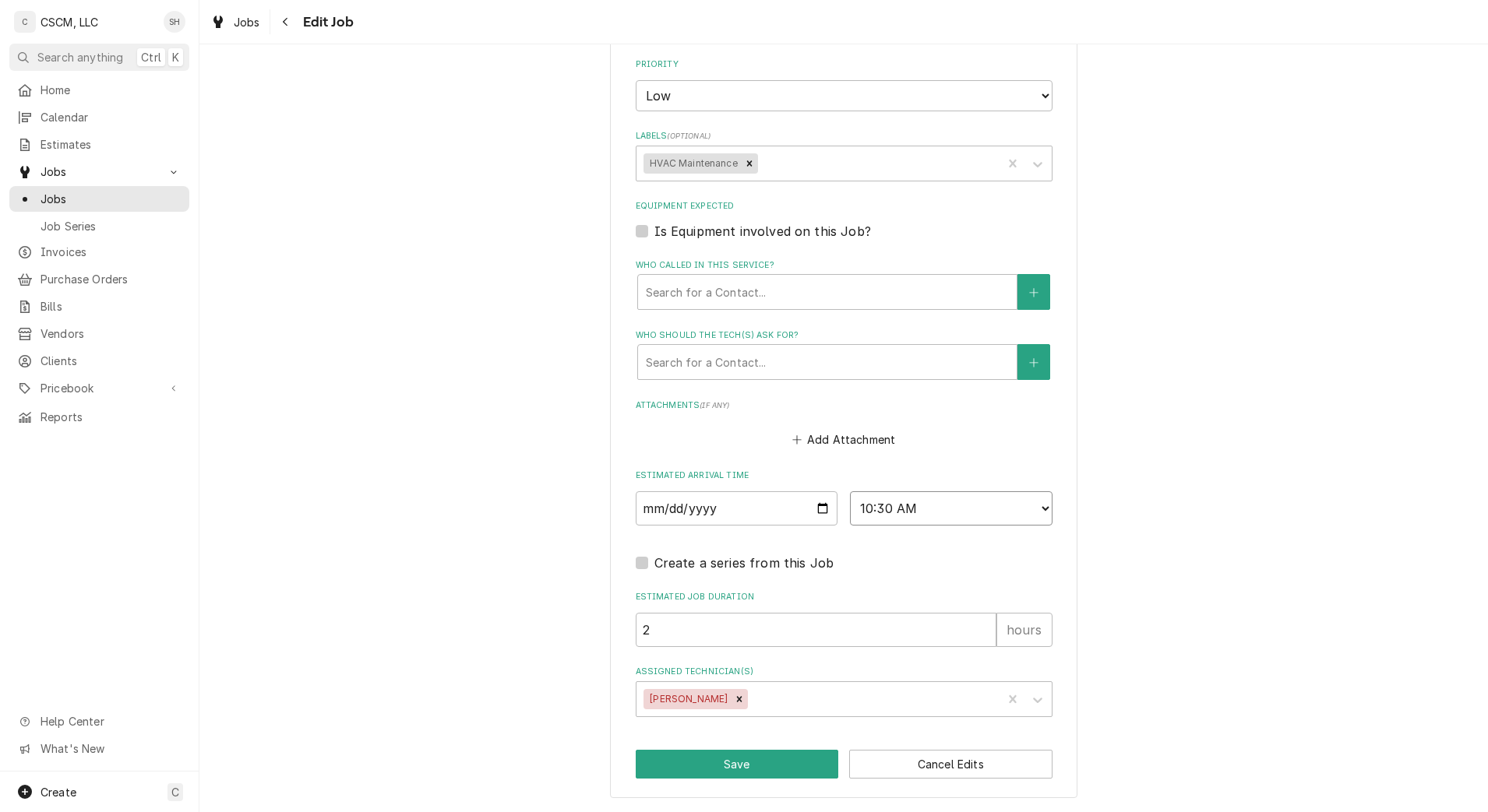
click at [865, 507] on select "AM / PM 6:00 AM 6:15 AM 6:30 AM 6:45 AM 7:00 AM 7:15 AM 7:30 AM 7:45 AM 8:00 AM…" at bounding box center [951, 509] width 202 height 35
select select "13:00:00"
click at [850, 491] on select "AM / PM 6:00 AM 6:15 AM 6:30 AM 6:45 AM 7:00 AM 7:15 AM 7:30 AM 7:45 AM 8:00 AM…" at bounding box center [951, 509] width 202 height 35
click at [818, 502] on input "2025-07-25" at bounding box center [737, 509] width 202 height 35
type textarea "x"
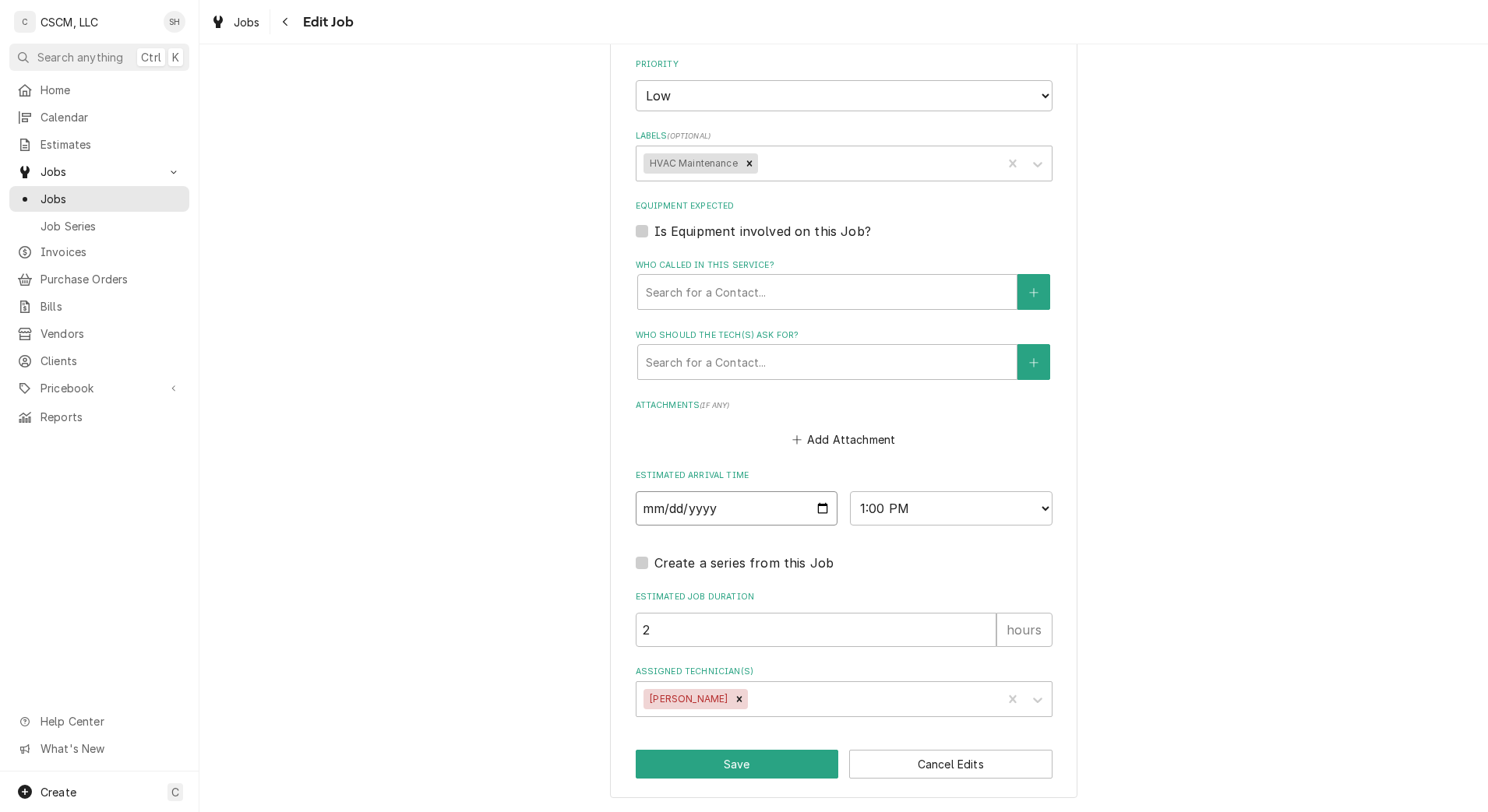
type input "2025-08-25"
type textarea "x"
type input "2025-08-15"
click at [750, 769] on button "Save" at bounding box center [737, 764] width 203 height 29
type textarea "x"
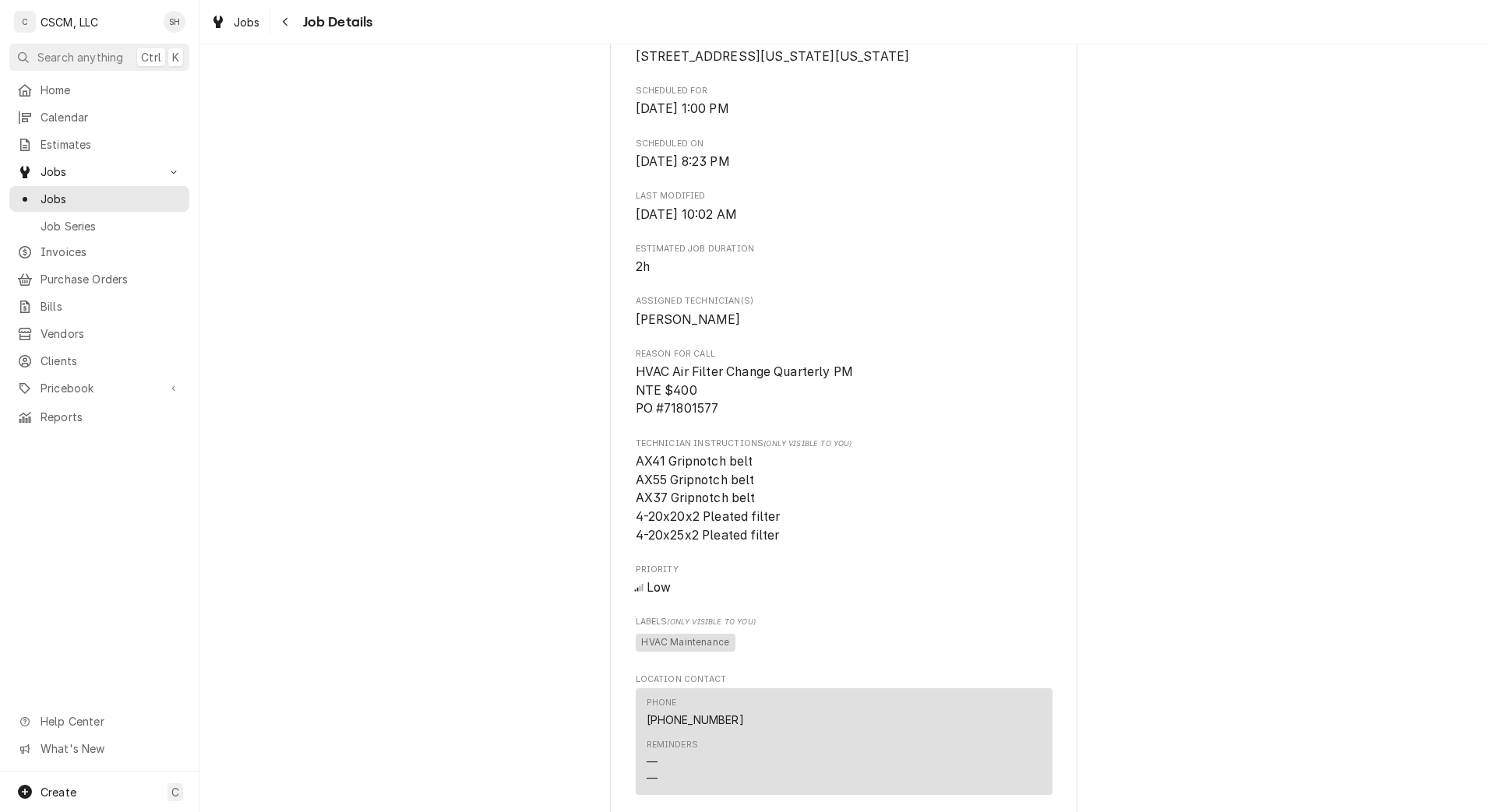
scroll to position [469, 0]
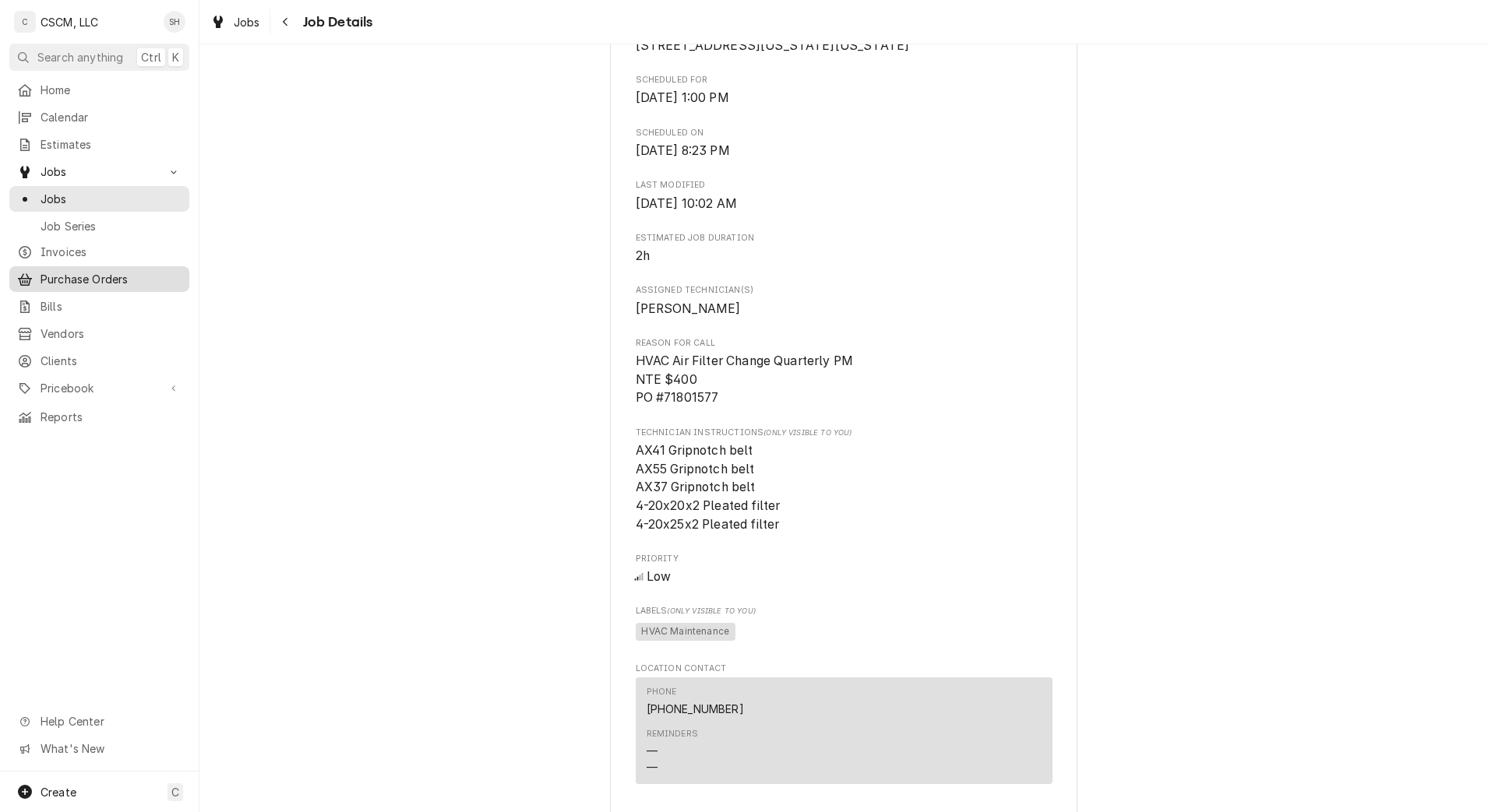
click at [83, 271] on span "Purchase Orders" at bounding box center [111, 278] width 141 height 16
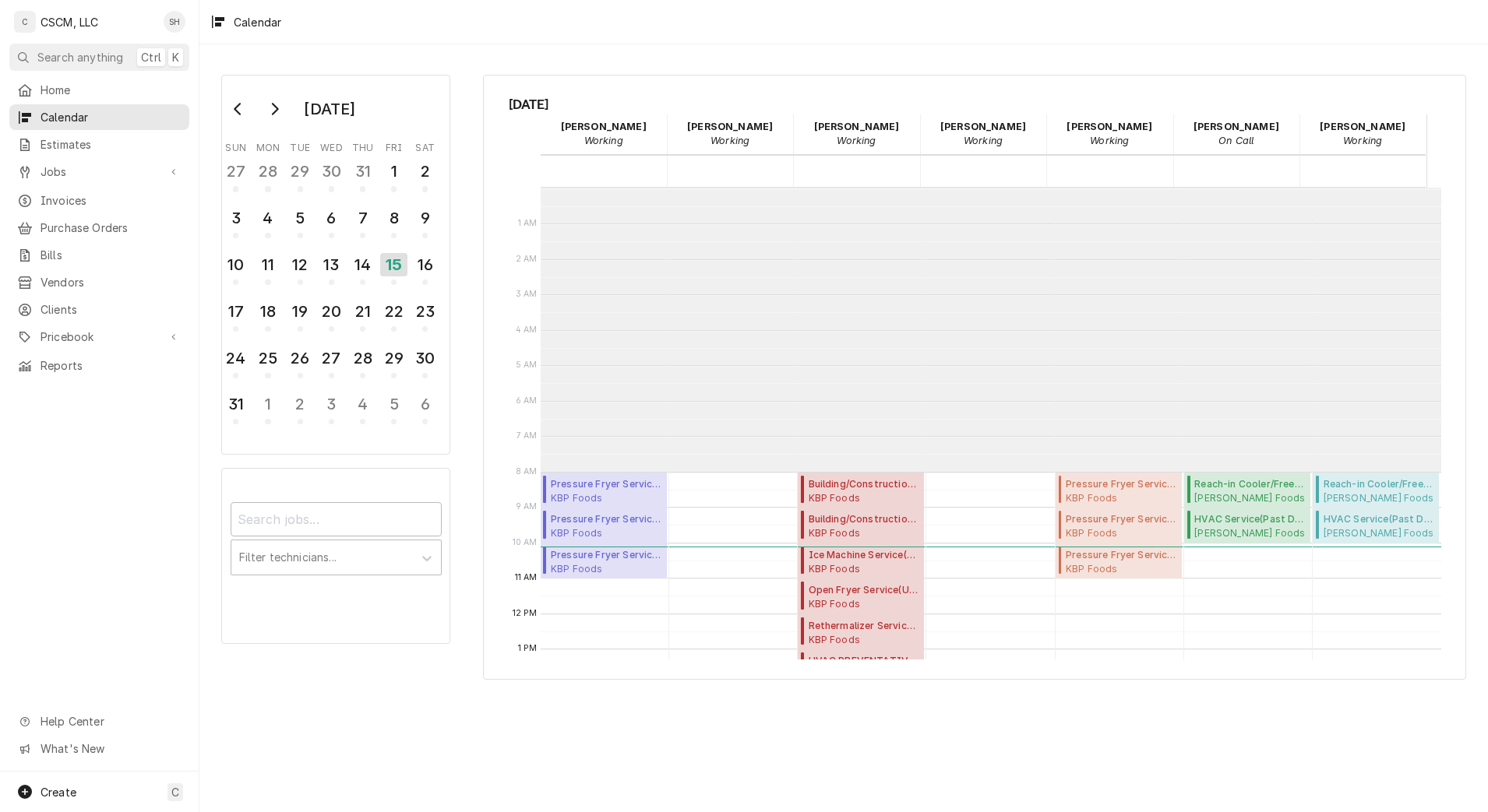
scroll to position [284, 0]
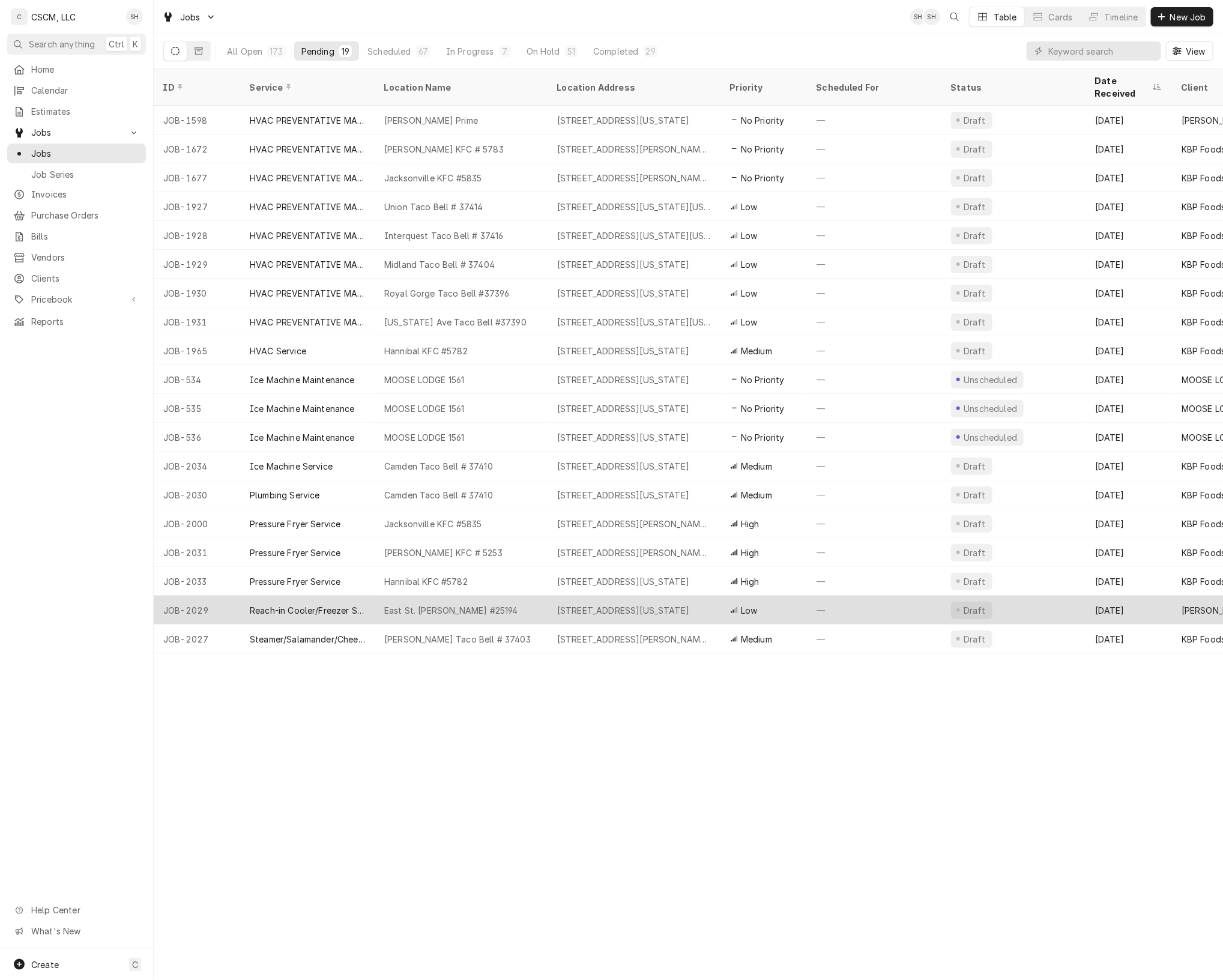
click at [625, 596] on div "[STREET_ADDRESS][US_STATE]" at bounding box center [634, 610] width 173 height 29
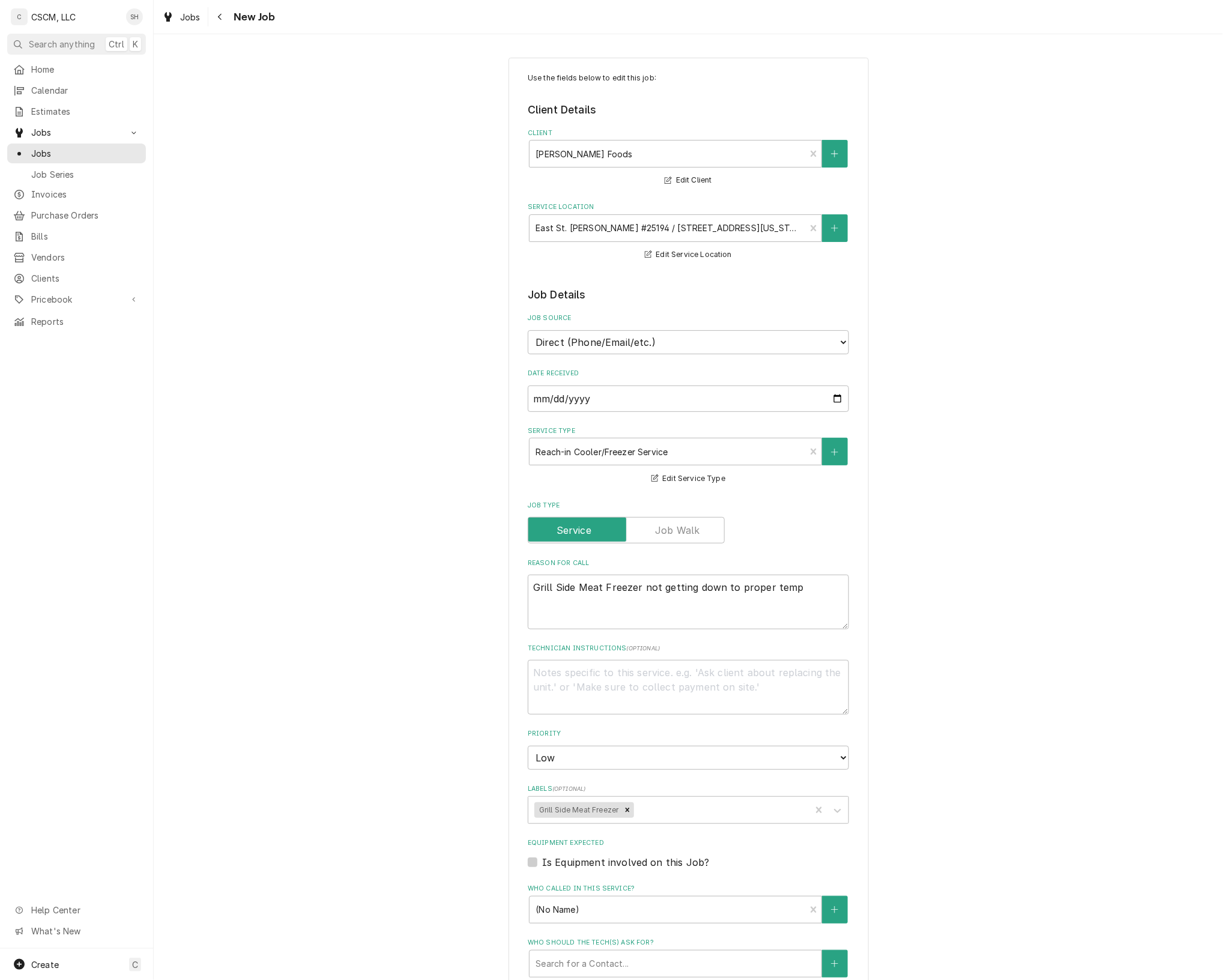
scroll to position [354, 0]
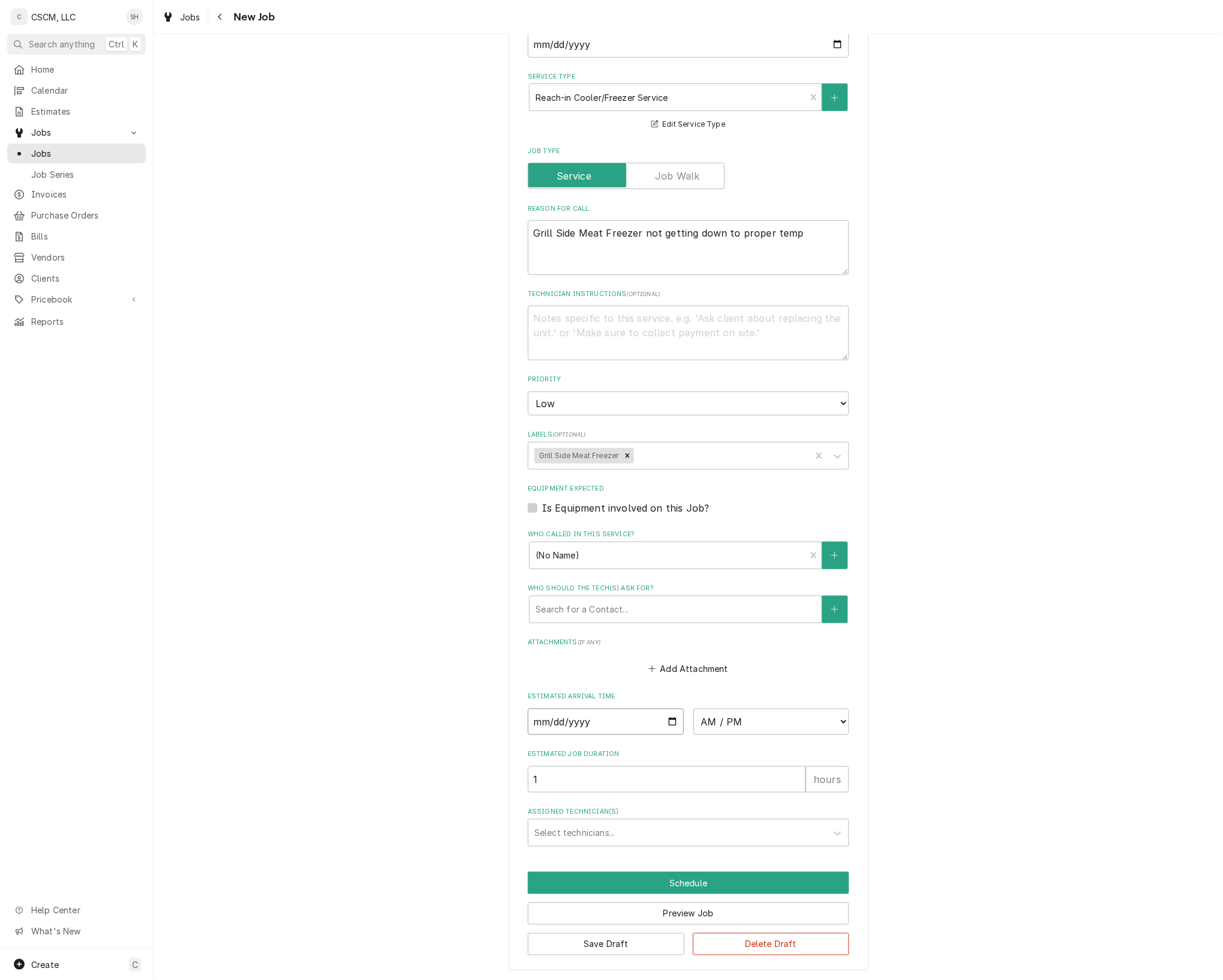
click at [659, 719] on input "Date" at bounding box center [606, 722] width 156 height 27
click at [670, 721] on input "Date" at bounding box center [606, 722] width 156 height 27
type textarea "x"
type input "2025-08-15"
type textarea "x"
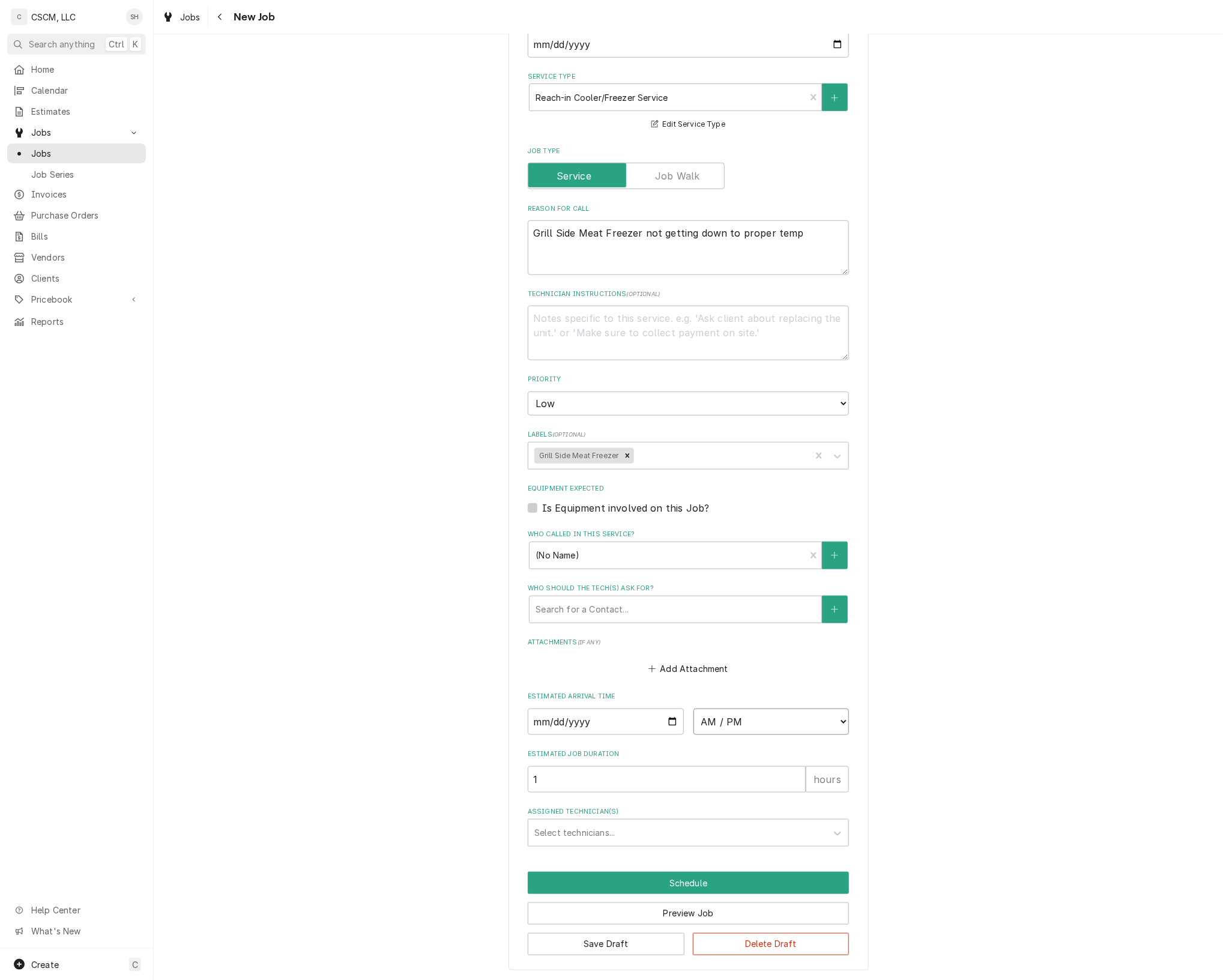
click at [754, 731] on select "AM / PM 6:00 AM 6:15 AM 6:30 AM 6:45 AM 7:00 AM 7:15 AM 7:30 AM 7:45 AM 8:00 AM…" at bounding box center [772, 722] width 156 height 27
select select "12:00:00"
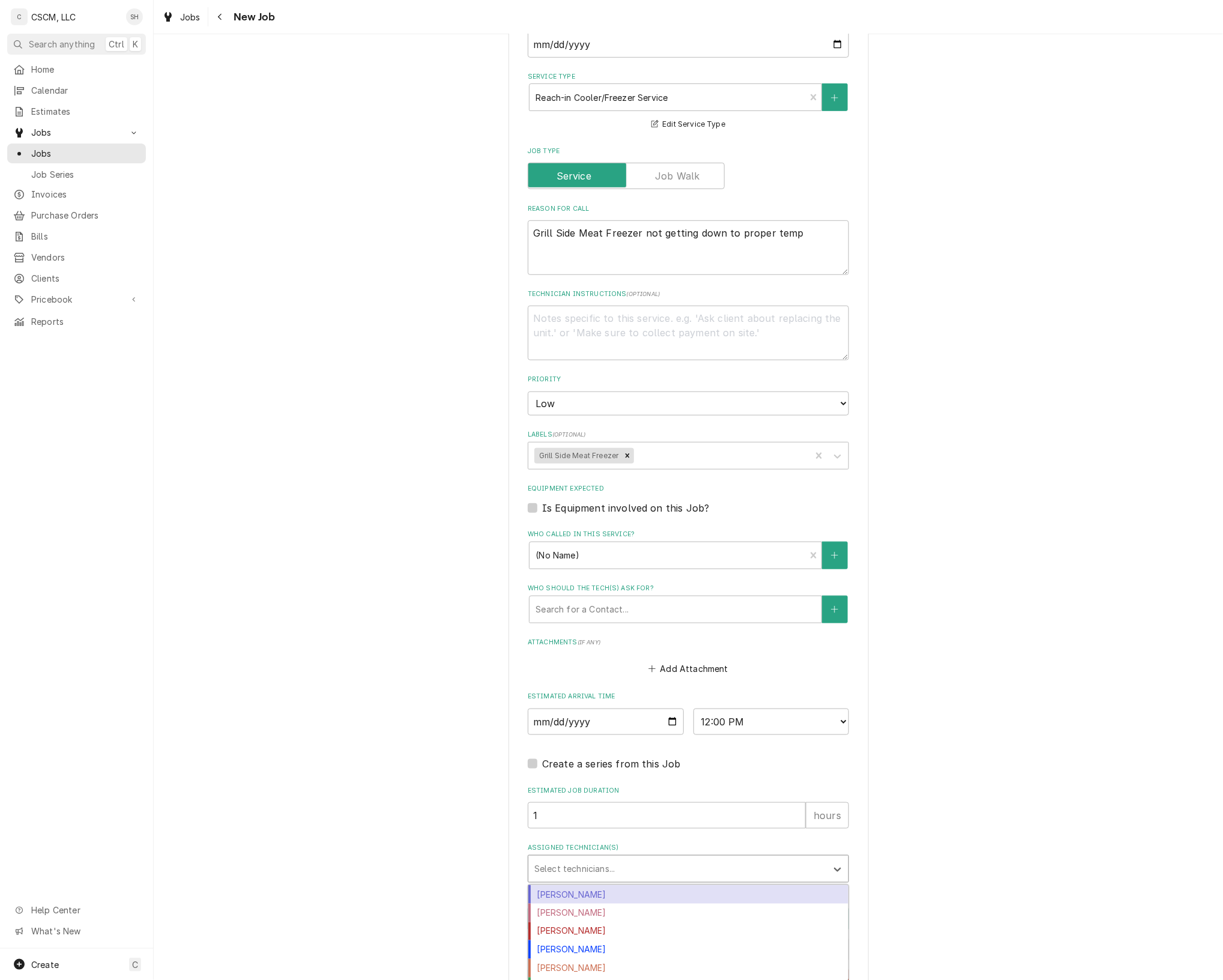
click at [581, 875] on div "Assigned Technician(s)" at bounding box center [678, 869] width 287 height 22
click at [581, 892] on div "Chris Lynch" at bounding box center [688, 894] width 320 height 19
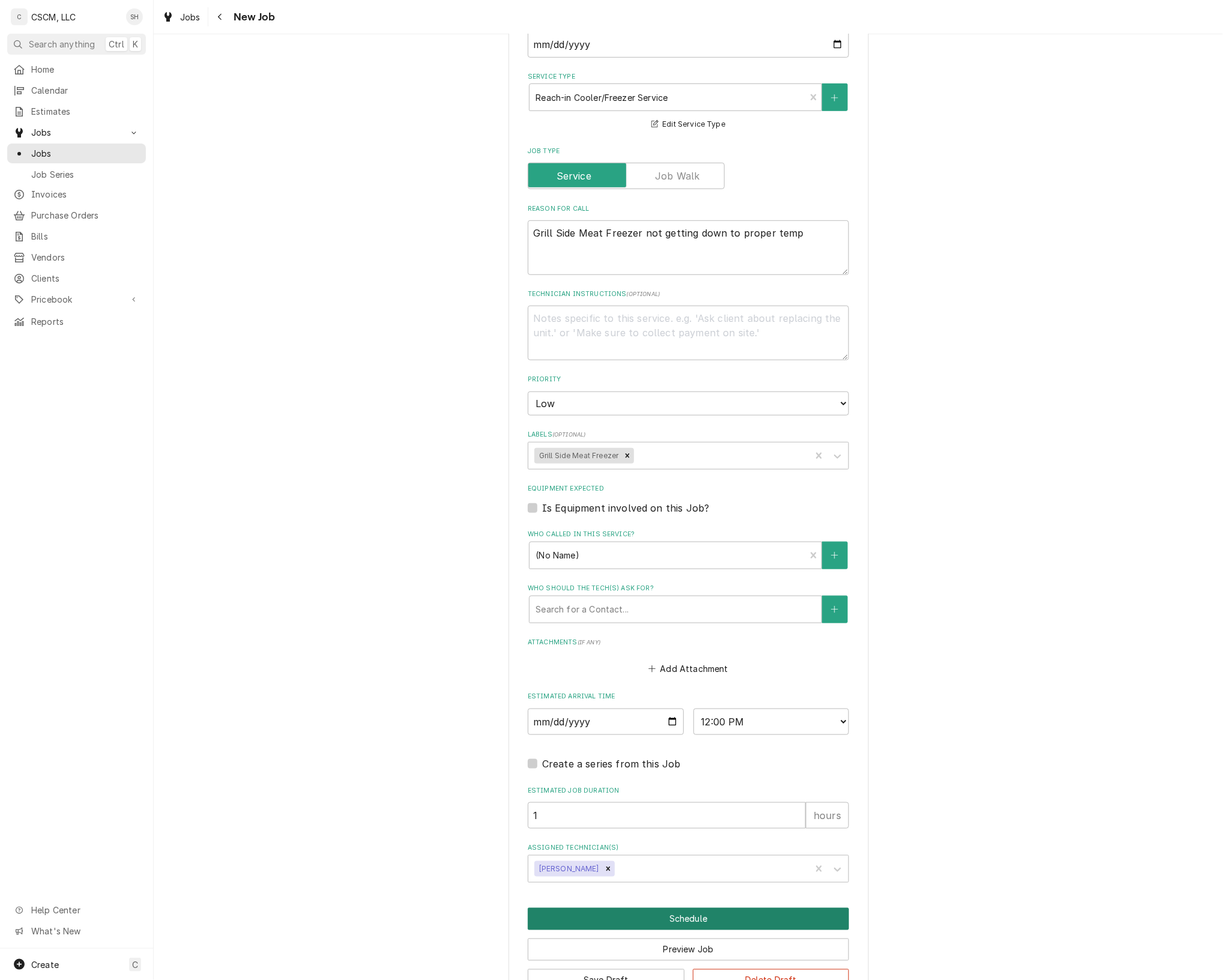
click at [581, 924] on button "Schedule" at bounding box center [688, 919] width 321 height 22
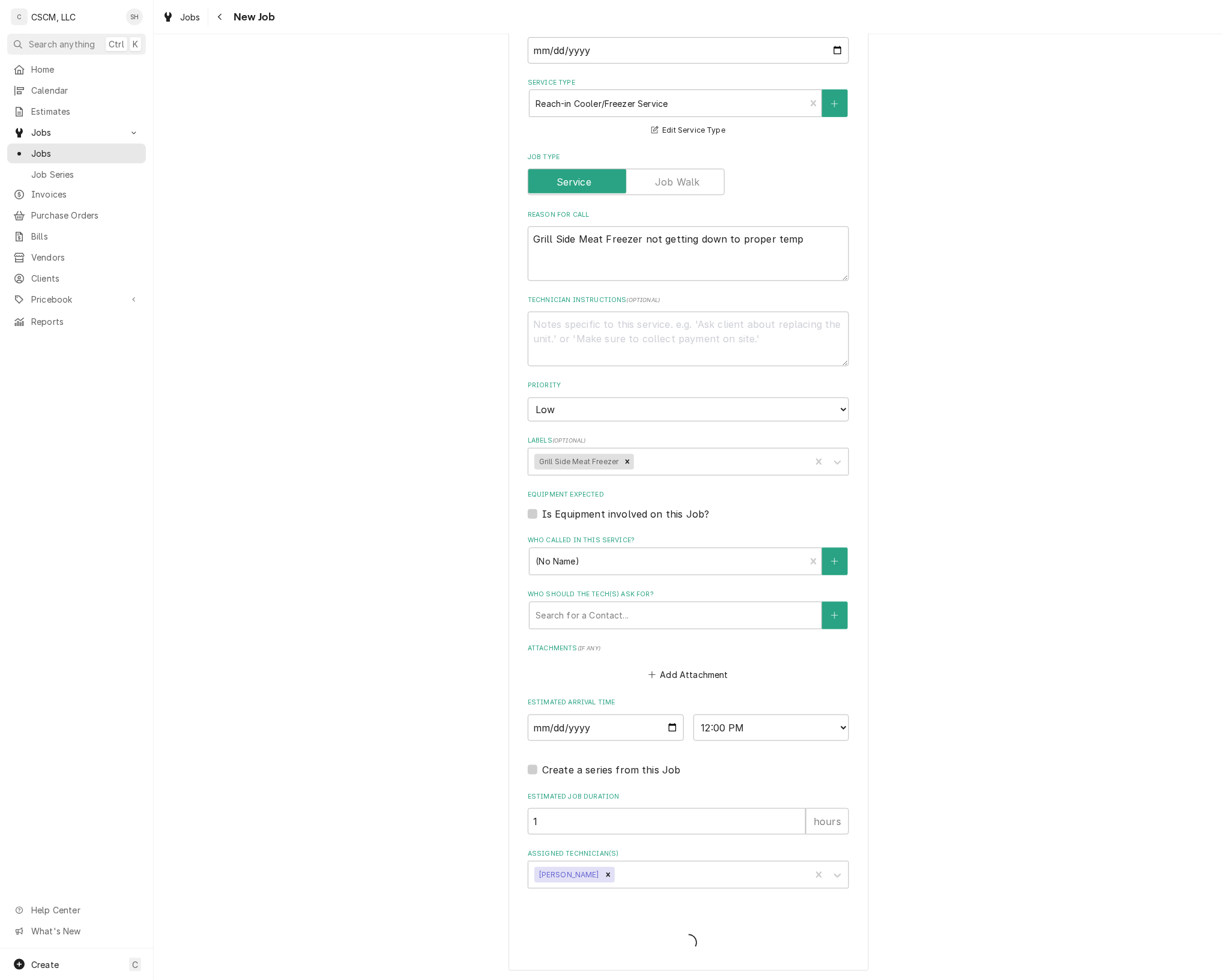
type textarea "x"
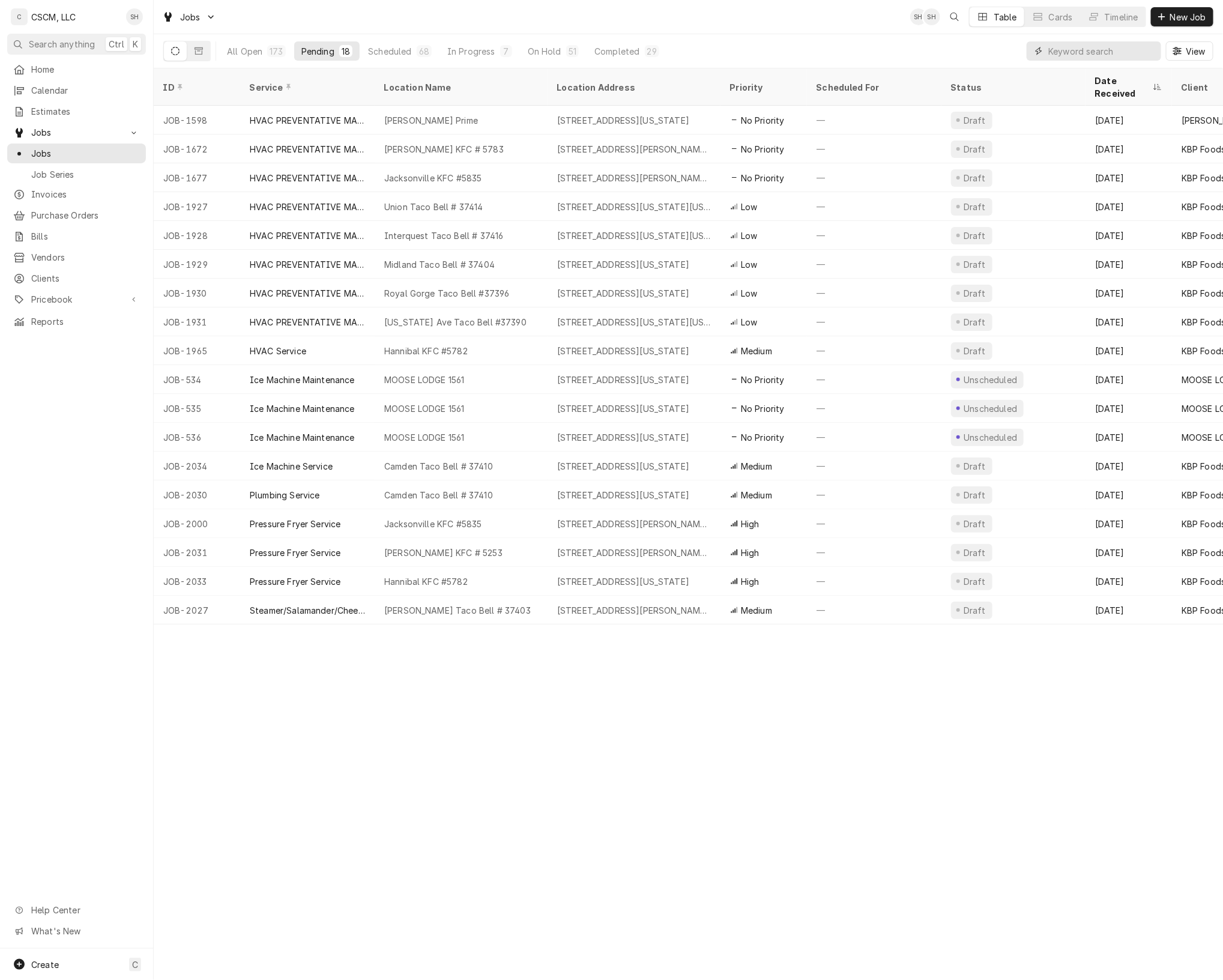
click at [1073, 45] on input "Dynamic Content Wrapper" at bounding box center [1102, 51] width 107 height 19
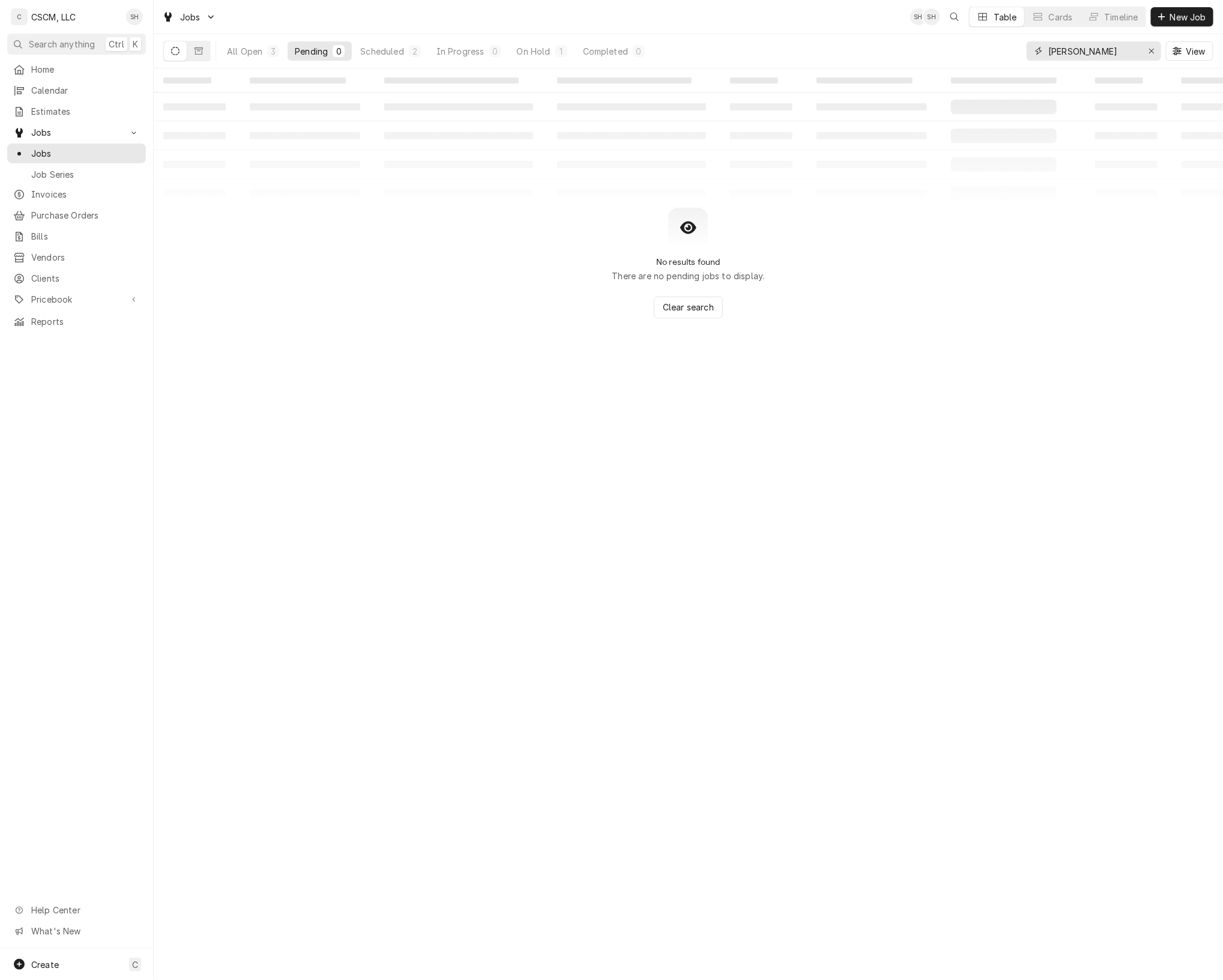
type input "[PERSON_NAME]"
drag, startPoint x: 259, startPoint y: 39, endPoint x: 257, endPoint y: 52, distance: 13.2
click at [257, 52] on div "All Open 3 Pending 0 Scheduled 2 In Progress 0 On Hold 1 Completed 0" at bounding box center [436, 51] width 432 height 33
click at [257, 52] on div "All Open" at bounding box center [245, 51] width 36 height 13
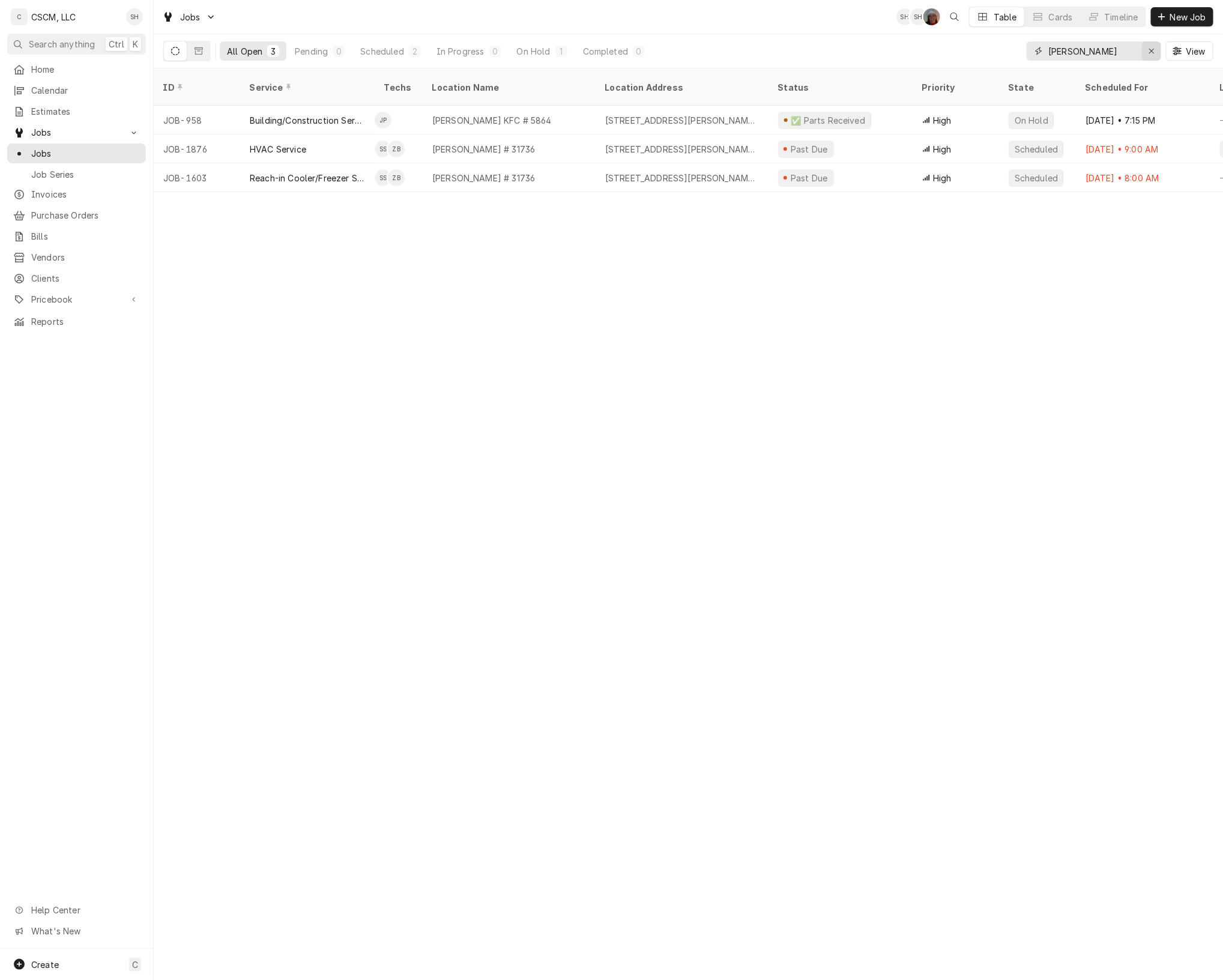
click at [1155, 46] on div "Erase input" at bounding box center [1152, 51] width 12 height 12
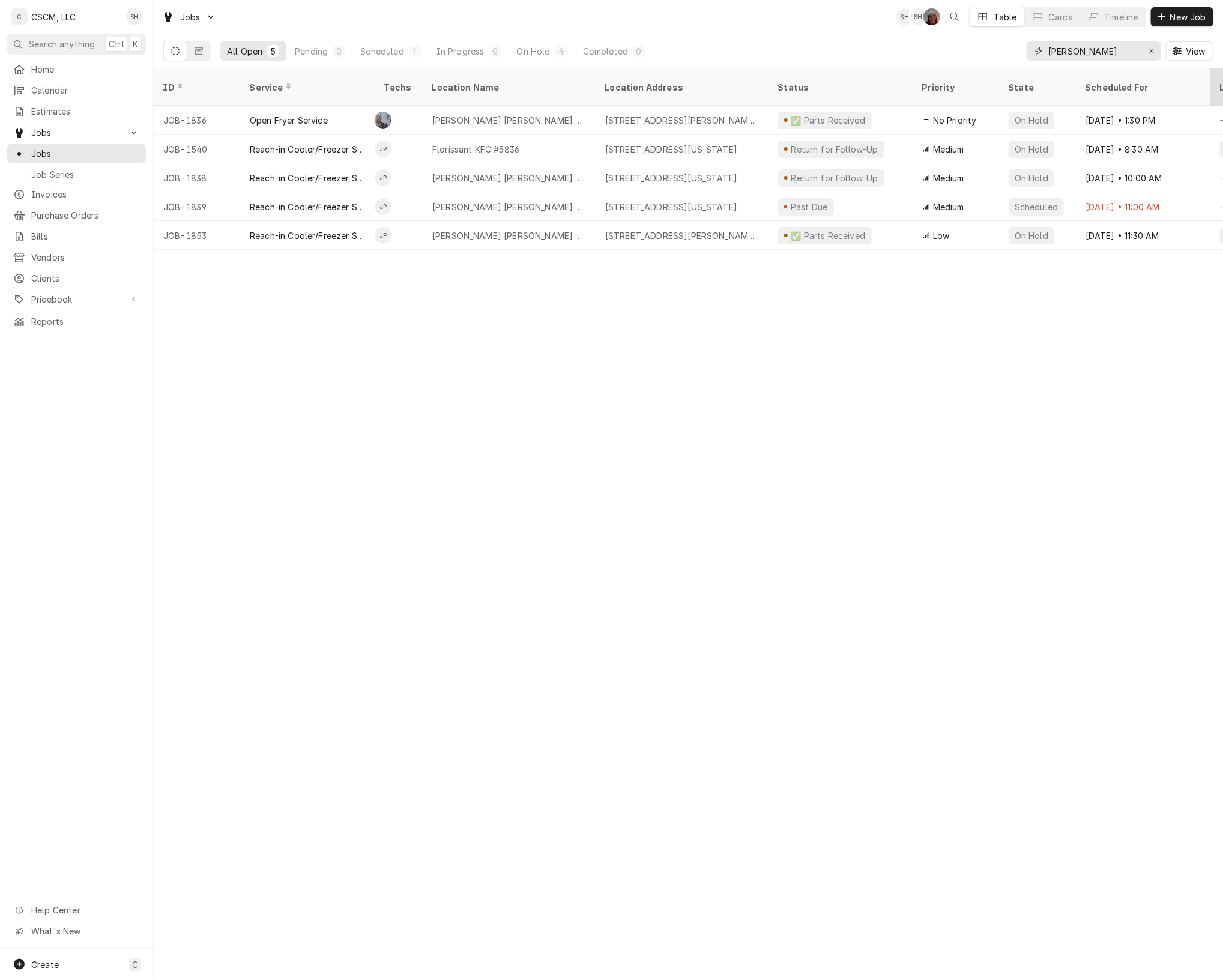
type input "[PERSON_NAME]"
click at [1083, 588] on div "ID Service Techs Location Name Location Address Status Priority State Scheduled…" at bounding box center [689, 524] width 1070 height 912
click at [1150, 52] on icon "Erase input" at bounding box center [1152, 51] width 7 height 8
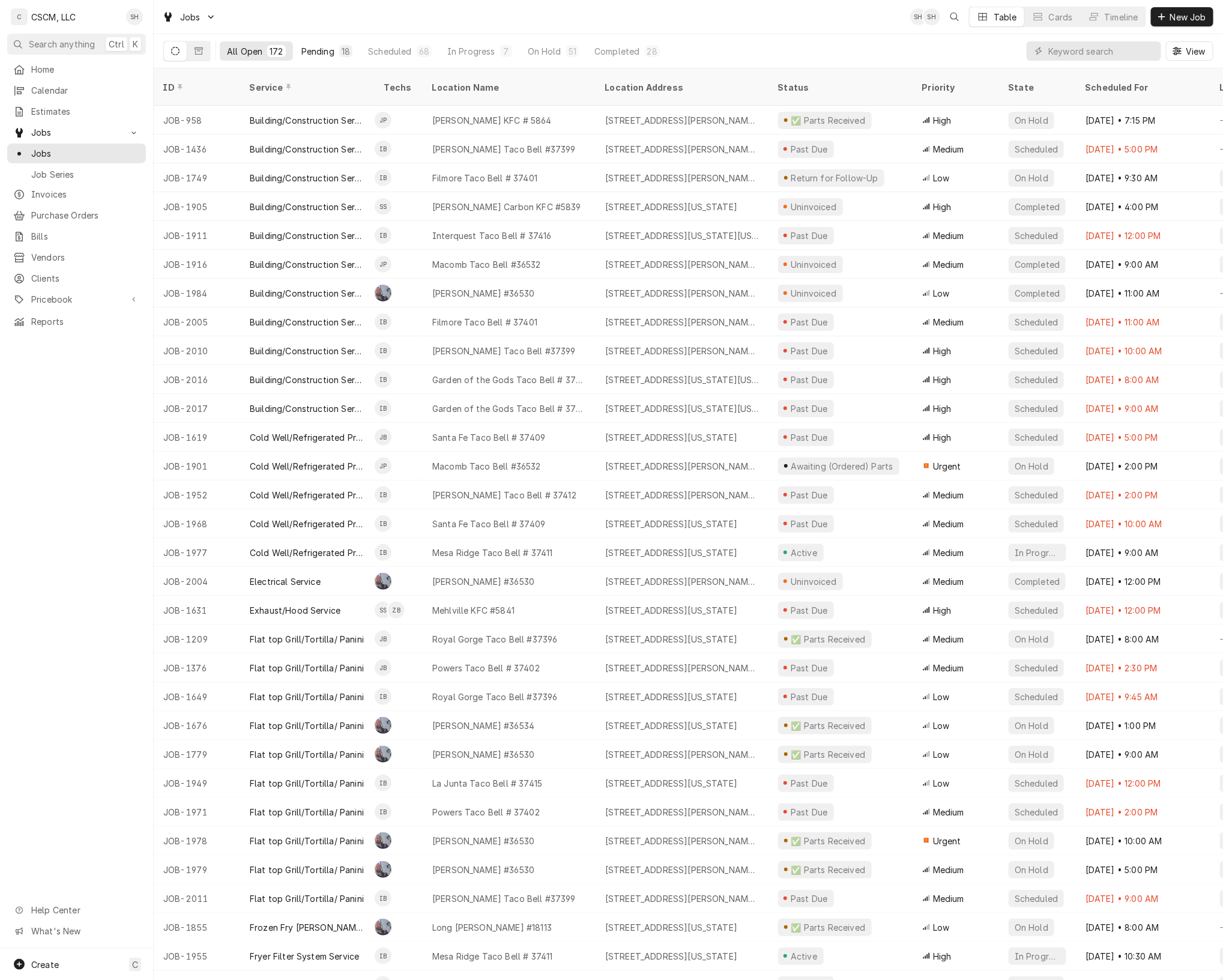
click at [342, 50] on div "18" at bounding box center [346, 51] width 8 height 13
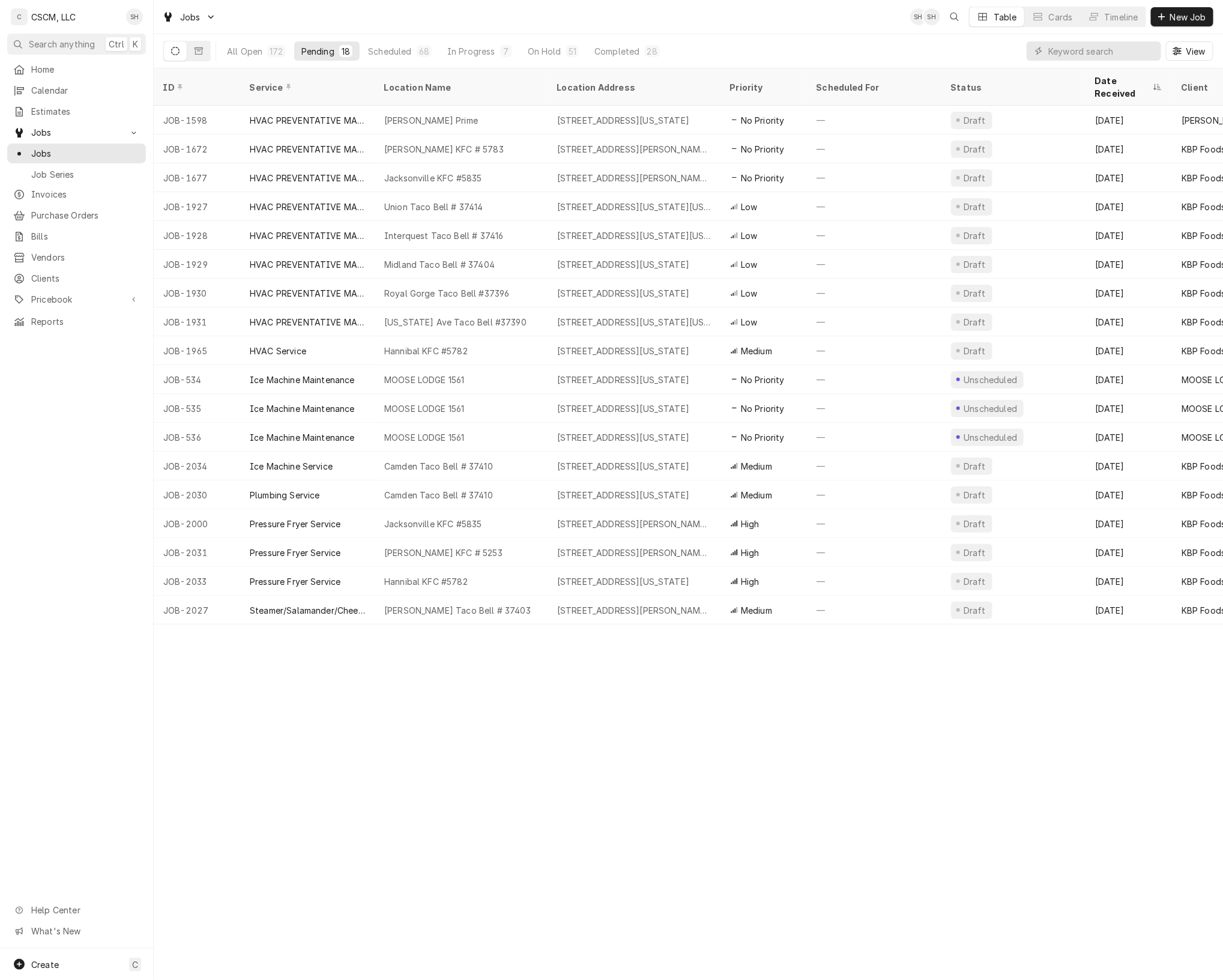
click at [963, 742] on div "ID Service Location Name Location Address Priority Scheduled For Status Date Re…" at bounding box center [689, 524] width 1070 height 912
click at [90, 253] on span "Vendors" at bounding box center [85, 257] width 108 height 13
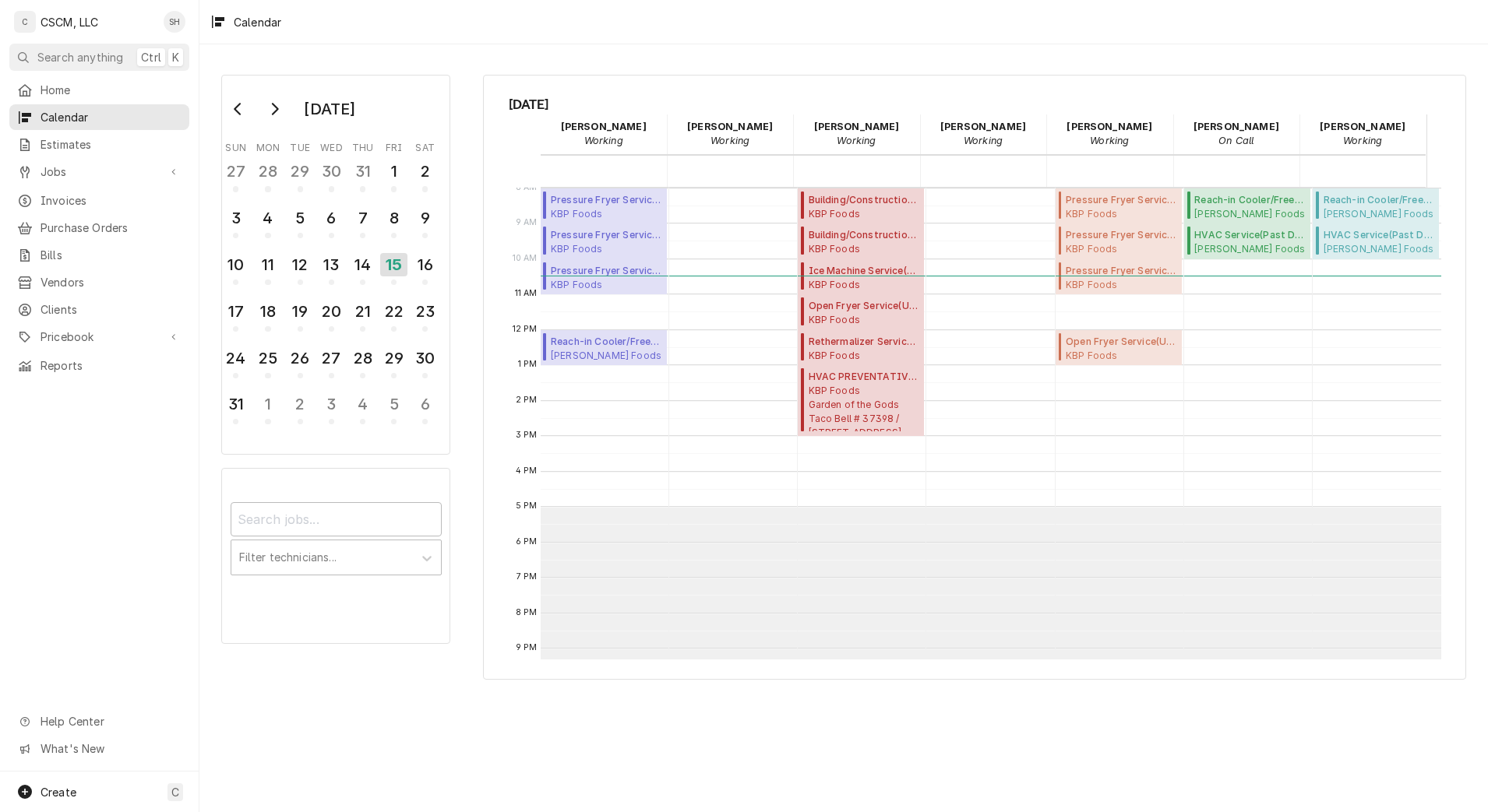
scroll to position [284, 0]
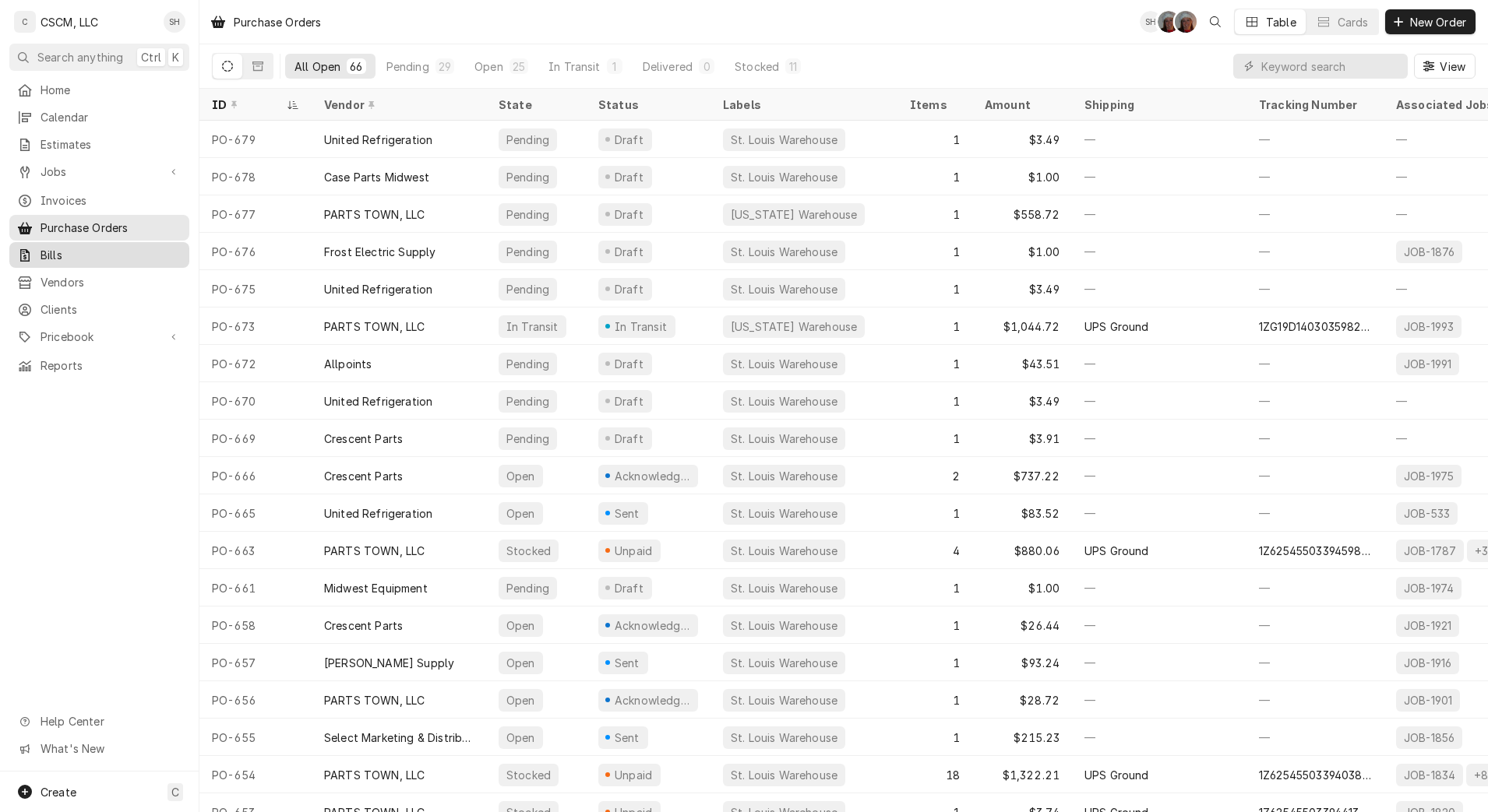
drag, startPoint x: 0, startPoint y: 0, endPoint x: 60, endPoint y: 244, distance: 251.3
click at [60, 247] on span "Bills" at bounding box center [111, 254] width 141 height 16
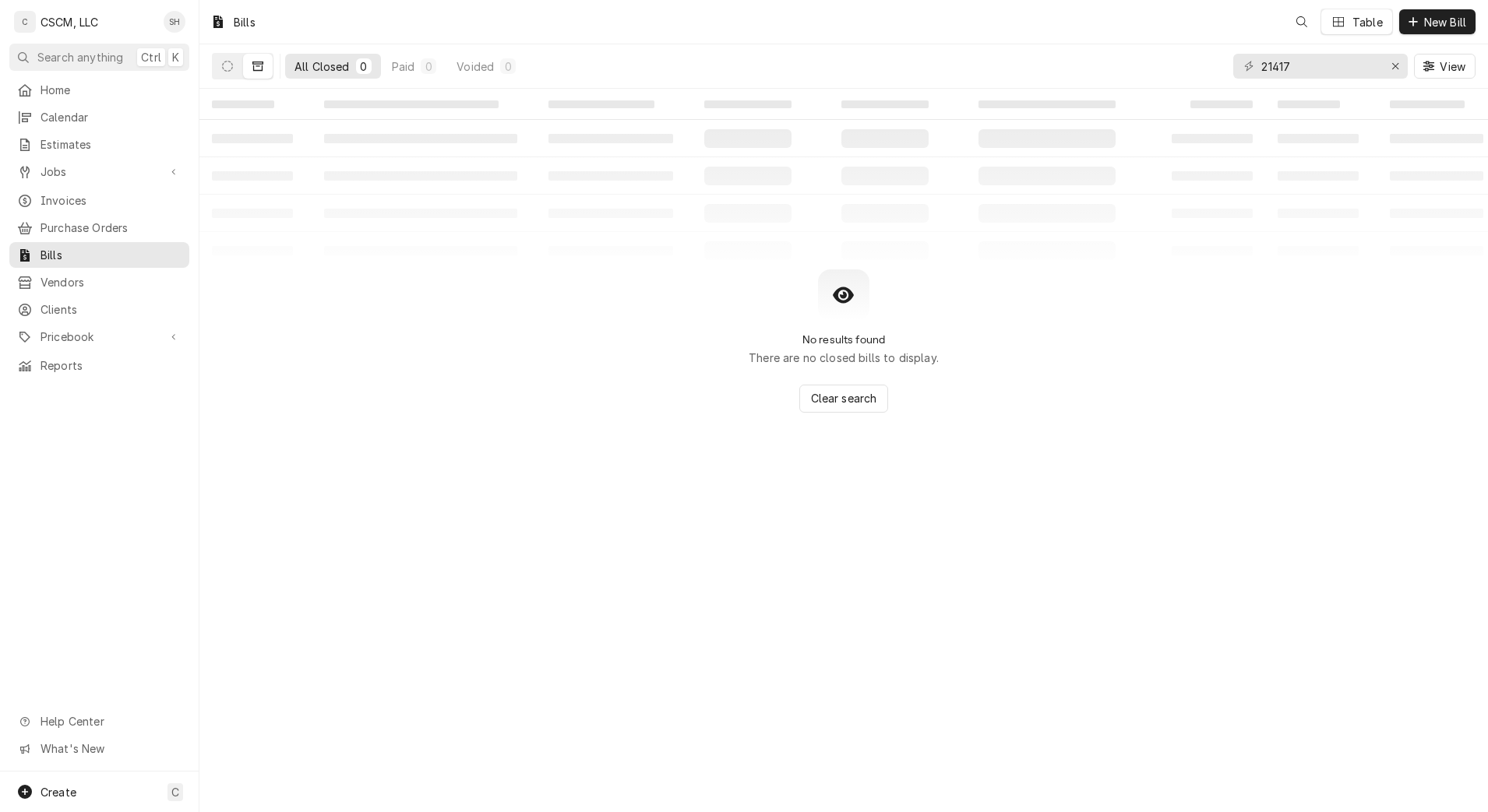
click at [103, 224] on span "Purchase Orders" at bounding box center [111, 227] width 141 height 16
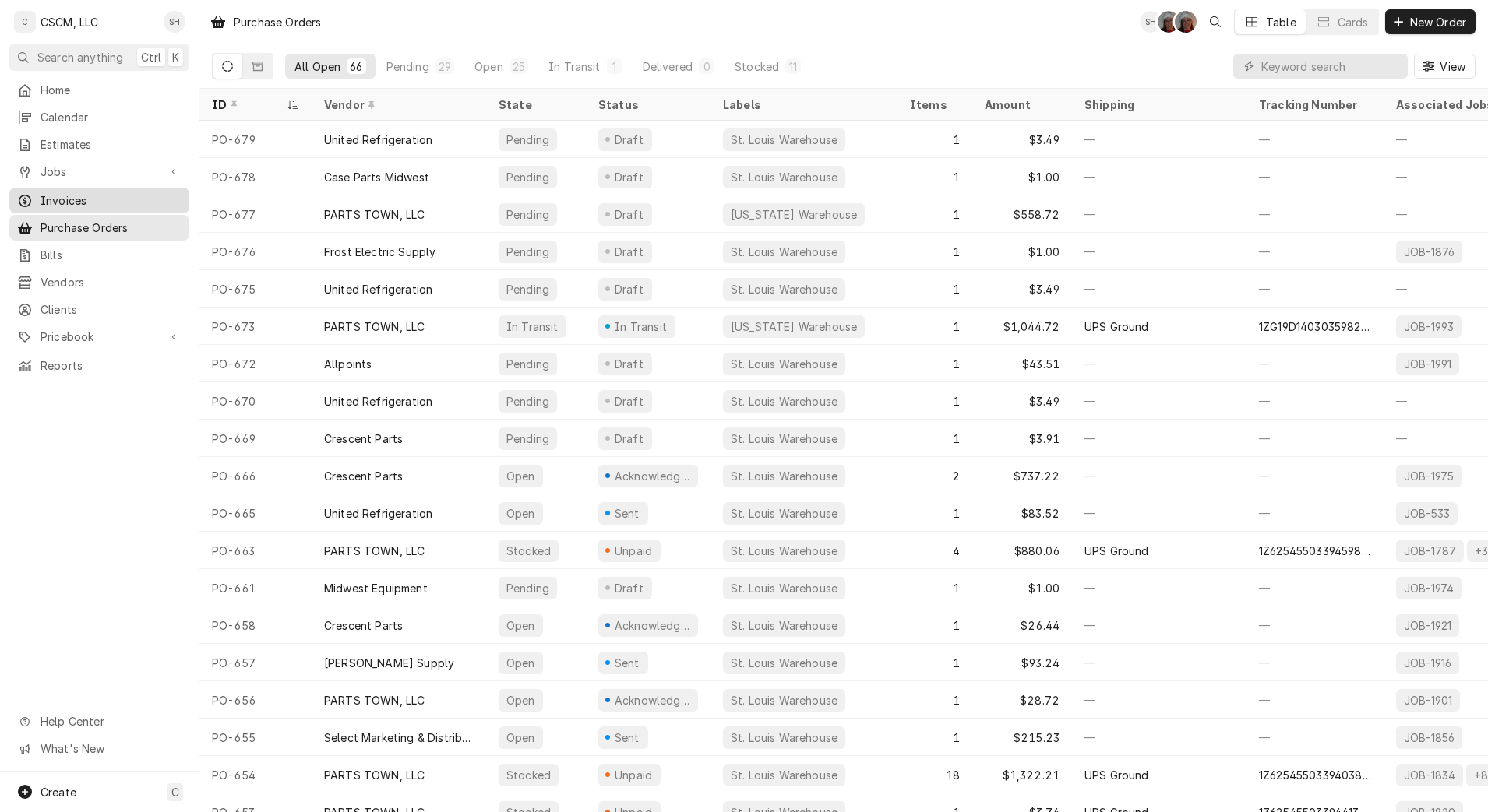
click at [99, 197] on span "Invoices" at bounding box center [111, 200] width 141 height 16
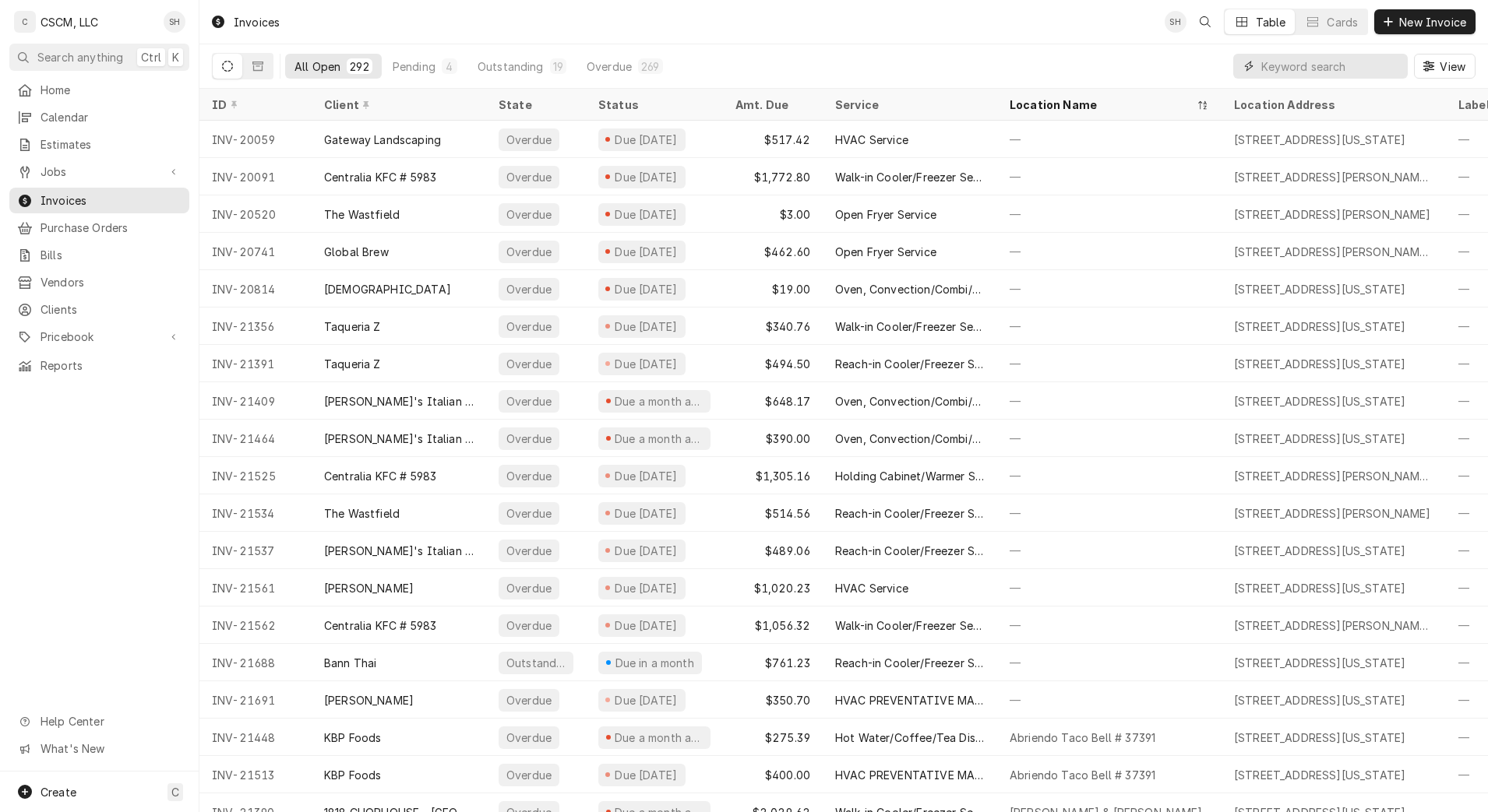
click at [1307, 63] on input "Dynamic Content Wrapper" at bounding box center [1331, 66] width 139 height 25
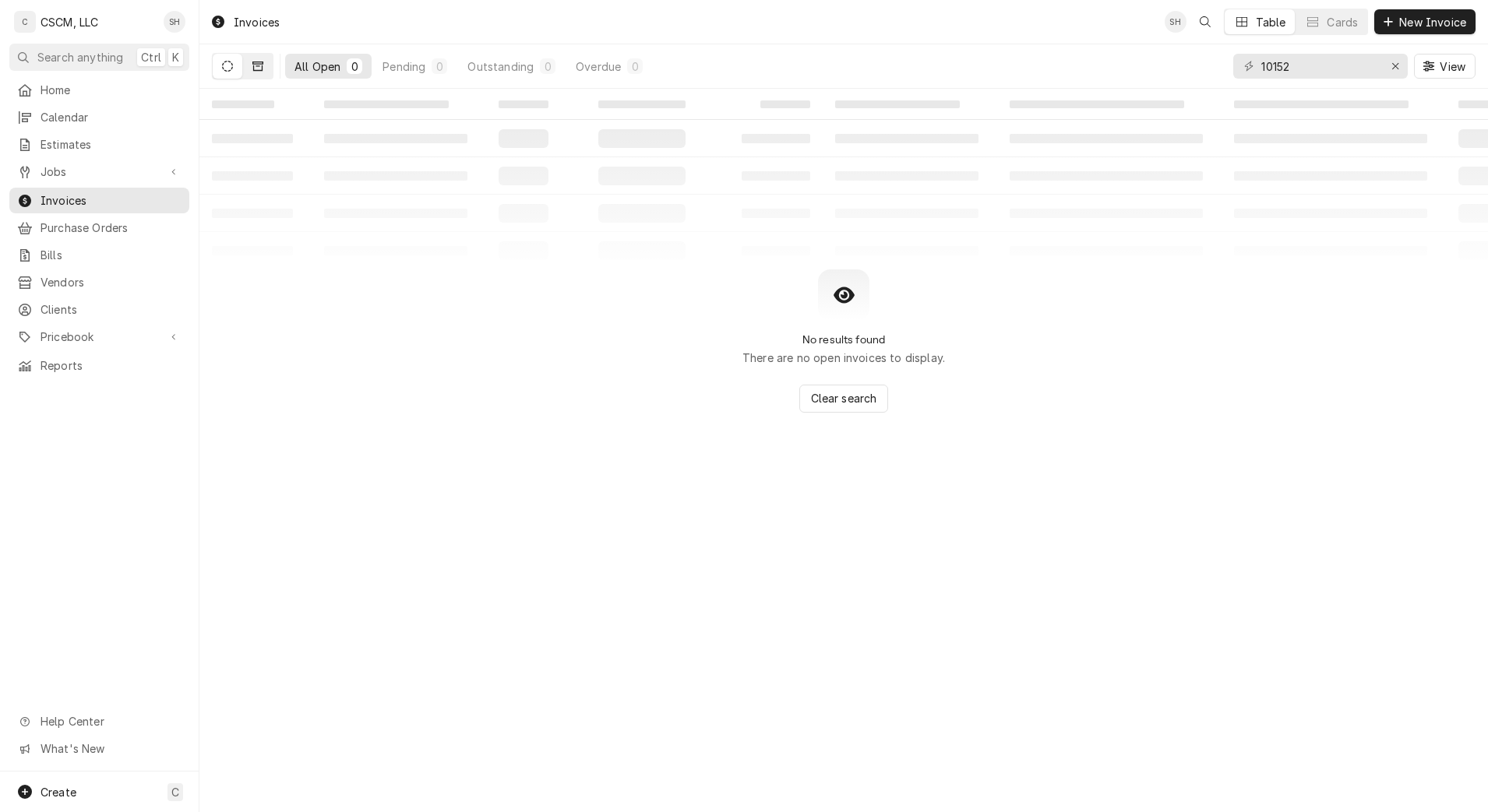
click at [267, 65] on button "Dynamic Content Wrapper" at bounding box center [257, 66] width 30 height 25
click at [226, 62] on icon "Dynamic Content Wrapper" at bounding box center [226, 65] width 11 height 11
click at [1336, 76] on input "10152" at bounding box center [1319, 66] width 117 height 25
type input "1"
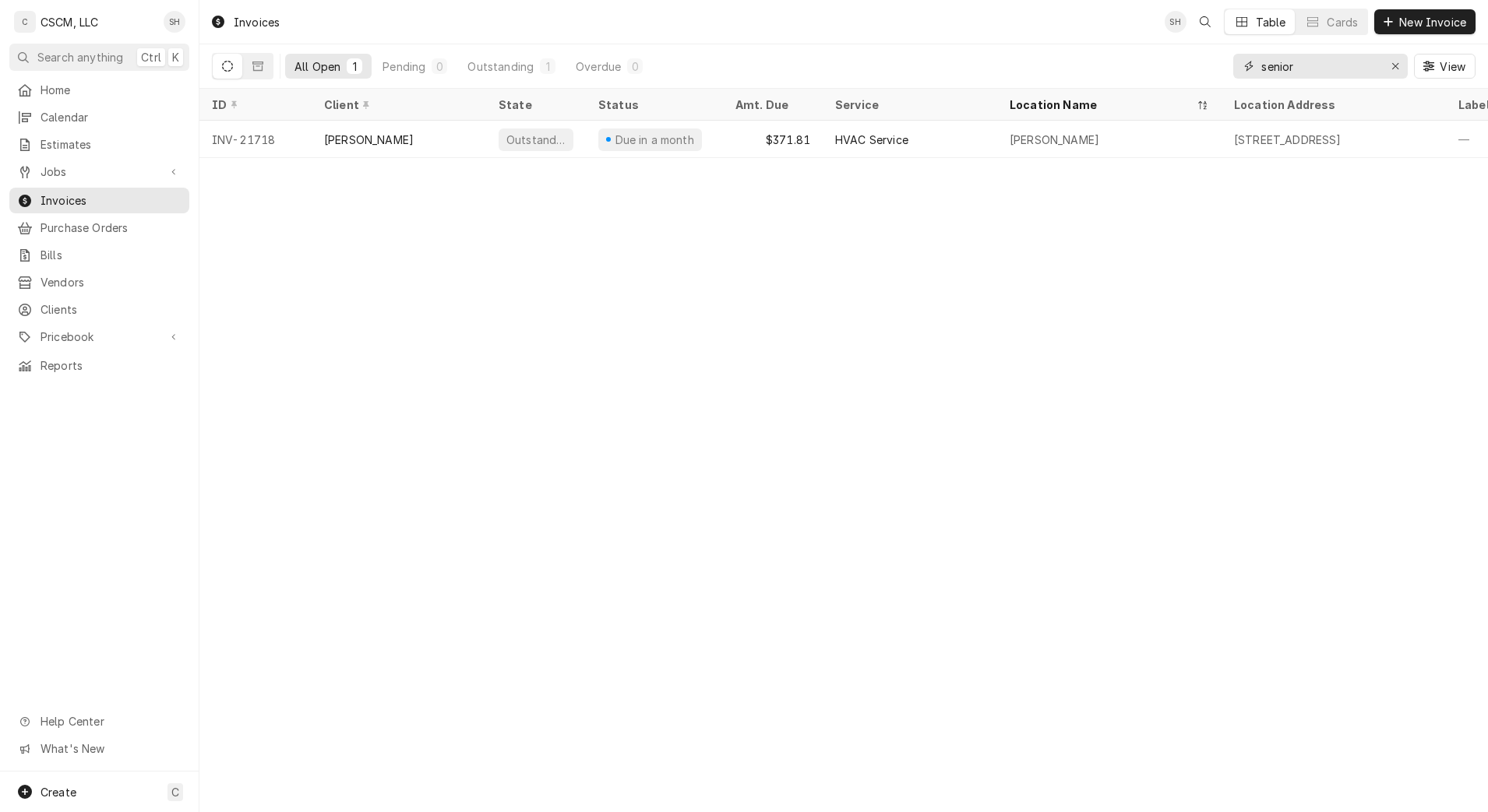
click at [1318, 63] on input "senior" at bounding box center [1319, 66] width 117 height 25
type input "s"
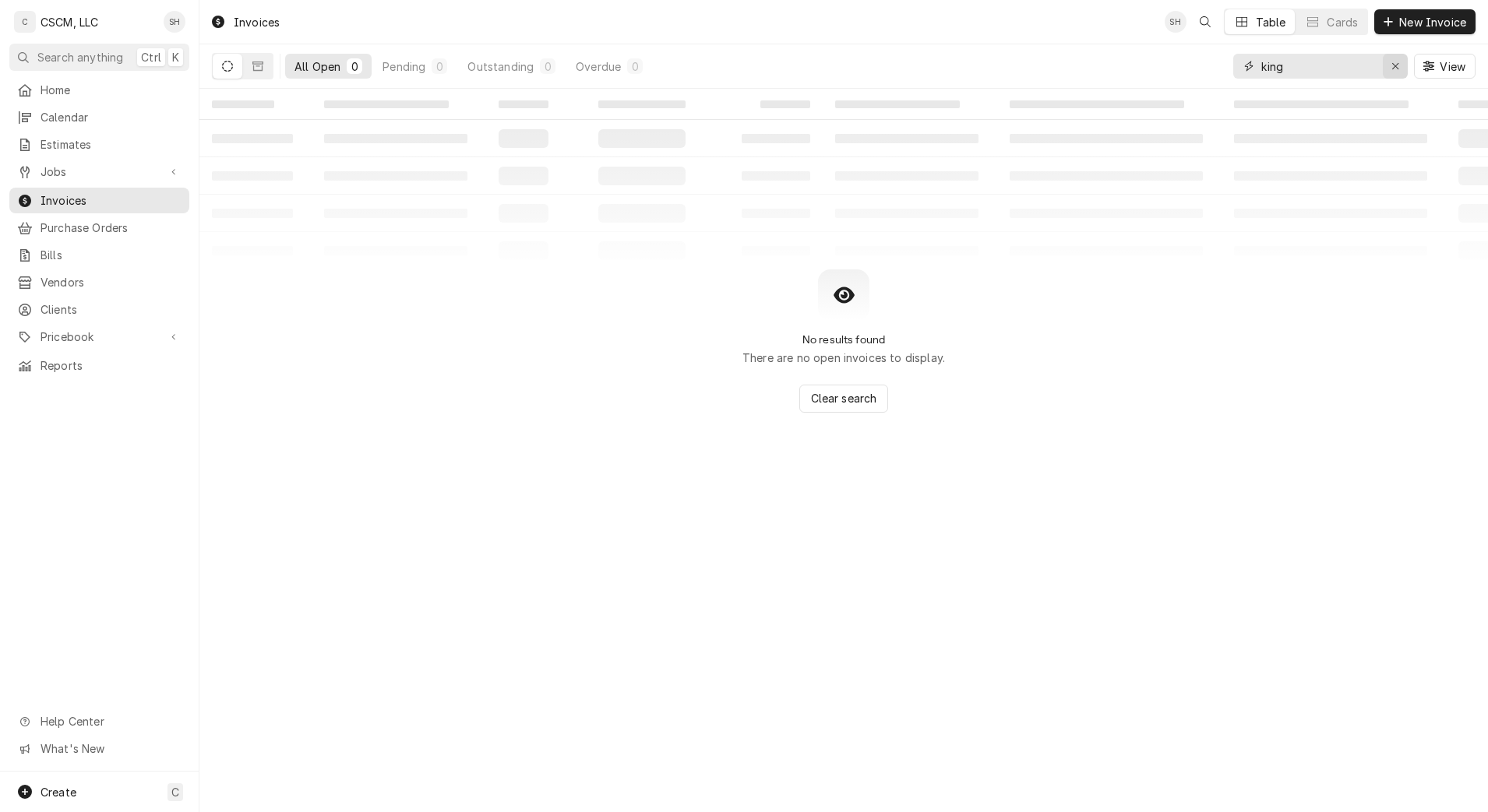
type input "king"
click at [1392, 63] on icon "Erase input" at bounding box center [1395, 65] width 9 height 11
click at [266, 73] on button "Dynamic Content Wrapper" at bounding box center [257, 66] width 30 height 25
click at [237, 65] on button "Dynamic Content Wrapper" at bounding box center [227, 66] width 30 height 25
drag, startPoint x: 1309, startPoint y: 64, endPoint x: 1178, endPoint y: 67, distance: 131.0
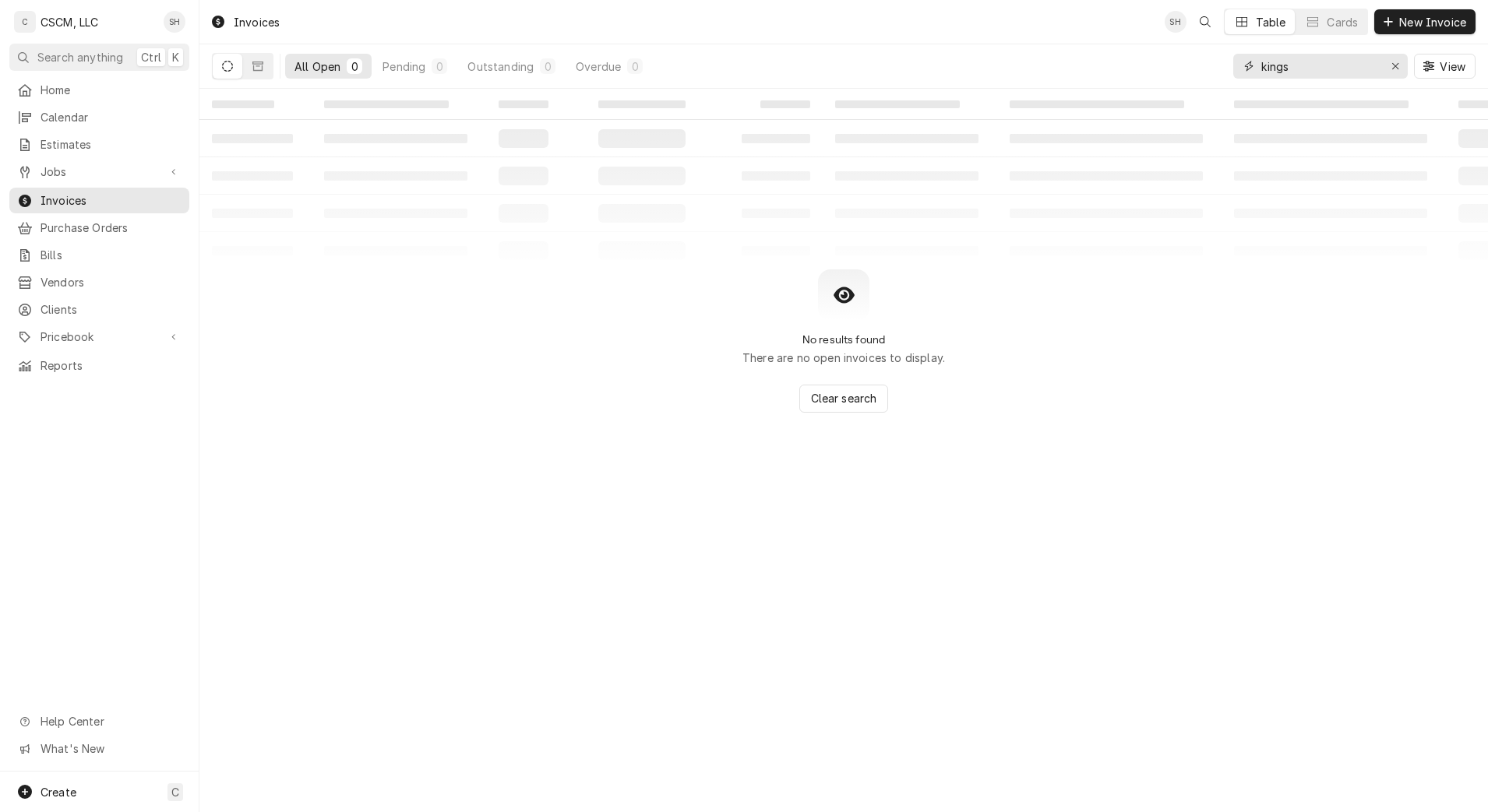
click at [1178, 67] on div "All Open 0 Pending 0 Outstanding 0 Overdue 0 kings View" at bounding box center [843, 65] width 1263 height 43
type input "662.82"
click at [261, 72] on button "Dynamic Content Wrapper" at bounding box center [257, 66] width 30 height 25
click at [415, 66] on button "Paid 0" at bounding box center [414, 66] width 64 height 25
click at [108, 193] on span "Invoices" at bounding box center [111, 200] width 141 height 16
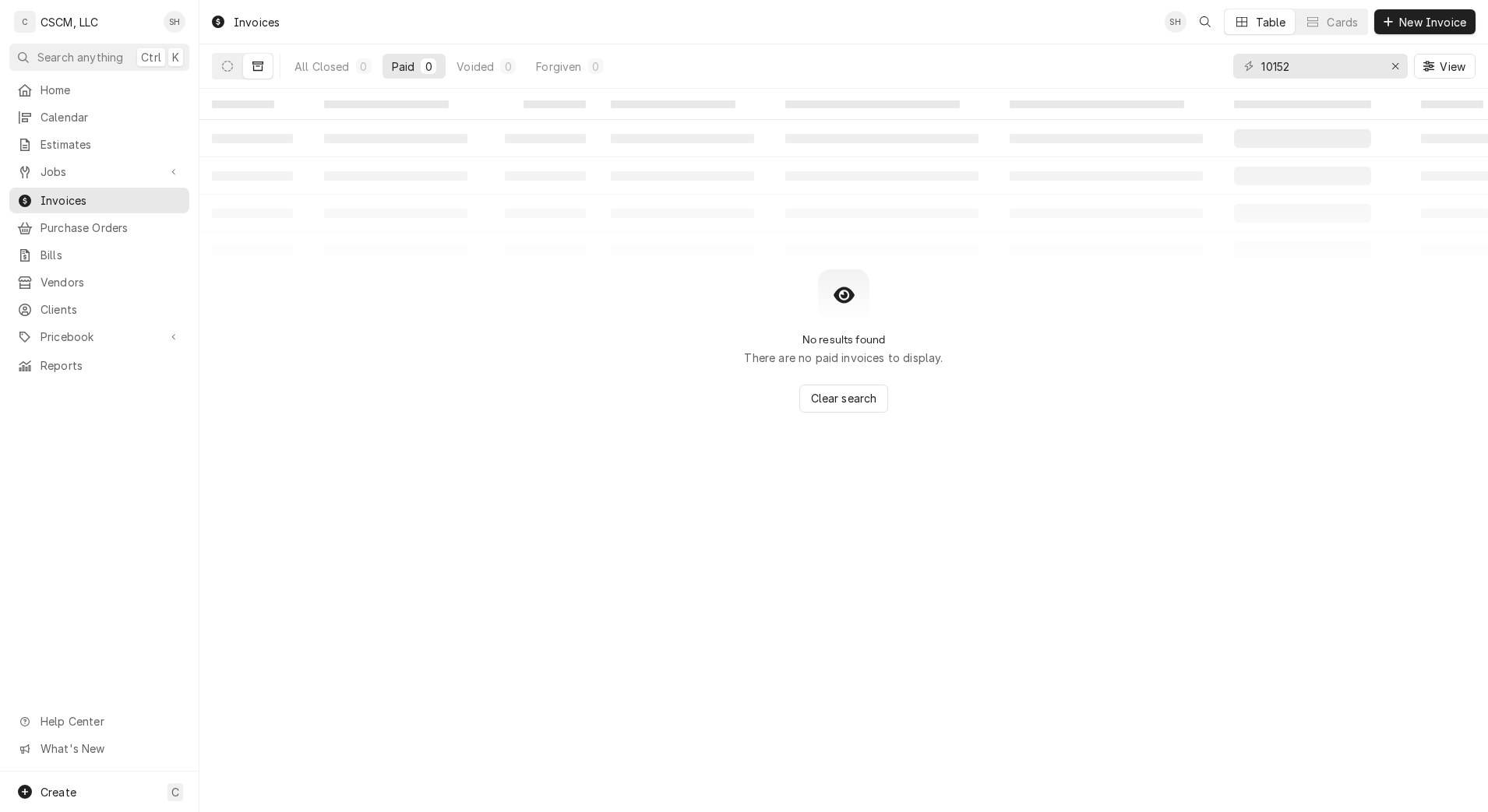
type input "10152"
click at [249, 65] on button "Dynamic Content Wrapper" at bounding box center [257, 66] width 30 height 25
click at [218, 65] on button "Dynamic Content Wrapper" at bounding box center [227, 66] width 30 height 25
click at [1401, 66] on div "Erase input" at bounding box center [1395, 66] width 15 height 15
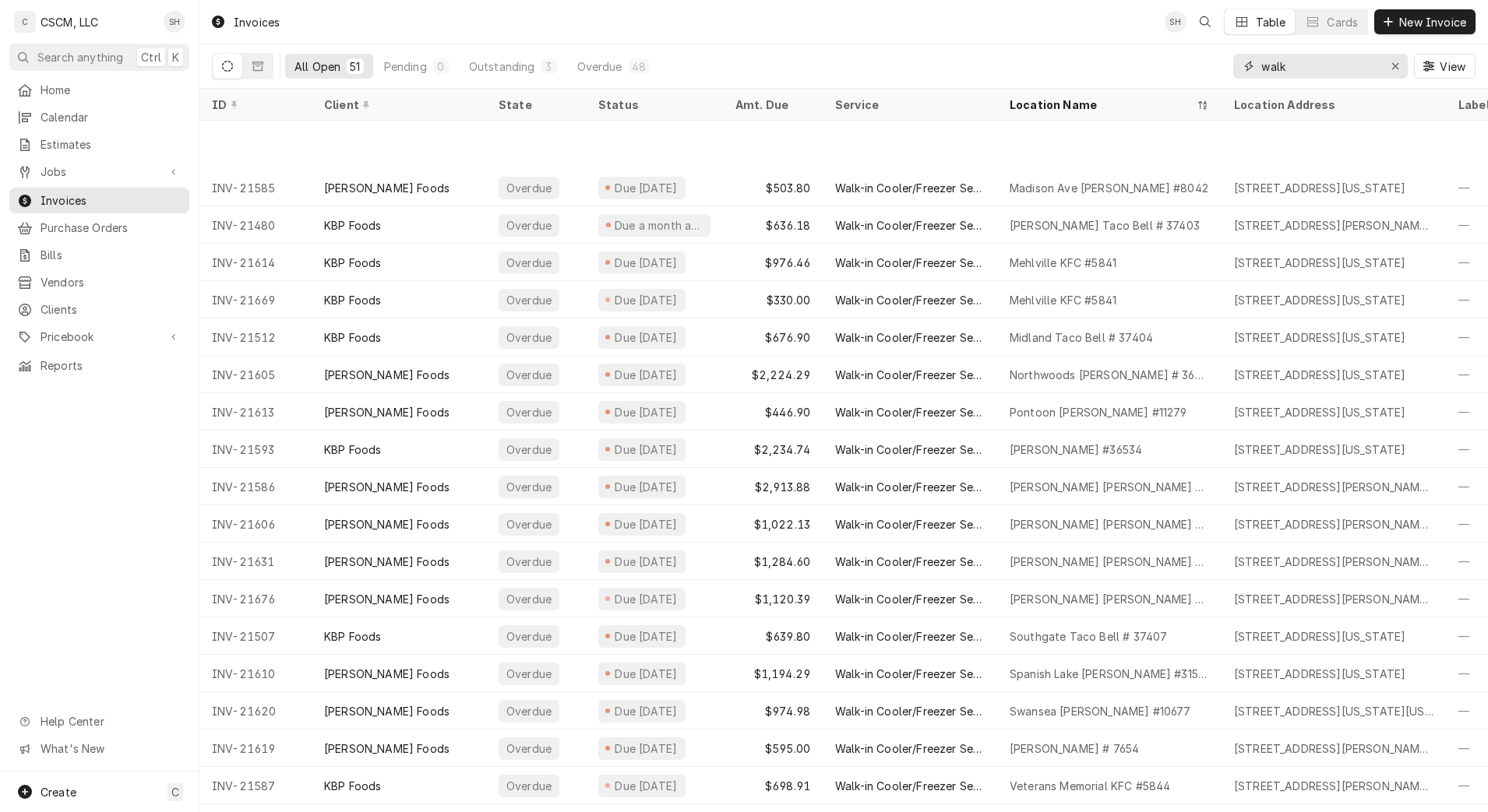
scroll to position [1227, 0]
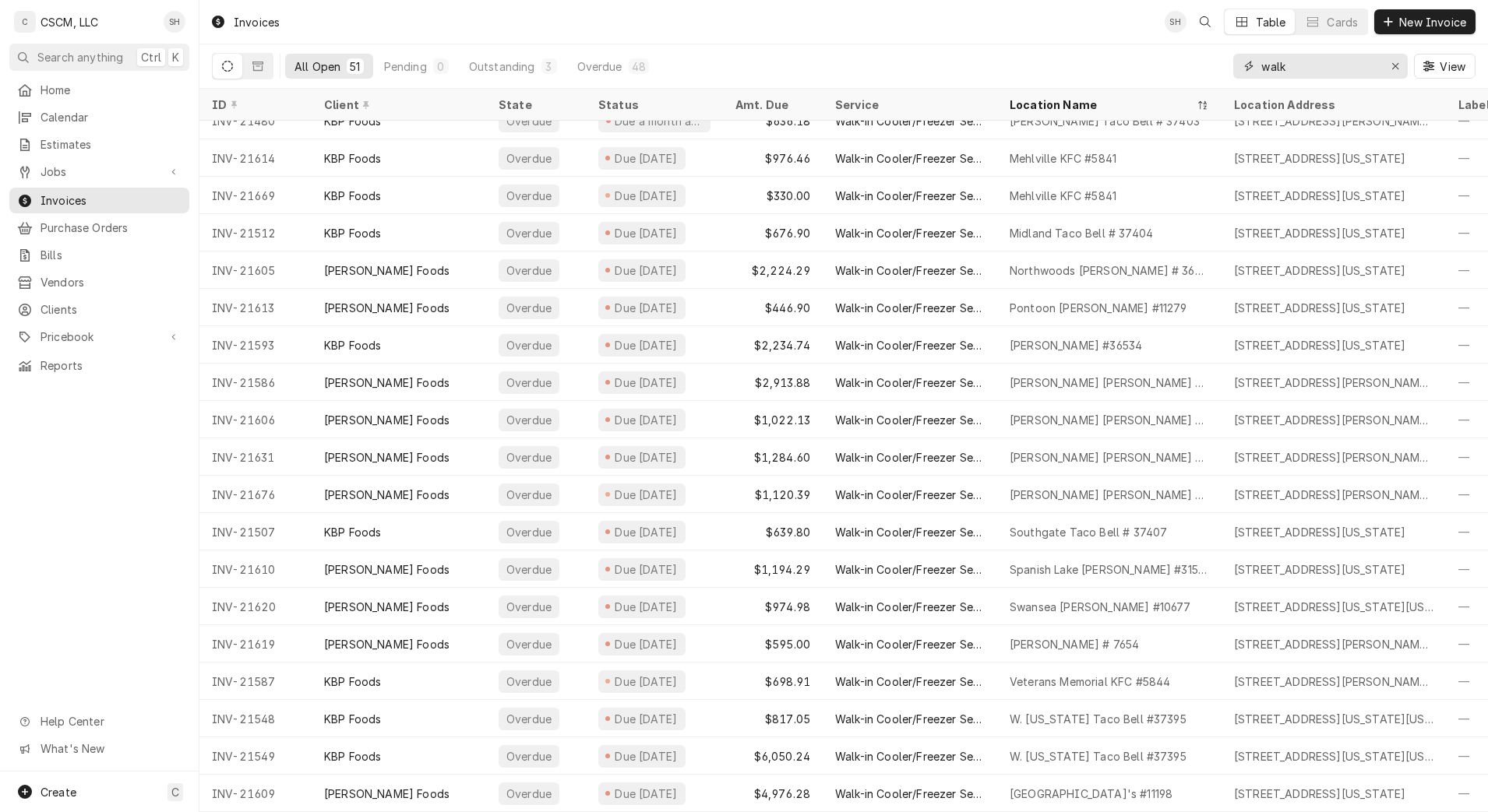
type input "walk"
click at [1399, 66] on div "Erase input" at bounding box center [1395, 66] width 15 height 15
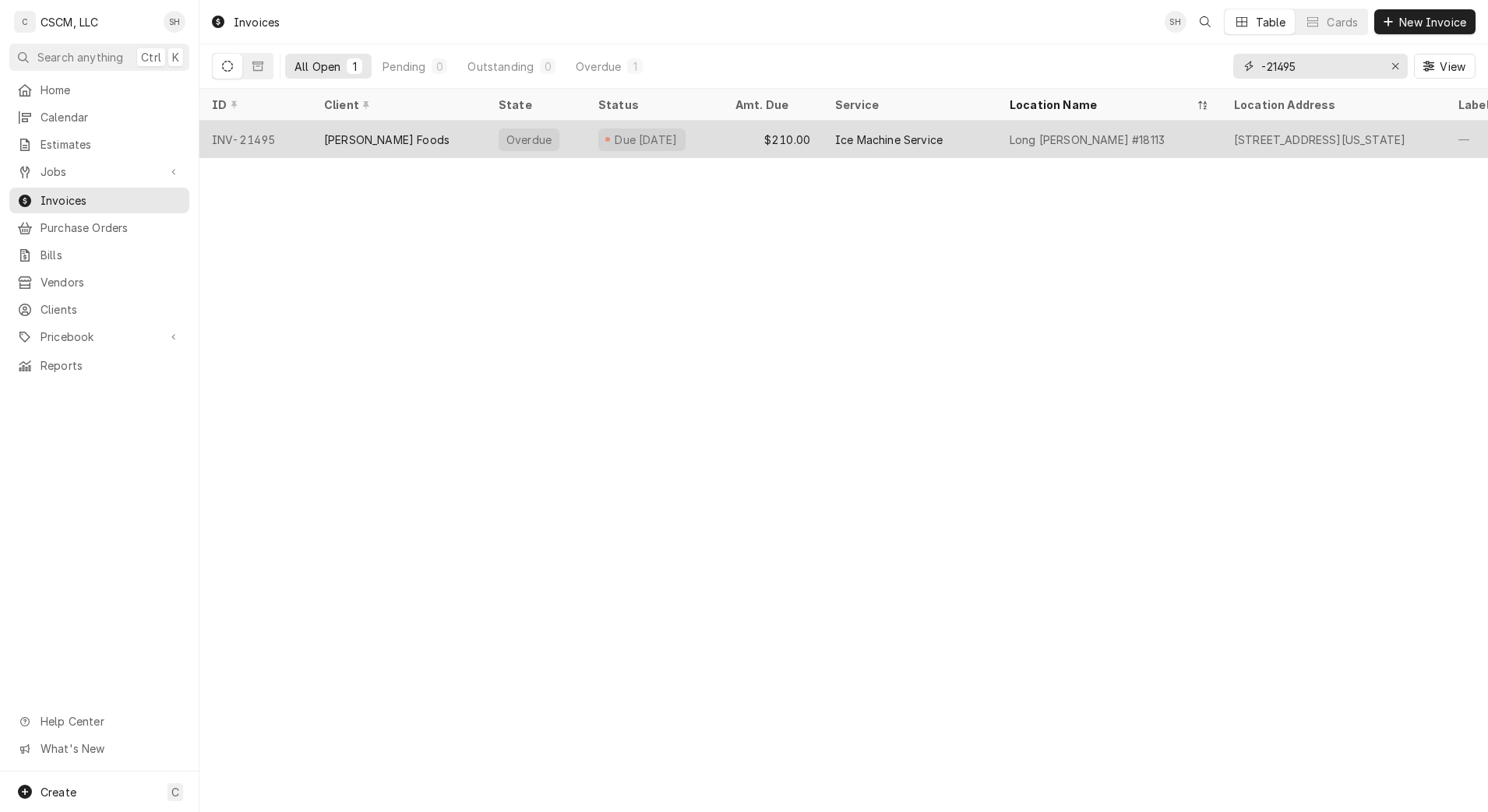
type input "-21495"
click at [1177, 141] on div "Long Rd McDonald's #18113" at bounding box center [1109, 139] width 225 height 38
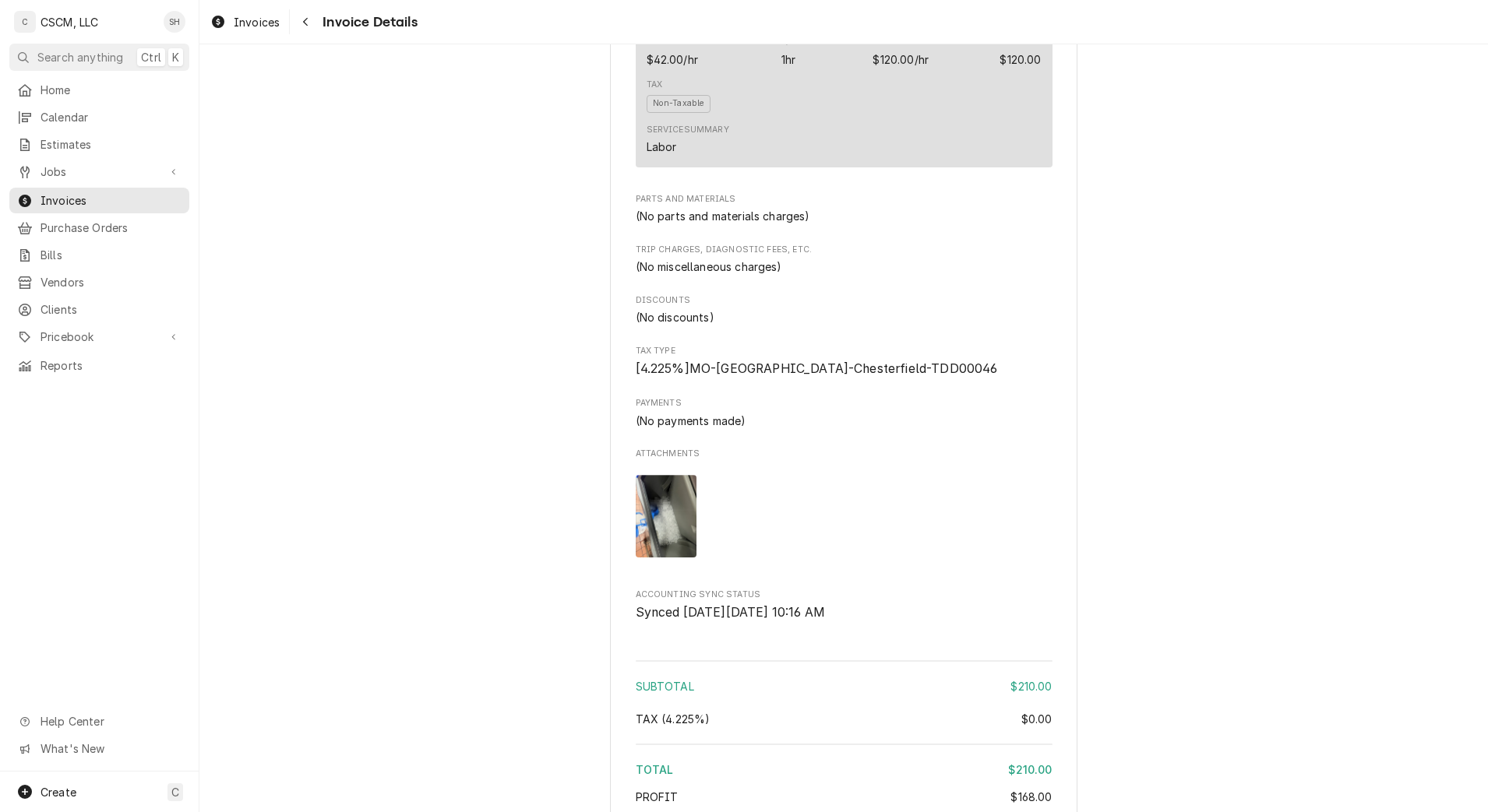
scroll to position [1616, 0]
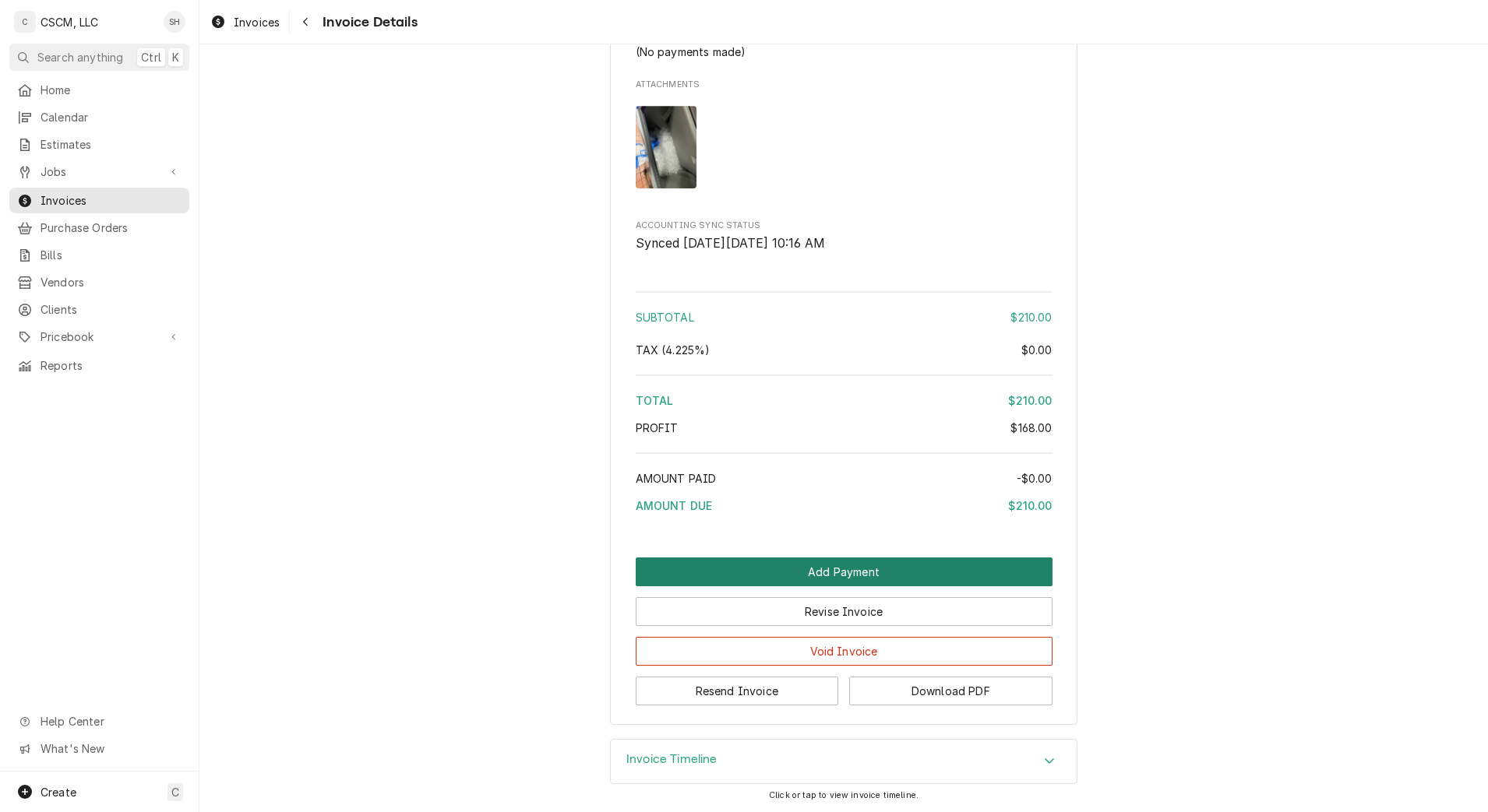
click at [866, 578] on button "Add Payment" at bounding box center [844, 572] width 416 height 29
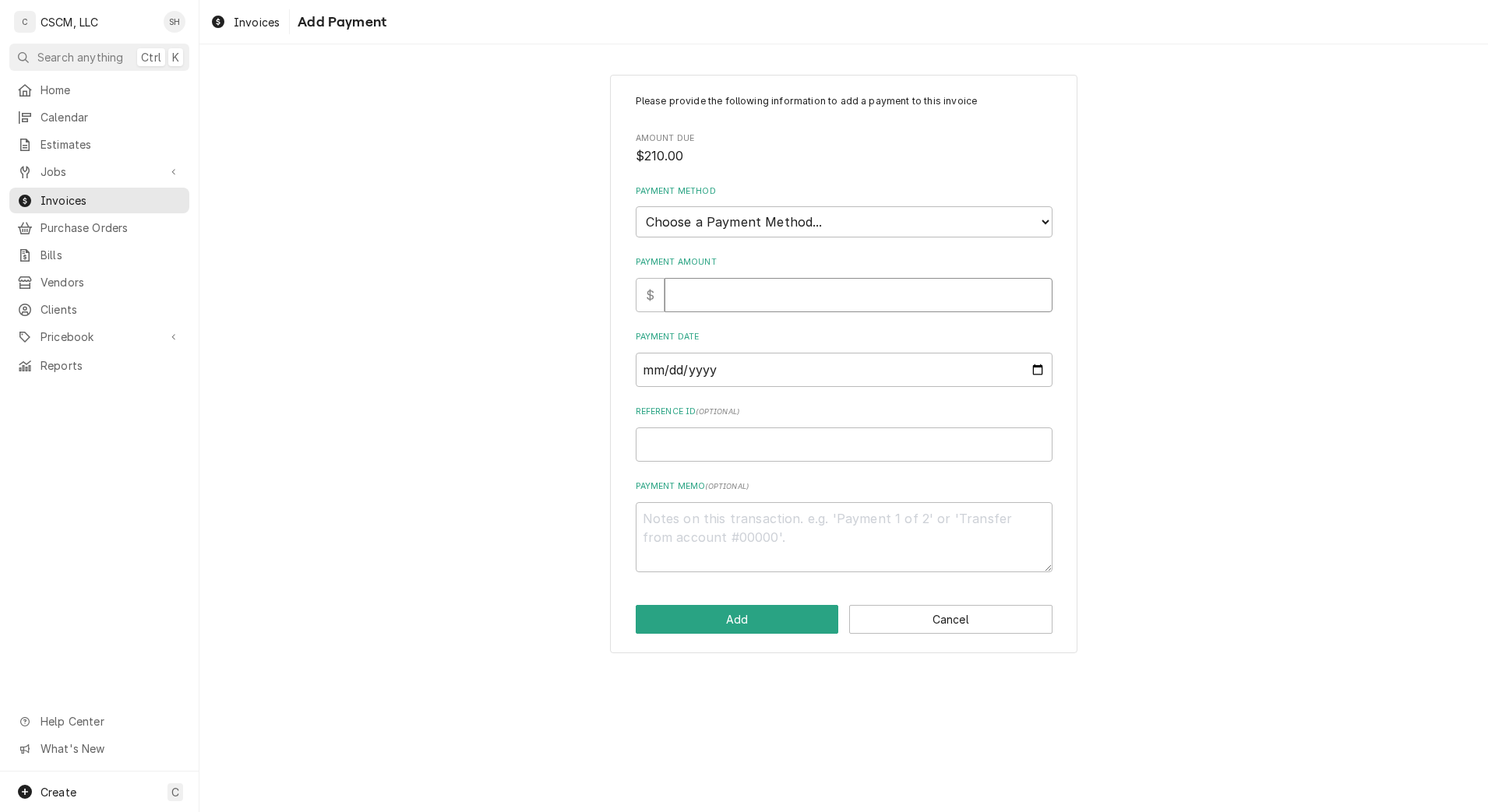
click at [729, 284] on input "Payment Amount" at bounding box center [858, 296] width 388 height 35
type textarea "x"
type input "2"
type textarea "x"
type input "21"
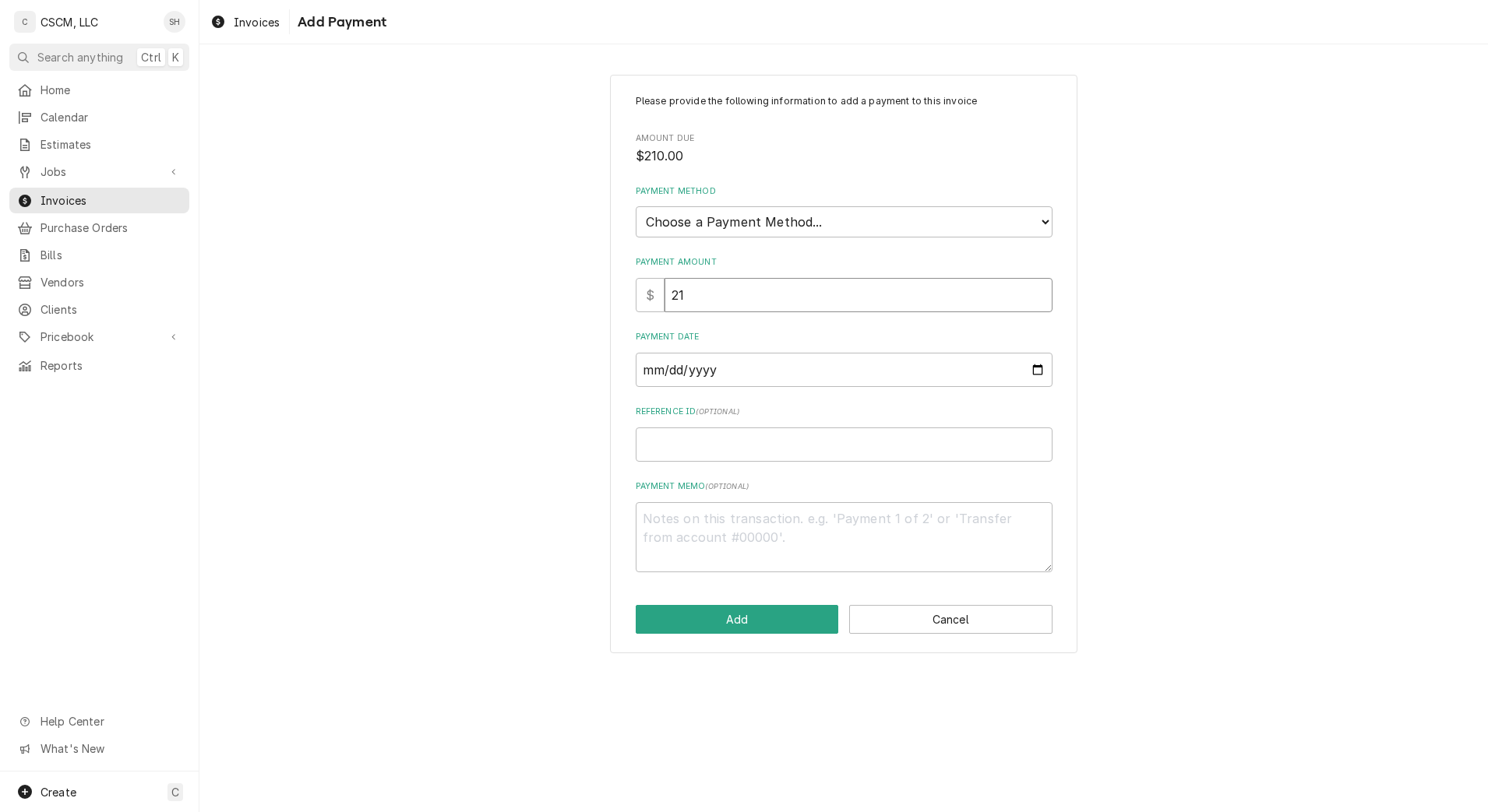
type textarea "x"
type input "210"
type textarea "x"
type input "210.0"
type textarea "x"
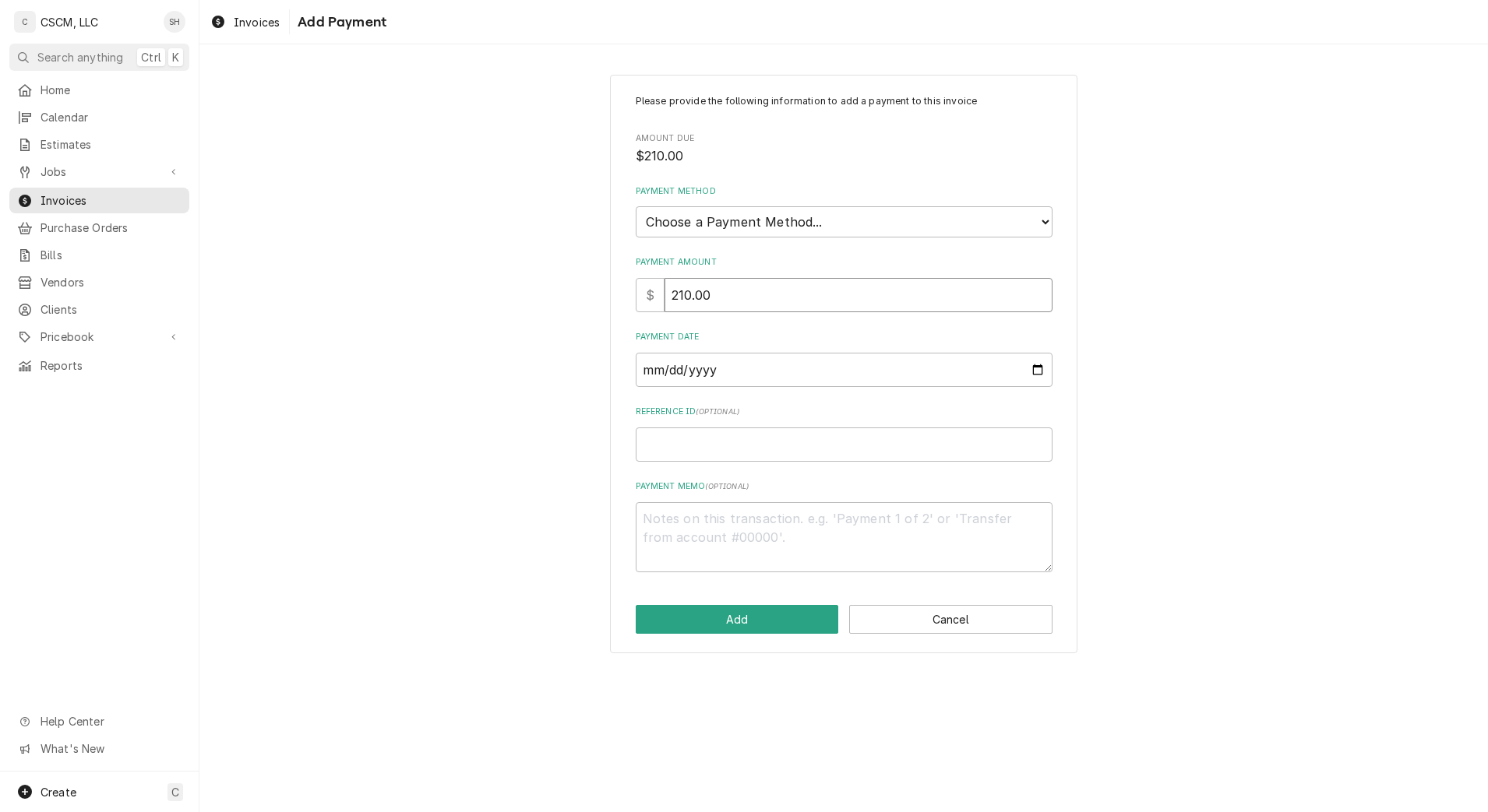
type input "210.00"
click at [1049, 362] on input "Payment Date" at bounding box center [844, 370] width 416 height 35
click at [1038, 368] on input "Payment Date" at bounding box center [844, 370] width 416 height 35
type input "[DATE]"
click at [719, 450] on input "Reference ID ( optional )" at bounding box center [844, 445] width 416 height 35
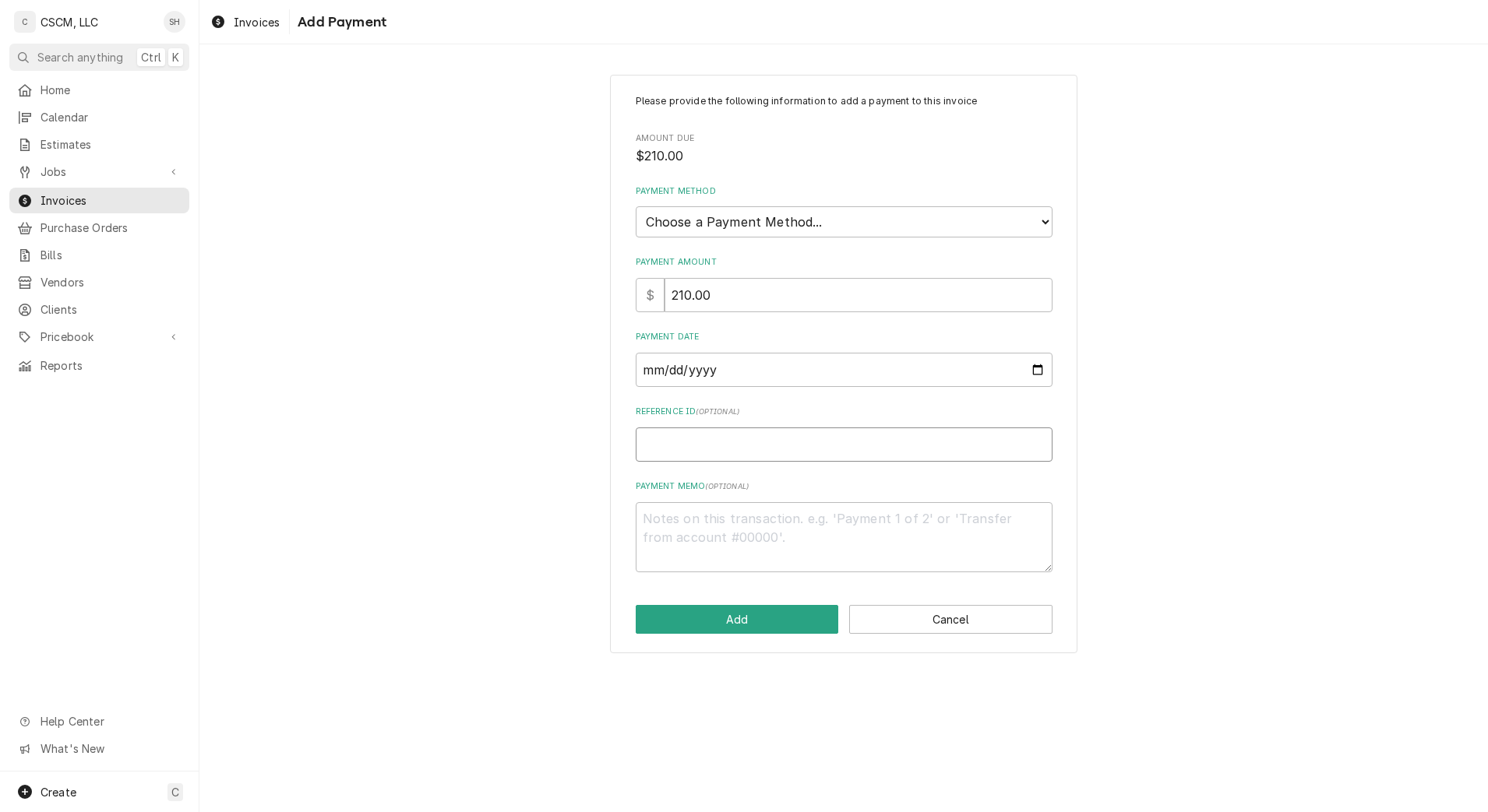
type textarea "x"
type input "2"
type textarea "x"
type input "27"
type textarea "x"
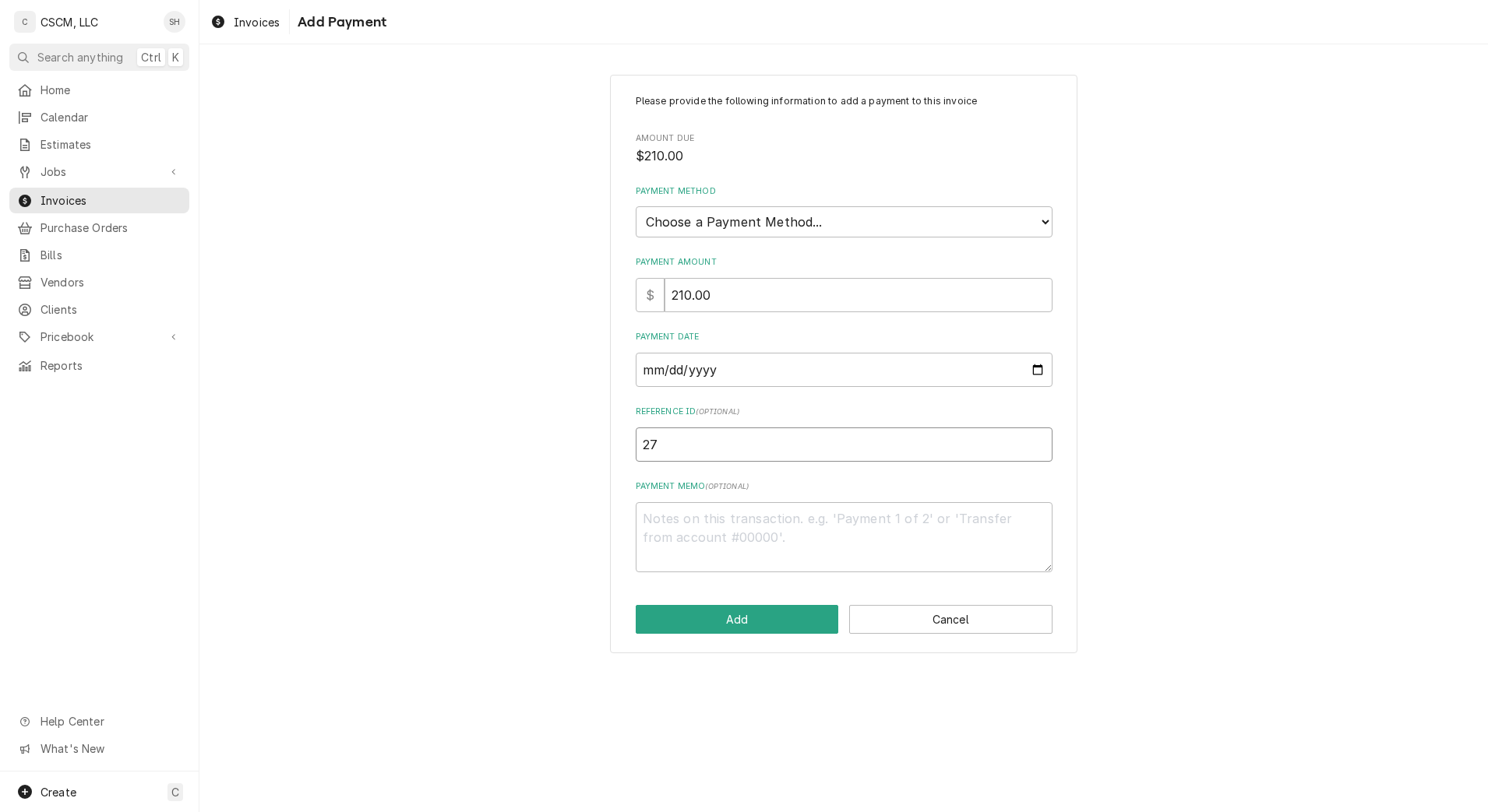
type input "276"
type textarea "x"
type input "2760"
click at [763, 211] on select "Choose a Payment Method... Cash Check Credit/Debit Card ACH/eCheck Other" at bounding box center [844, 222] width 416 height 31
select select "2"
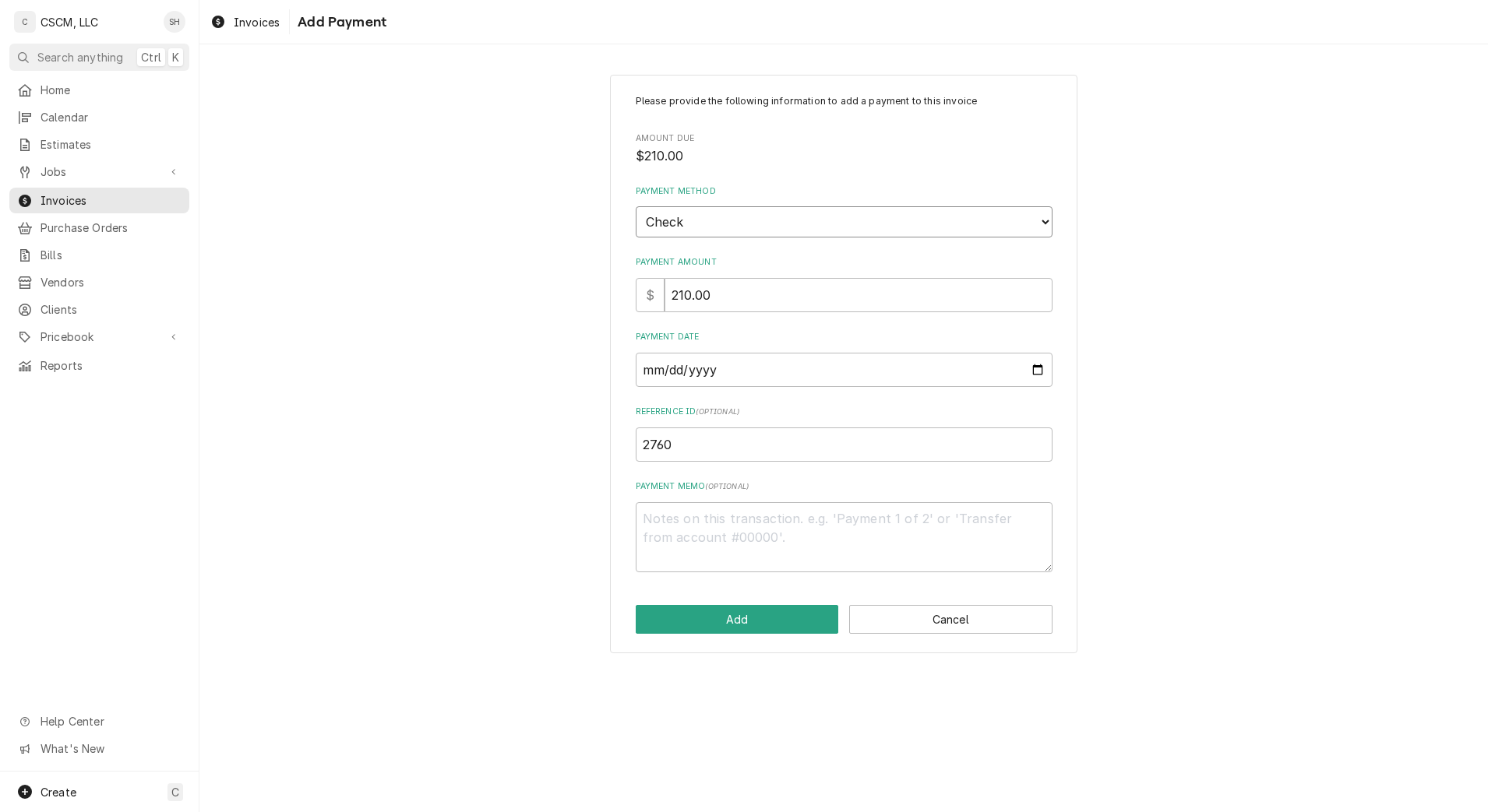
click at [636, 206] on select "Choose a Payment Method... Cash Check Credit/Debit Card ACH/eCheck Other" at bounding box center [844, 222] width 416 height 31
click at [748, 542] on textarea "Payment Memo ( optional )" at bounding box center [844, 537] width 416 height 70
type textarea "x"
type textarea "2"
type textarea "x"
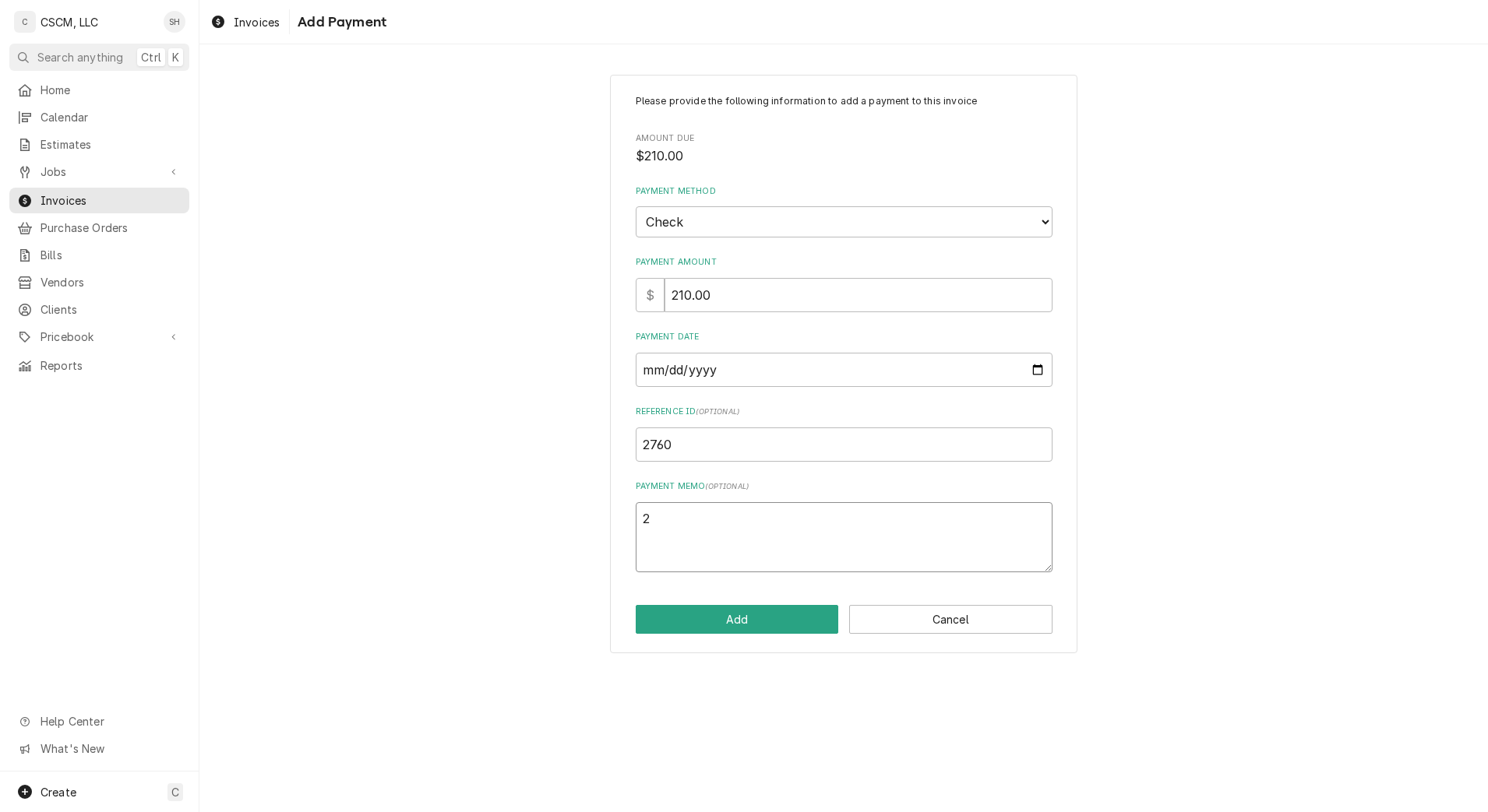
type textarea "27"
type textarea "x"
type textarea "276"
type textarea "x"
type textarea "2760"
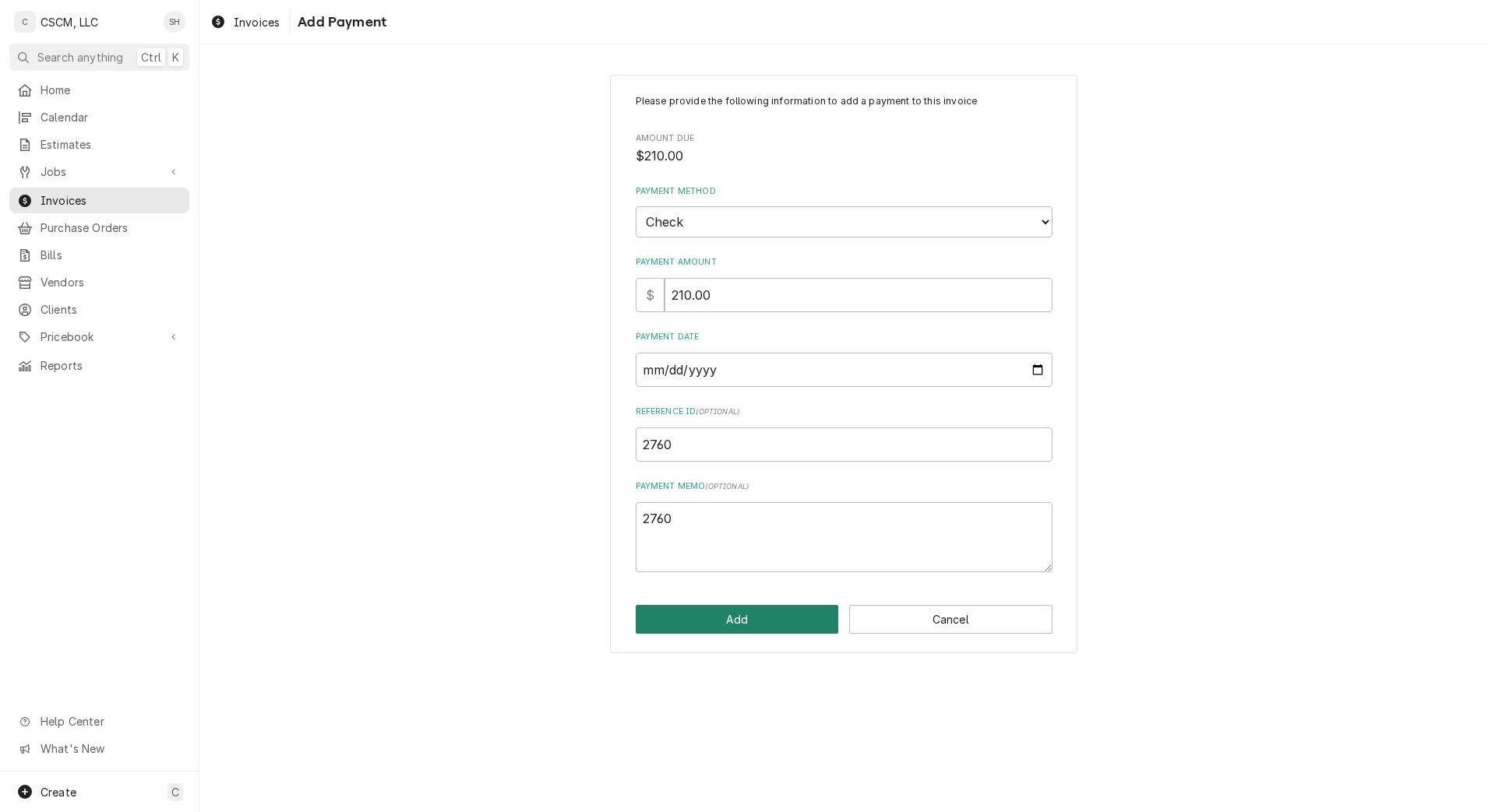
click at [774, 622] on button "Add" at bounding box center [737, 619] width 203 height 29
type textarea "x"
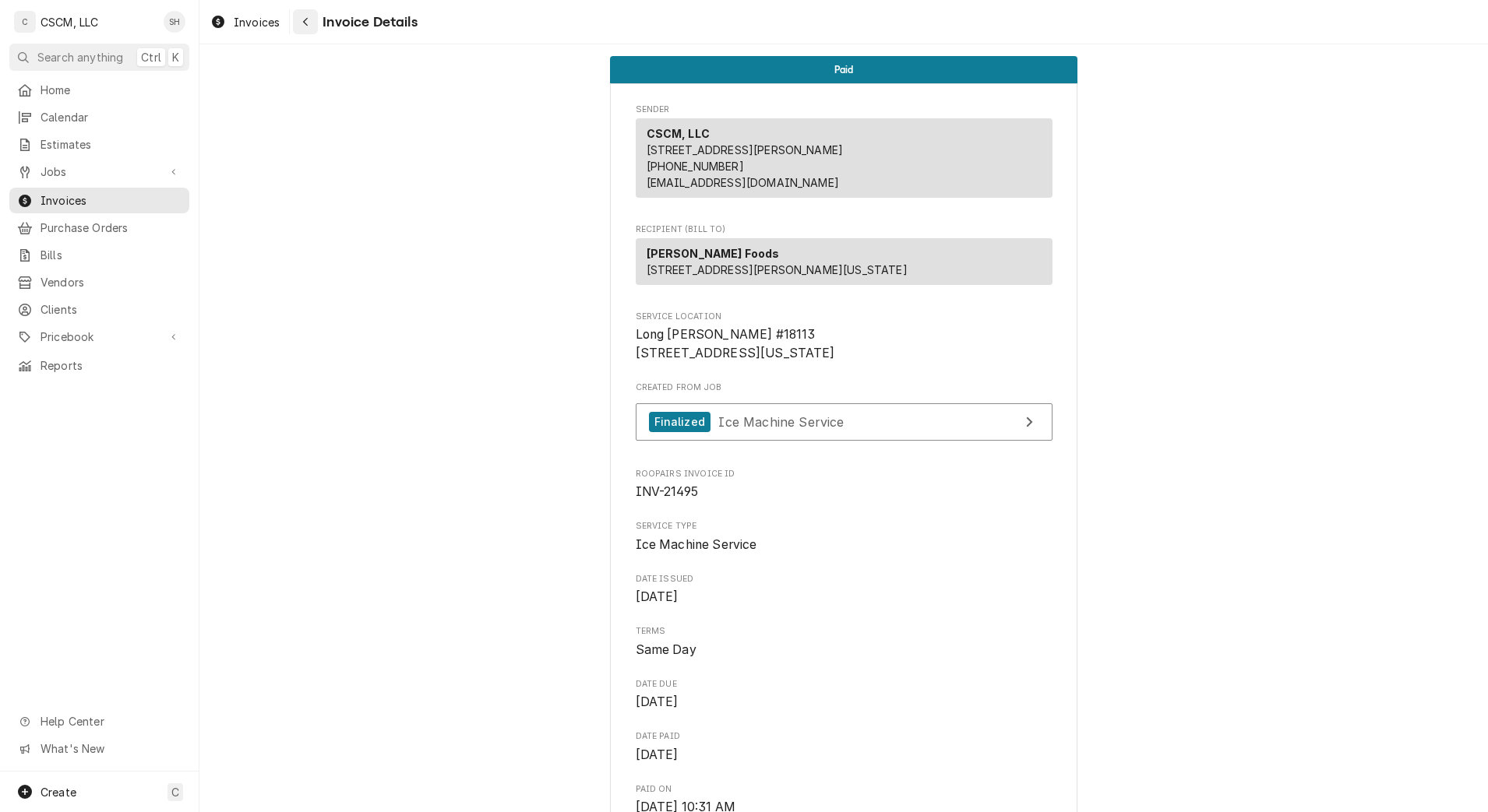
click at [311, 19] on div "Navigate back" at bounding box center [306, 22] width 15 height 15
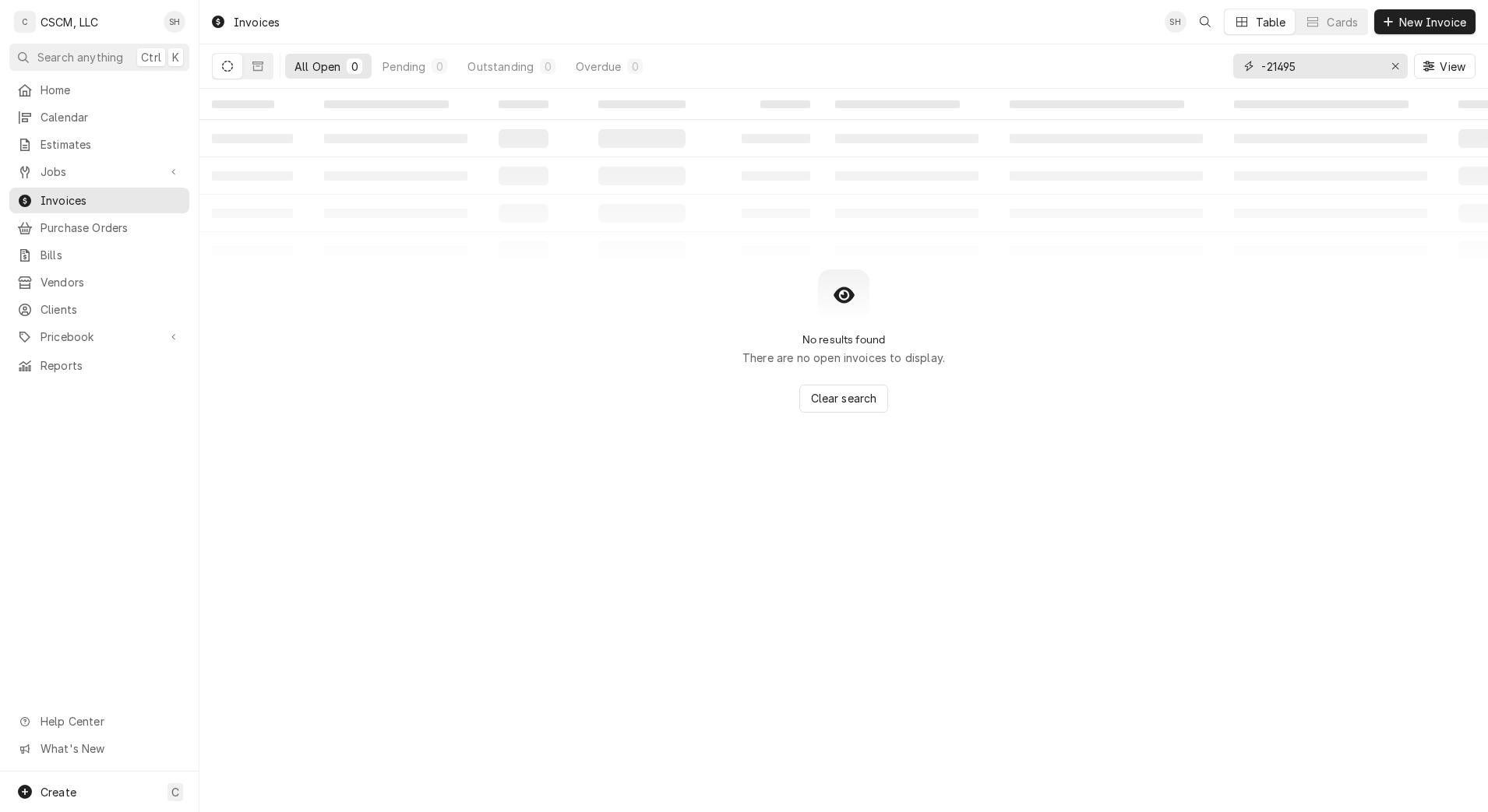
click at [1318, 75] on input "-21495" at bounding box center [1319, 66] width 117 height 25
type input "-"
click at [262, 63] on icon "Dynamic Content Wrapper" at bounding box center [257, 66] width 11 height 10
click at [1315, 71] on input "-11217" at bounding box center [1319, 66] width 117 height 25
type input "-"
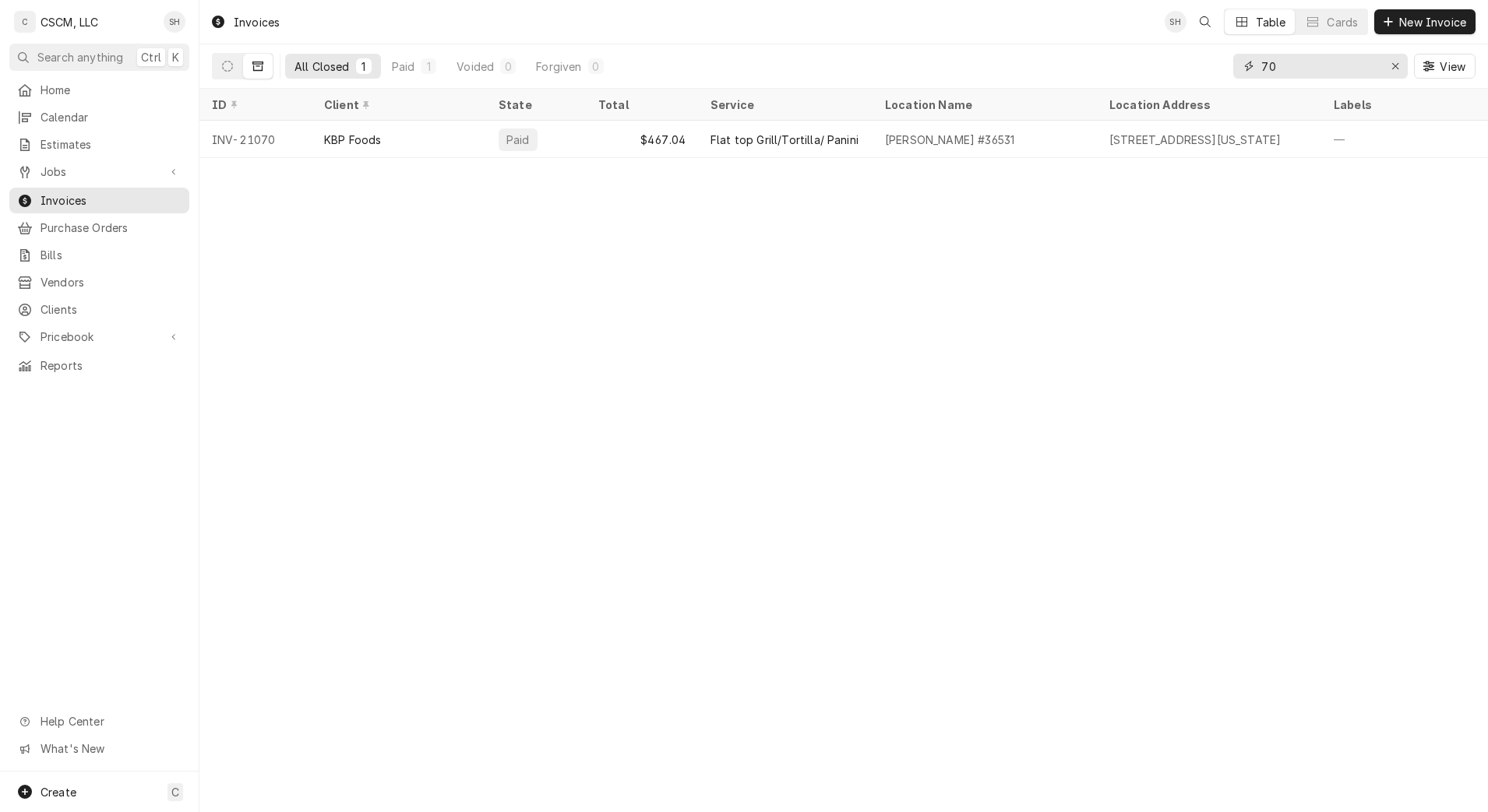
type input "0"
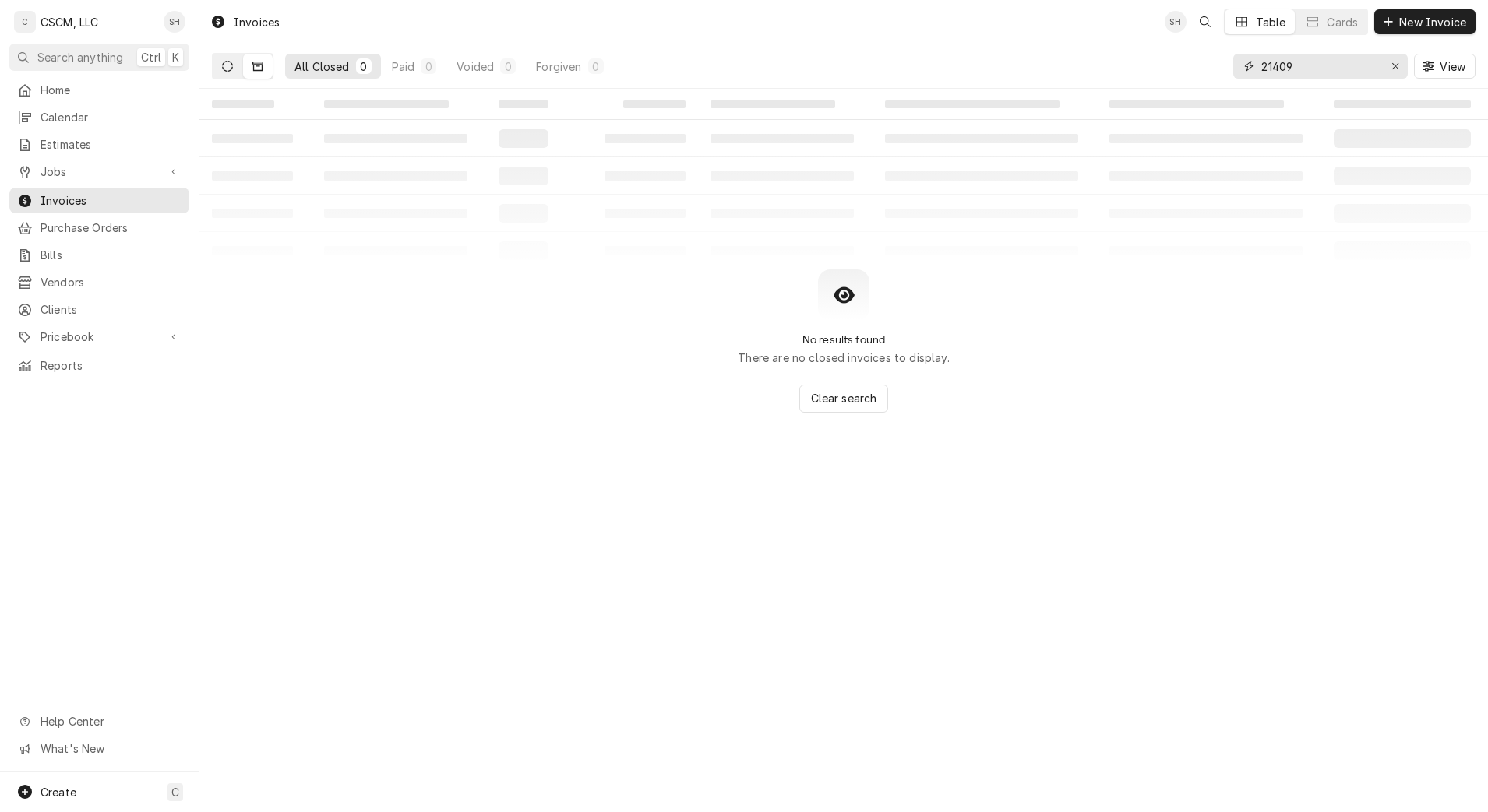
type input "21409"
click at [226, 63] on icon "Dynamic Content Wrapper" at bounding box center [226, 65] width 11 height 11
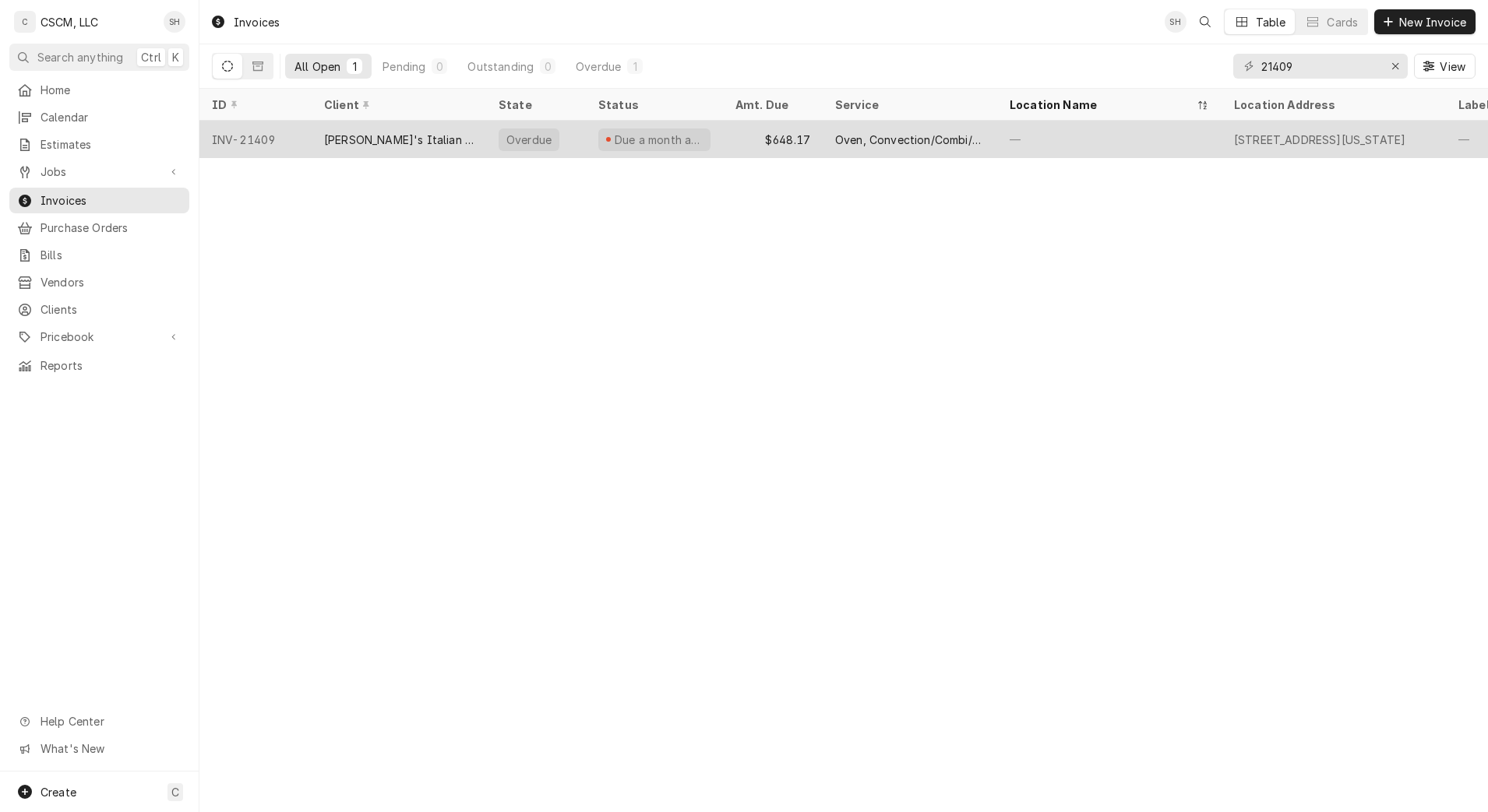
click at [458, 138] on div "[PERSON_NAME]'s Italian Kitchen" at bounding box center [398, 139] width 174 height 38
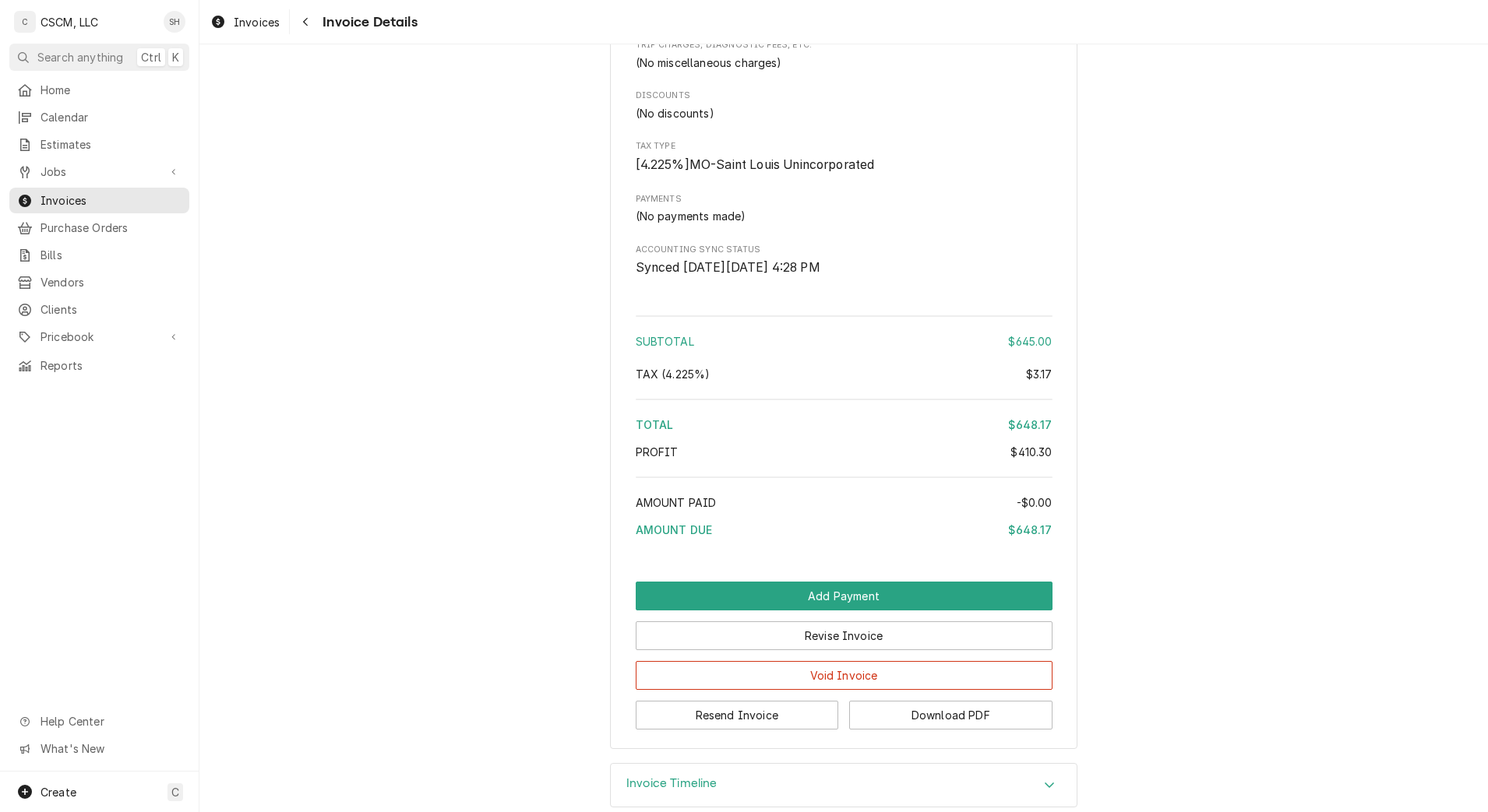
scroll to position [2176, 0]
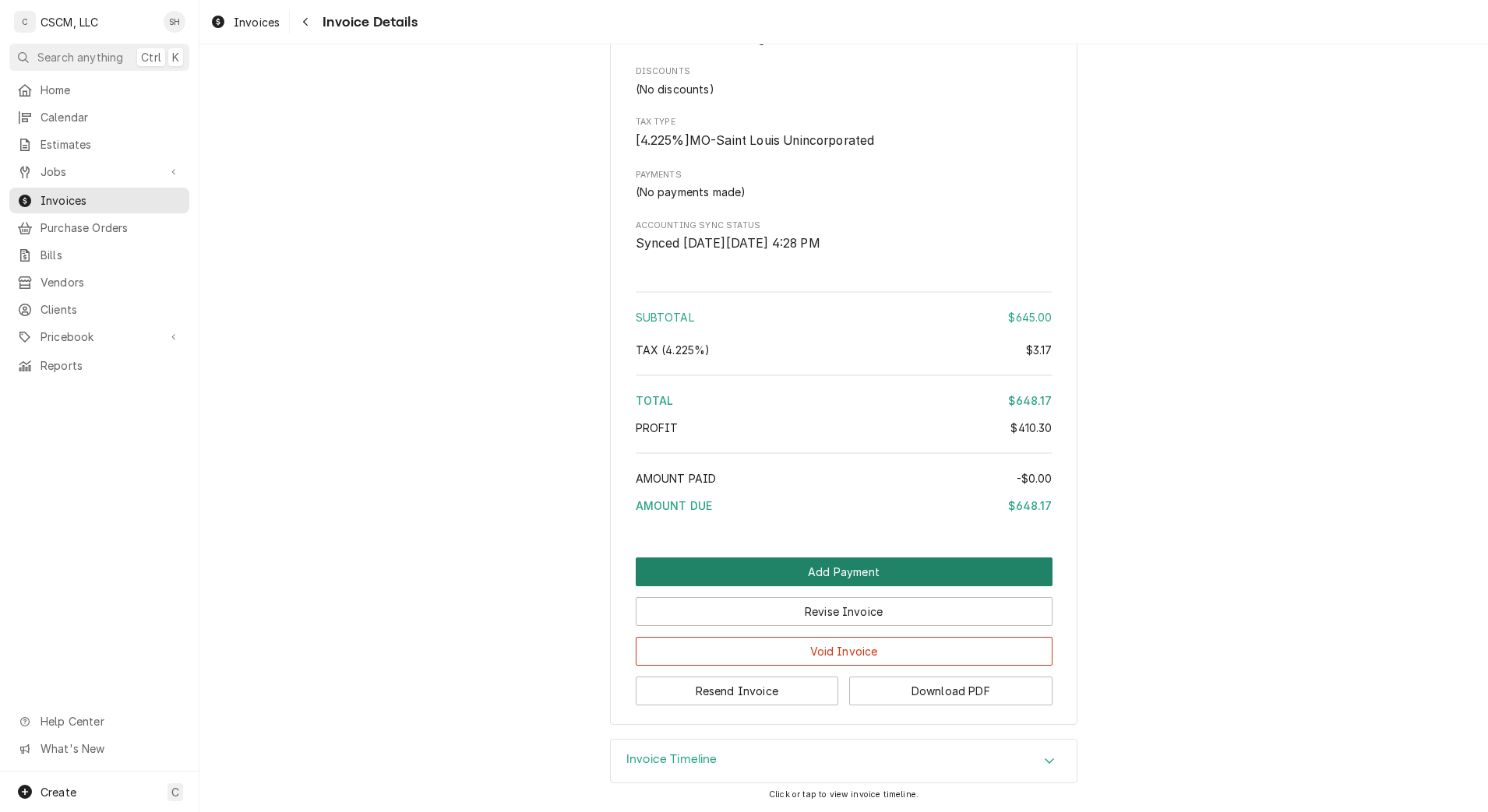
click at [831, 574] on button "Add Payment" at bounding box center [844, 572] width 416 height 29
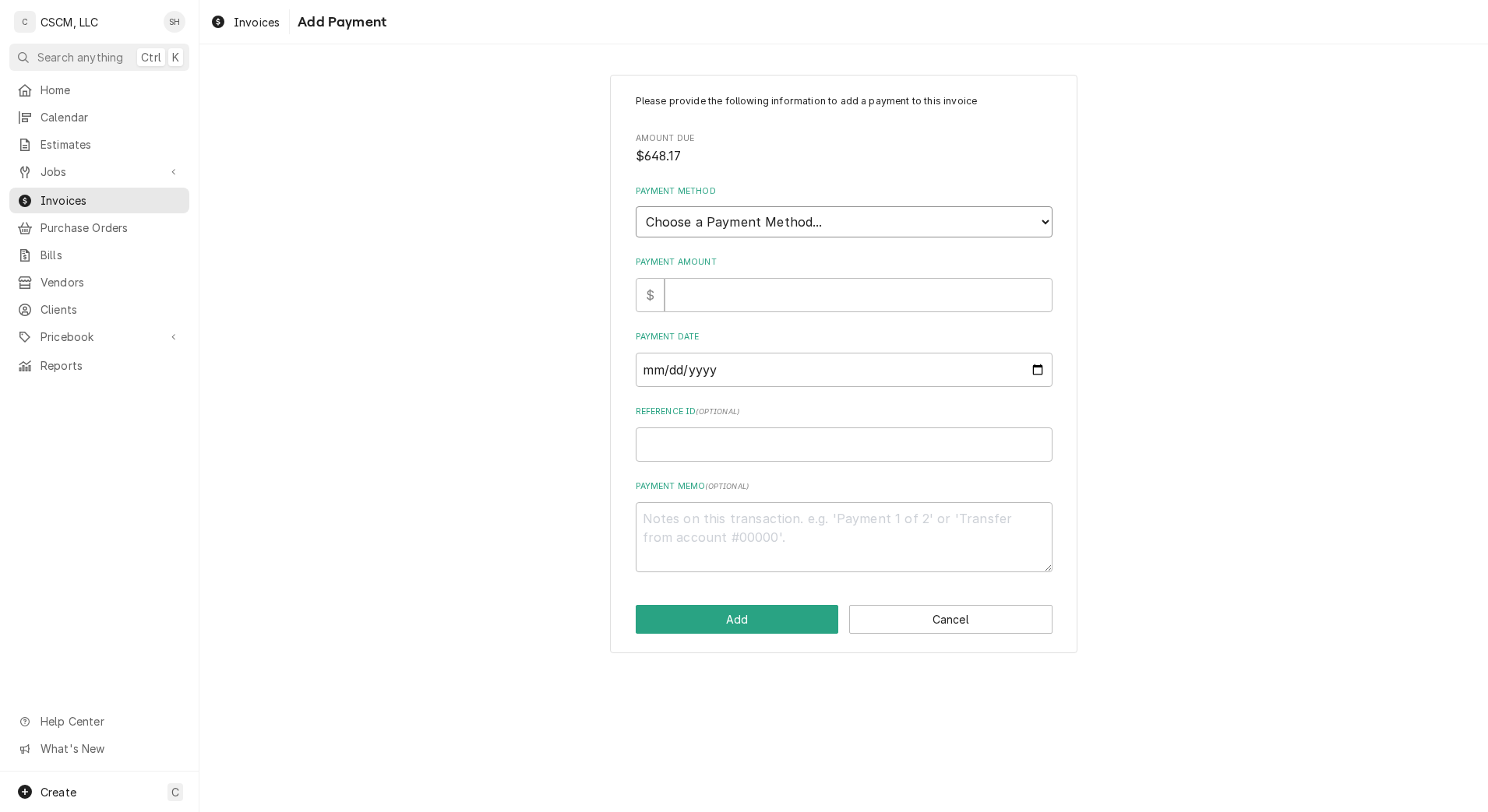
click at [728, 213] on select "Choose a Payment Method... Cash Check Credit/Debit Card ACH/eCheck Other" at bounding box center [844, 222] width 416 height 31
select select "2"
click at [636, 206] on select "Choose a Payment Method... Cash Check Credit/Debit Card ACH/eCheck Other" at bounding box center [844, 222] width 416 height 31
click at [712, 299] on input "Payment Amount" at bounding box center [858, 296] width 388 height 35
type textarea "x"
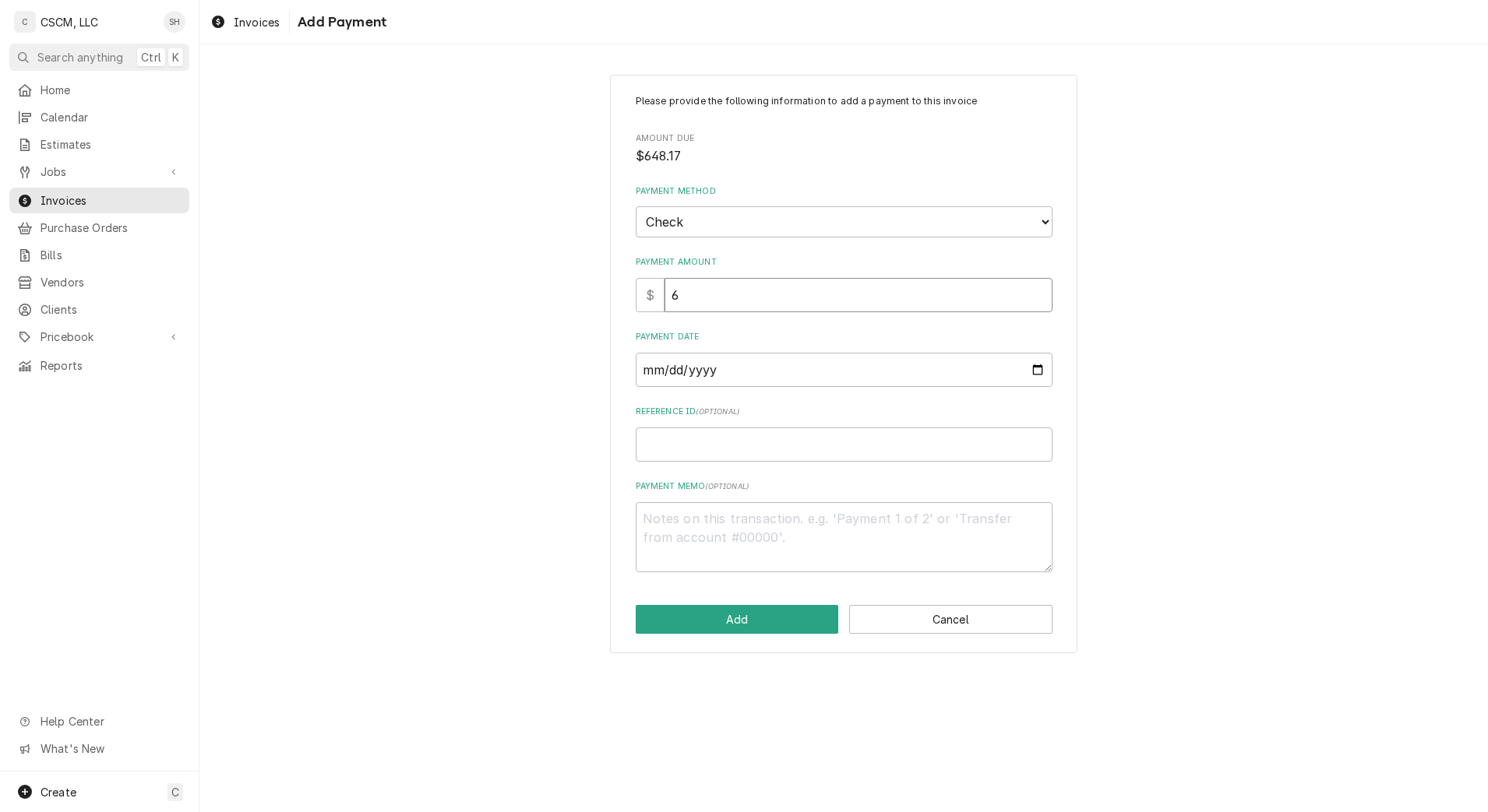
type input "64"
type textarea "x"
type input "648"
type textarea "x"
type input "648.1"
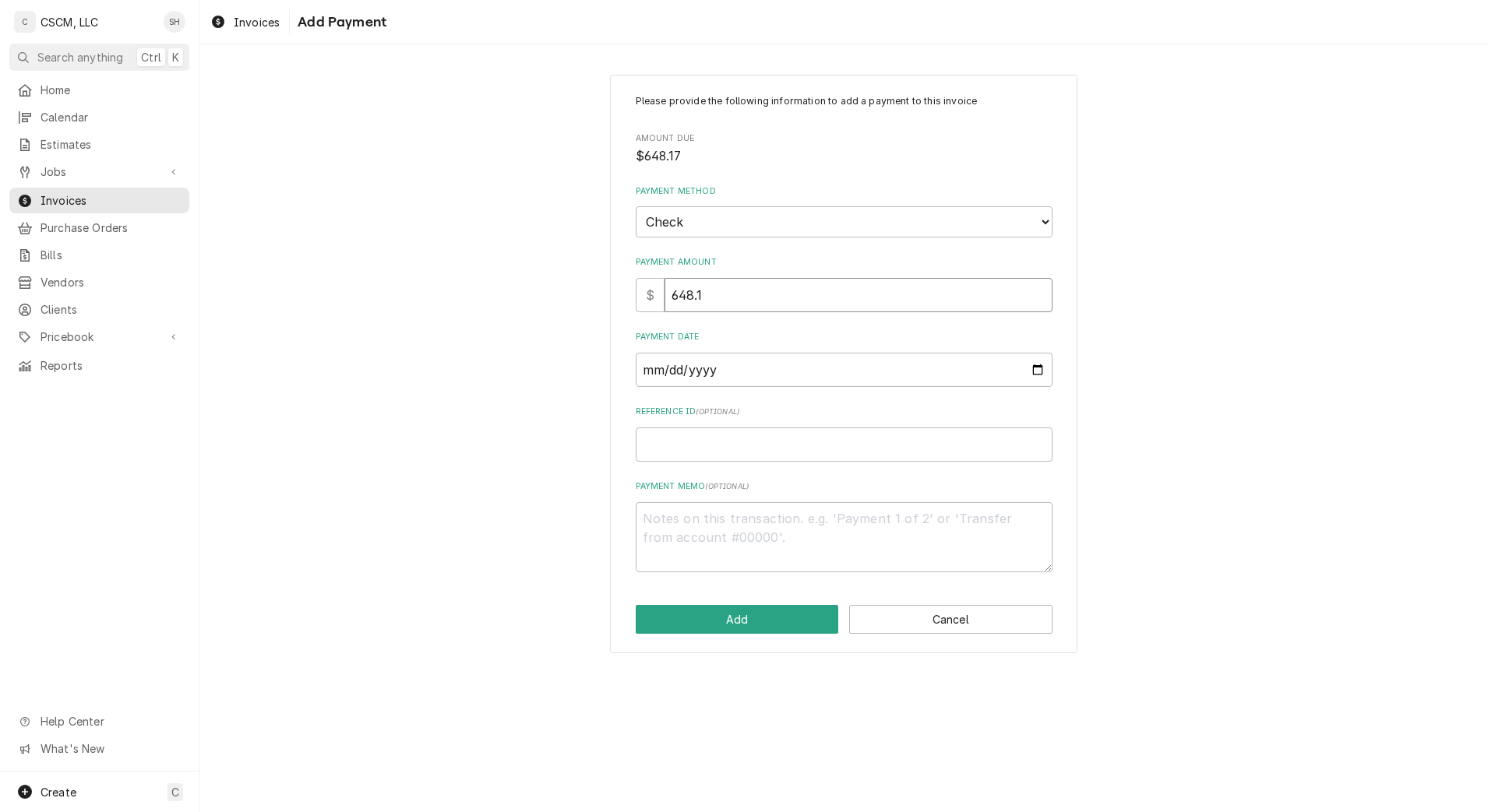
type textarea "x"
type input "648.17"
click at [744, 362] on input "Payment Date" at bounding box center [844, 370] width 416 height 35
click at [1038, 365] on input "Payment Date" at bounding box center [844, 370] width 416 height 35
type textarea "x"
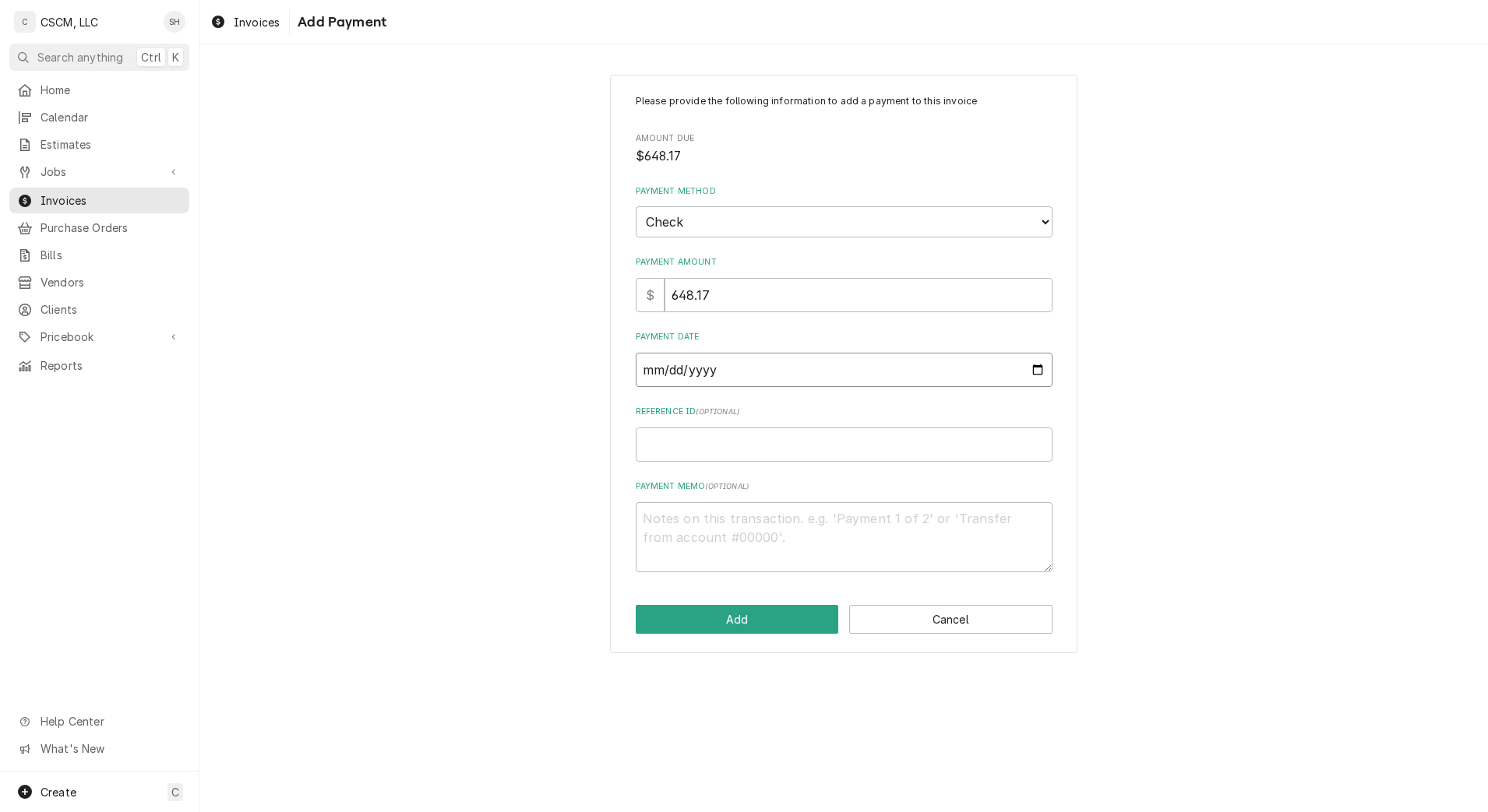
type input "[DATE]"
click at [684, 445] on input "Reference ID ( optional )" at bounding box center [844, 445] width 416 height 35
type textarea "x"
type input "2"
type textarea "x"
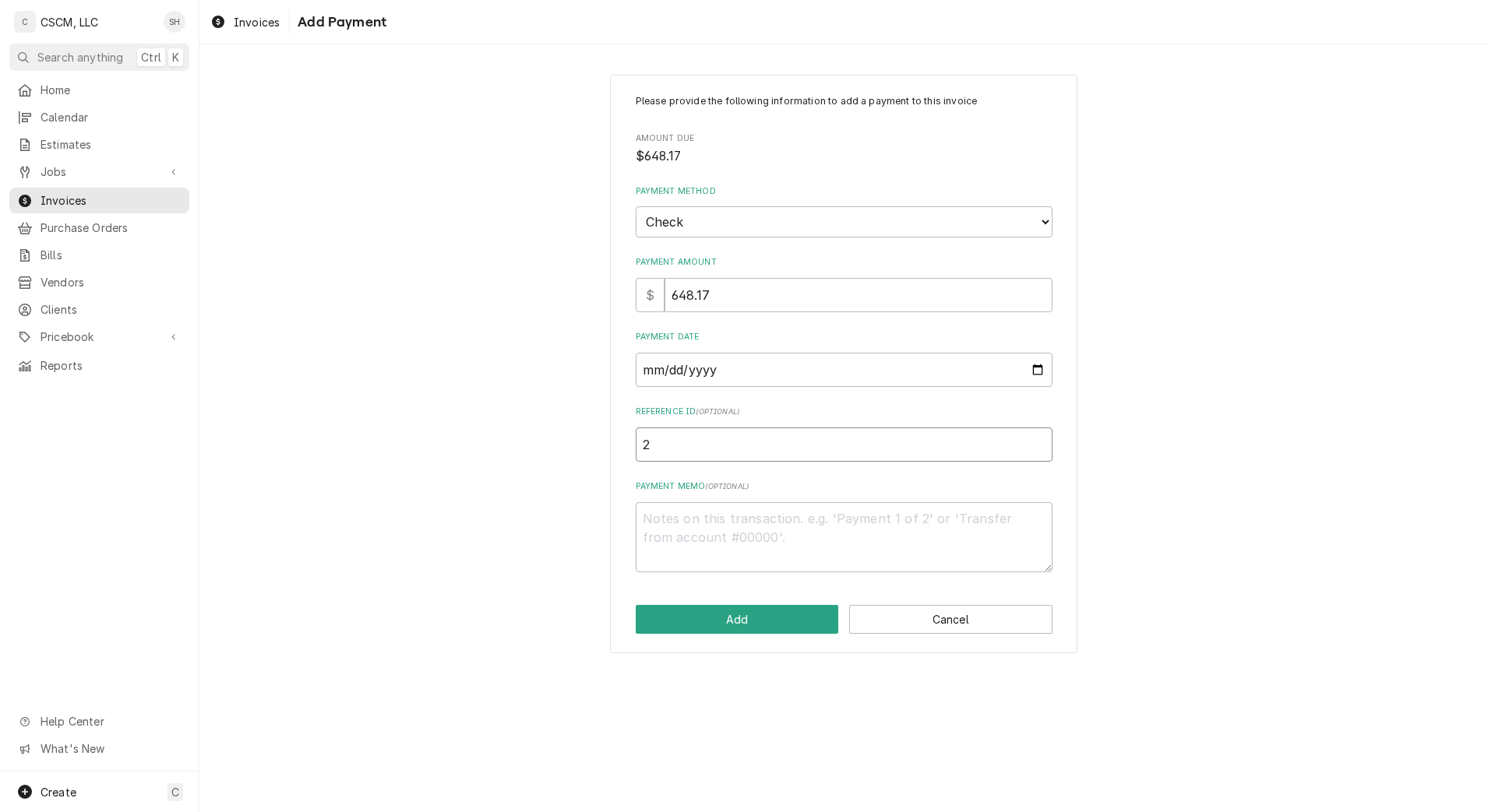
type input "23"
type textarea "x"
type input "231"
type textarea "x"
type input "2312"
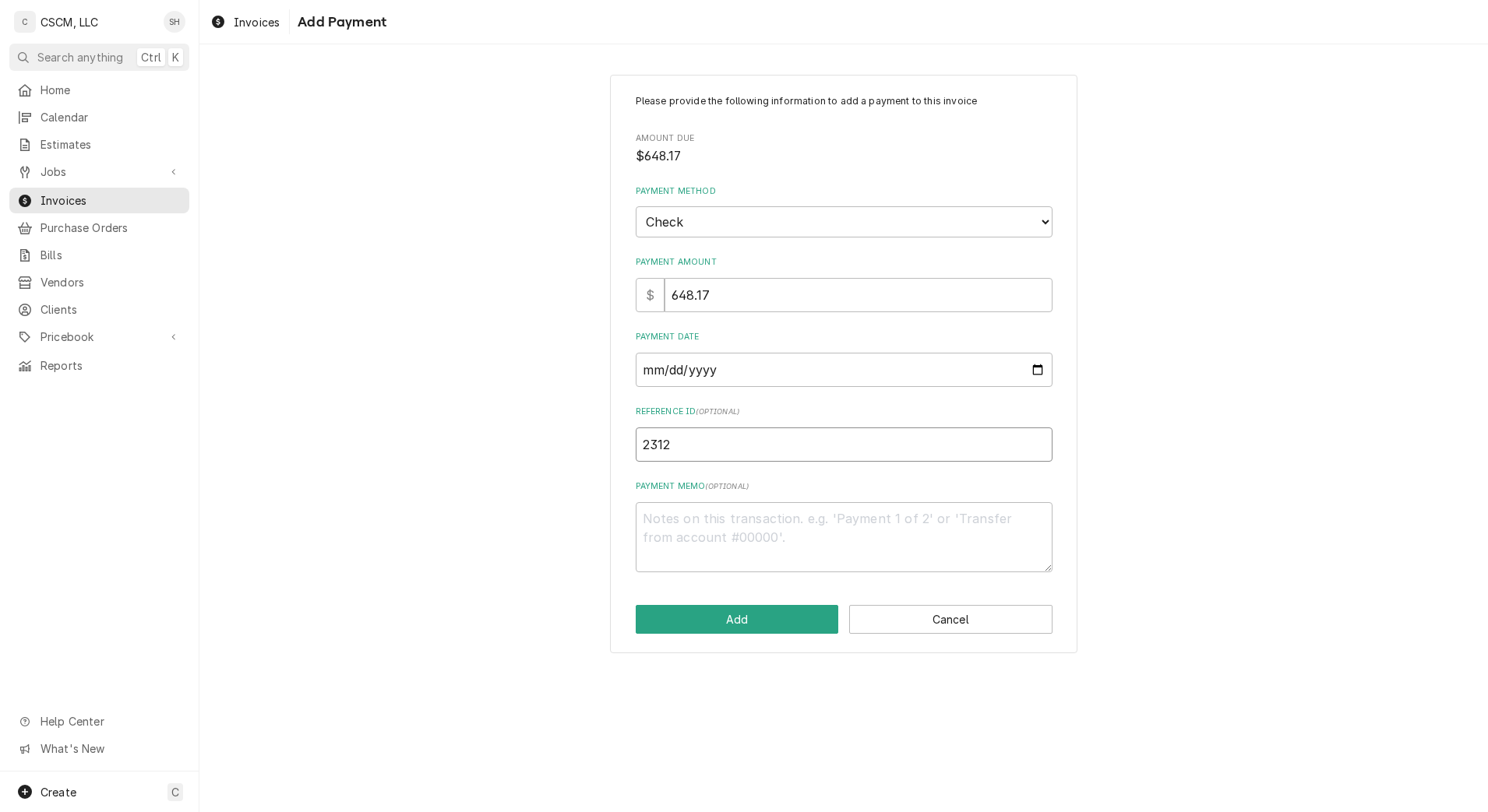
type textarea "x"
type input "23129"
click at [657, 537] on textarea "Payment Memo ( optional )" at bounding box center [844, 537] width 416 height 70
type textarea "x"
type textarea "2"
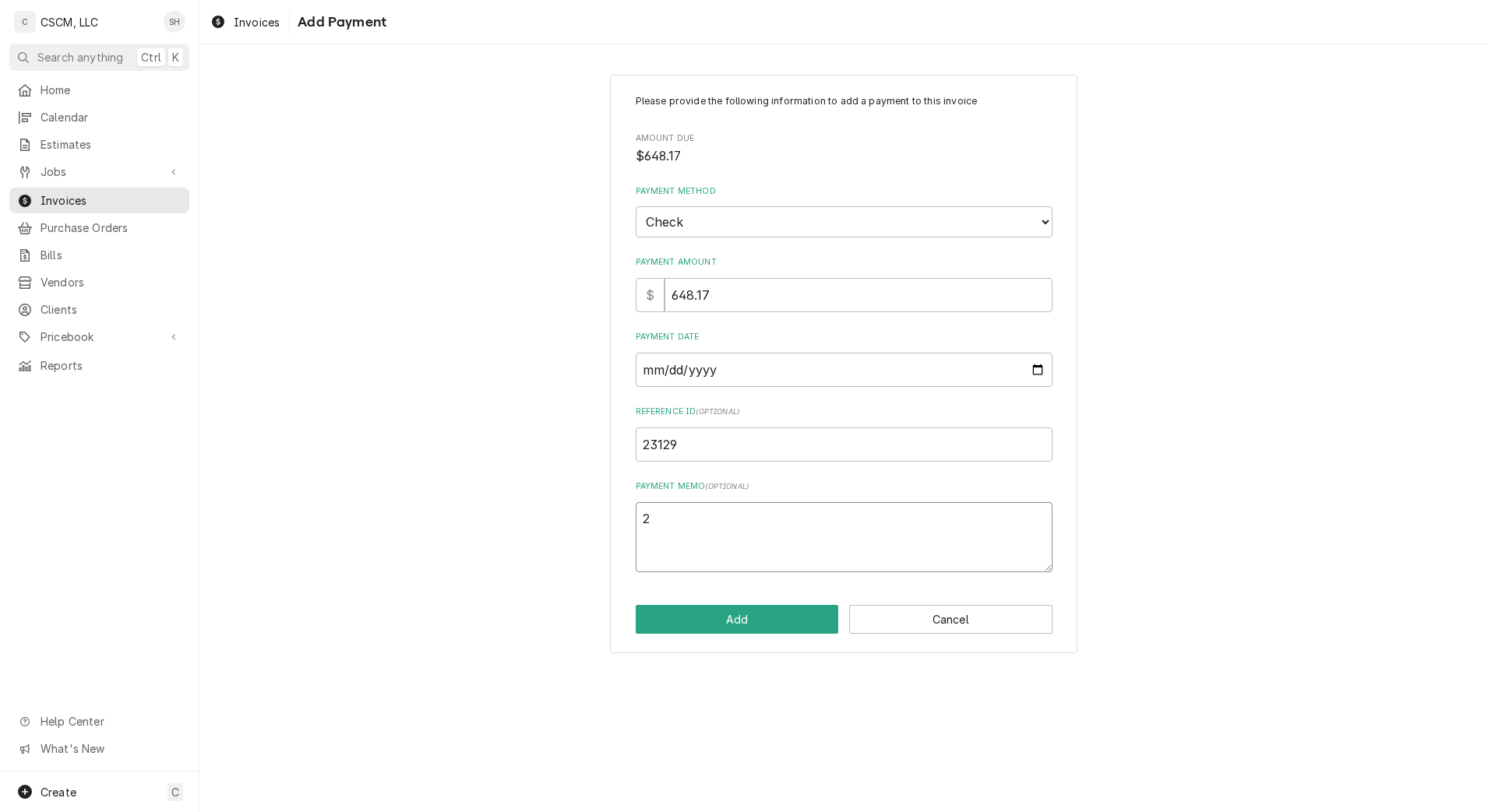
type textarea "x"
type textarea "21"
type textarea "x"
type textarea "2"
type textarea "x"
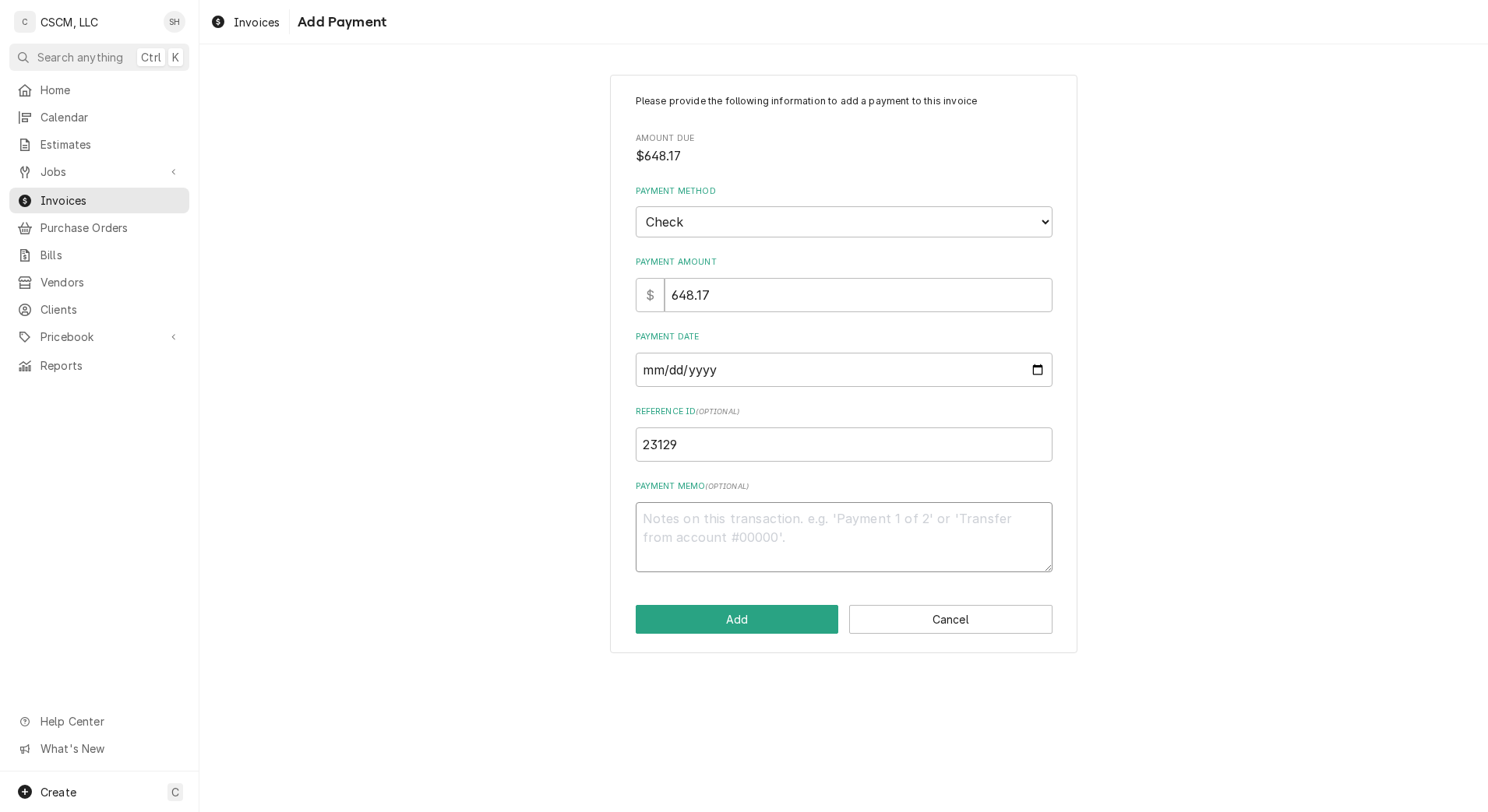
type textarea "x"
type textarea "2"
type textarea "x"
type textarea "23"
type textarea "x"
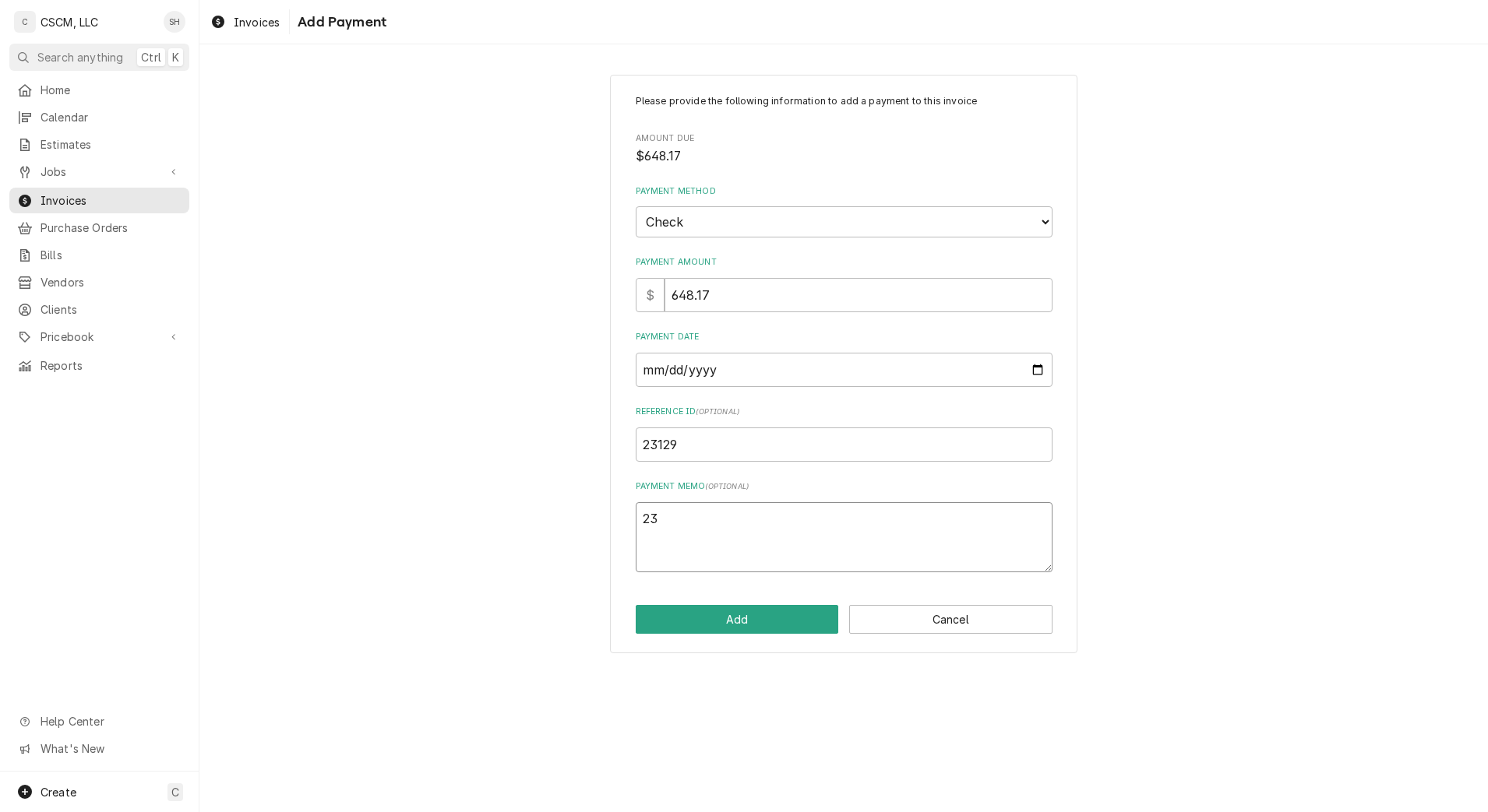
type textarea "231"
type textarea "x"
type textarea "2312"
type textarea "x"
type textarea "23129"
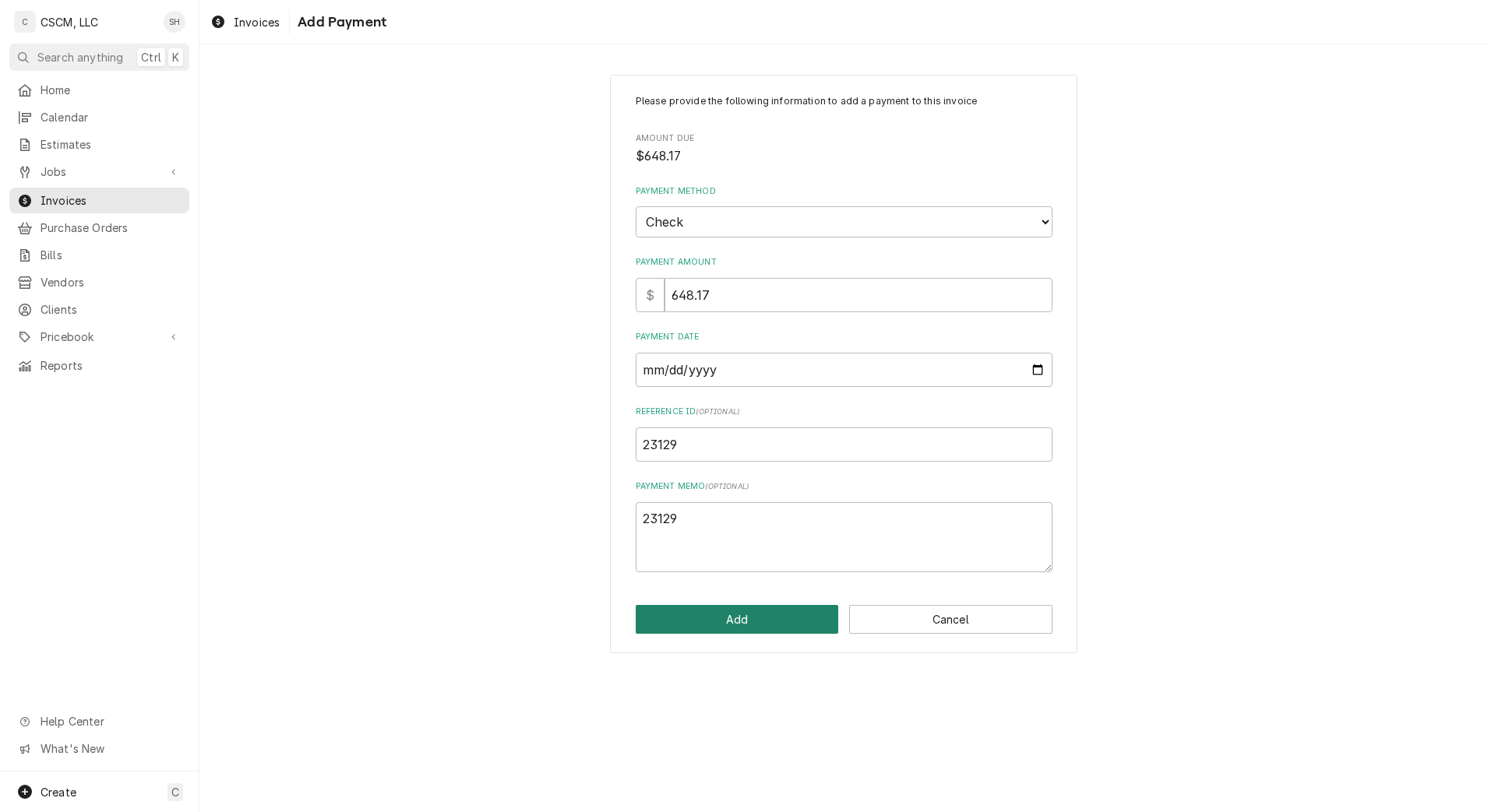
click at [721, 618] on button "Add" at bounding box center [737, 619] width 203 height 29
type textarea "x"
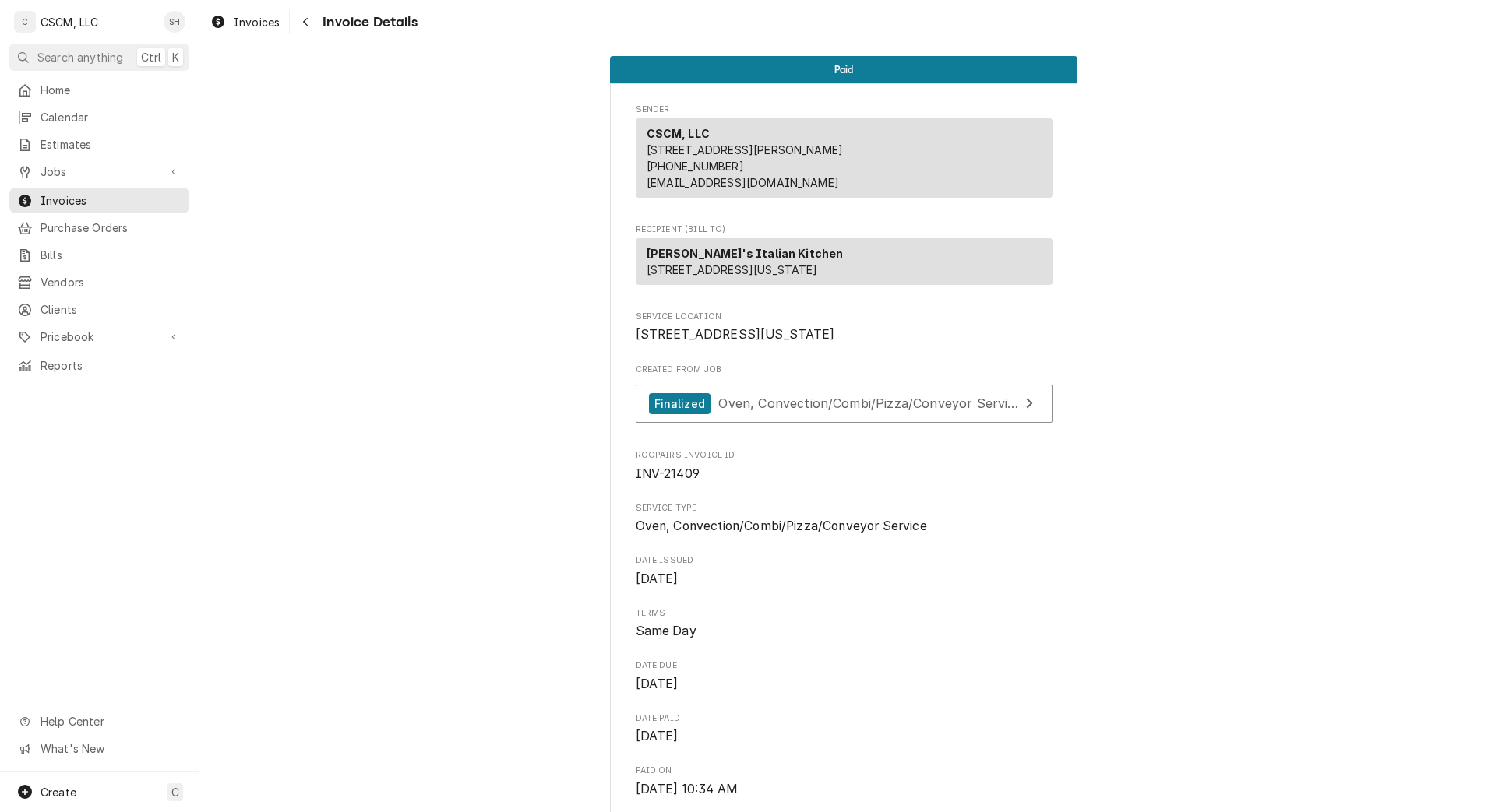
click at [316, 26] on button "Navigate back" at bounding box center [306, 22] width 25 height 25
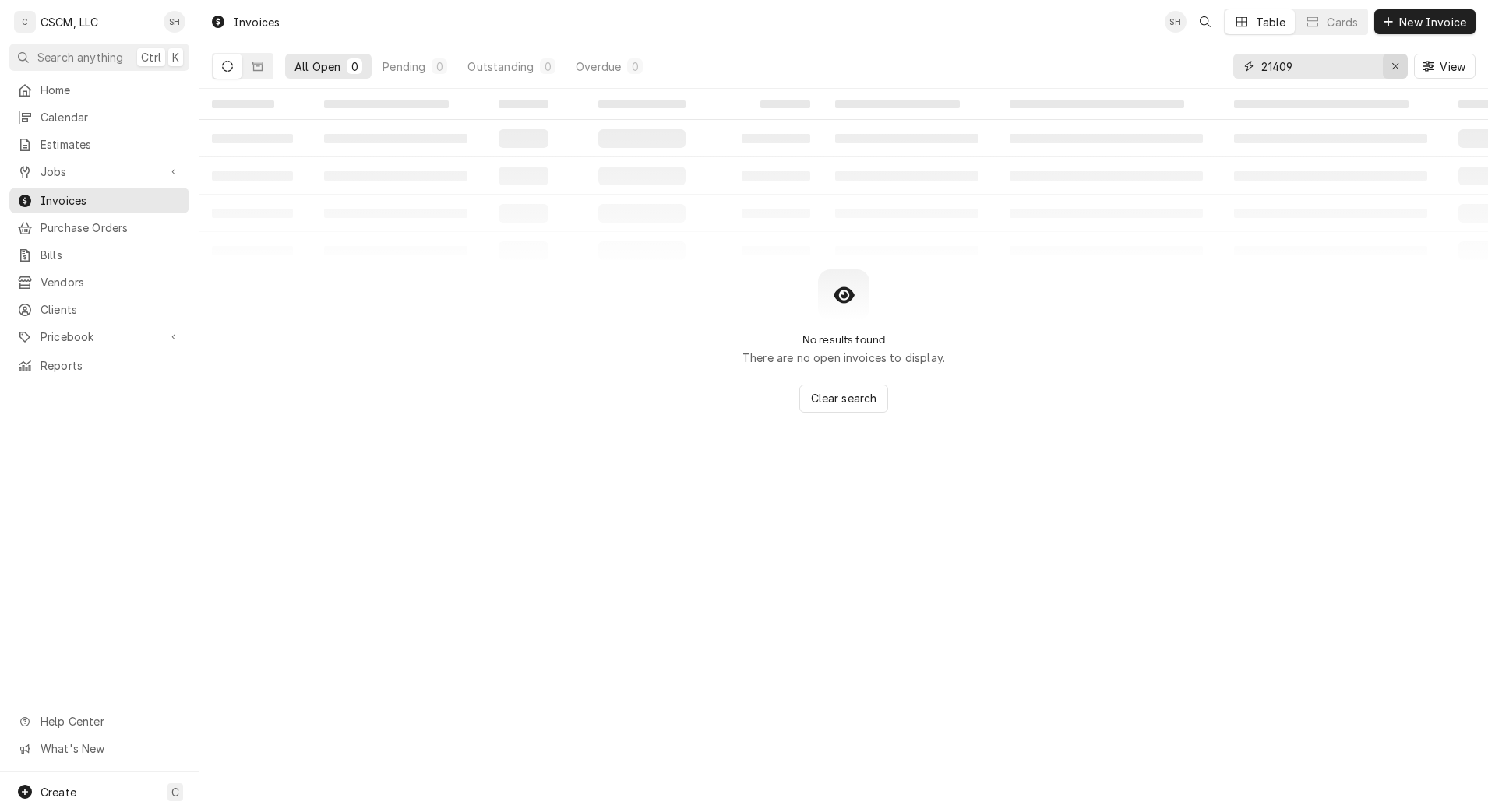
click at [1395, 63] on icon "Erase input" at bounding box center [1395, 65] width 9 height 11
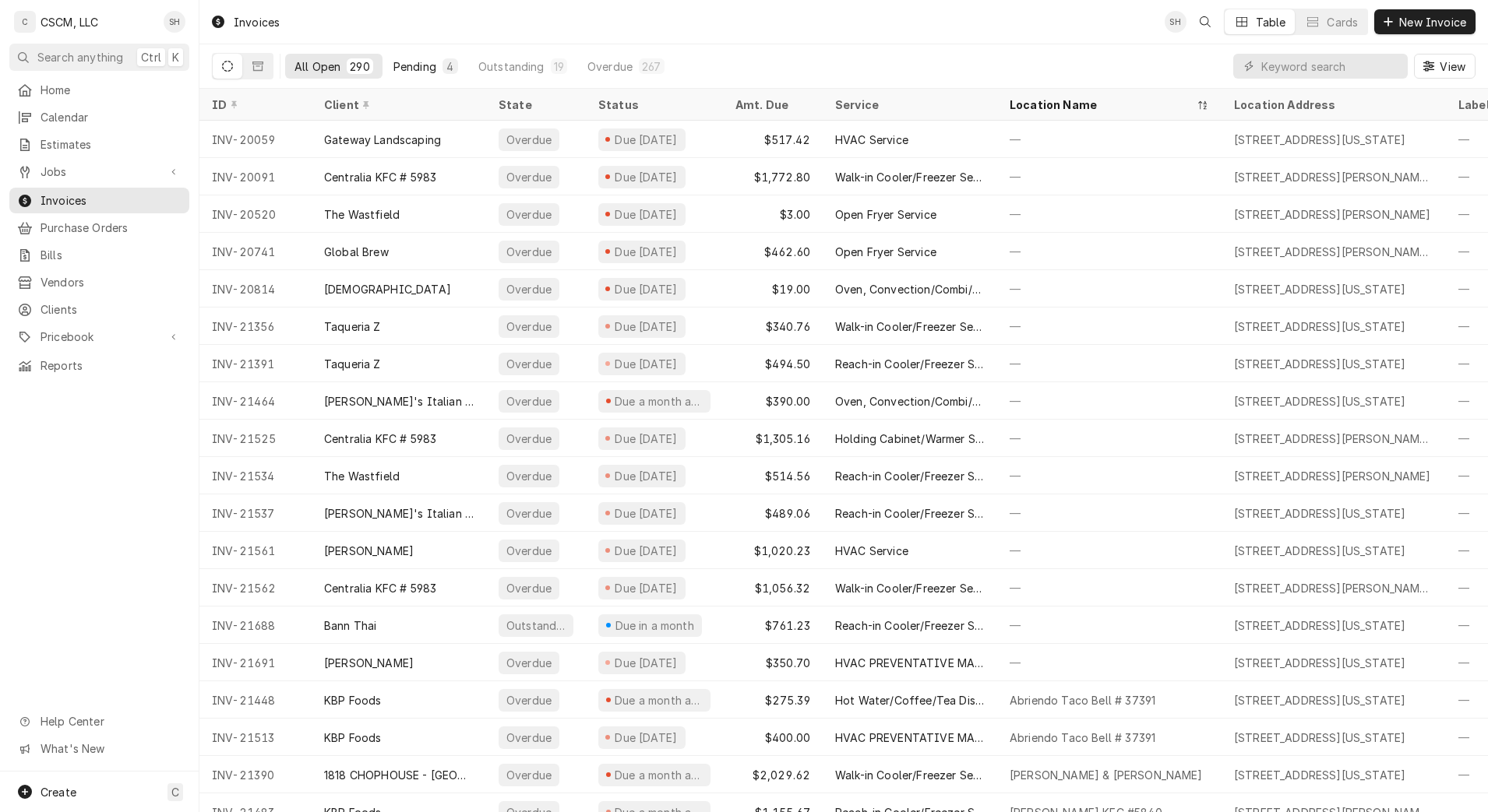
click at [421, 59] on div "Pending" at bounding box center [414, 66] width 42 height 16
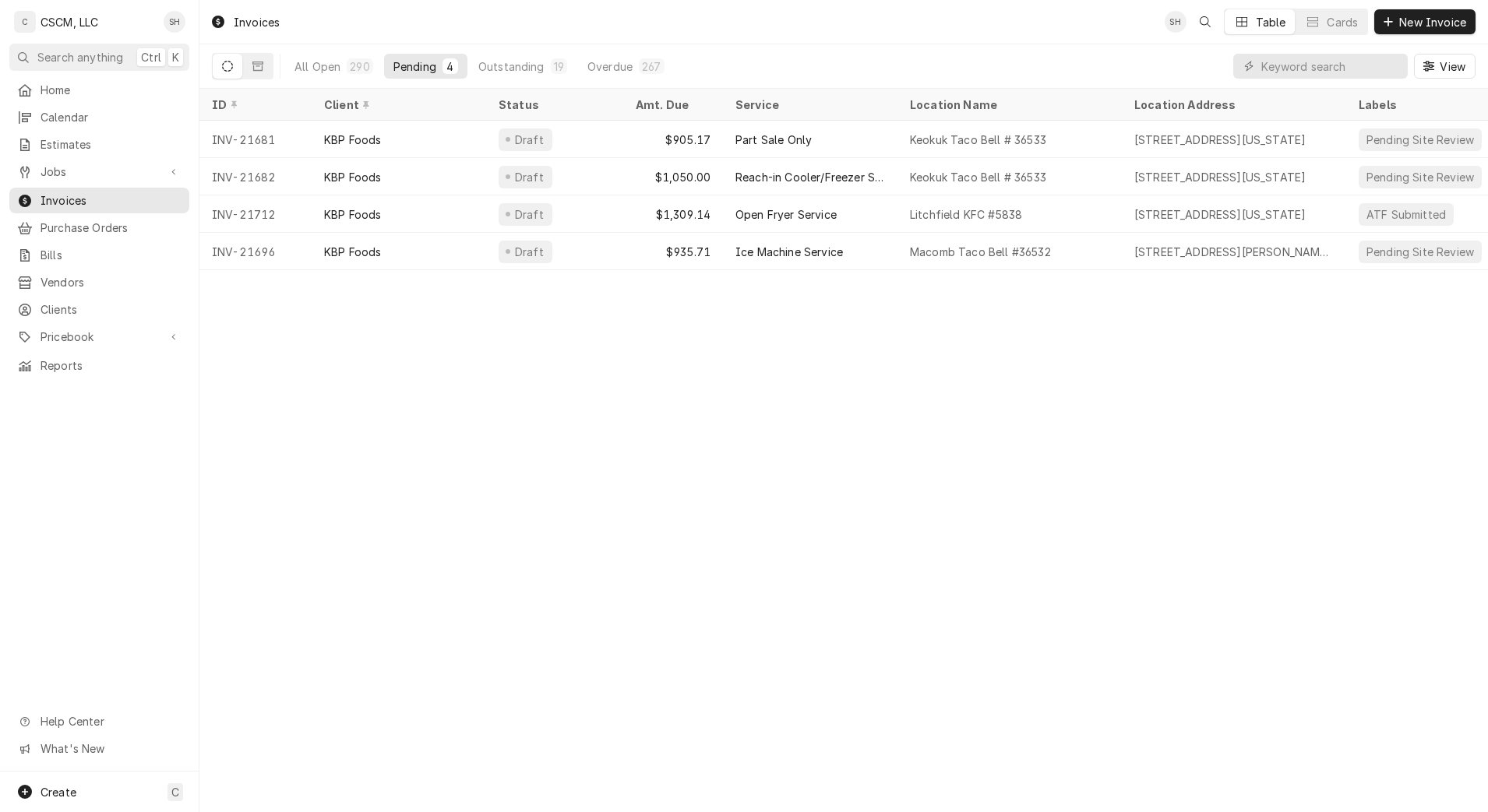
click at [1296, 48] on div "View" at bounding box center [1354, 65] width 242 height 43
click at [1296, 61] on input "Dynamic Content Wrapper" at bounding box center [1331, 66] width 139 height 25
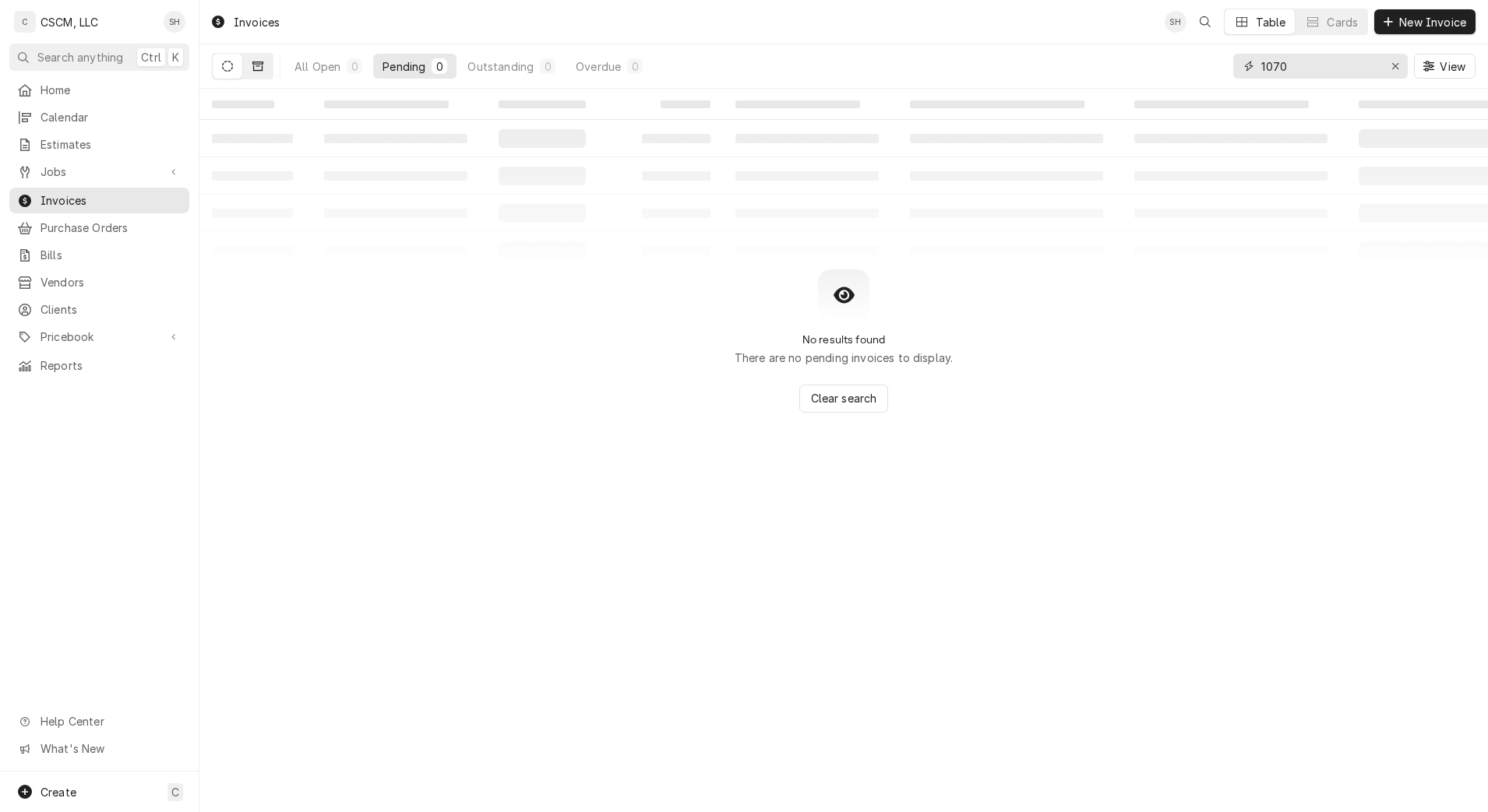
type input "1070"
click at [258, 65] on icon "Dynamic Content Wrapper" at bounding box center [257, 65] width 11 height 11
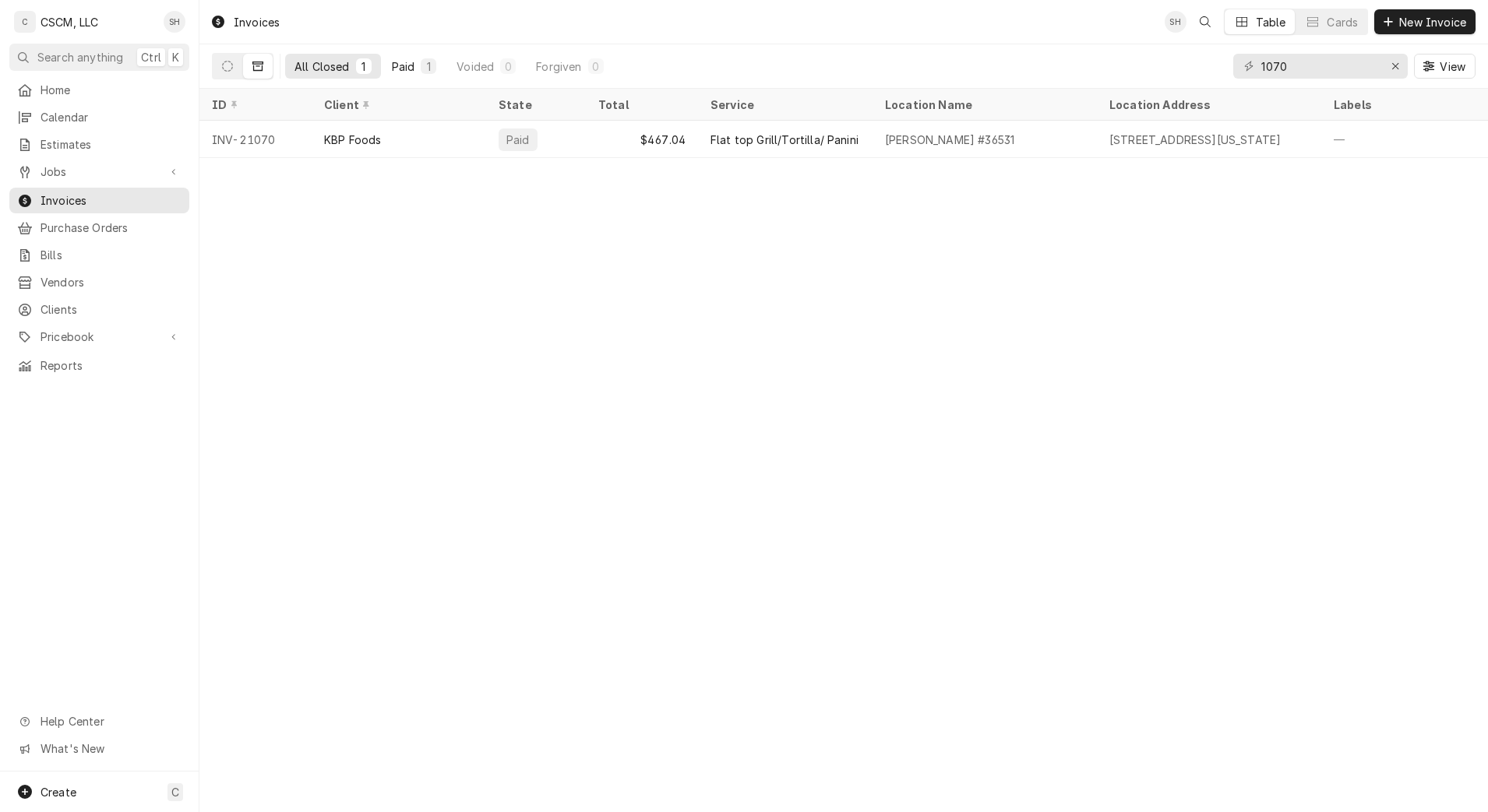
click at [416, 60] on button "Paid 1" at bounding box center [414, 66] width 64 height 25
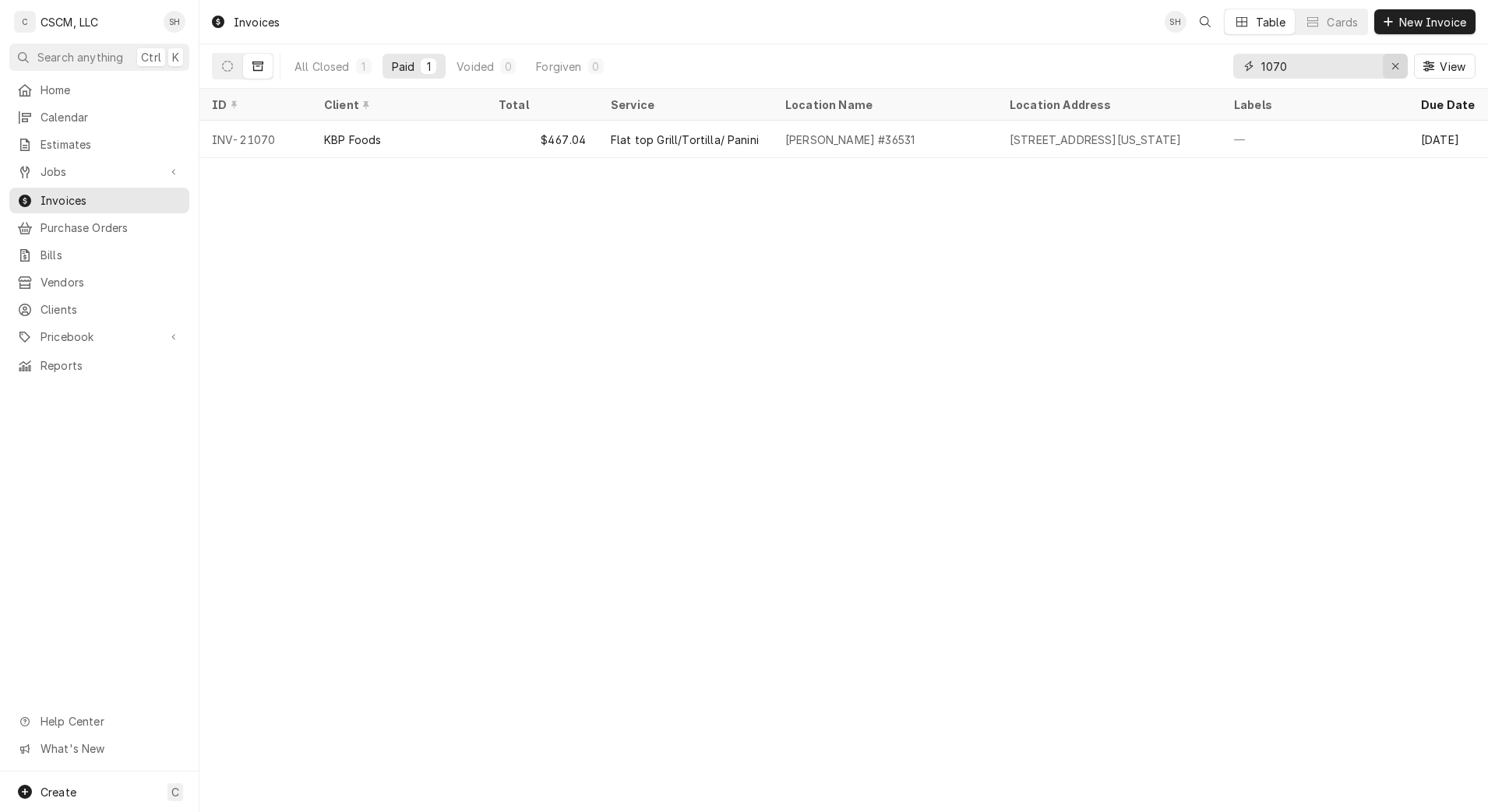
click at [1388, 67] on div "Erase input" at bounding box center [1395, 66] width 15 height 15
type input "epw"
click at [334, 66] on div "All Closed" at bounding box center [322, 66] width 55 height 16
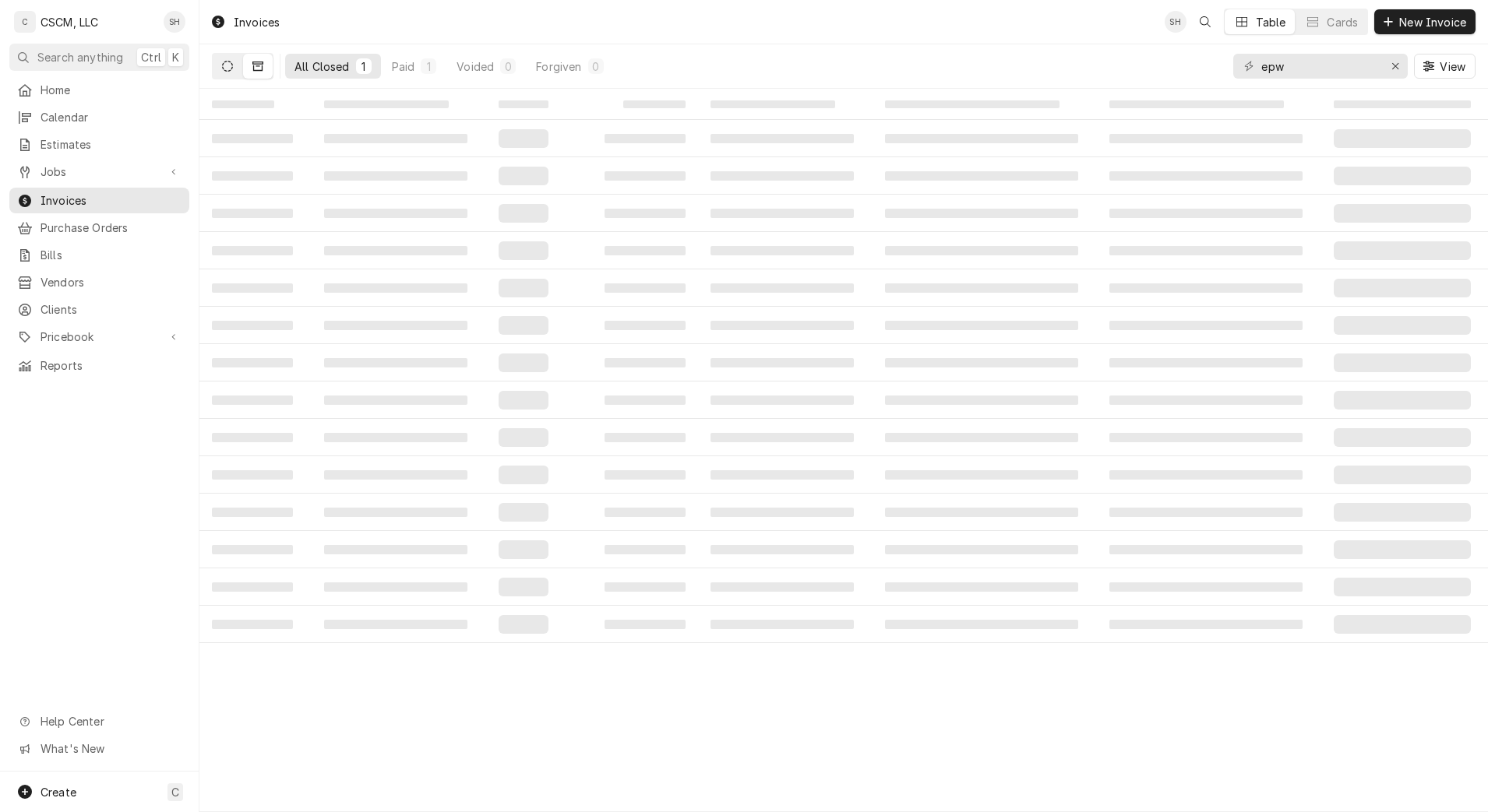
click at [228, 65] on icon "Dynamic Content Wrapper" at bounding box center [226, 65] width 11 height 11
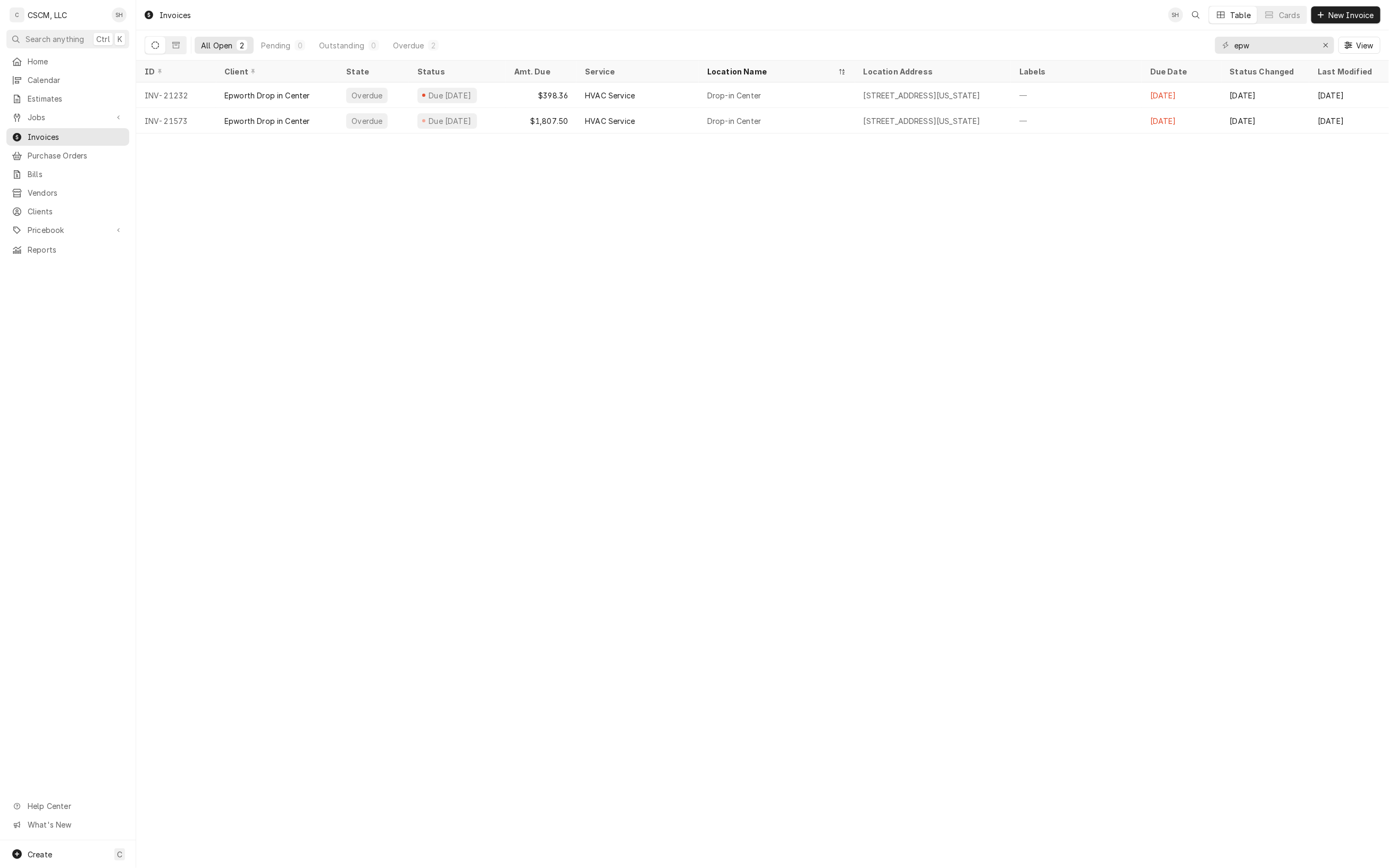
click at [0, 318] on html "C CSCM, LLC SH Search anything Ctrl K Home Calendar Estimates Jobs Jobs Job Ser…" at bounding box center [694, 434] width 1389 height 868
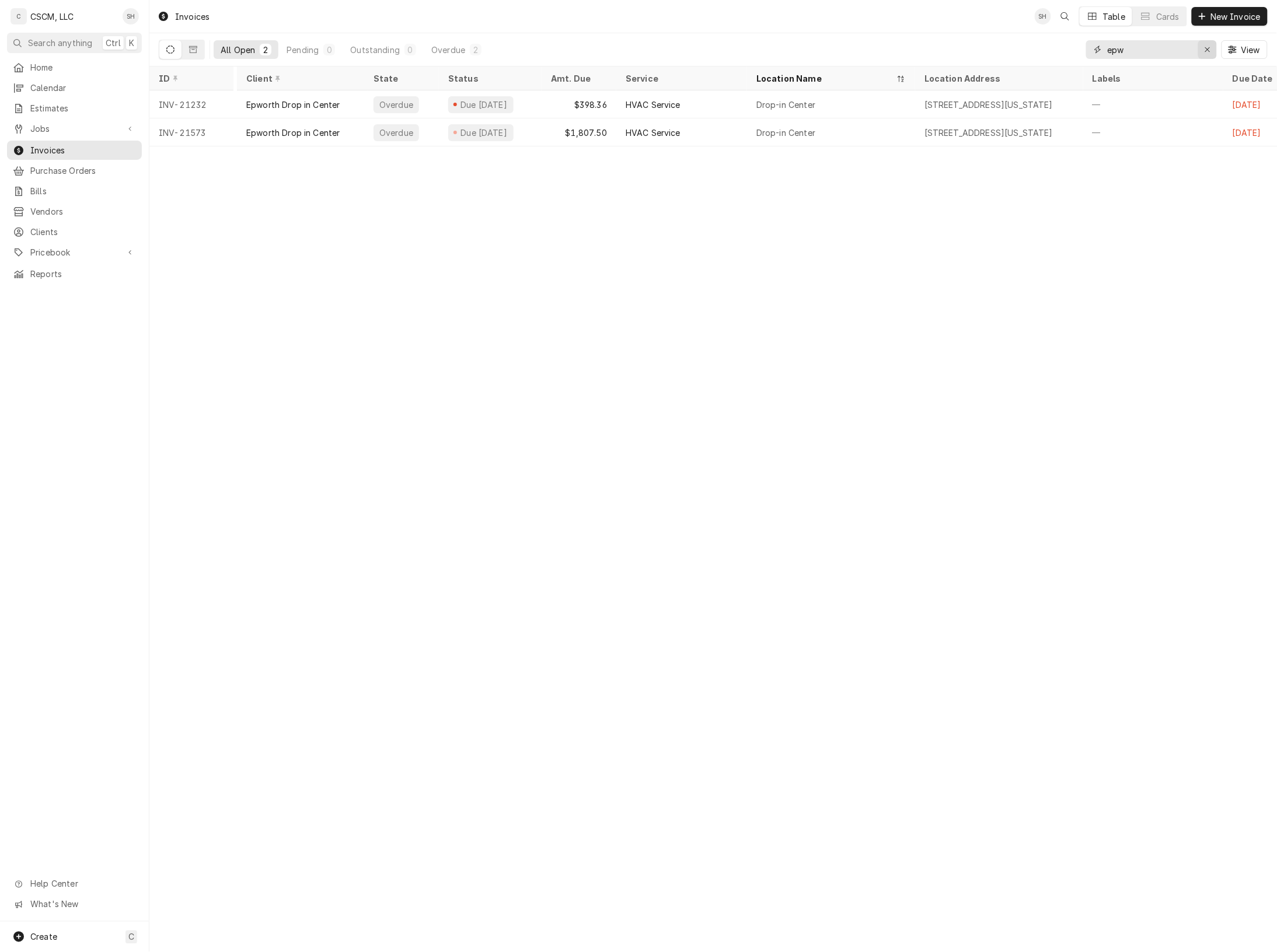
click at [1114, 51] on icon "Erase input" at bounding box center [1207, 49] width 6 height 8
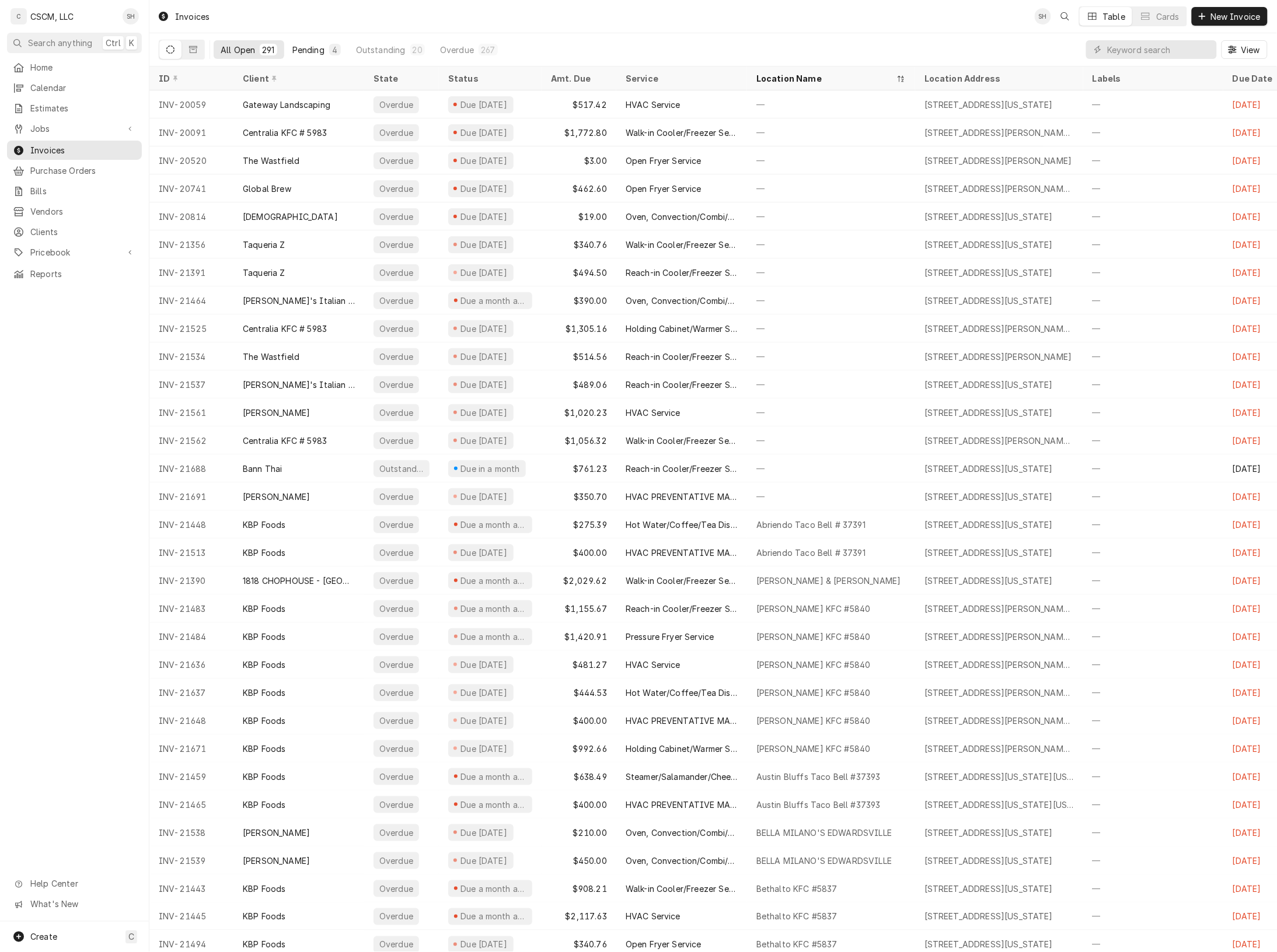
click at [326, 44] on button "Pending 4" at bounding box center [316, 50] width 62 height 19
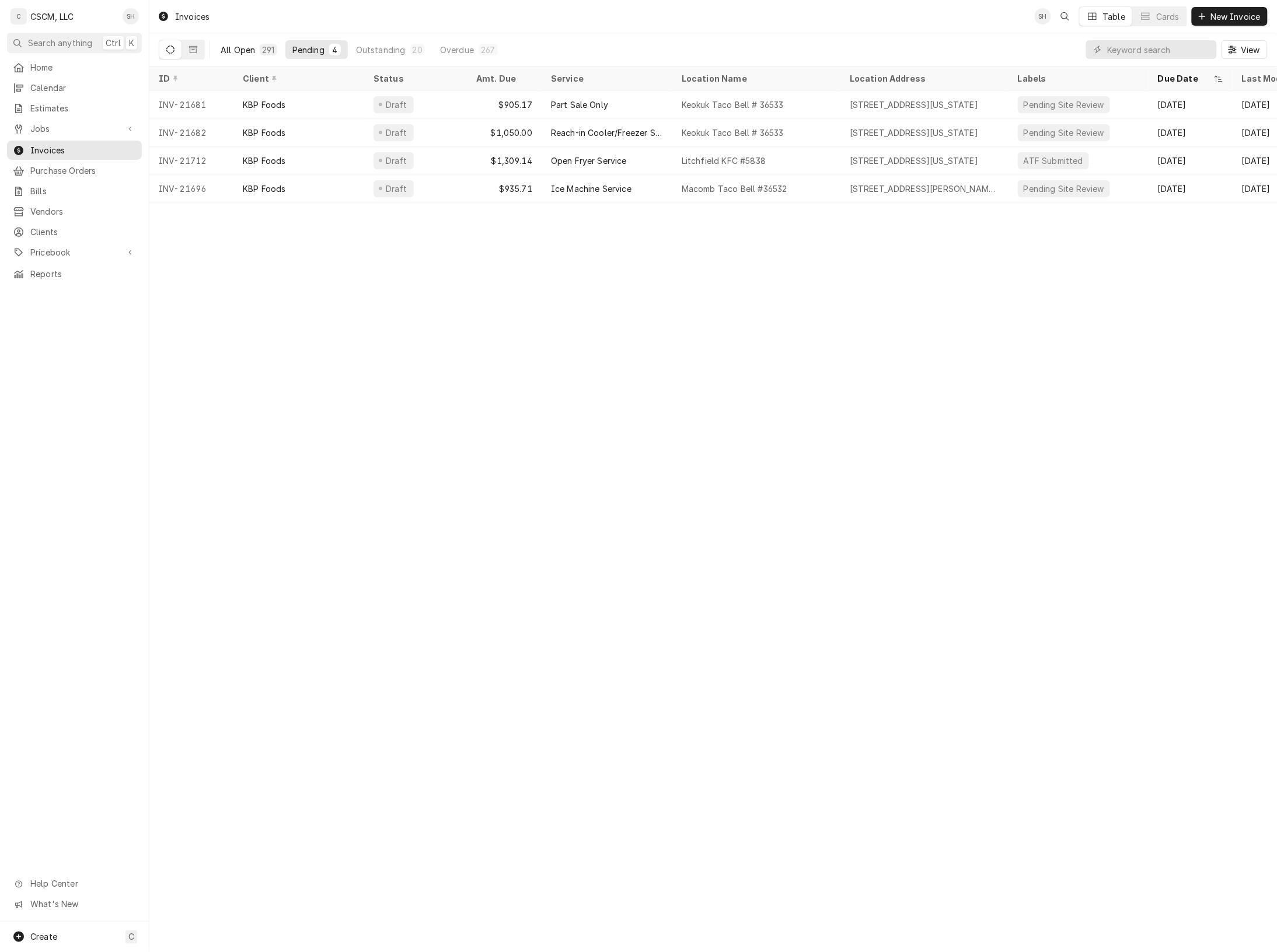
click at [230, 53] on div "All Open" at bounding box center [238, 50] width 35 height 12
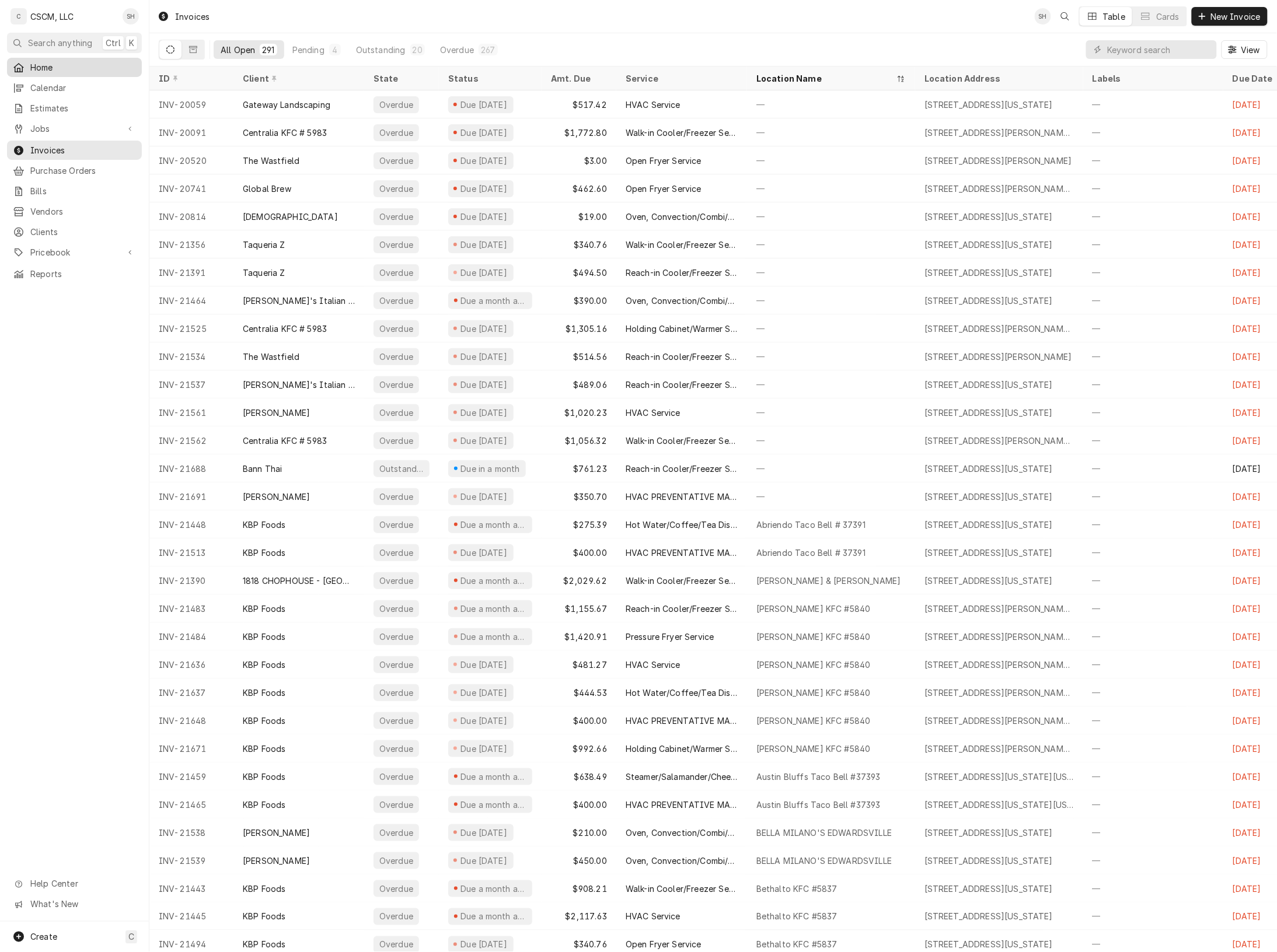
click at [62, 70] on span "Home" at bounding box center [83, 67] width 105 height 12
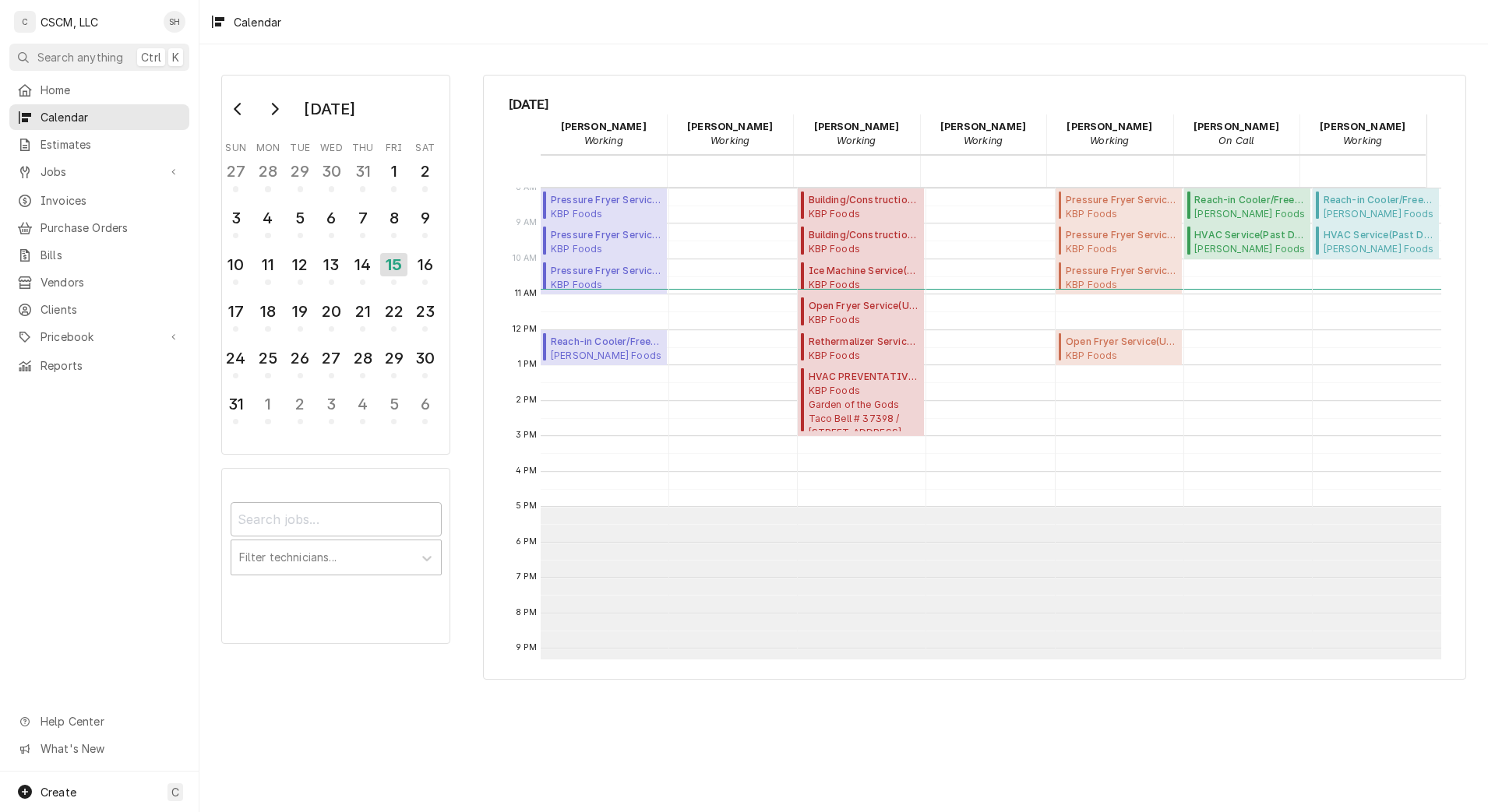
scroll to position [284, 0]
click at [582, 65] on div "August 2025 Sun Mon Tue Wed Thu Fri Sat 27 28 29 30 31 1 2 3 4 5 6 7 8 9 10 11 …" at bounding box center [843, 377] width 1289 height 632
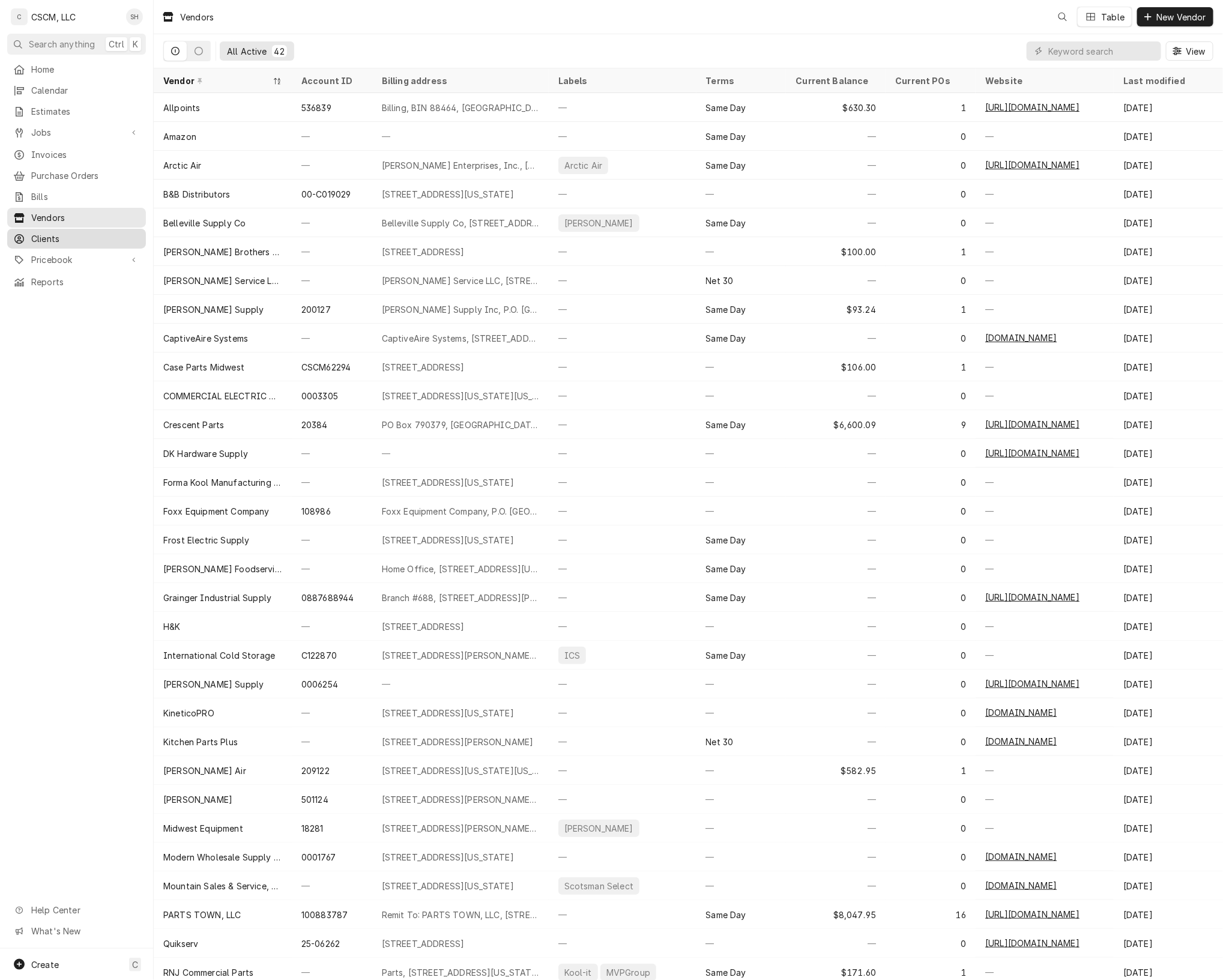
click at [80, 239] on link "Clients" at bounding box center [77, 238] width 139 height 20
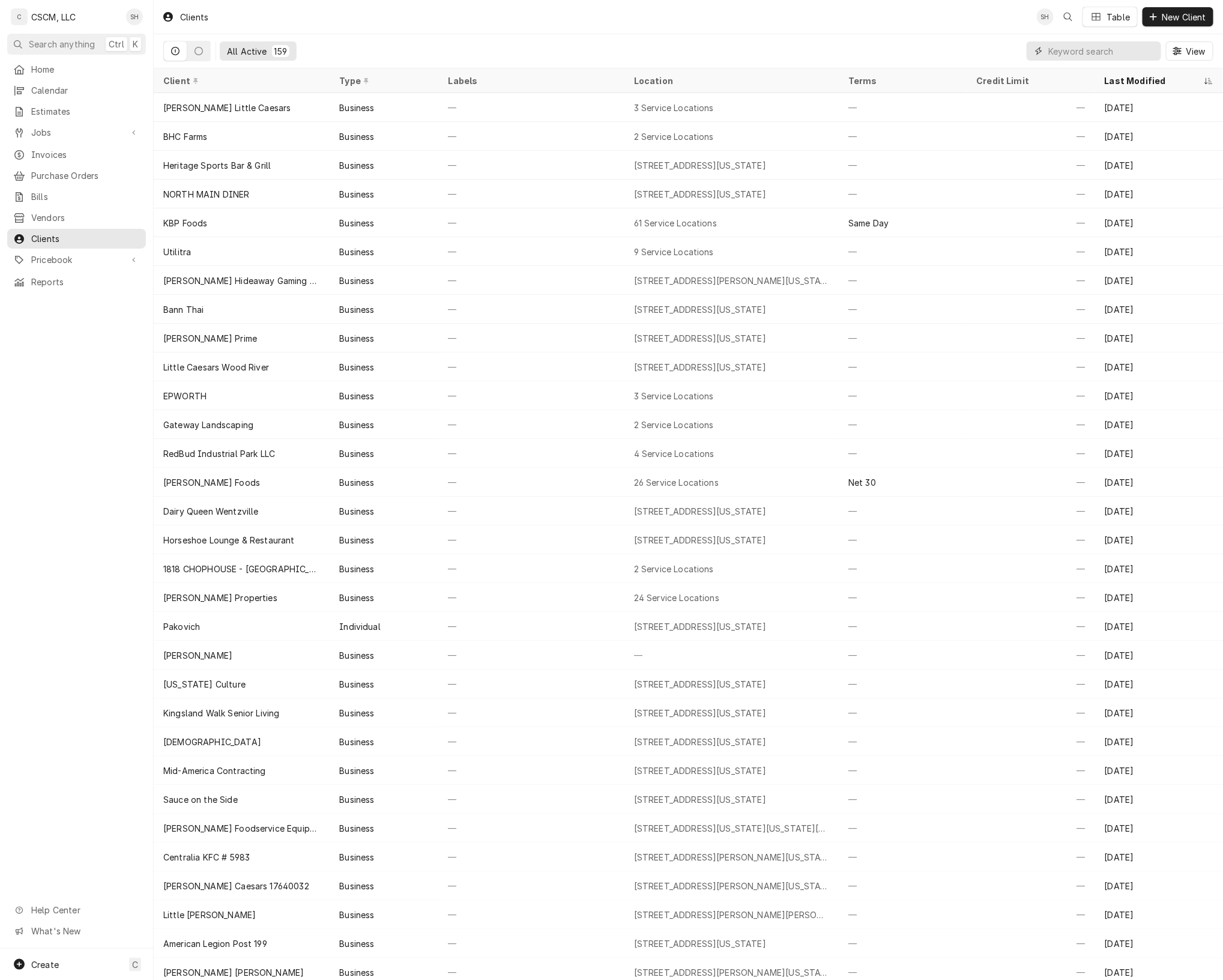
click at [1079, 49] on input "Dynamic Content Wrapper" at bounding box center [1102, 51] width 107 height 19
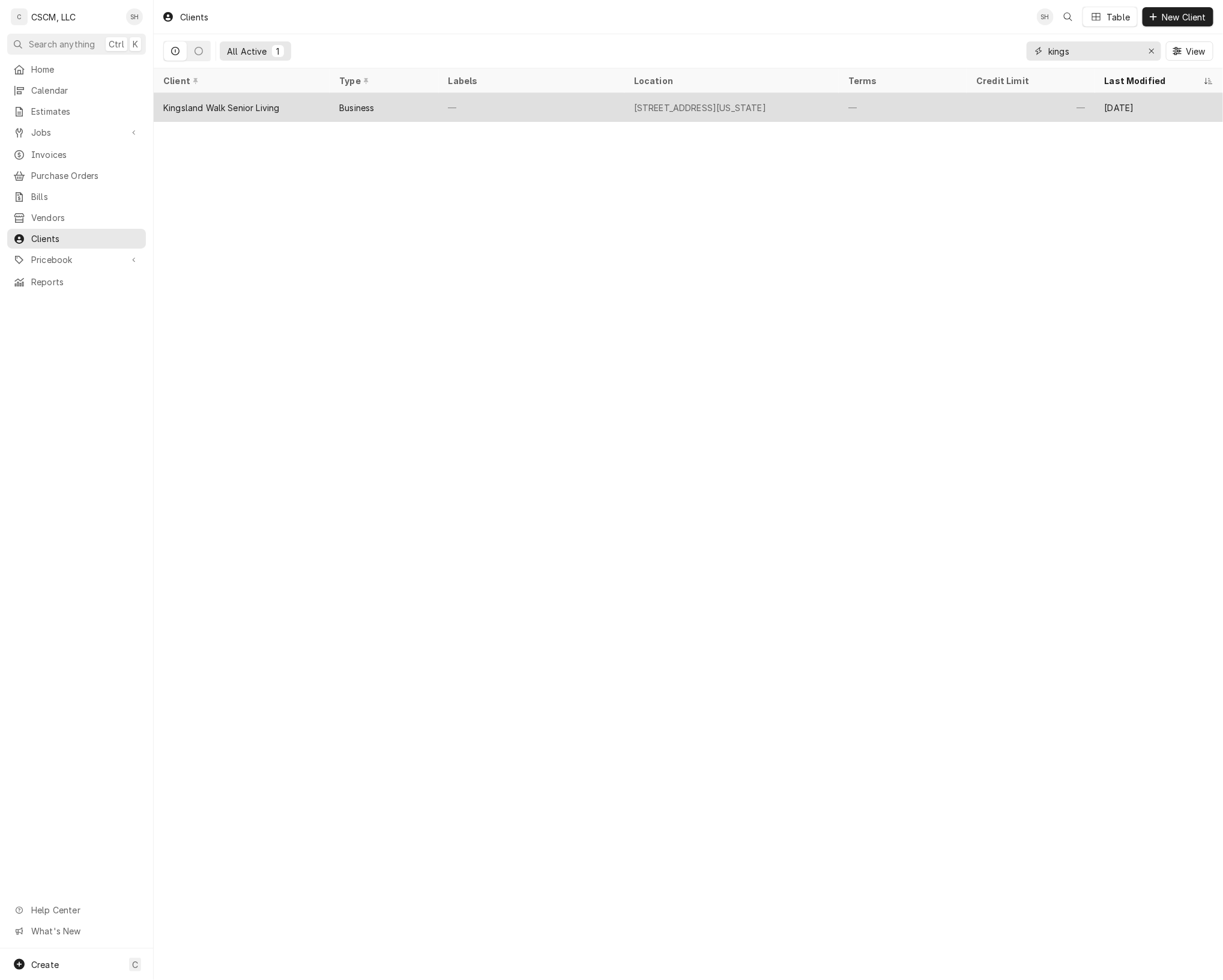
type input "kings"
click at [926, 119] on tr "Kingsland Walk Senior Living Business — [STREET_ADDRESS][US_STATE] — — [DATE]" at bounding box center [689, 107] width 1070 height 29
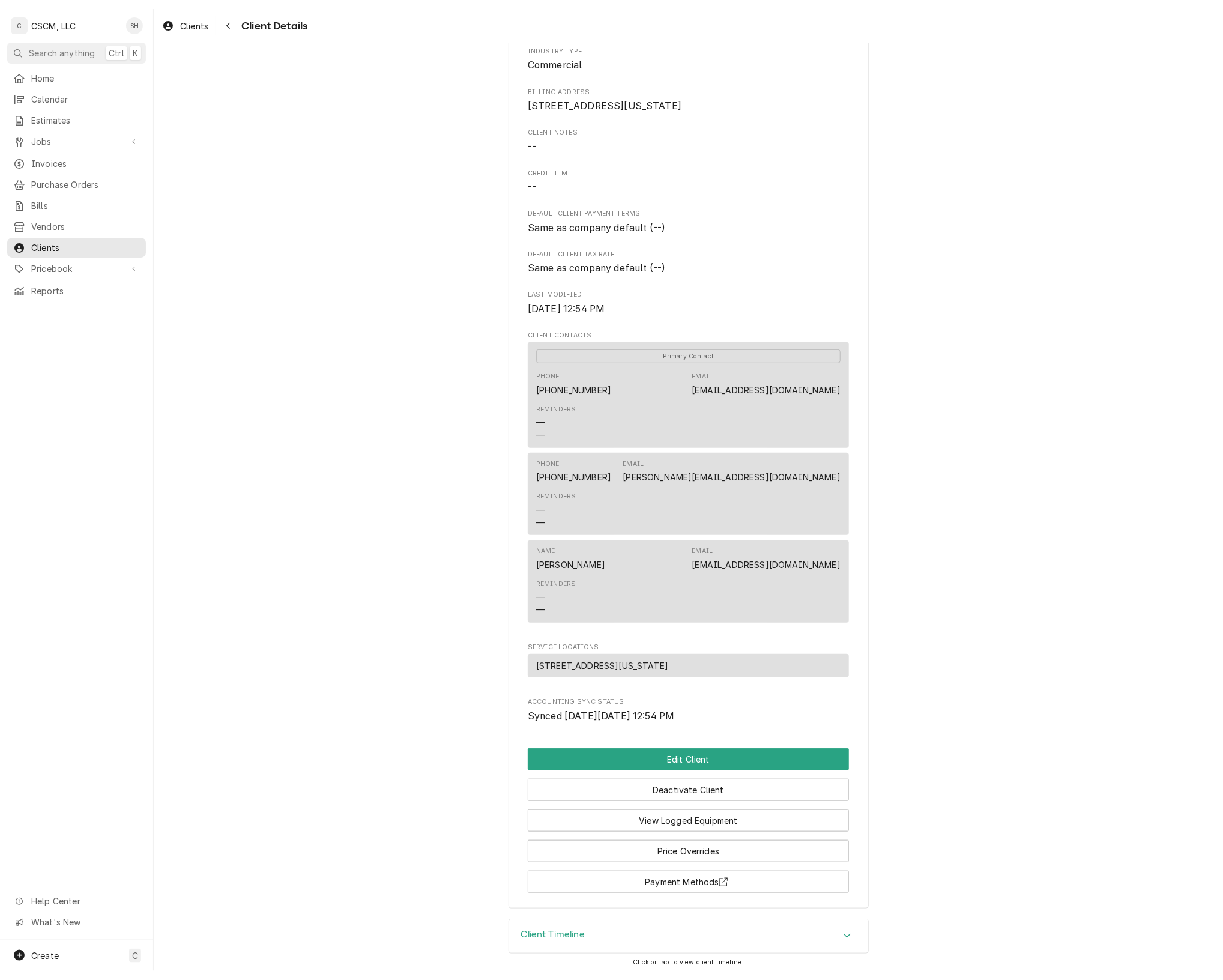
scroll to position [103, 0]
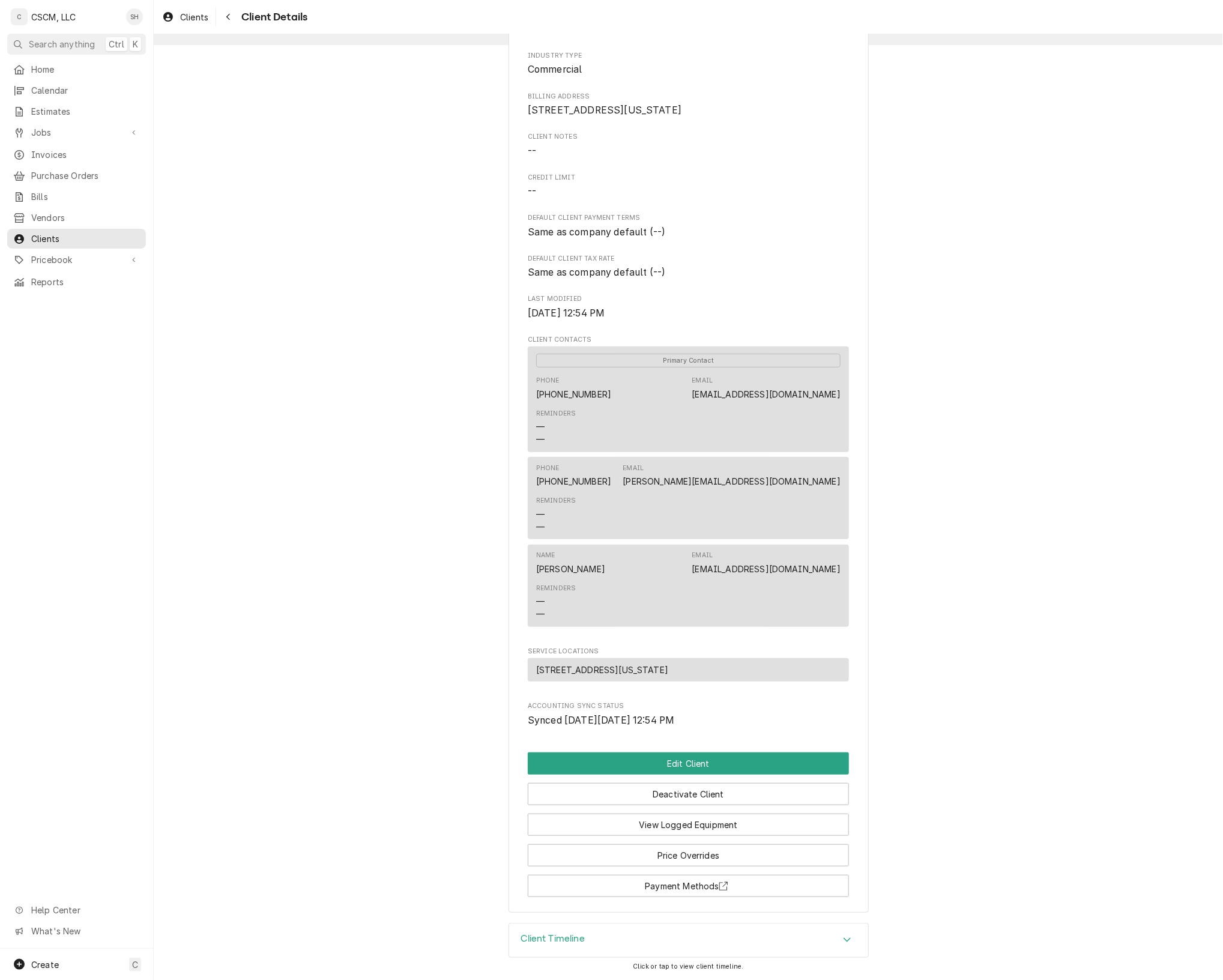
click at [1089, 189] on div "Kingsland Walk Senior Living Client Type Business Industry Type Commercial Bill…" at bounding box center [689, 434] width 1070 height 979
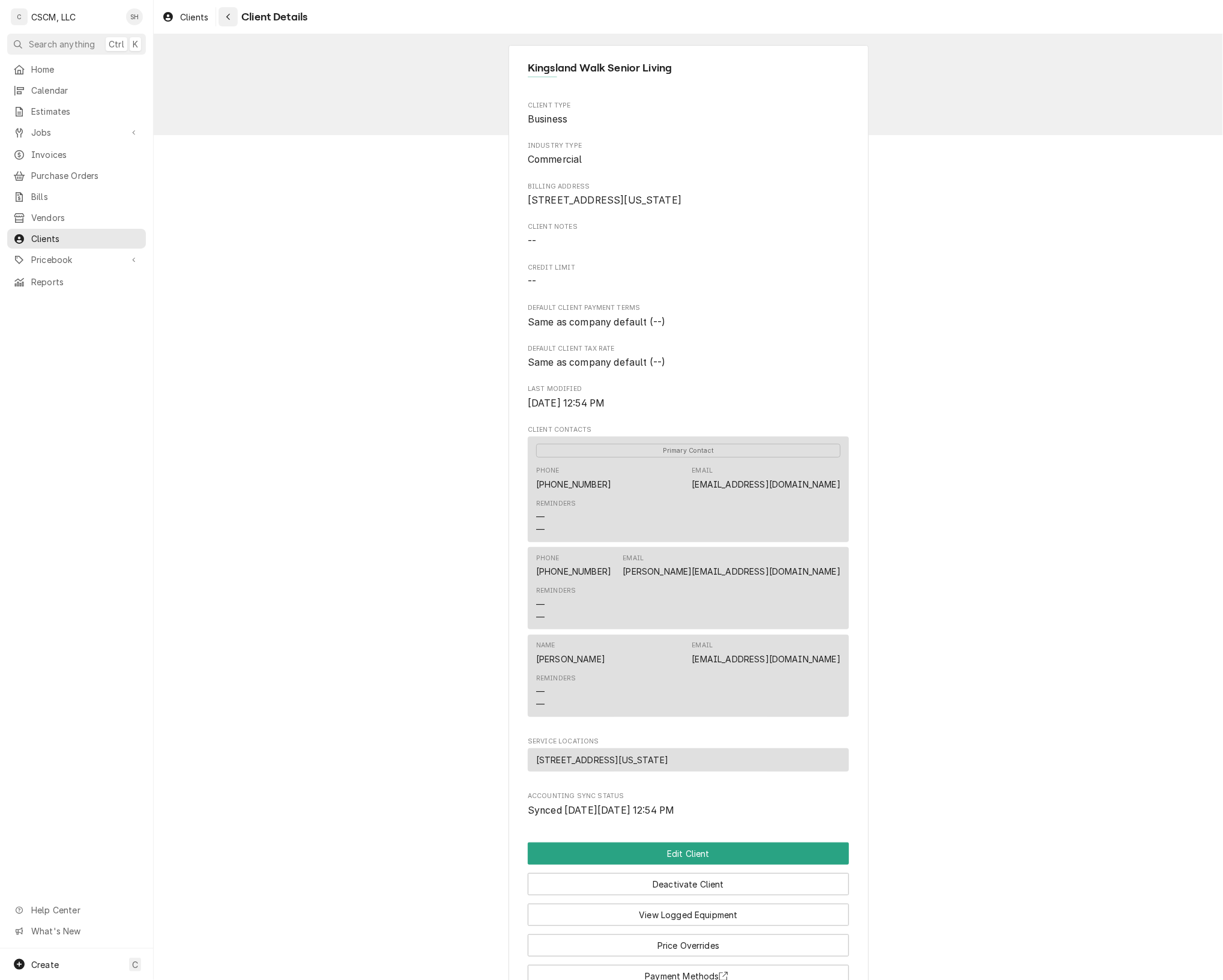
drag, startPoint x: 239, startPoint y: 16, endPoint x: 221, endPoint y: 19, distance: 18.2
click at [221, 19] on div "Client Details" at bounding box center [263, 17] width 89 height 19
click at [221, 19] on button "Navigate back" at bounding box center [228, 17] width 19 height 19
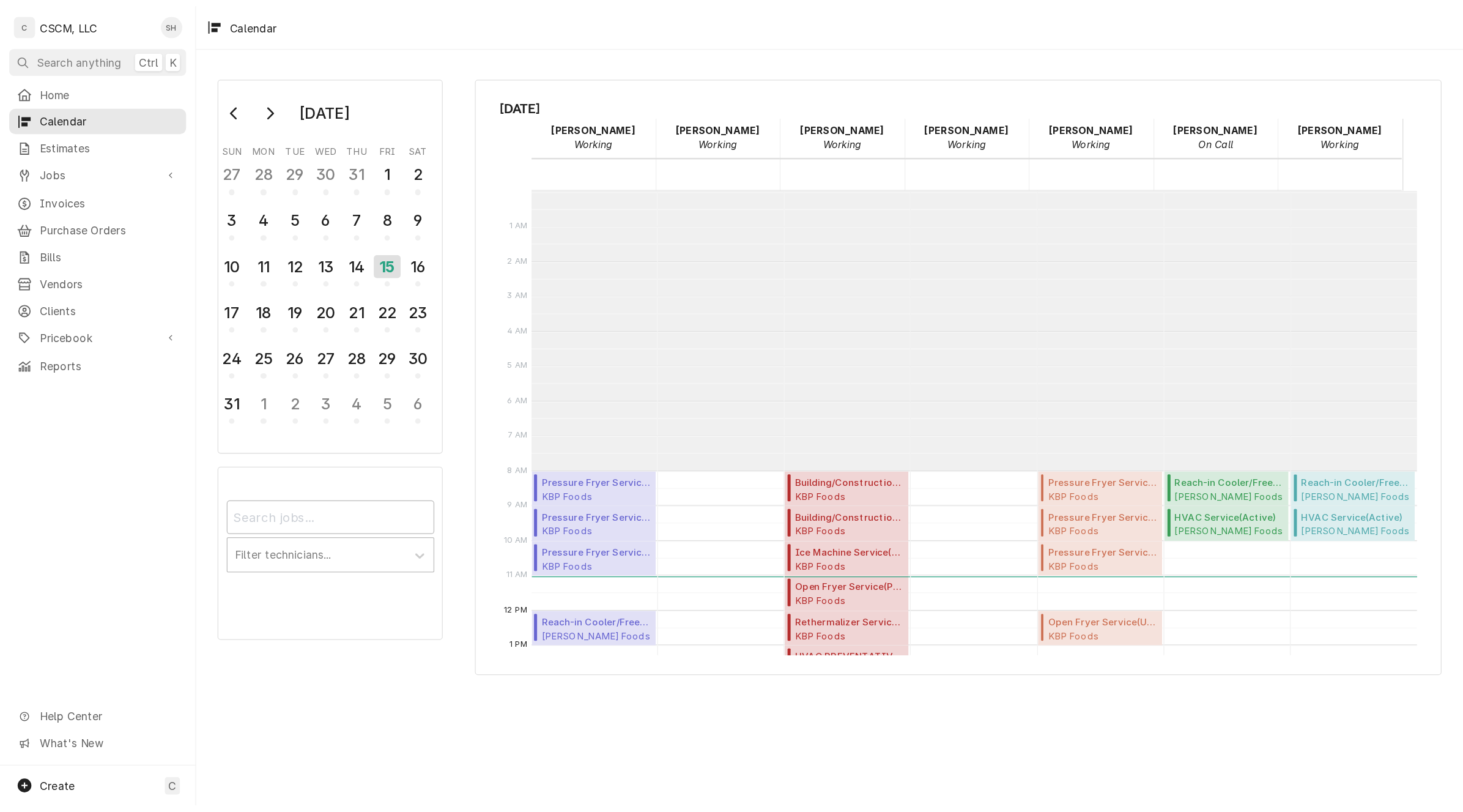
scroll to position [223, 0]
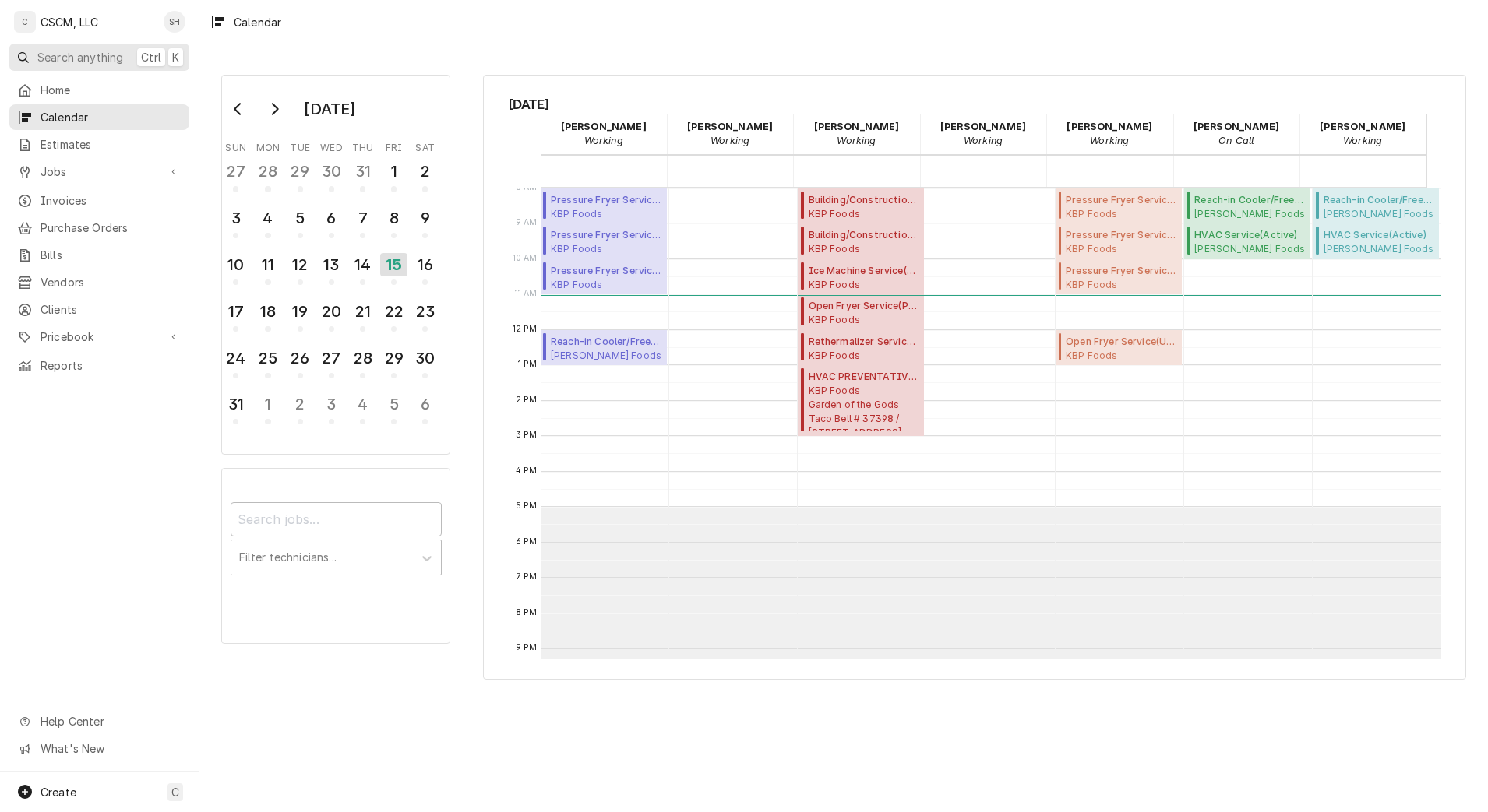
click at [151, 54] on span "Ctrl" at bounding box center [150, 57] width 20 height 16
click at [719, 48] on body "C CSCM, LLC SH Search anything Ctrl K Home Calendar Estimates Jobs Jobs Job Ser…" at bounding box center [744, 406] width 1488 height 812
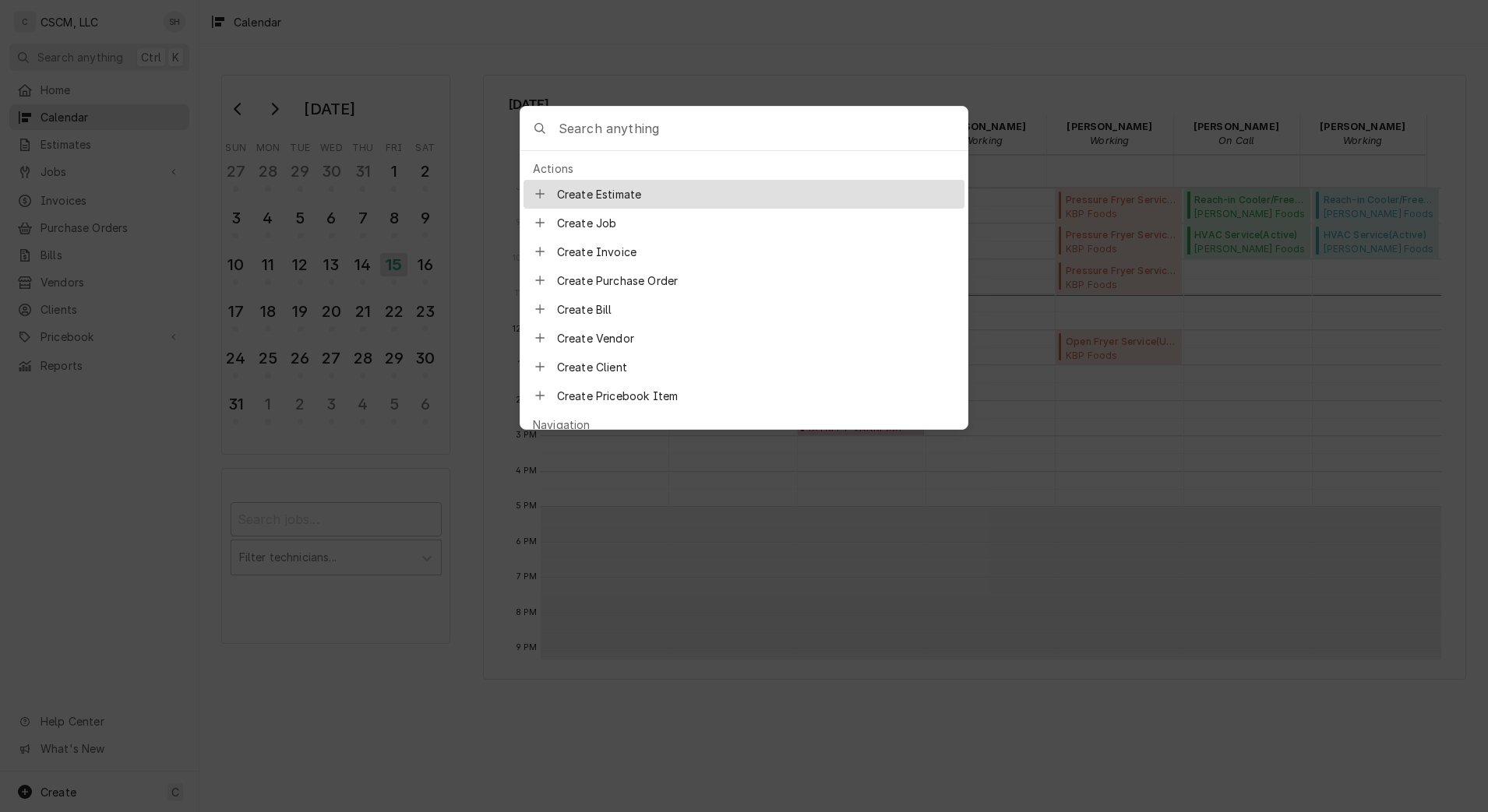
click at [660, 97] on body "C CSCM, LLC SH Search anything Ctrl K Home Calendar Estimates Jobs Jobs Job Ser…" at bounding box center [744, 406] width 1488 height 812
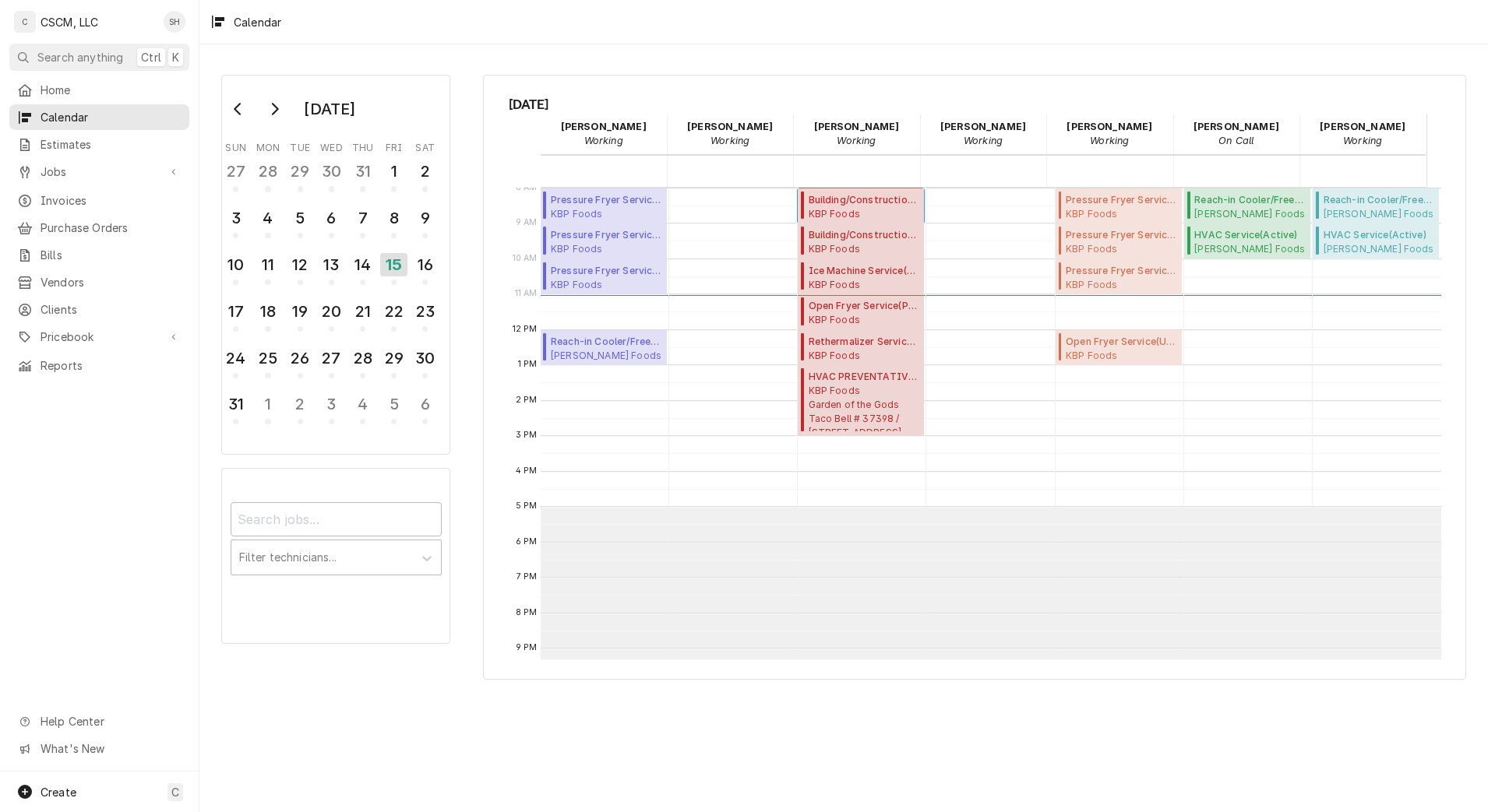
click at [835, 200] on span "Building/Construction Service ( Past Due )" at bounding box center [864, 199] width 112 height 14
click at [464, 70] on div "August 2025 Sun Mon Tue Wed Thu Fri Sat 27 28 29 30 31 1 2 3 4 5 6 7 8 9 10 11 …" at bounding box center [843, 377] width 1289 height 632
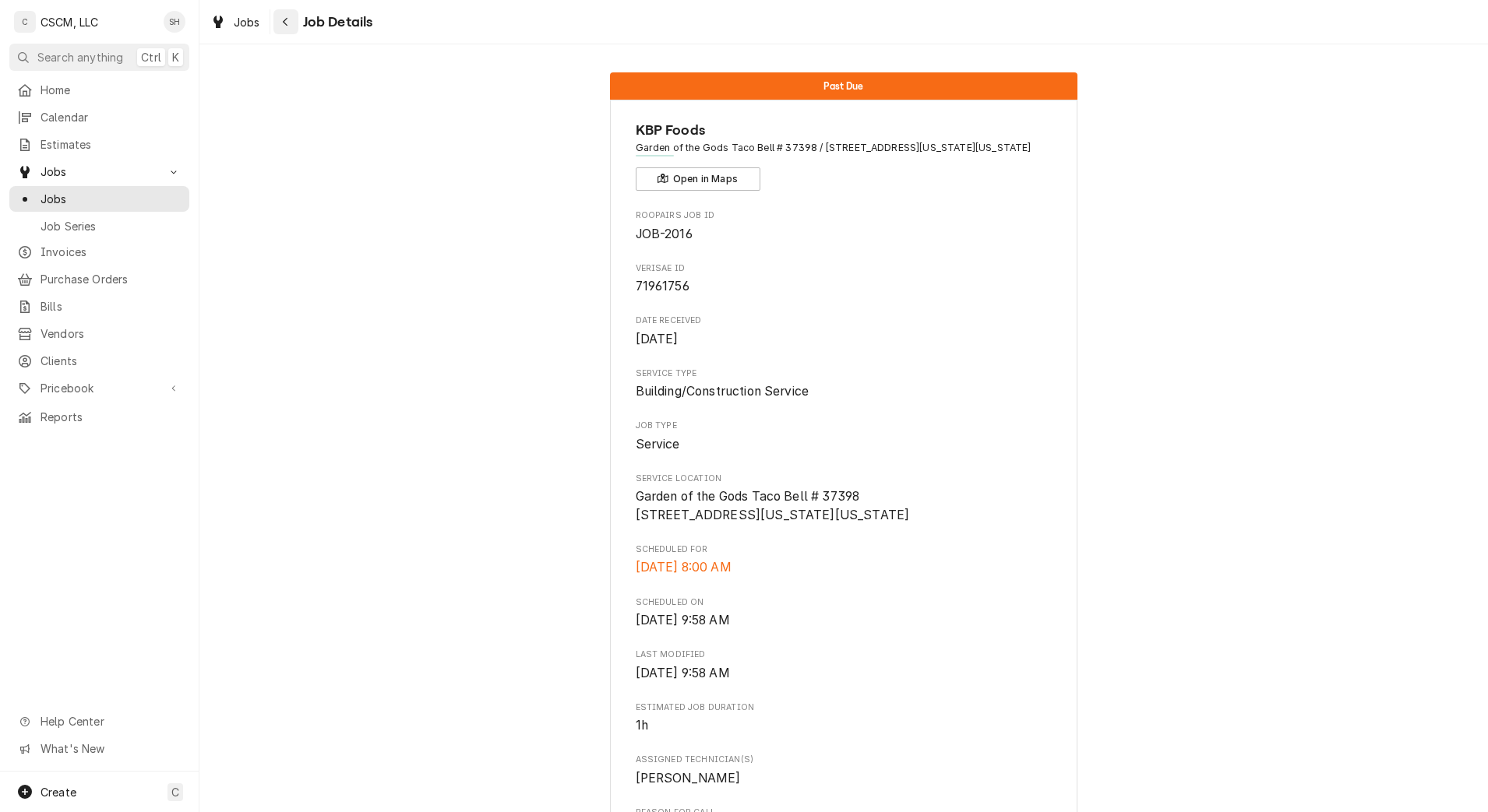
click at [287, 21] on icon "Navigate back" at bounding box center [285, 21] width 7 height 11
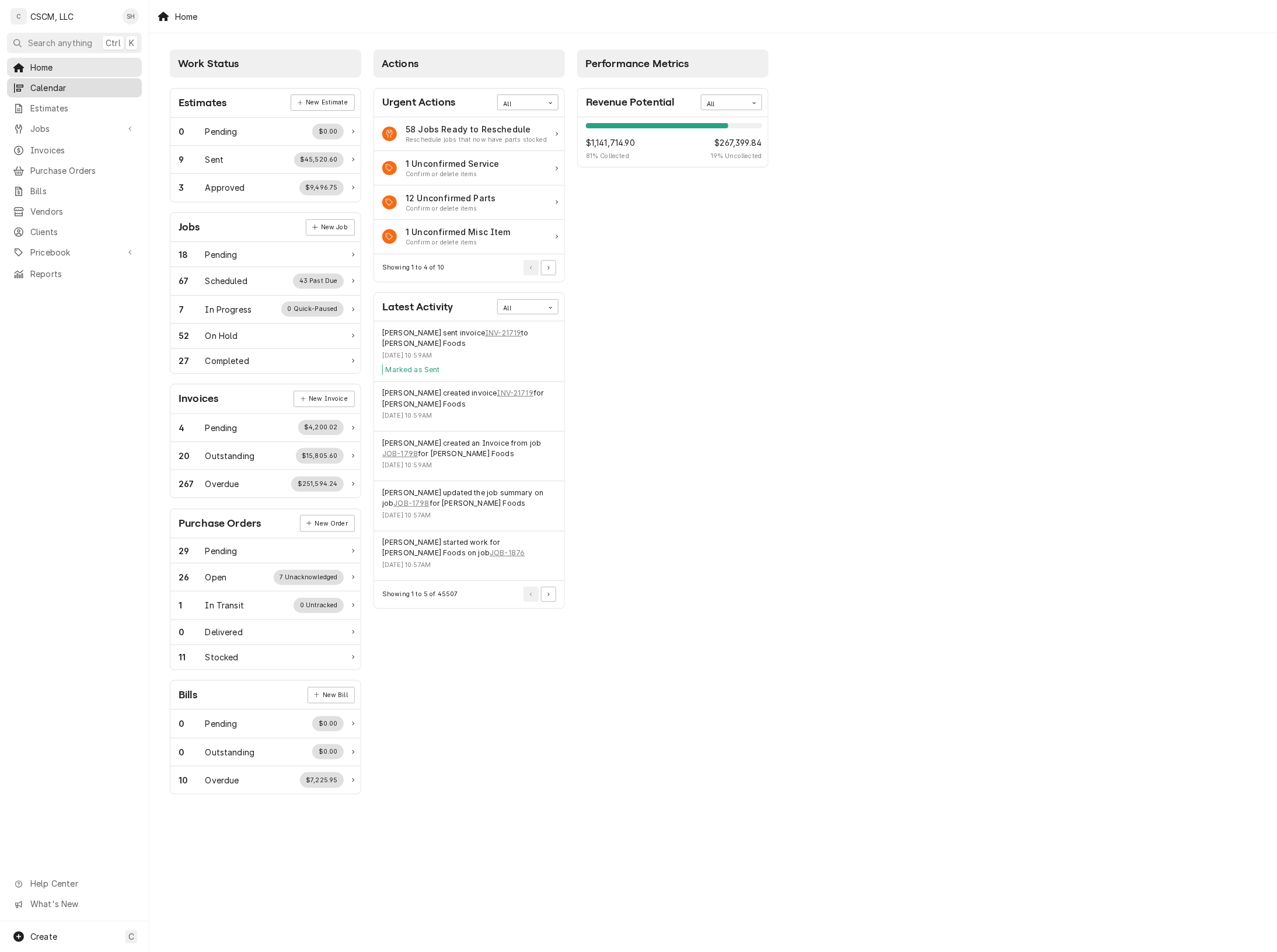
click at [91, 82] on span "Calendar" at bounding box center [83, 87] width 105 height 12
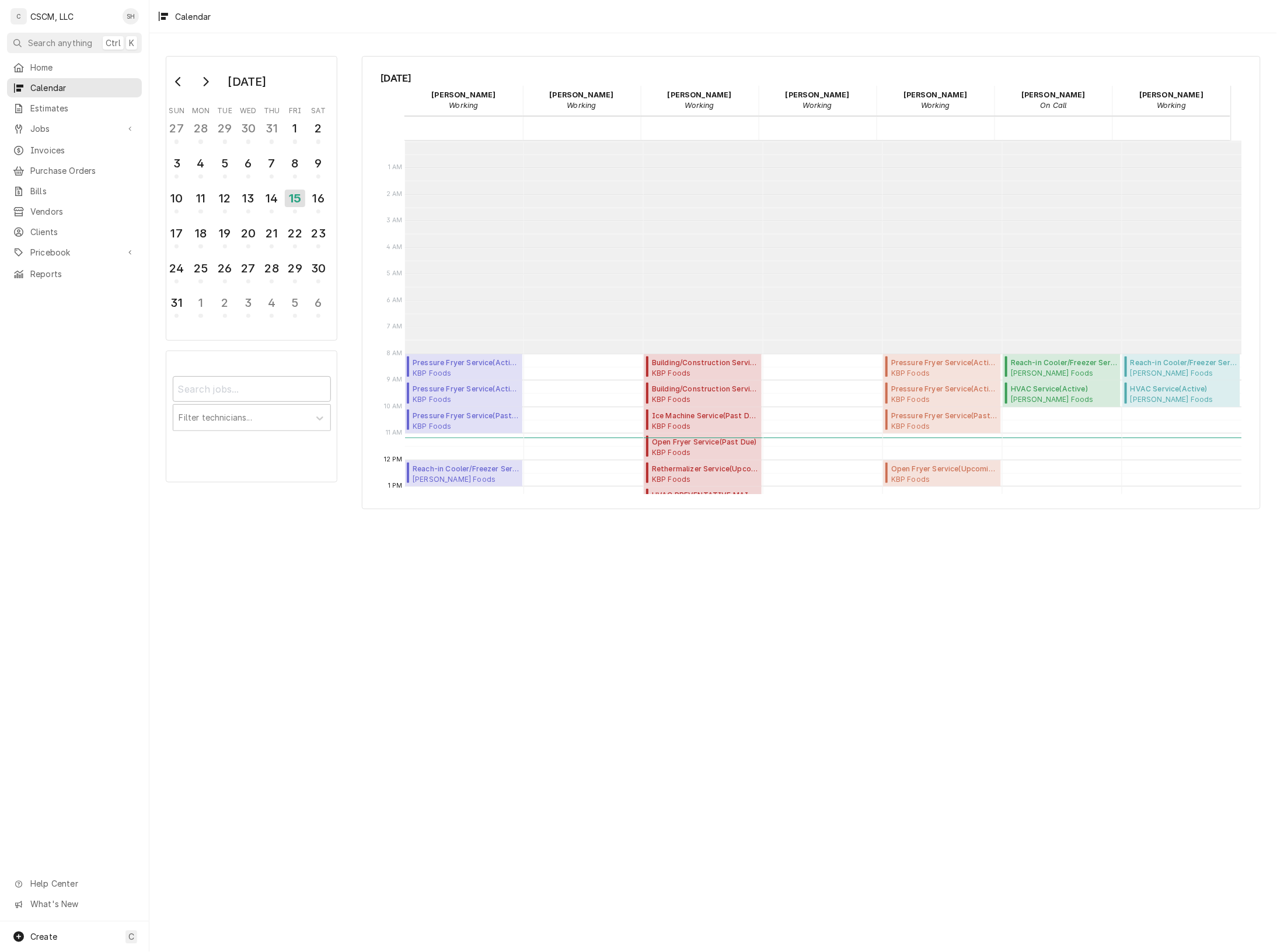
scroll to position [211, 0]
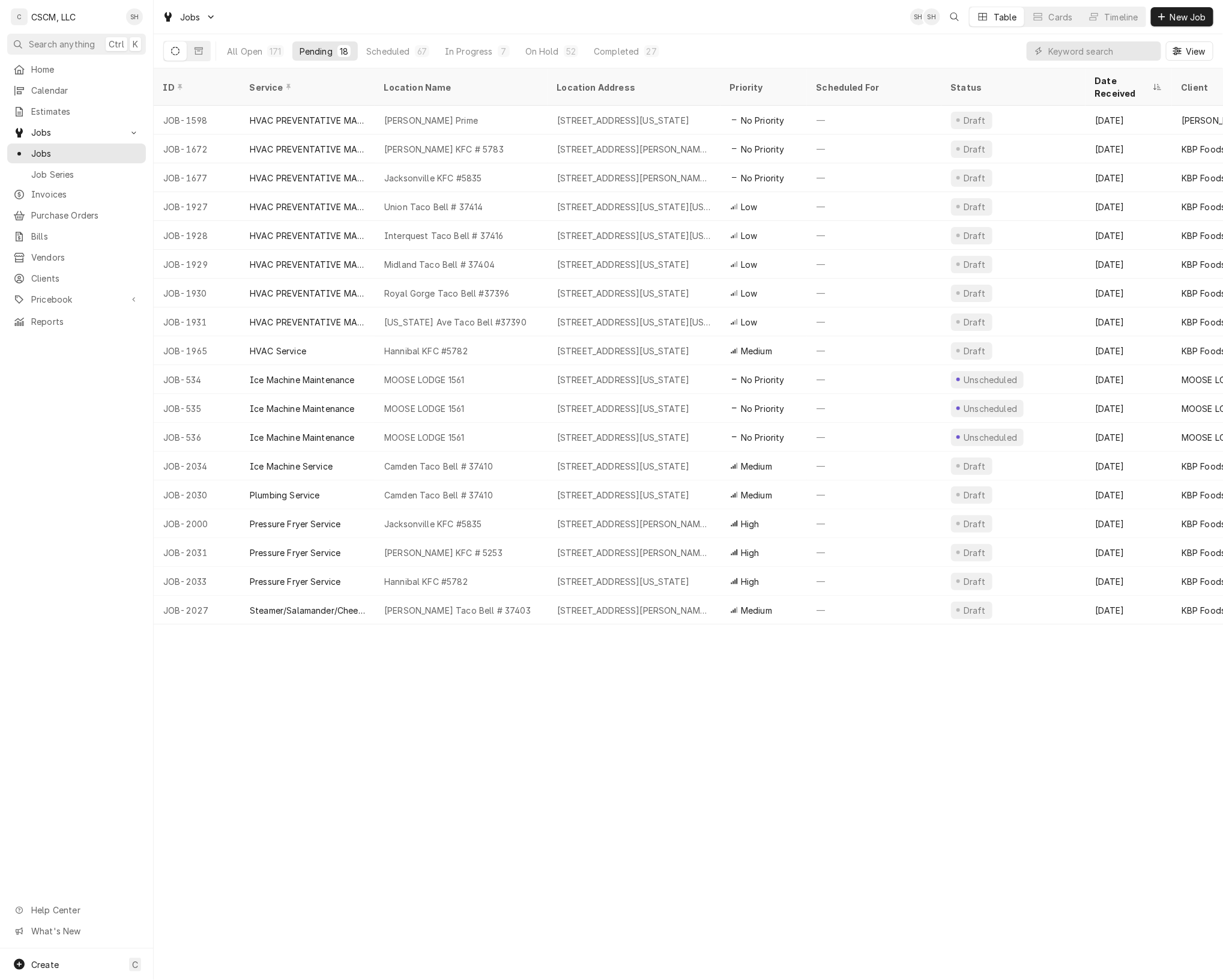
click at [919, 727] on div "ID Service Location Name Location Address Priority Scheduled For Status Date Re…" at bounding box center [689, 524] width 1070 height 912
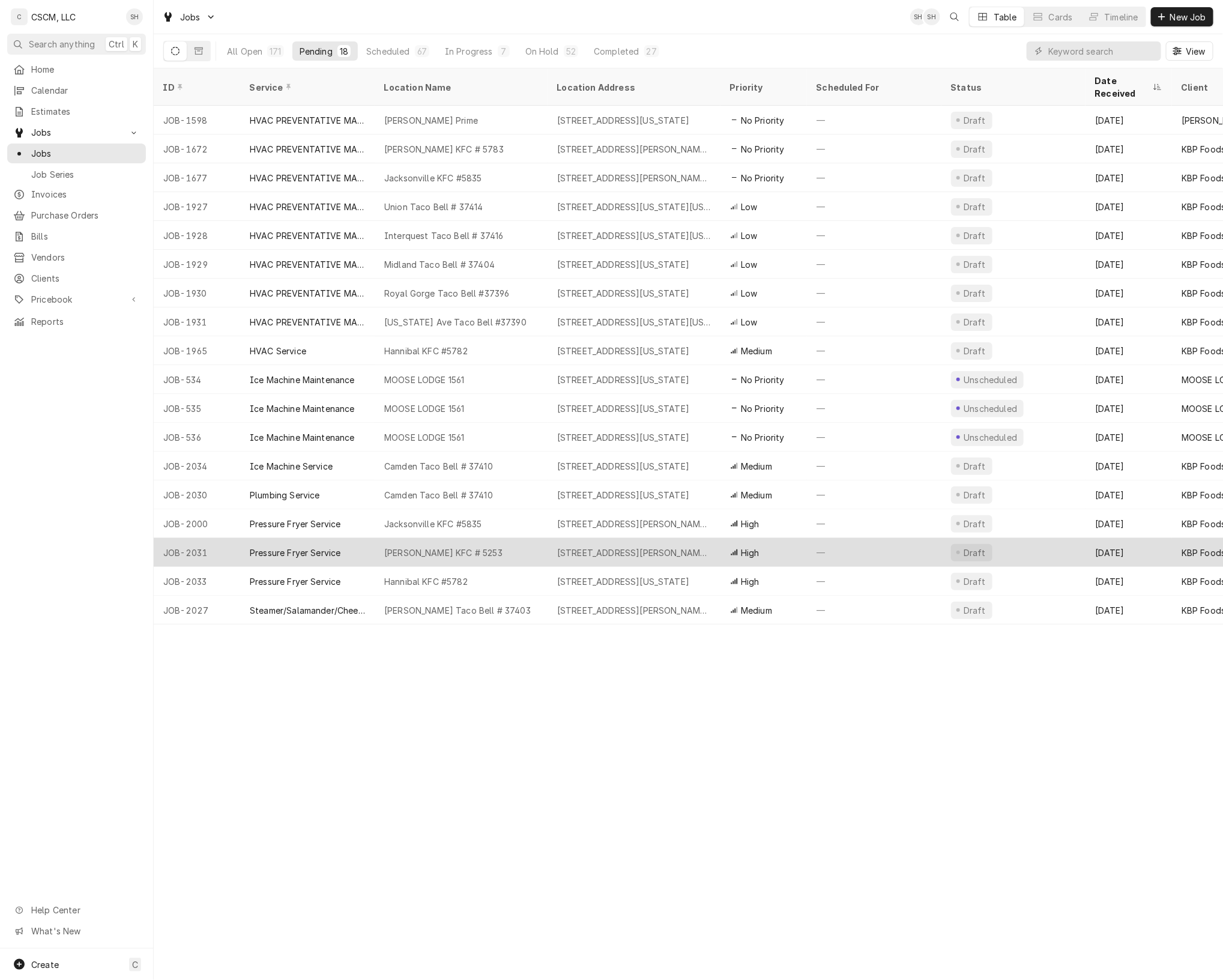
click at [865, 541] on div "—" at bounding box center [874, 552] width 134 height 29
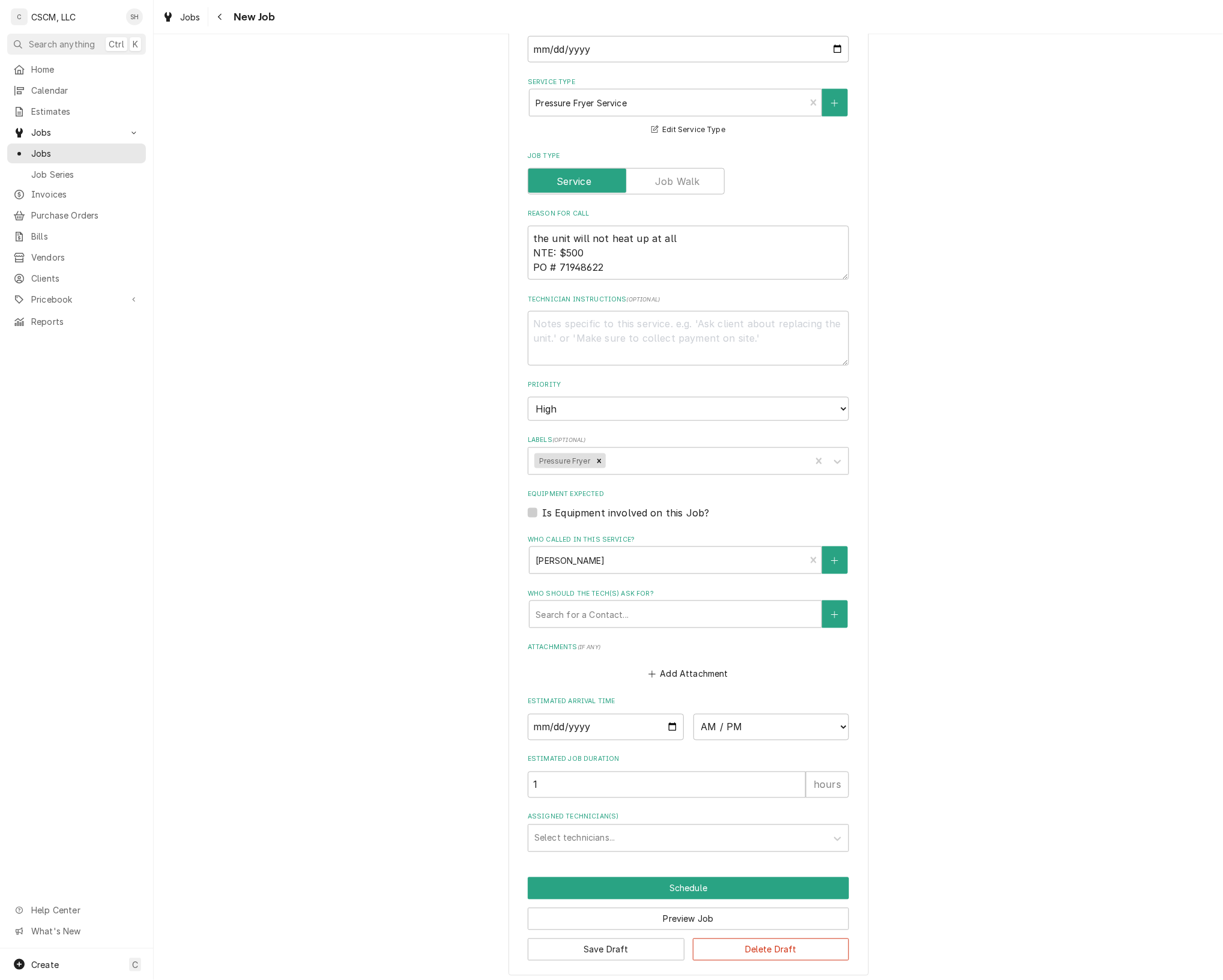
scroll to position [640, 0]
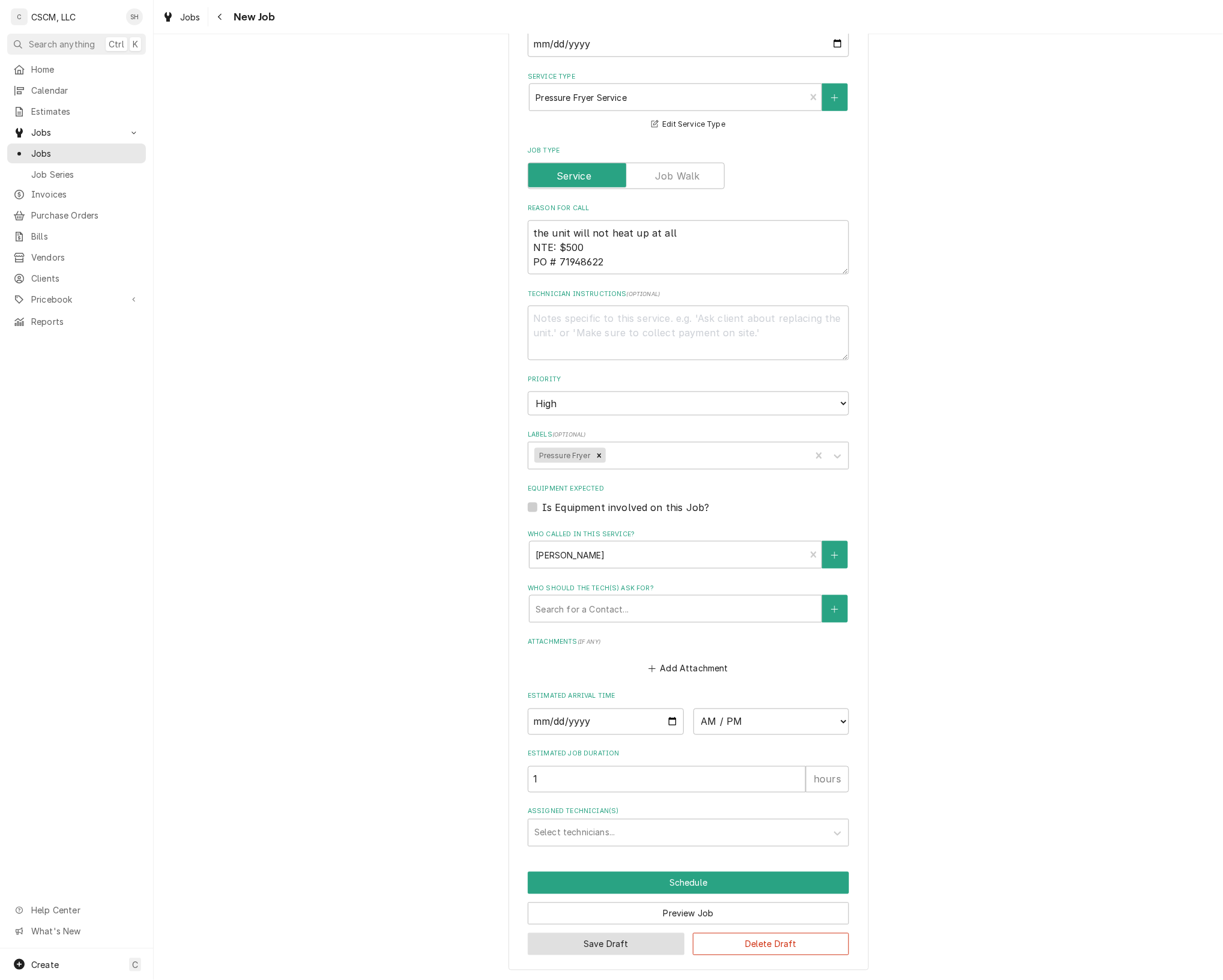
click at [644, 951] on button "Save Draft" at bounding box center [606, 944] width 157 height 22
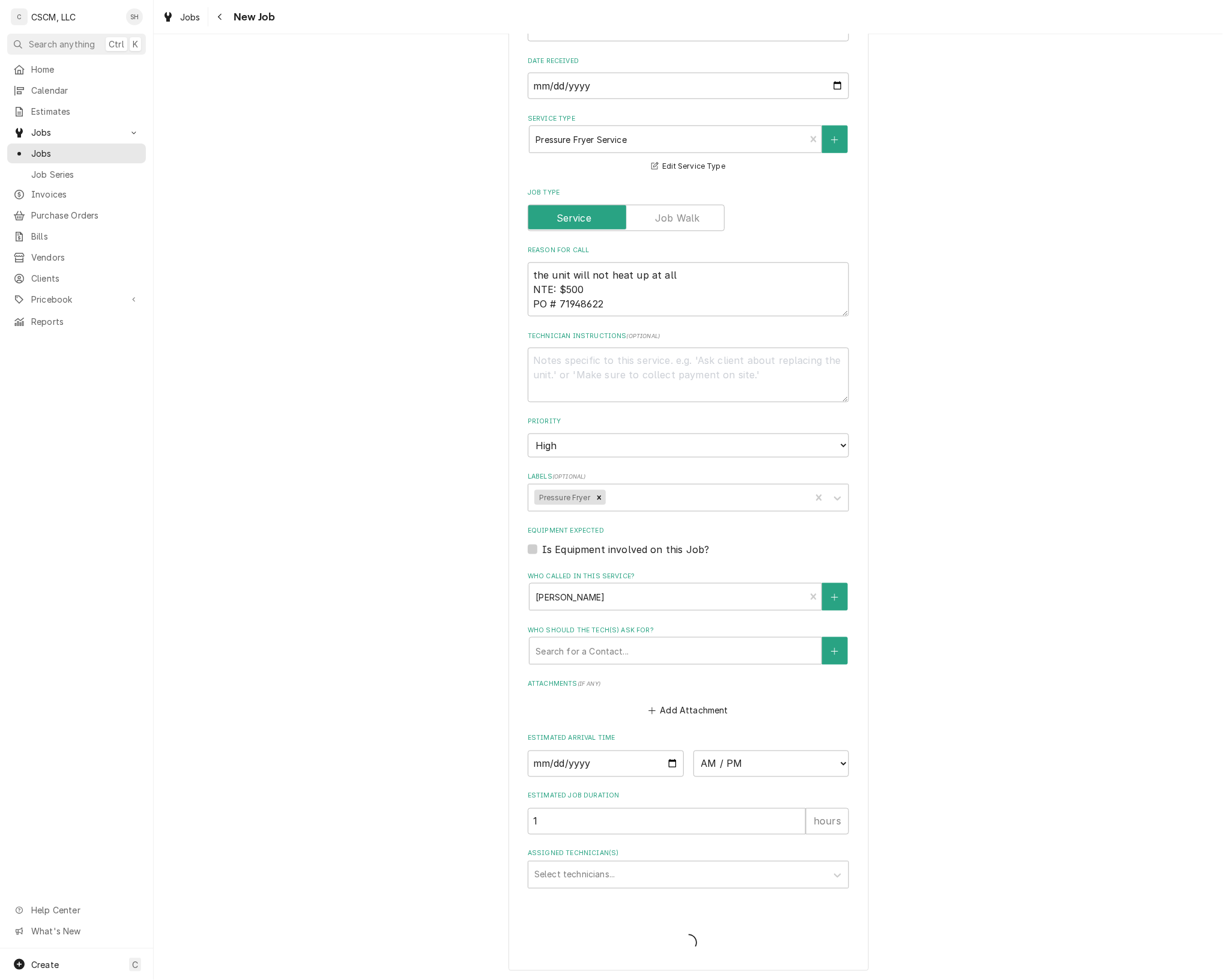
type textarea "x"
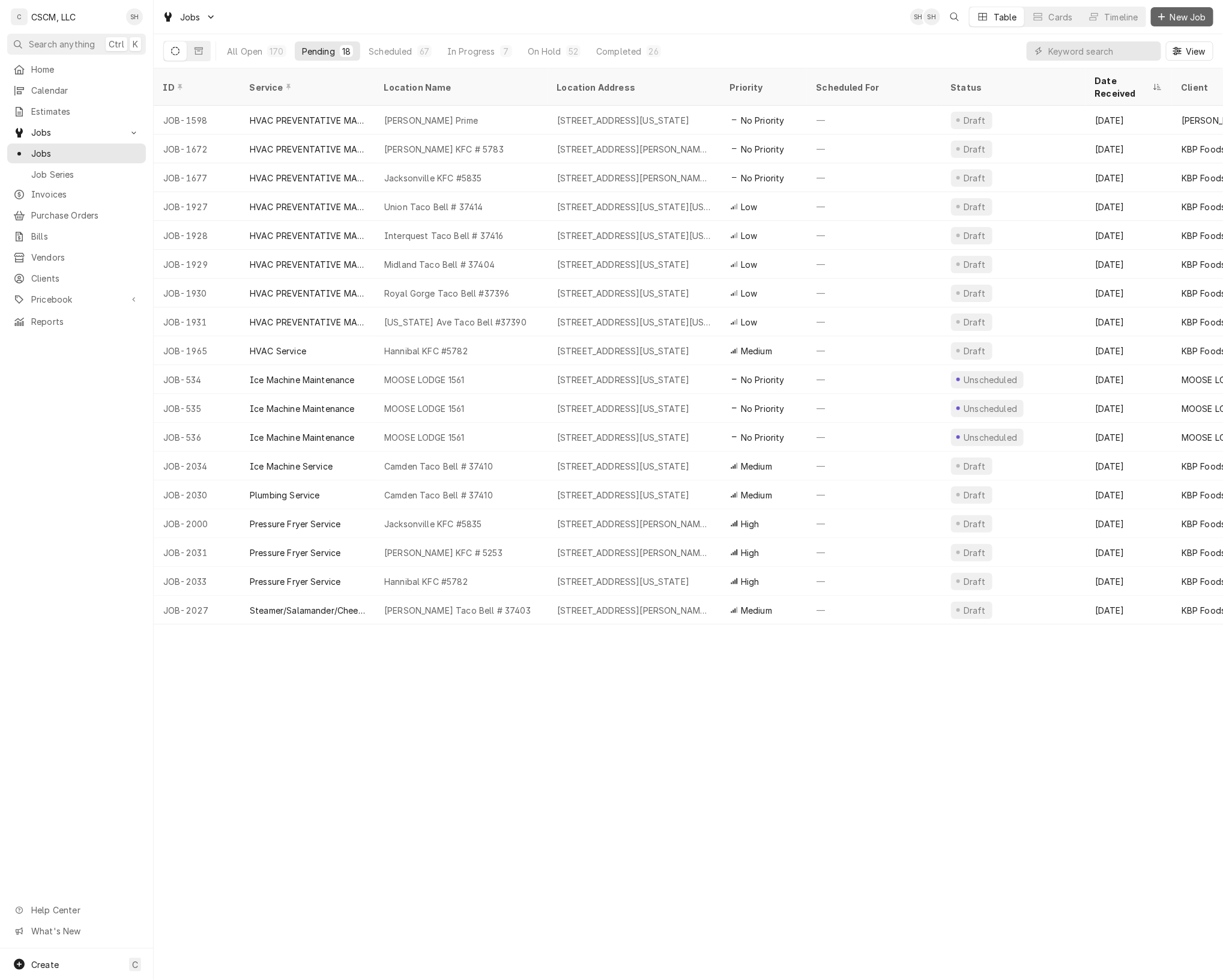
click at [1184, 15] on span "New Job" at bounding box center [1188, 17] width 41 height 13
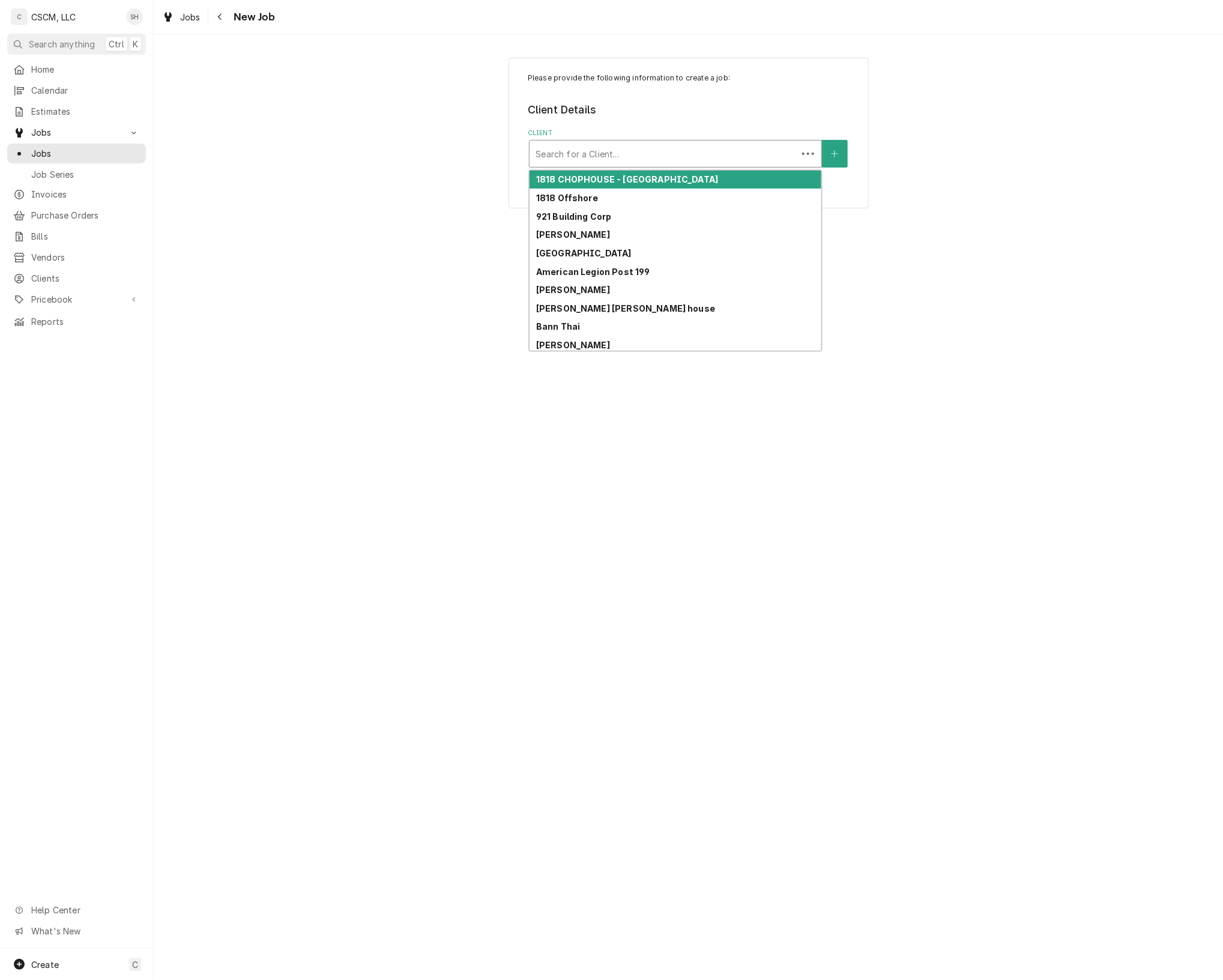
click at [710, 149] on div "Client" at bounding box center [664, 153] width 256 height 22
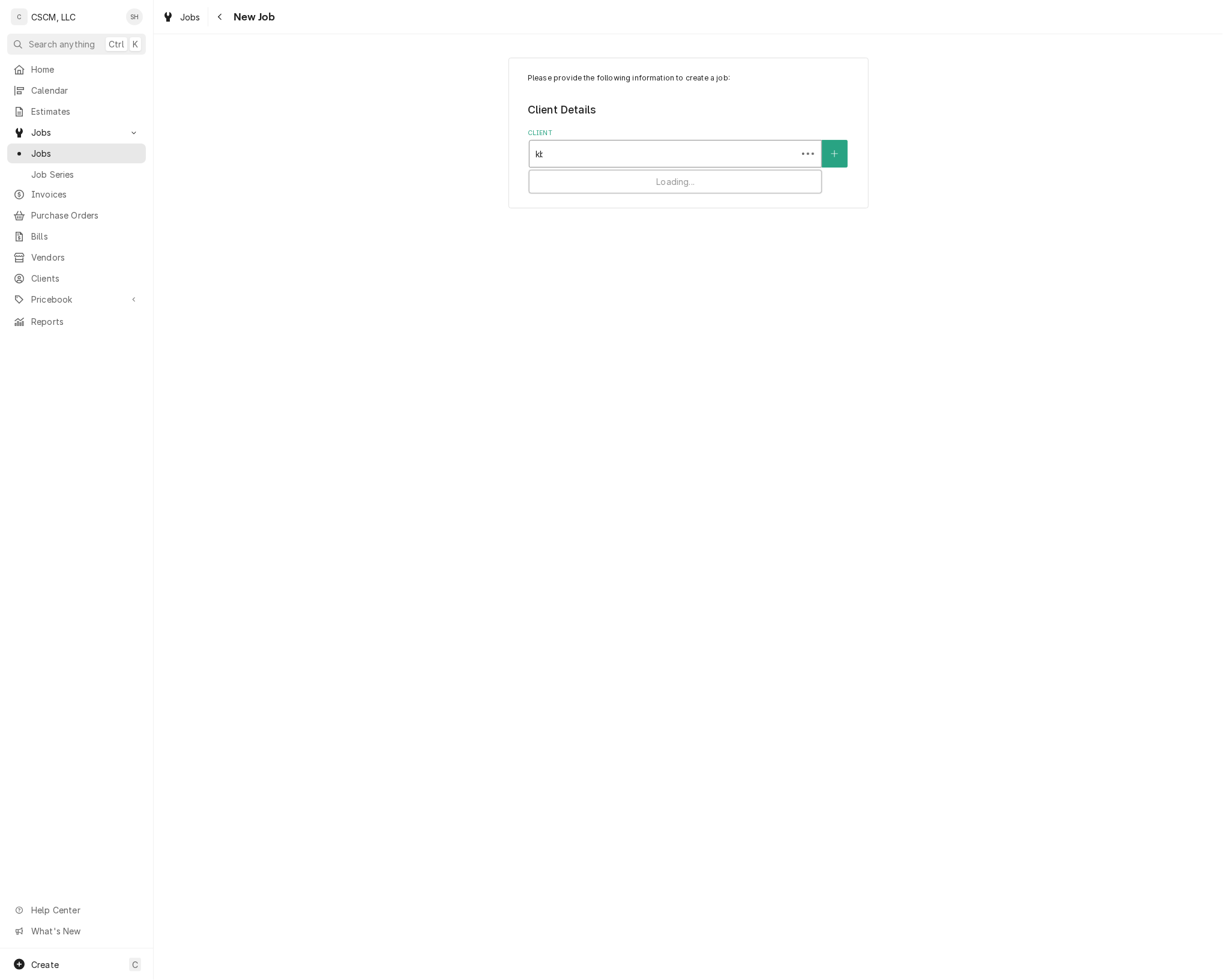
type input "kbp"
click at [707, 182] on div "KBP Foods" at bounding box center [675, 180] width 292 height 19
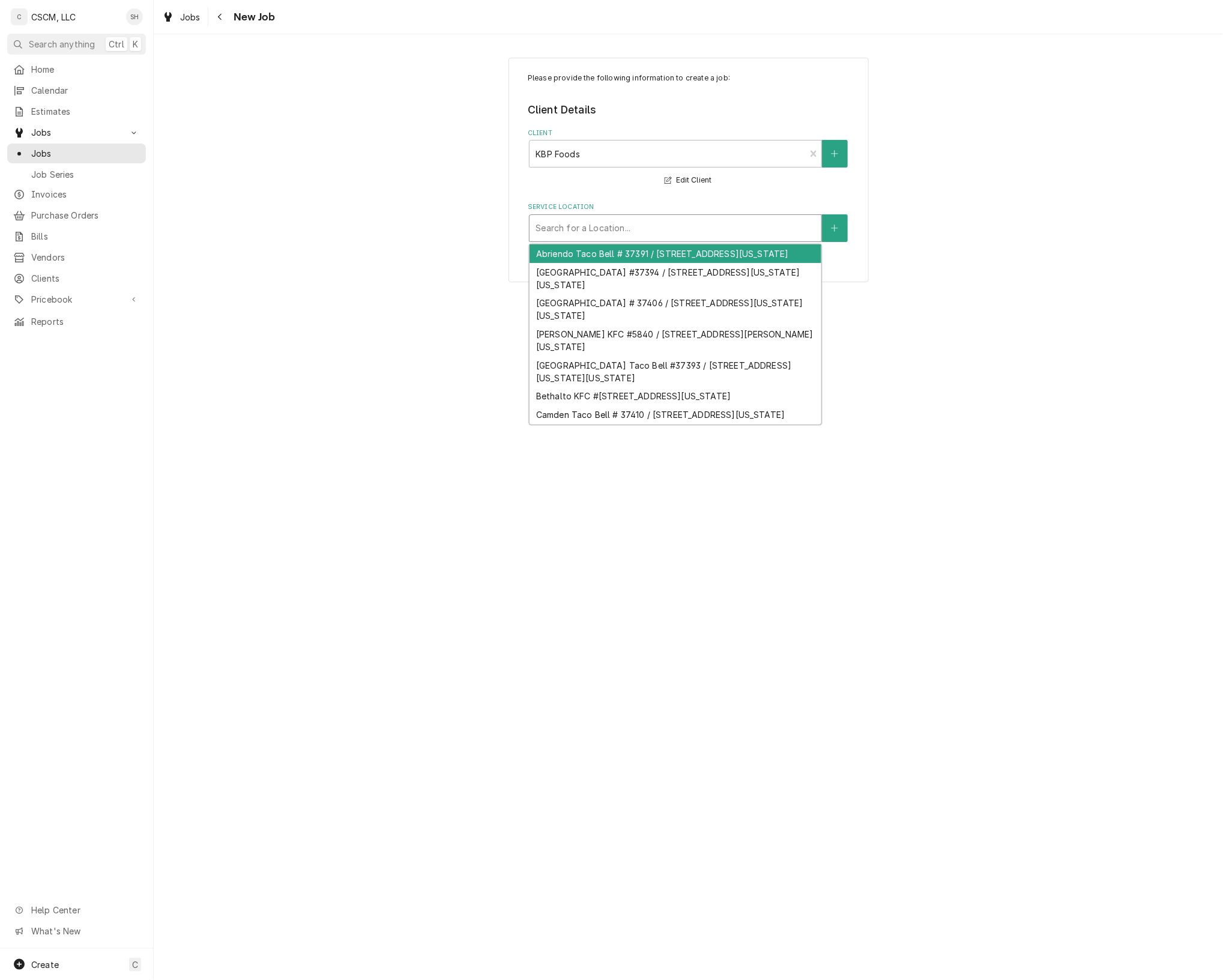
click at [655, 234] on div "Service Location" at bounding box center [675, 228] width 280 height 22
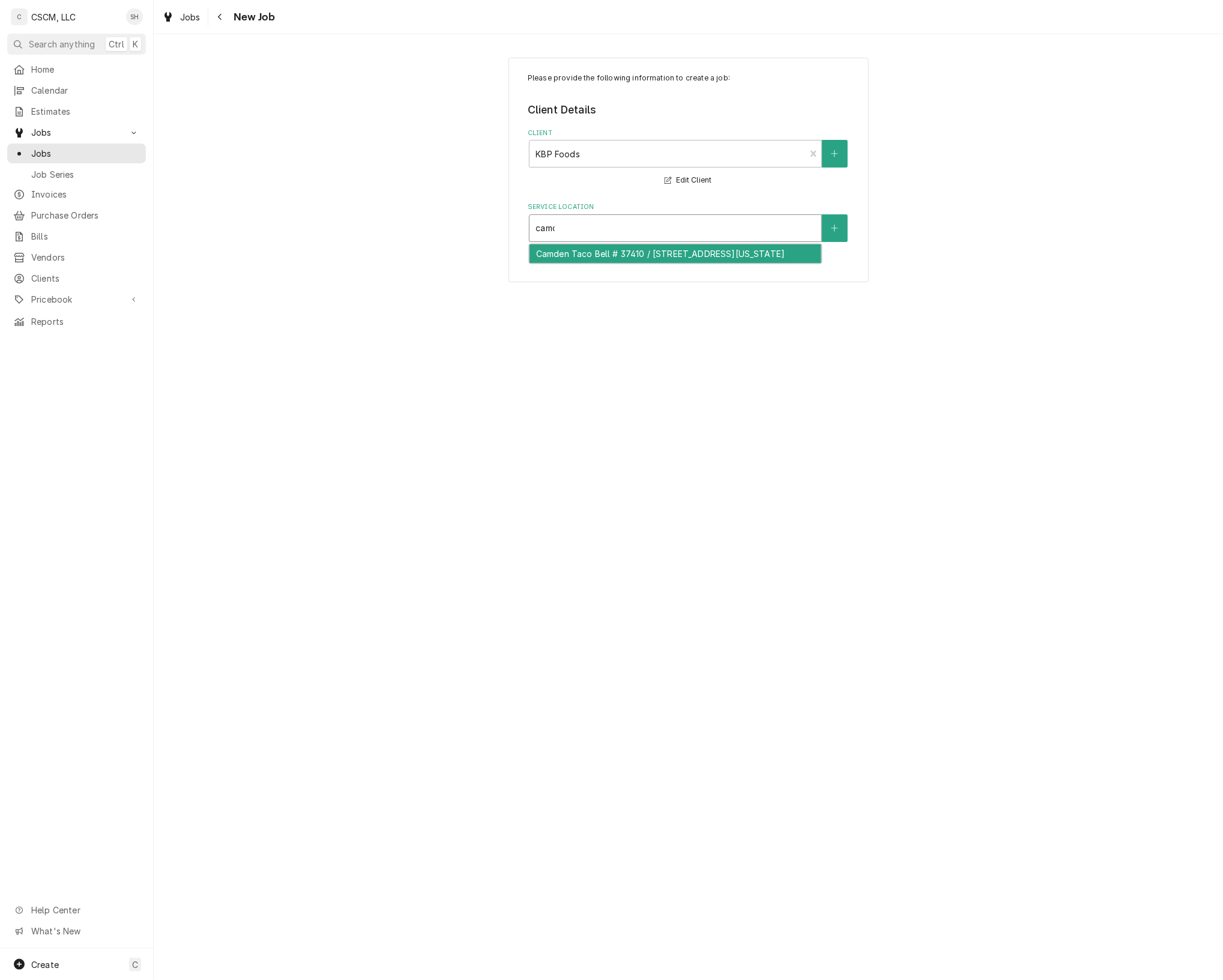
type input "camde"
click at [653, 259] on div "Camden Taco Bell # 37410 / [STREET_ADDRESS][US_STATE]" at bounding box center [675, 253] width 292 height 19
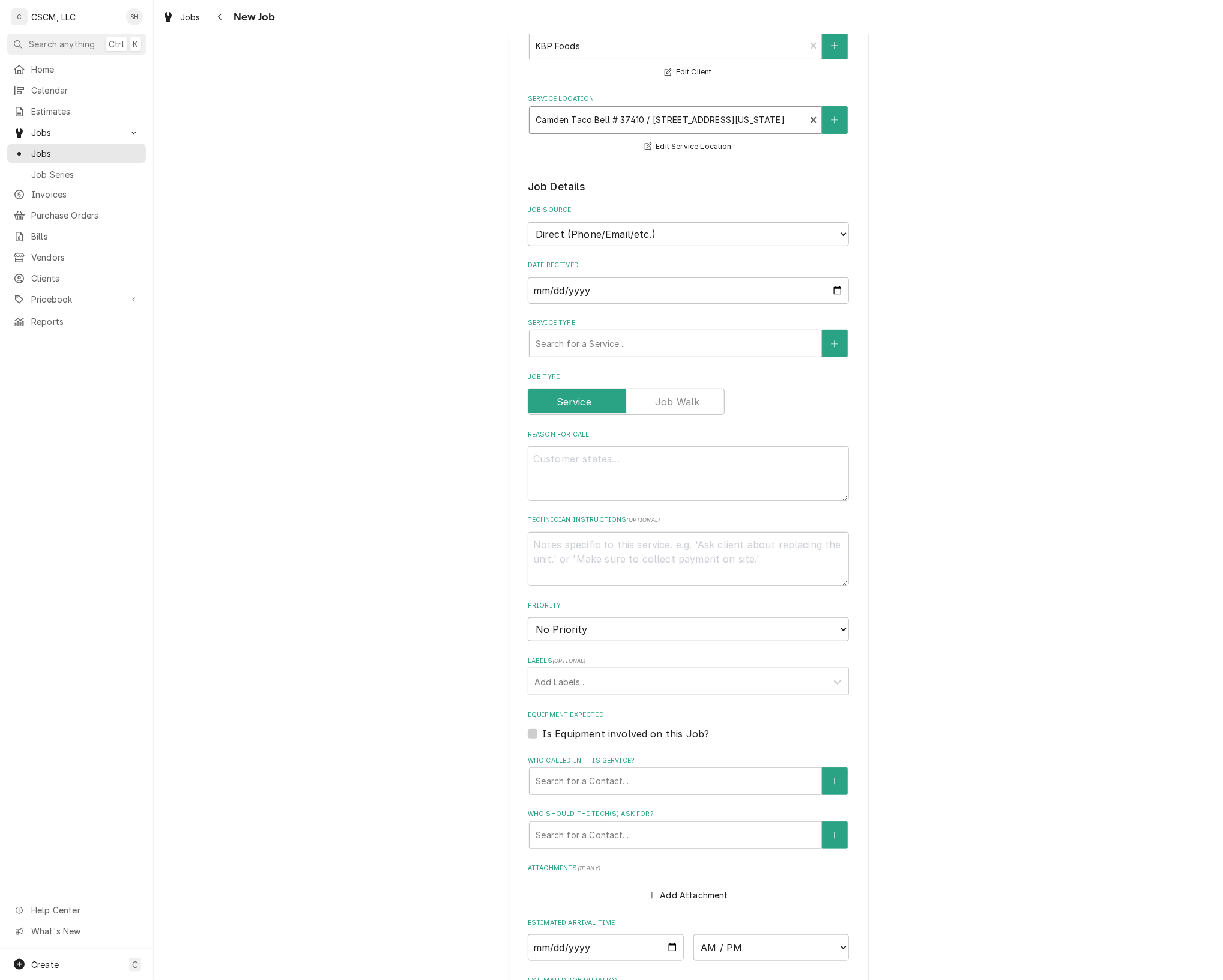
scroll to position [108, 0]
click at [653, 236] on select "Direct (Phone/Email/etc.) Other" at bounding box center [688, 233] width 321 height 24
select select "100"
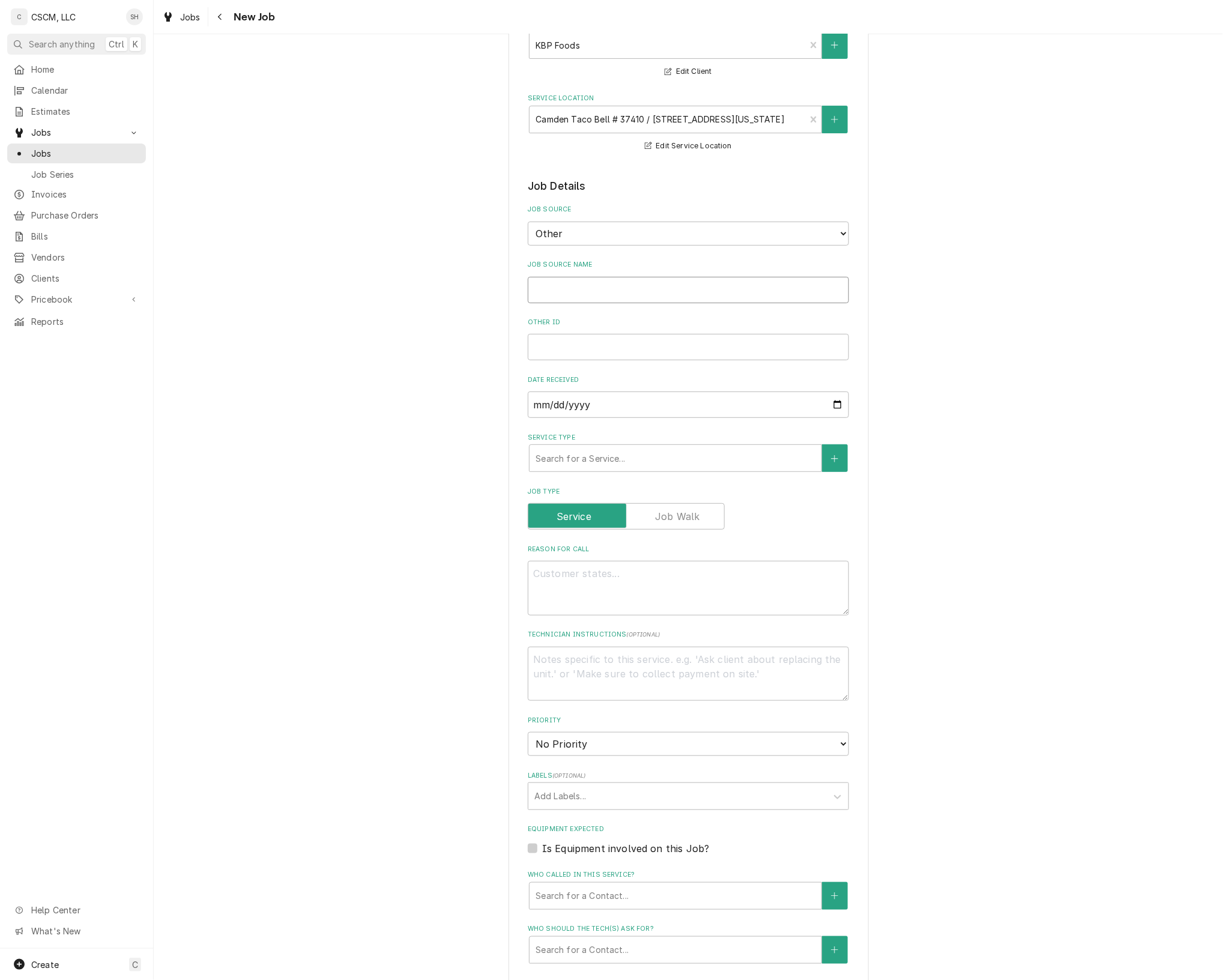
click at [767, 293] on input "Job Source Name" at bounding box center [688, 291] width 321 height 27
type textarea "x"
type input "V"
type textarea "x"
type input "Ve"
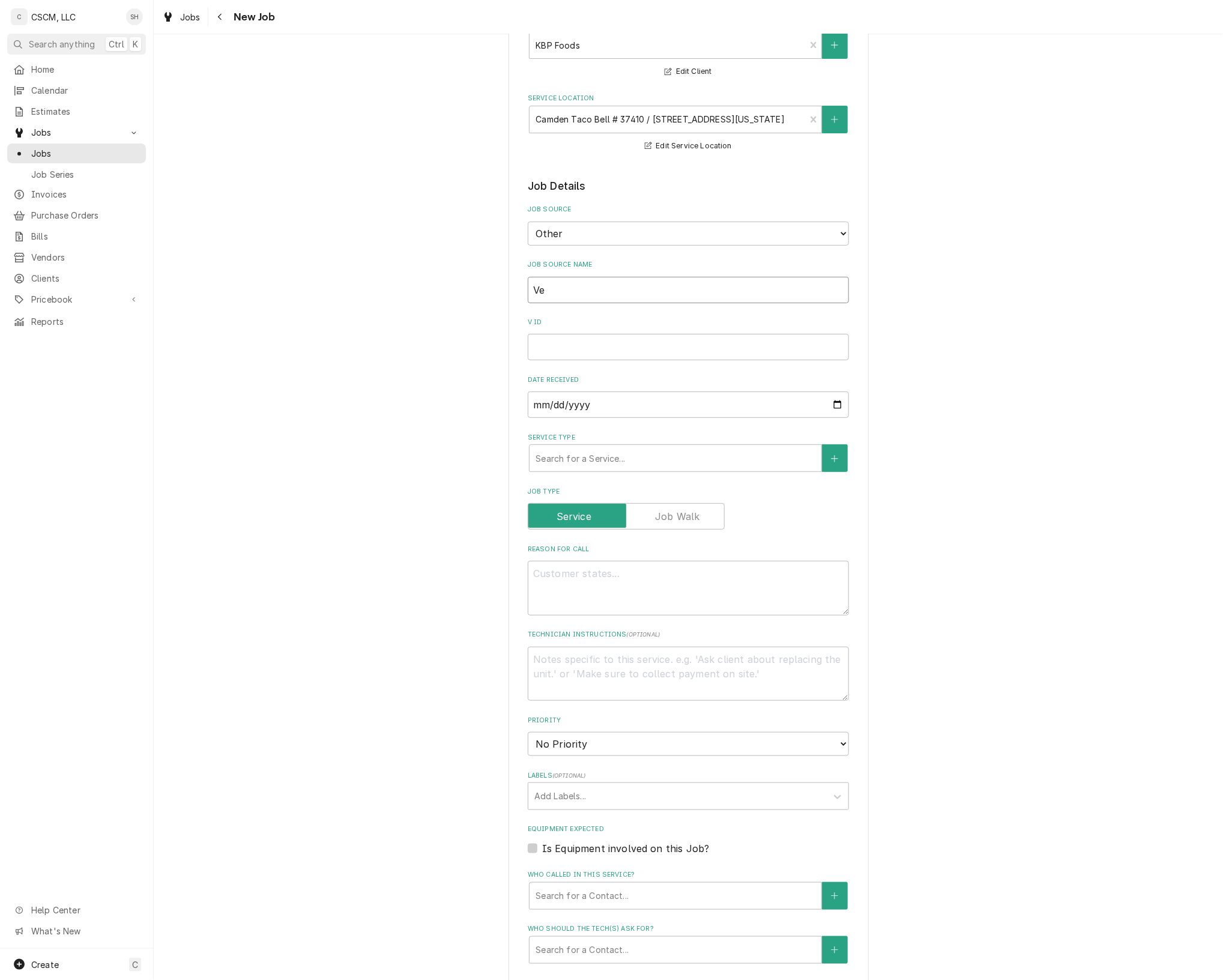
type textarea "x"
type input "Ver"
type textarea "x"
type input "Veri"
type textarea "x"
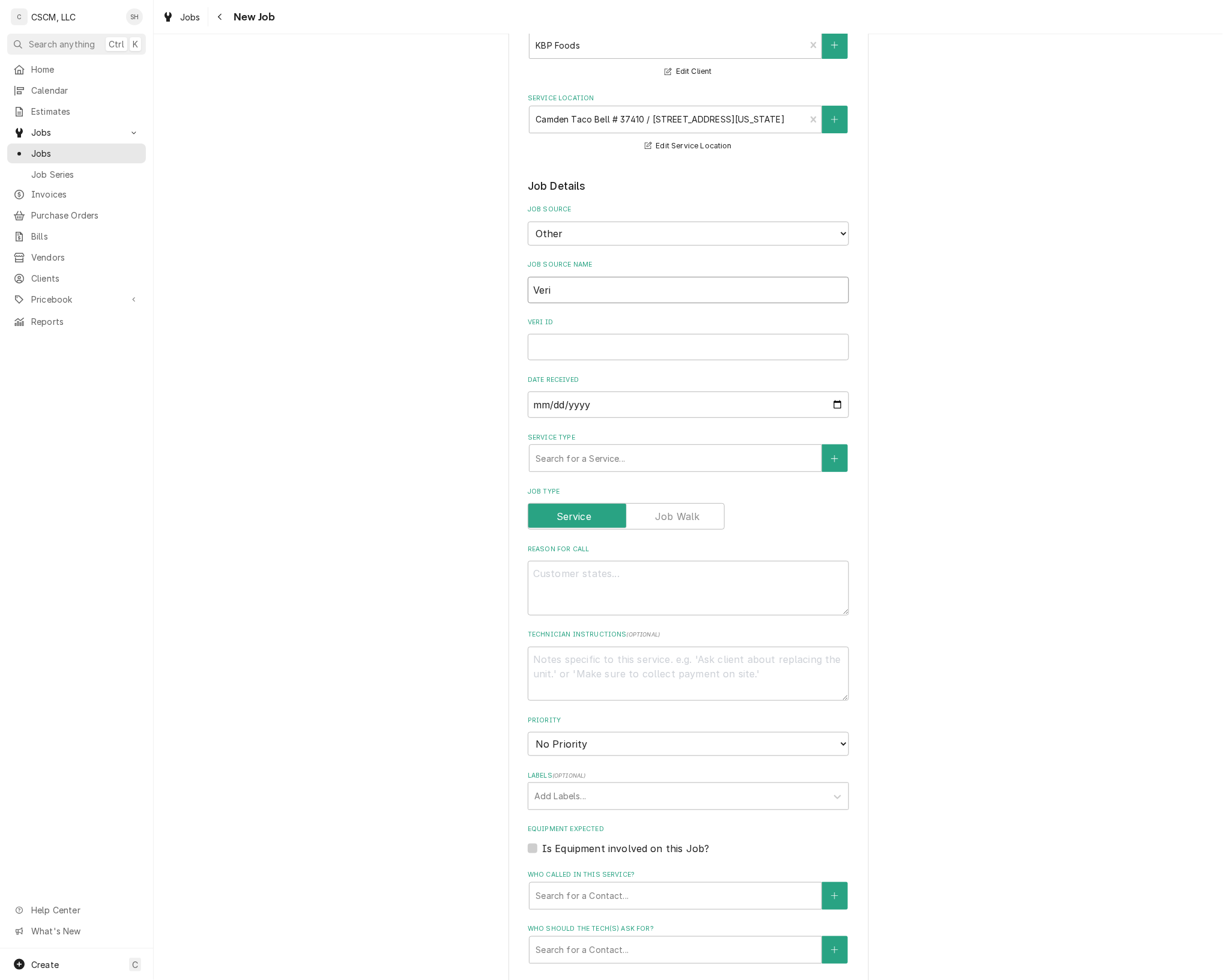
type input "Veris"
type textarea "x"
type input "Verisa"
type textarea "x"
type input "Verisae"
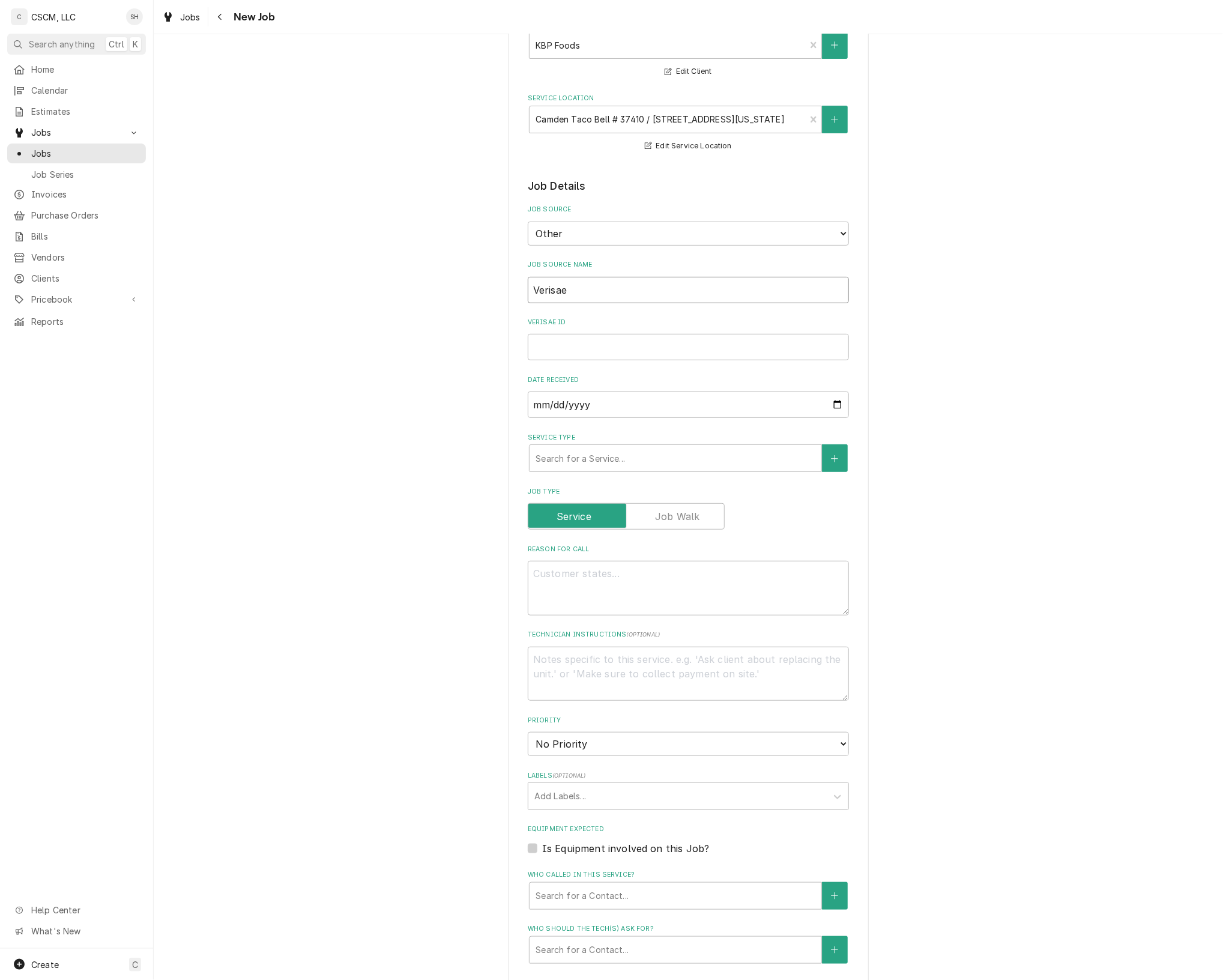
type textarea "x"
type input "Verisae"
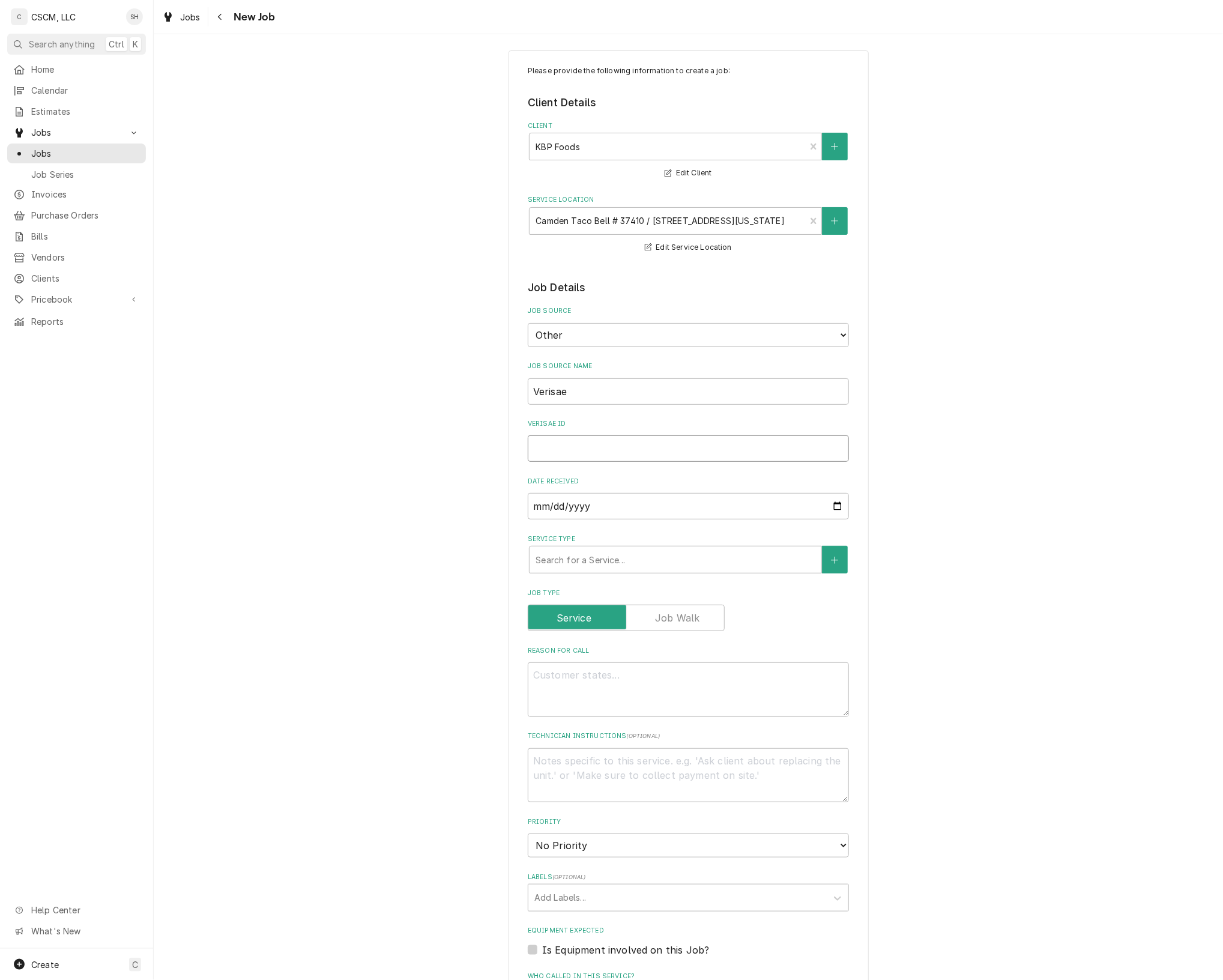
scroll to position [0, 0]
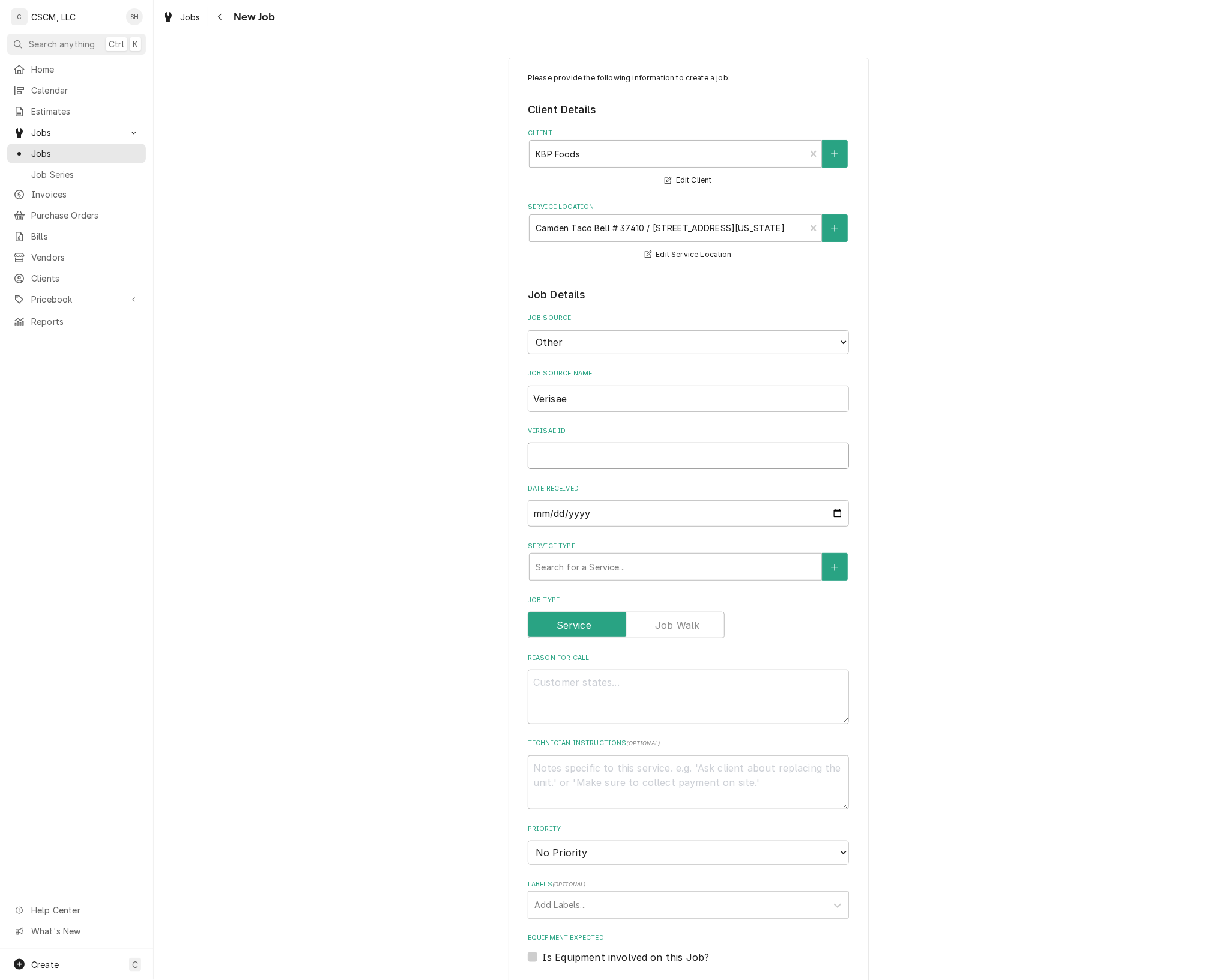
type textarea "x"
type input "7"
type textarea "x"
type input "71"
type textarea "x"
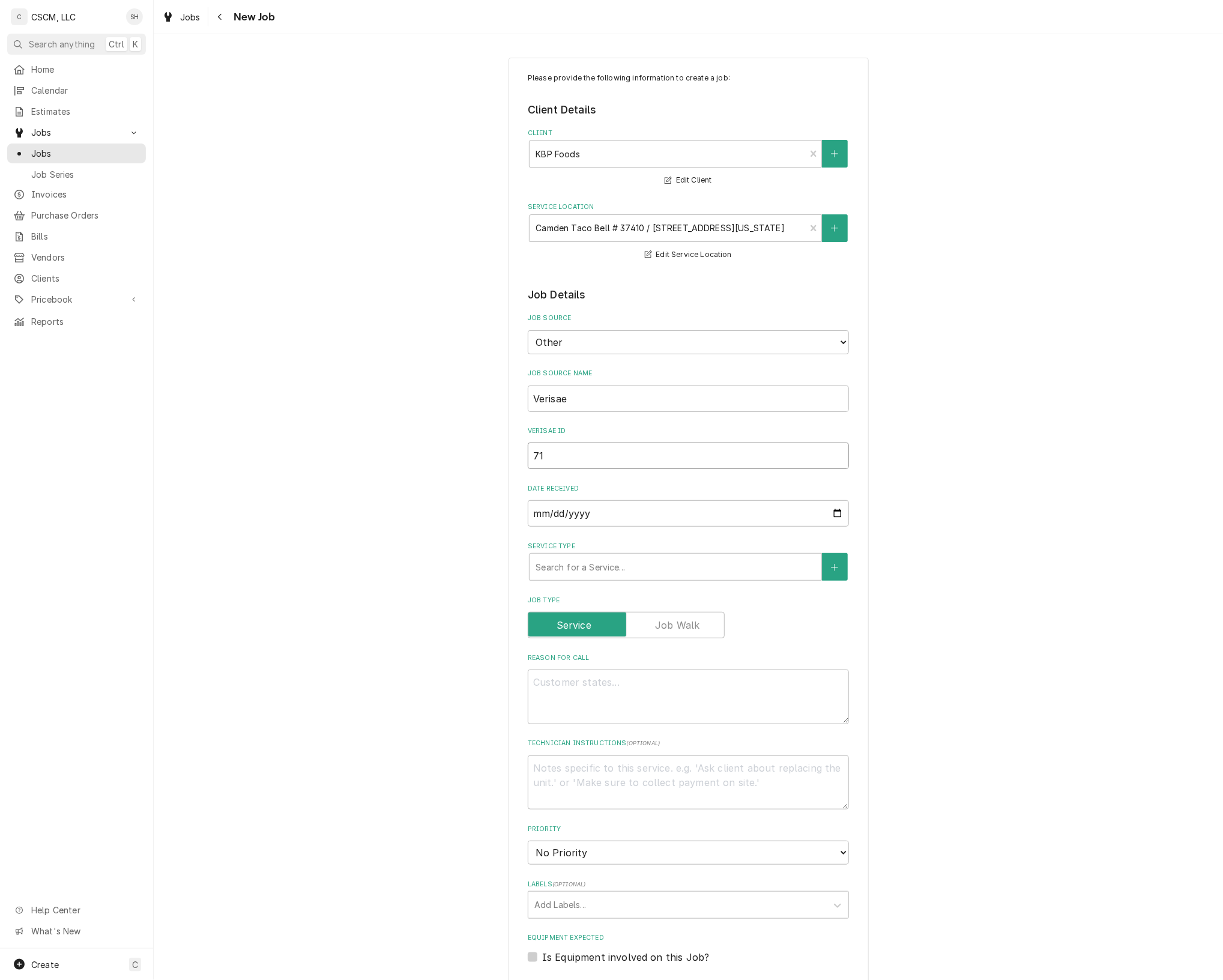
type input "719"
type textarea "x"
type input "7196"
type textarea "x"
type input "71969"
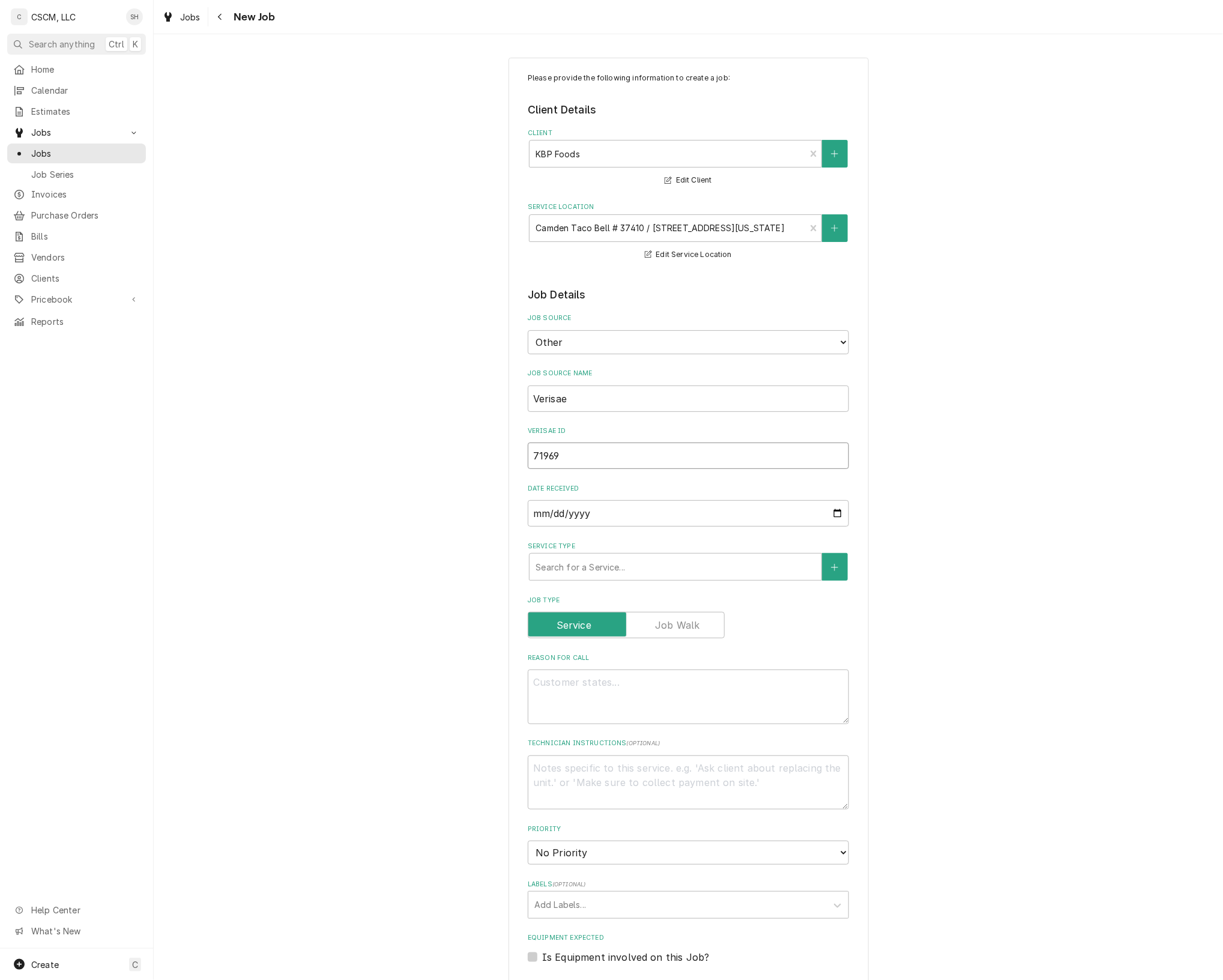
type textarea "x"
type input "719693"
type textarea "x"
type input "7196934"
type textarea "x"
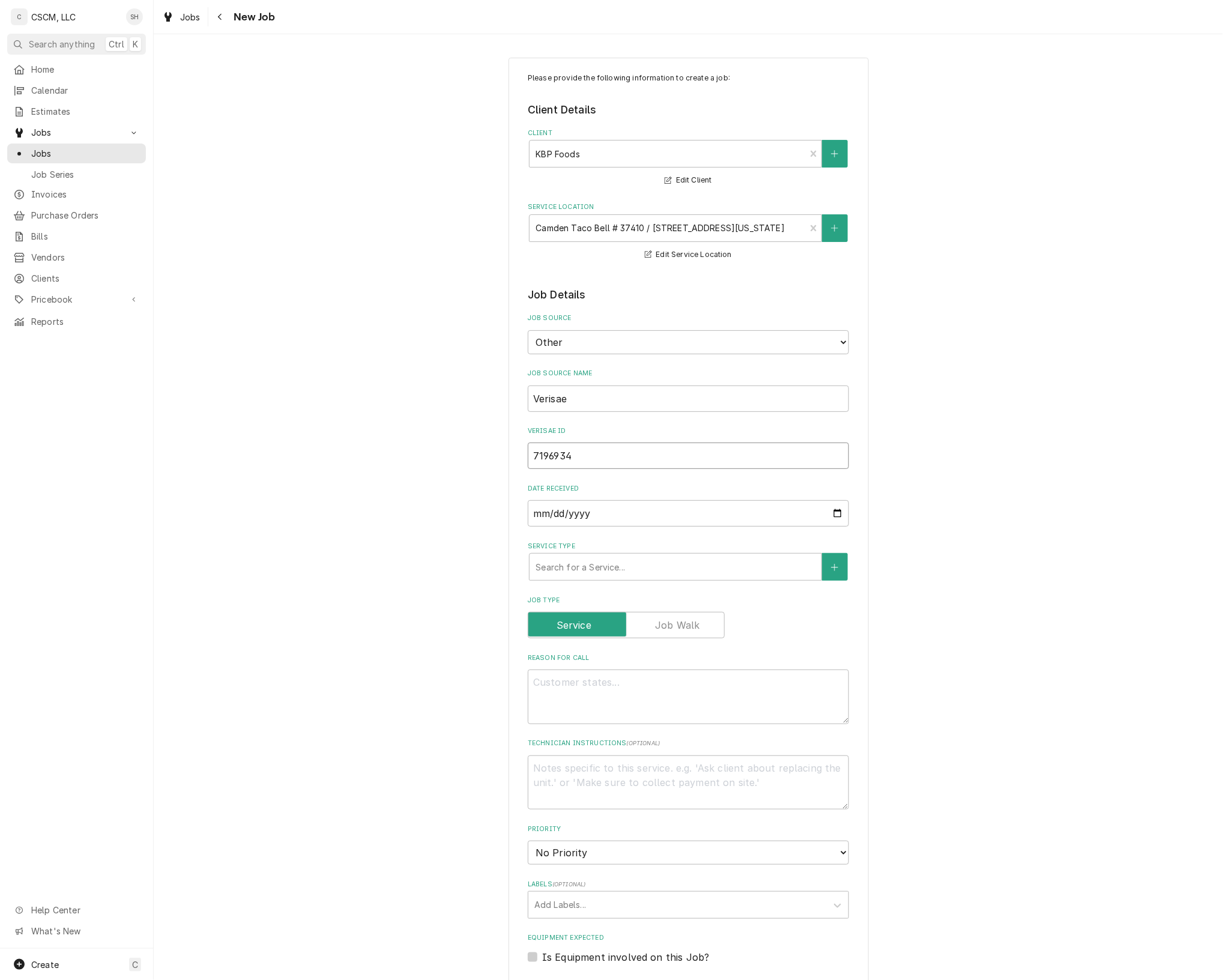
type input "71969347"
type textarea "x"
type input "71969347"
click at [577, 707] on textarea "Reason For Call" at bounding box center [688, 697] width 321 height 55
type textarea "x"
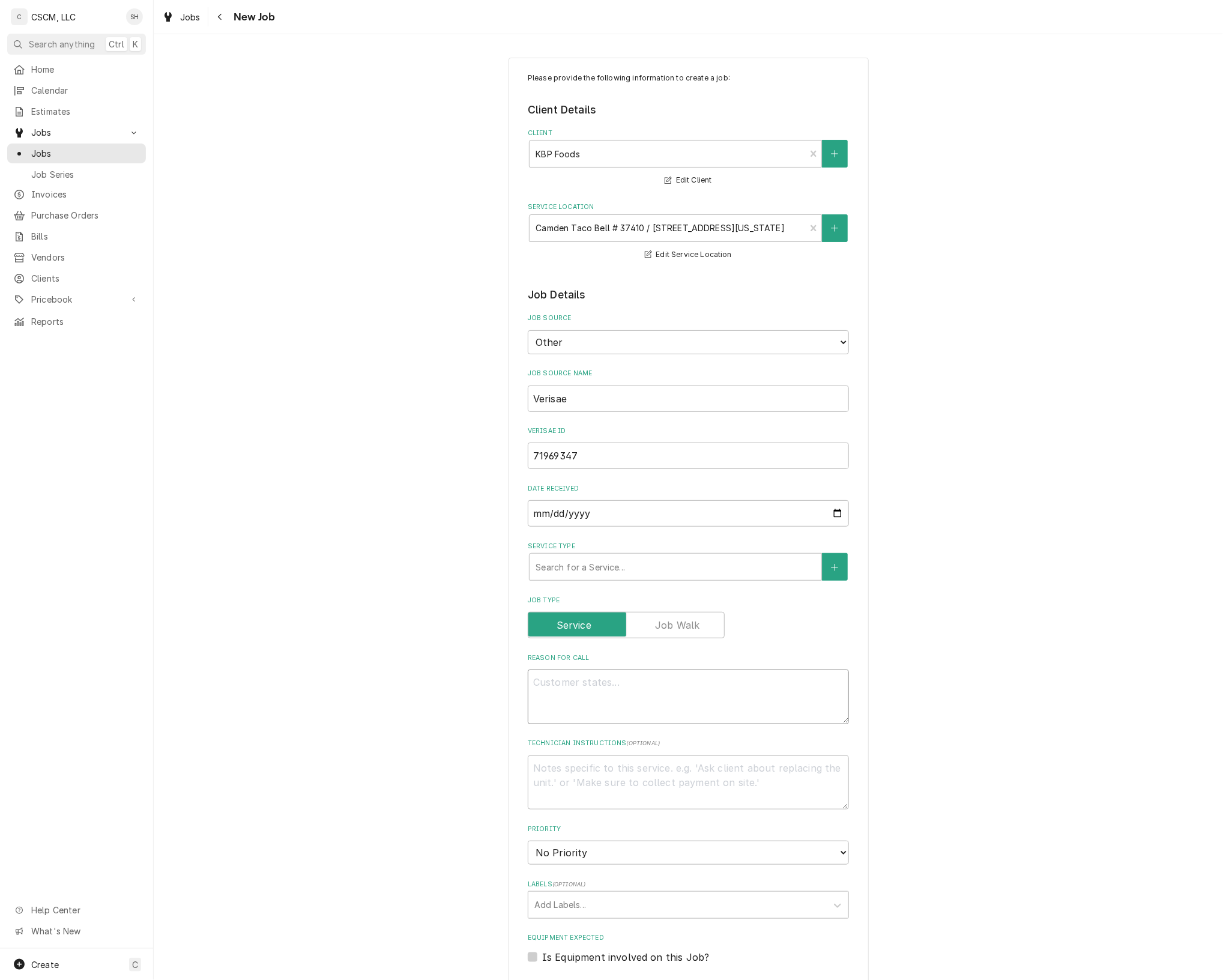
type textarea "P"
type textarea "x"
type textarea "PO"
type textarea "x"
type textarea "PO"
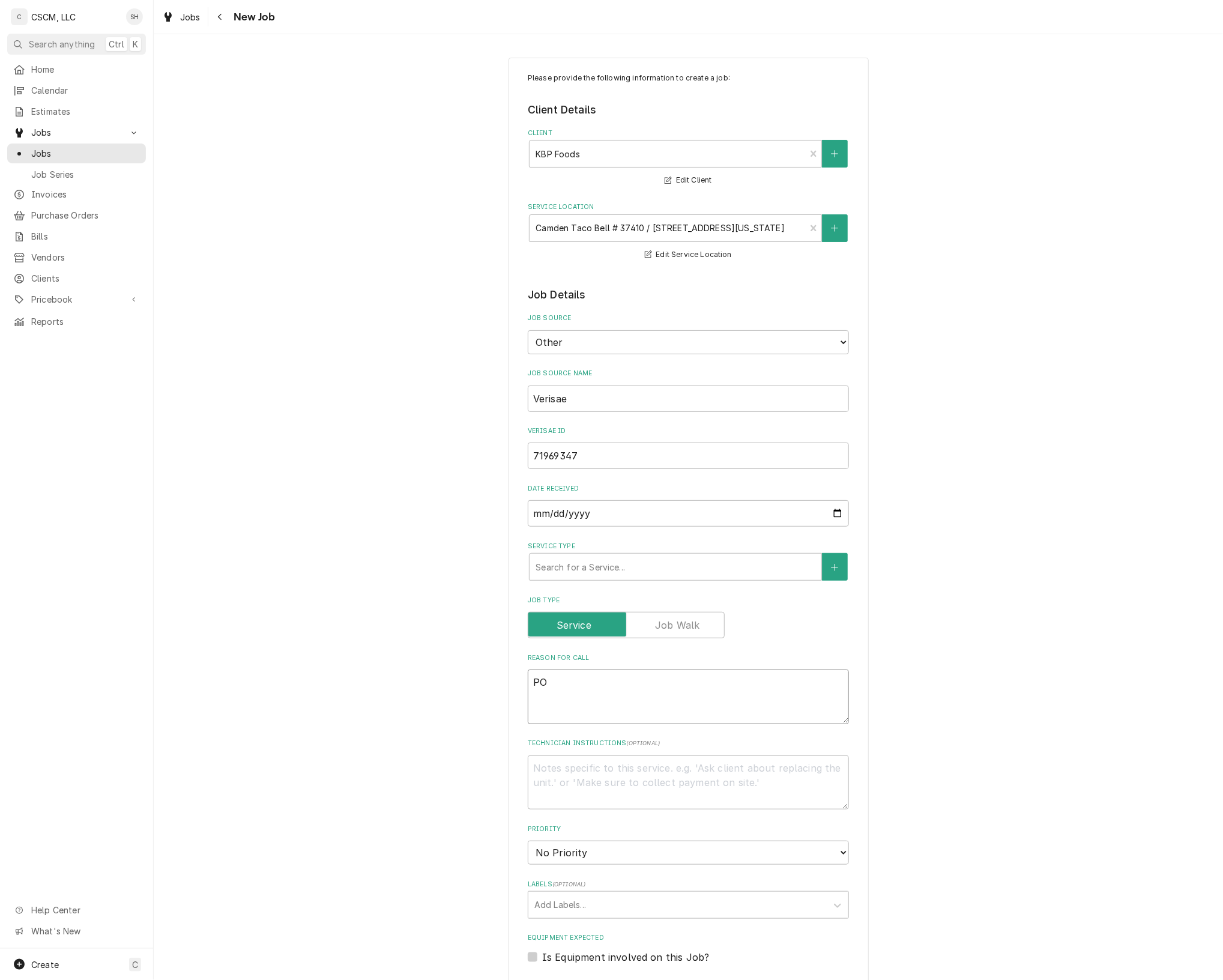
paste textarea "71969347"
type textarea "x"
type textarea "PO 71969347"
type textarea "x"
type textarea "NPO 71969347"
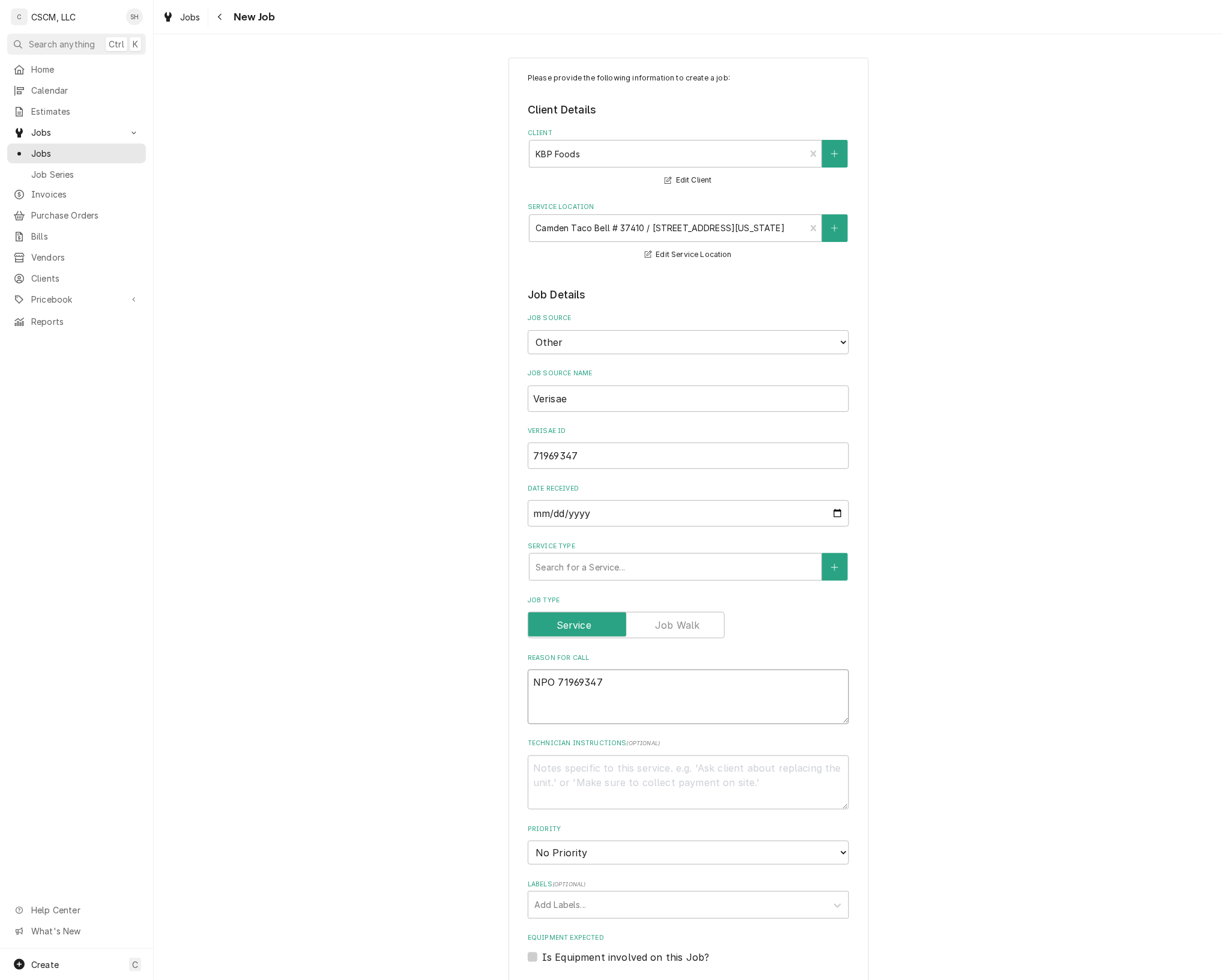
type textarea "x"
type textarea "NTPO 71969347"
type textarea "x"
type textarea "NTEPO 71969347"
type textarea "x"
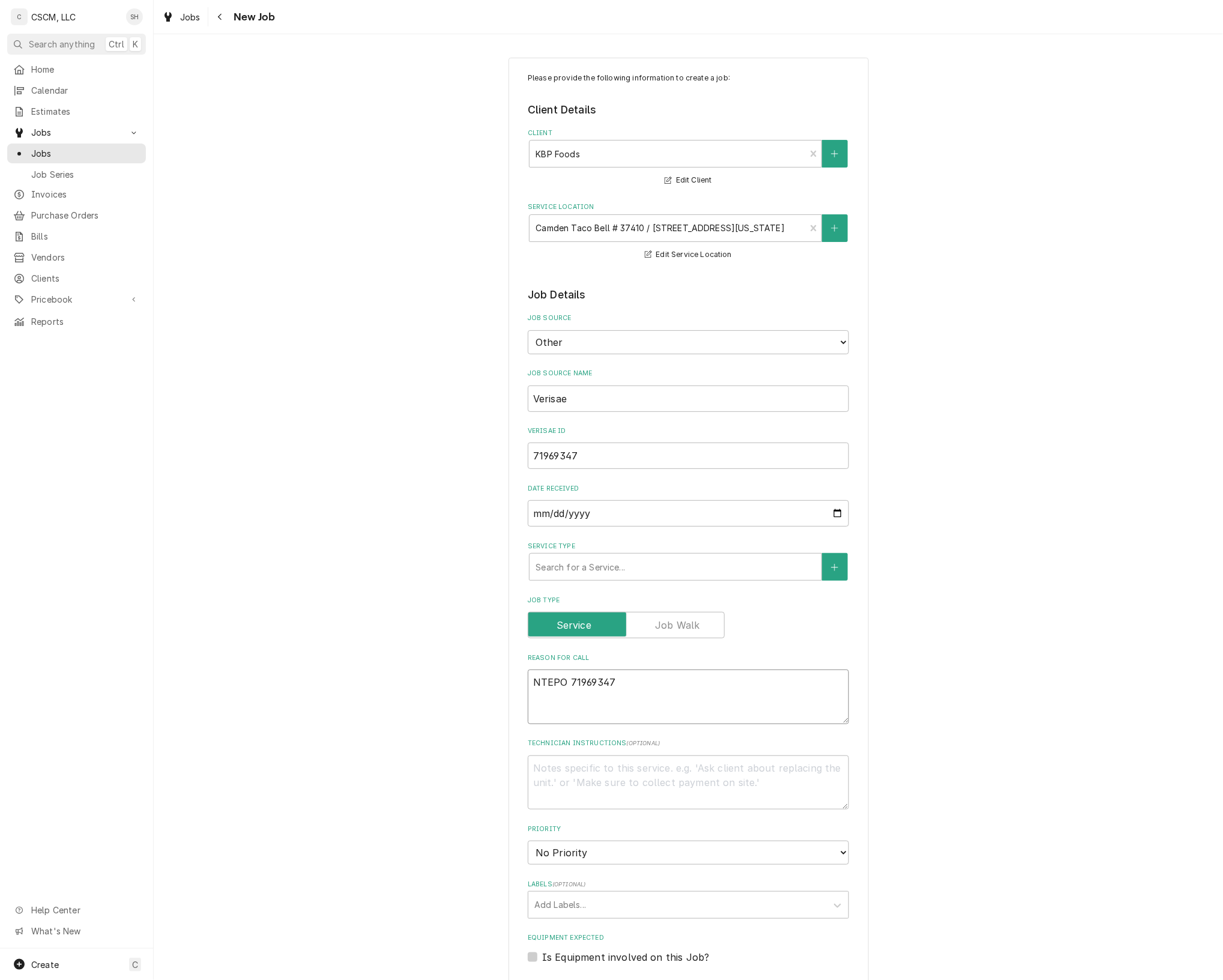
type textarea "NTE:PO 71969347"
type textarea "x"
type textarea "NTE: PO 71969347"
type textarea "x"
type textarea "NTE: 5PO 71969347"
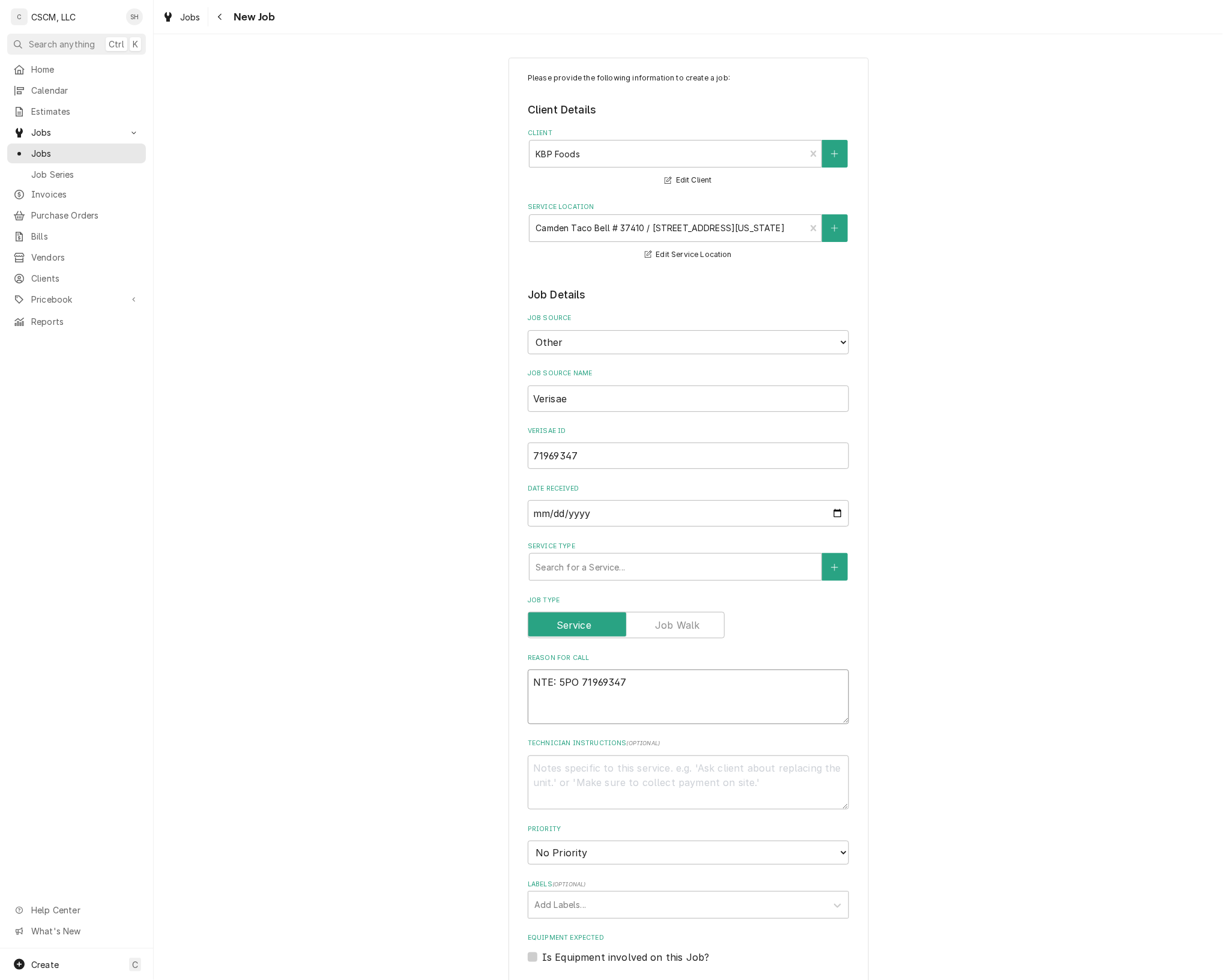
type textarea "x"
type textarea "NTE: 50PO 71969347"
type textarea "x"
type textarea "NTE: 500PO 71969347"
type textarea "x"
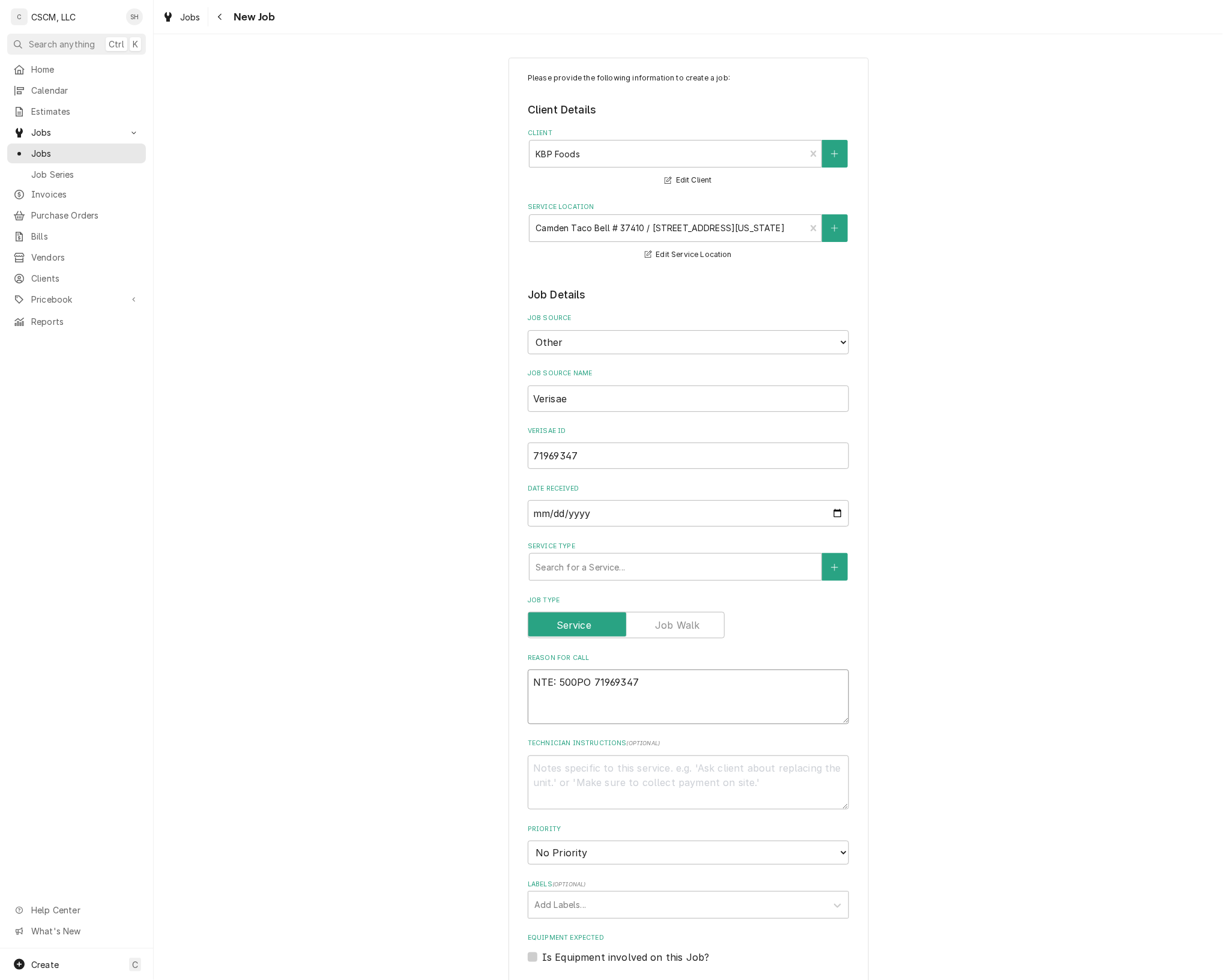
type textarea "NTE: 500PO 71969347"
click at [571, 684] on textarea "NTE: 500PO 71969347" at bounding box center [688, 697] width 321 height 55
type textarea "x"
type textarea "NTE: 500 PO 71969347"
type textarea "x"
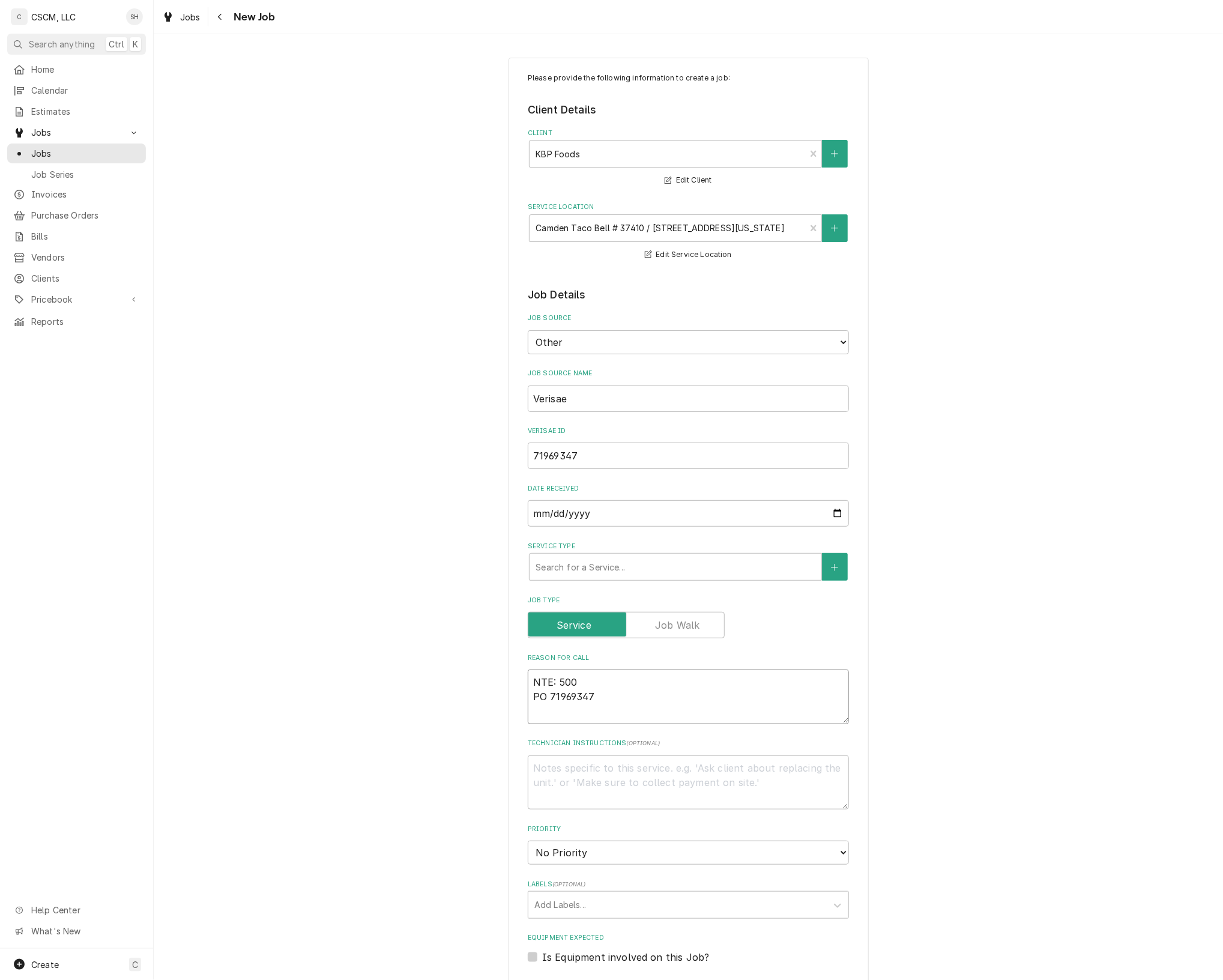
type textarea "NTE: $500 PO 71969347"
click at [528, 683] on textarea "NTE: $500 PO 71969347" at bounding box center [688, 697] width 321 height 55
type textarea "x"
type textarea "NTE: $500 PO 71969347"
type textarea "x"
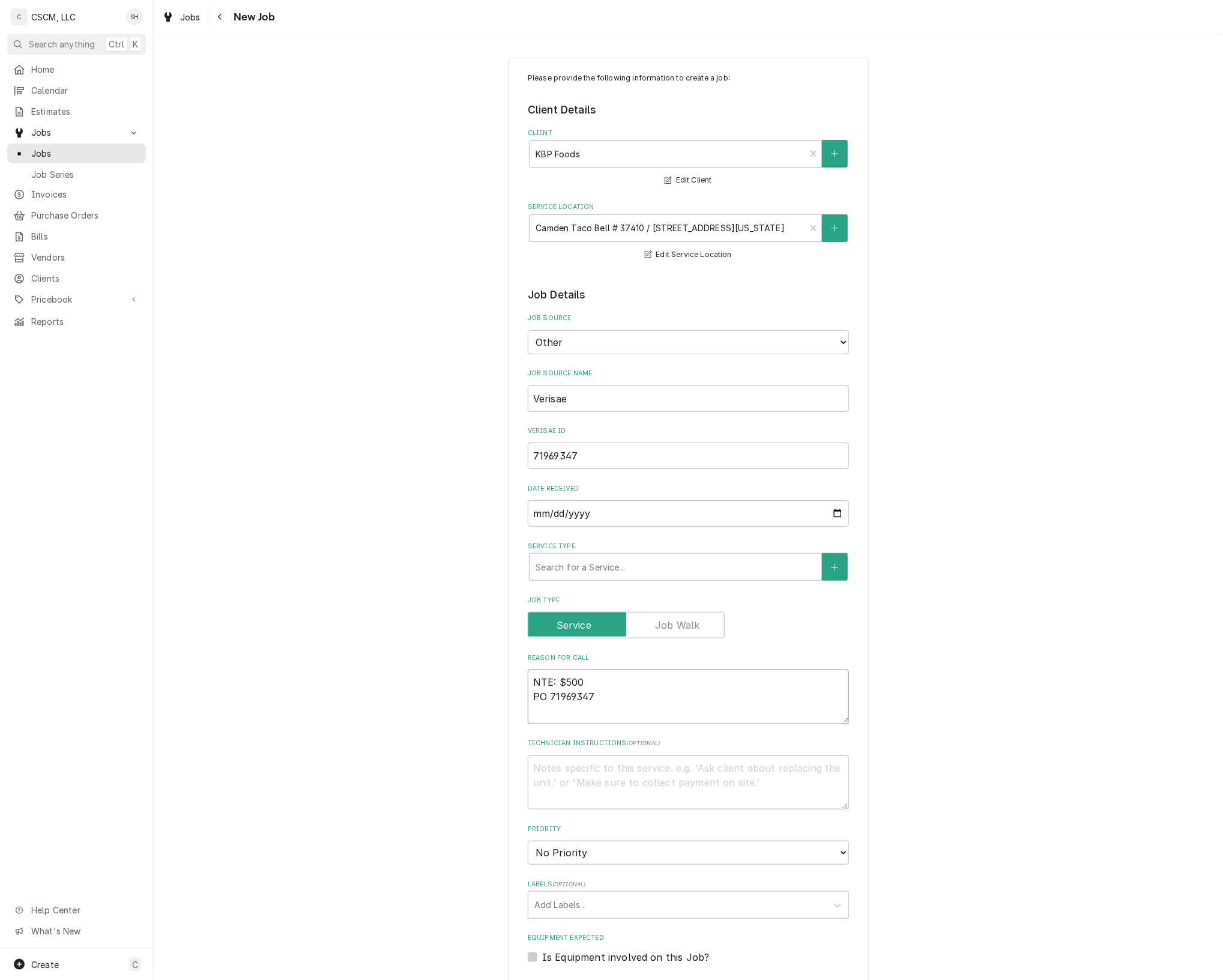
type textarea "NTE: $500 PO 71969347"
click at [536, 681] on textarea "NTE: $500 PO 71969347" at bounding box center [688, 697] width 321 height 55
paste textarea "In the ladies restroom the sensor to flush the toilet has a pipe leaking behind…"
type textarea "x"
type textarea "In the ladies restroom the sensor to flush the toilet has a pipe leaking behind…"
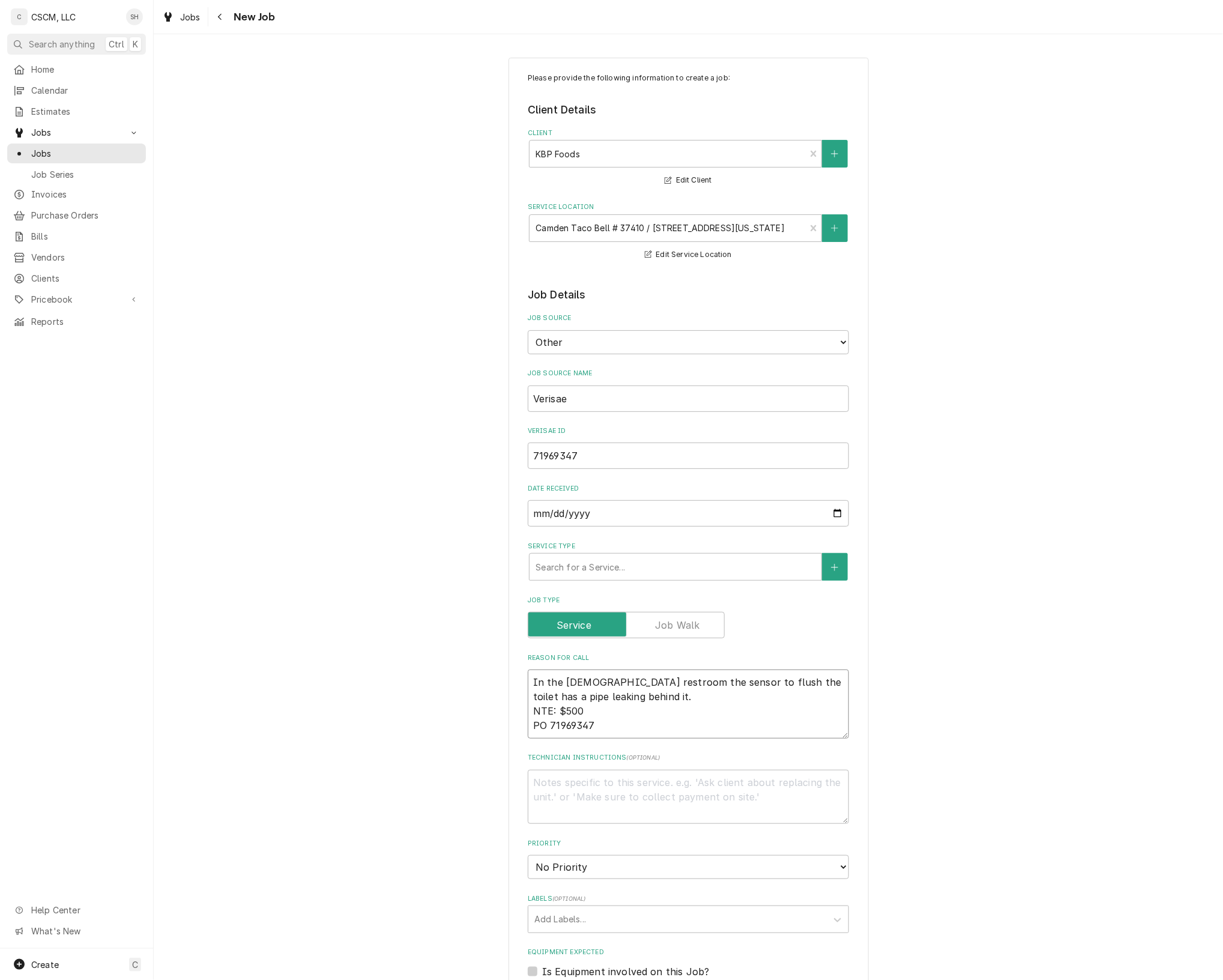
type textarea "x"
type textarea "In the ladies restroom the sensor to flush the toilet has a pipe leaking behind…"
type textarea "x"
type textarea "In the ladies restroom the sensor to flush the toilet has a pipe leaking behind…"
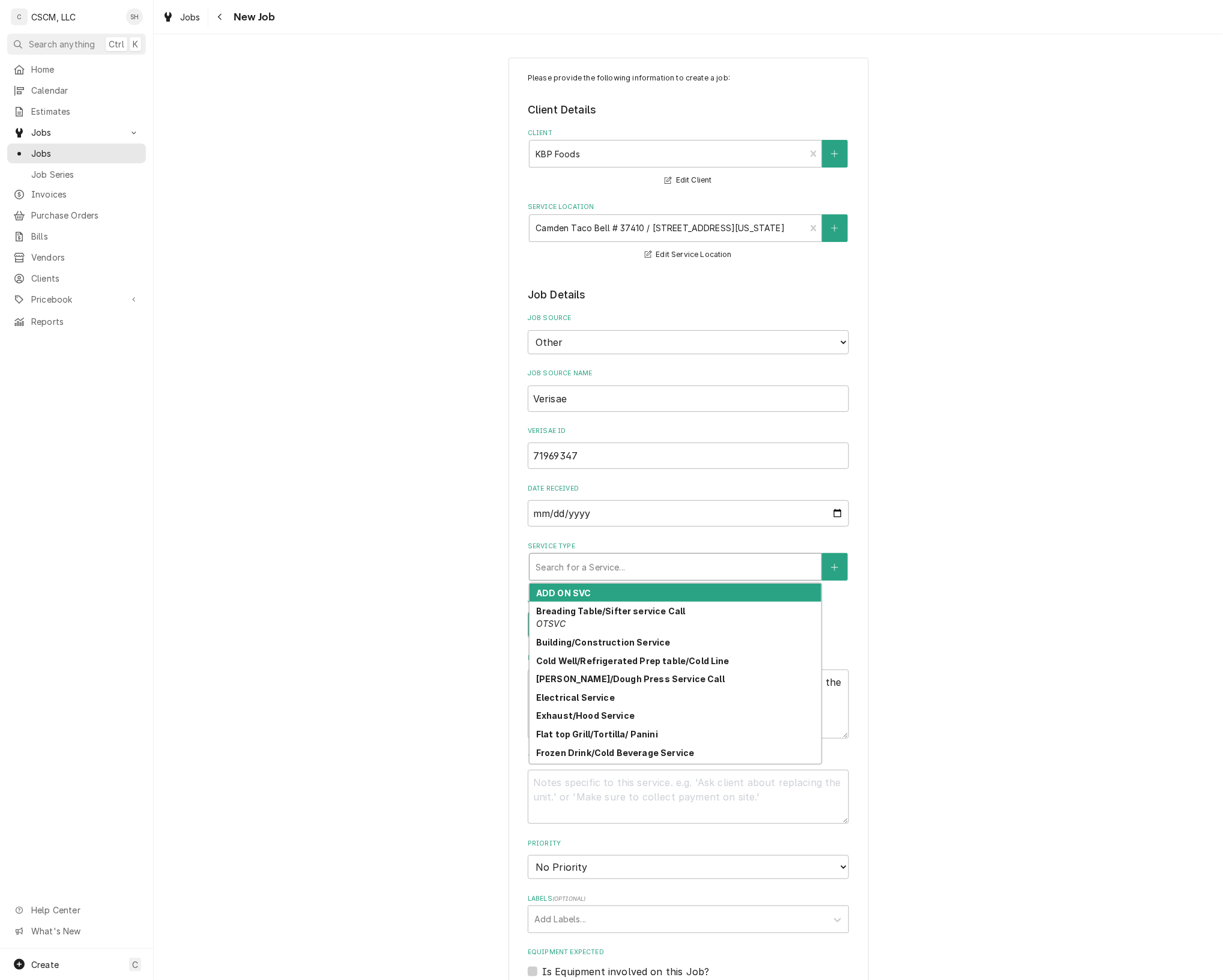
click at [681, 569] on div "Service Type" at bounding box center [675, 566] width 280 height 22
type textarea "x"
type input "P"
type textarea "x"
type input "PL"
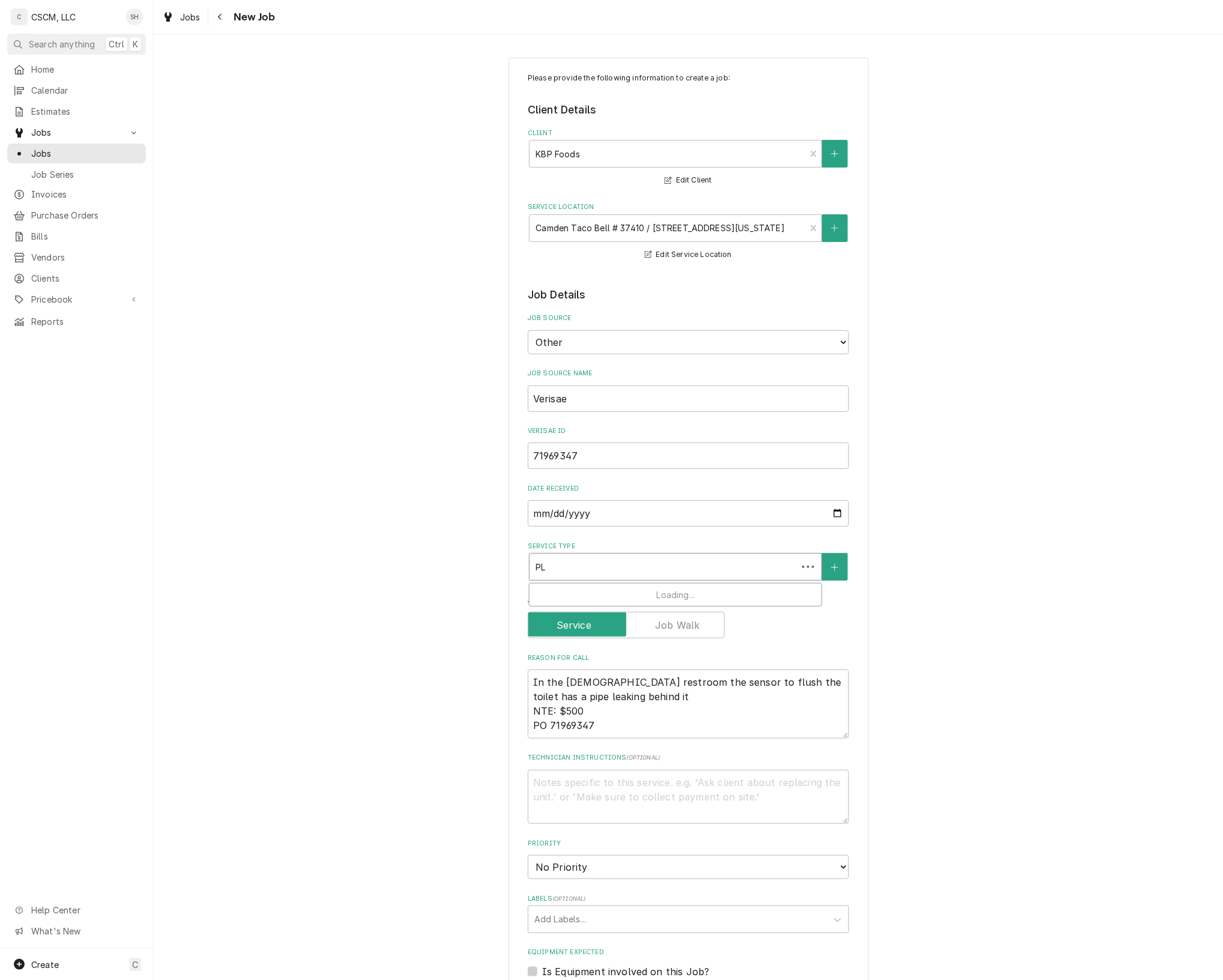
type textarea "x"
type input "PLU"
type textarea "x"
type input "PLUM"
click at [683, 589] on div "Plumbing Service" at bounding box center [675, 593] width 292 height 19
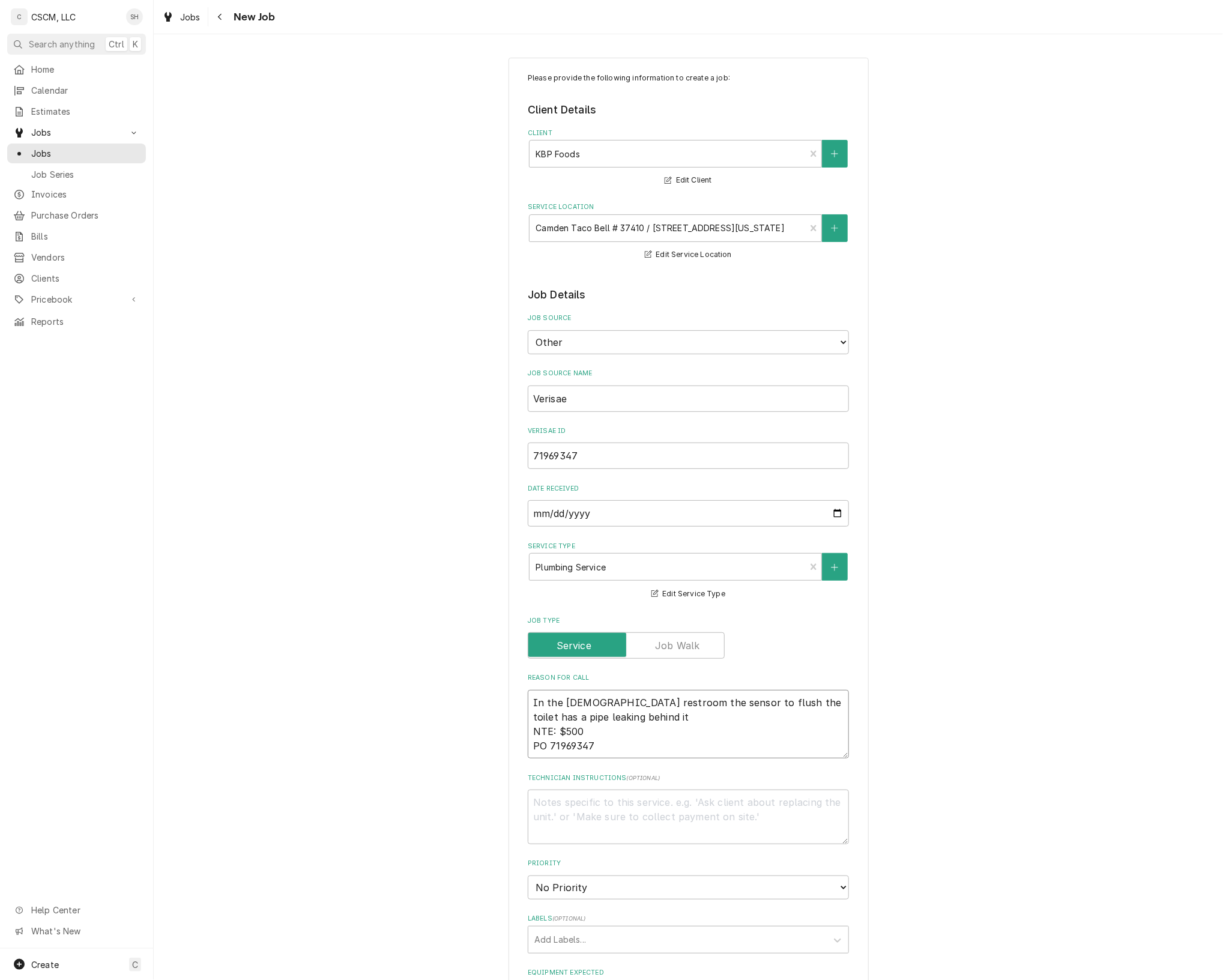
click at [528, 701] on textarea "In the ladies restroom the sensor to flush the toilet has a pipe leaking behind…" at bounding box center [688, 724] width 321 height 69
type textarea "x"
type textarea "In the ladies restroom the sensor to flush the toilet has a pipe leaking behind…"
type textarea "x"
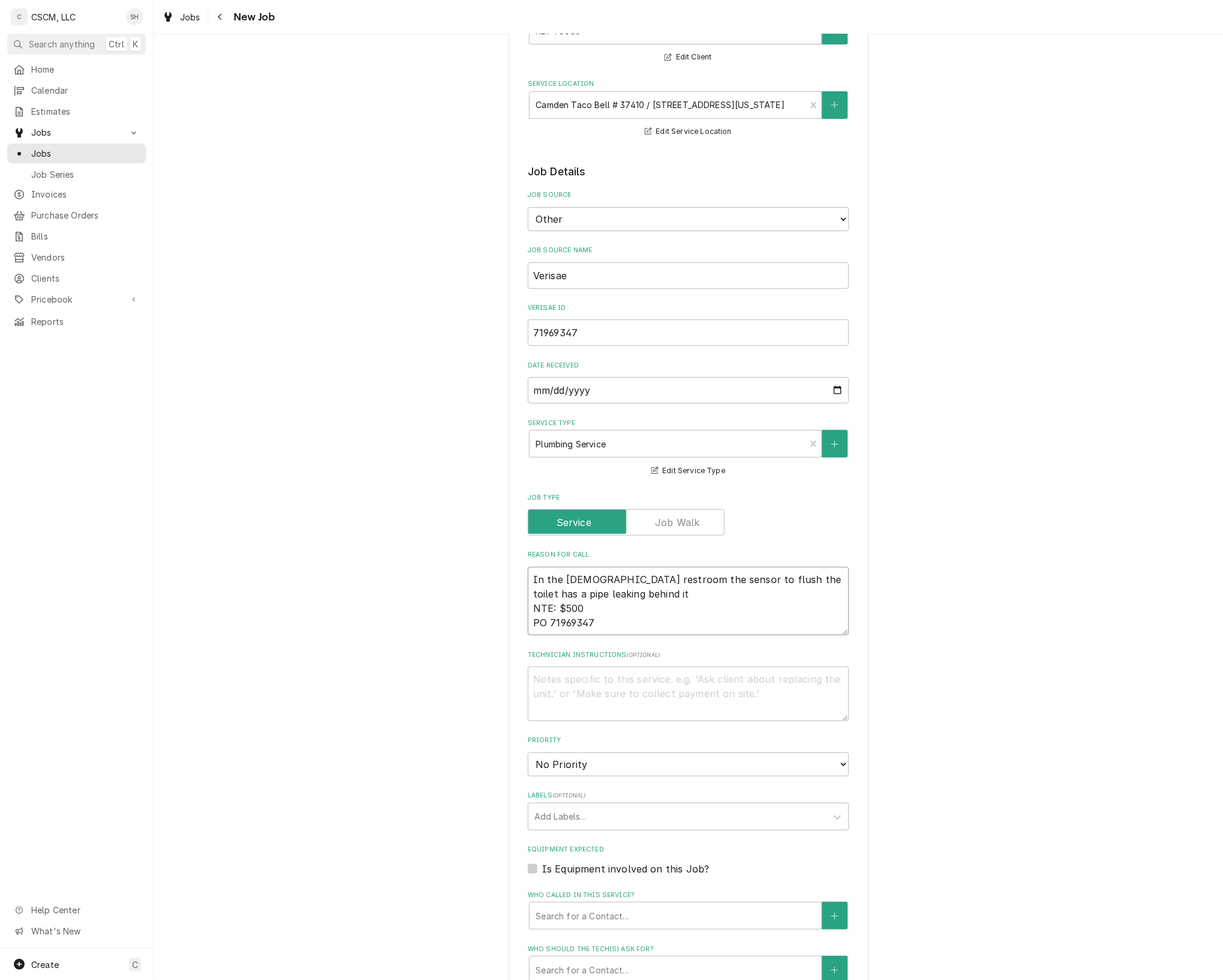
scroll to position [244, 0]
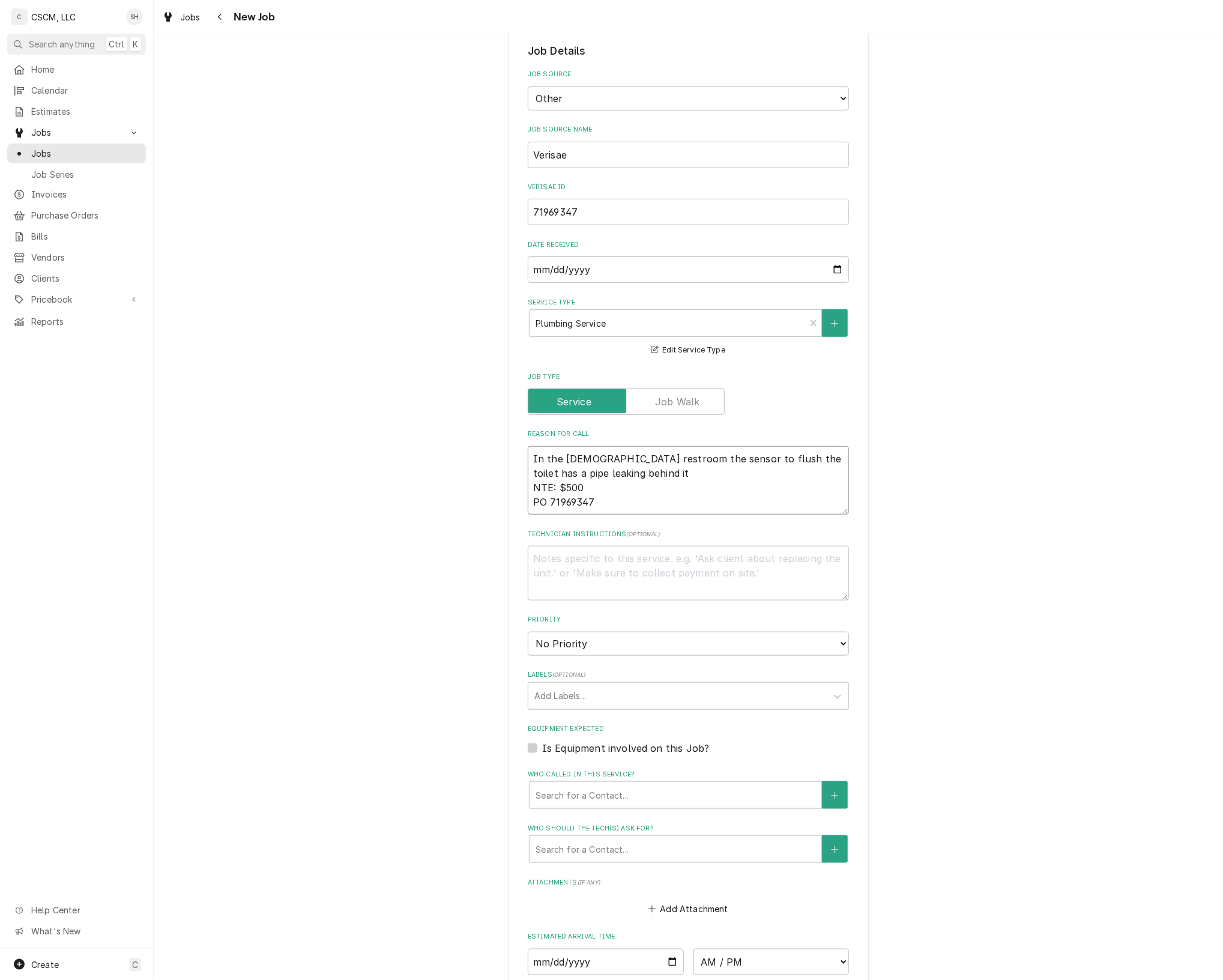
type textarea "In the ladies restroom the sensor to flush the toilet has a pipe leaking behind…"
click at [788, 647] on select "No Priority Urgent High Medium Low" at bounding box center [688, 643] width 321 height 24
select select "3"
click at [528, 632] on select "No Priority Urgent High Medium Low" at bounding box center [688, 643] width 321 height 24
type textarea "x"
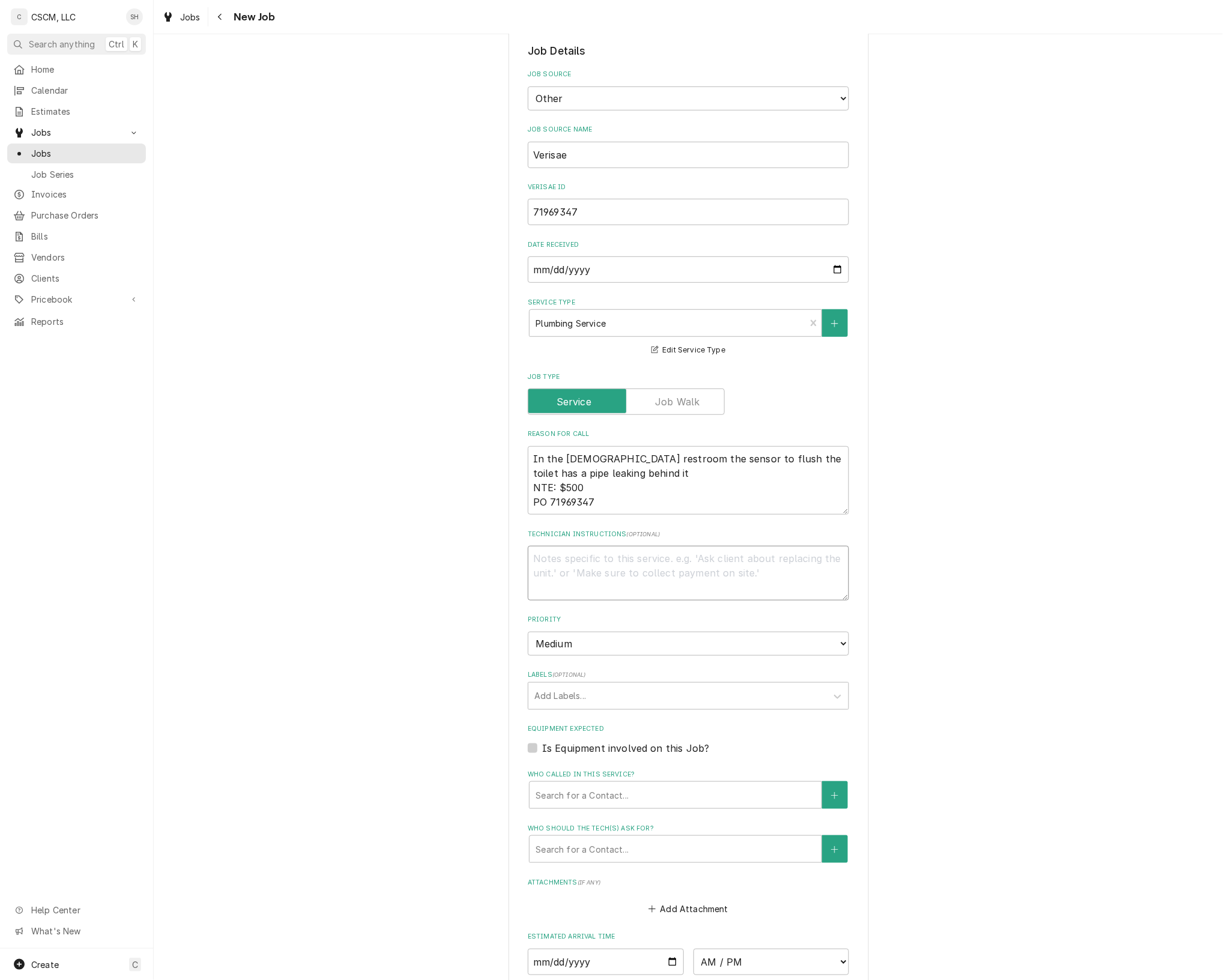
click at [653, 588] on textarea "Technician Instructions ( optional )" at bounding box center [688, 574] width 321 height 55
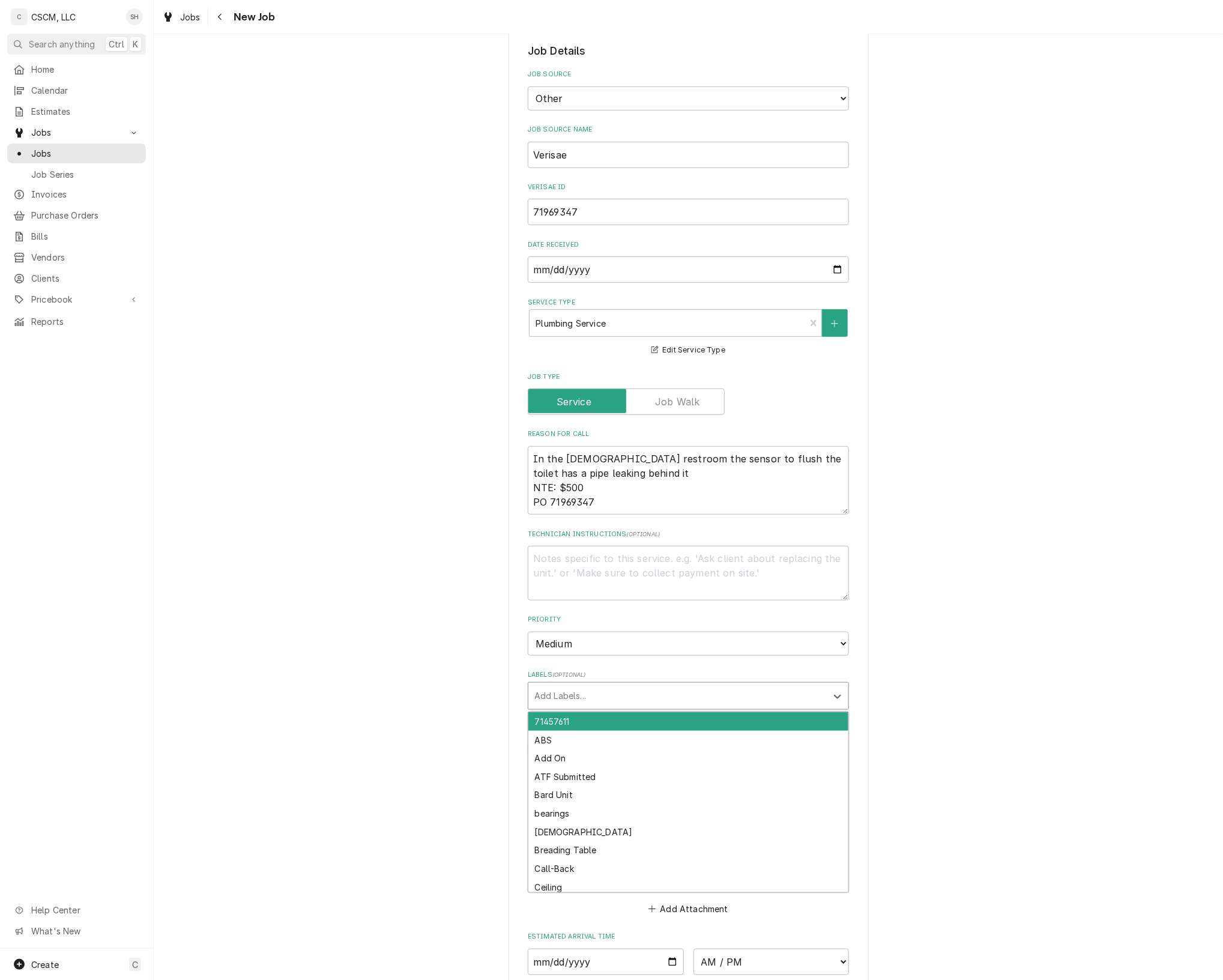
click at [643, 687] on div "Labels" at bounding box center [678, 695] width 287 height 22
type input "B"
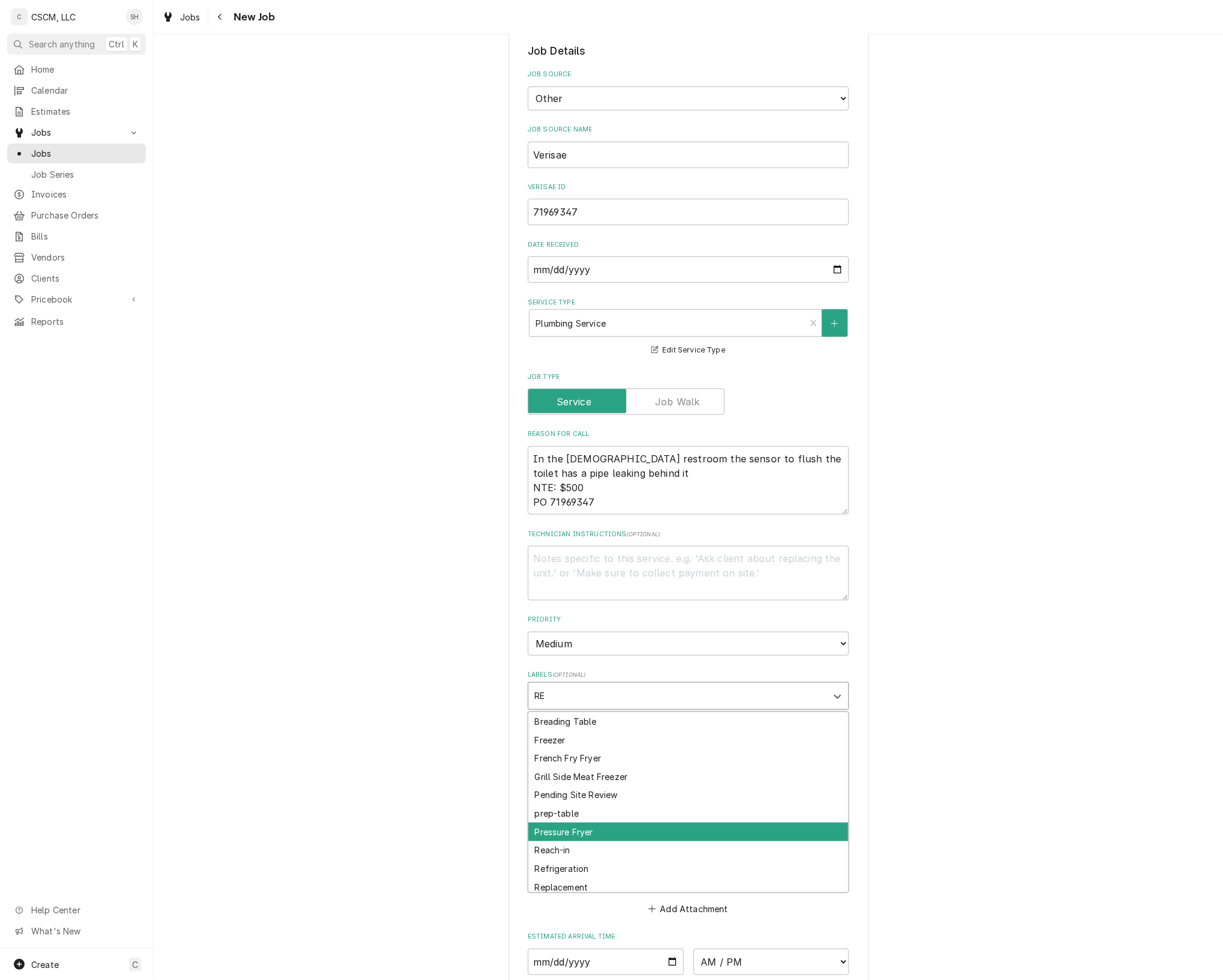
type input "R"
type textarea "x"
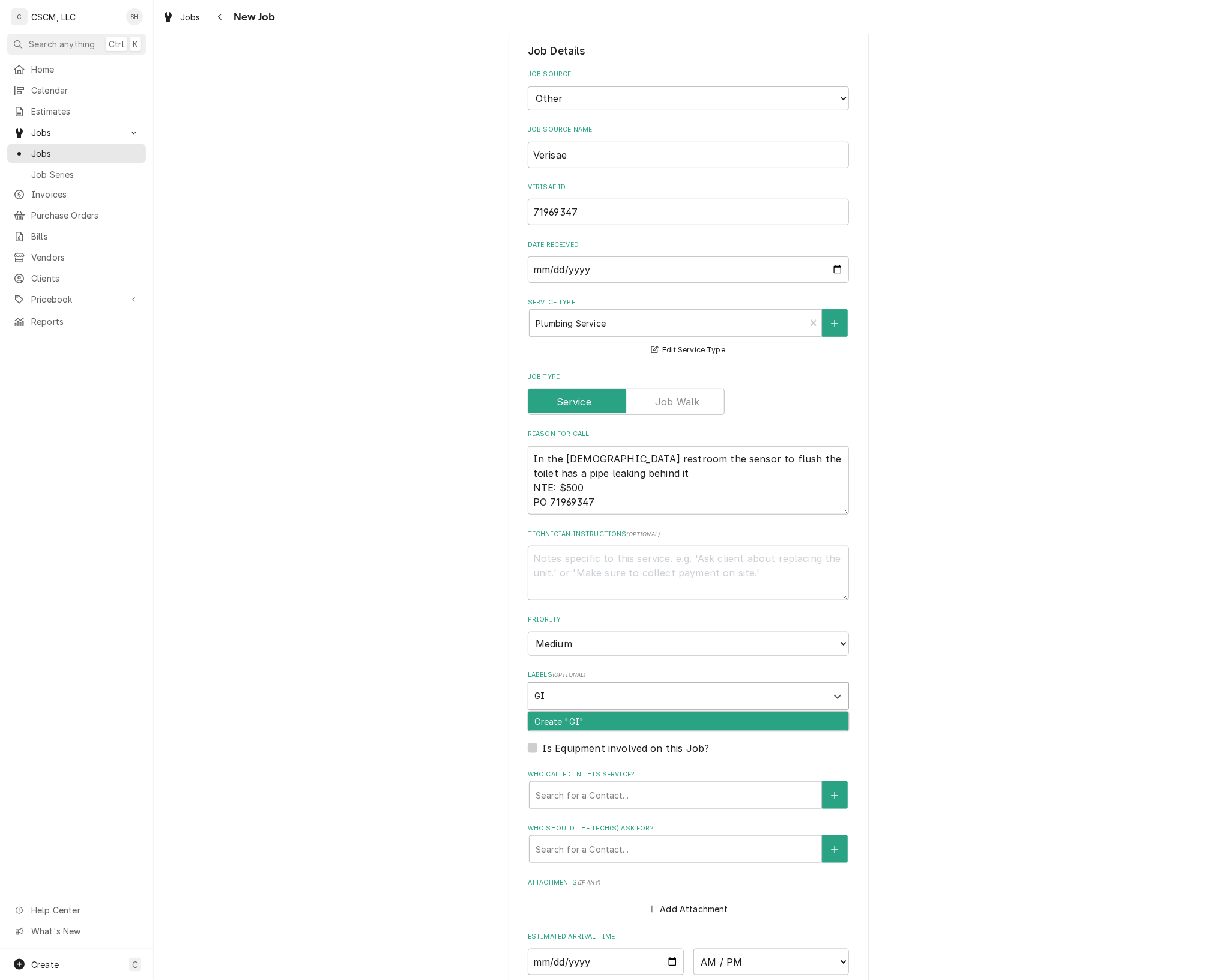
type input "GIE"
type textarea "x"
type input "G"
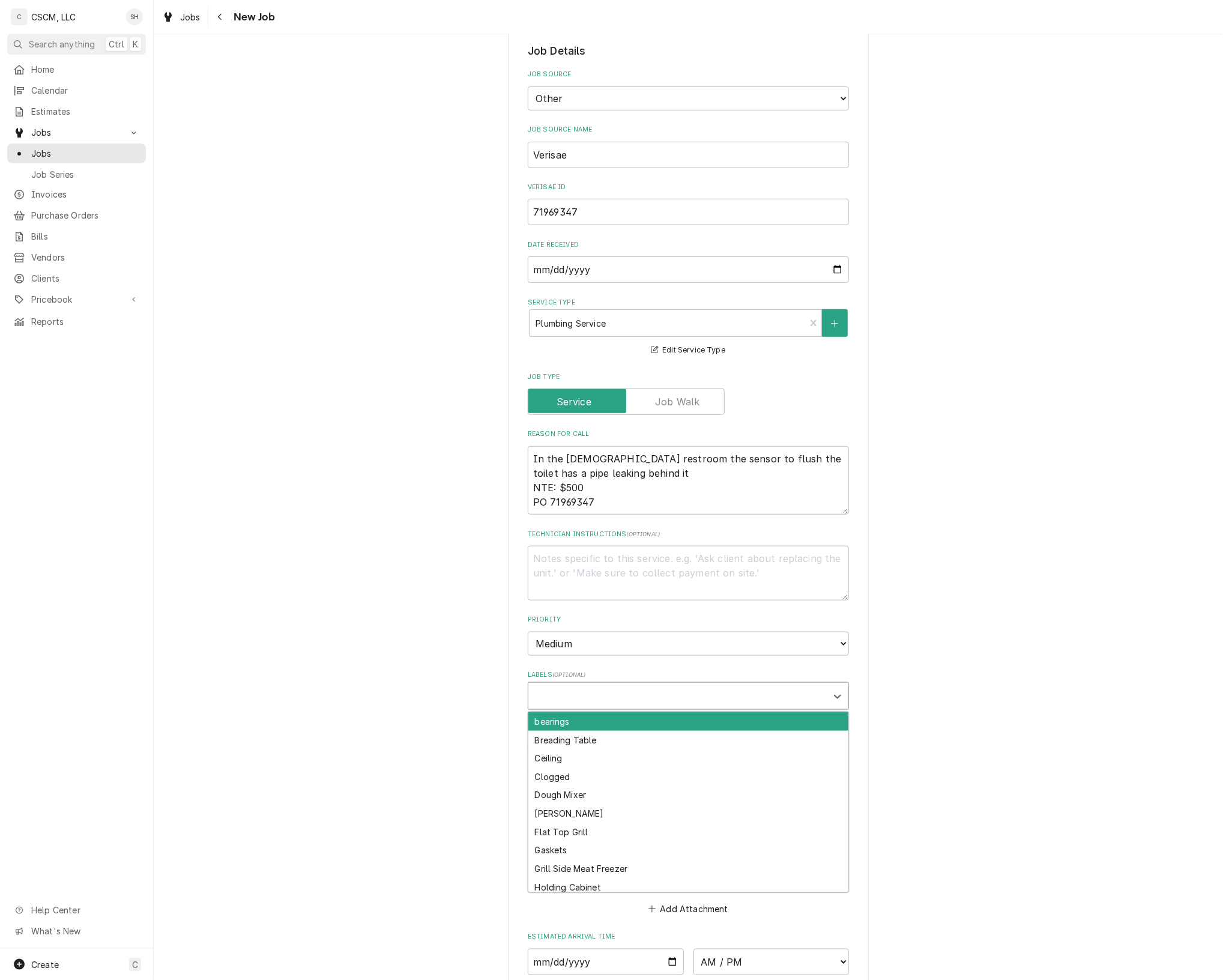
type textarea "x"
type input "WOM"
click at [788, 718] on div "Women's" at bounding box center [688, 721] width 320 height 19
type textarea "x"
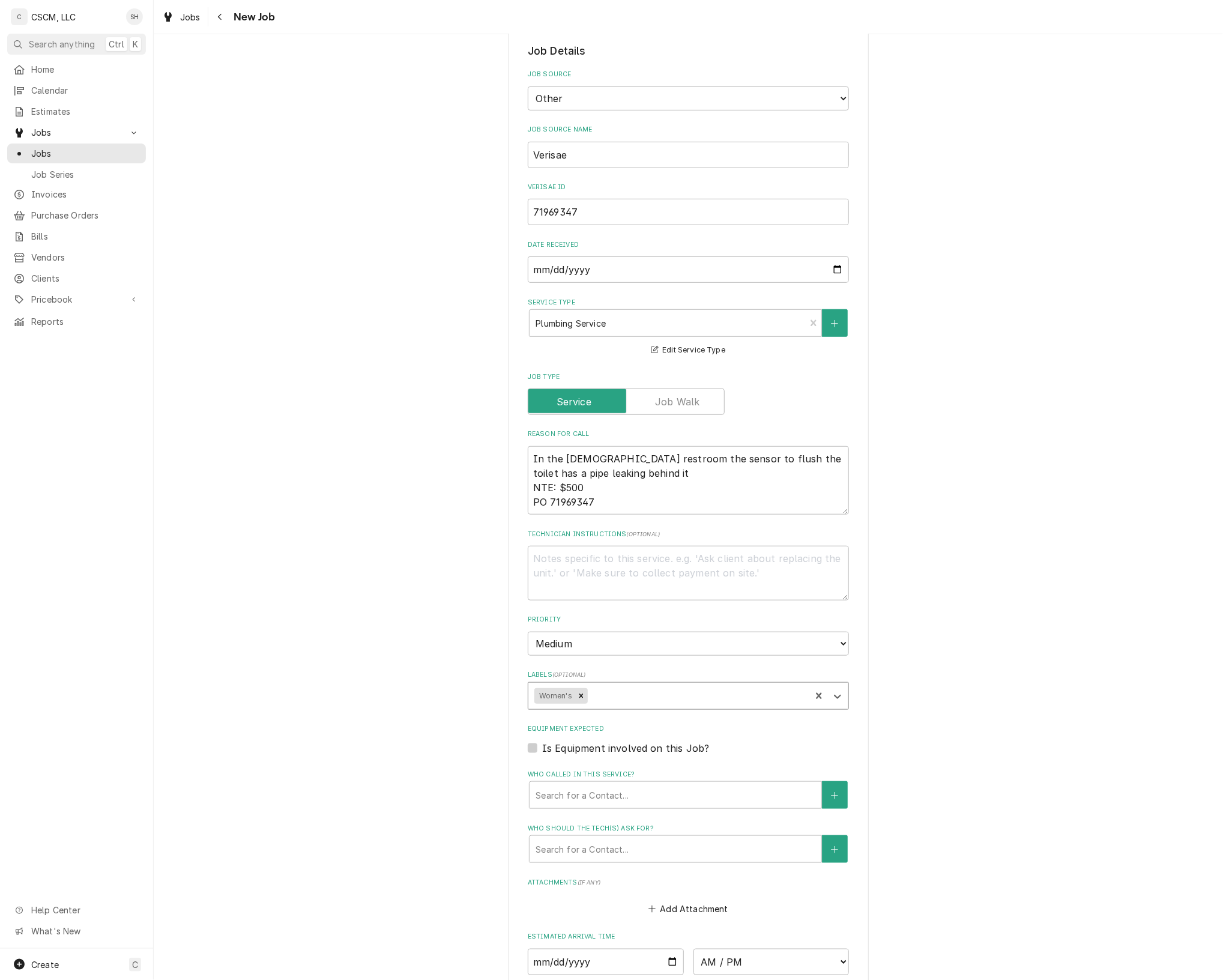
type textarea "x"
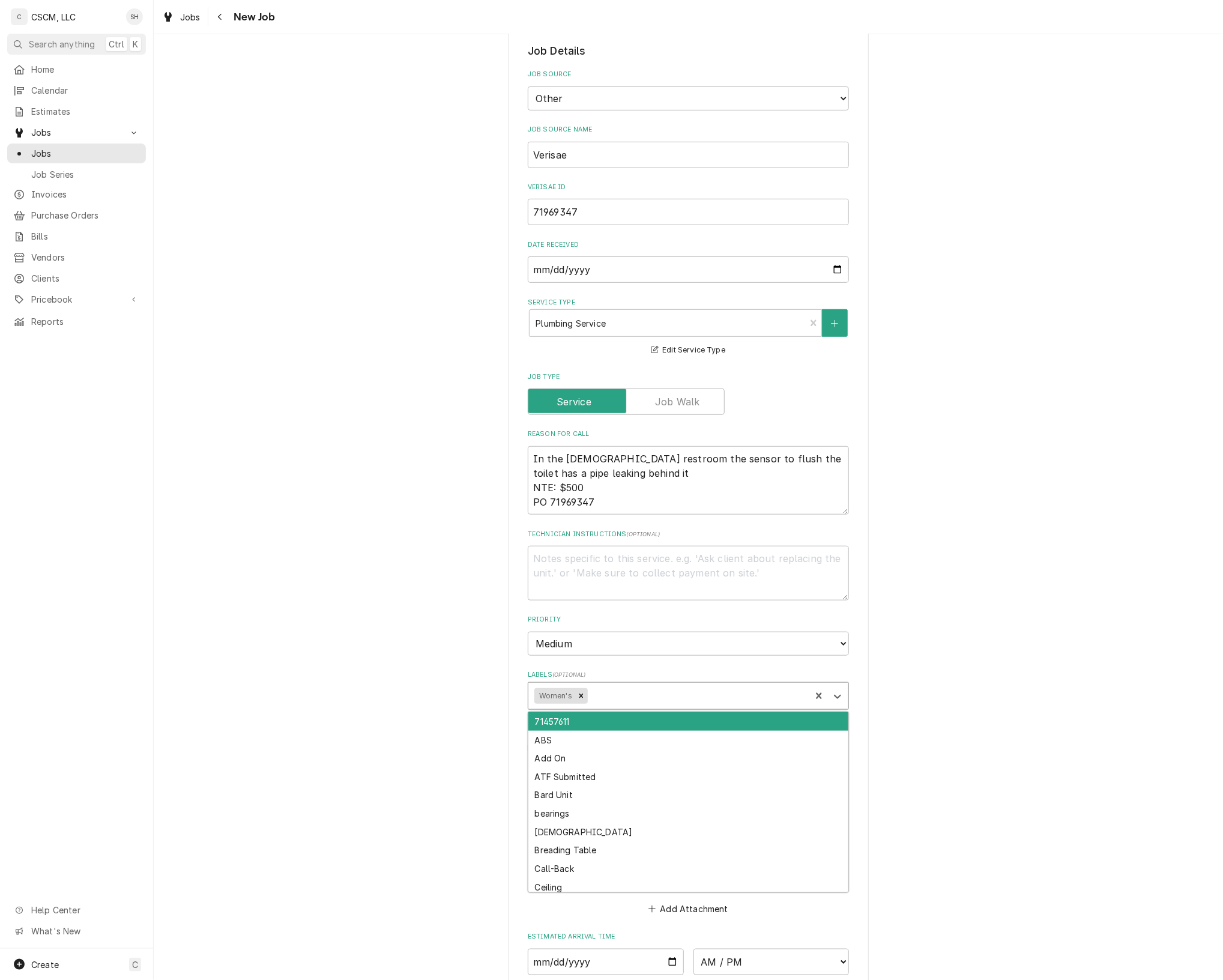
click at [764, 691] on div "Labels" at bounding box center [698, 695] width 215 height 22
type input "B"
type input "RES"
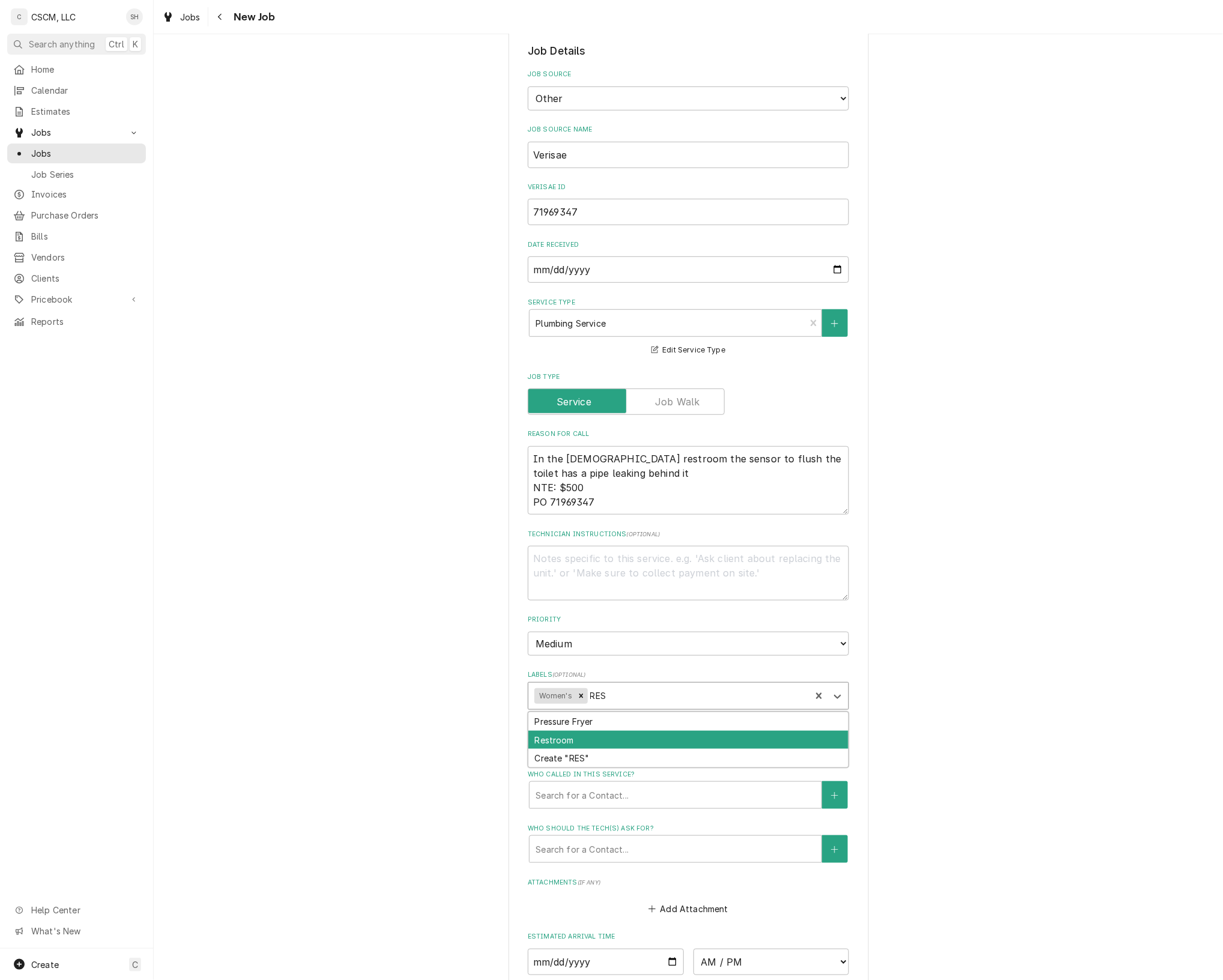
click at [738, 739] on div "Restroom" at bounding box center [688, 740] width 320 height 19
type textarea "x"
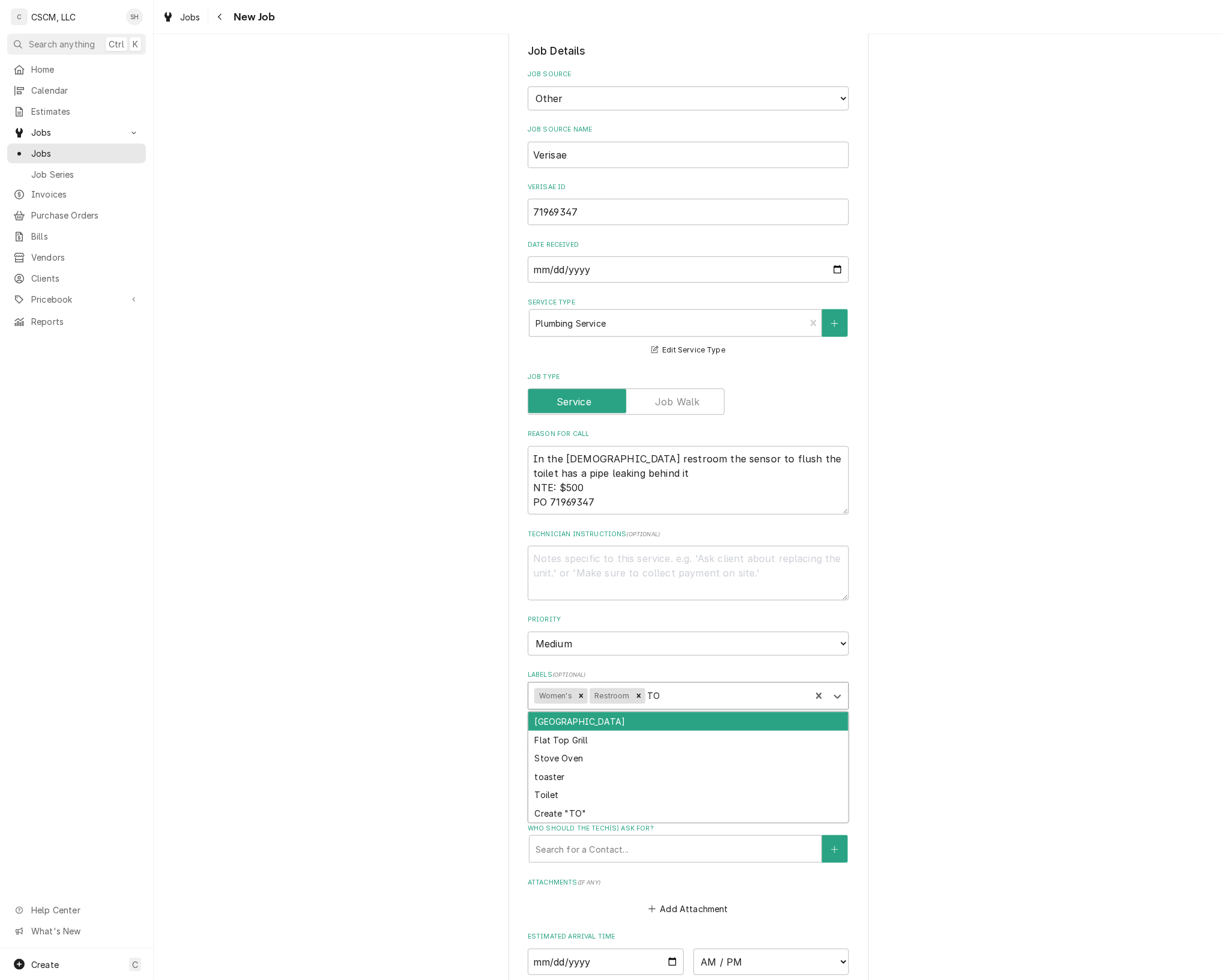
type input "TOI"
click at [785, 721] on div "Toilet" at bounding box center [688, 721] width 320 height 19
type textarea "x"
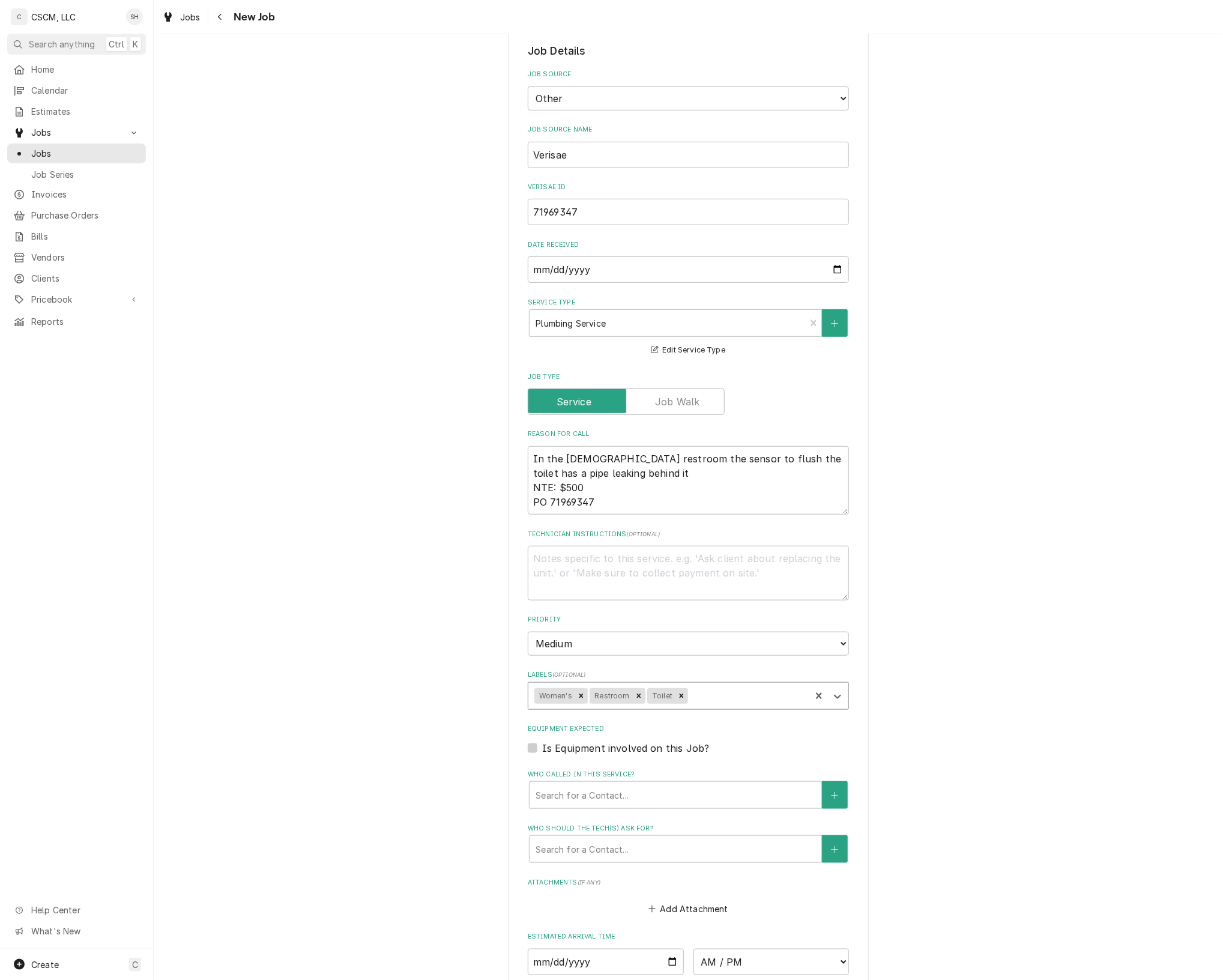
type textarea "x"
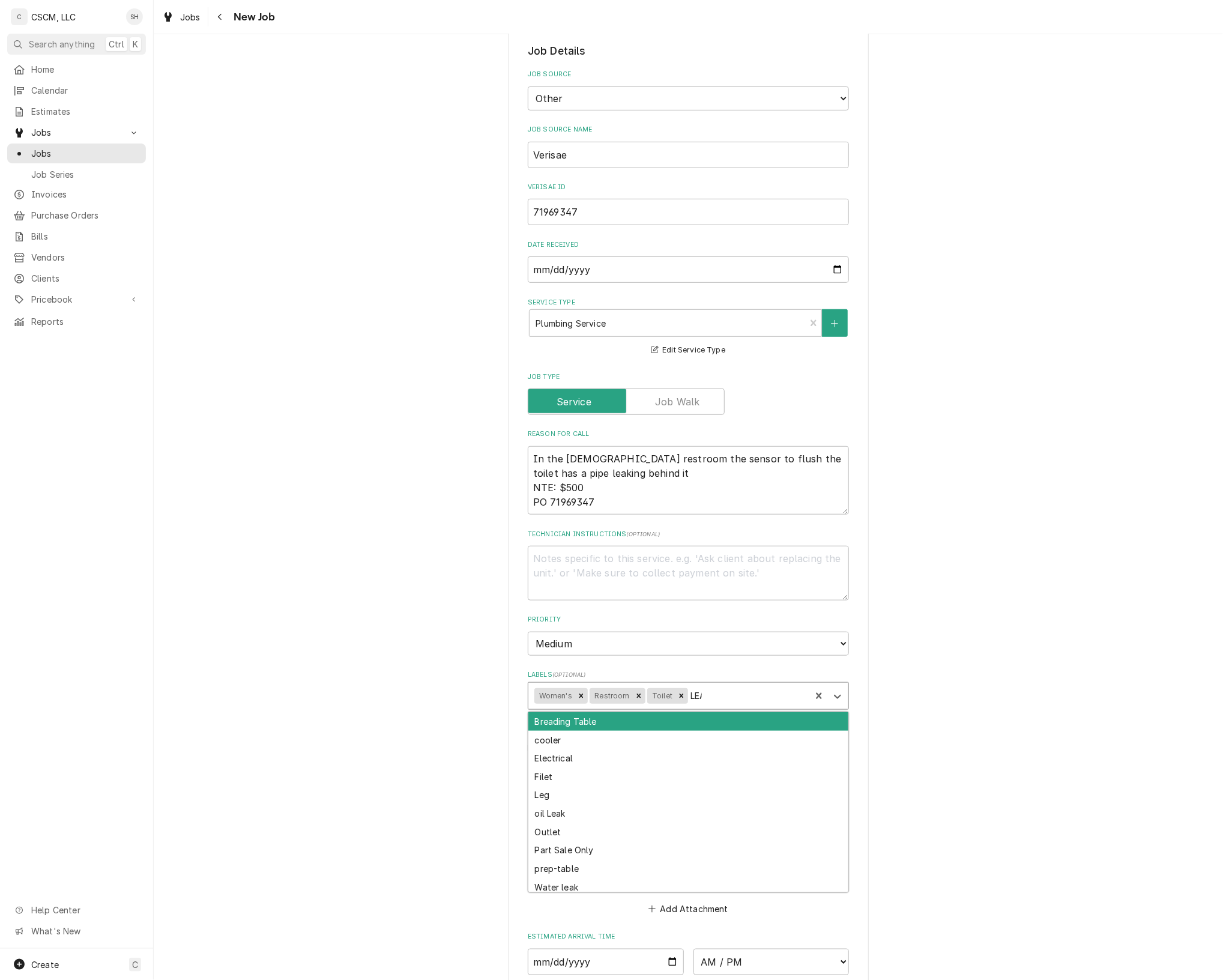
type input "LEAK"
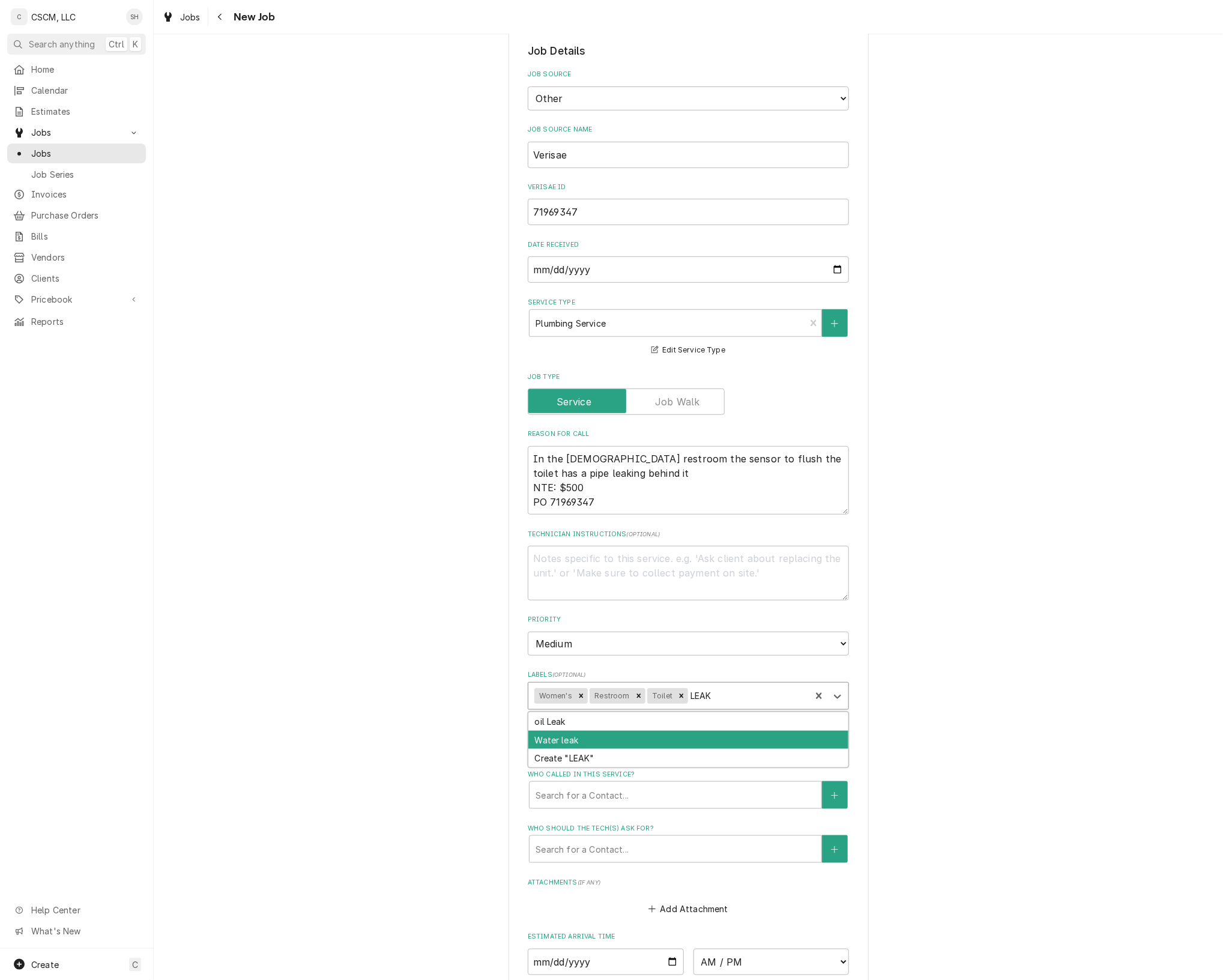
click at [779, 736] on div "Water leak" at bounding box center [688, 740] width 320 height 19
type textarea "x"
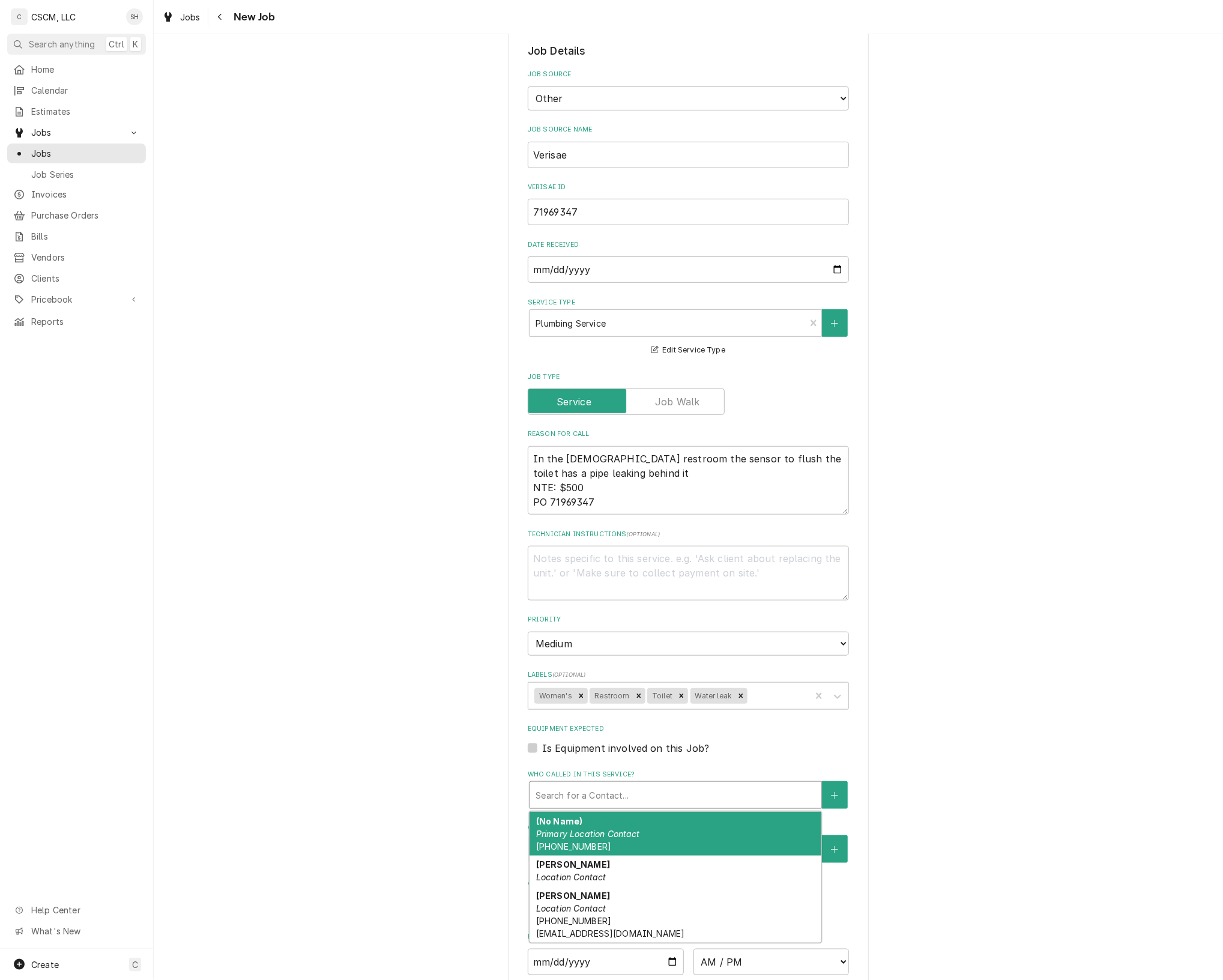
click at [568, 800] on div "Who called in this service?" at bounding box center [675, 795] width 280 height 22
type textarea "x"
type input "D"
type textarea "x"
type input "DAN"
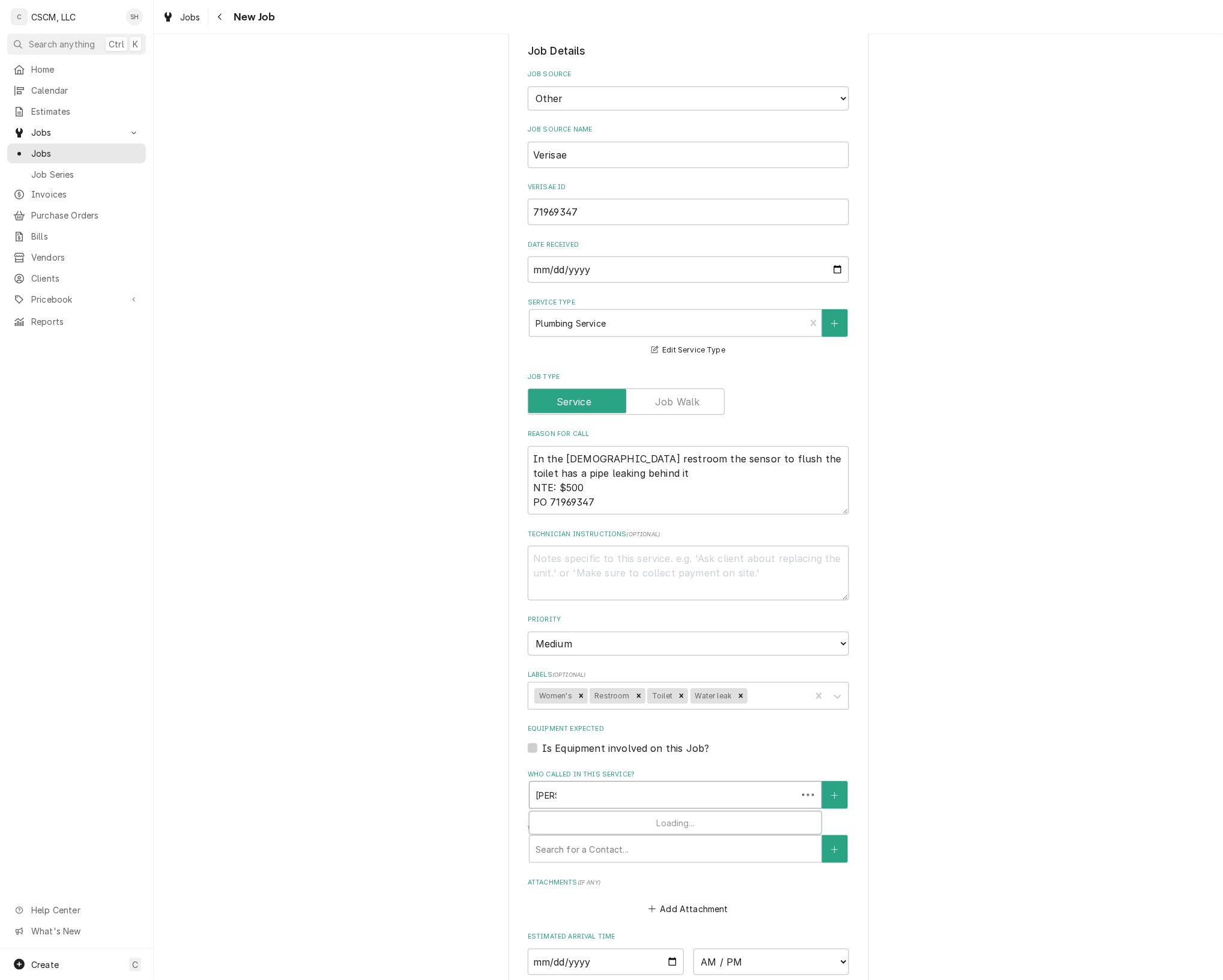
type textarea "x"
type input "DANA"
click at [578, 819] on strong "Dana Mcnair" at bounding box center [573, 821] width 74 height 10
type textarea "x"
click at [1013, 643] on div "Please provide the following information to create a job: Client Details Client…" at bounding box center [689, 562] width 1070 height 1518
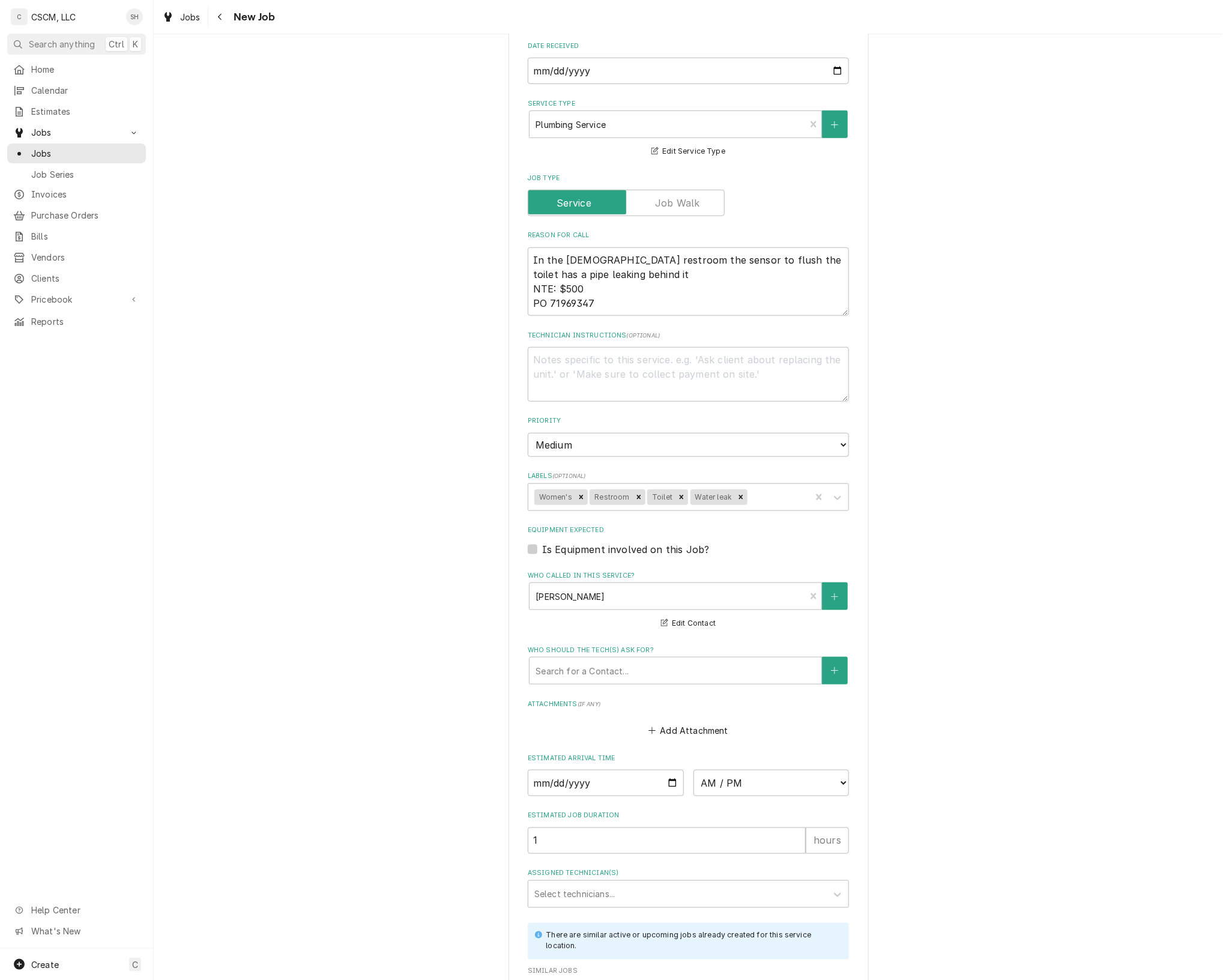
scroll to position [584, 0]
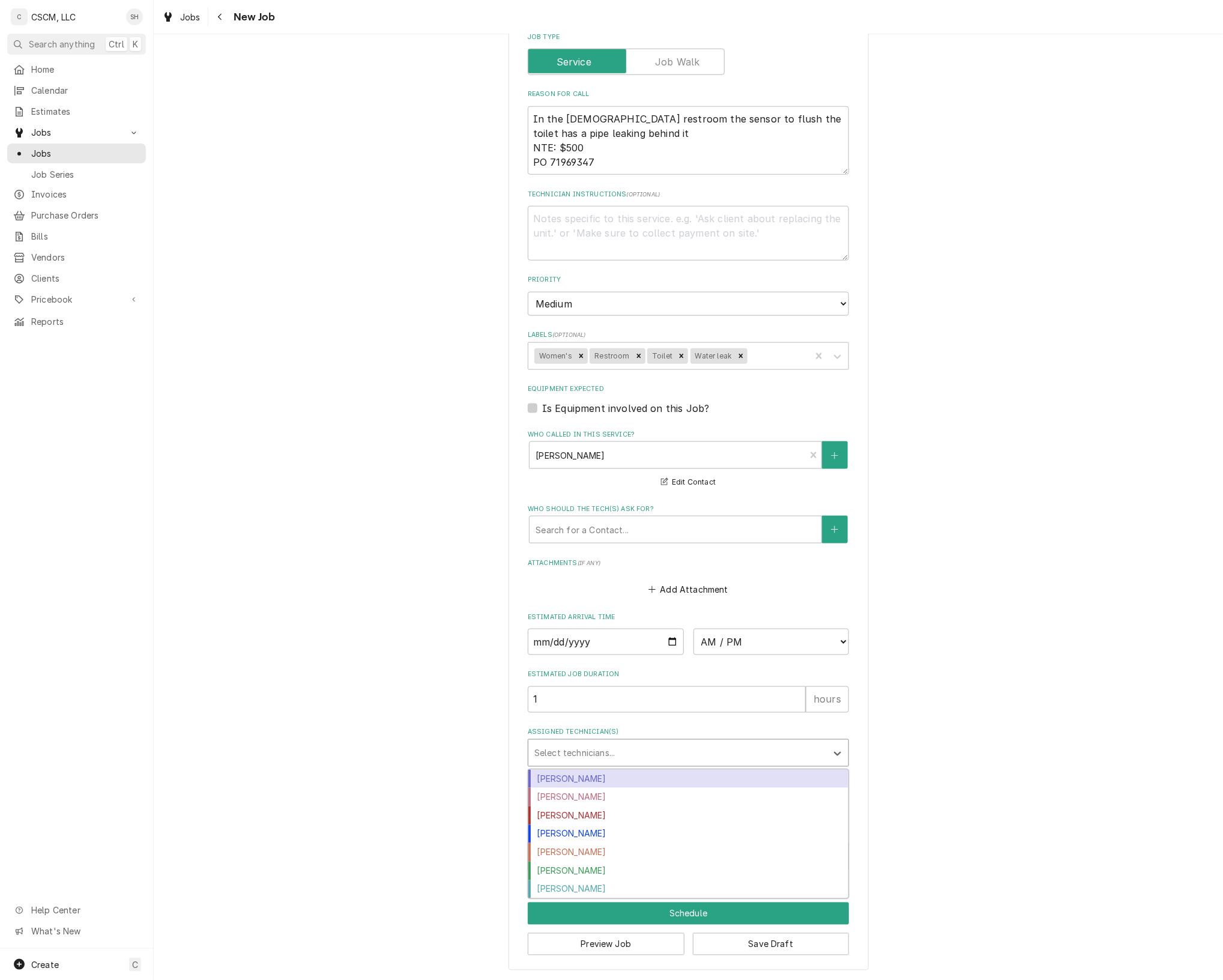
click at [694, 739] on div "Select technicians..." at bounding box center [688, 753] width 321 height 27
click at [669, 812] on div "[PERSON_NAME]" at bounding box center [688, 816] width 320 height 19
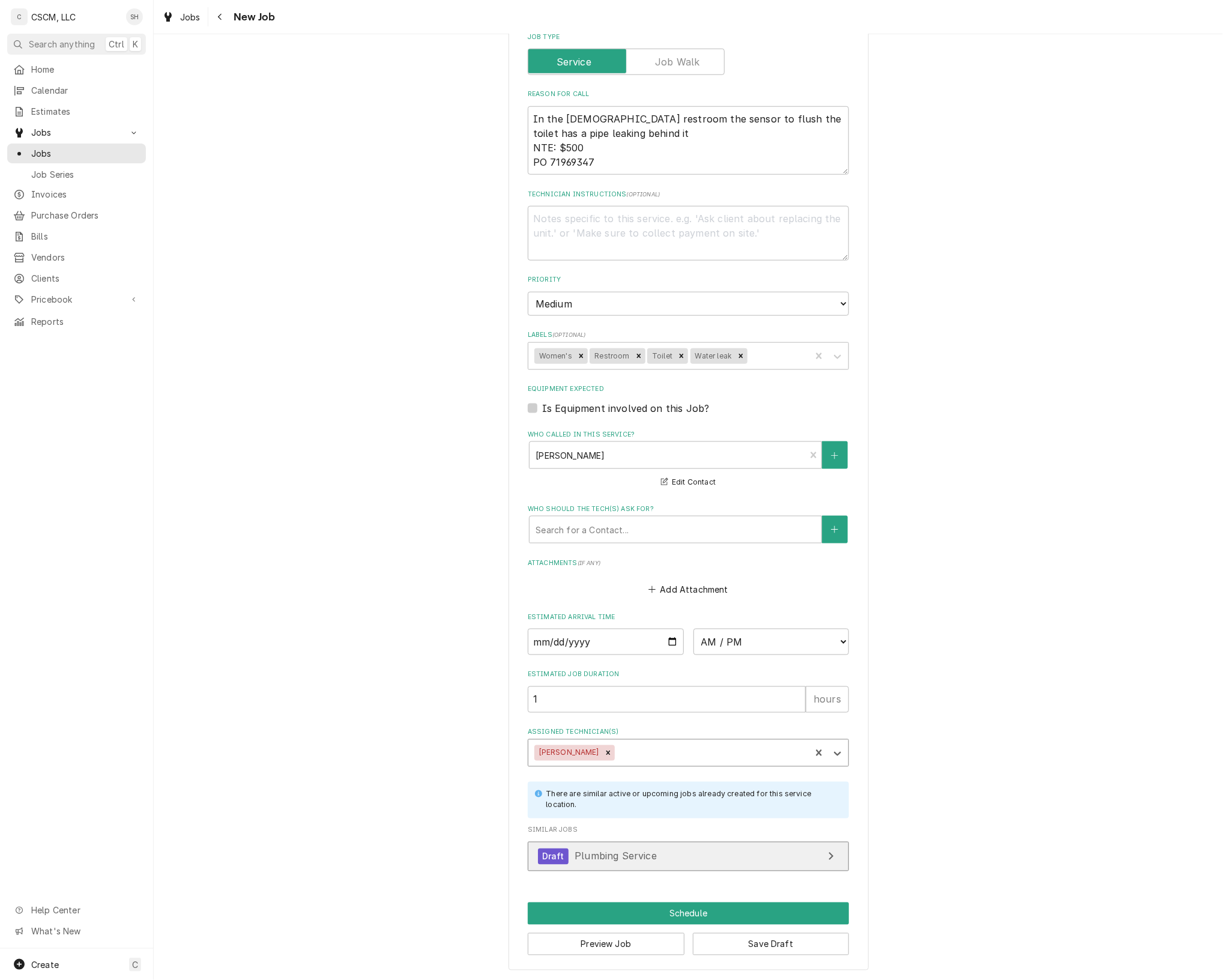
click at [772, 856] on link "Draft Plumbing Service" at bounding box center [688, 857] width 321 height 30
click at [782, 941] on button "Save Draft" at bounding box center [771, 944] width 157 height 22
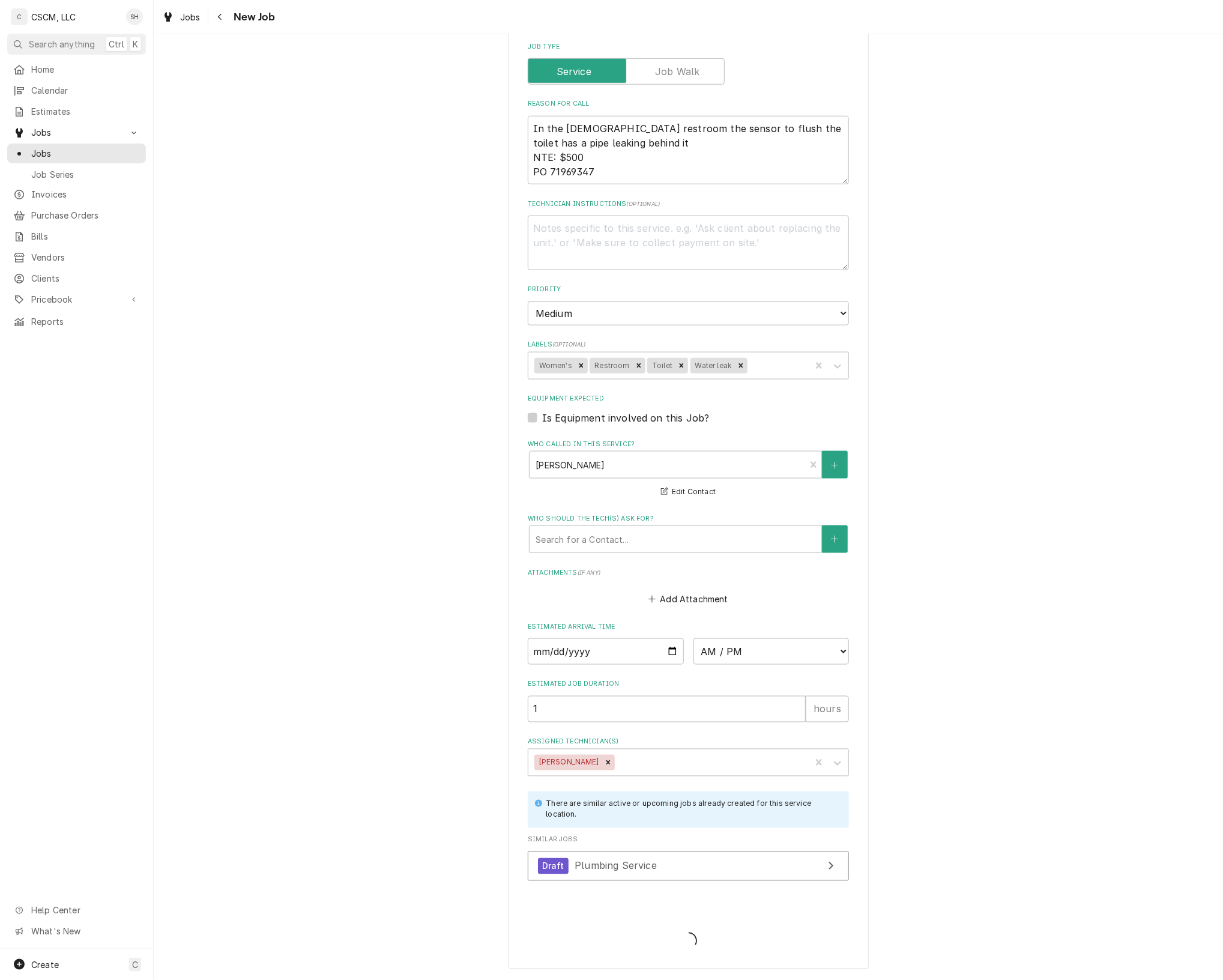
scroll to position [572, 0]
type textarea "x"
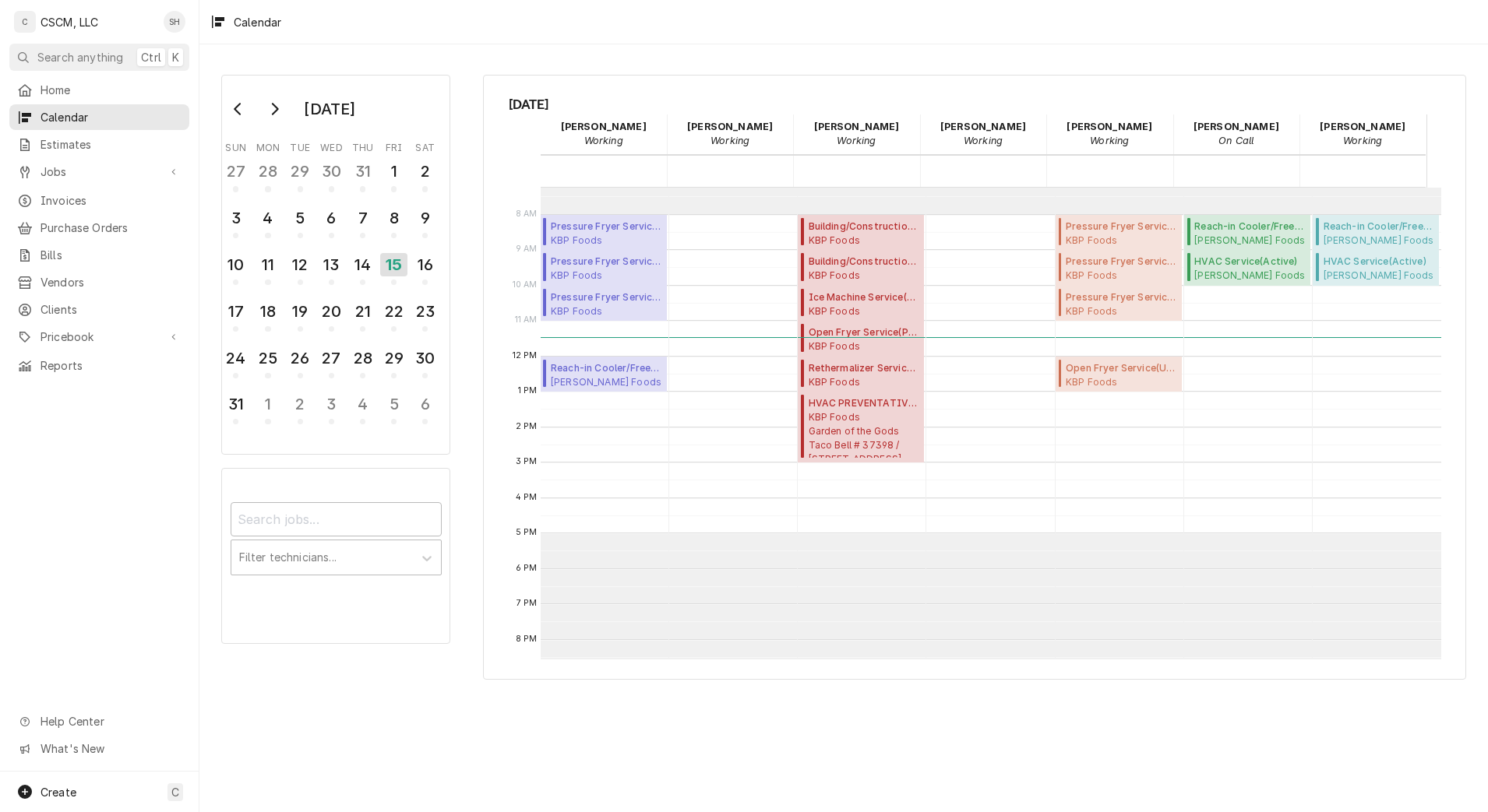
scroll to position [251, 0]
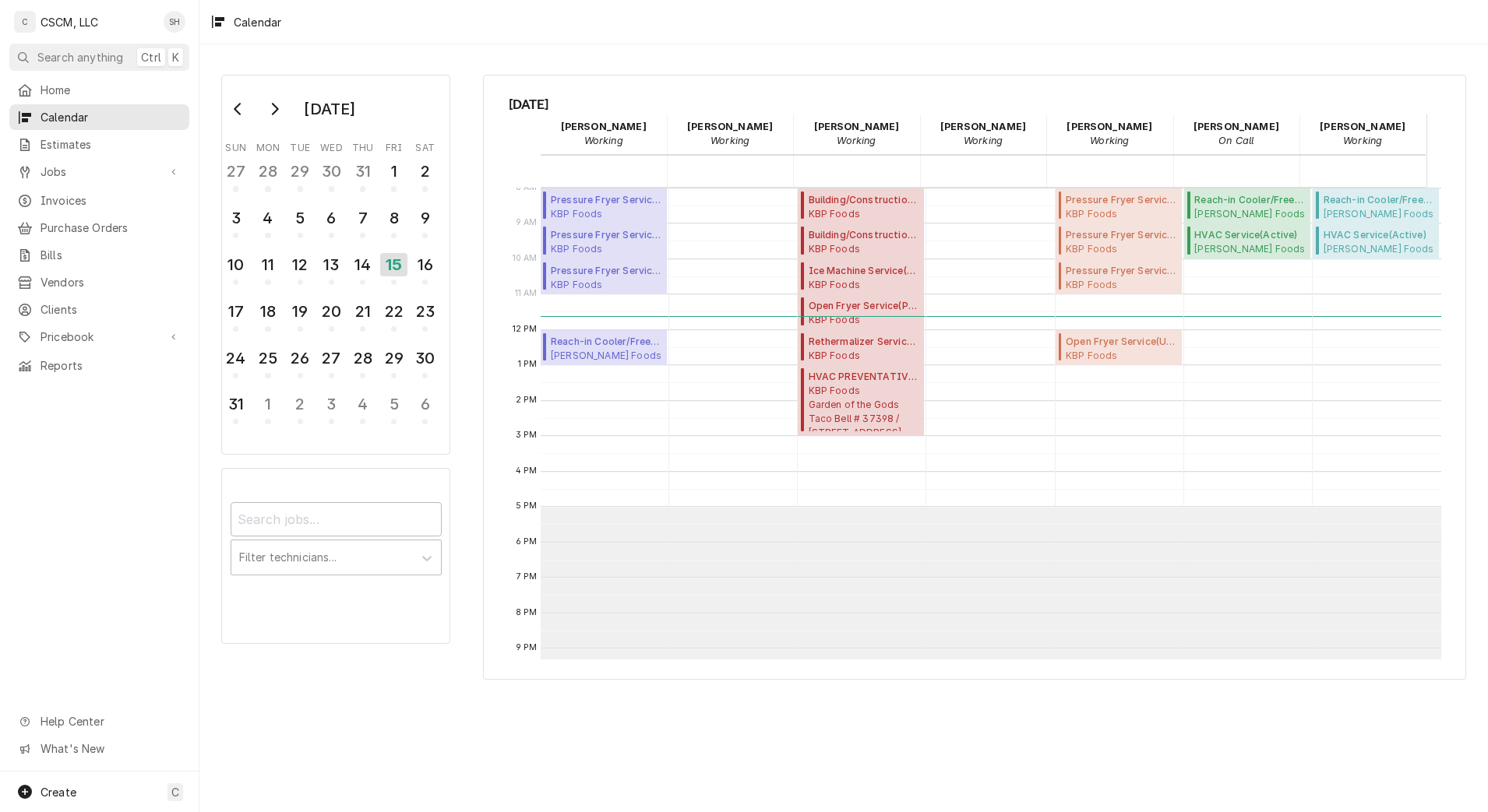
scroll to position [284, 0]
